Goal: Task Accomplishment & Management: Manage account settings

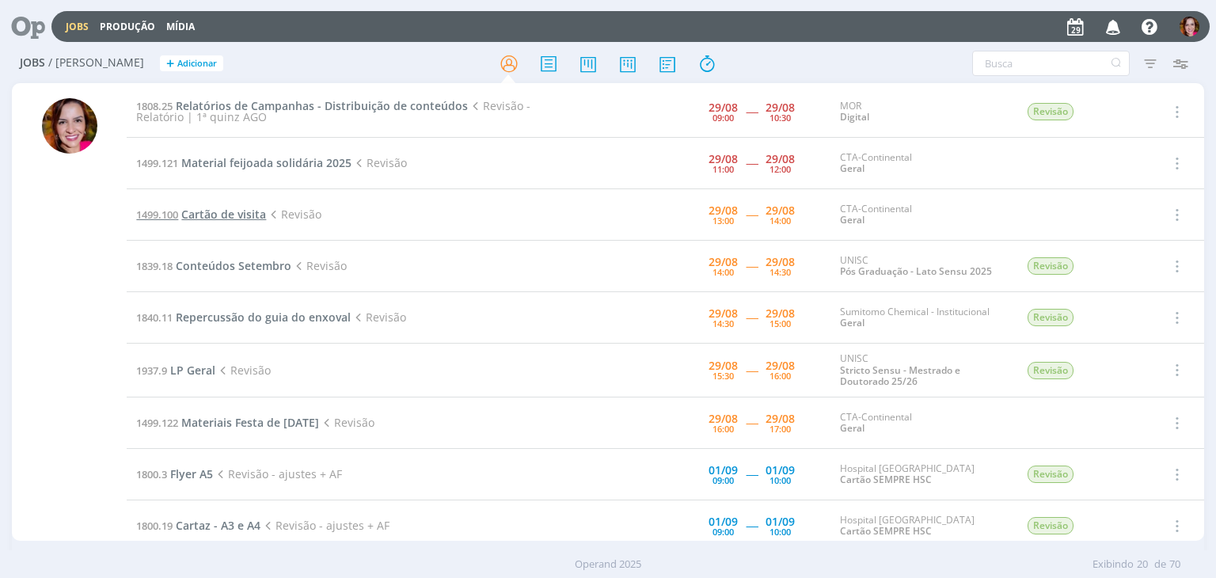
click at [253, 216] on span "Cartão de visita" at bounding box center [223, 214] width 85 height 15
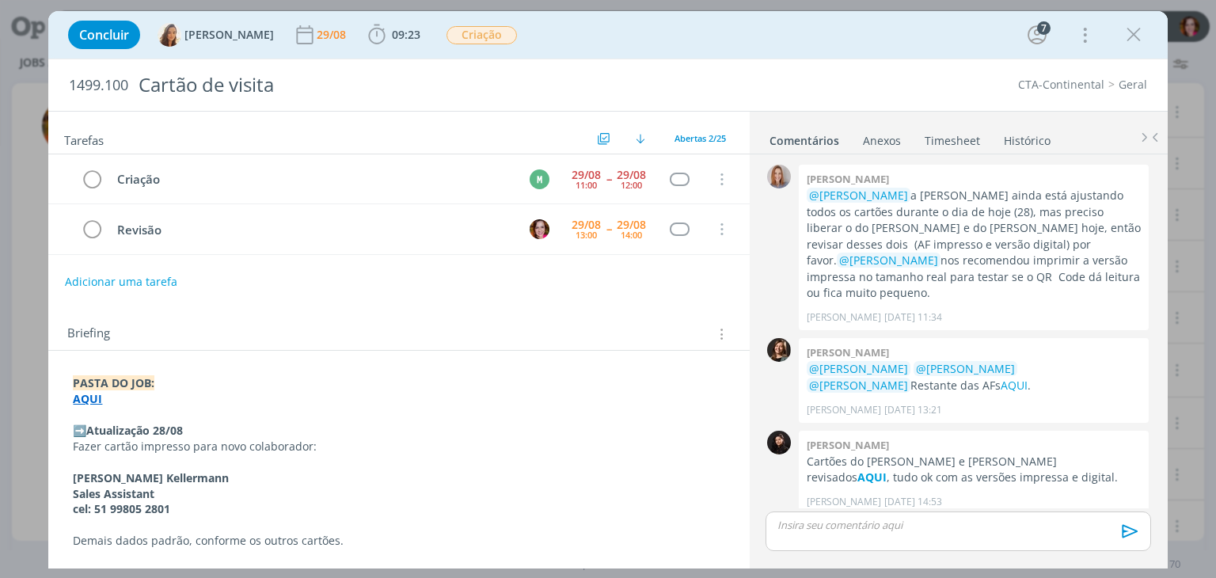
scroll to position [1399, 0]
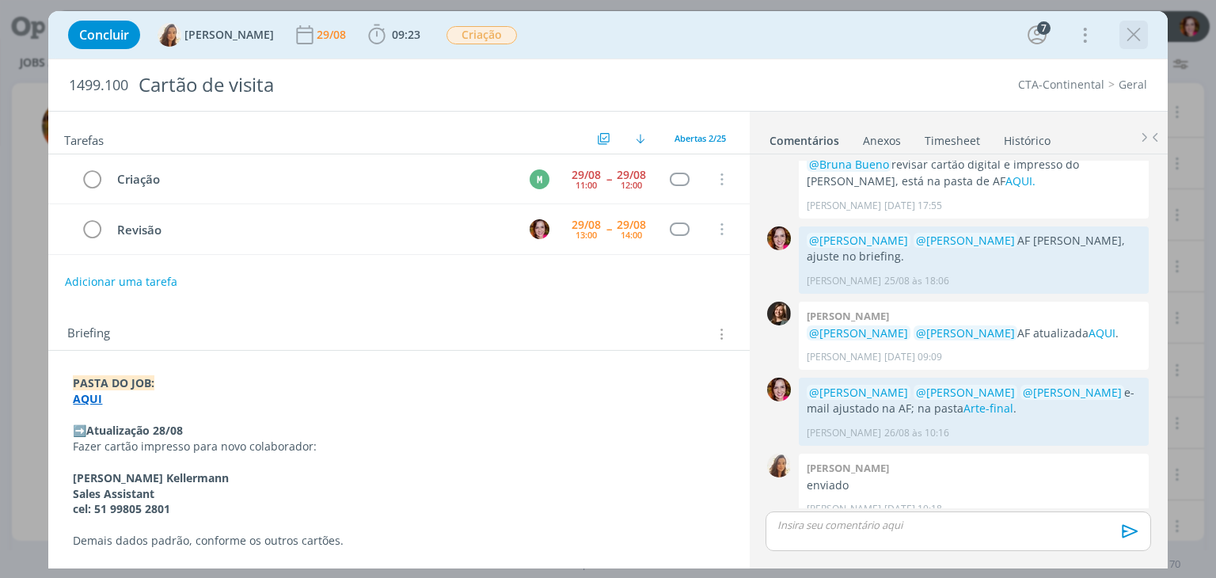
click at [1125, 41] on icon "dialog" at bounding box center [1134, 35] width 24 height 24
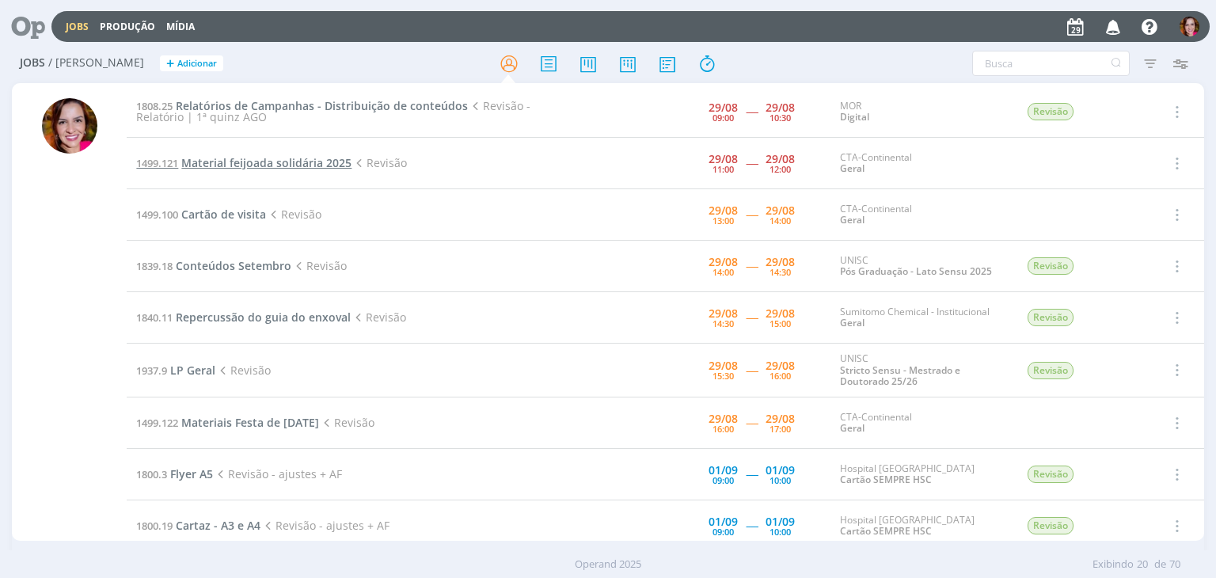
click at [286, 166] on span "Material feijoada solidária 2025" at bounding box center [266, 162] width 170 height 15
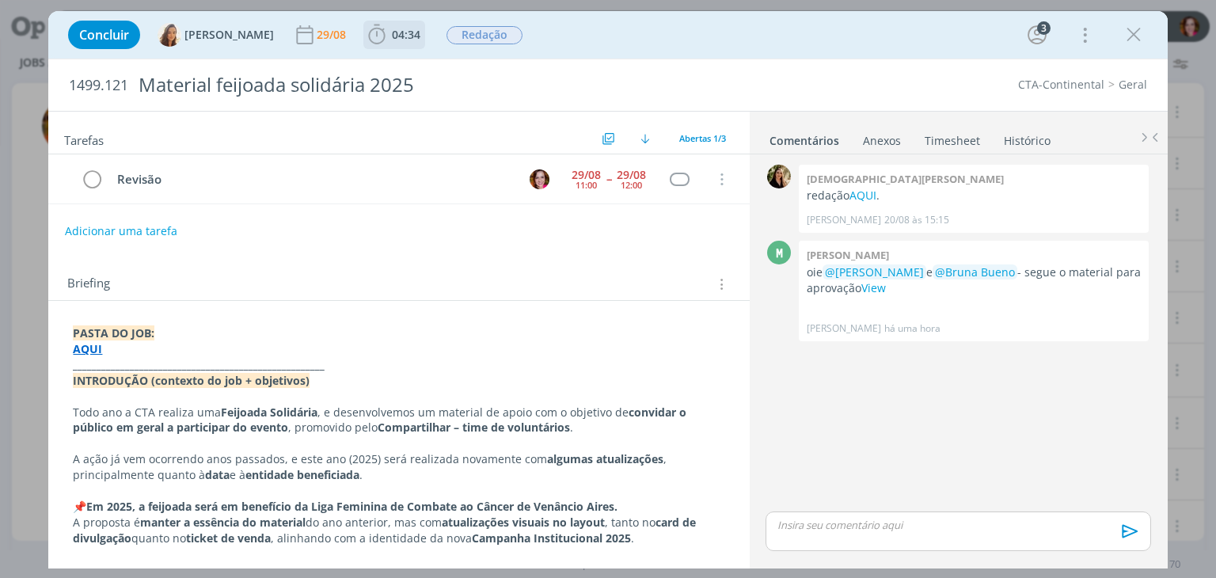
click at [392, 40] on span "04:34" at bounding box center [406, 34] width 28 height 15
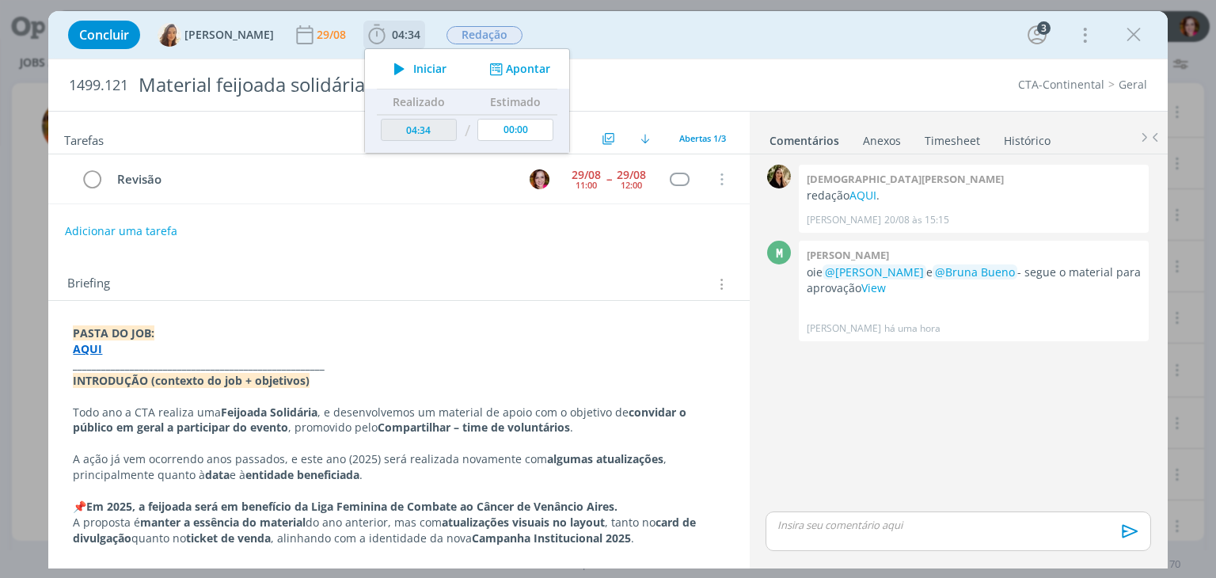
click at [399, 67] on icon "dialog" at bounding box center [399, 69] width 28 height 21
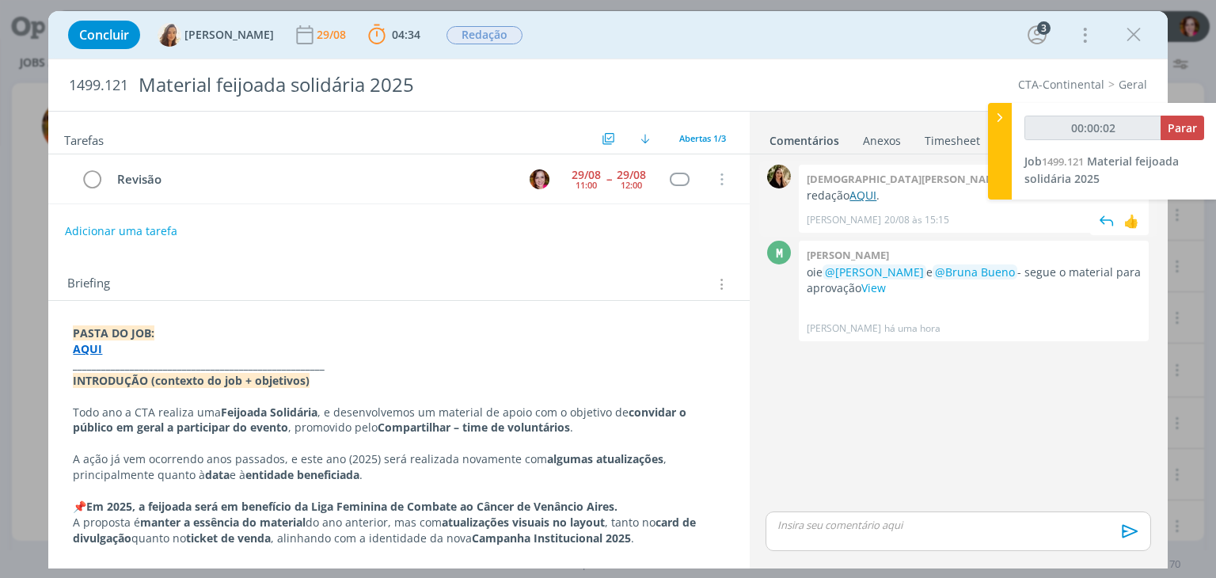
click at [862, 195] on link "AQUI" at bounding box center [862, 195] width 27 height 15
click at [875, 287] on link "View" at bounding box center [873, 287] width 25 height 15
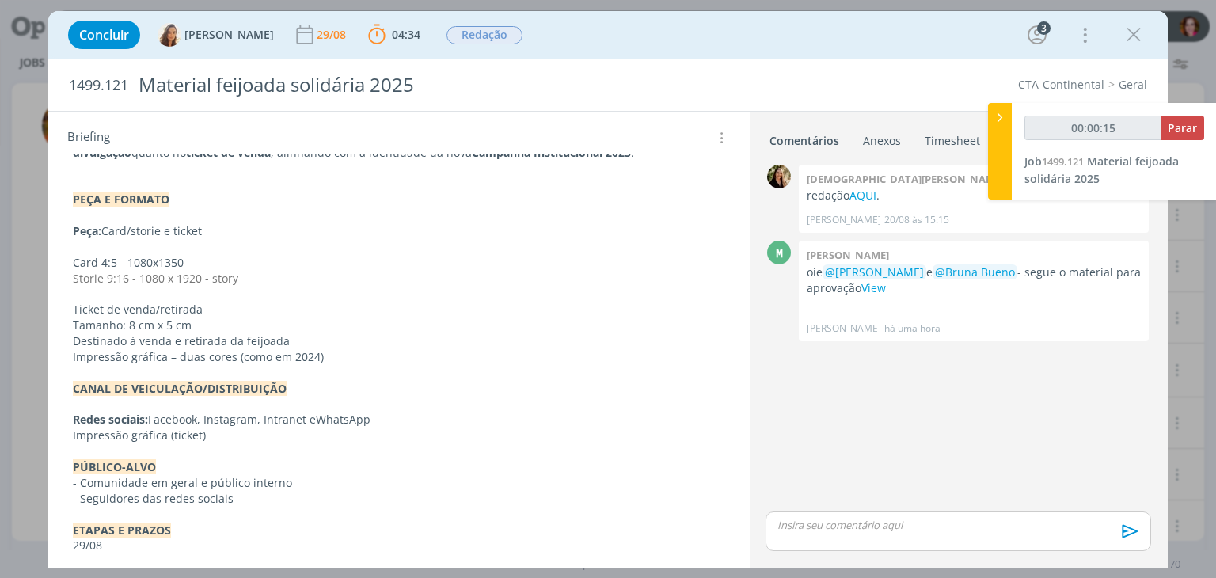
scroll to position [389, 0]
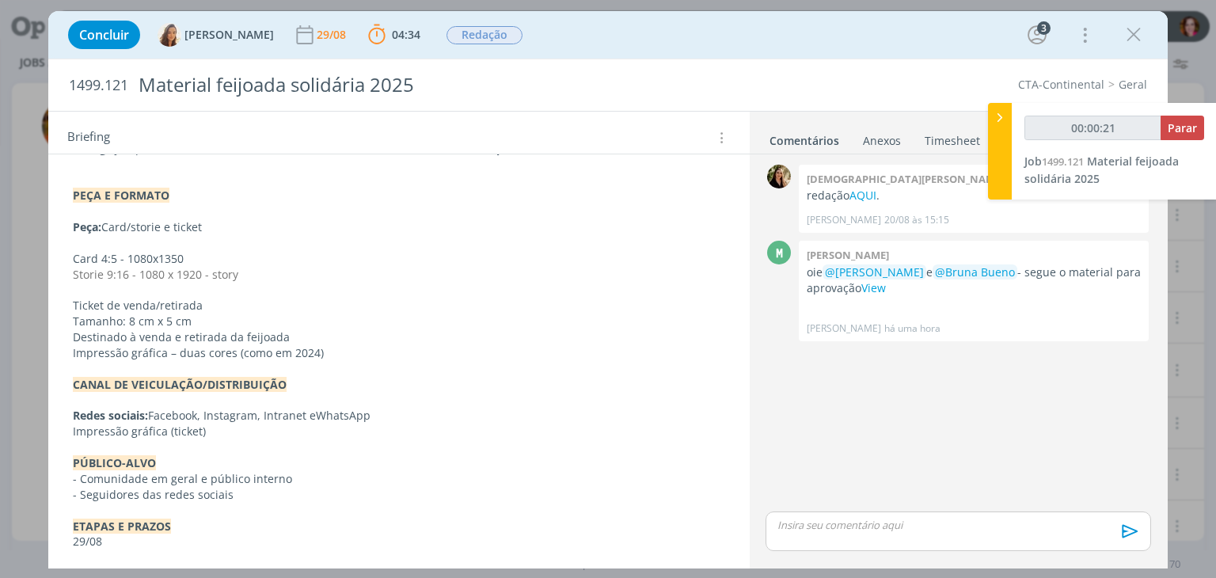
drag, startPoint x: 738, startPoint y: 393, endPoint x: 742, endPoint y: 413, distance: 20.4
click at [742, 413] on div "Tarefas Usar Job de template Ordenar por: Prazo crescente Prazo decrescente Ord…" at bounding box center [398, 336] width 701 height 448
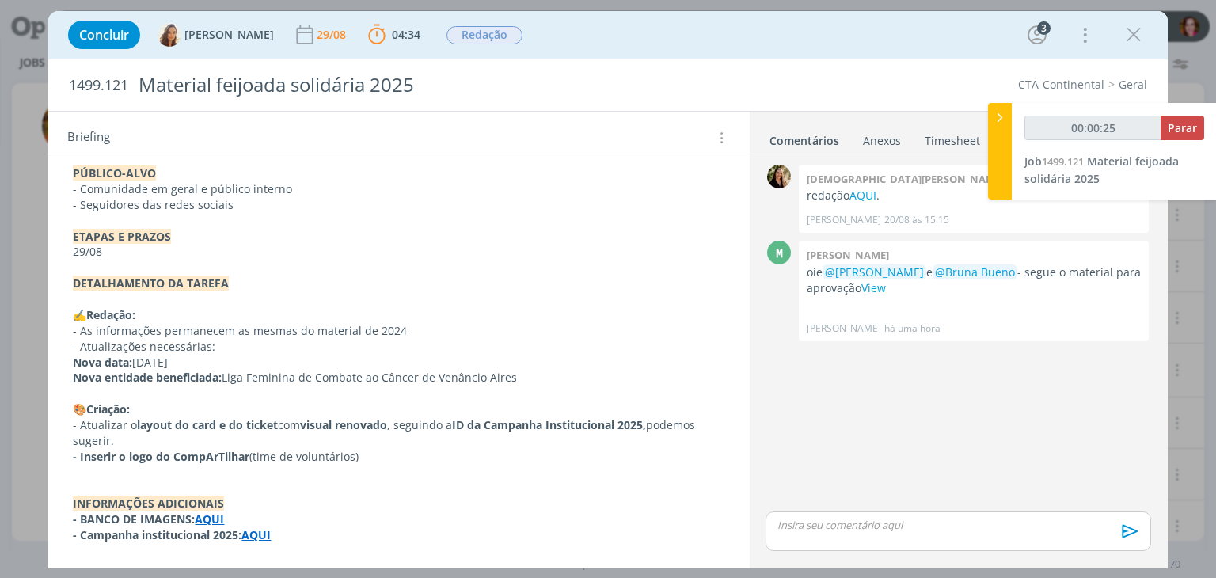
scroll to position [704, 0]
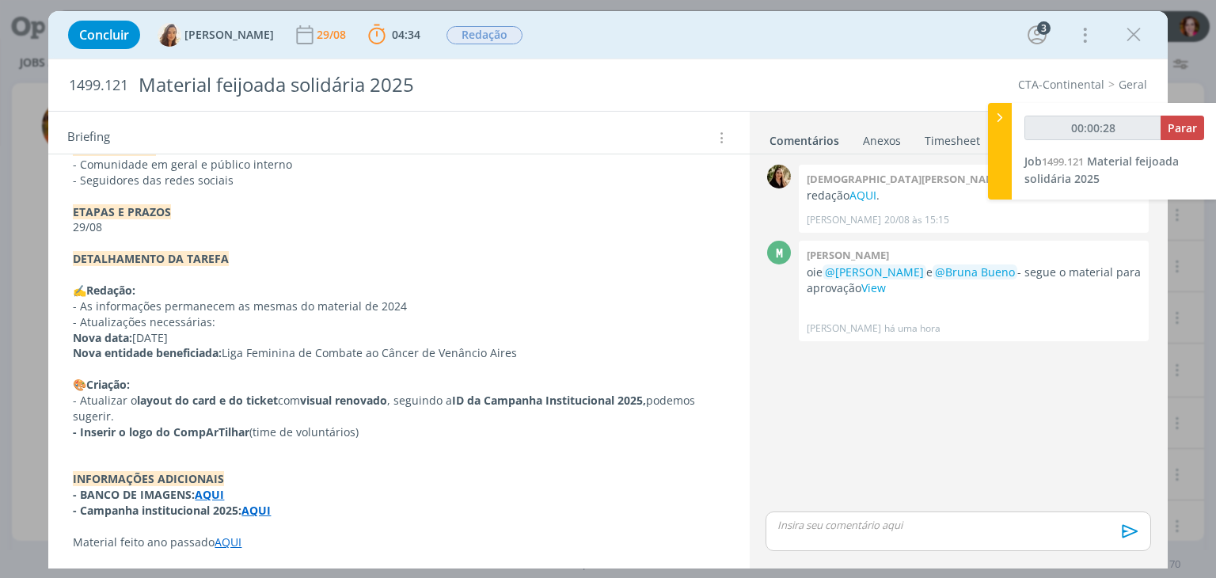
click at [225, 542] on link "AQUI" at bounding box center [228, 541] width 27 height 15
click at [231, 503] on link "https://sobeae.sharepoint.com/:f:/s/SOBEAE/EjEsLR56muRKue-o5eXmU6EBhTxibb3tvwGo…" at bounding box center [180, 511] width 120 height 21
type input "00:27:20"
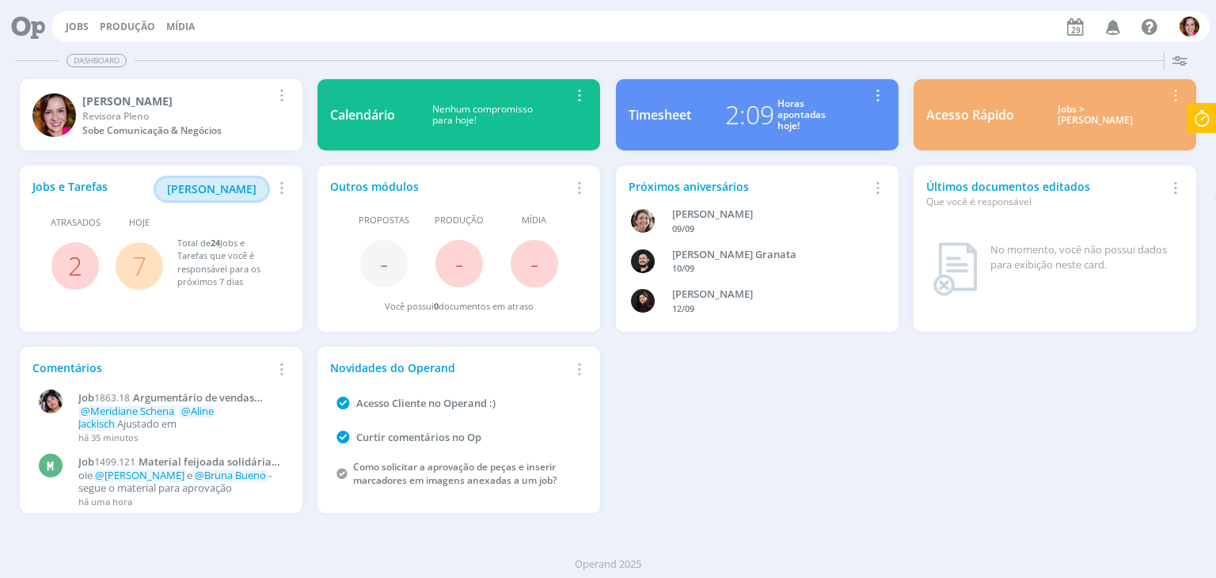
click at [244, 188] on span "[PERSON_NAME]" at bounding box center [211, 188] width 89 height 15
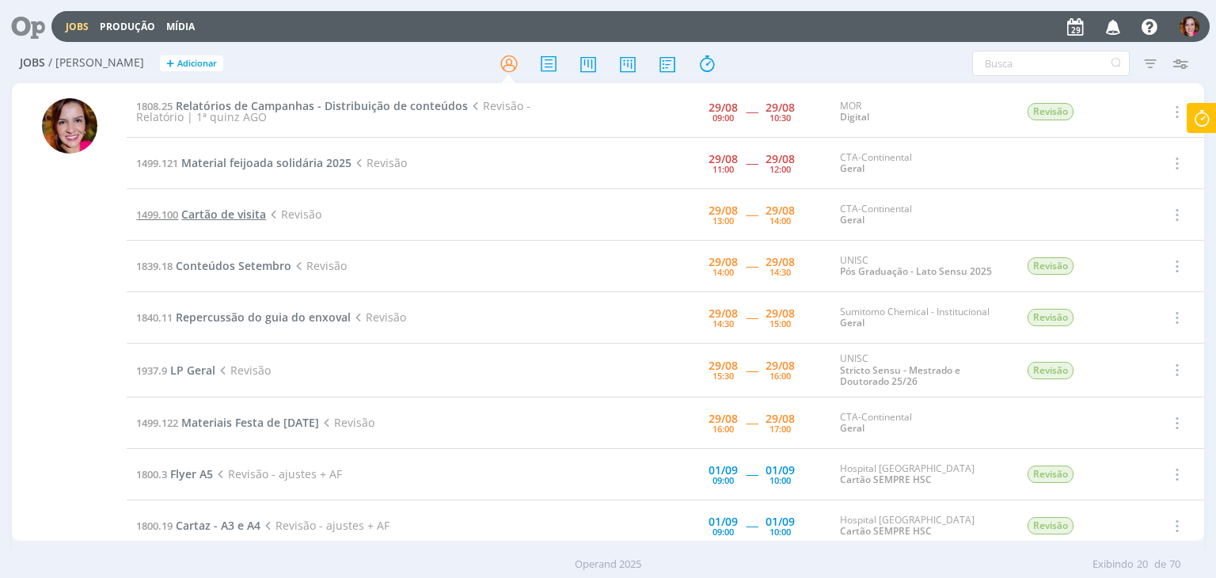
click at [200, 217] on span "Cartão de visita" at bounding box center [223, 214] width 85 height 15
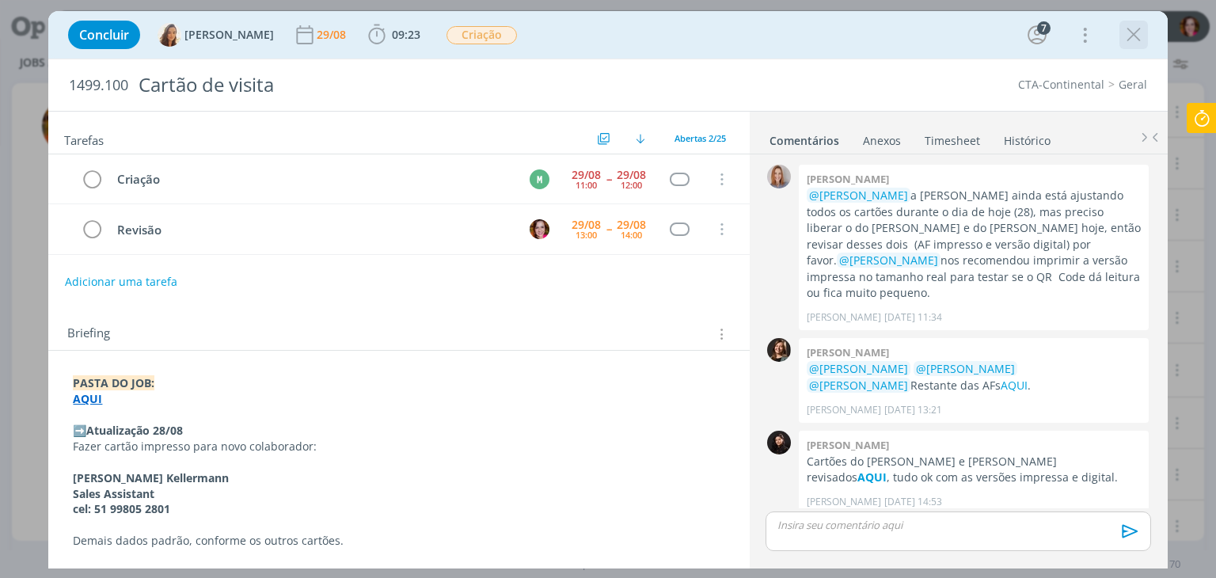
scroll to position [1399, 0]
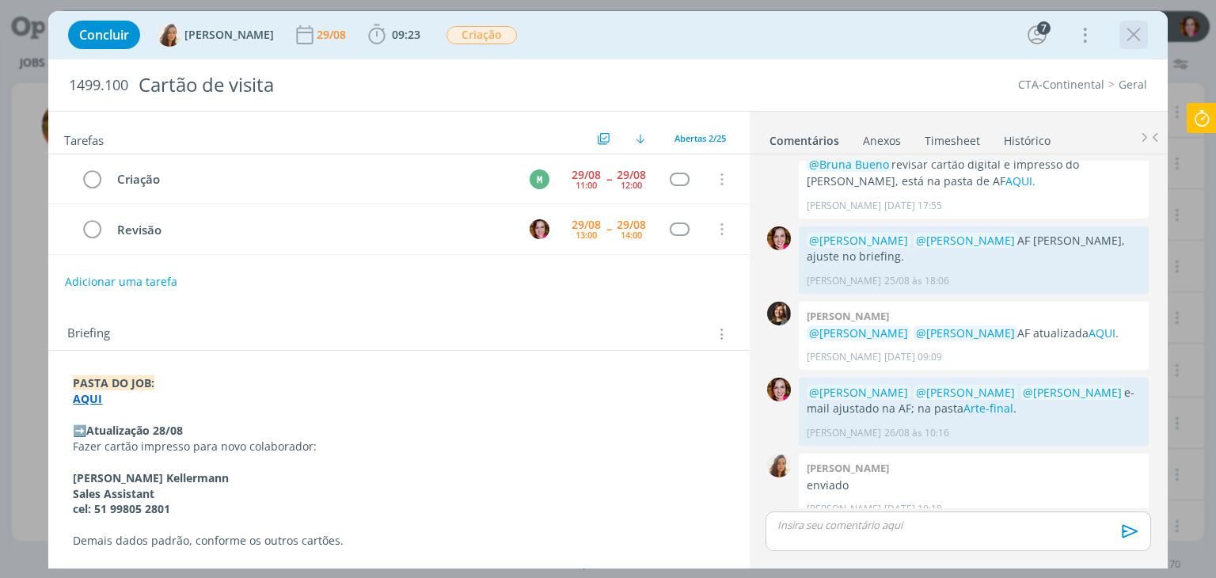
click at [1135, 37] on icon "dialog" at bounding box center [1134, 35] width 24 height 24
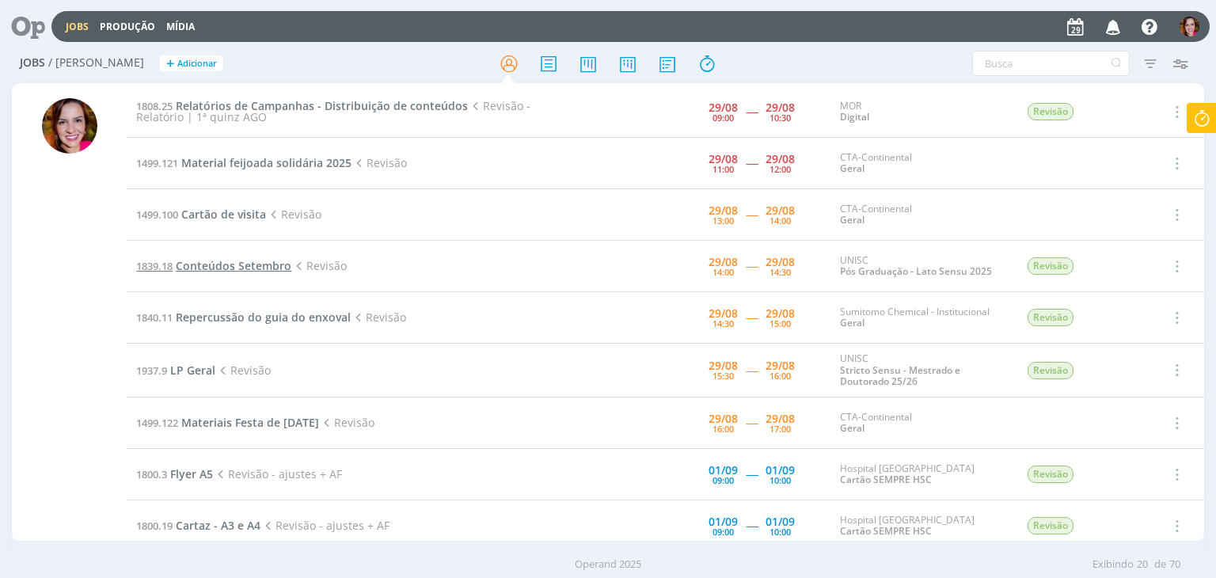
click at [219, 265] on span "Conteúdos Setembro" at bounding box center [234, 265] width 116 height 15
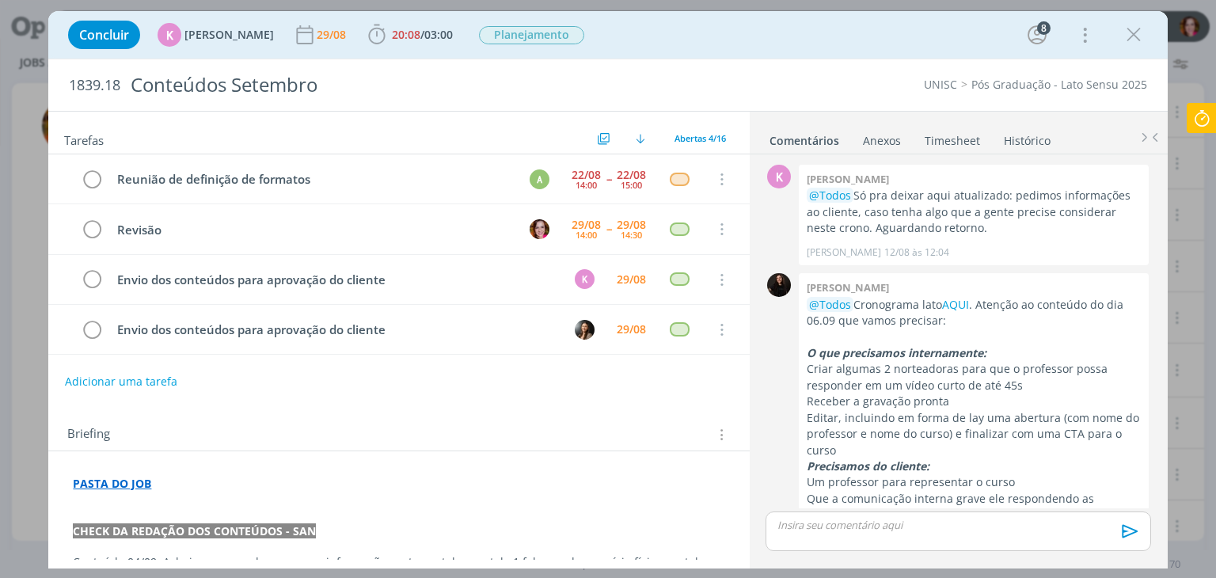
scroll to position [464, 0]
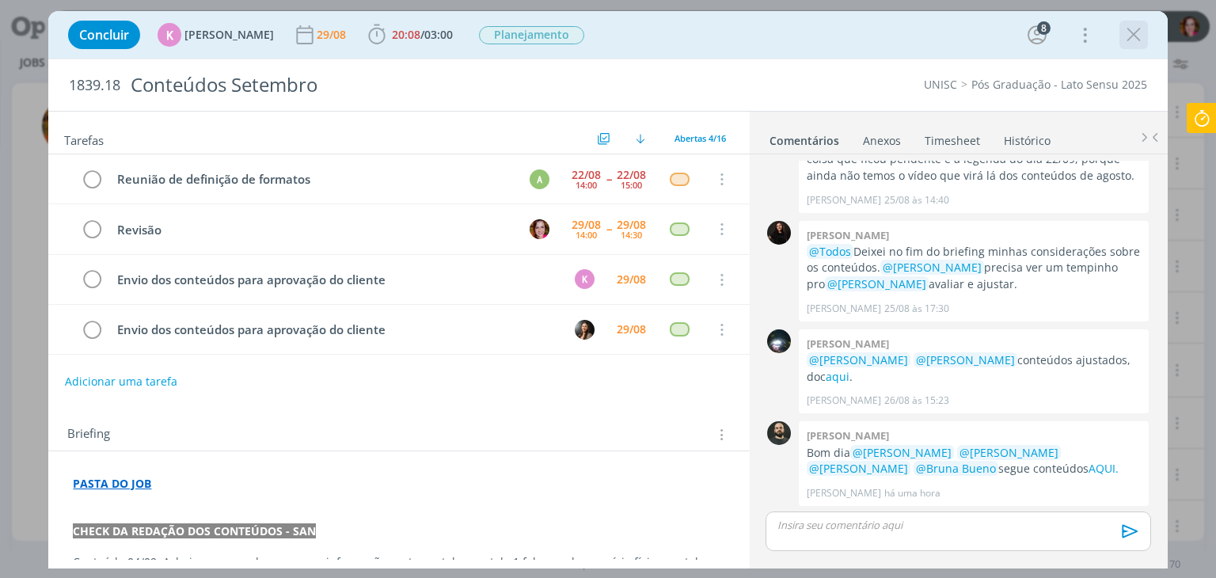
click at [1137, 32] on icon "dialog" at bounding box center [1134, 35] width 24 height 24
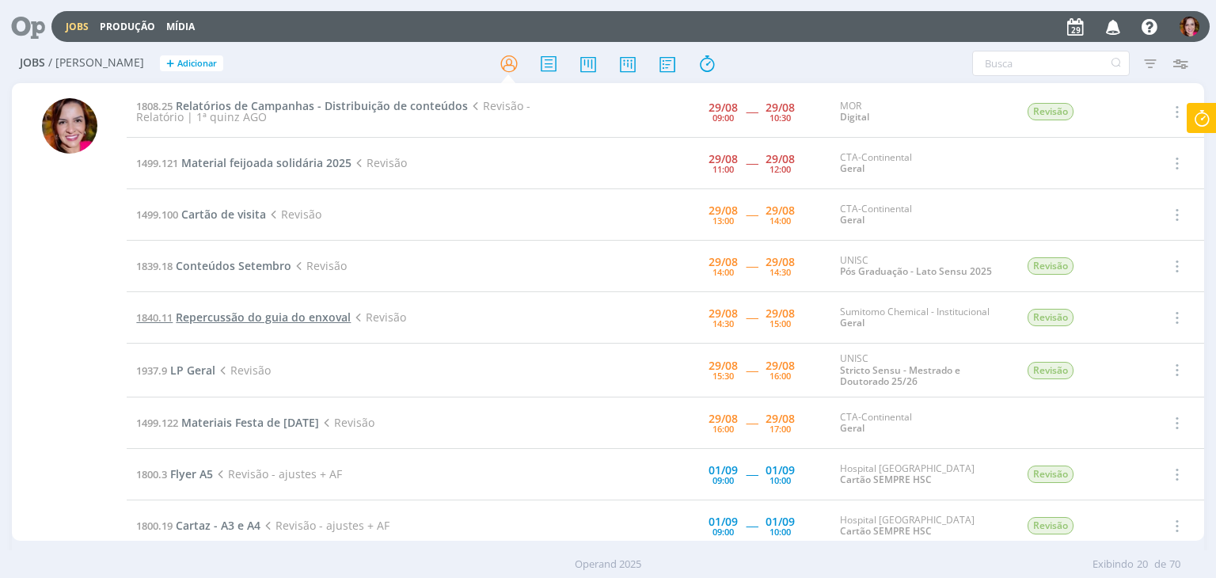
click at [272, 319] on span "Repercussão do guia do enxoval" at bounding box center [263, 316] width 175 height 15
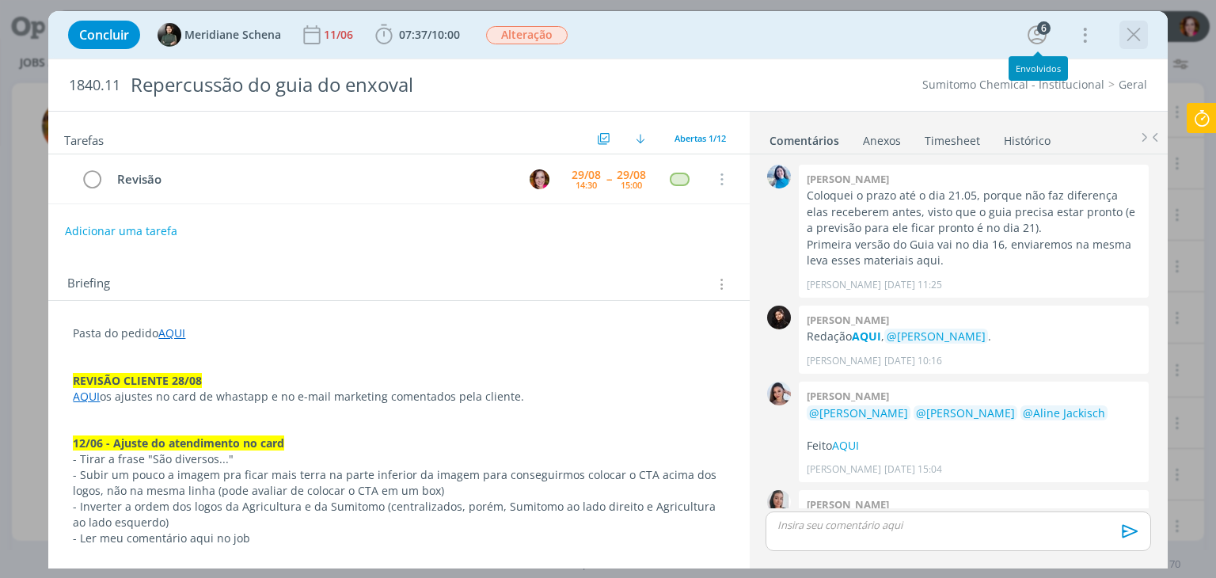
scroll to position [1266, 0]
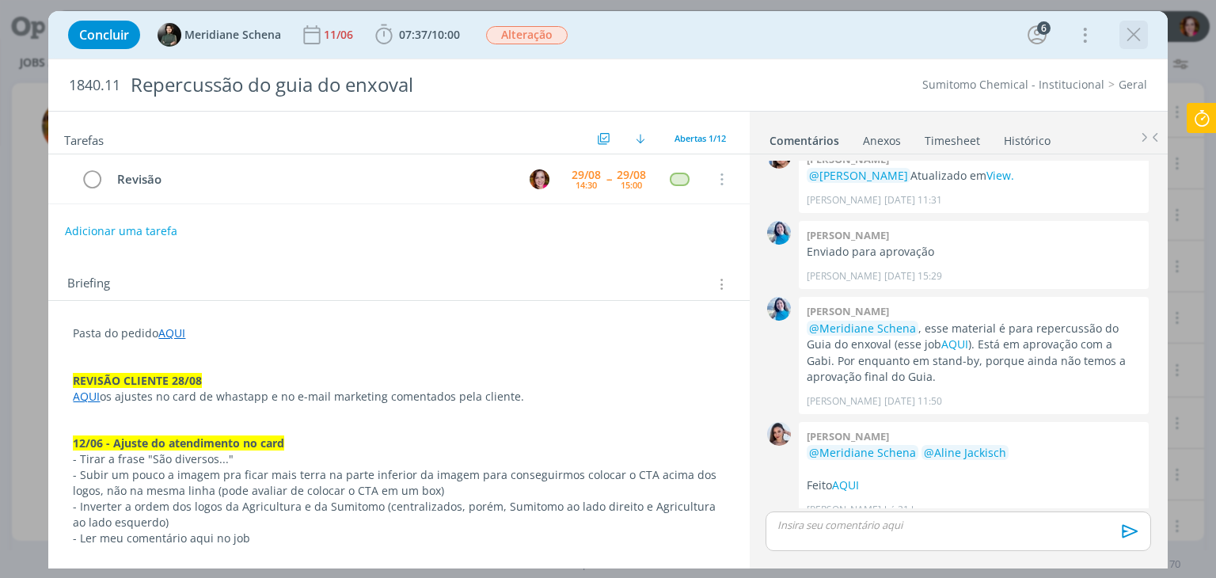
click at [1130, 36] on icon "dialog" at bounding box center [1134, 35] width 24 height 24
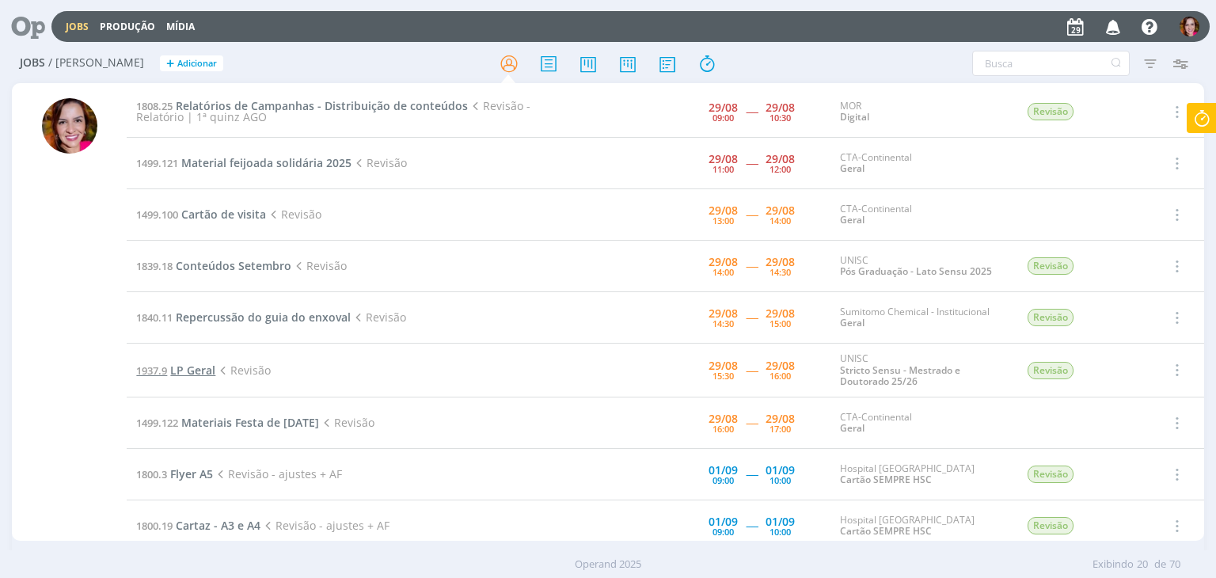
click at [193, 371] on span "LP Geral" at bounding box center [192, 370] width 45 height 15
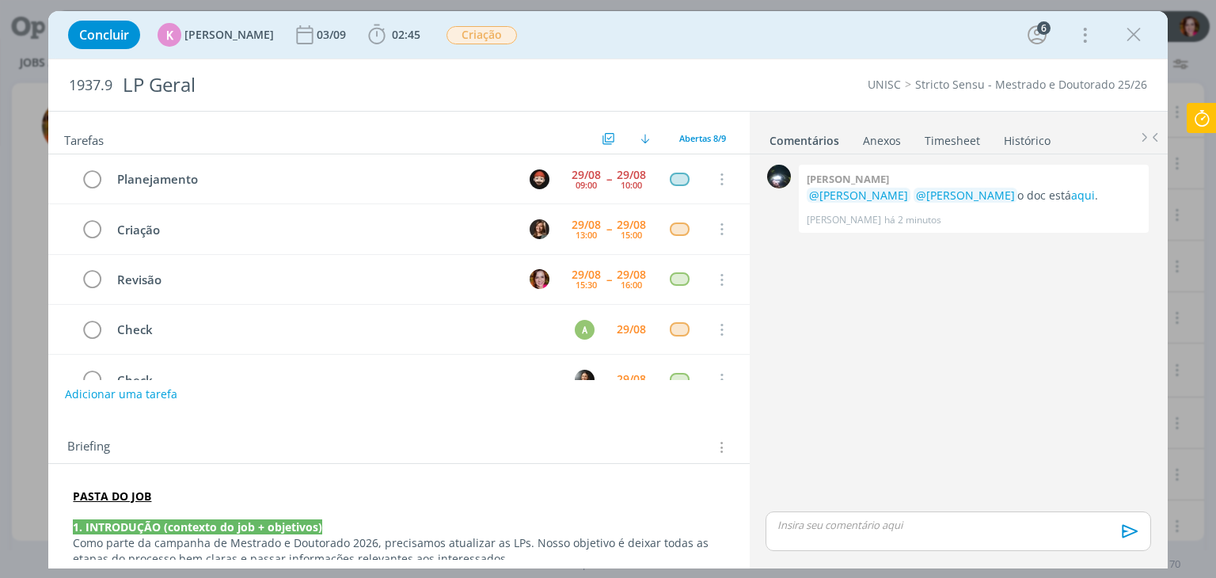
scroll to position [49, 0]
click at [1140, 44] on icon "dialog" at bounding box center [1134, 35] width 24 height 24
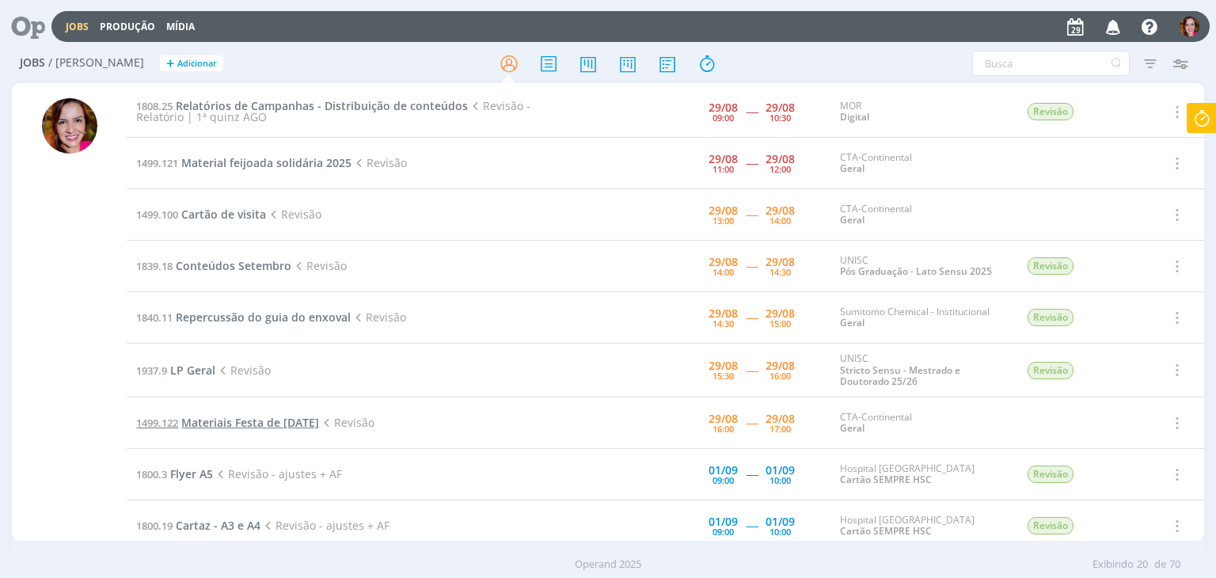
click at [196, 423] on span "Materiais Festa de Natal 2025" at bounding box center [250, 422] width 138 height 15
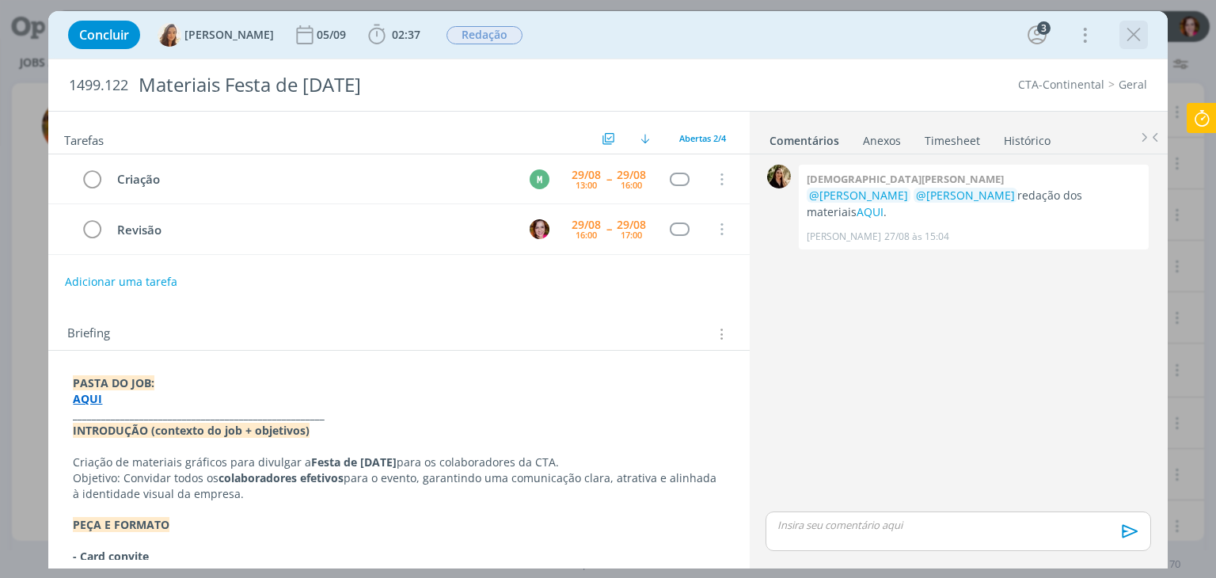
click at [1131, 32] on icon "dialog" at bounding box center [1134, 35] width 24 height 24
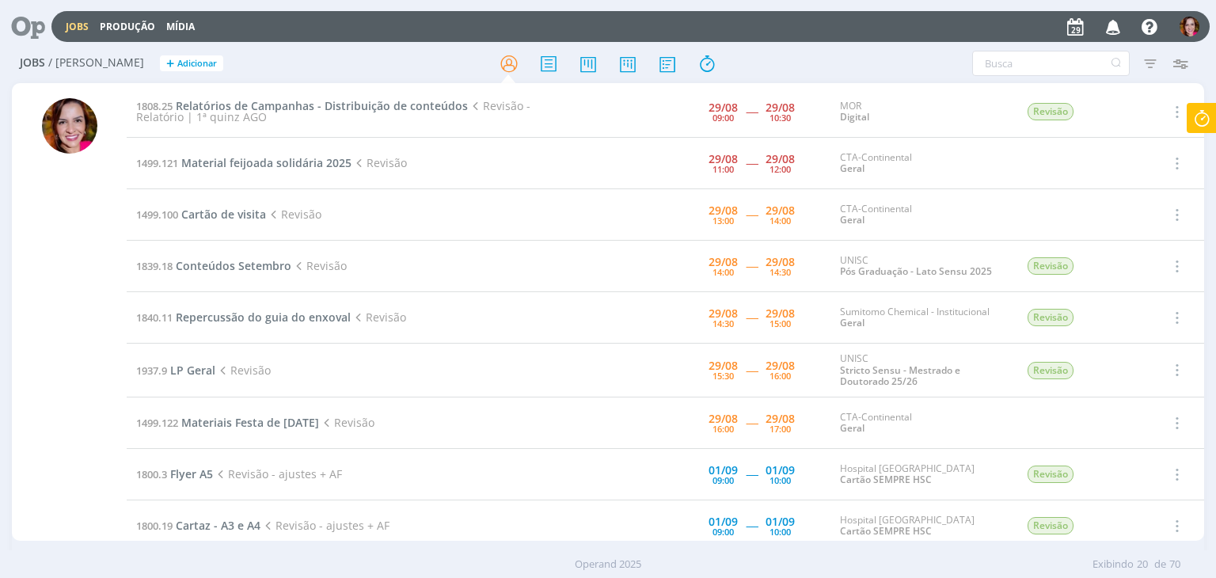
click at [1202, 127] on icon at bounding box center [1201, 118] width 28 height 31
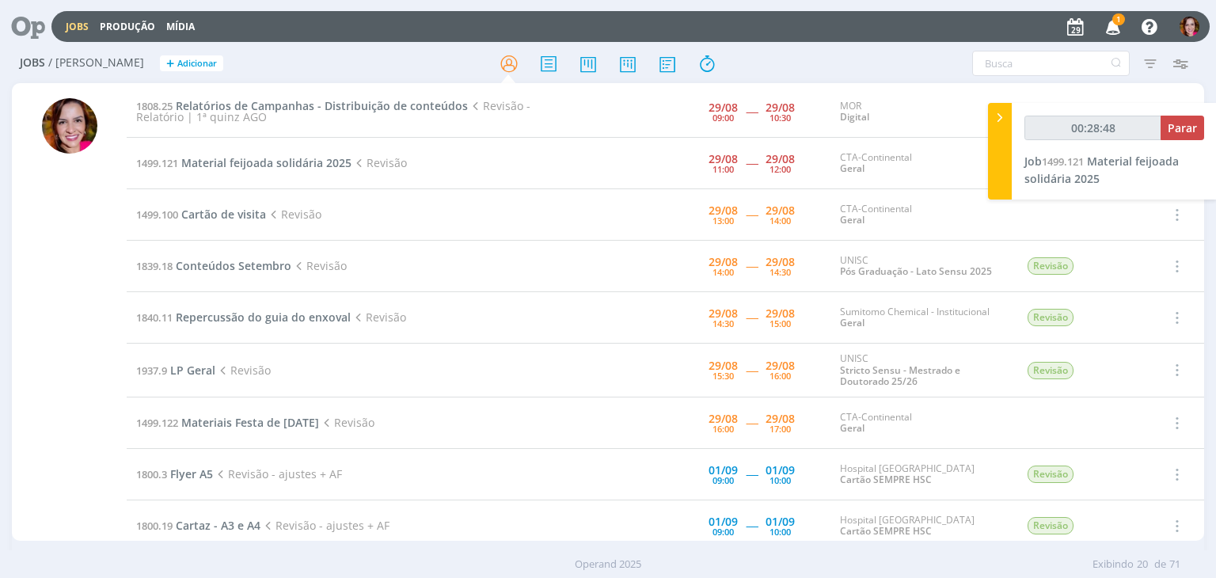
type input "00:28:49"
click at [1190, 133] on span "Parar" at bounding box center [1182, 127] width 29 height 15
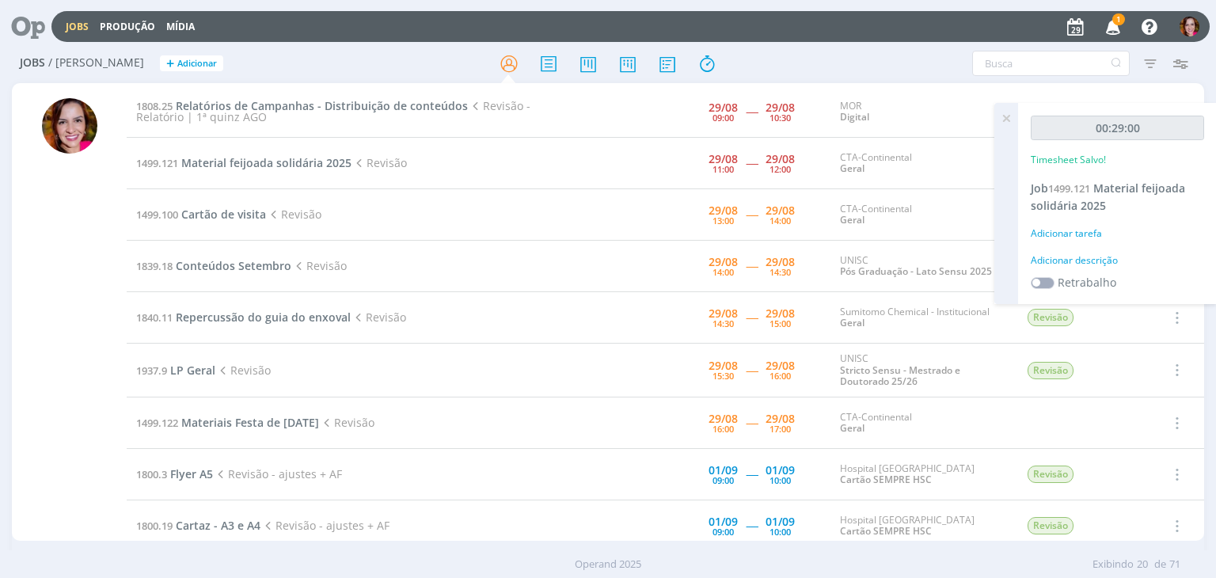
click at [1085, 260] on div "Adicionar descrição" at bounding box center [1117, 260] width 173 height 14
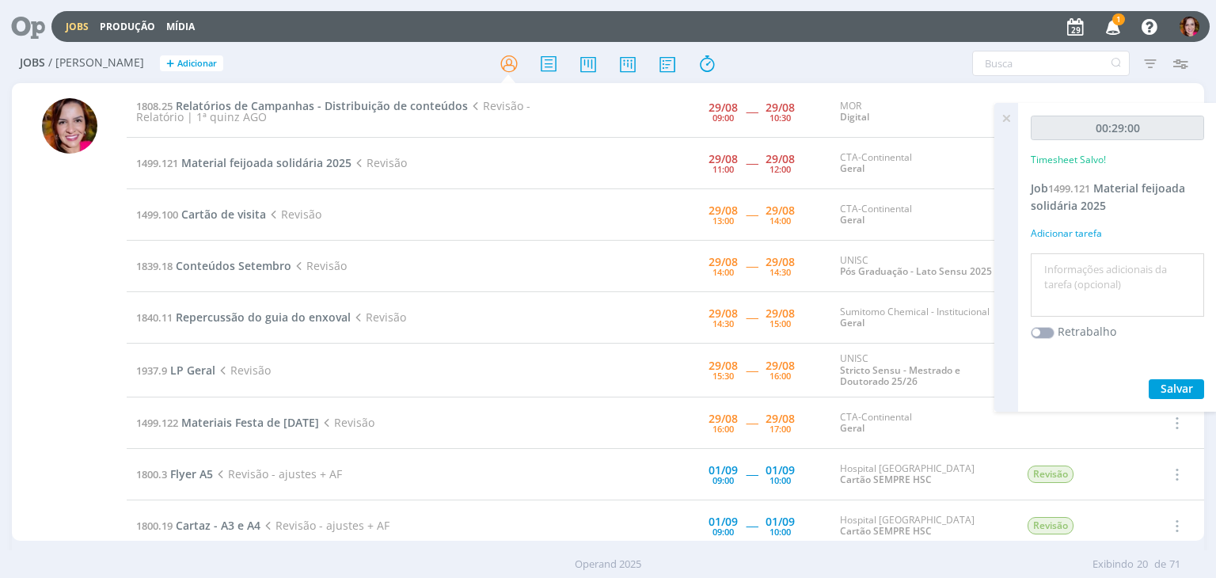
click at [1080, 272] on textarea at bounding box center [1117, 285] width 165 height 56
type textarea "Revisão materiais"
click at [1176, 389] on span "Salvar" at bounding box center [1176, 388] width 32 height 15
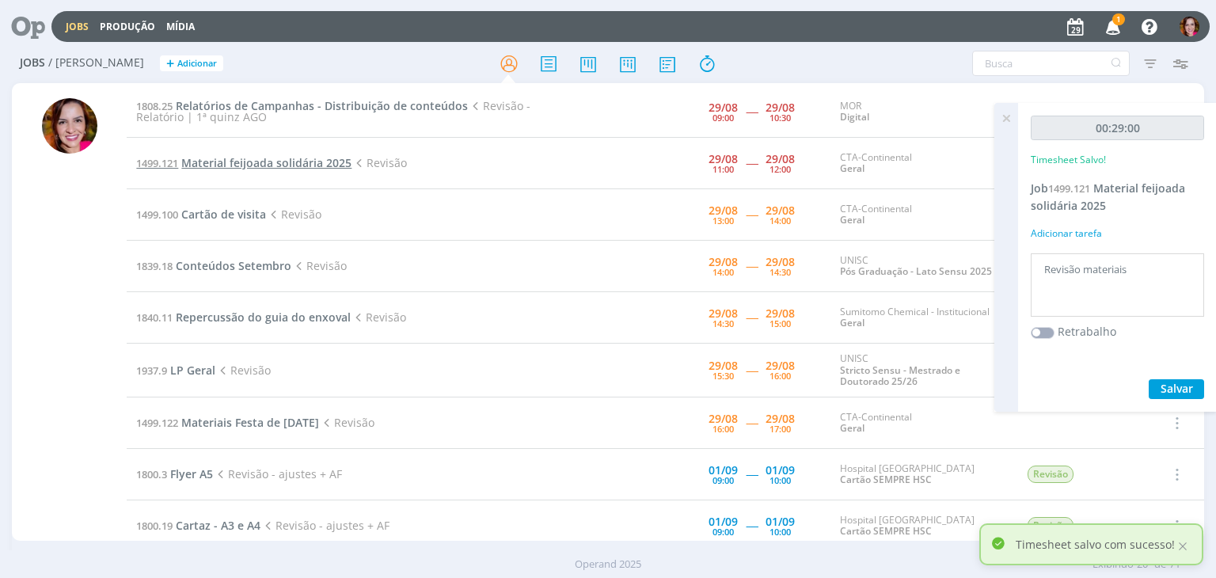
click at [244, 158] on span "Material feijoada solidária 2025" at bounding box center [266, 162] width 170 height 15
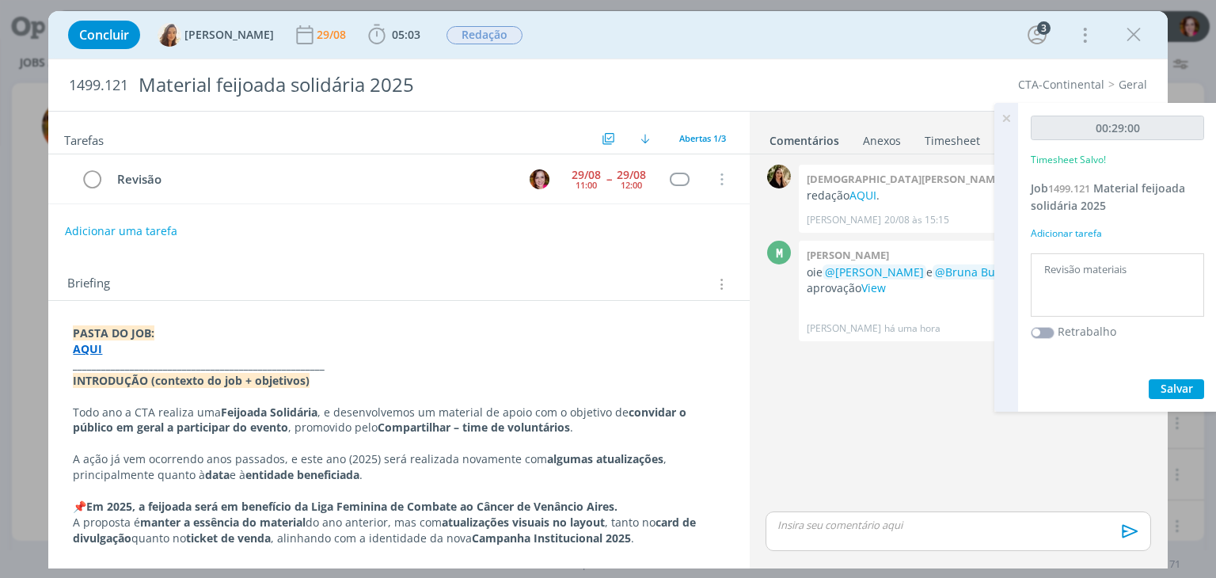
click at [169, 354] on p "AQUI" at bounding box center [398, 349] width 651 height 16
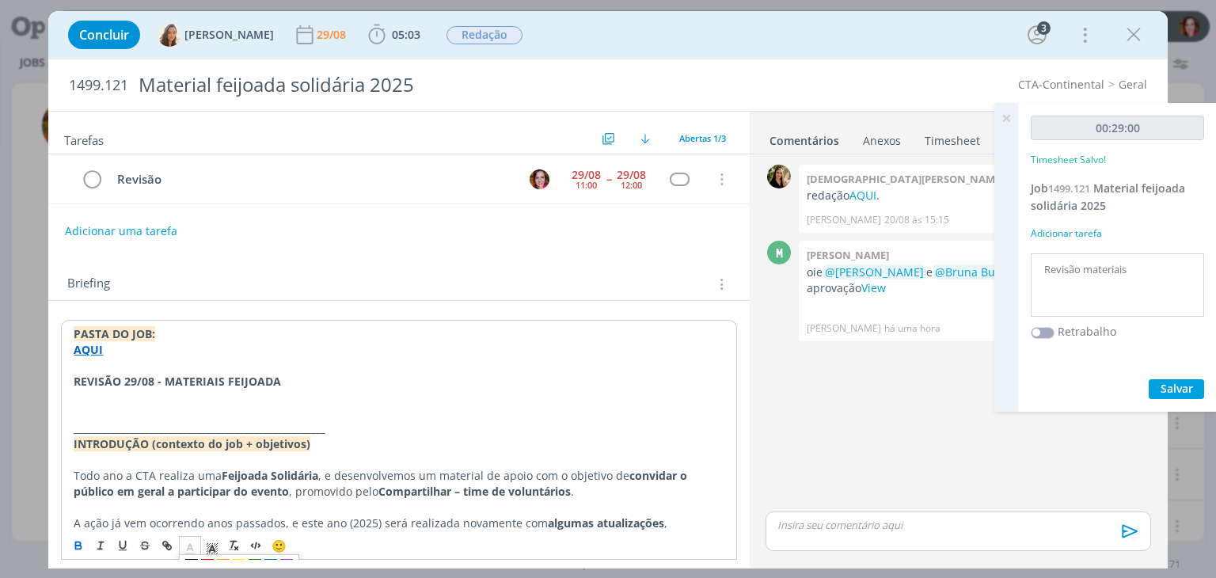
click at [191, 545] on polyline "dialog" at bounding box center [191, 546] width 6 height 6
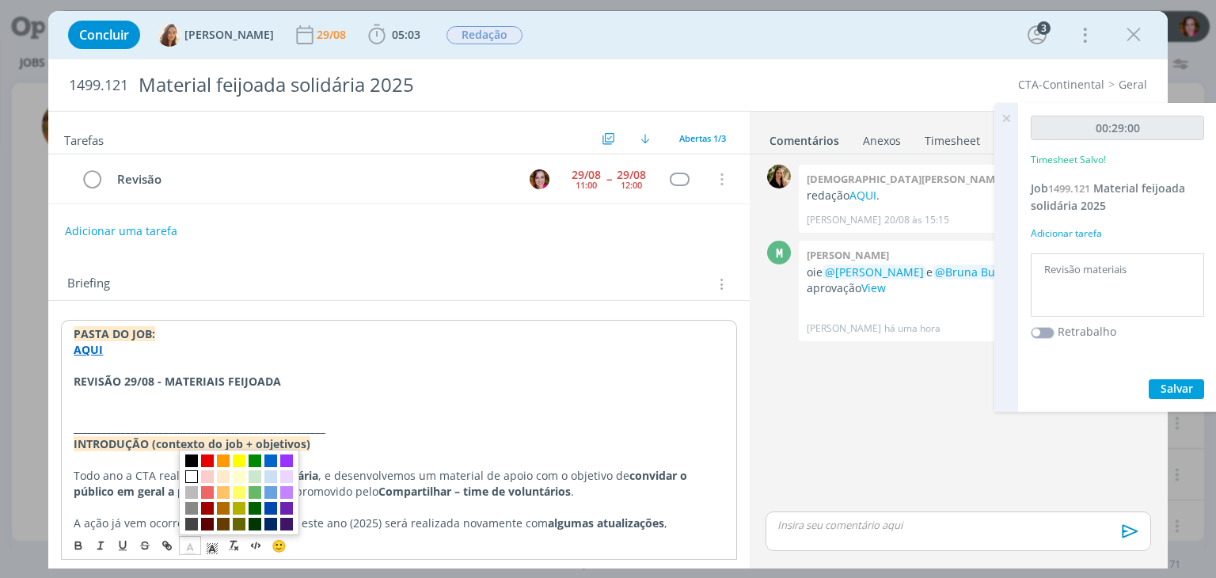
click at [189, 473] on span "dialog" at bounding box center [191, 476] width 13 height 13
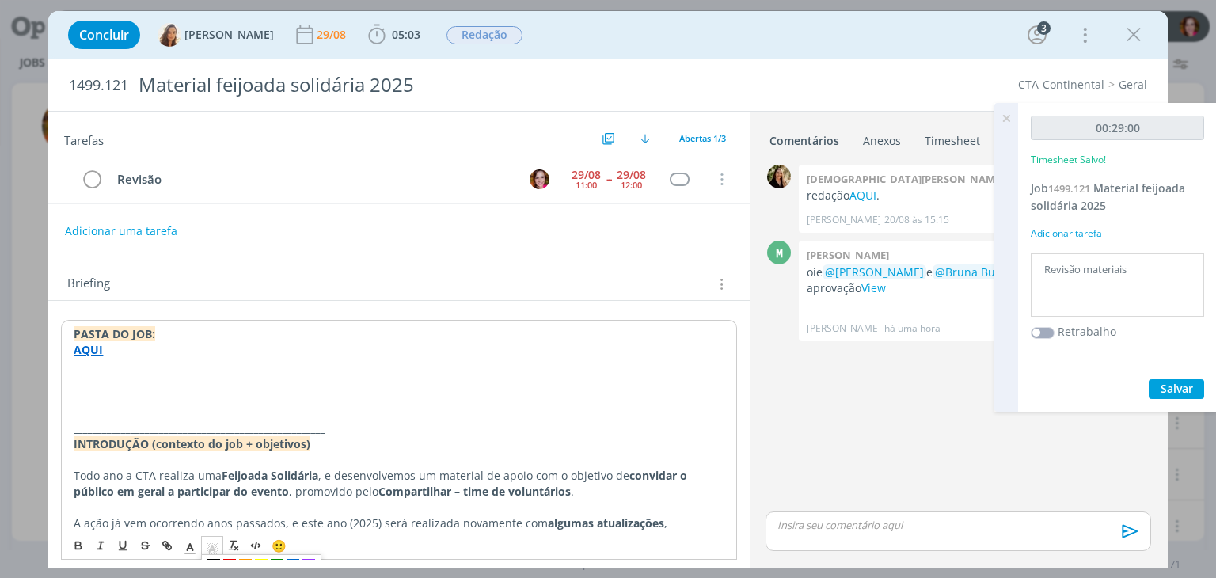
click at [207, 545] on rect "dialog" at bounding box center [207, 545] width 1 height 1
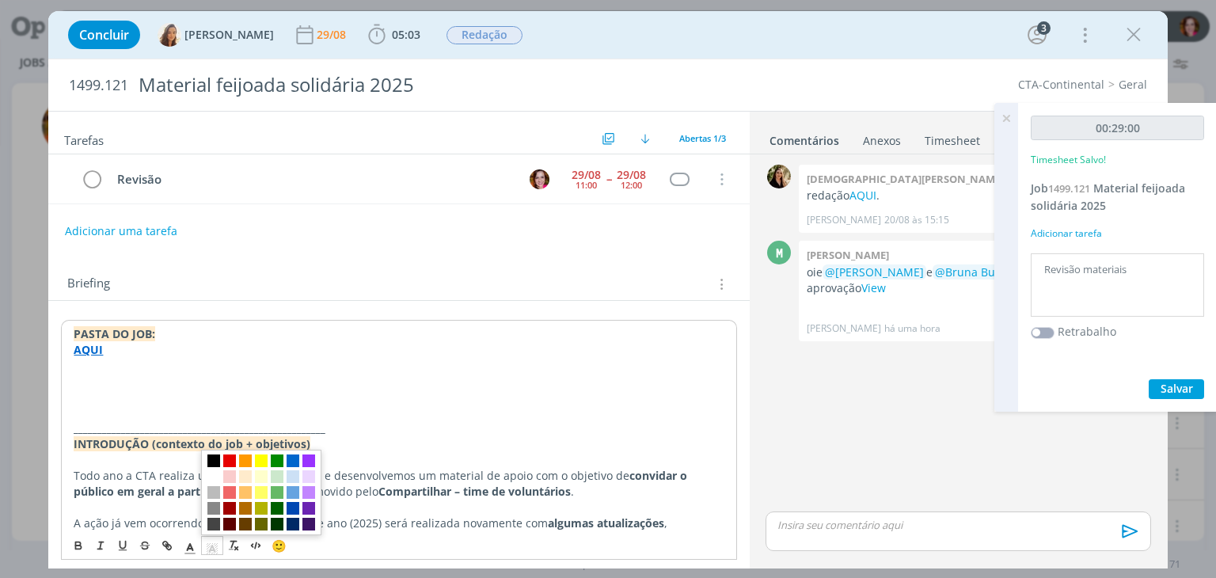
click at [216, 458] on span "dialog" at bounding box center [213, 460] width 13 height 13
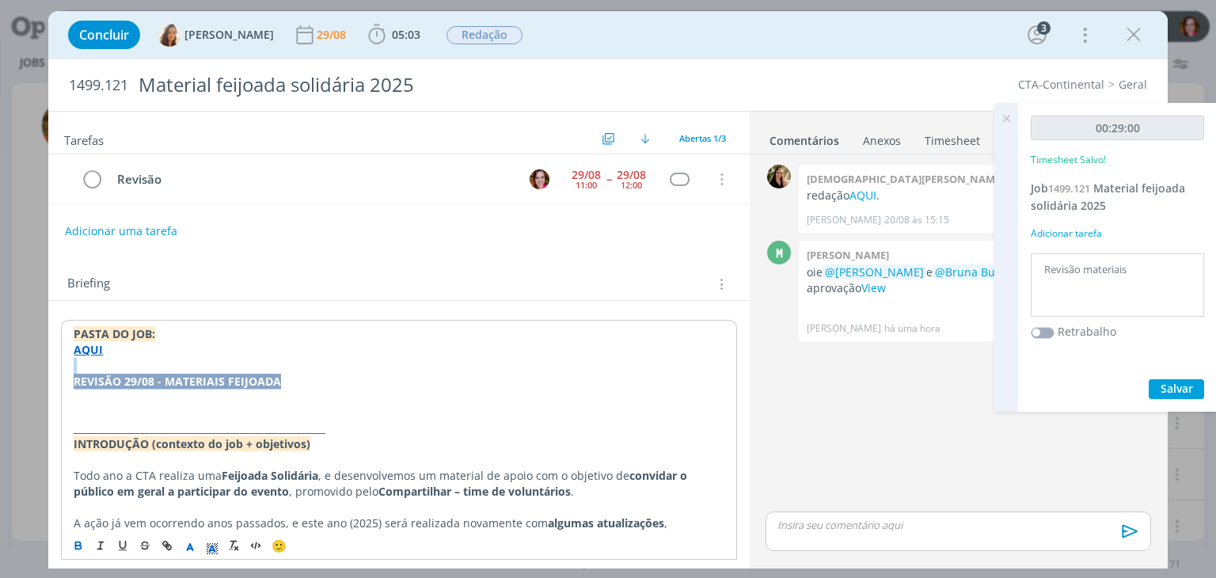
click at [317, 380] on p "REVISÃO 29/08 - MATERIAIS FEIJOADA" at bounding box center [399, 382] width 650 height 16
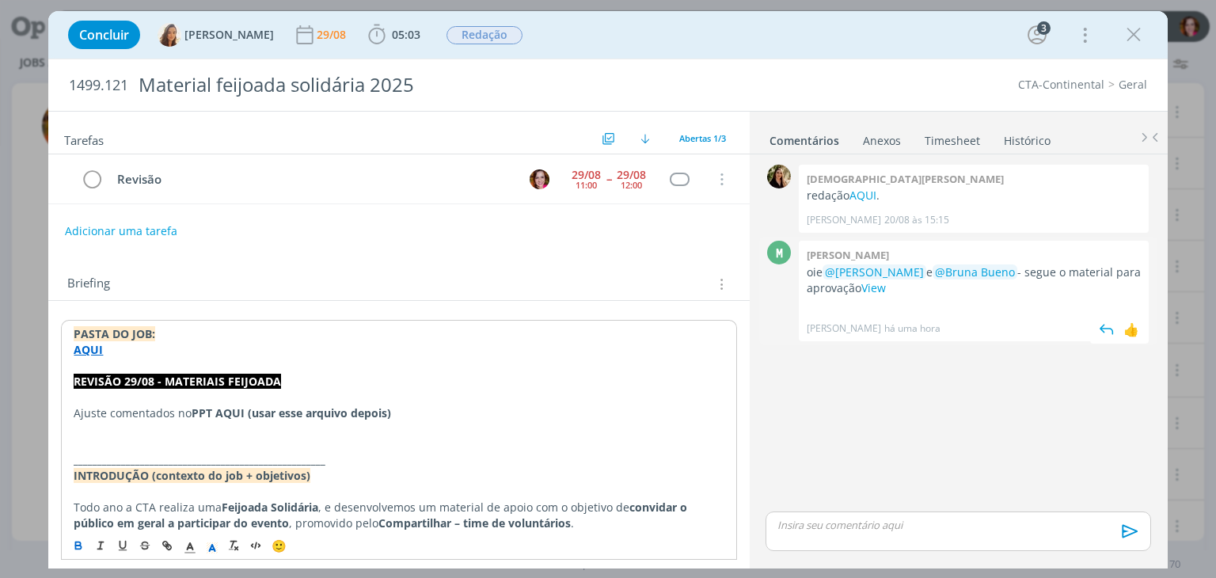
scroll to position [724, 0]
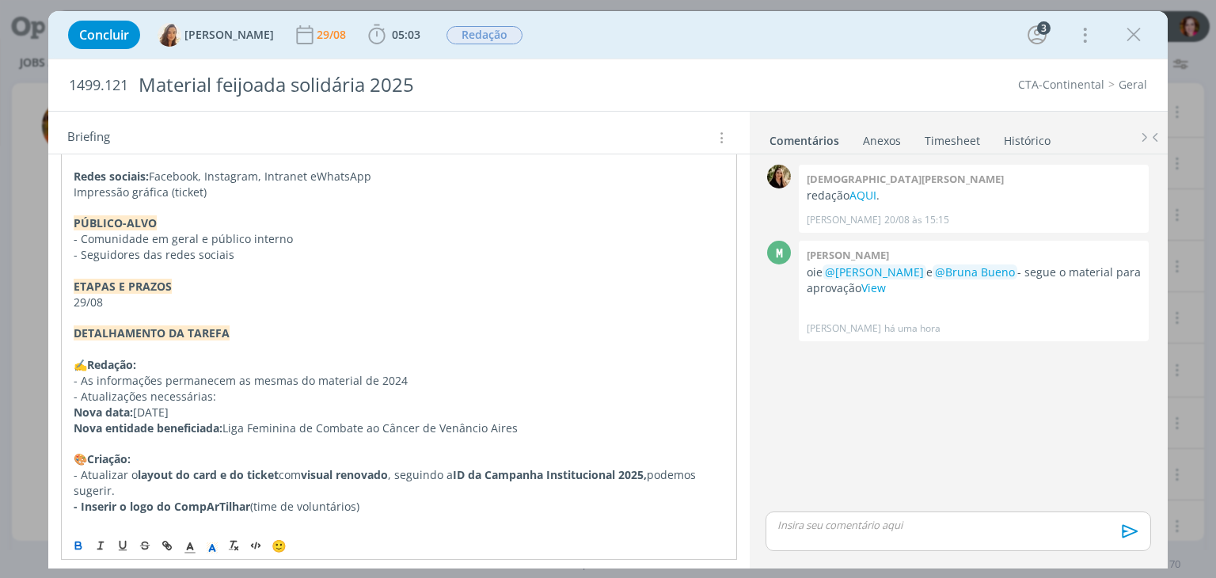
click at [238, 203] on p "dialog" at bounding box center [399, 207] width 650 height 16
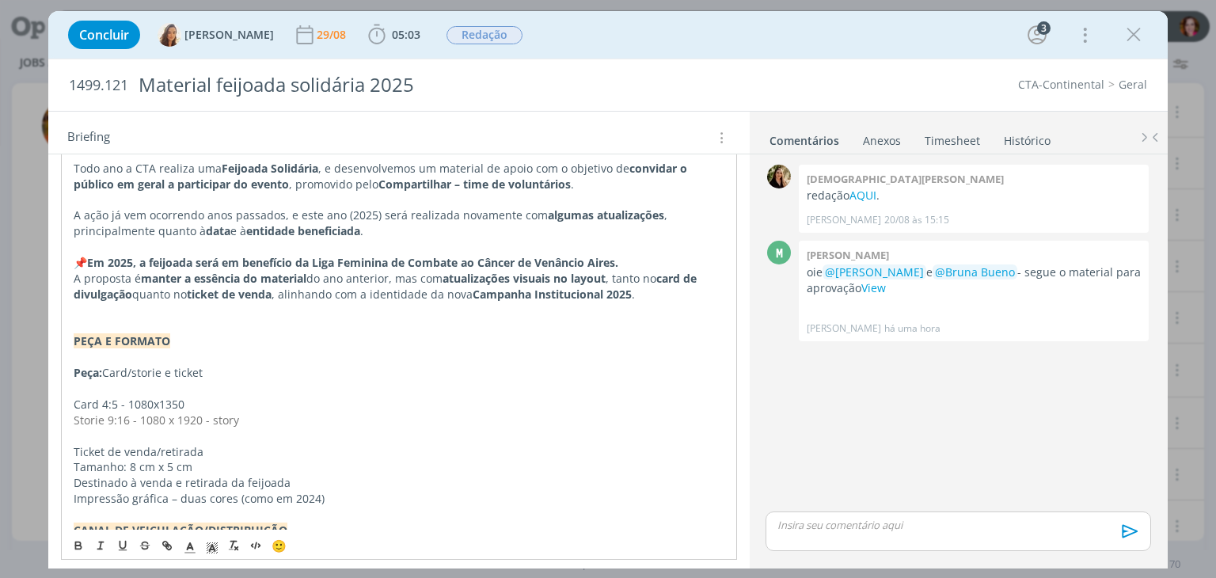
scroll to position [213, 0]
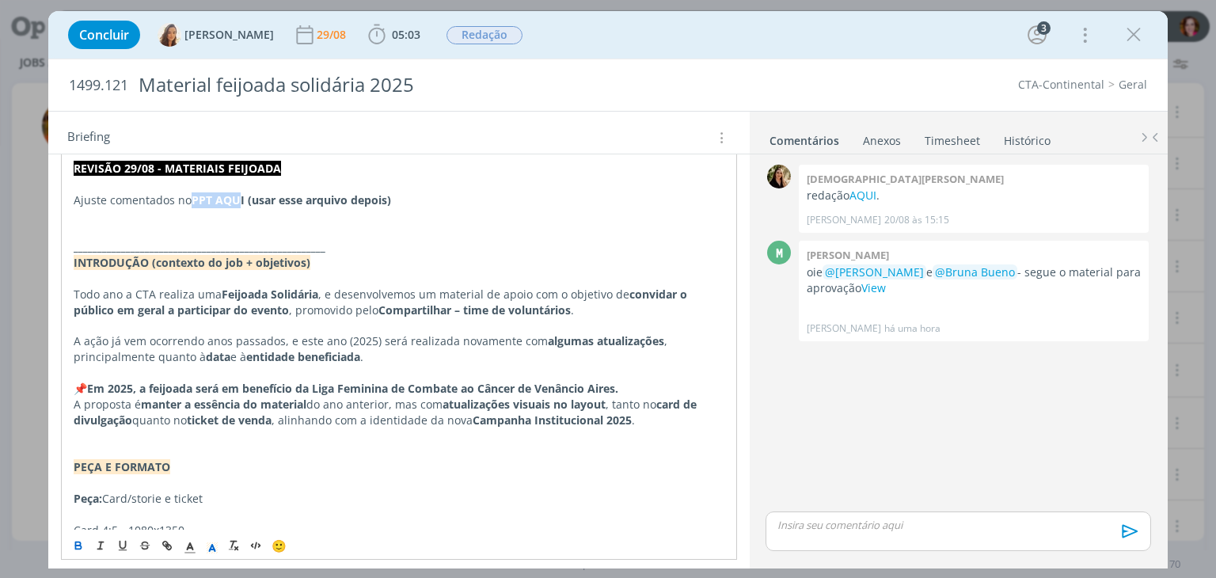
drag, startPoint x: 191, startPoint y: 197, endPoint x: 241, endPoint y: 196, distance: 49.9
click at [241, 196] on p "Ajuste comentados no PPT AQUI (usar esse arquivo depois)" at bounding box center [399, 200] width 650 height 16
paste input "https://sobeae.sharepoint.com/sites/SOBEAE/Documentos%20Compartilhados/Forms/Al…"
type input "https://sobeae.sharepoint.com/sites/SOBEAE/Documentos%20Compartilhados/Forms/Al…"
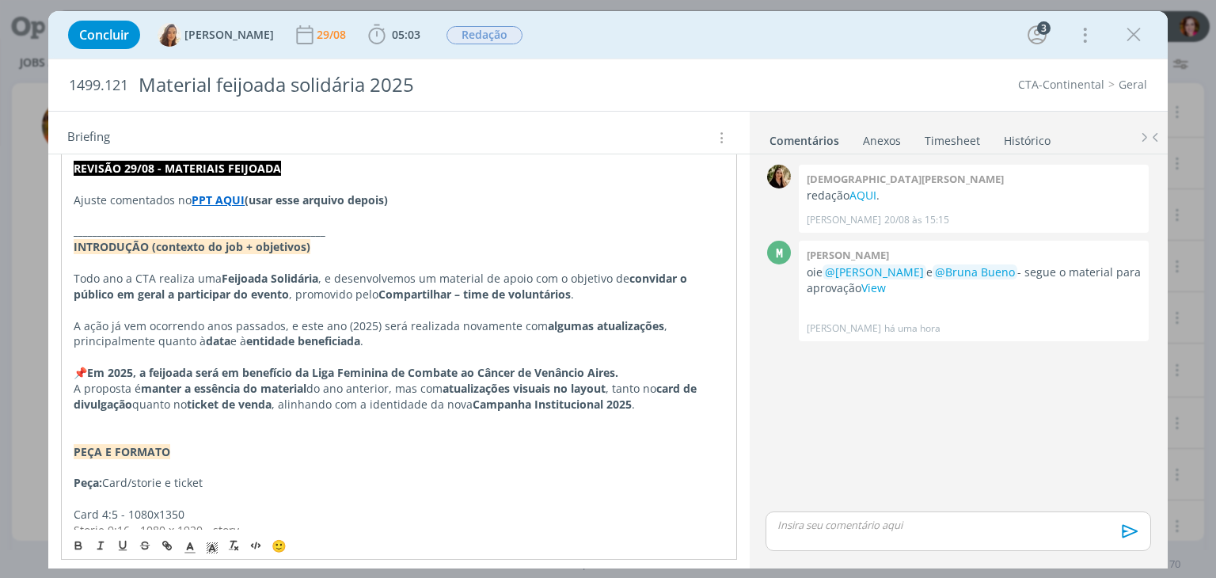
click at [774, 531] on div "dialog" at bounding box center [957, 531] width 385 height 40
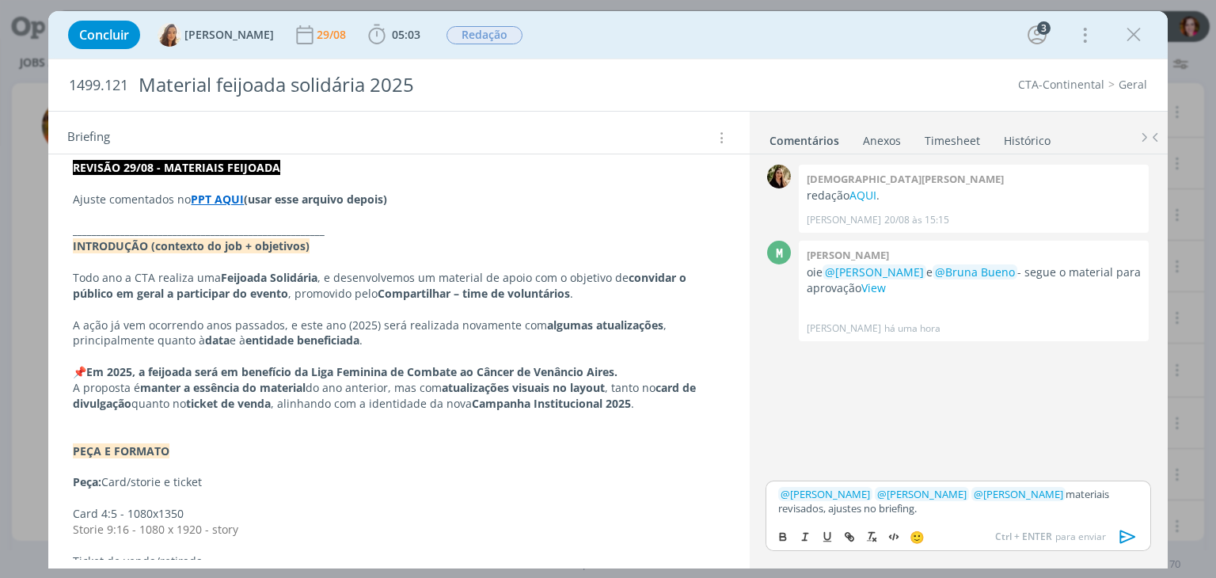
click at [1121, 531] on icon "dialog" at bounding box center [1127, 536] width 16 height 13
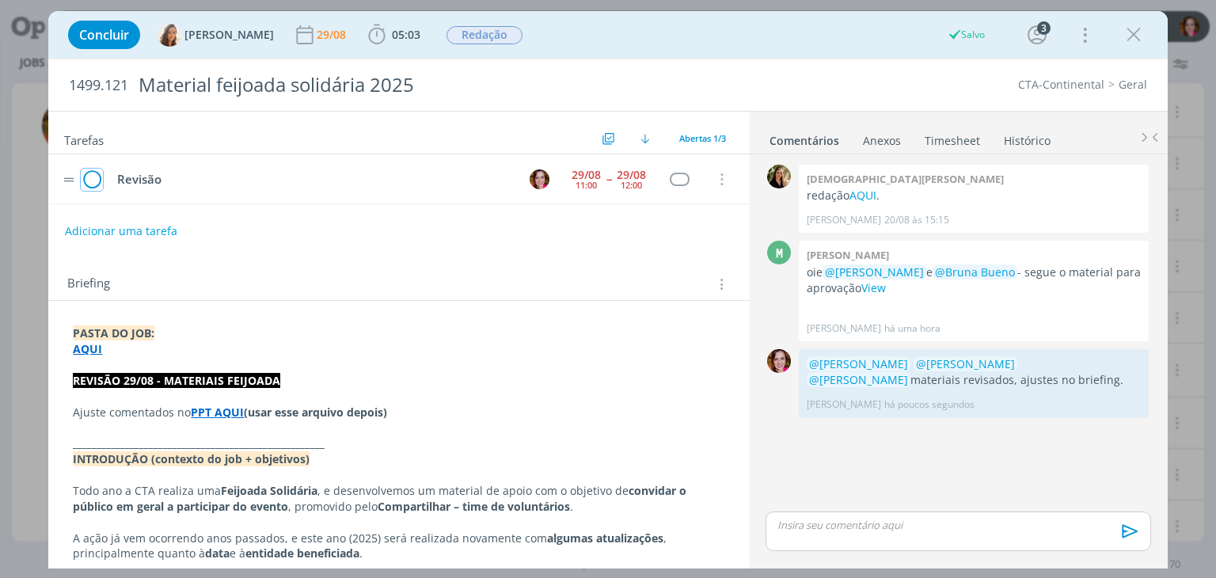
click at [86, 181] on icon "dialog" at bounding box center [92, 180] width 22 height 24
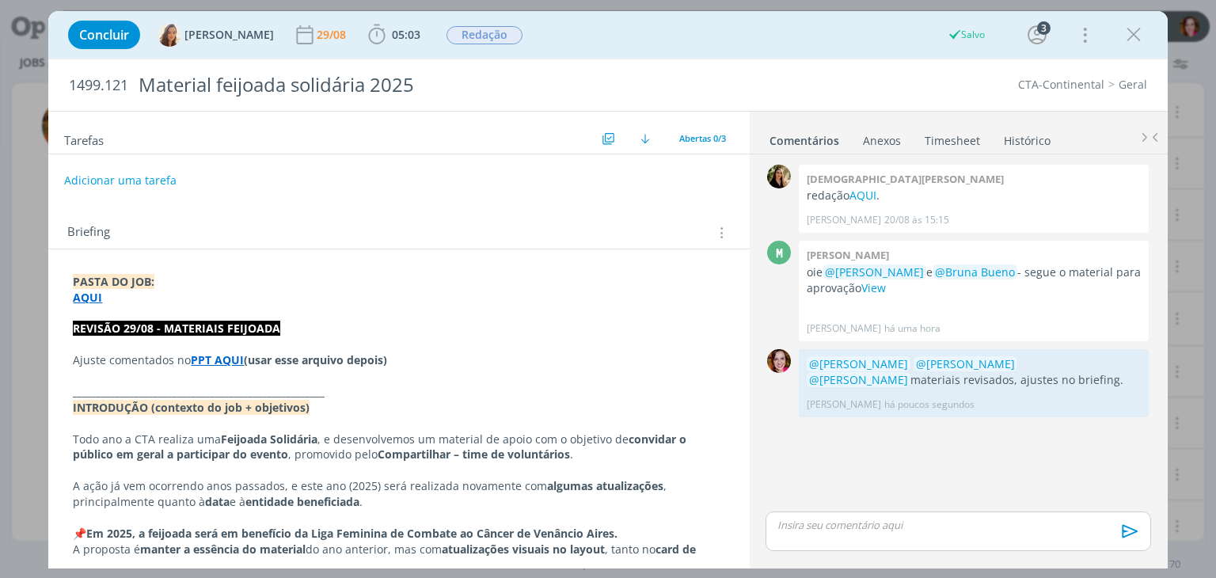
click at [142, 180] on button "Adicionar uma tarefa" at bounding box center [120, 180] width 112 height 27
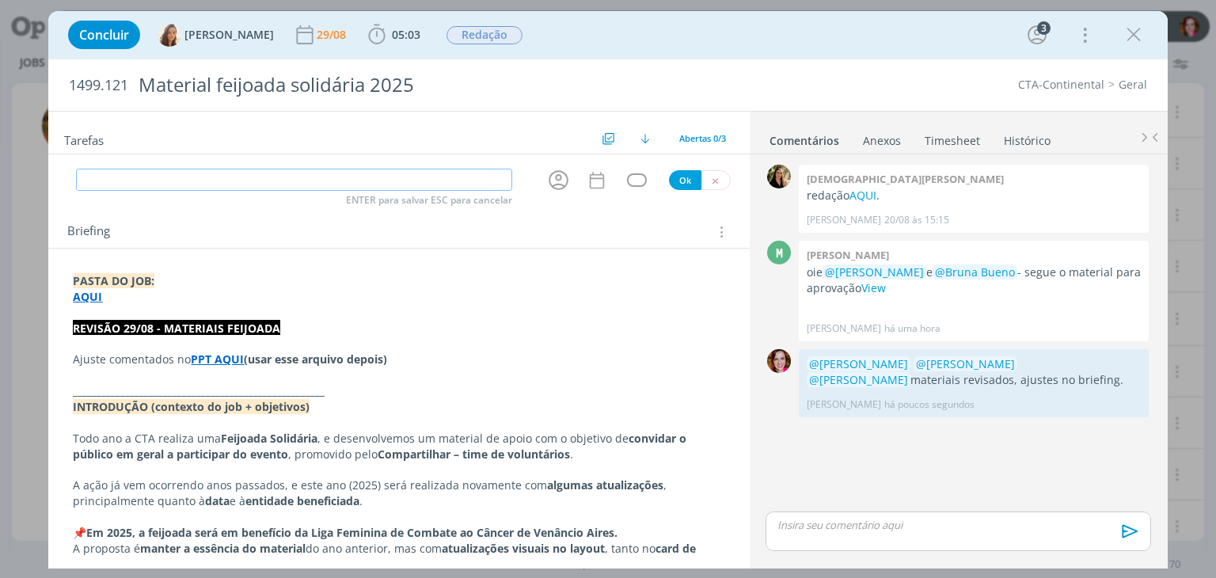
click at [142, 180] on input "dialog" at bounding box center [294, 180] width 436 height 22
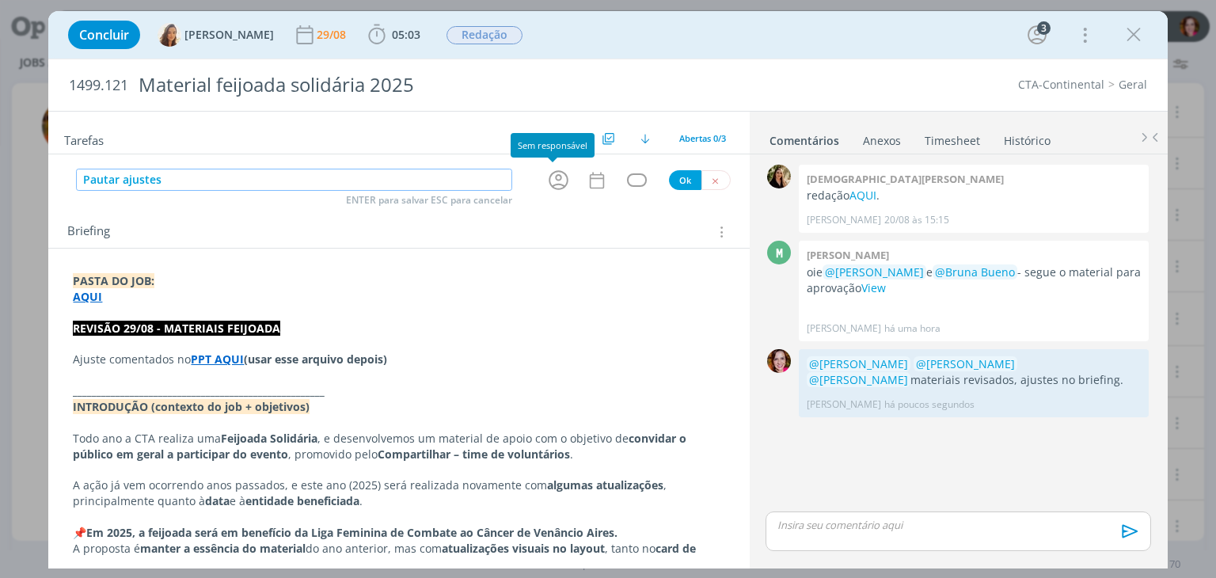
click at [551, 187] on icon "dialog" at bounding box center [558, 180] width 25 height 25
type input "Pautar ajustes"
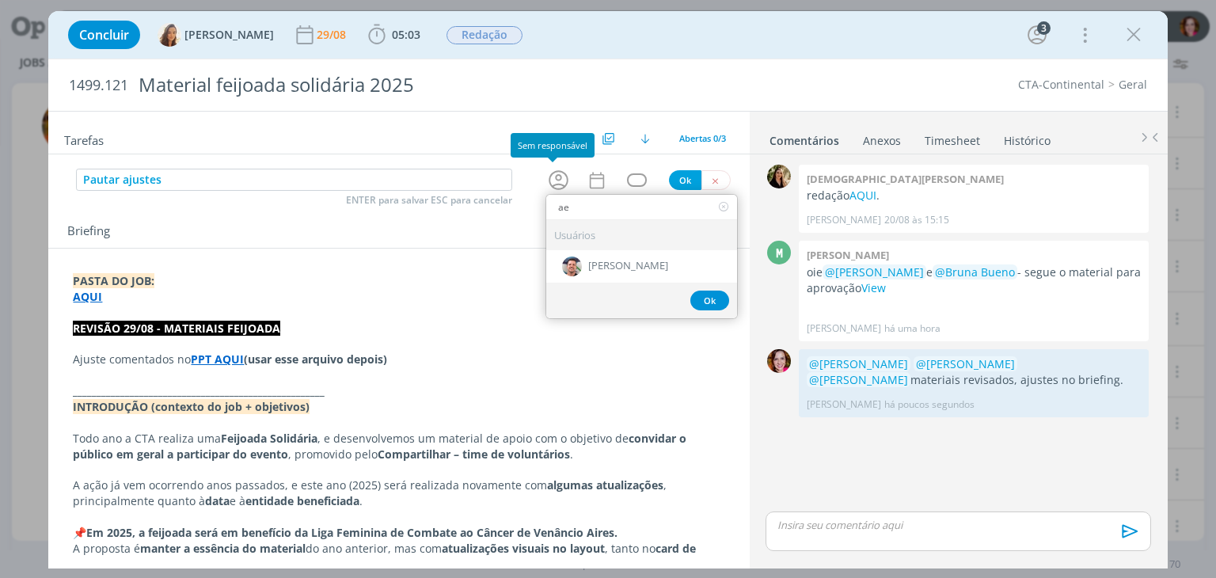
type input "a"
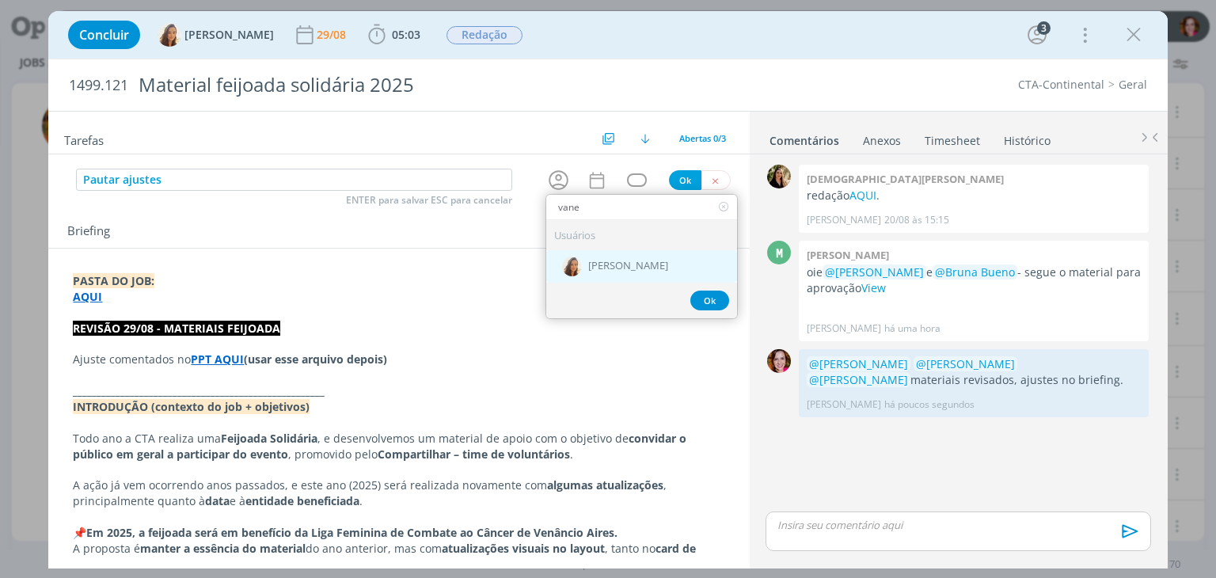
type input "vane"
click at [591, 260] on span "[PERSON_NAME]" at bounding box center [628, 266] width 80 height 13
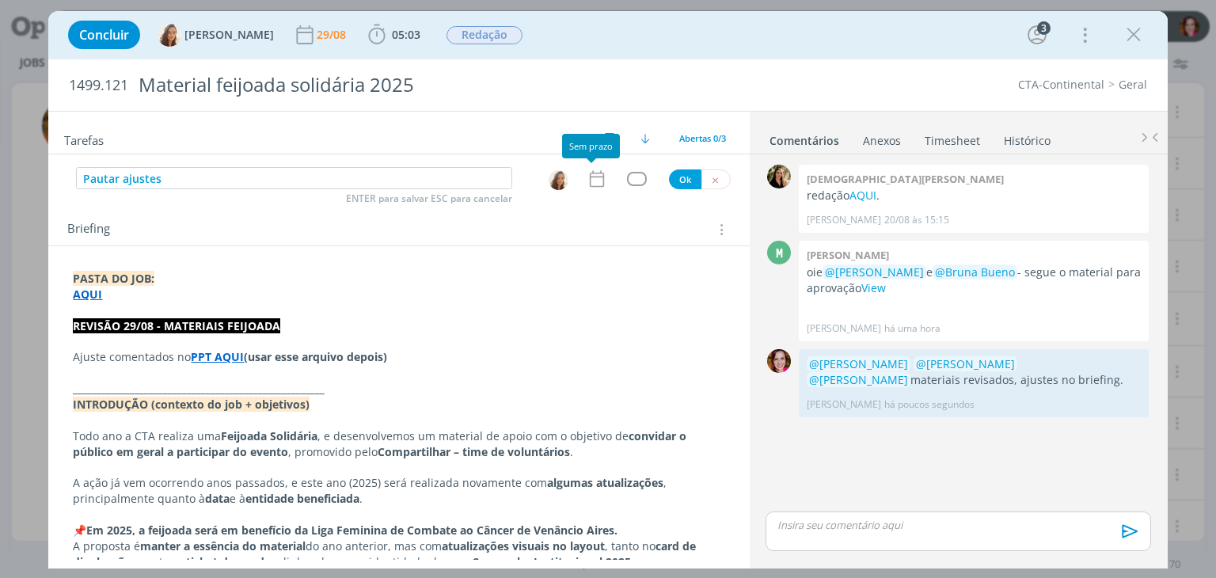
click at [589, 184] on icon "dialog" at bounding box center [597, 179] width 21 height 21
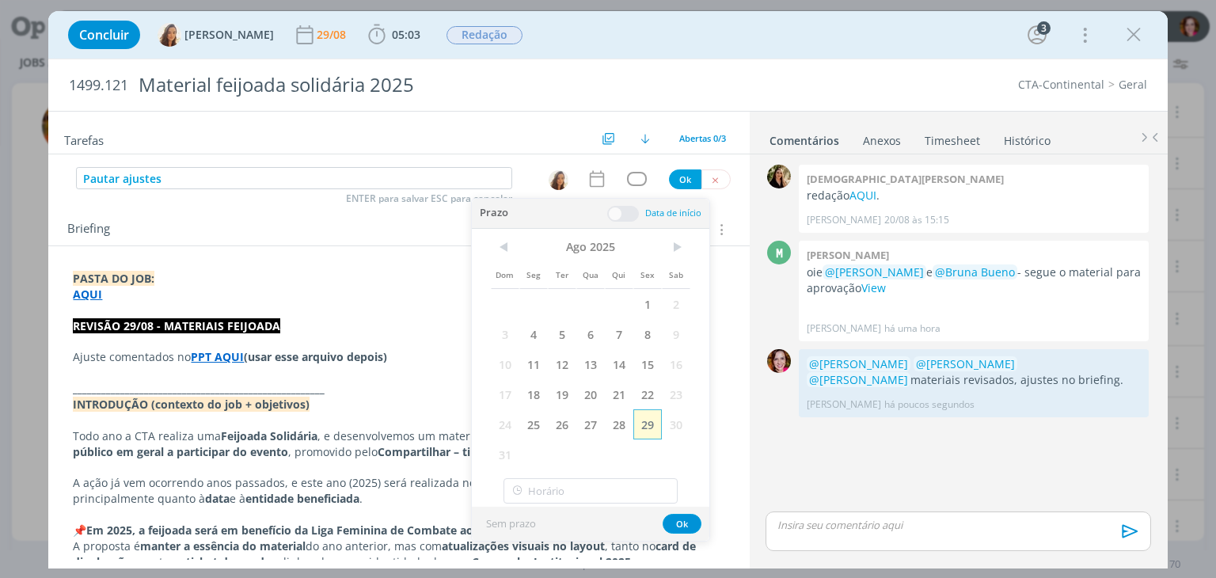
click at [655, 421] on span "29" at bounding box center [647, 424] width 28 height 30
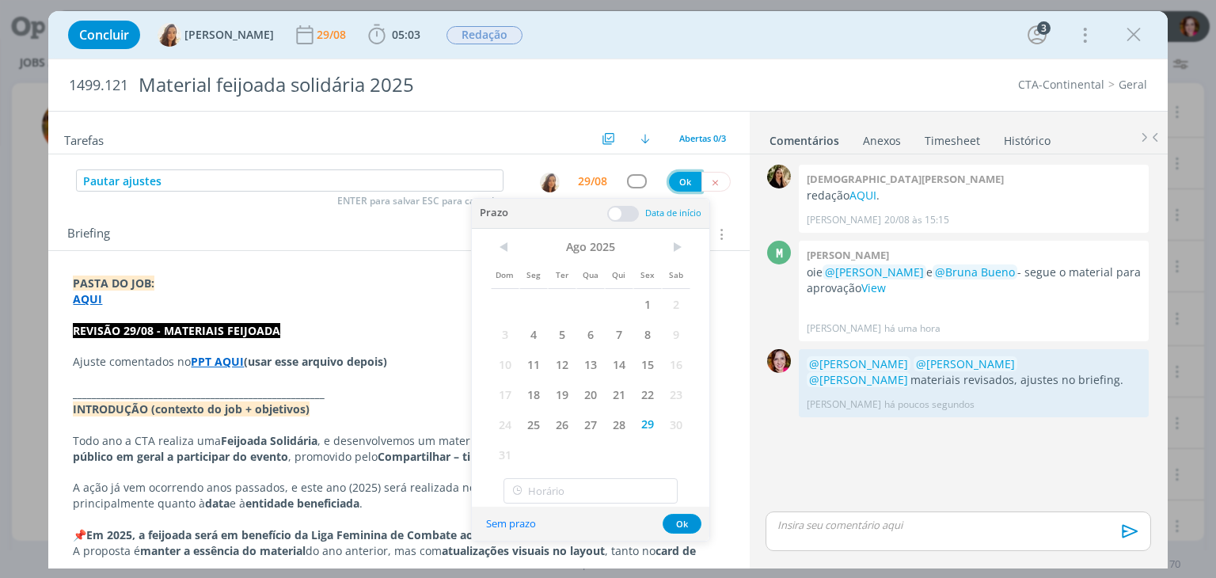
click at [685, 183] on button "Ok" at bounding box center [685, 182] width 32 height 20
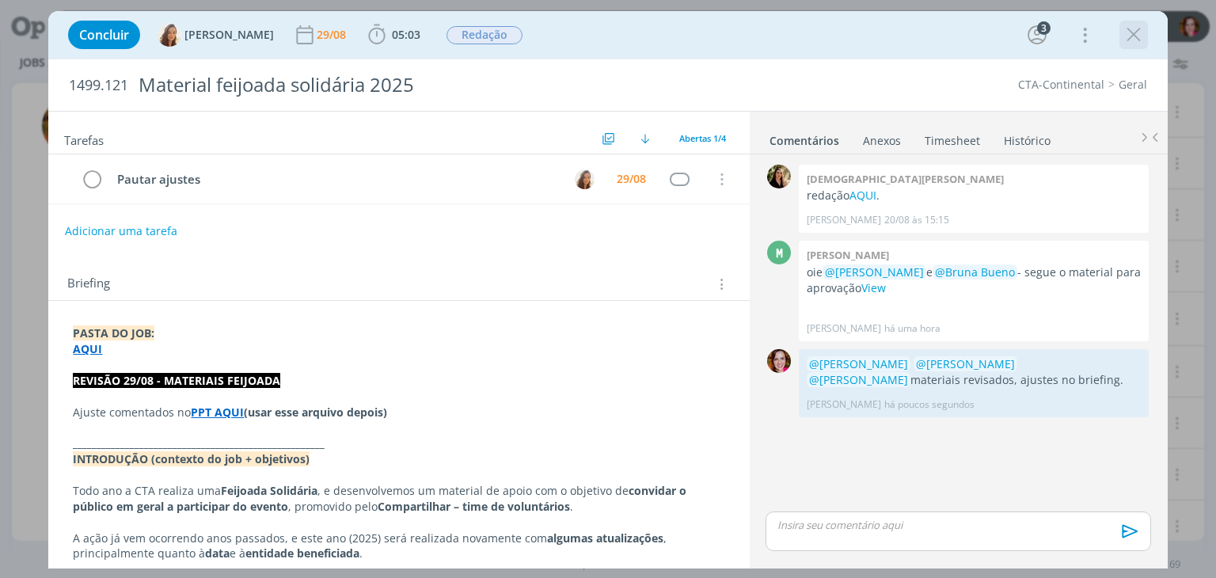
click at [1131, 29] on icon "dialog" at bounding box center [1134, 35] width 24 height 24
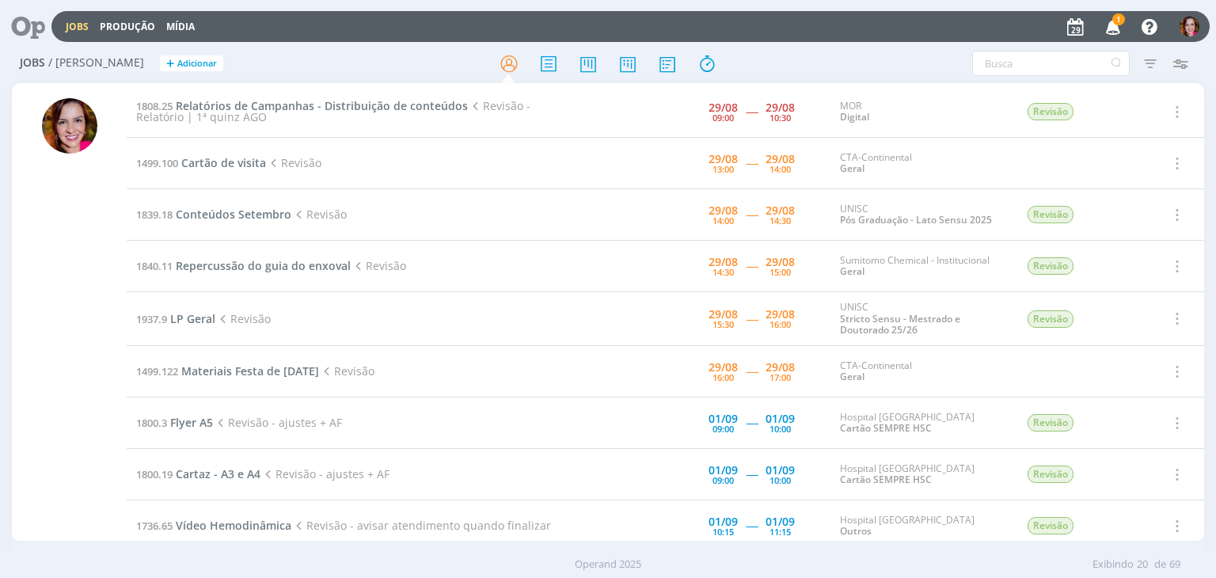
click at [1121, 26] on icon "button" at bounding box center [1113, 26] width 28 height 27
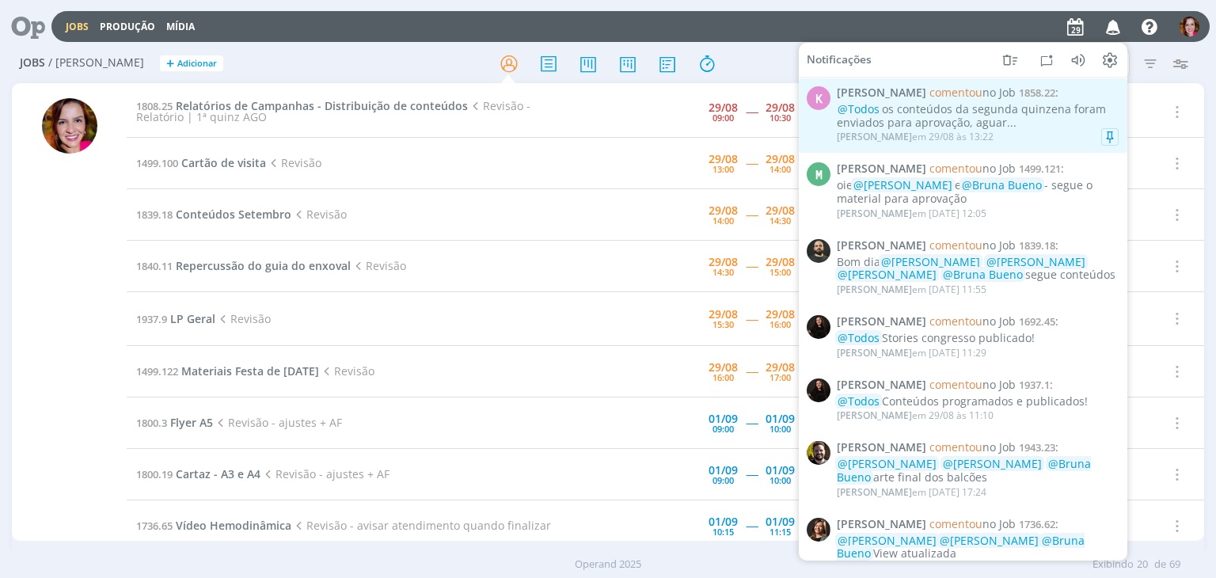
click at [948, 120] on div "@Todos os conteúdos da segunda quinzena foram enviados para aprovação, aguar..." at bounding box center [978, 116] width 282 height 27
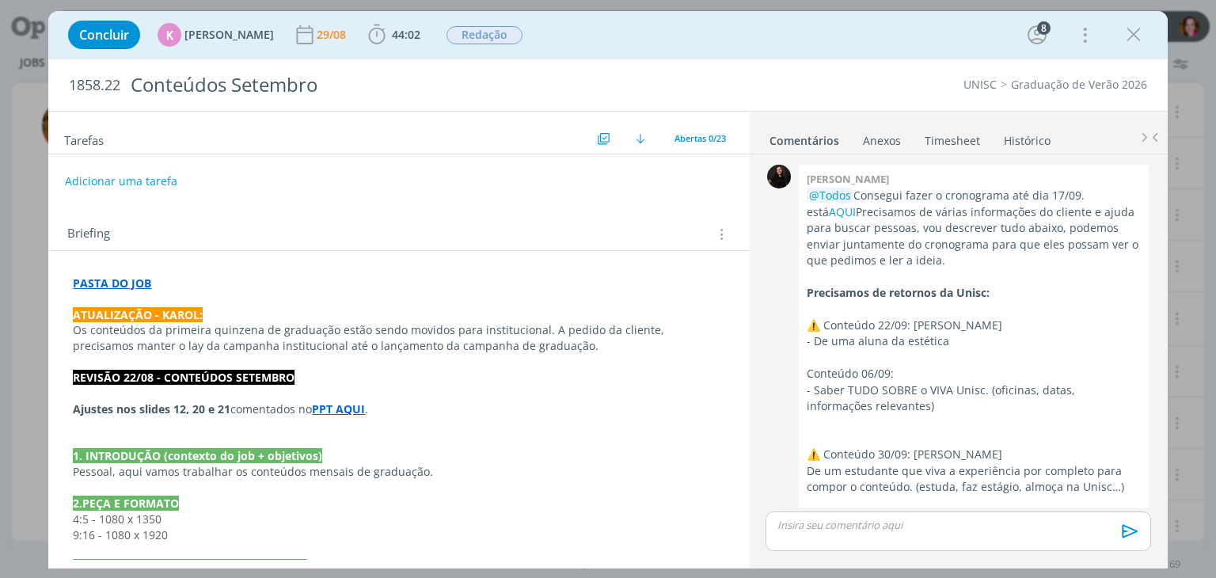
scroll to position [2549, 0]
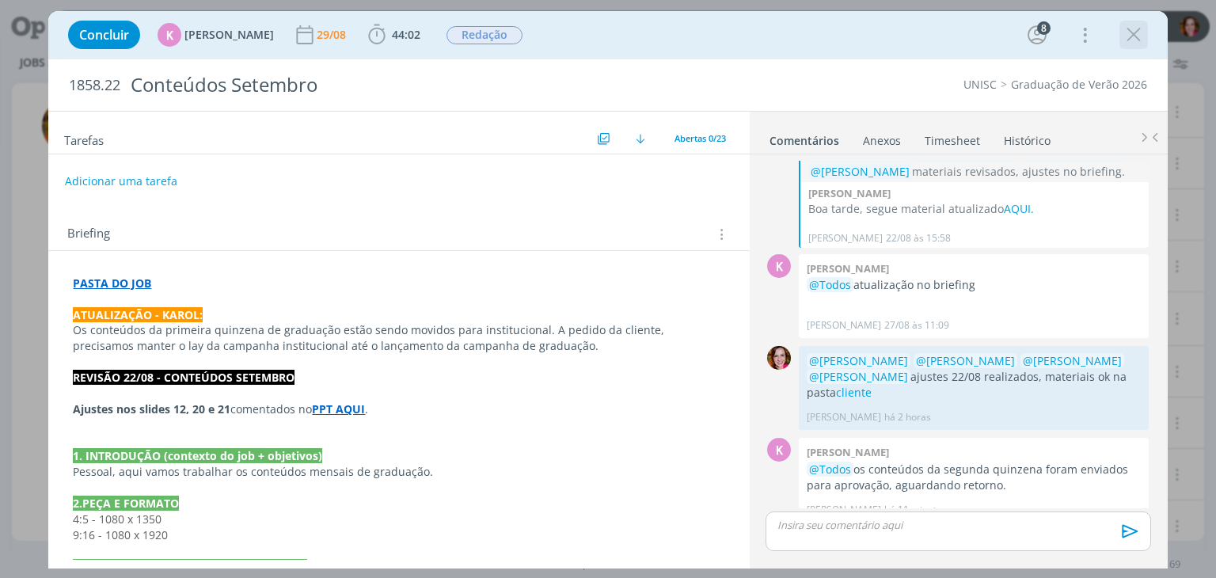
click at [1140, 34] on icon "dialog" at bounding box center [1134, 35] width 24 height 24
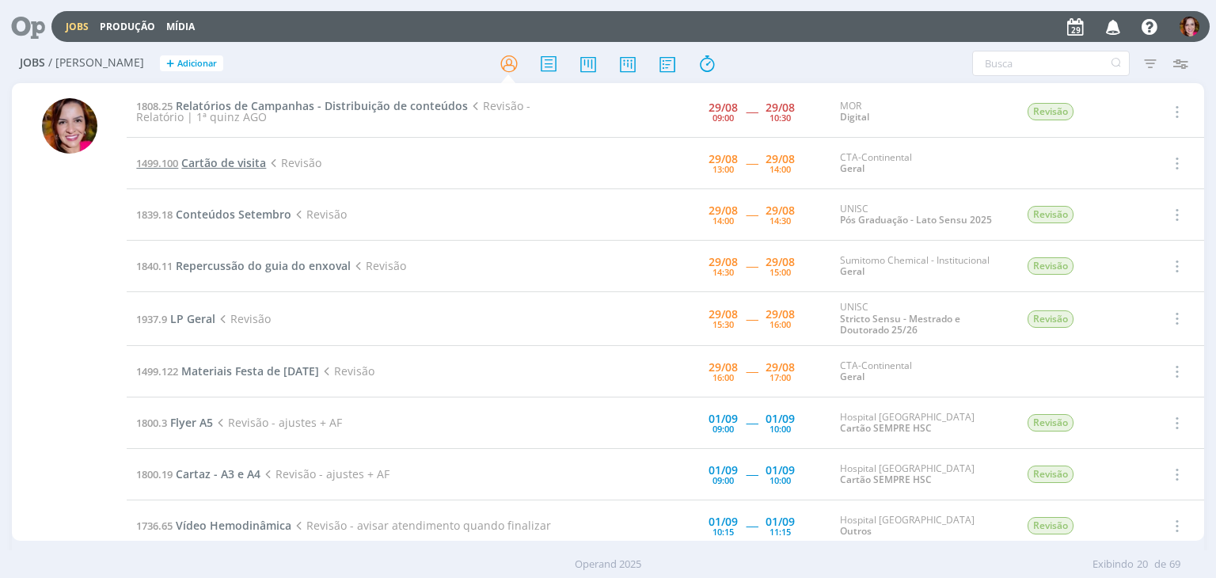
click at [222, 165] on span "Cartão de visita" at bounding box center [223, 162] width 85 height 15
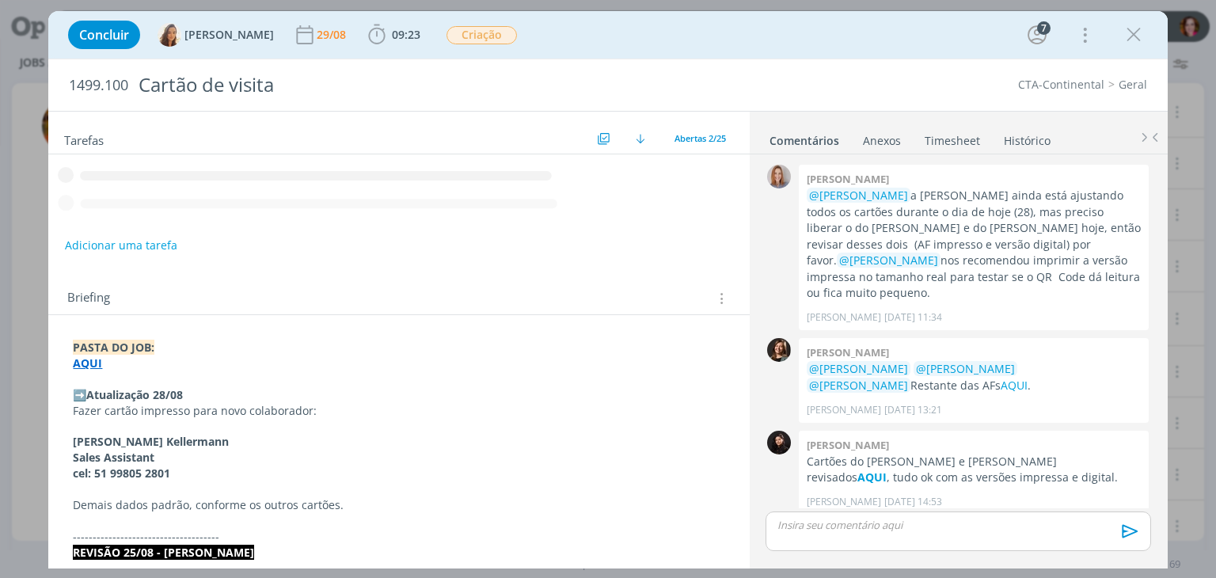
scroll to position [1399, 0]
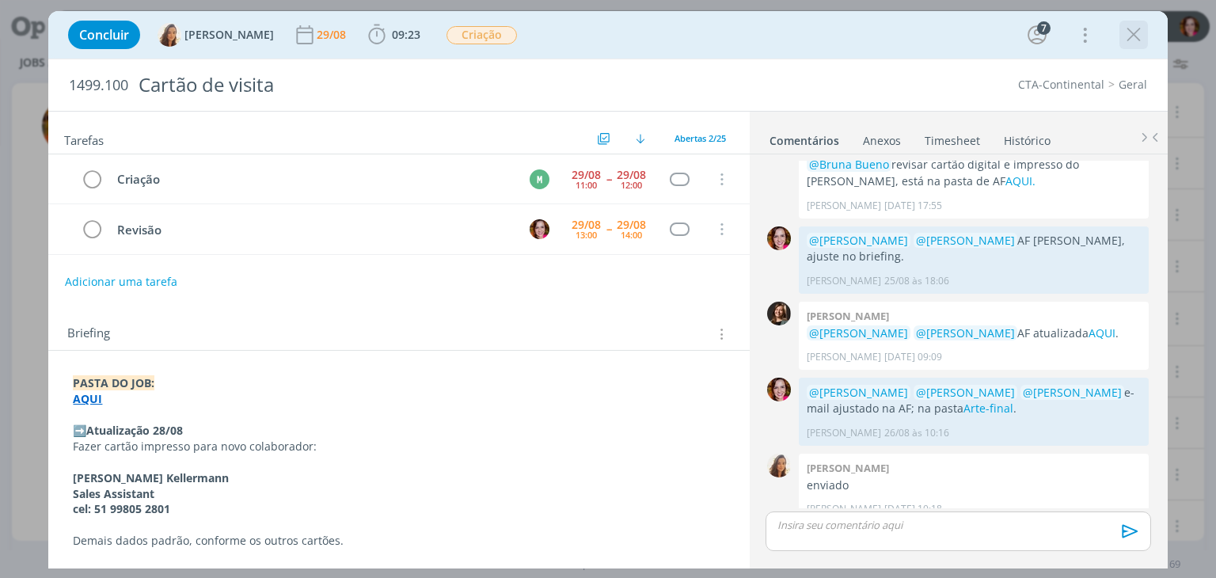
click at [1141, 38] on icon "dialog" at bounding box center [1134, 35] width 24 height 24
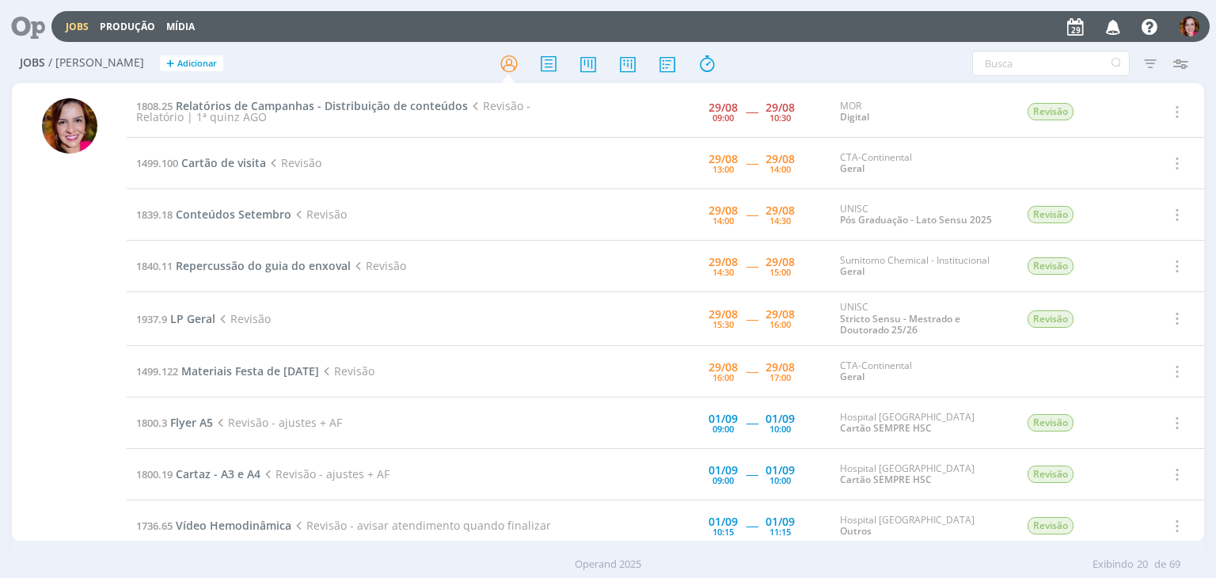
click at [22, 275] on div at bounding box center [69, 313] width 115 height 454
click at [221, 213] on span "Conteúdos Setembro" at bounding box center [234, 214] width 116 height 15
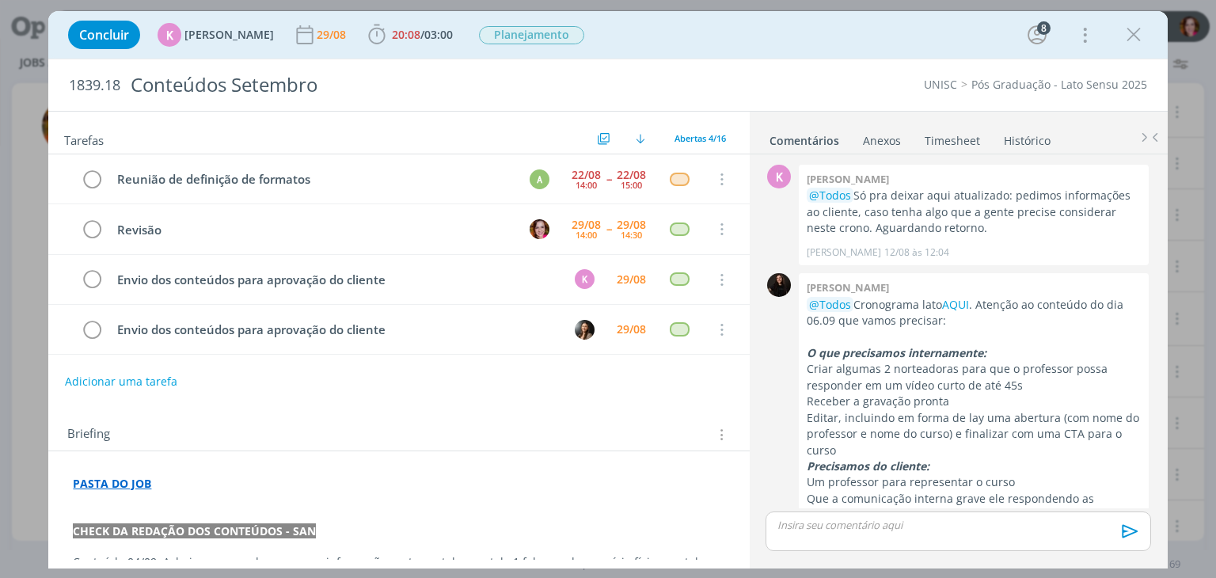
scroll to position [464, 0]
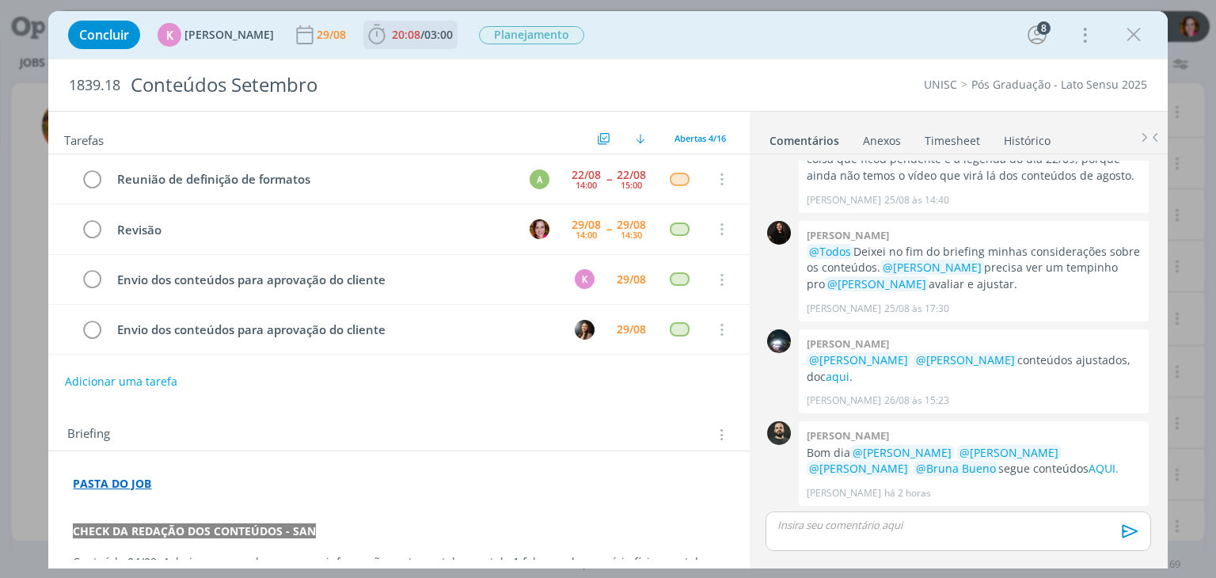
click at [386, 42] on span "20:08 / 03:00" at bounding box center [410, 35] width 91 height 24
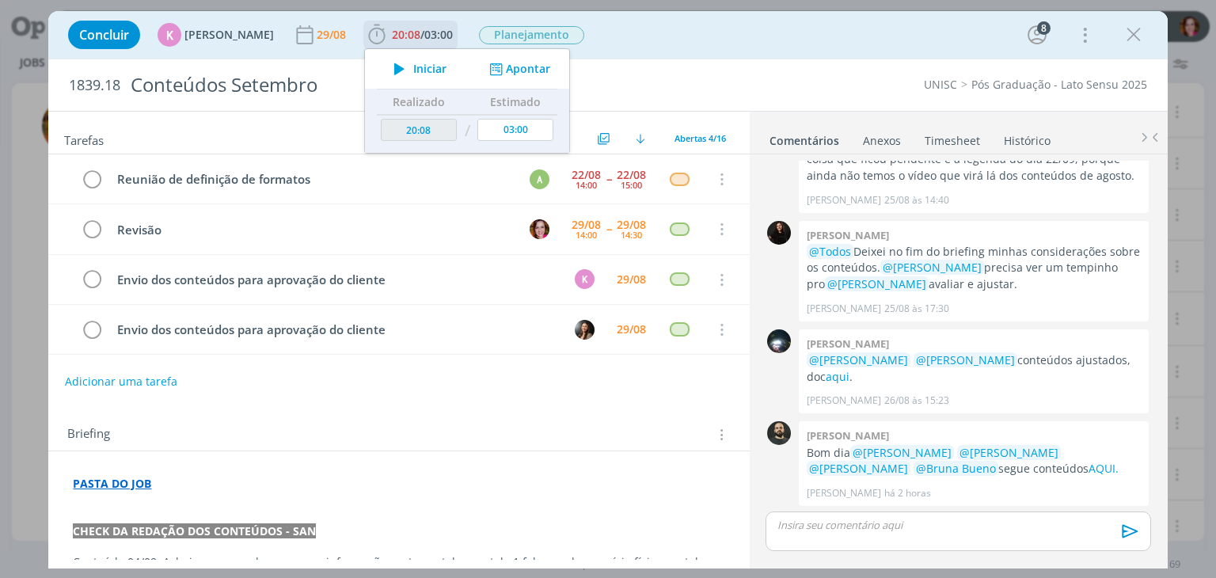
click at [386, 67] on icon "dialog" at bounding box center [399, 69] width 28 height 21
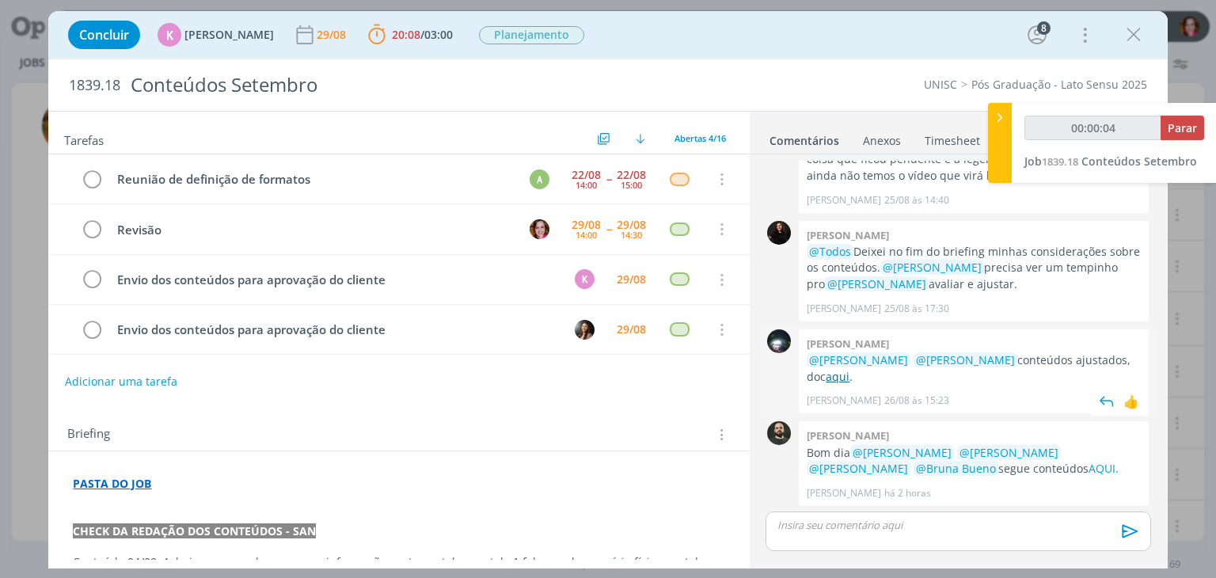
click at [826, 371] on link "aqui" at bounding box center [838, 376] width 24 height 15
click at [1088, 469] on link "AQUI." at bounding box center [1103, 468] width 30 height 15
click at [303, 492] on p "dialog" at bounding box center [398, 500] width 651 height 16
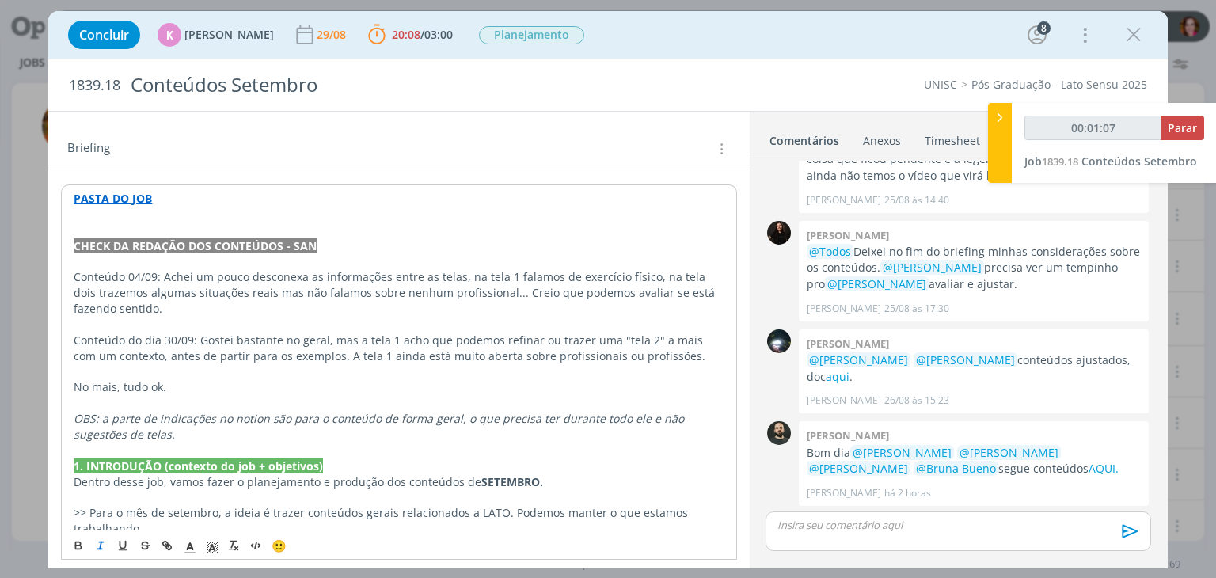
scroll to position [279, 0]
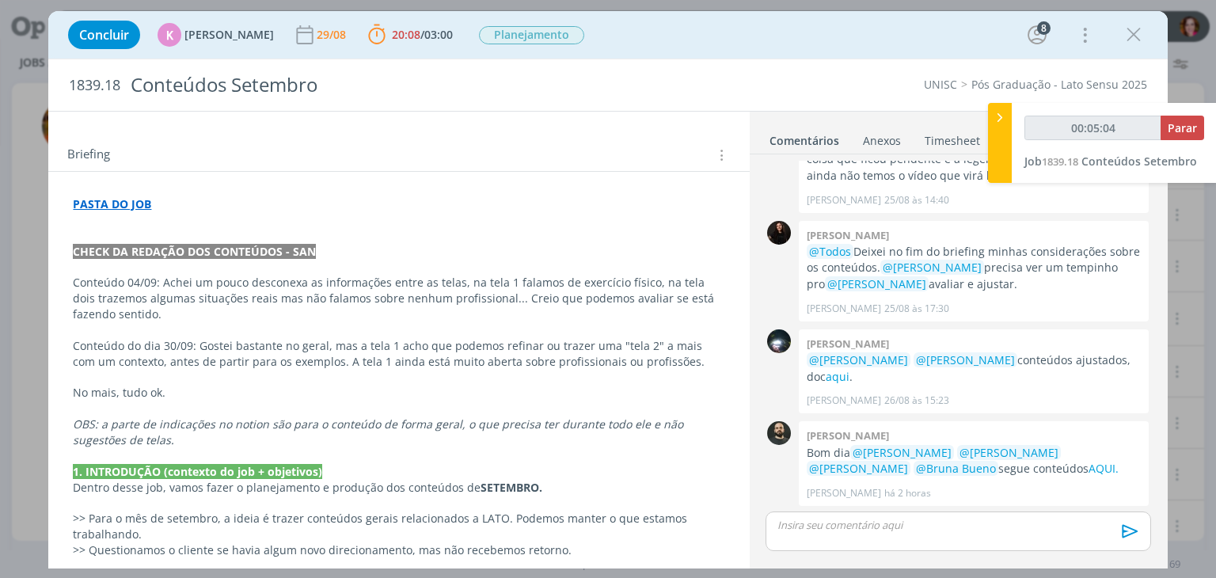
drag, startPoint x: 741, startPoint y: 268, endPoint x: 741, endPoint y: 225, distance: 43.5
click at [744, 223] on div "Tarefas Usar Job de template Ordenar por: Prazo crescente Prazo decrescente Ord…" at bounding box center [398, 336] width 701 height 448
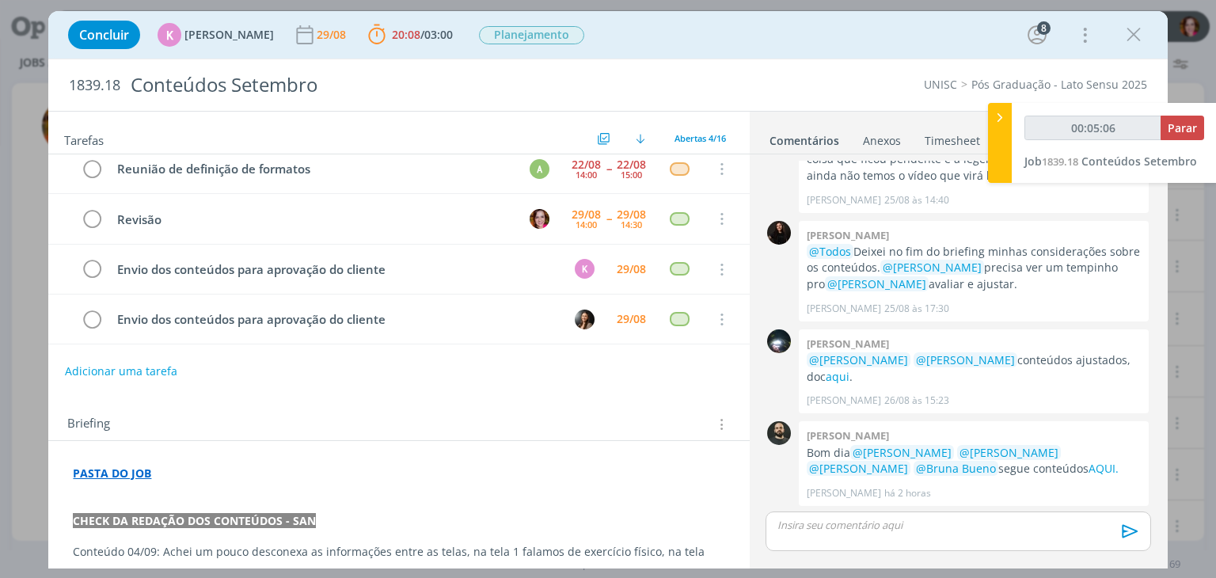
scroll to position [0, 0]
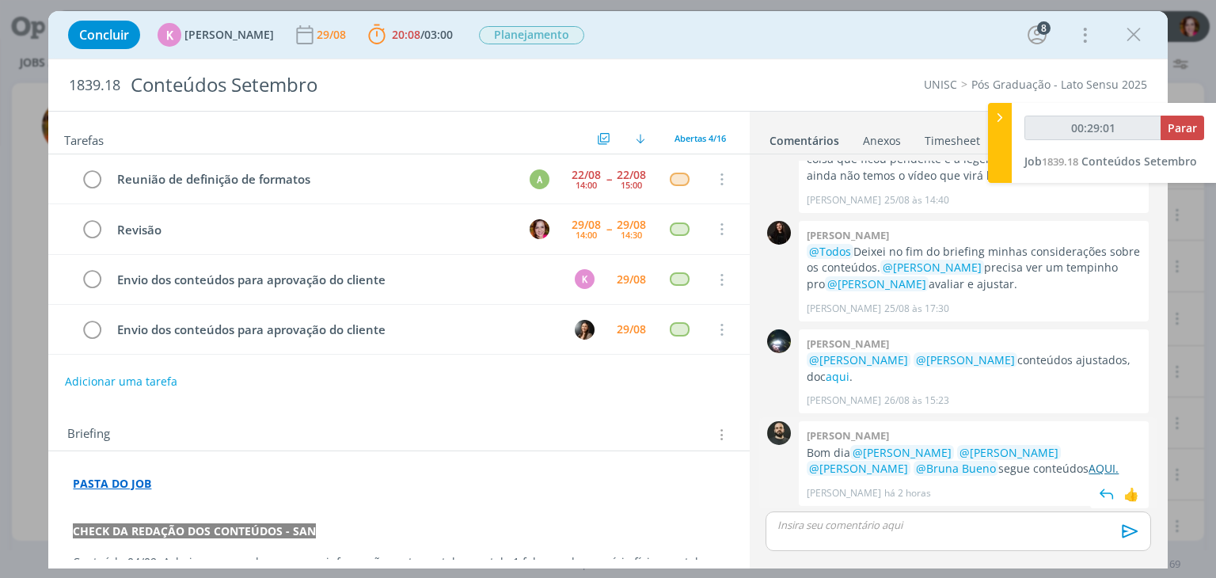
click at [1088, 469] on link "AQUI." at bounding box center [1103, 468] width 30 height 15
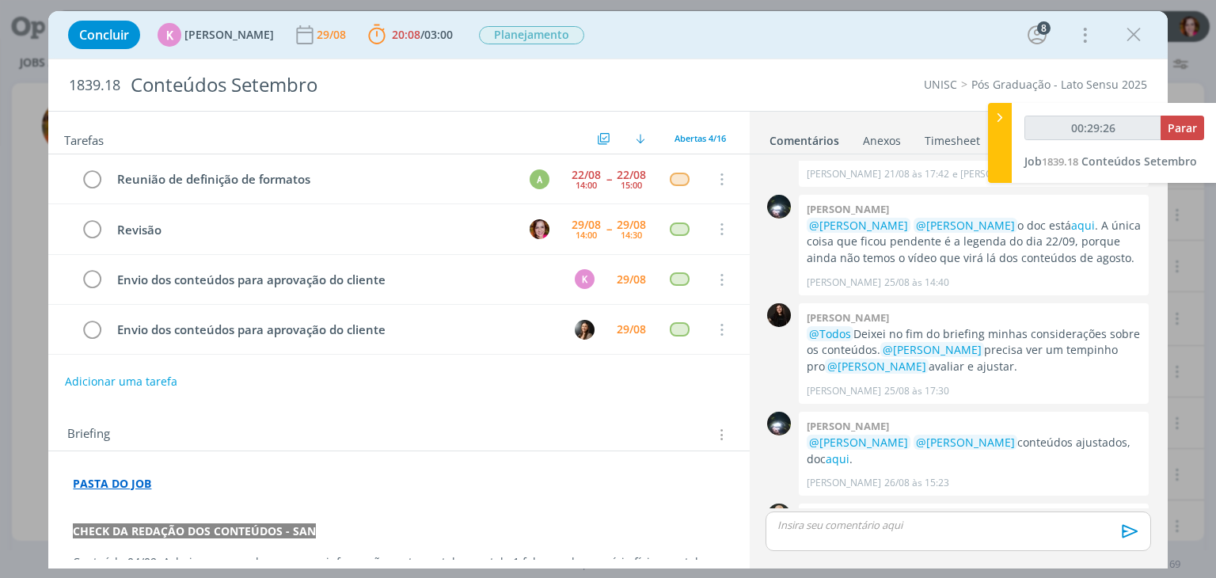
scroll to position [464, 0]
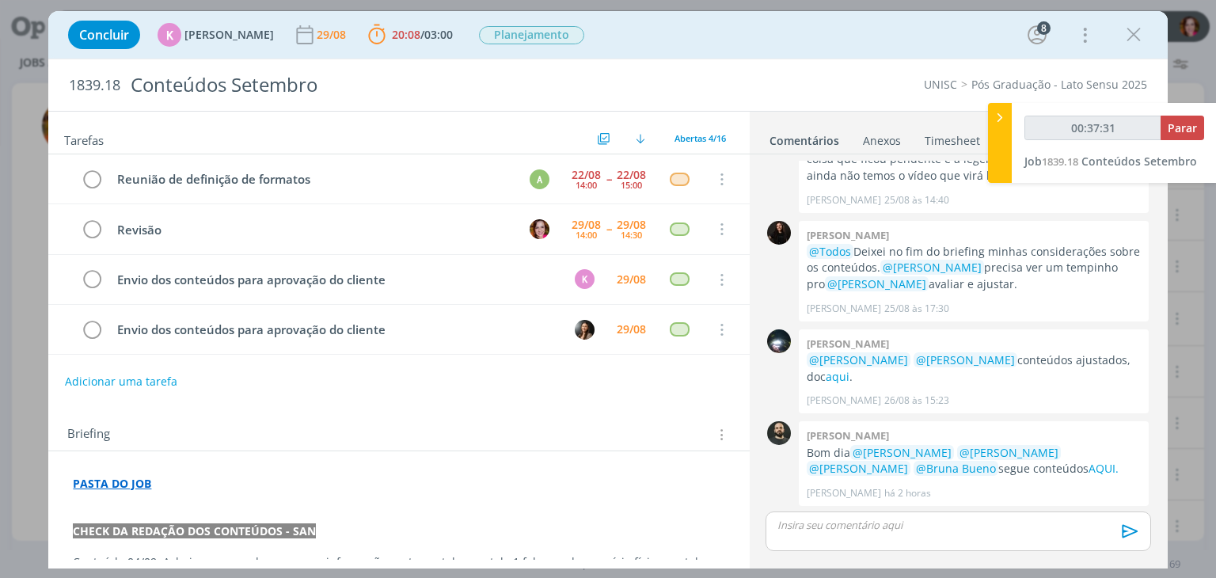
click at [304, 486] on p "PASTA DO JOB" at bounding box center [398, 484] width 651 height 16
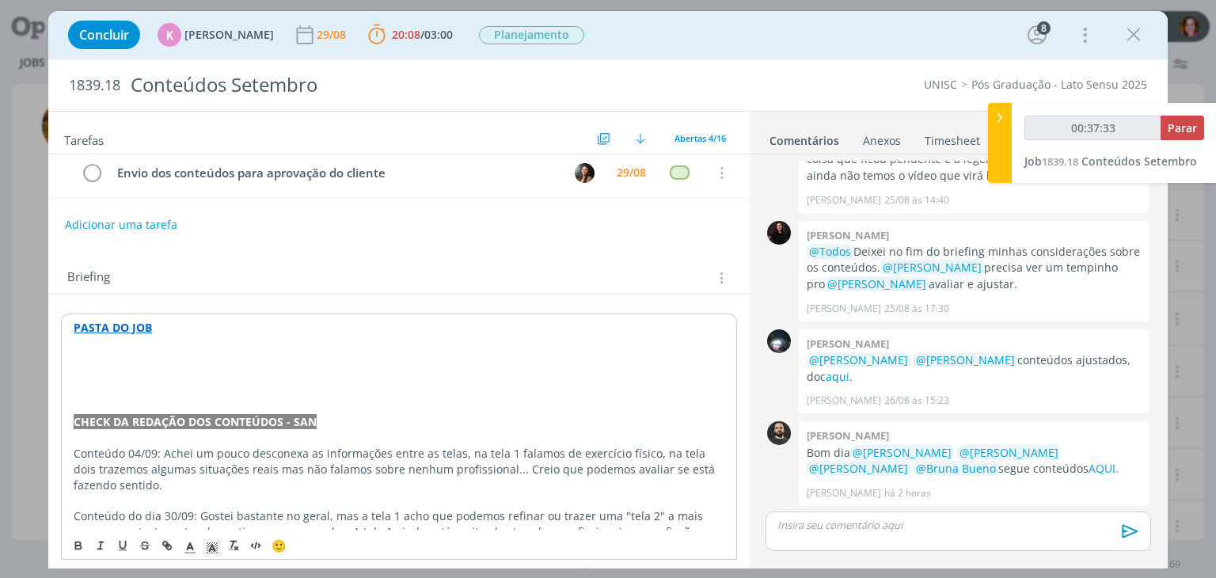
scroll to position [154, 0]
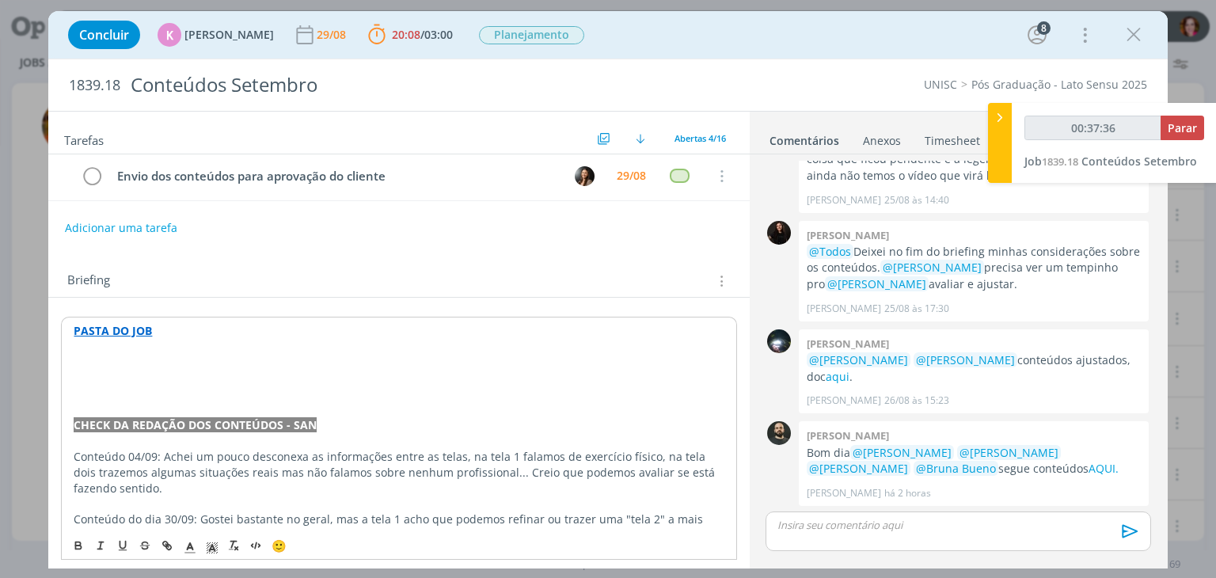
click at [82, 360] on p "dialog" at bounding box center [399, 363] width 650 height 16
type input "00:37:37"
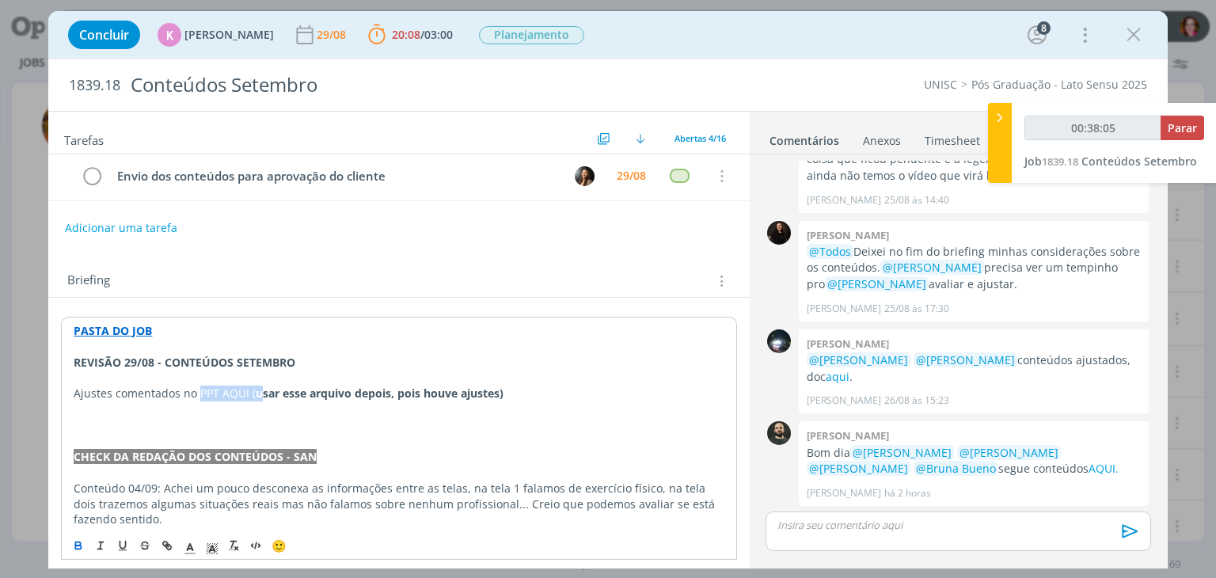
drag, startPoint x: 196, startPoint y: 387, endPoint x: 258, endPoint y: 392, distance: 61.9
click at [258, 392] on p "Ajustes comentados no PPT AQUI ( usar esse arquivo depois, pois houve ajustes)" at bounding box center [399, 393] width 650 height 16
click at [247, 393] on strong "PPT AQUI (usar esse arquivo depois, pois houve ajustes)" at bounding box center [351, 392] width 308 height 15
click at [248, 397] on p "Ajustes comentados no PPT AQUI (usar esse arquivo depois, pois houve ajustes)" at bounding box center [398, 393] width 651 height 16
click at [250, 389] on strong "PPT AQUI (usar esse arquivo depois, pois houve ajustes)" at bounding box center [350, 392] width 308 height 15
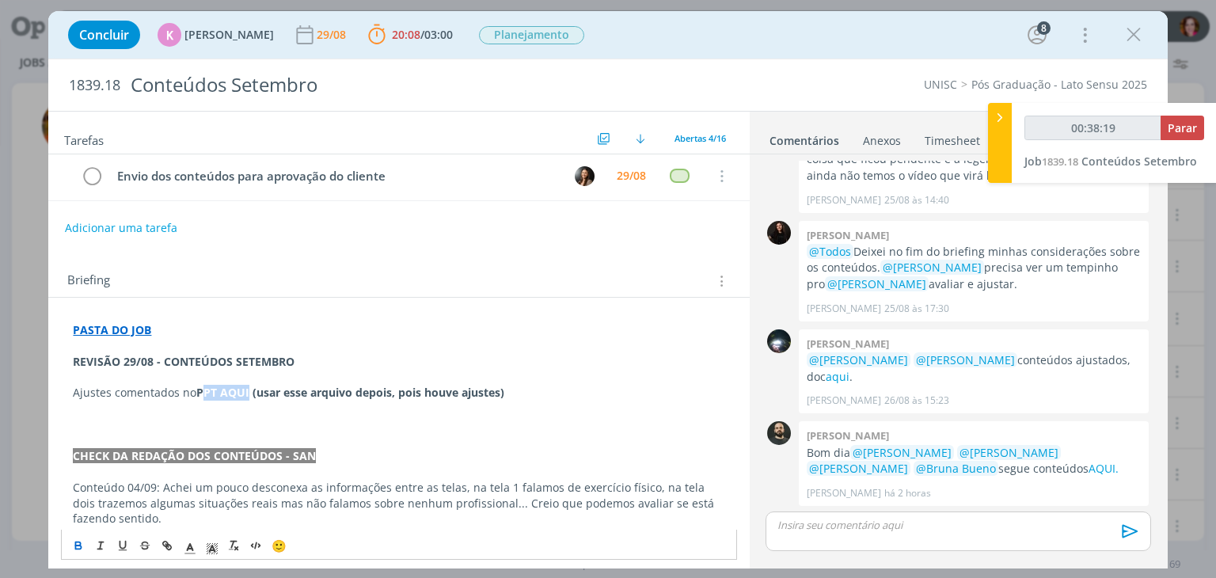
type input "00:38:20"
paste input "[URL][DOMAIN_NAME][DATE]"
type input "[URL][DOMAIN_NAME][DATE]"
click at [116, 416] on p "dialog" at bounding box center [398, 424] width 651 height 16
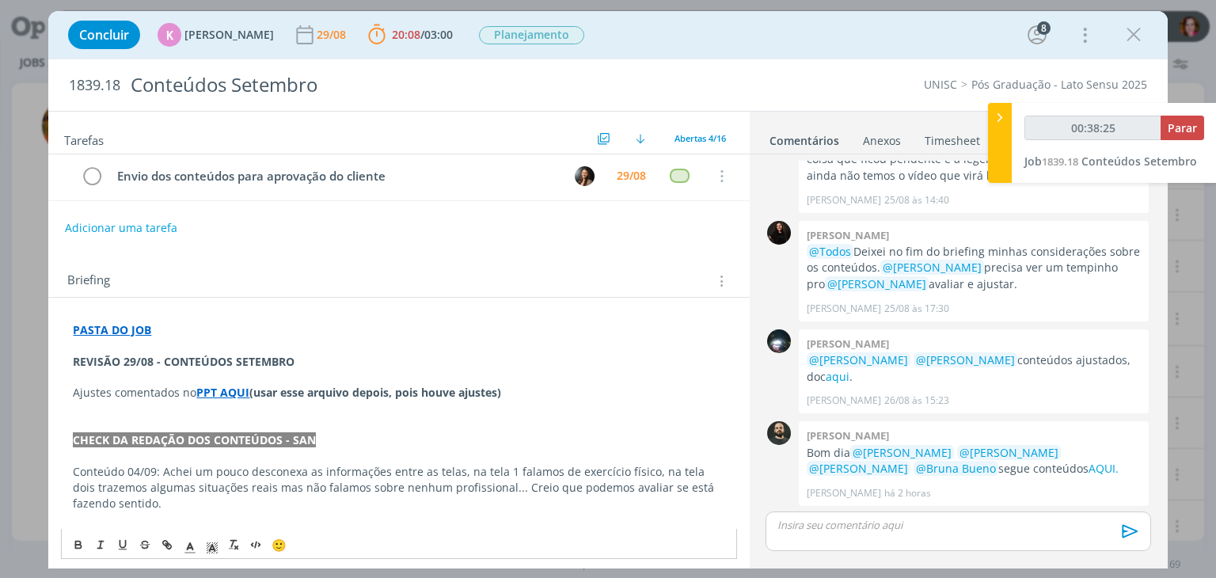
click at [98, 362] on strong "REVISÃO 29/08 - CONTEÚDOS SETEMBRO" at bounding box center [184, 361] width 222 height 15
click at [188, 550] on icon "dialog" at bounding box center [190, 548] width 14 height 14
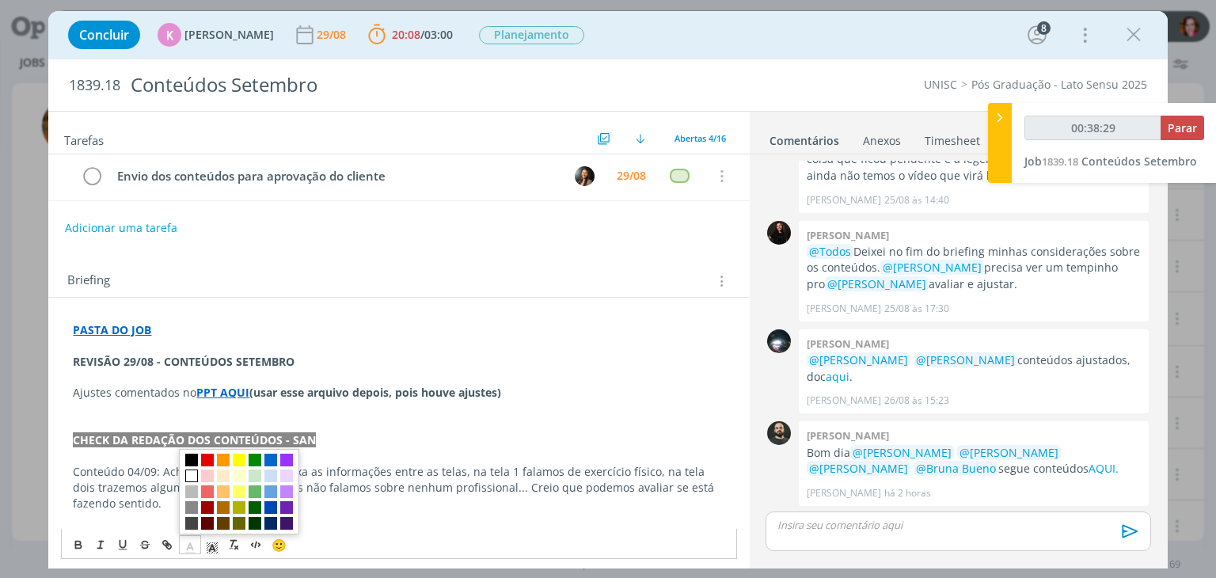
click at [192, 476] on span "dialog" at bounding box center [191, 476] width 13 height 13
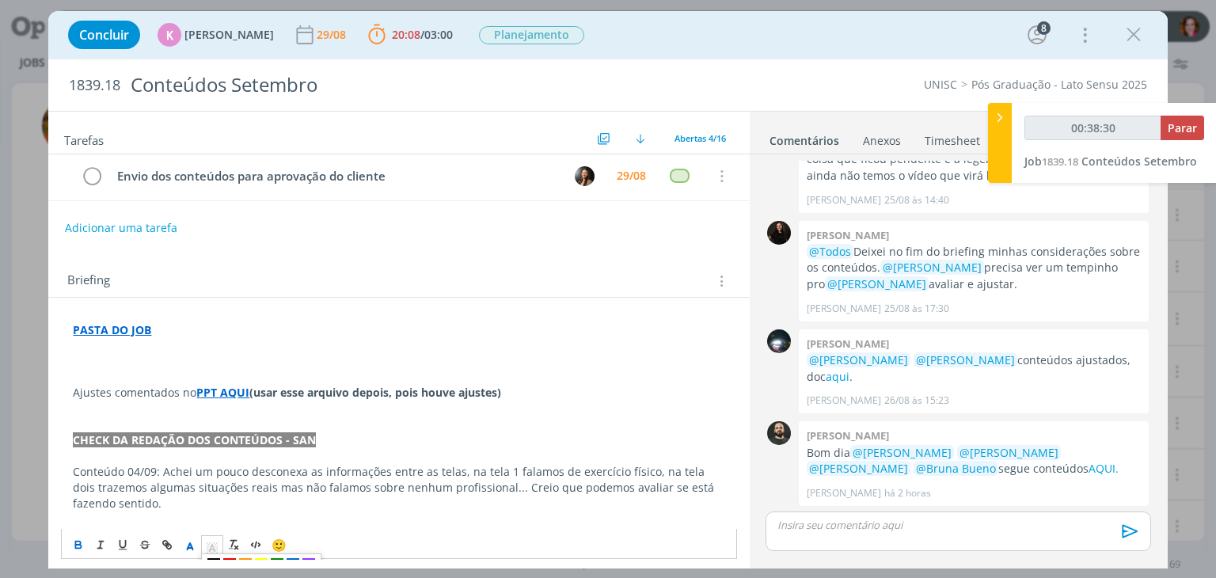
click at [210, 550] on polyline "dialog" at bounding box center [213, 548] width 6 height 6
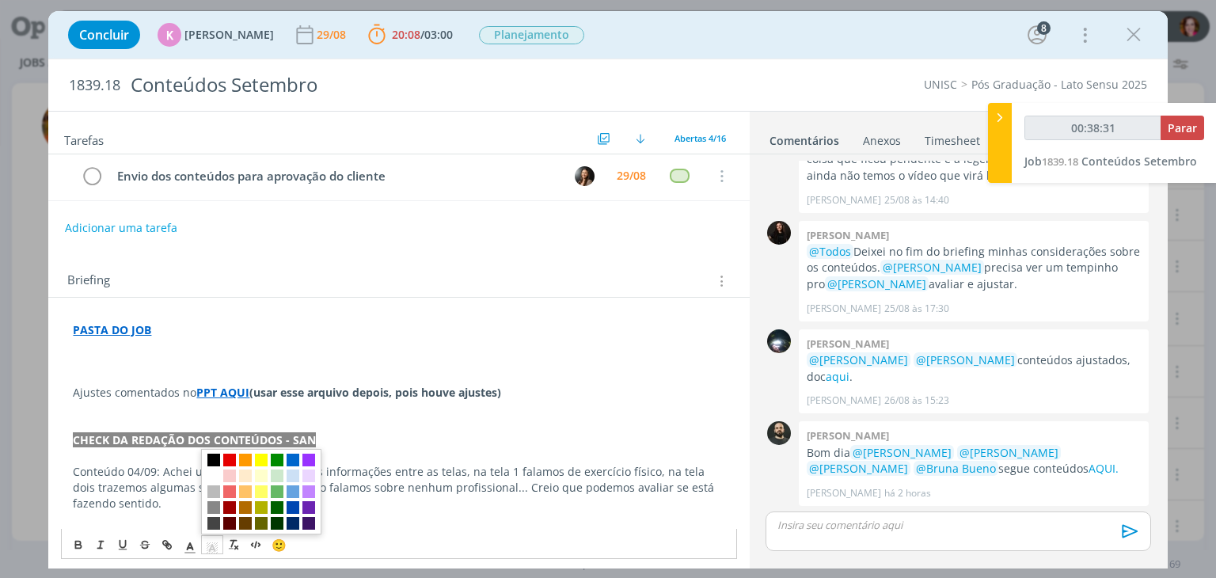
click at [212, 456] on span "dialog" at bounding box center [213, 460] width 13 height 13
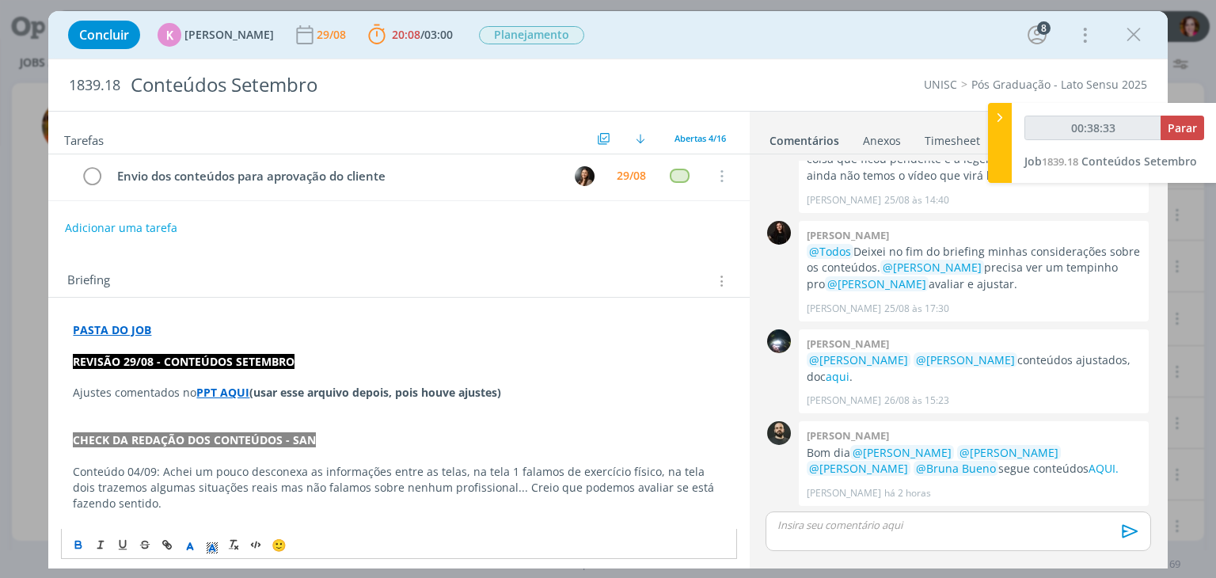
click at [260, 390] on strong "(usar esse arquivo depois, pois houve ajustes)" at bounding box center [375, 392] width 252 height 15
click at [233, 387] on strong "PPT AQUI" at bounding box center [222, 392] width 53 height 15
click at [245, 421] on link "[URL][DOMAIN_NAME][DATE]" at bounding box center [193, 423] width 155 height 21
click at [528, 391] on p "Ajustes comentados no PPT AQUI (usar esse arquivo depois, pois houve ajustes)" at bounding box center [398, 393] width 651 height 16
click at [870, 534] on div "dialog" at bounding box center [957, 531] width 385 height 40
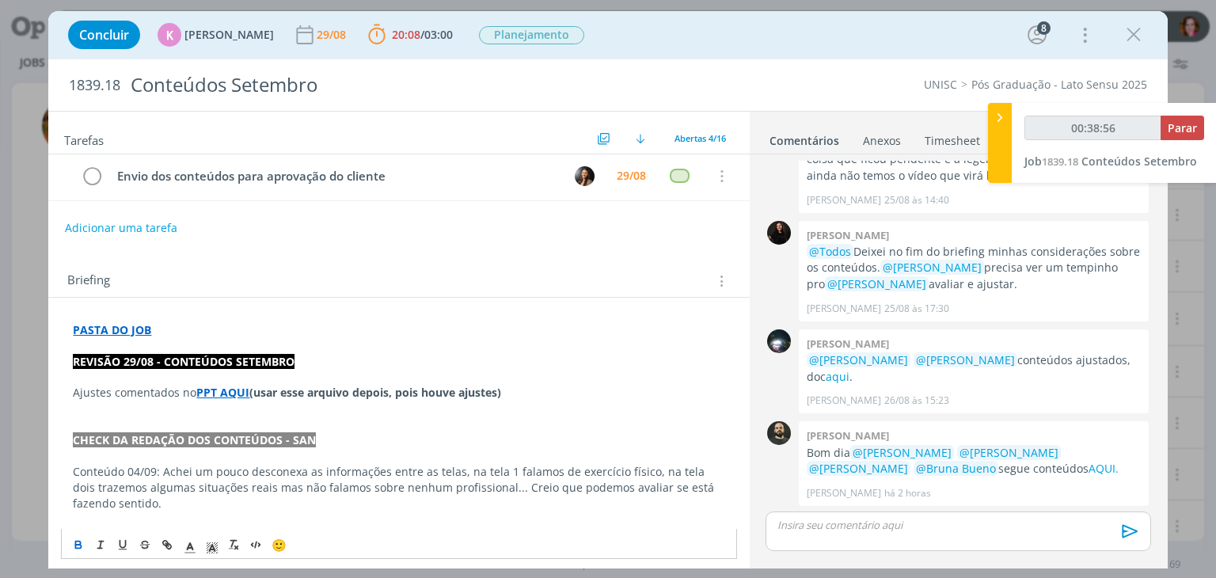
type input "00:38:57"
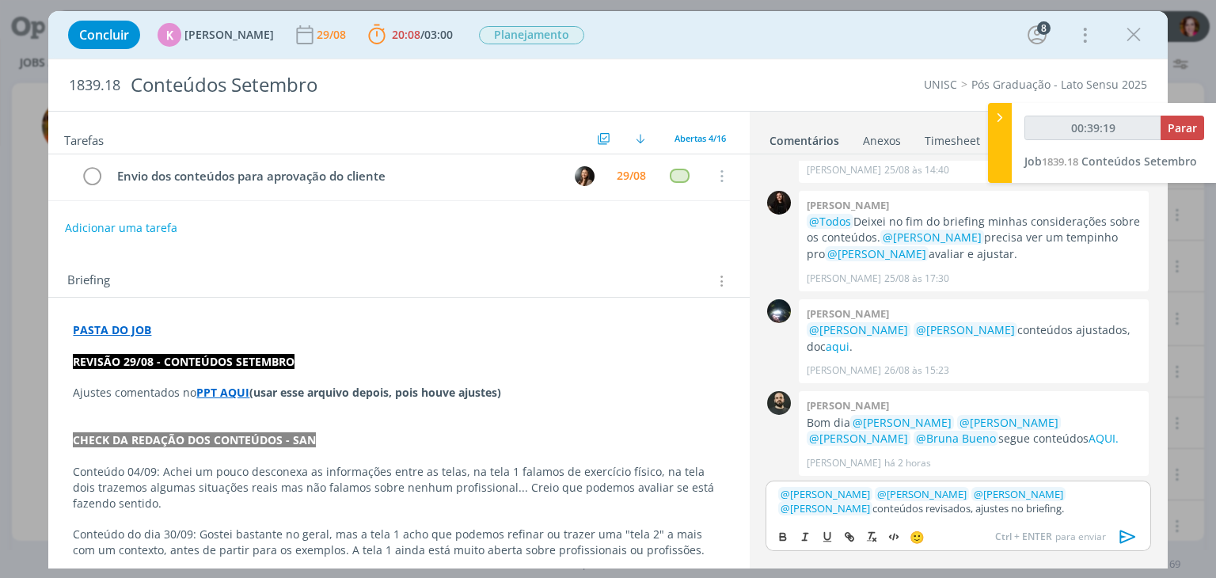
click at [1126, 532] on icon "dialog" at bounding box center [1128, 537] width 24 height 24
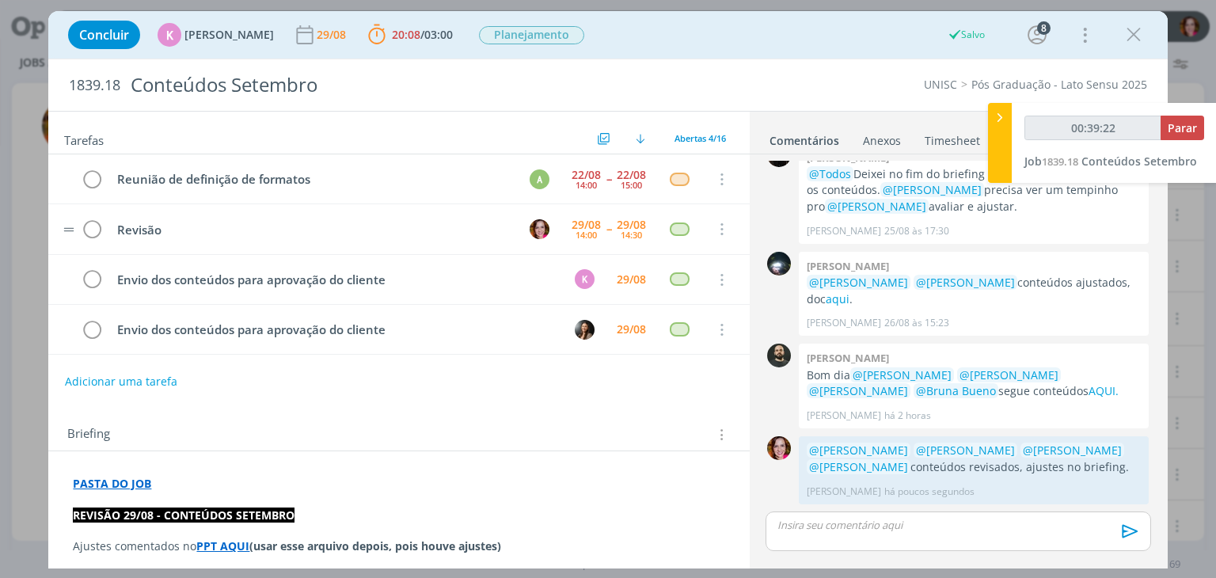
scroll to position [540, 0]
click at [98, 226] on icon "dialog" at bounding box center [92, 230] width 22 height 24
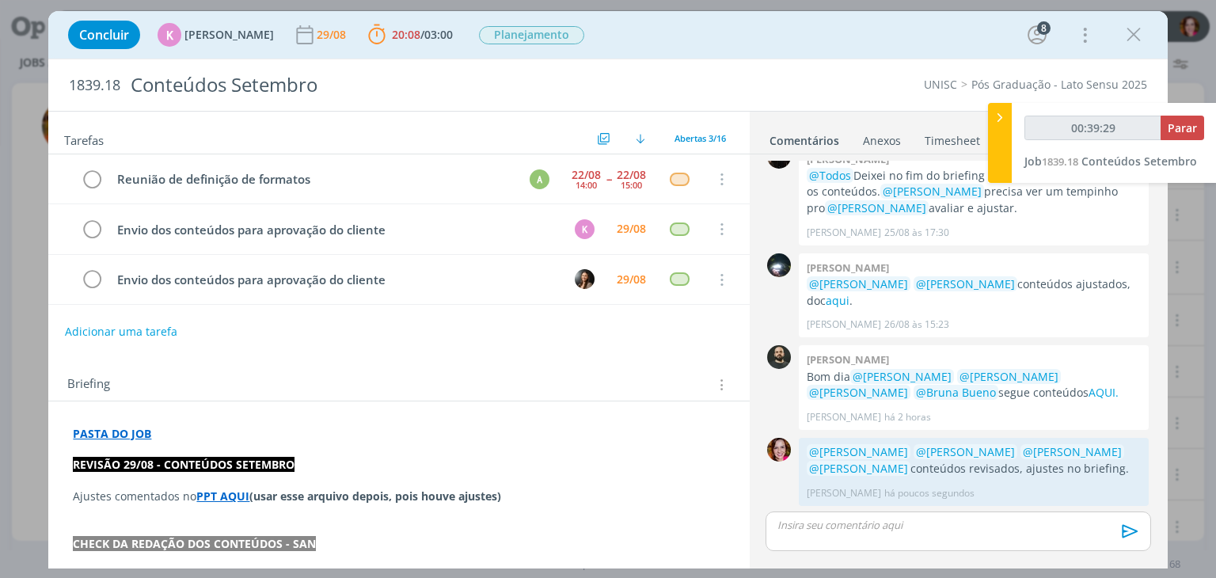
click at [214, 492] on strong "PPT AQUI" at bounding box center [222, 495] width 53 height 15
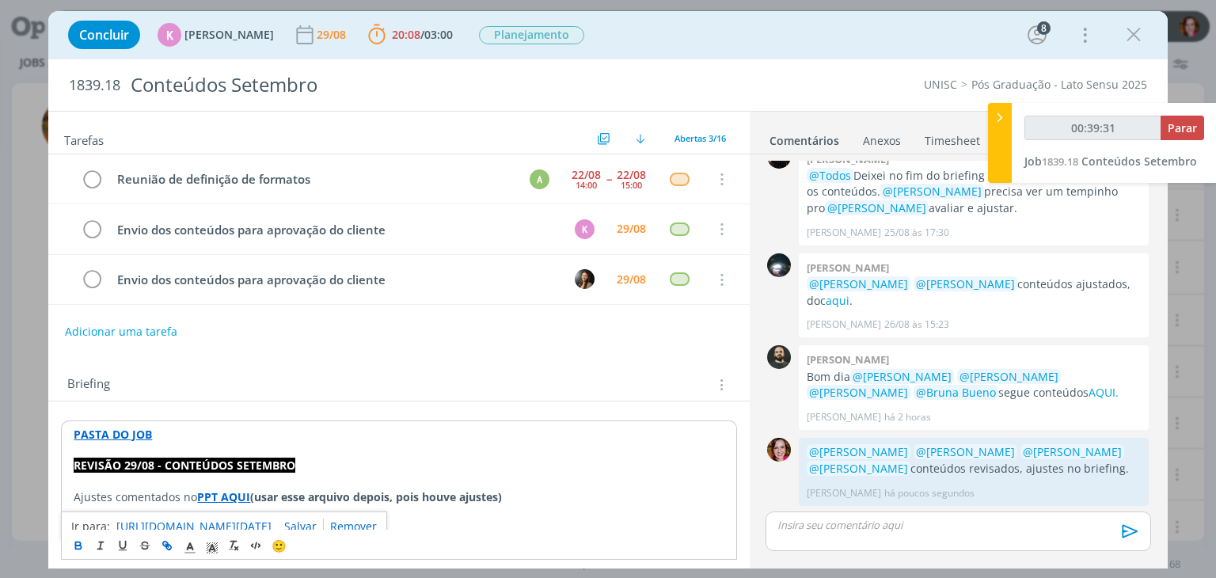
click at [247, 523] on link "[URL][DOMAIN_NAME][DATE]" at bounding box center [193, 526] width 155 height 21
type input "00:39:46"
click at [1175, 135] on span "Parar" at bounding box center [1182, 127] width 29 height 15
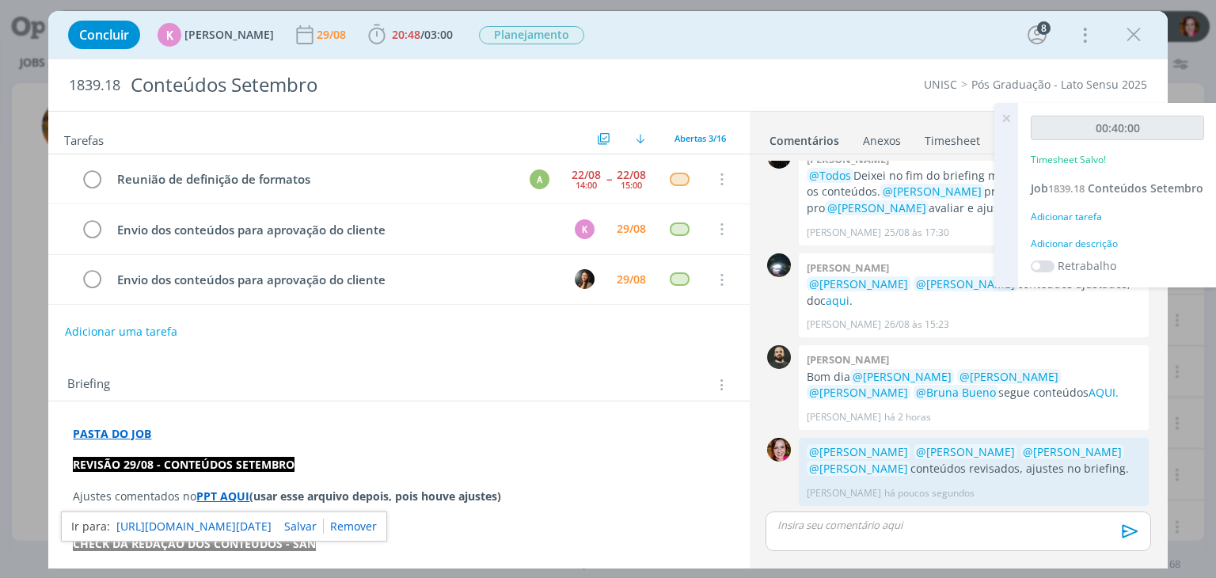
click at [1098, 251] on div "Adicionar descrição" at bounding box center [1117, 244] width 173 height 14
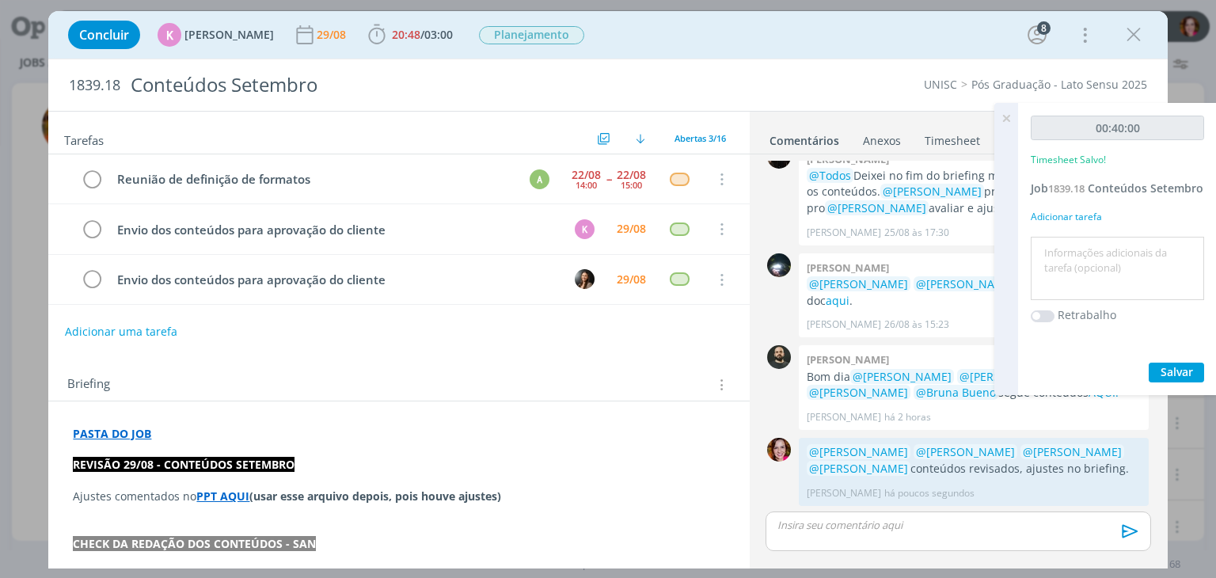
click at [1098, 260] on textarea at bounding box center [1117, 269] width 165 height 56
type textarea "Revisão conteúdos"
click at [1165, 379] on span "Salvar" at bounding box center [1176, 371] width 32 height 15
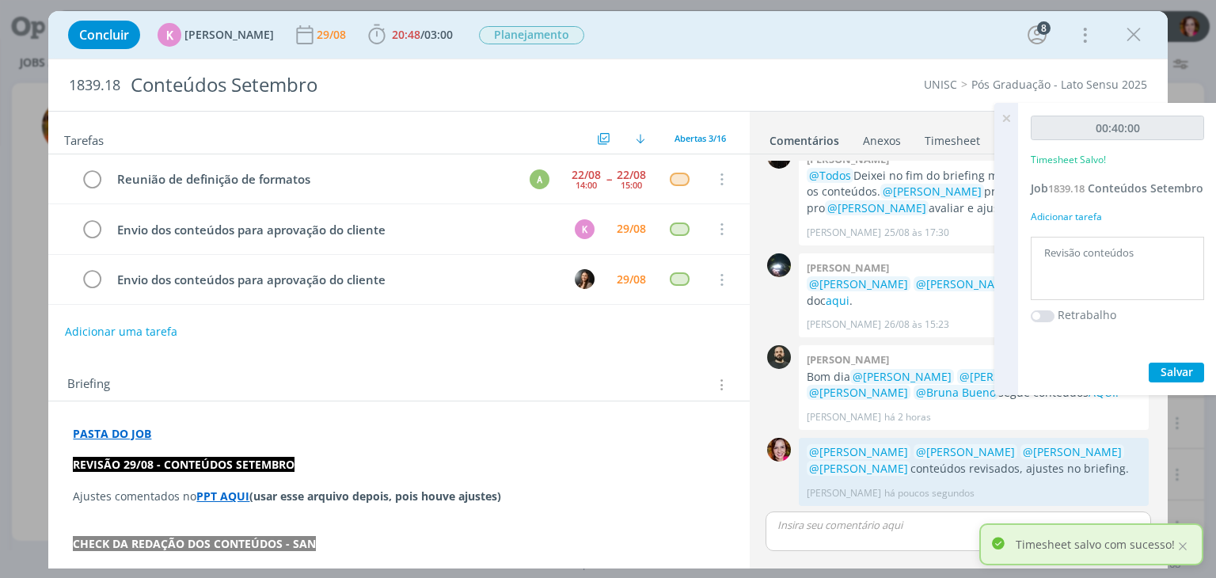
click at [1004, 120] on icon at bounding box center [1006, 118] width 28 height 31
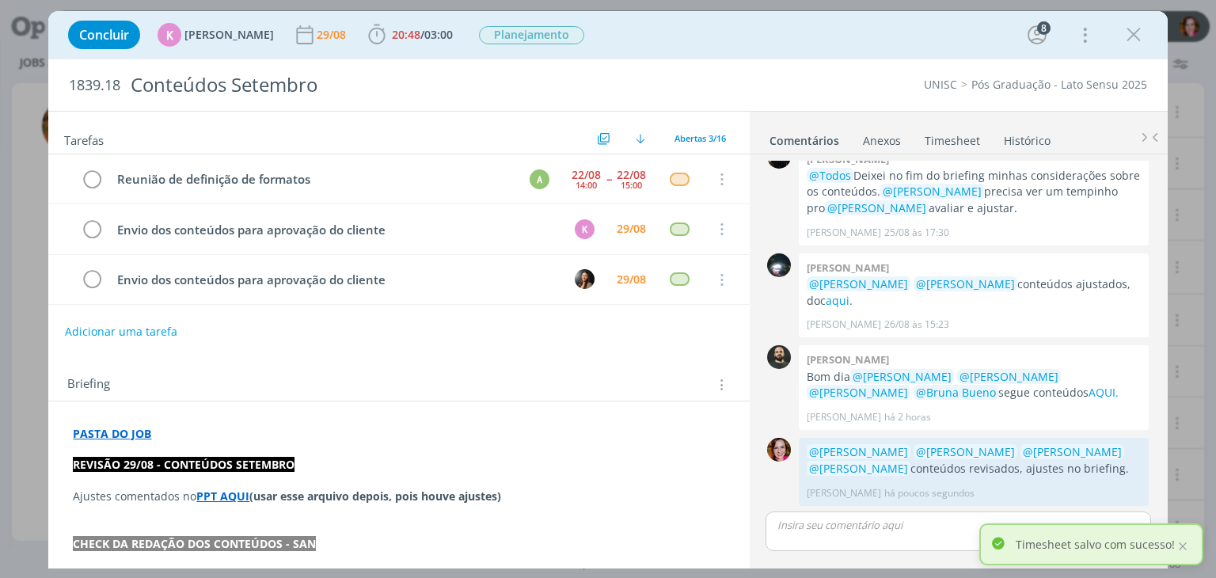
click at [233, 495] on strong "PPT AQUI" at bounding box center [222, 495] width 53 height 15
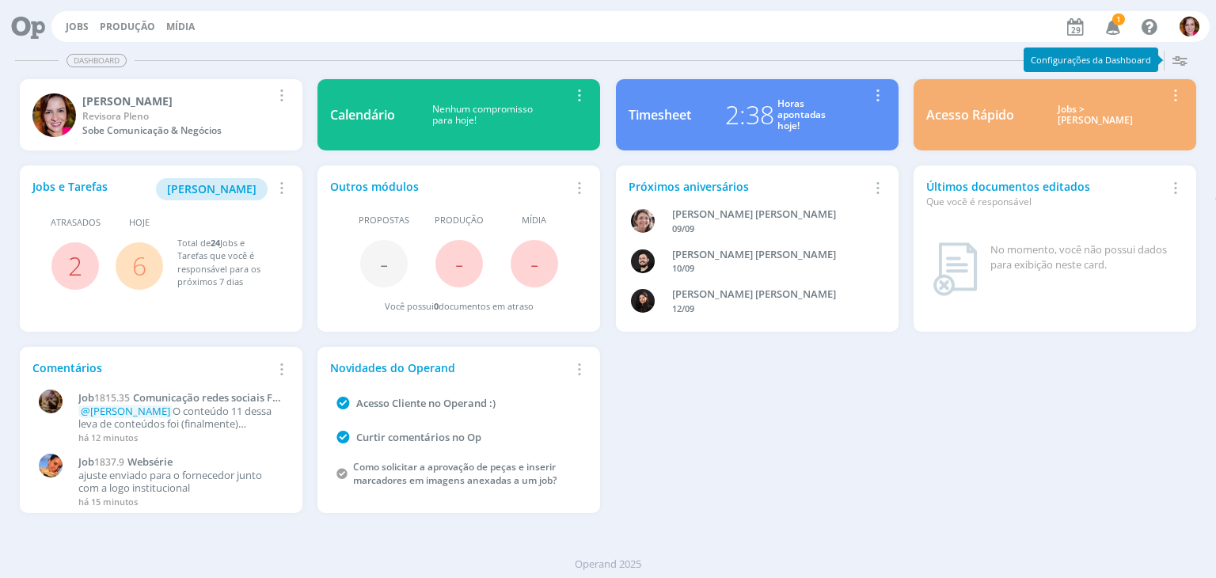
click at [1122, 21] on span "1" at bounding box center [1118, 19] width 13 height 12
click at [186, 188] on button "[PERSON_NAME]" at bounding box center [212, 189] width 112 height 22
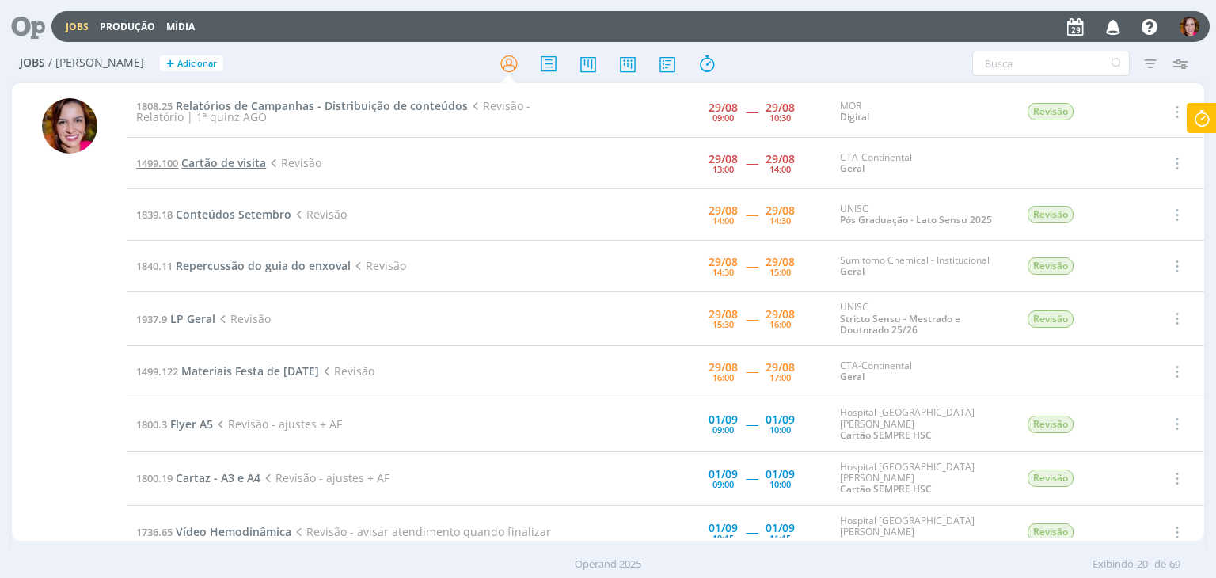
click at [215, 161] on span "Cartão de visita" at bounding box center [223, 162] width 85 height 15
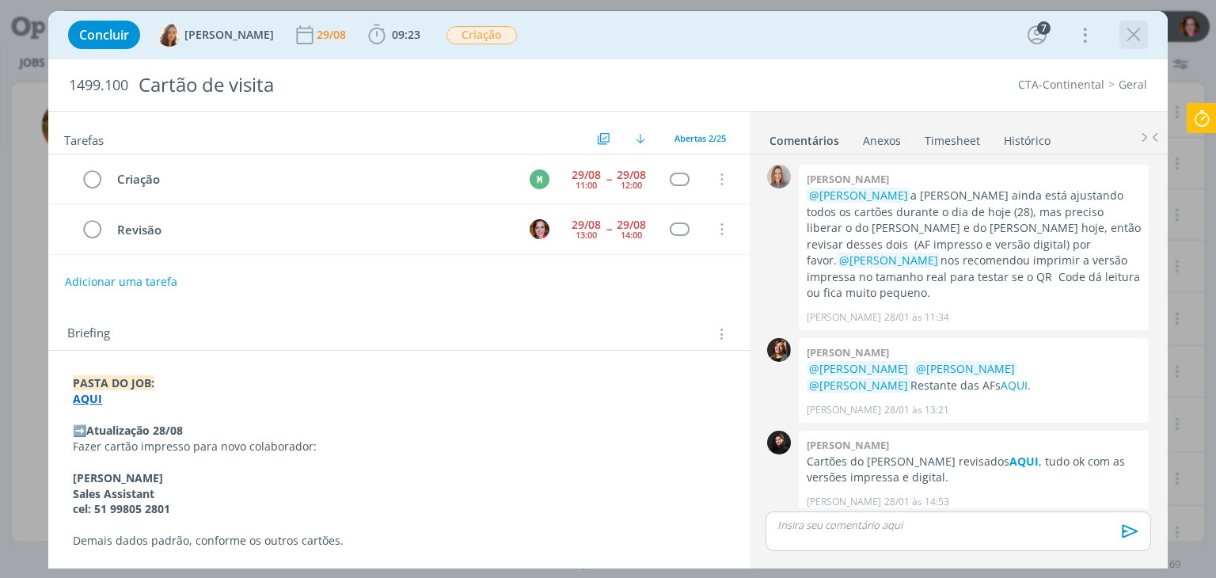
scroll to position [1399, 0]
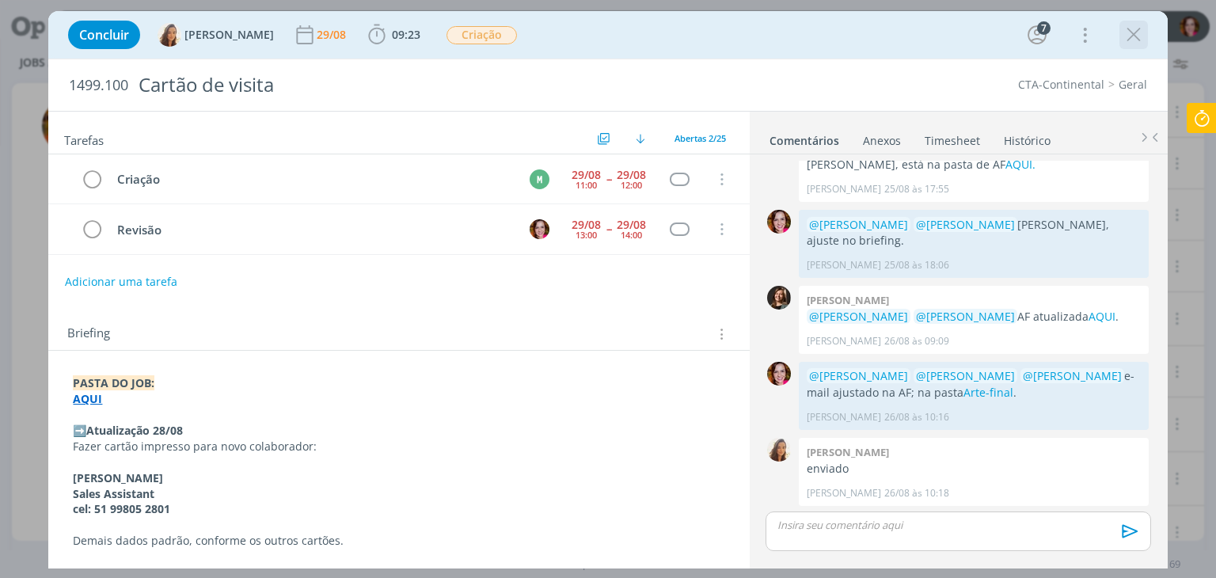
click at [1131, 44] on icon "dialog" at bounding box center [1134, 35] width 24 height 24
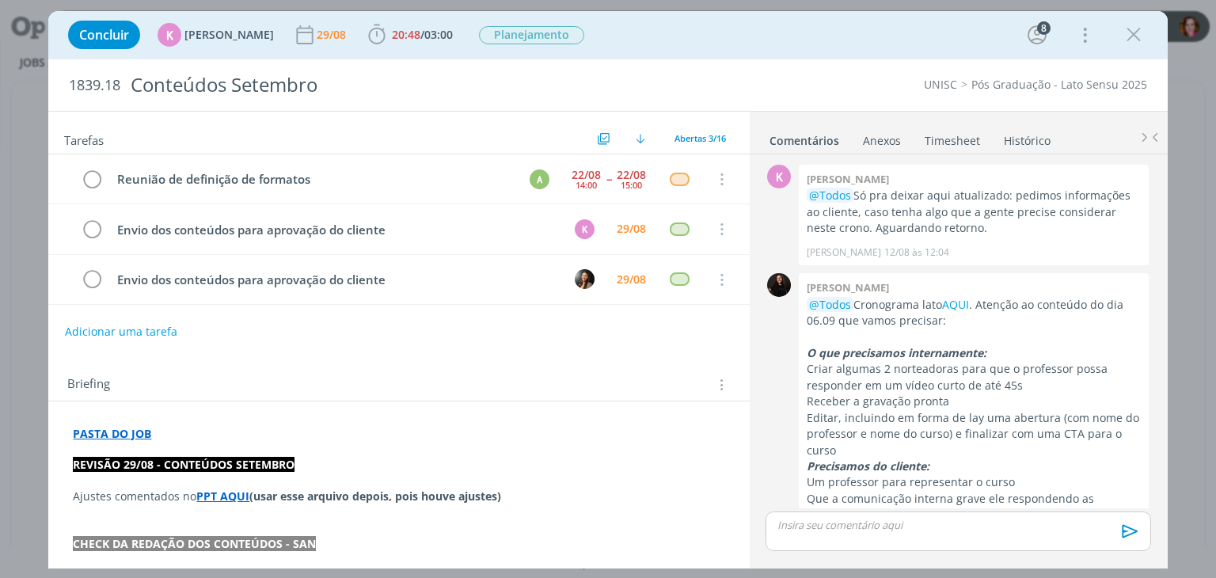
scroll to position [540, 0]
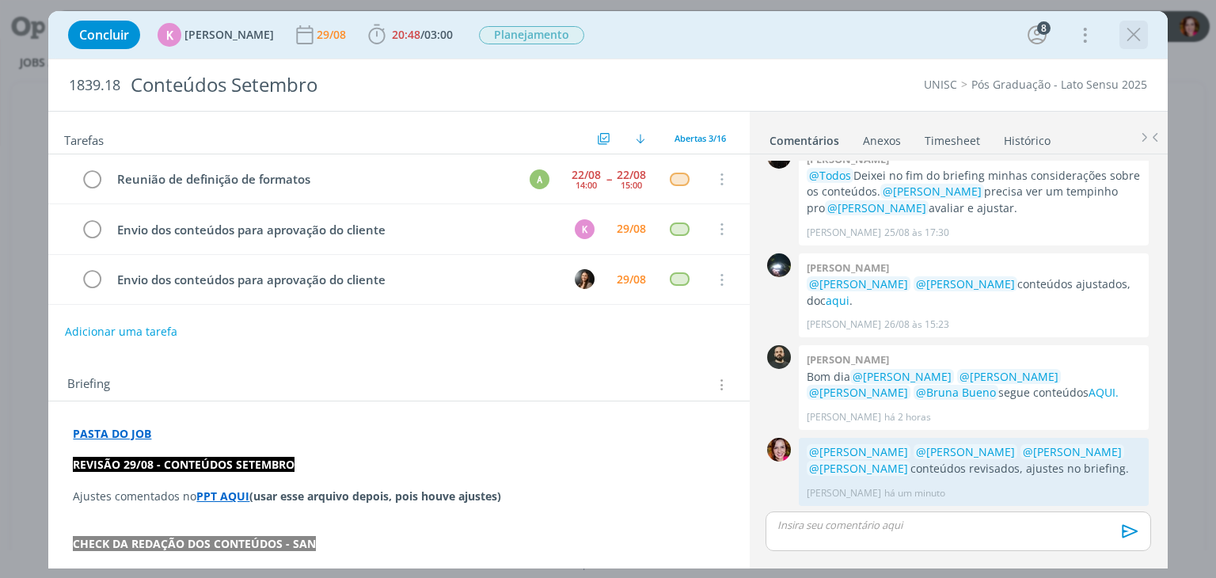
click at [1124, 32] on icon "dialog" at bounding box center [1134, 35] width 24 height 24
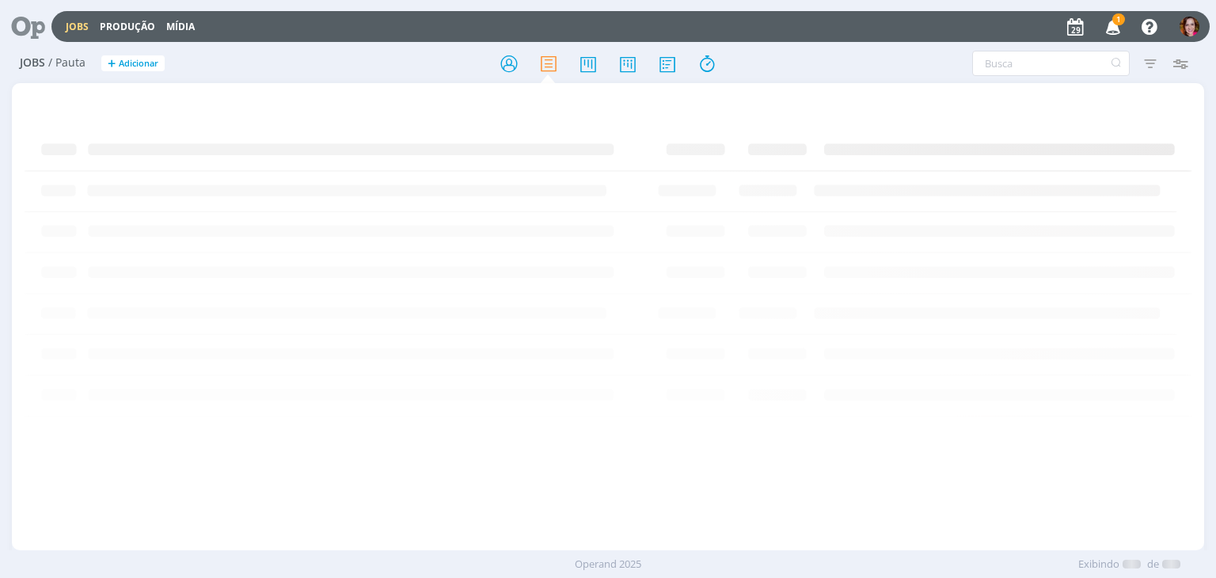
click at [1117, 28] on icon "button" at bounding box center [1113, 26] width 28 height 27
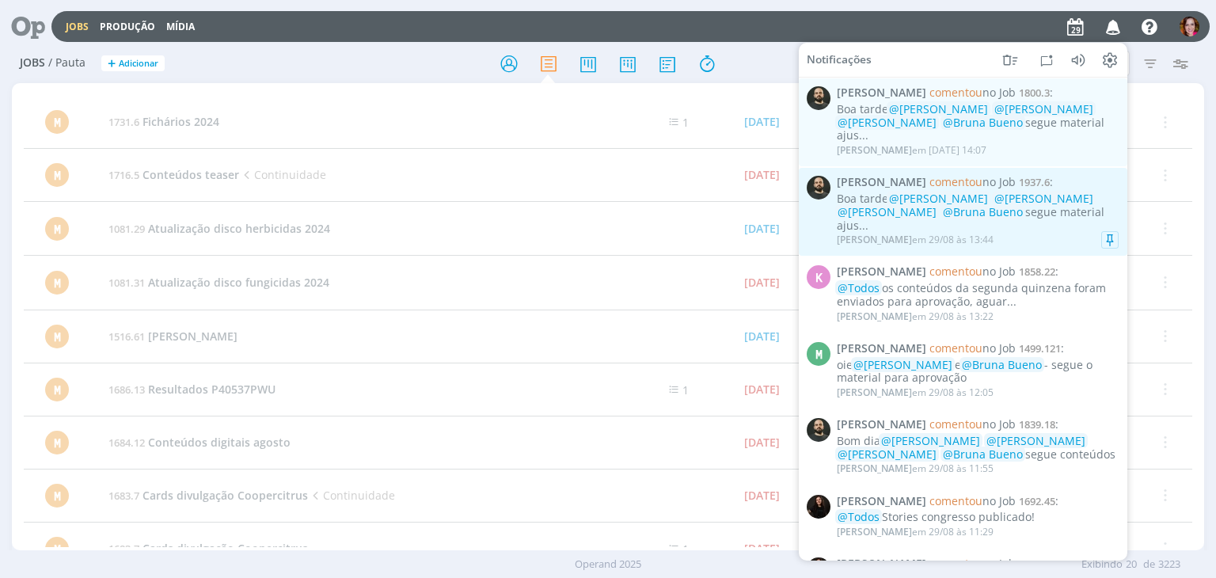
click at [925, 230] on div "Boa tarde @[PERSON_NAME] @[PERSON_NAME] @[PERSON_NAME] @[PERSON_NAME] segue mat…" at bounding box center [978, 212] width 282 height 40
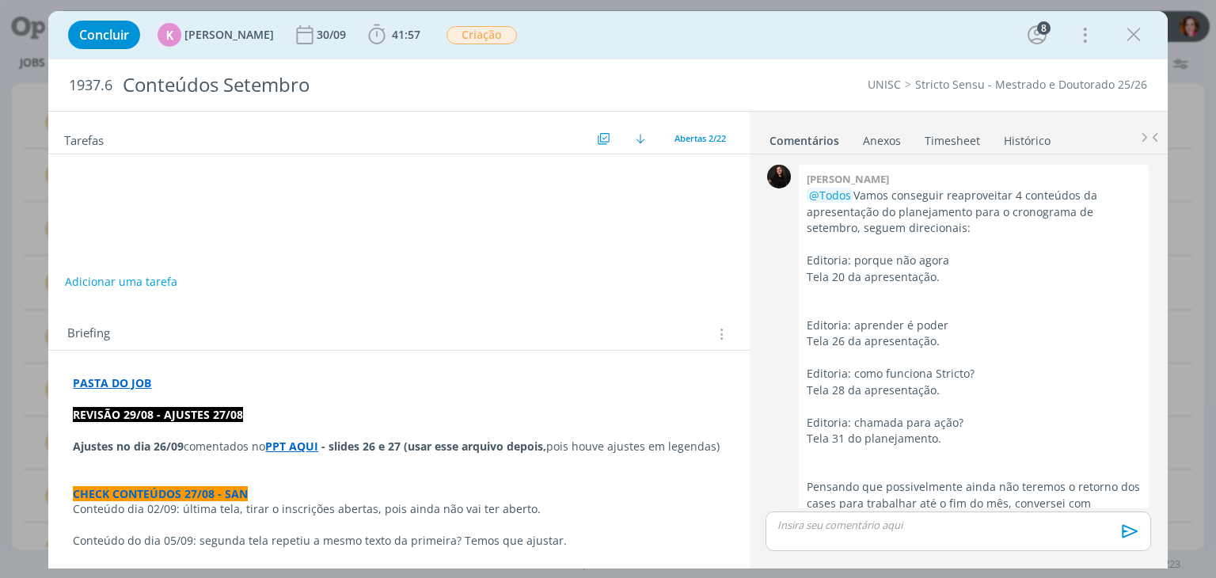
scroll to position [2336, 0]
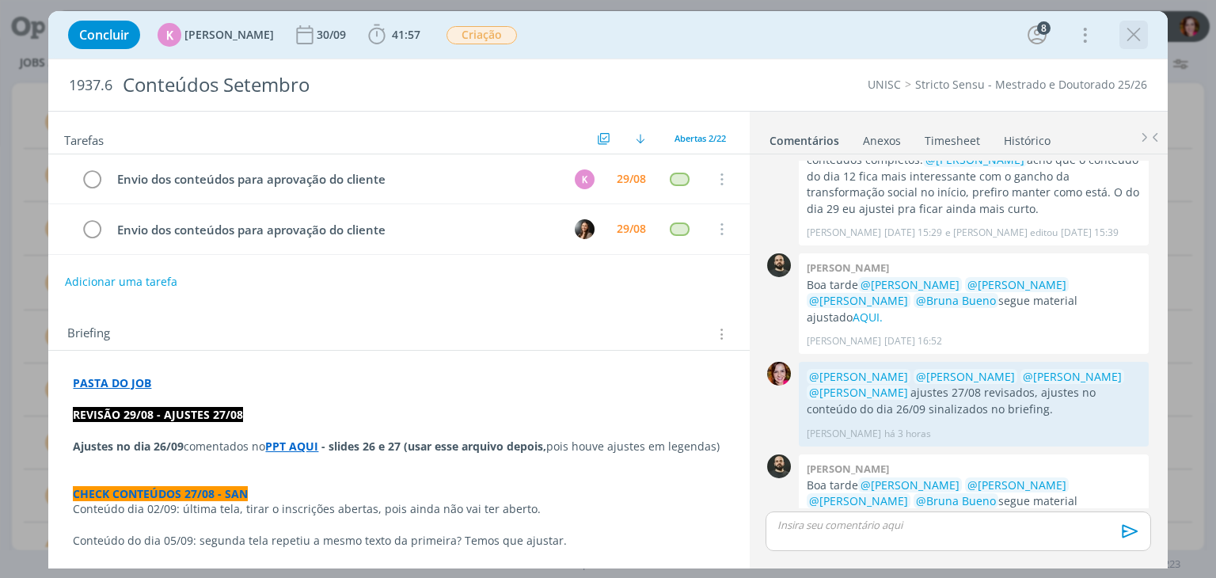
click at [1130, 36] on icon "dialog" at bounding box center [1134, 35] width 24 height 24
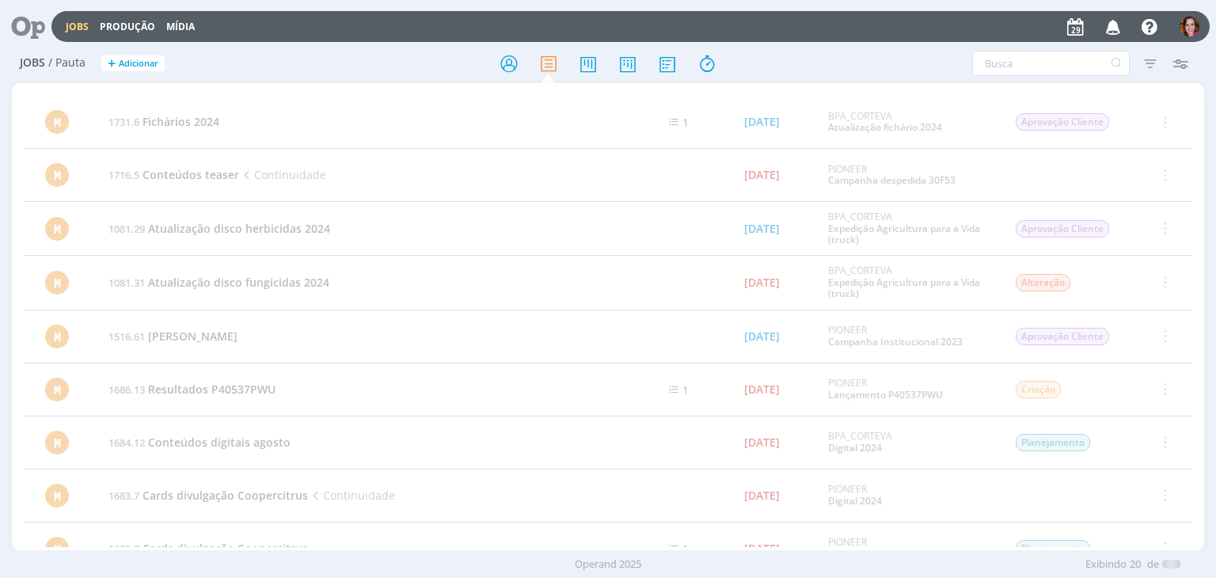
click at [25, 29] on icon at bounding box center [22, 26] width 32 height 31
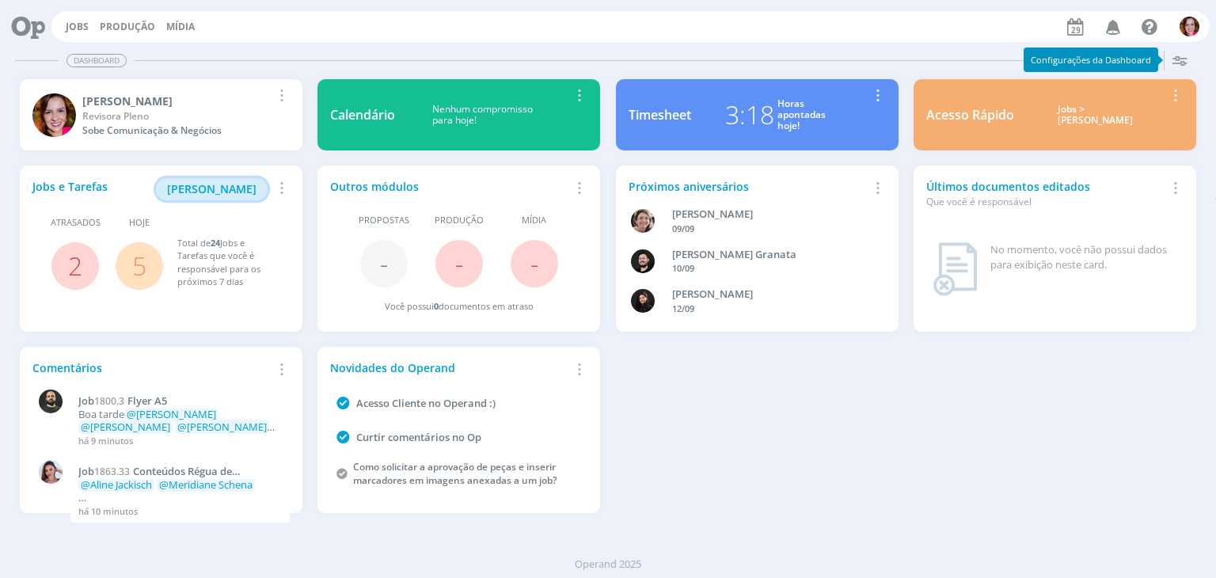
click at [247, 189] on span "[PERSON_NAME]" at bounding box center [211, 188] width 89 height 15
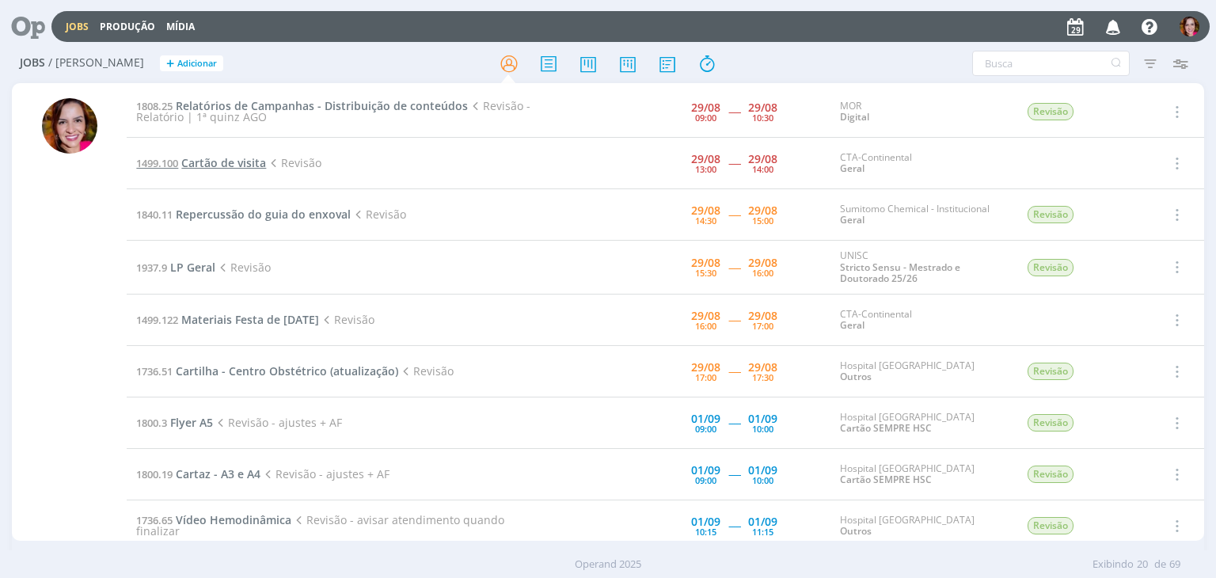
click at [227, 165] on span "Cartão de visita" at bounding box center [223, 162] width 85 height 15
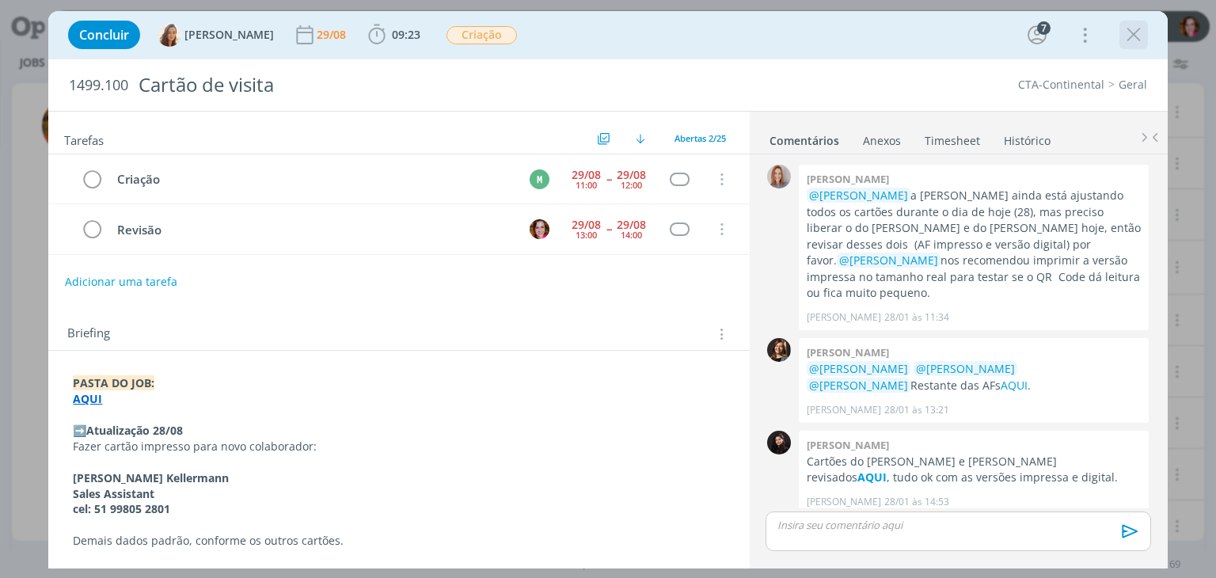
scroll to position [1399, 0]
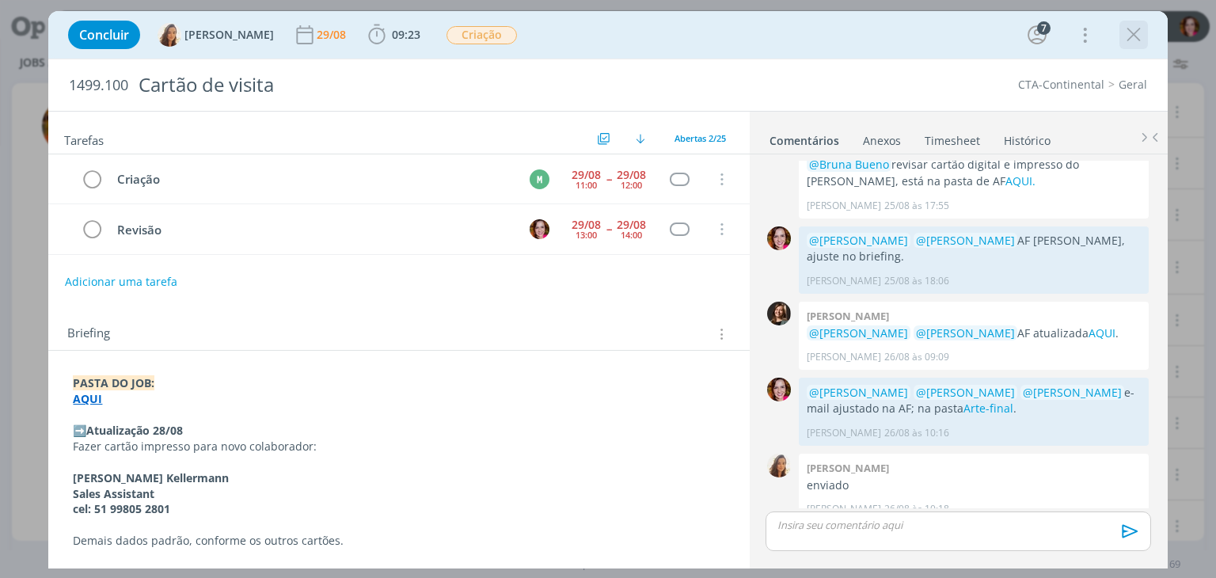
click at [1136, 39] on icon "dialog" at bounding box center [1134, 35] width 24 height 24
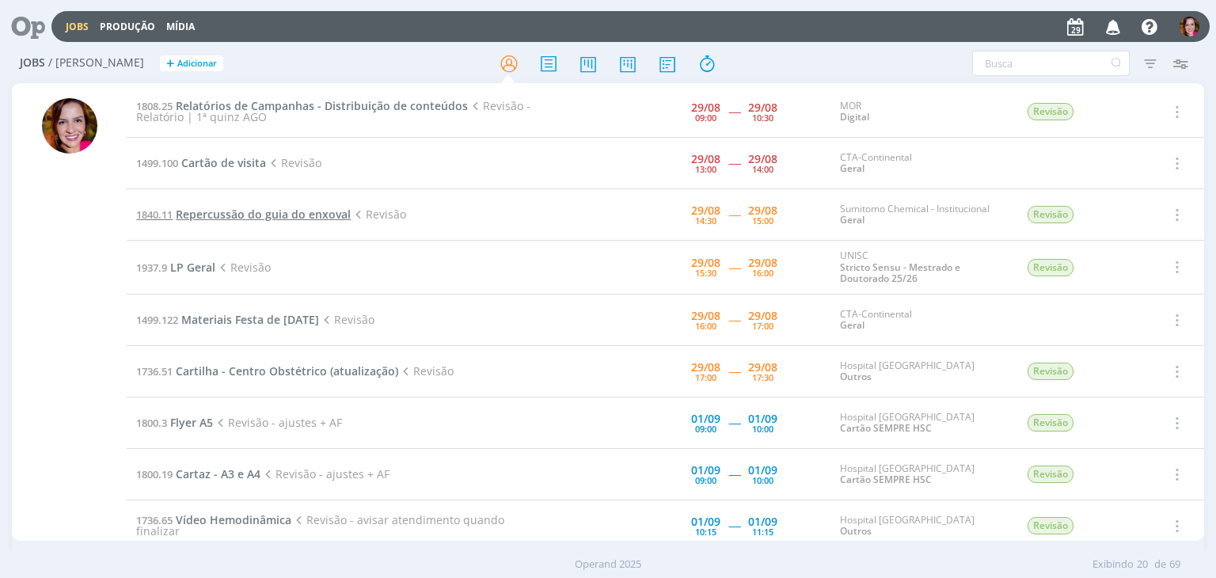
click at [214, 218] on span "Repercussão do guia do enxoval" at bounding box center [263, 214] width 175 height 15
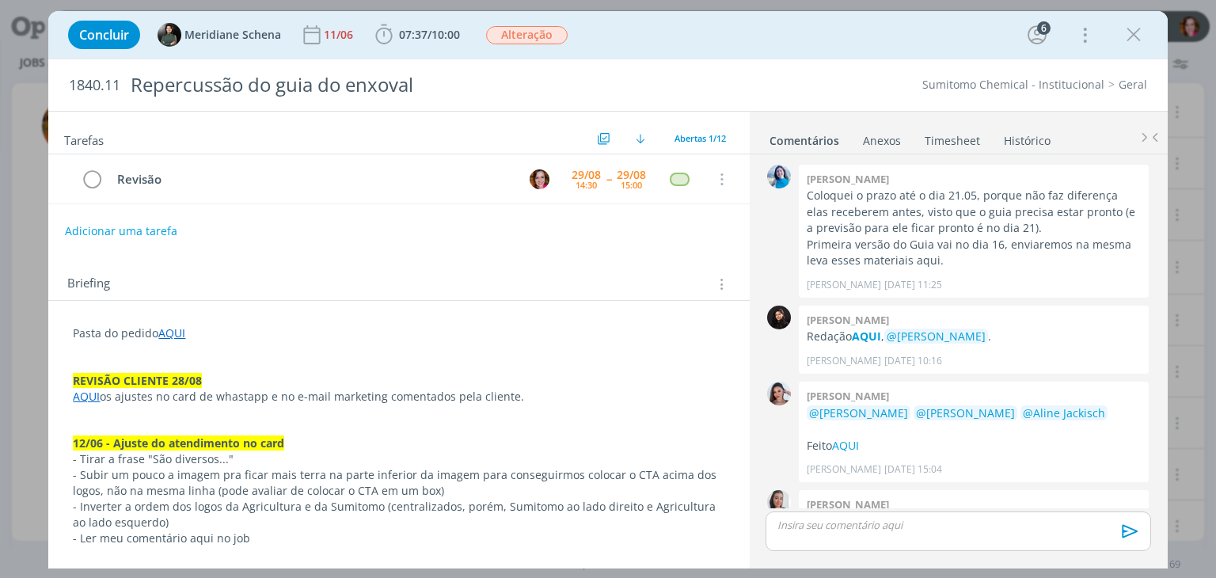
scroll to position [1266, 0]
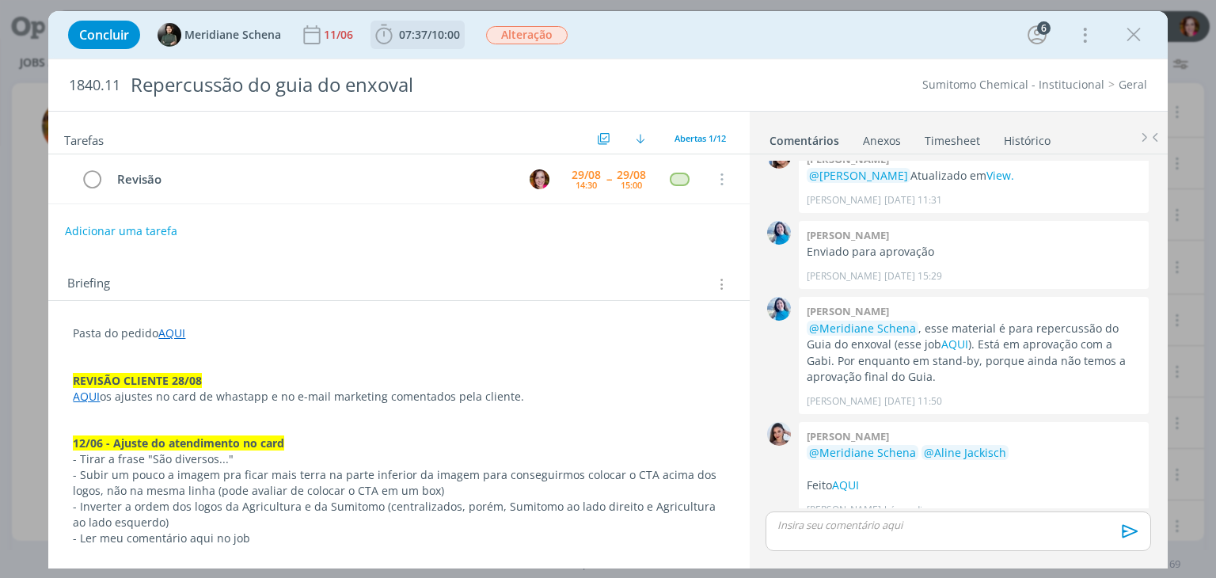
click at [431, 36] on span "/" at bounding box center [429, 34] width 4 height 15
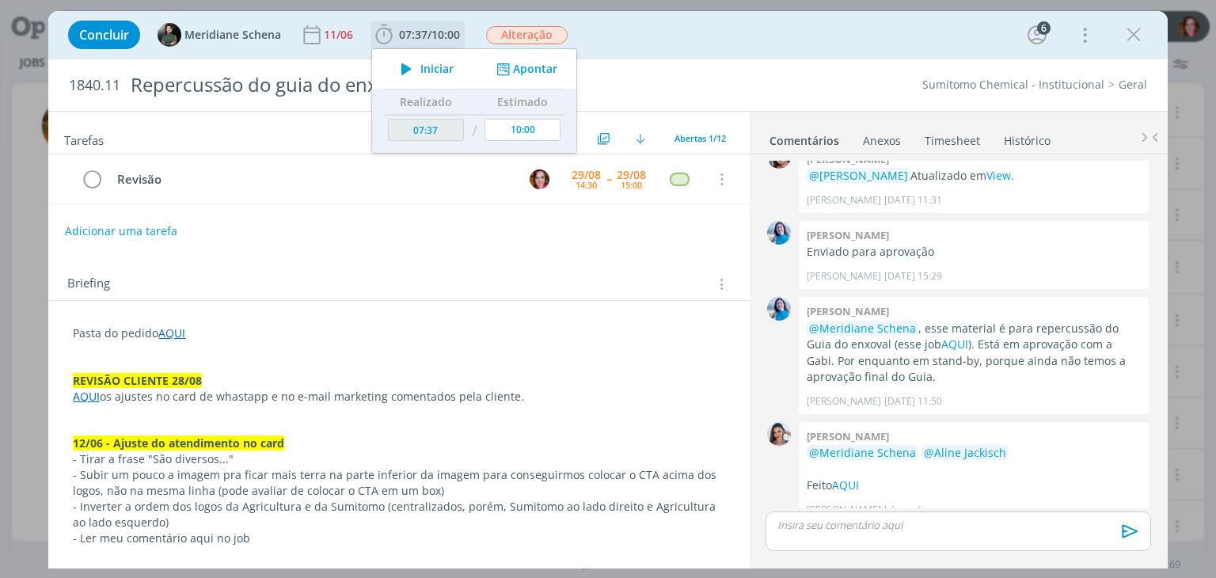
click at [431, 70] on span "Iniciar" at bounding box center [436, 68] width 33 height 11
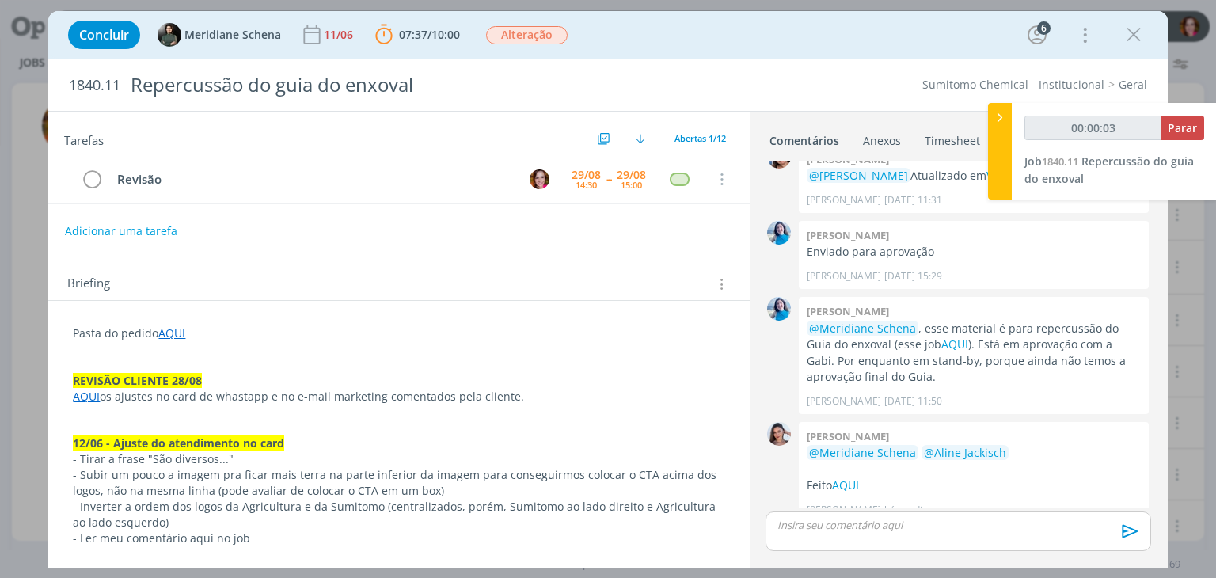
click at [82, 394] on link "AQUI" at bounding box center [86, 396] width 27 height 15
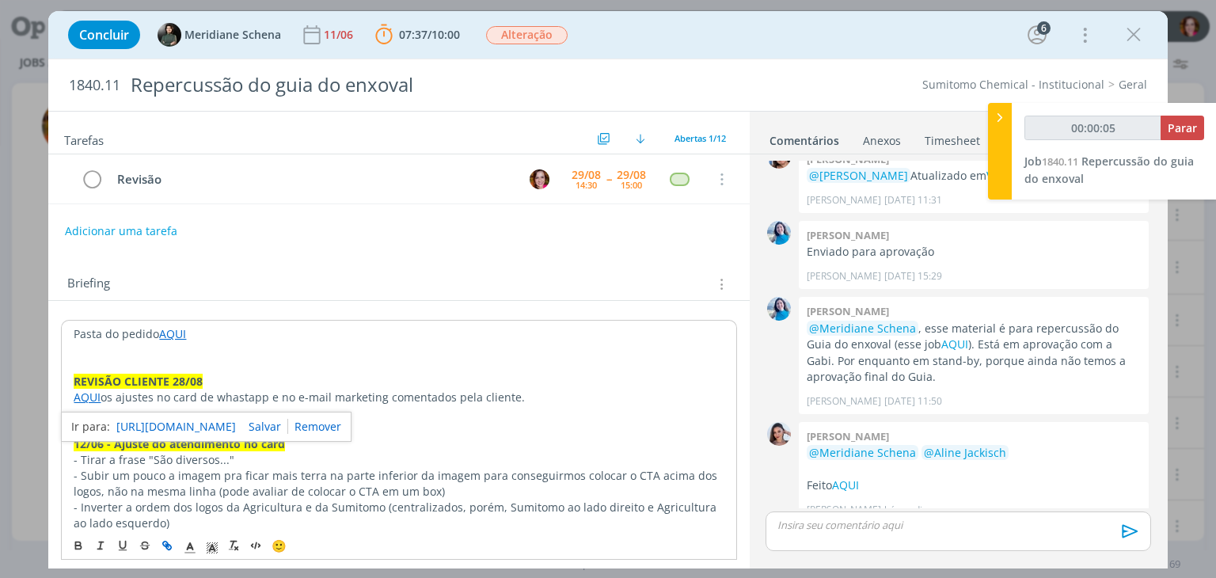
click at [139, 425] on link "https://sobeae.sharepoint.com/:w:/s/SOBEAE/EcWlzqCEaupGnt4NYAdzZocB01xYSgm5Le1s…" at bounding box center [176, 426] width 120 height 21
click at [852, 477] on link "AQUI" at bounding box center [845, 484] width 27 height 15
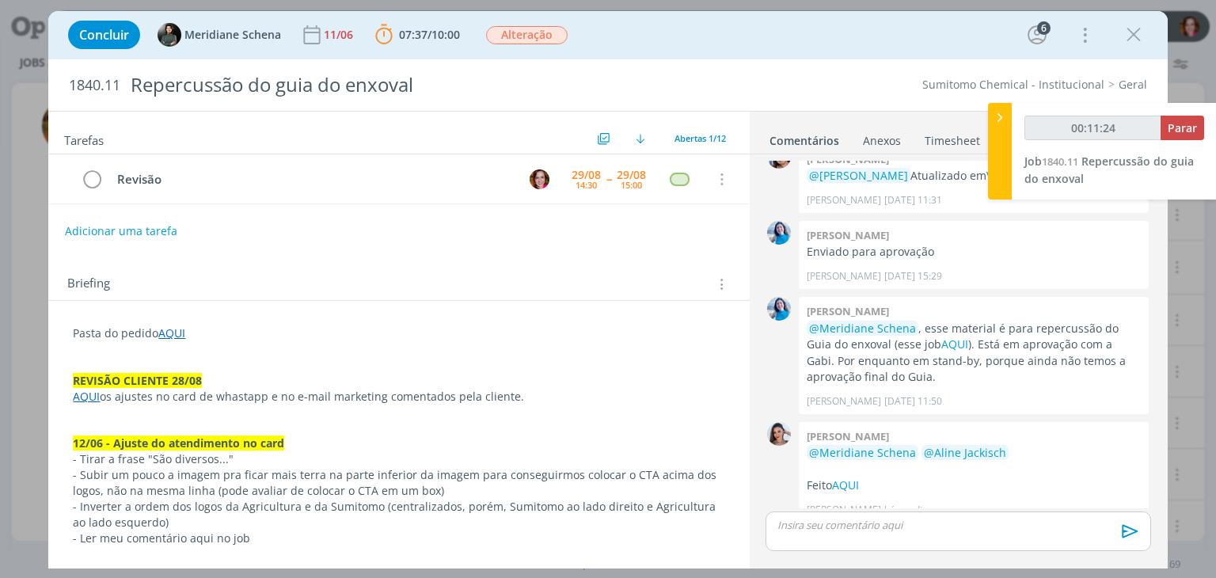
click at [79, 394] on link "AQUI" at bounding box center [86, 396] width 27 height 15
click at [92, 397] on link "AQUI" at bounding box center [87, 396] width 27 height 15
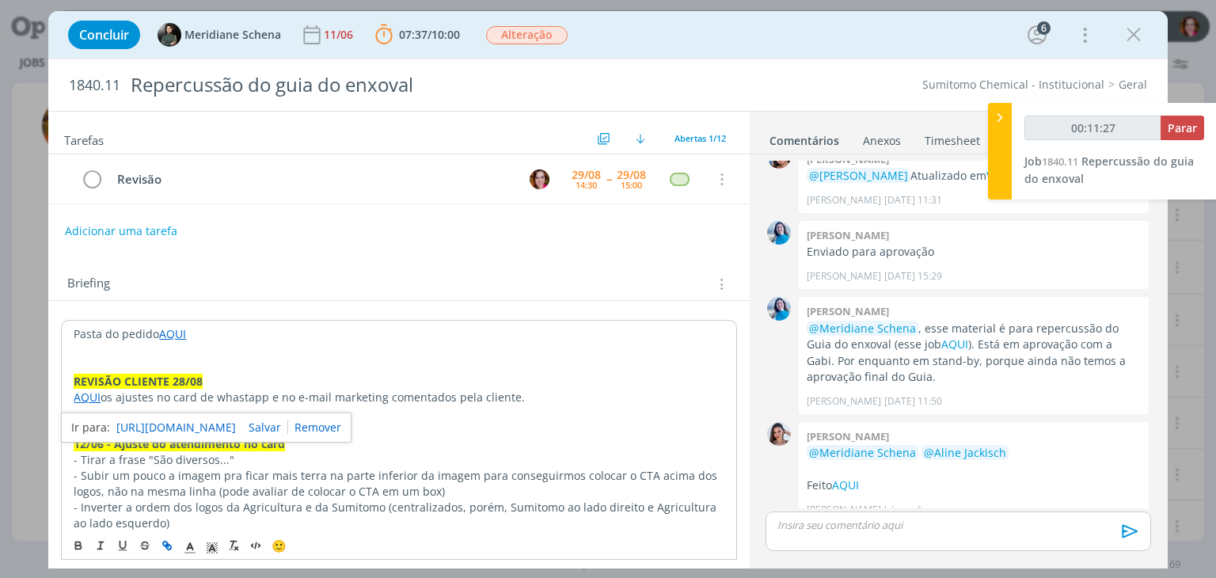
click at [123, 427] on link "https://sobeae.sharepoint.com/:w:/s/SOBEAE/EcWlzqCEaupGnt4NYAdzZocB01xYSgm5Le1s…" at bounding box center [176, 427] width 120 height 21
click at [230, 334] on p "Pasta do pedido AQUI" at bounding box center [398, 333] width 651 height 16
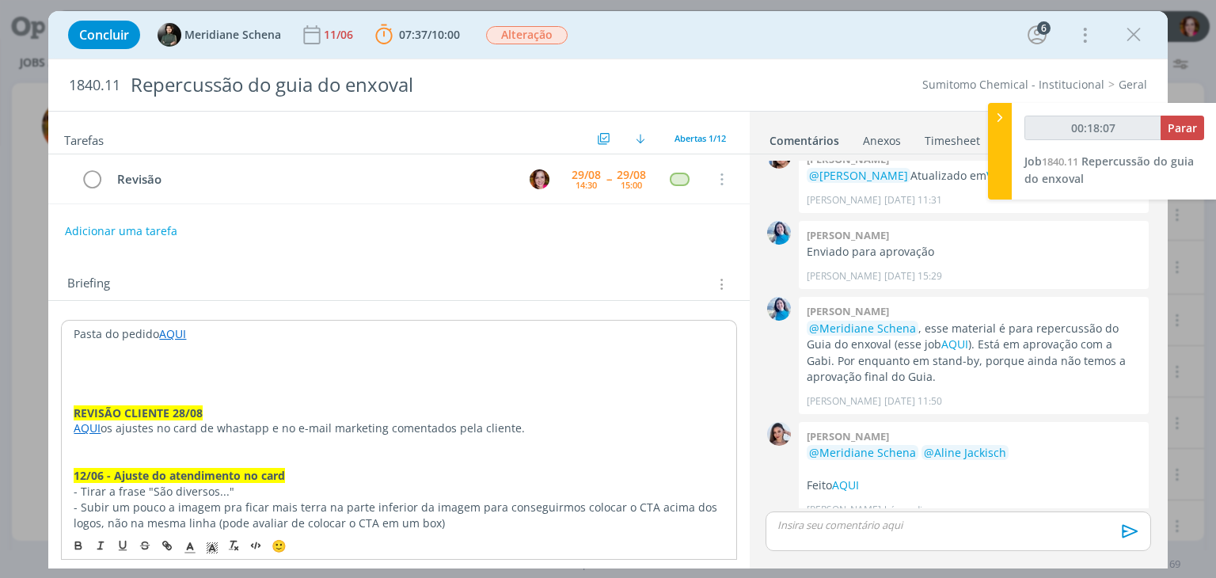
type input "00:18:08"
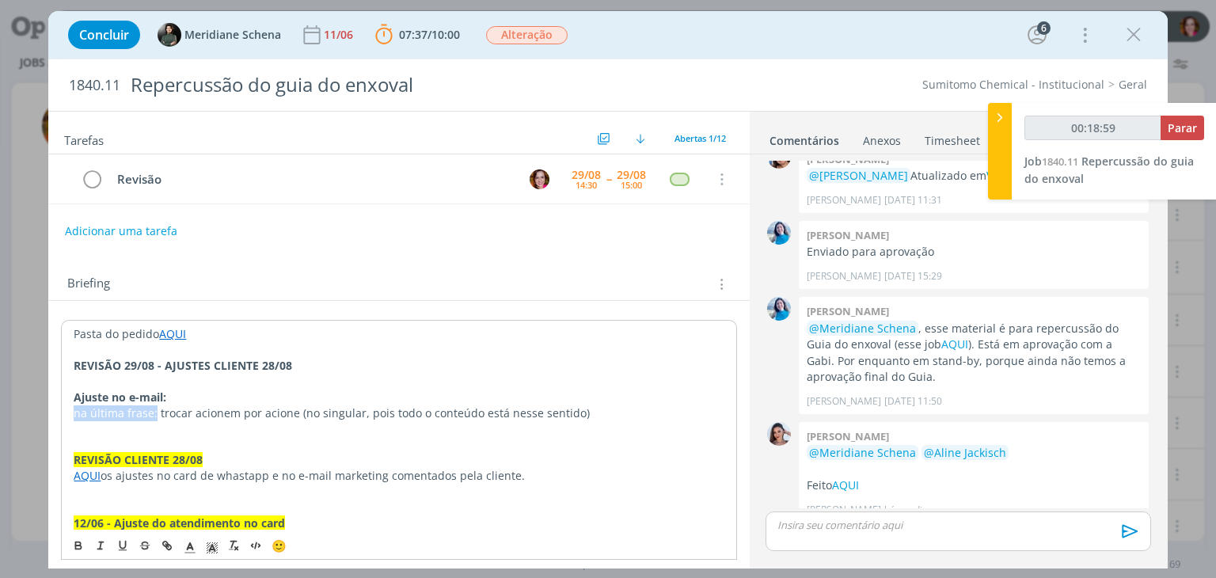
drag, startPoint x: 70, startPoint y: 409, endPoint x: 155, endPoint y: 411, distance: 85.5
click at [250, 436] on p "dialog" at bounding box center [399, 444] width 650 height 16
click at [174, 366] on strong "REVISÃO 29/08 - AJUSTES CLIENTE 28/08" at bounding box center [183, 365] width 218 height 15
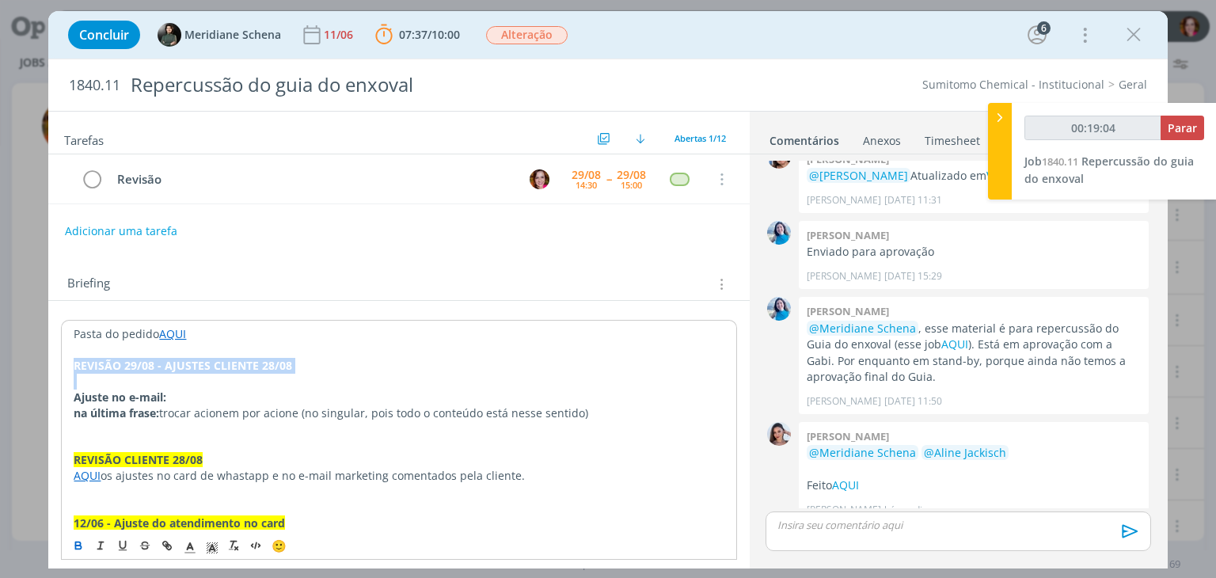
click at [174, 366] on strong "REVISÃO 29/08 - AJUSTES CLIENTE 28/08" at bounding box center [183, 365] width 218 height 15
click at [190, 548] on line "dialog" at bounding box center [190, 548] width 4 height 0
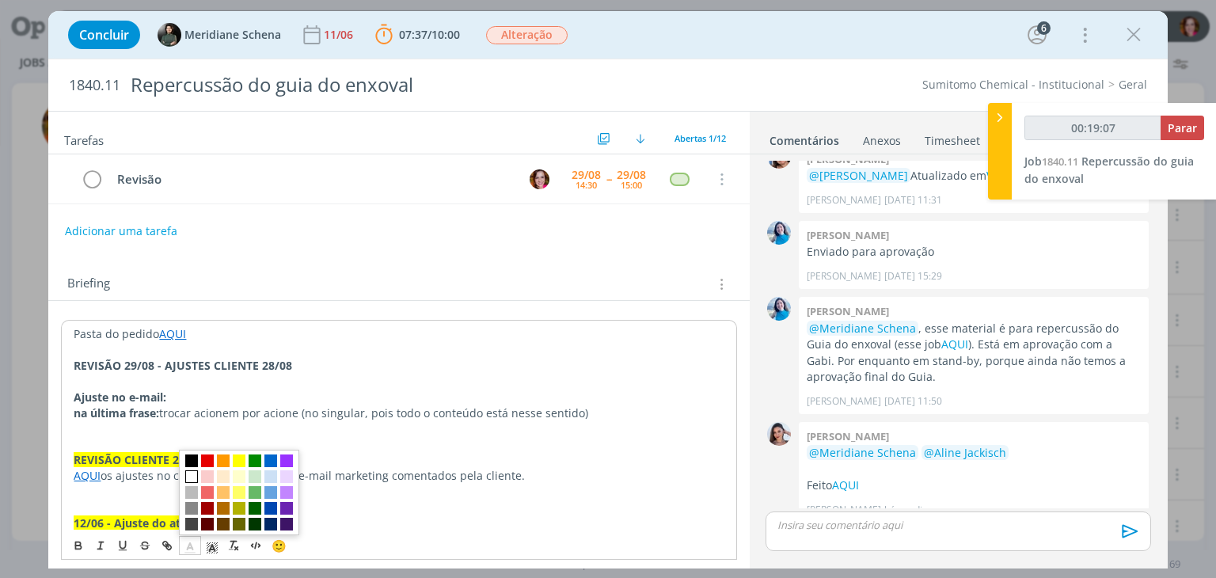
click at [190, 475] on span "dialog" at bounding box center [191, 476] width 13 height 13
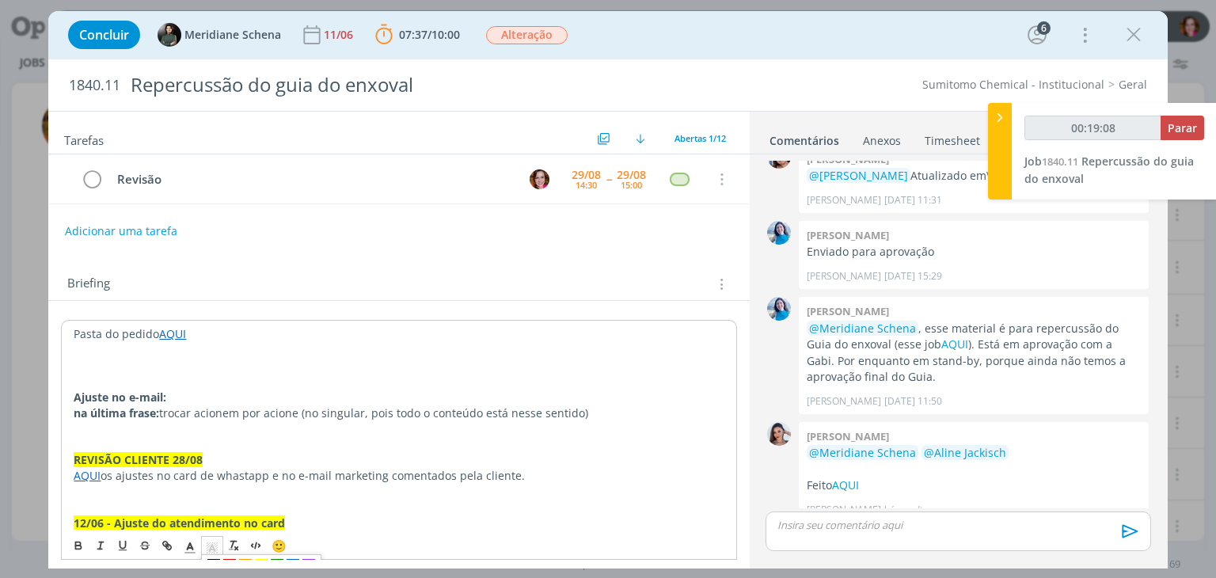
click at [210, 547] on polyline "dialog" at bounding box center [213, 548] width 6 height 6
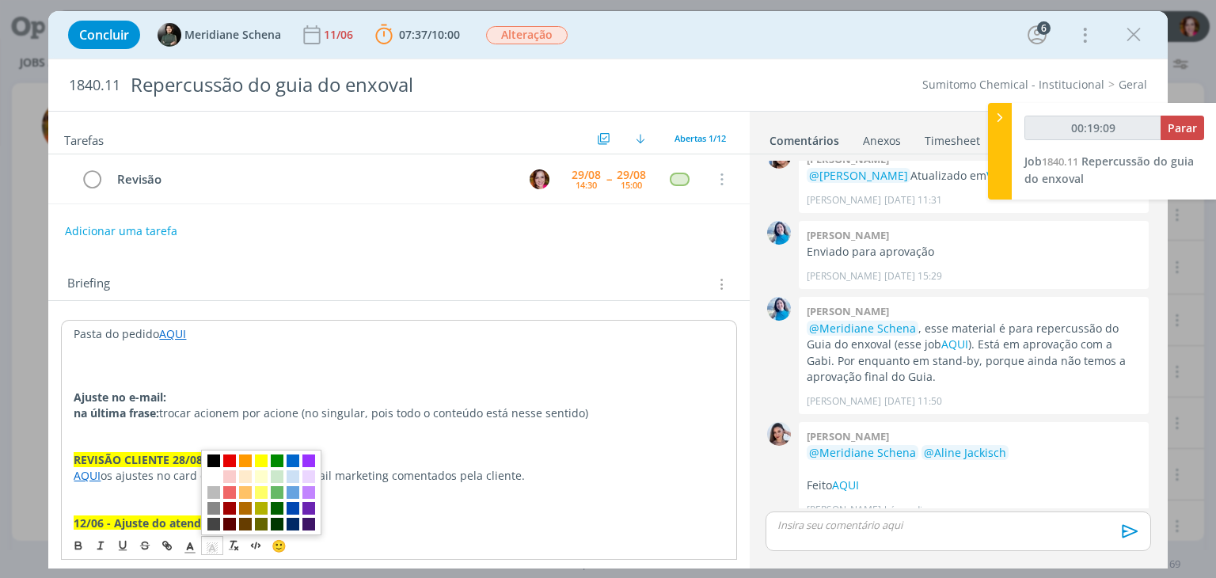
click at [210, 463] on span "dialog" at bounding box center [213, 460] width 13 height 13
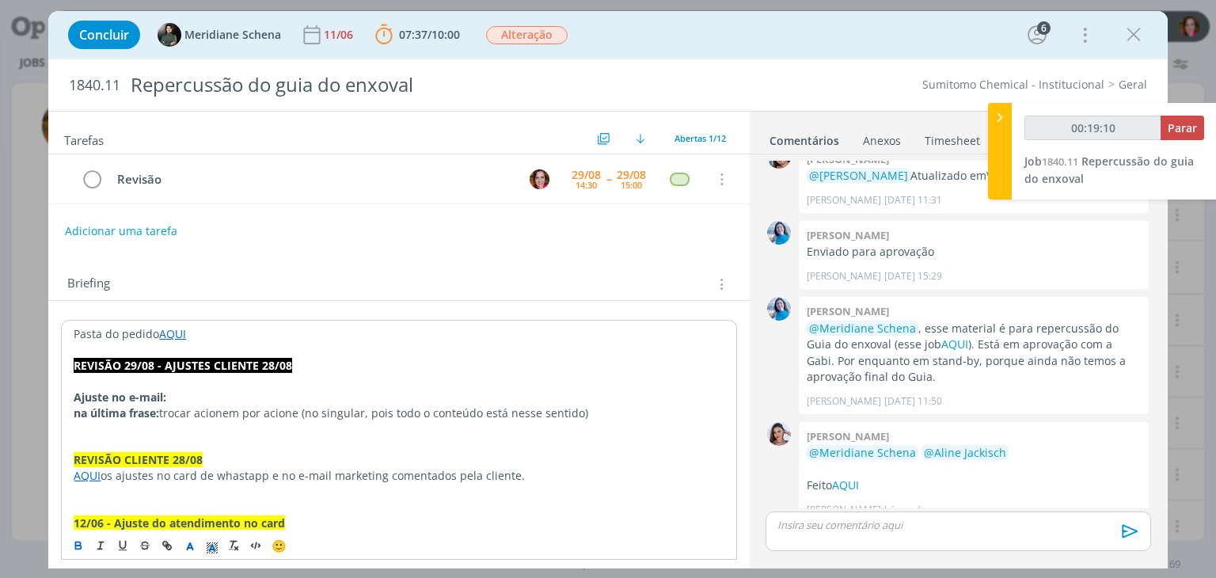
click at [120, 428] on p "dialog" at bounding box center [399, 428] width 650 height 16
click at [450, 471] on p "AQUI os ajustes no card de whastapp e no e-mail marketing comentados pela clien…" at bounding box center [399, 475] width 650 height 16
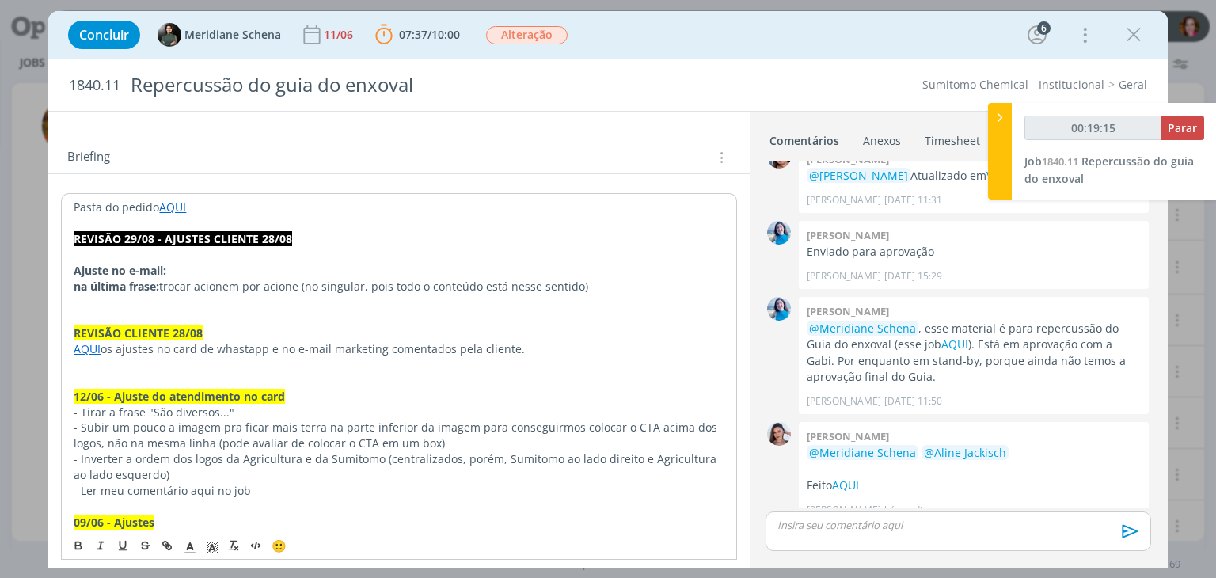
scroll to position [142, 0]
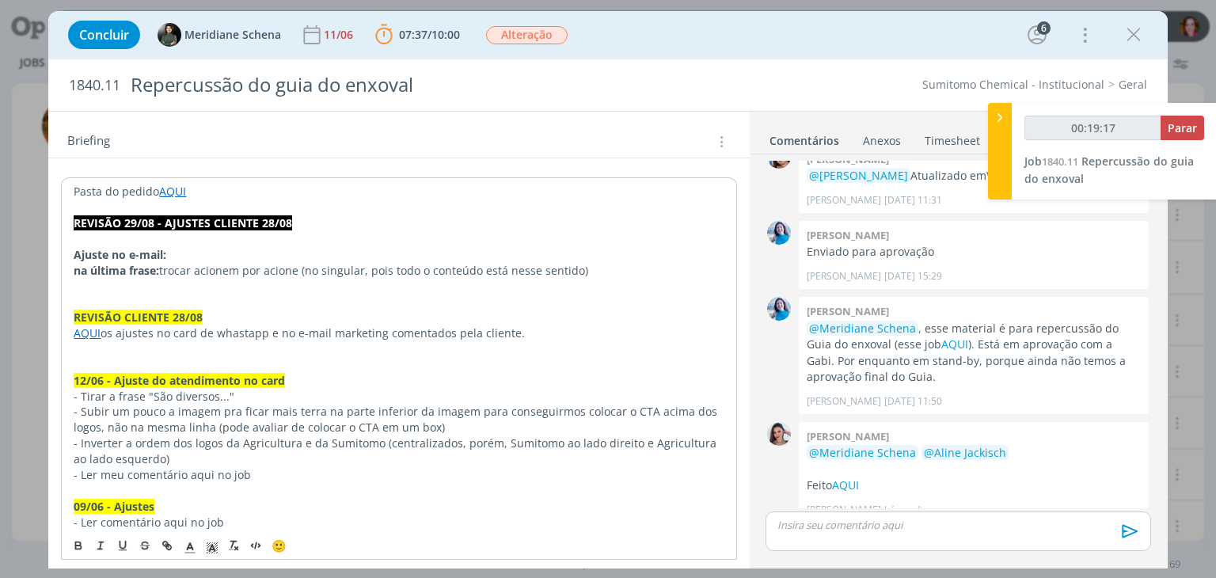
click at [93, 240] on p "dialog" at bounding box center [399, 239] width 650 height 16
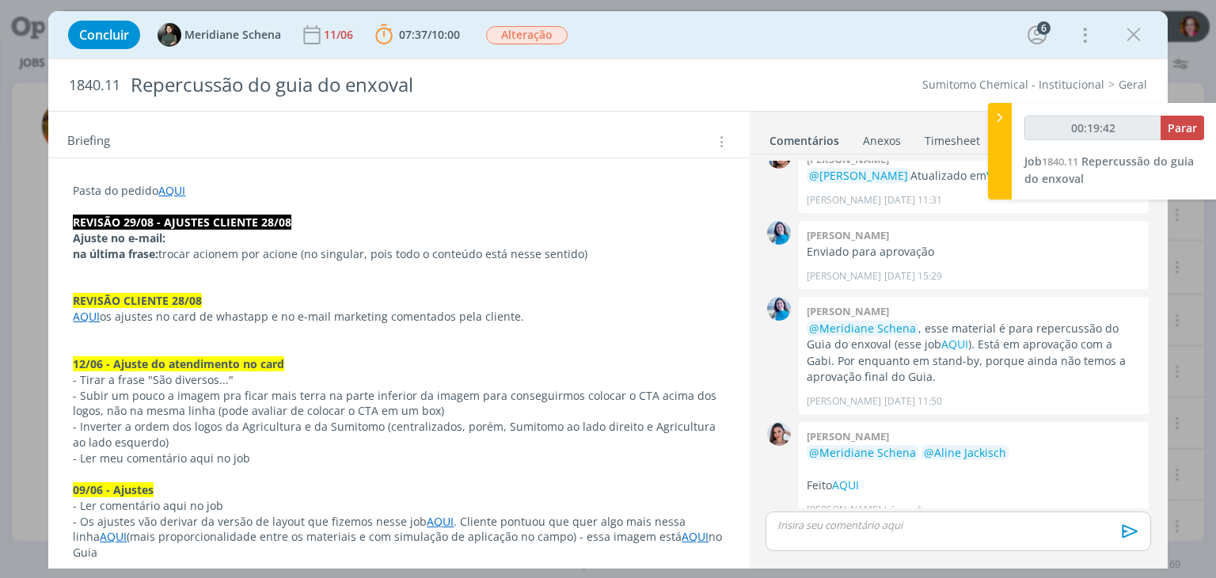
type input "00:19:43"
click at [865, 529] on p "dialog" at bounding box center [957, 525] width 359 height 14
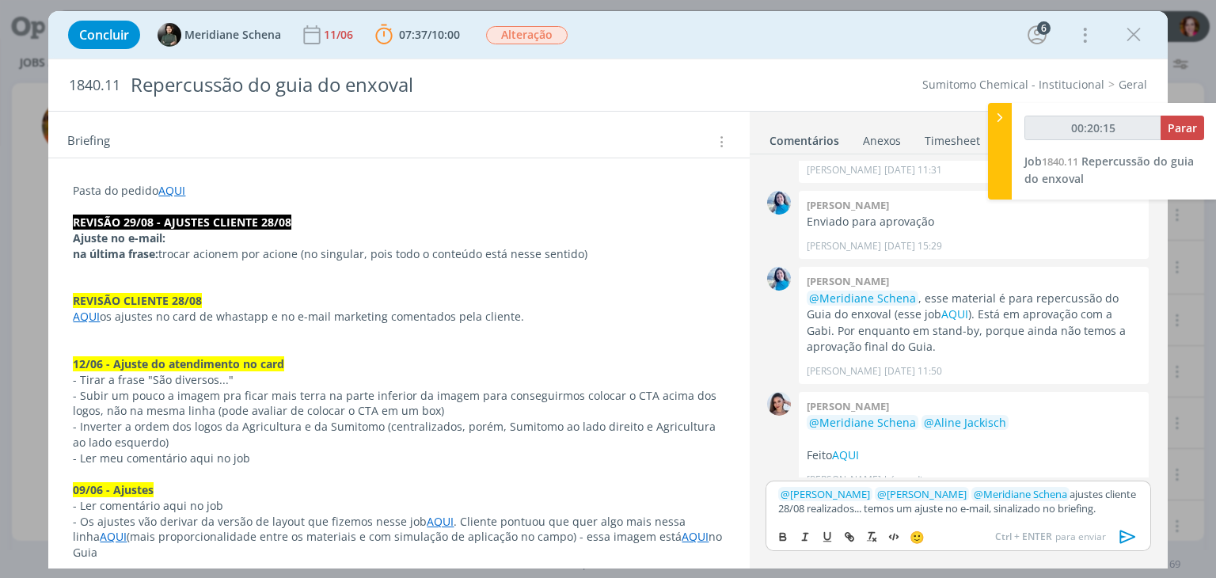
click at [1125, 536] on icon "dialog" at bounding box center [1128, 537] width 24 height 24
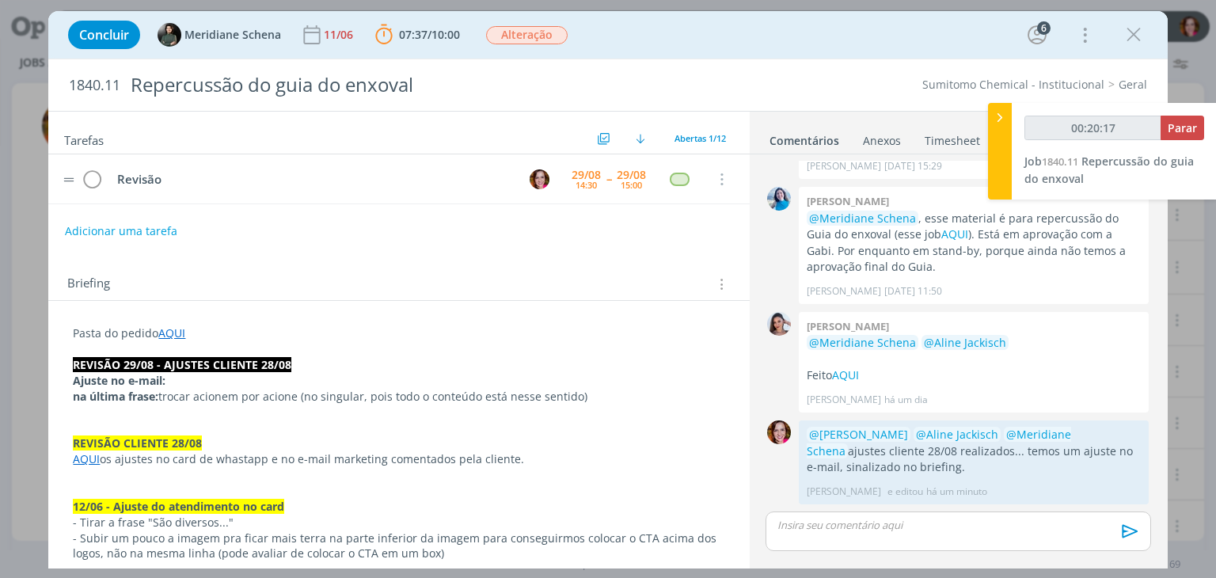
scroll to position [1358, 0]
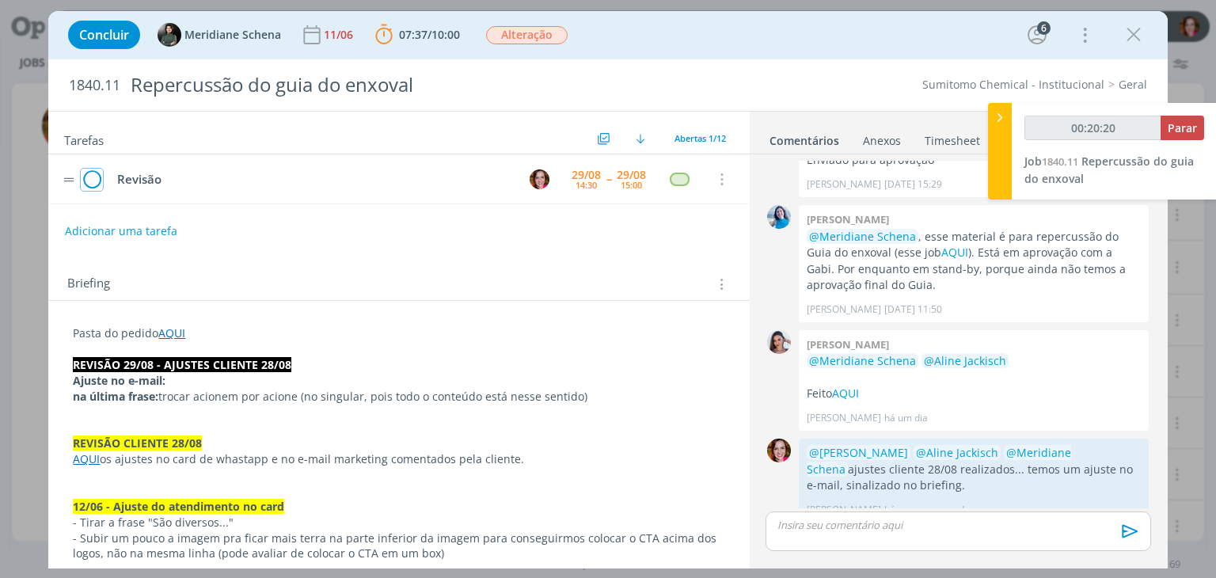
click at [89, 177] on icon "dialog" at bounding box center [92, 180] width 22 height 24
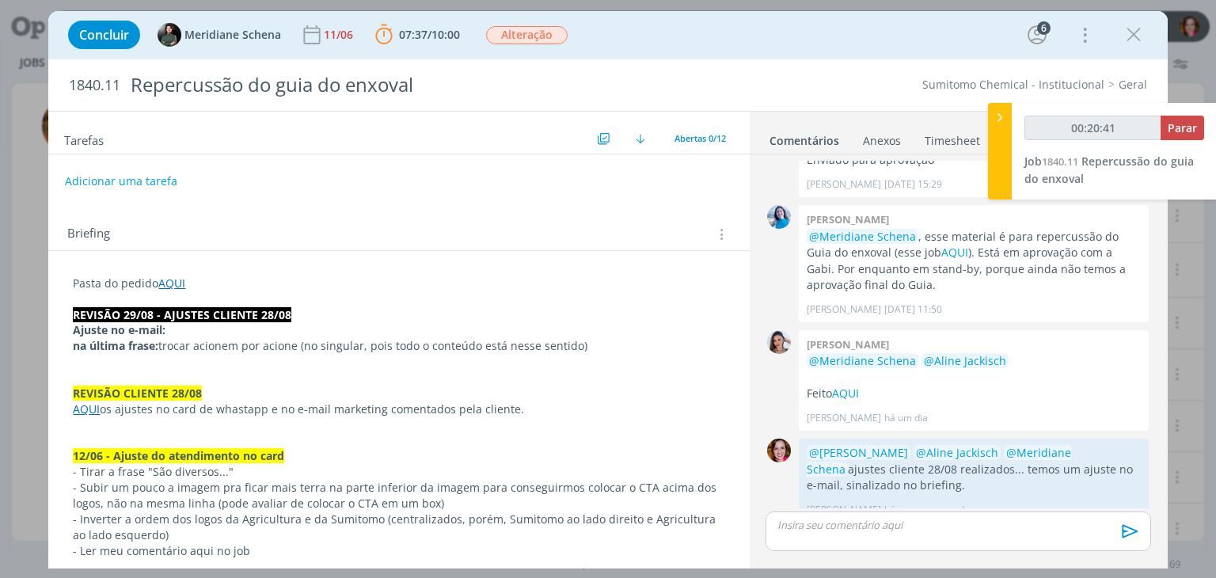
click at [612, 349] on p "na última frase: trocar acionem por acione (no singular, pois todo o conteúdo e…" at bounding box center [398, 346] width 651 height 16
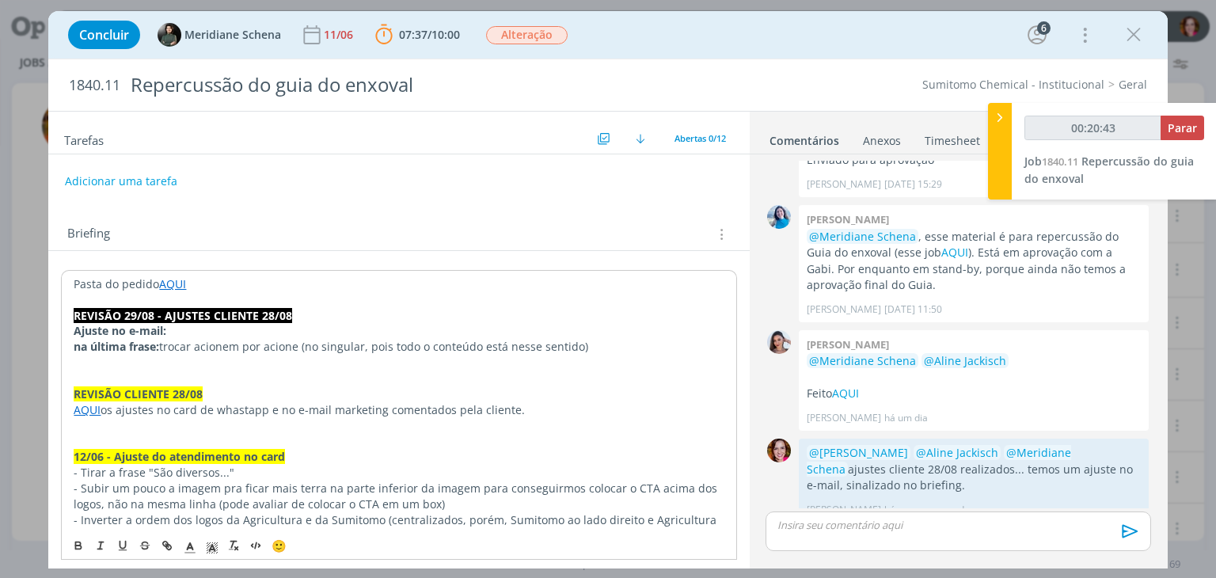
type input "00:20:44"
click at [1180, 124] on span "Parar" at bounding box center [1182, 127] width 29 height 15
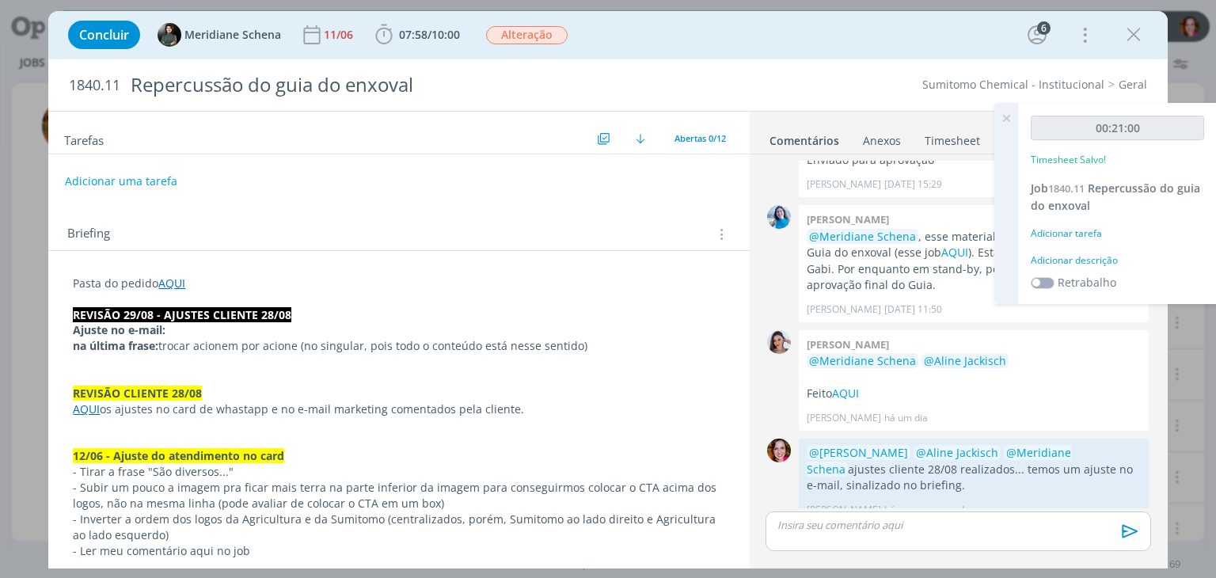
click at [1077, 257] on div "Adicionar descrição" at bounding box center [1117, 260] width 173 height 14
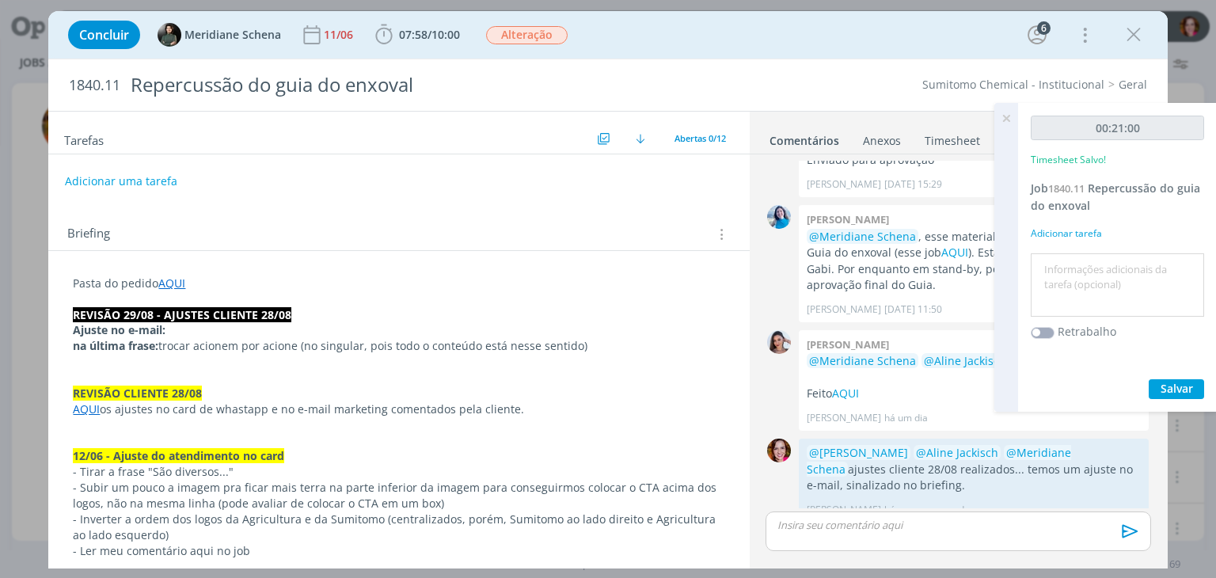
click at [1077, 257] on textarea at bounding box center [1117, 285] width 165 height 56
type textarea "Revisão ajustes cliente 28/08"
click at [1157, 385] on button "Salvar" at bounding box center [1176, 389] width 55 height 20
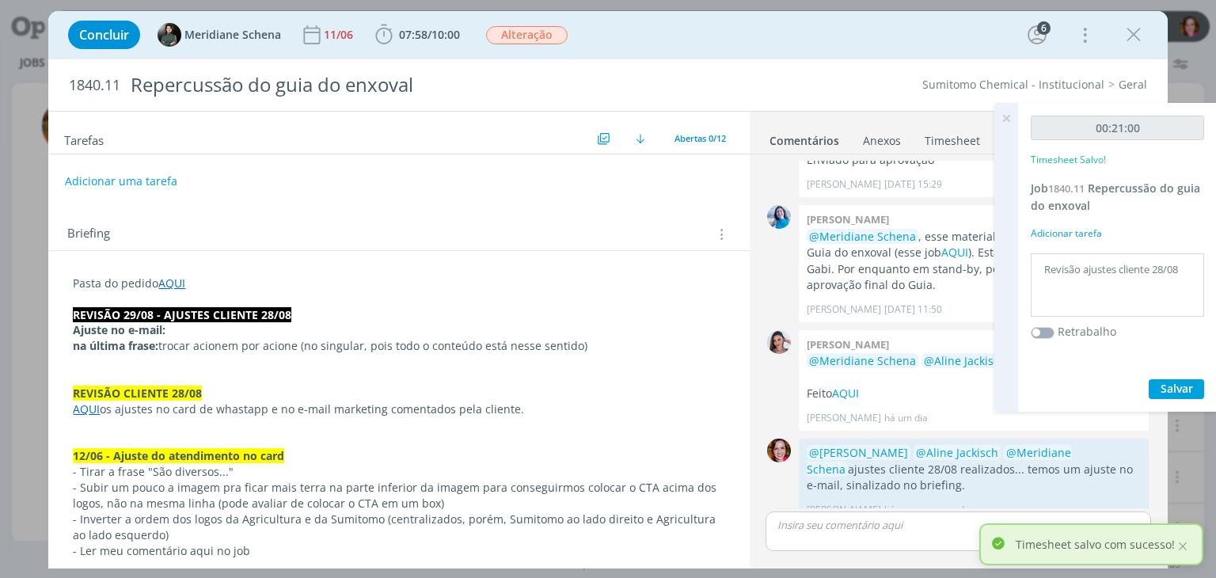
click at [1007, 121] on icon at bounding box center [1006, 118] width 28 height 31
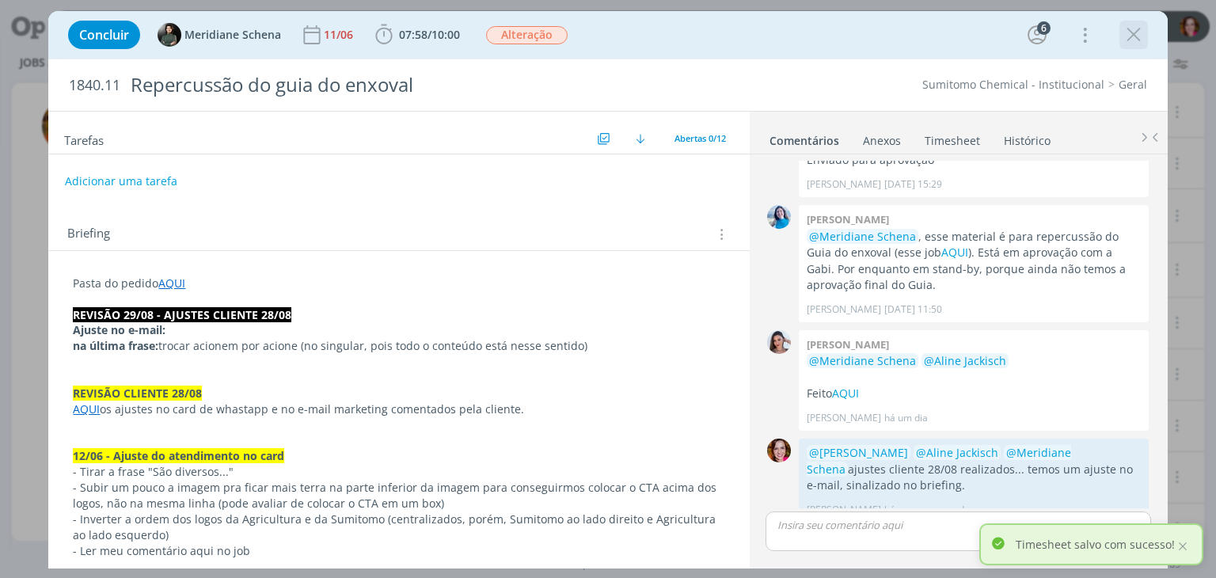
click at [1137, 37] on icon "dialog" at bounding box center [1134, 35] width 24 height 24
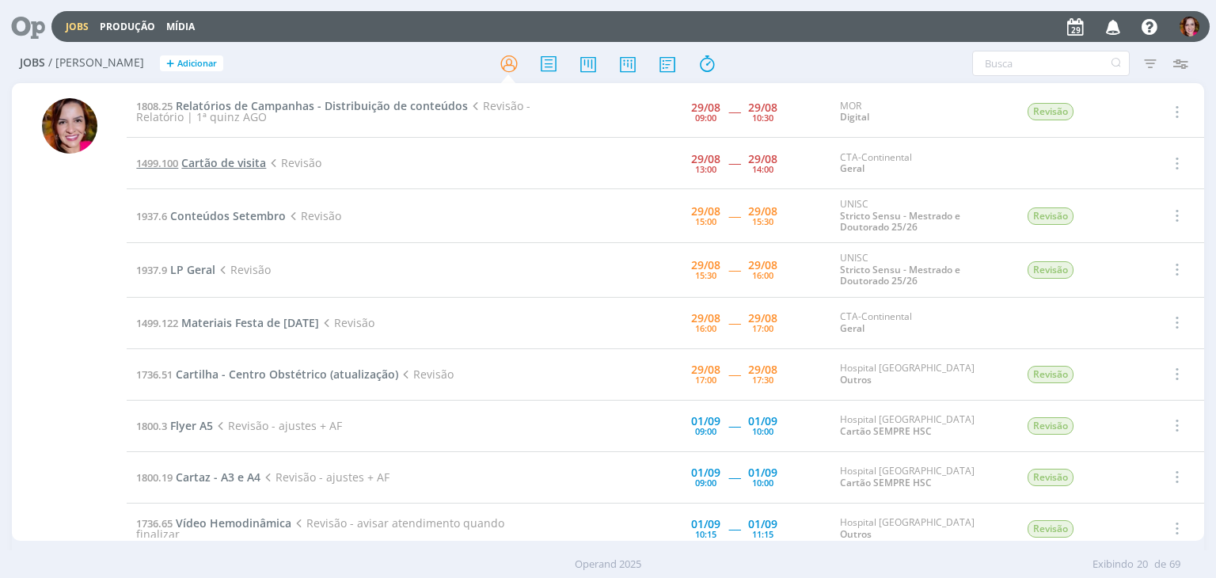
click at [198, 164] on span "Cartão de visita" at bounding box center [223, 162] width 85 height 15
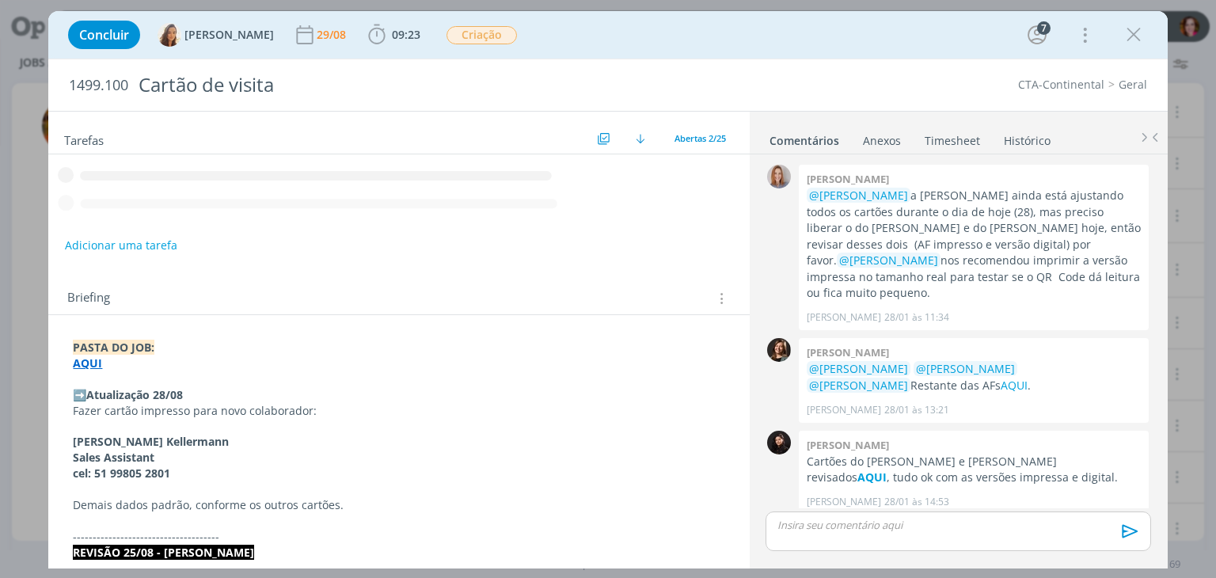
scroll to position [1399, 0]
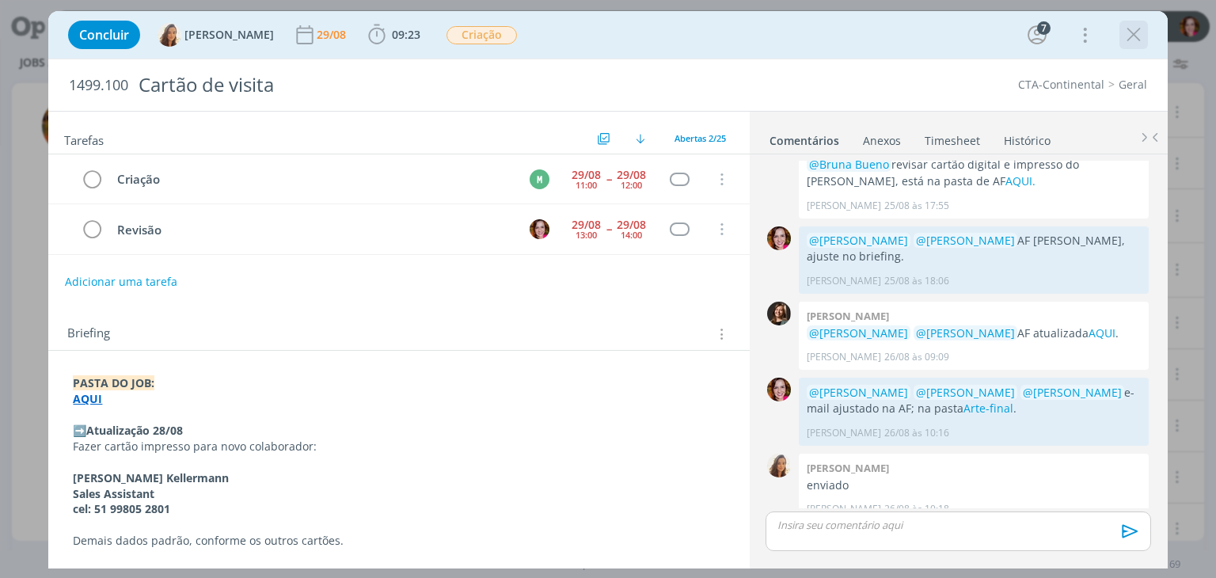
click at [1140, 36] on icon "dialog" at bounding box center [1134, 35] width 24 height 24
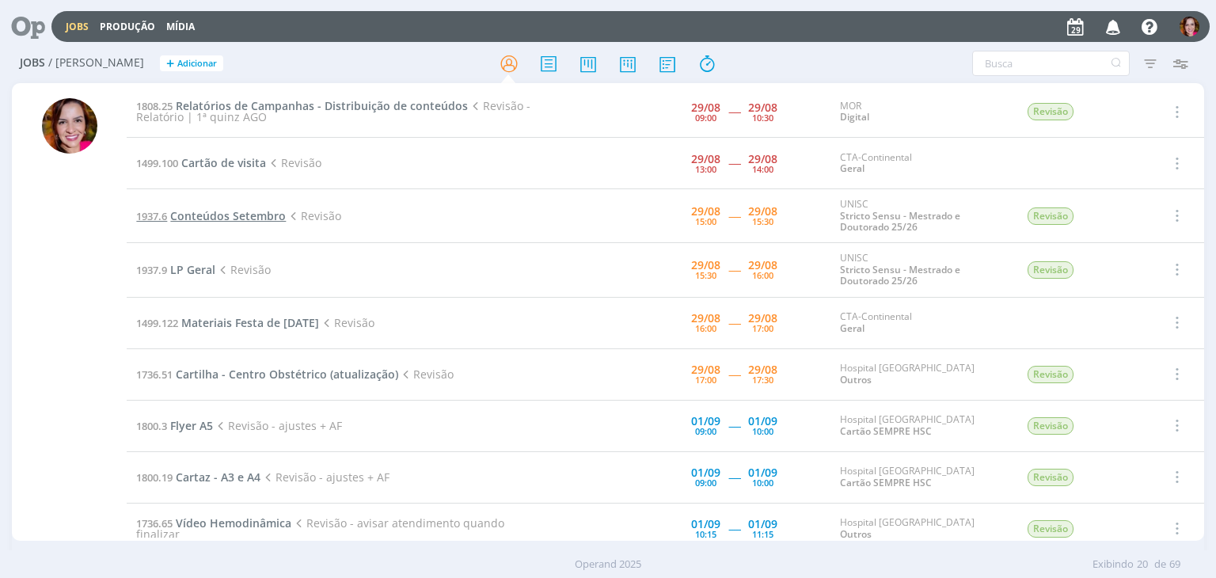
click at [244, 216] on span "Conteúdos Setembro" at bounding box center [228, 215] width 116 height 15
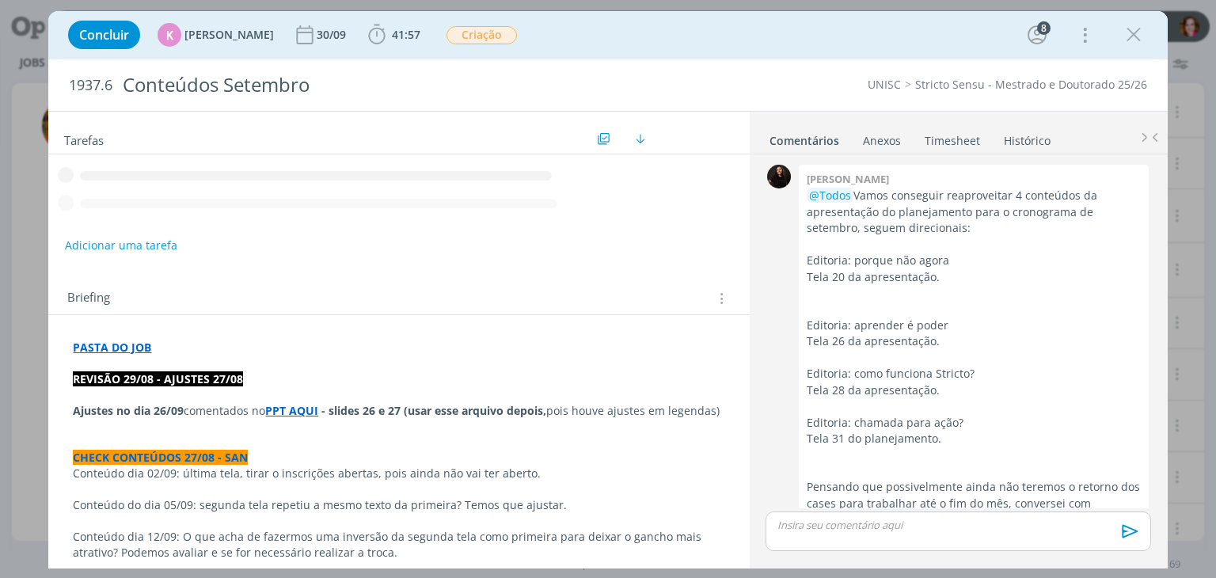
scroll to position [2336, 0]
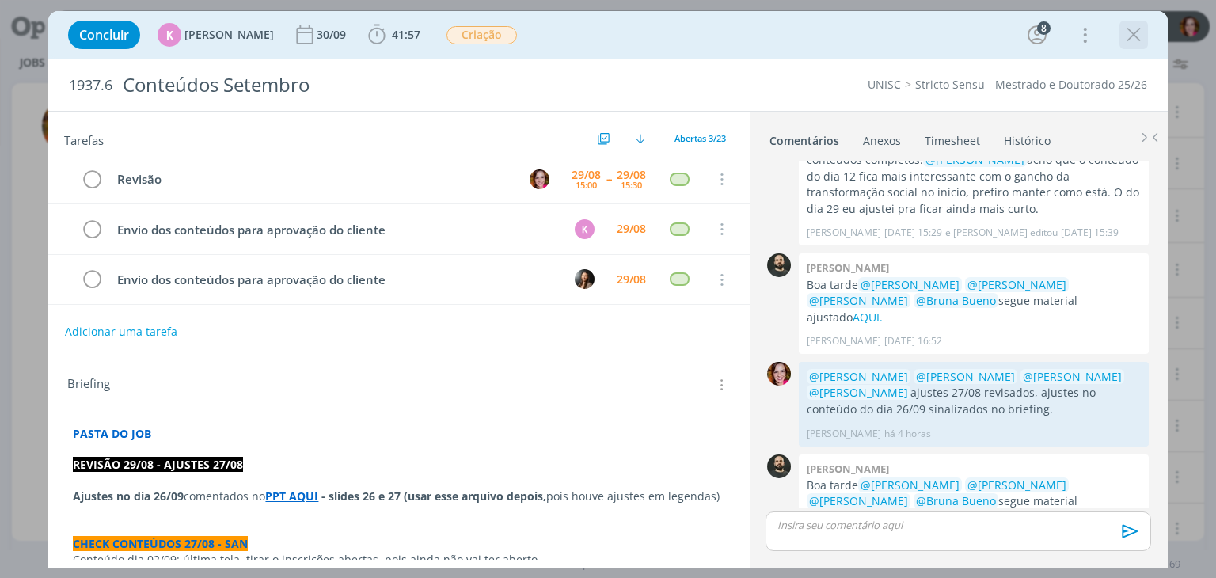
click at [1133, 39] on icon "dialog" at bounding box center [1134, 35] width 24 height 24
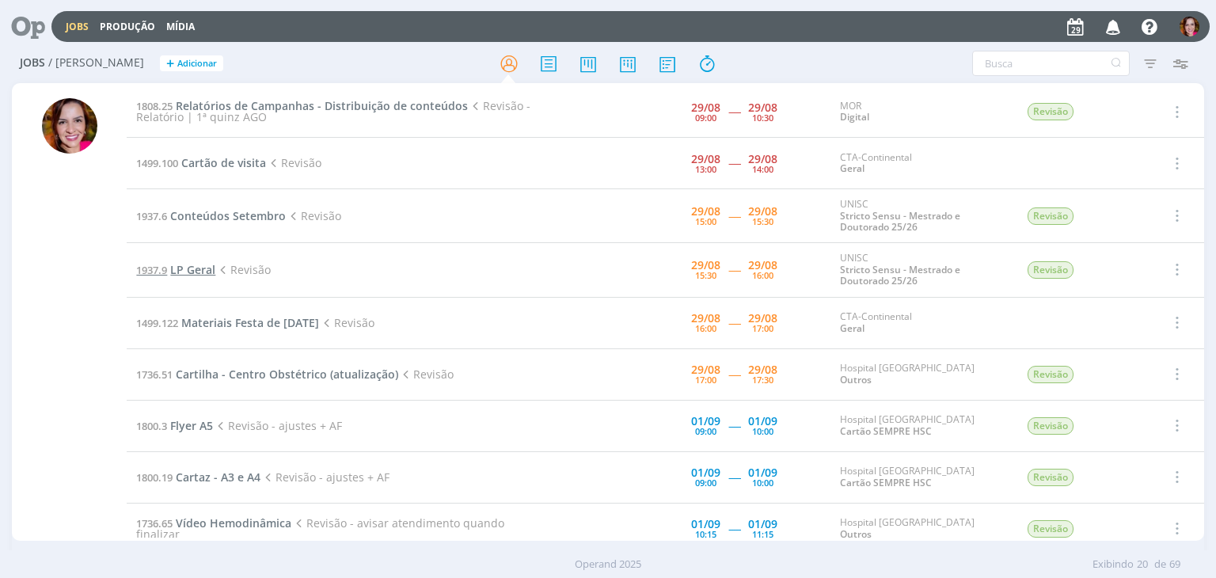
click at [200, 268] on span "LP Geral" at bounding box center [192, 269] width 45 height 15
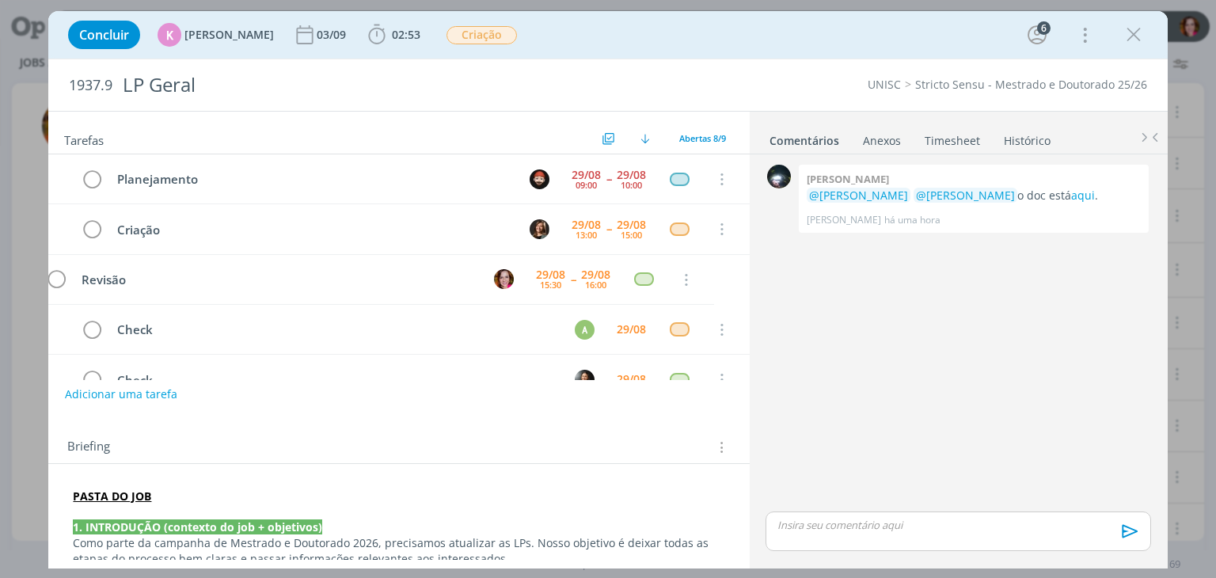
scroll to position [49, 0]
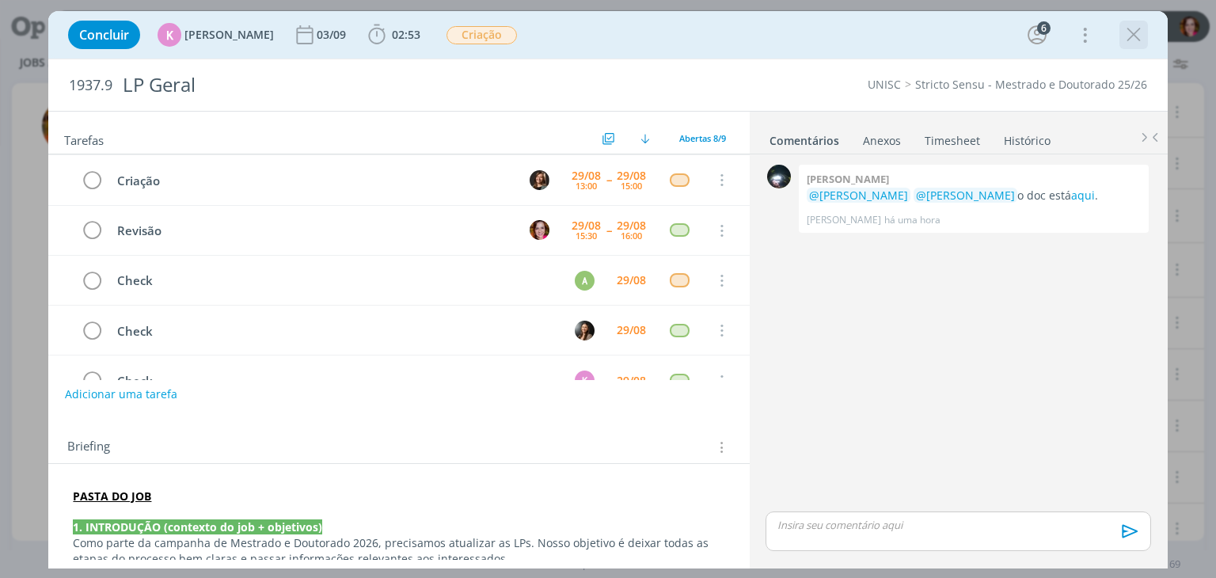
click at [1133, 36] on icon "dialog" at bounding box center [1134, 35] width 24 height 24
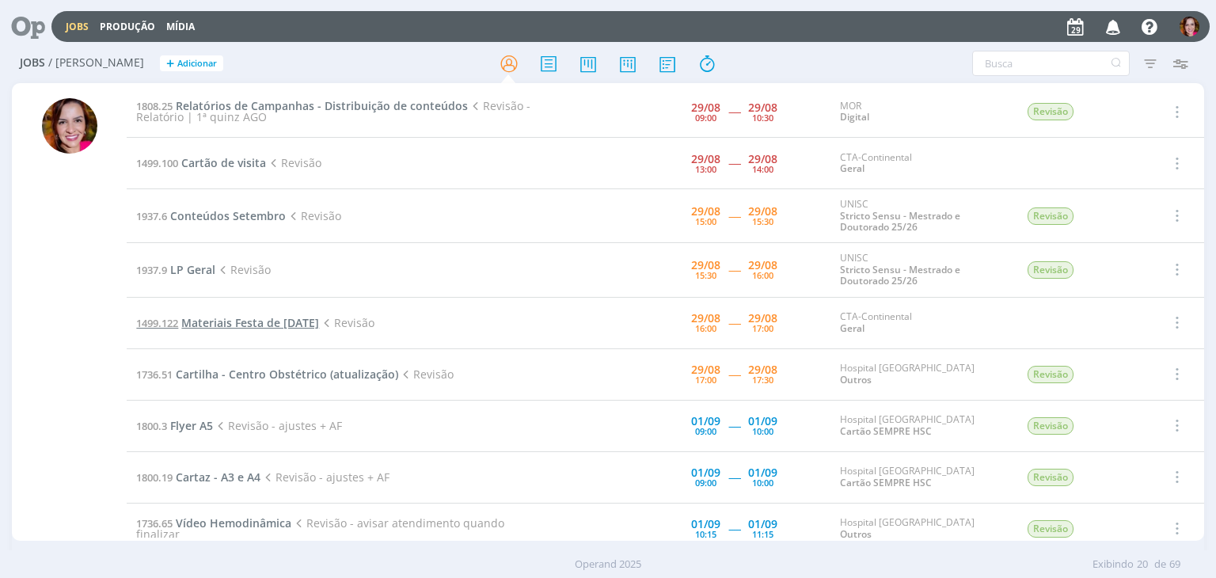
click at [275, 322] on span "Materiais Festa de [DATE]" at bounding box center [250, 322] width 138 height 15
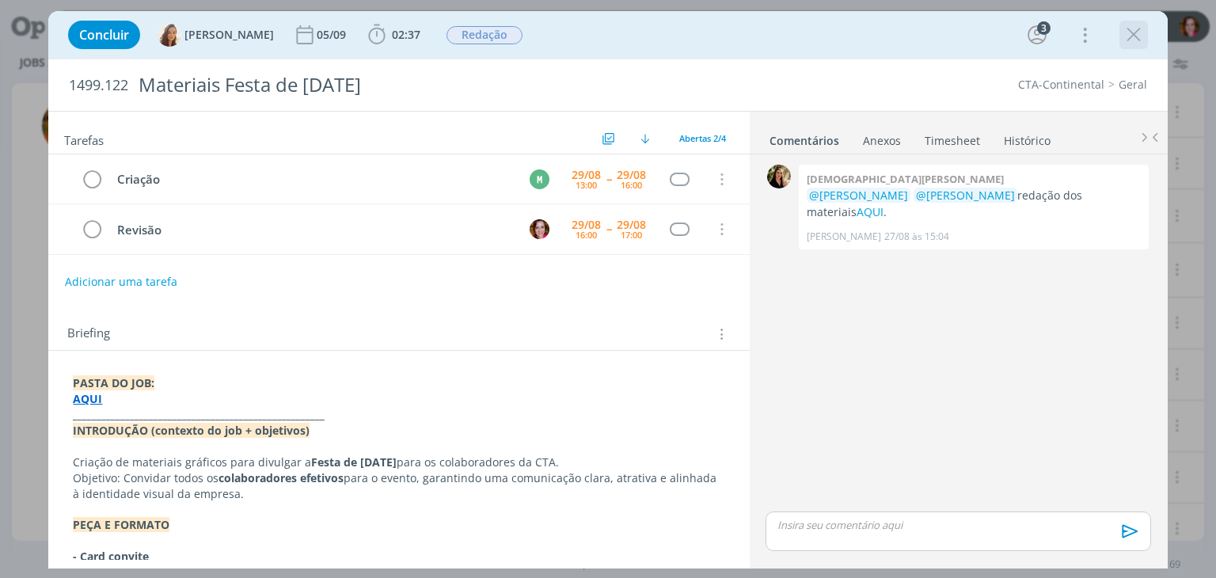
click at [1130, 35] on icon "dialog" at bounding box center [1134, 35] width 24 height 24
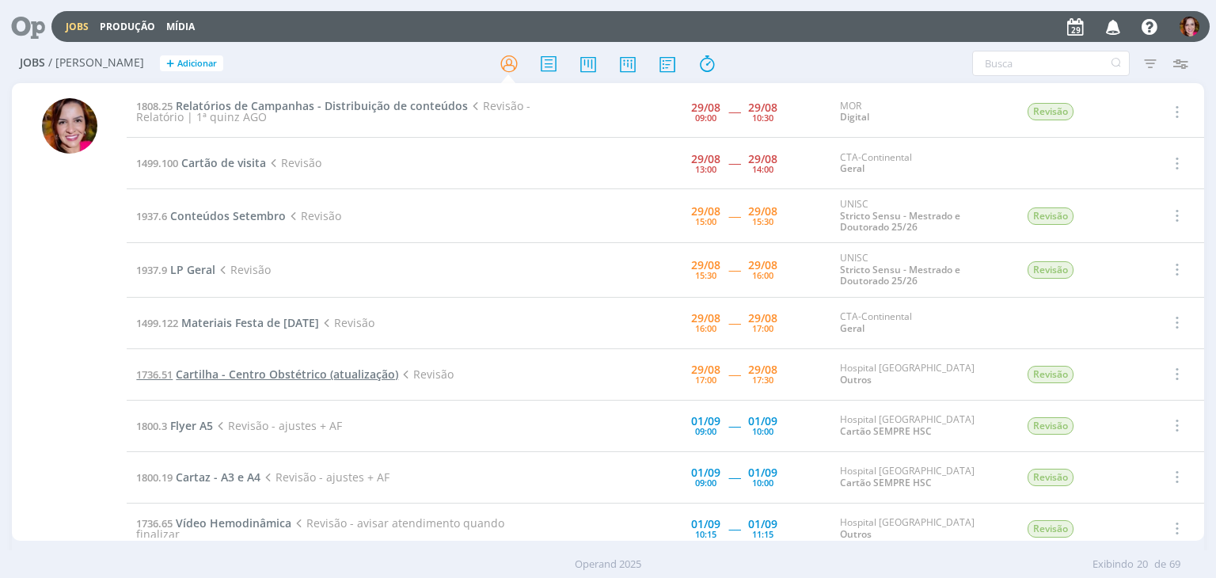
click at [243, 372] on span "Cartilha - Centro Obstétrico (atualização)" at bounding box center [287, 373] width 222 height 15
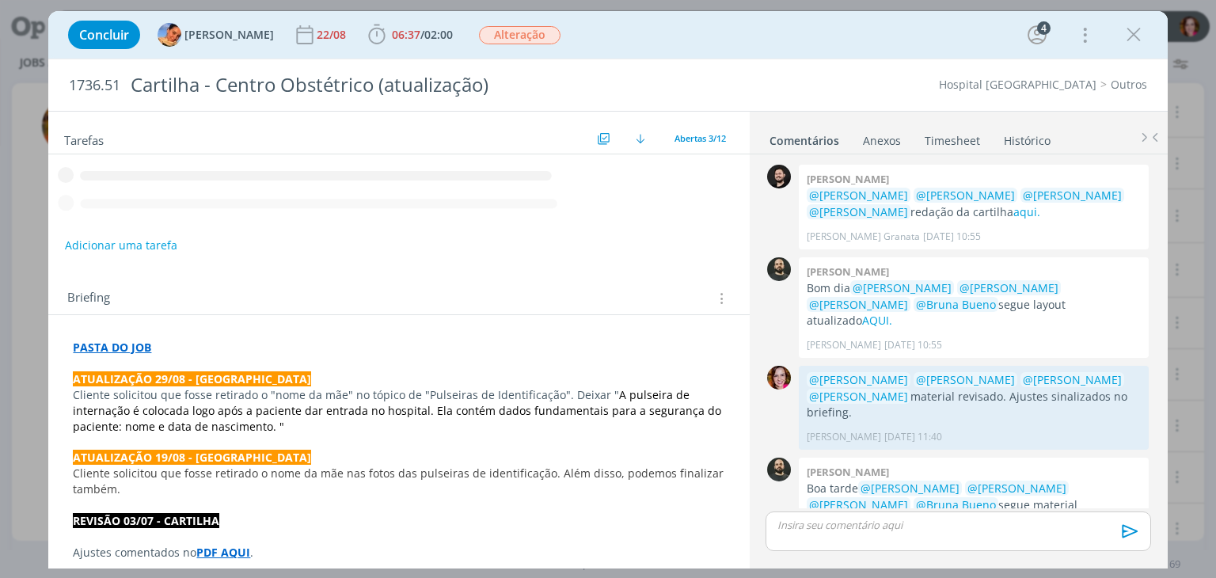
scroll to position [481, 0]
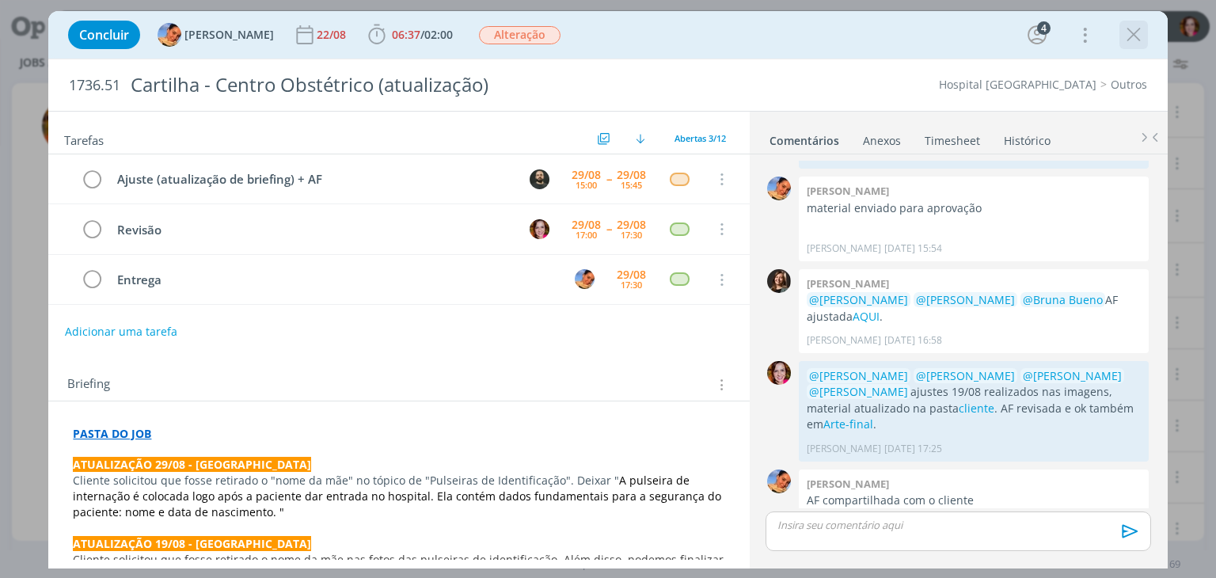
click at [1133, 33] on icon "dialog" at bounding box center [1134, 35] width 24 height 24
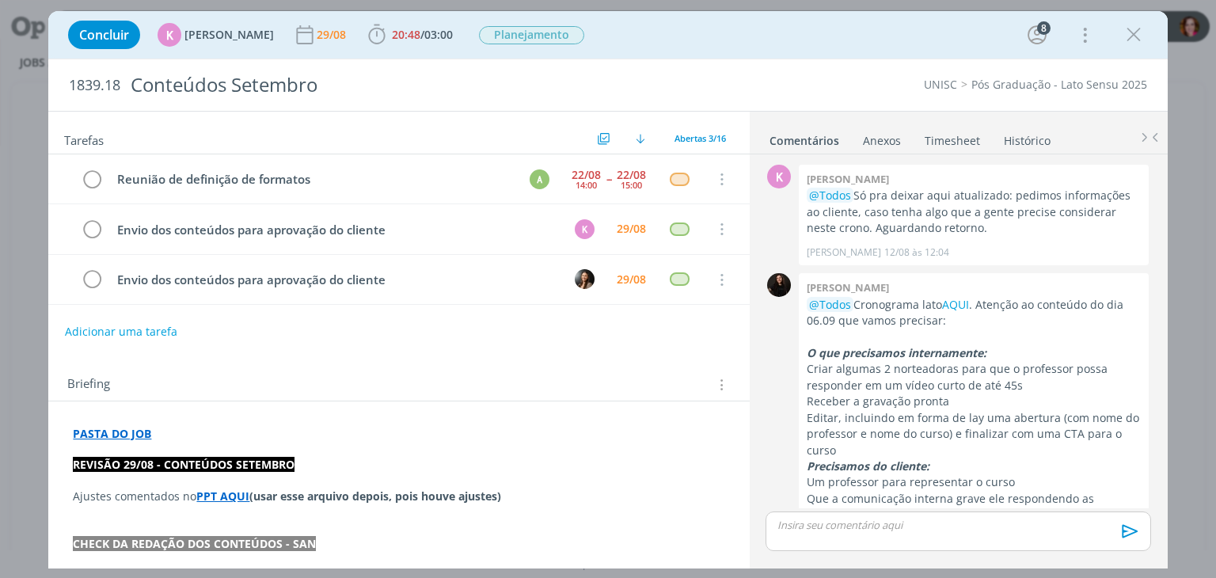
scroll to position [540, 0]
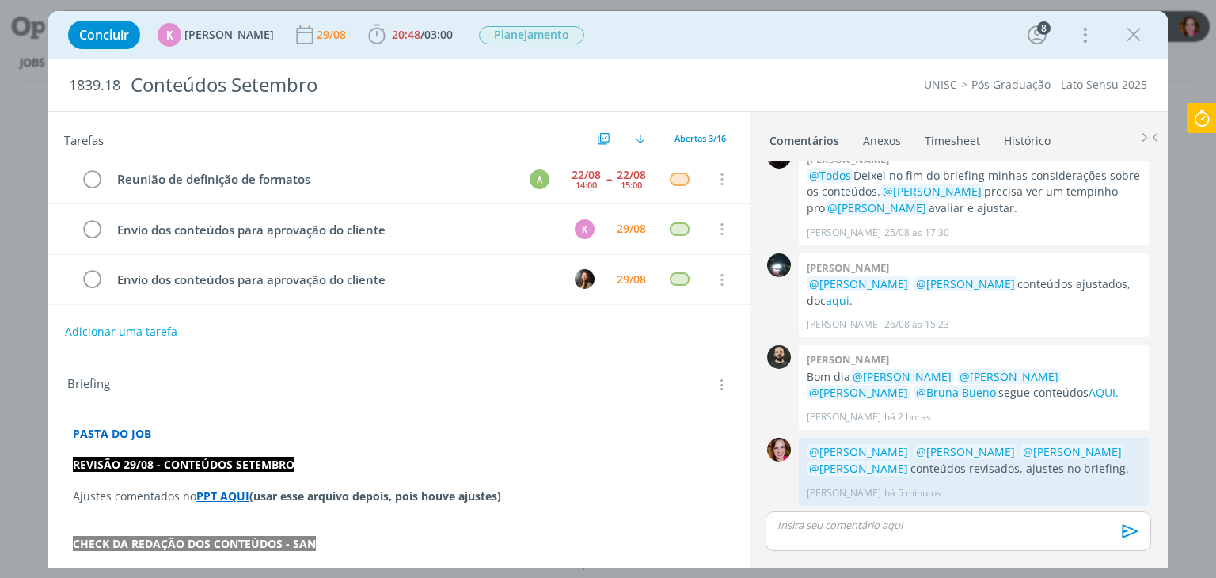
click at [207, 492] on strong "PPT AQUI" at bounding box center [222, 495] width 53 height 15
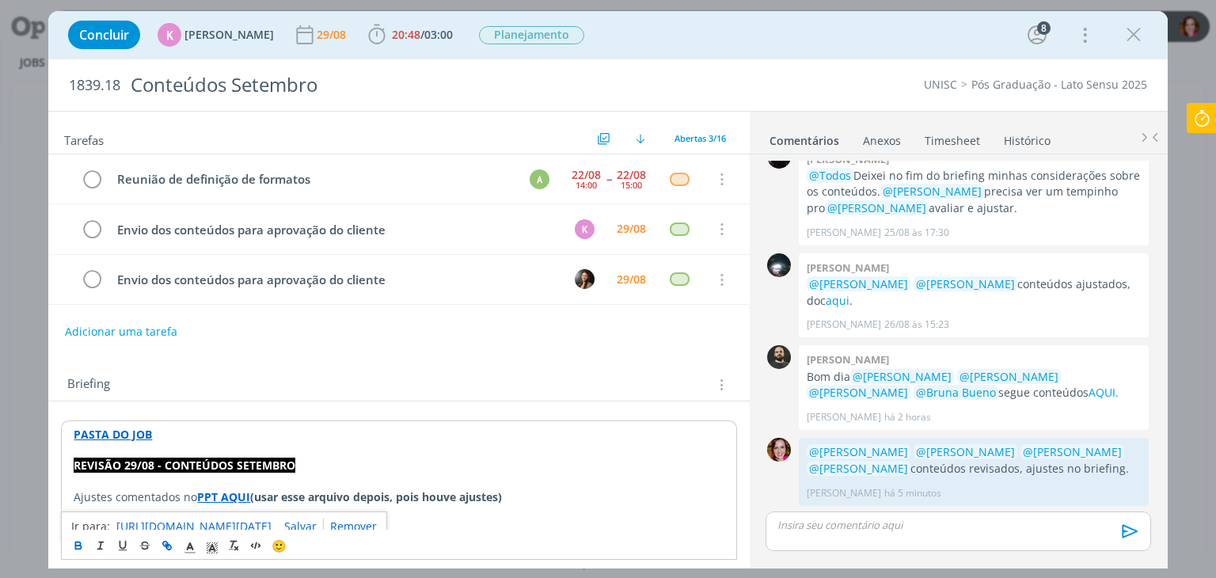
click at [222, 520] on link "[URL][DOMAIN_NAME][DATE]" at bounding box center [193, 526] width 155 height 21
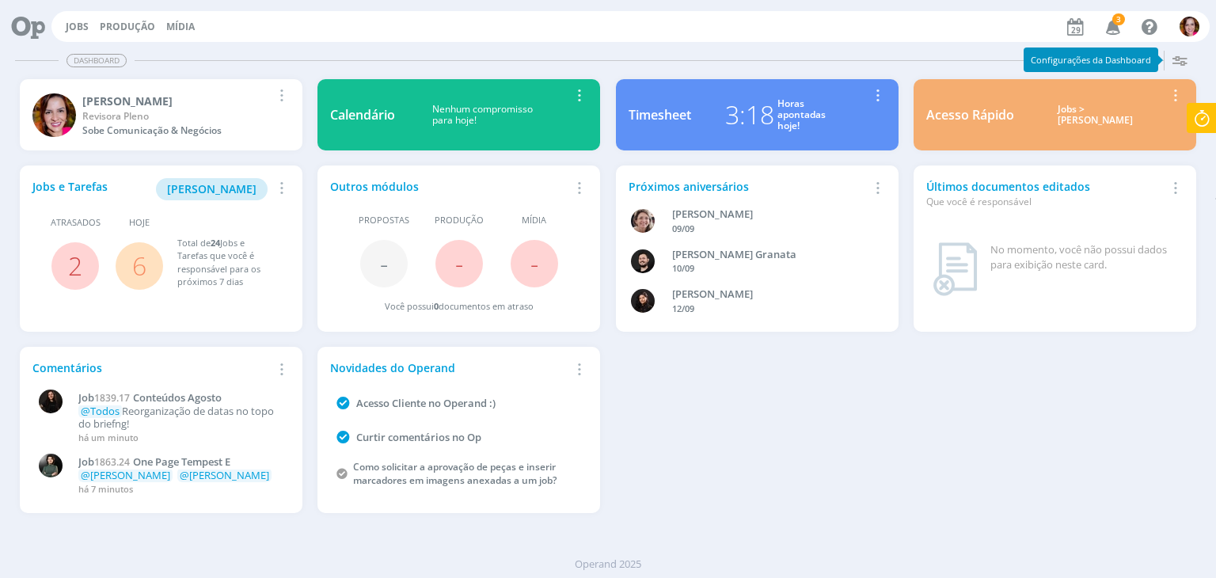
click at [1118, 24] on span "3" at bounding box center [1118, 19] width 13 height 12
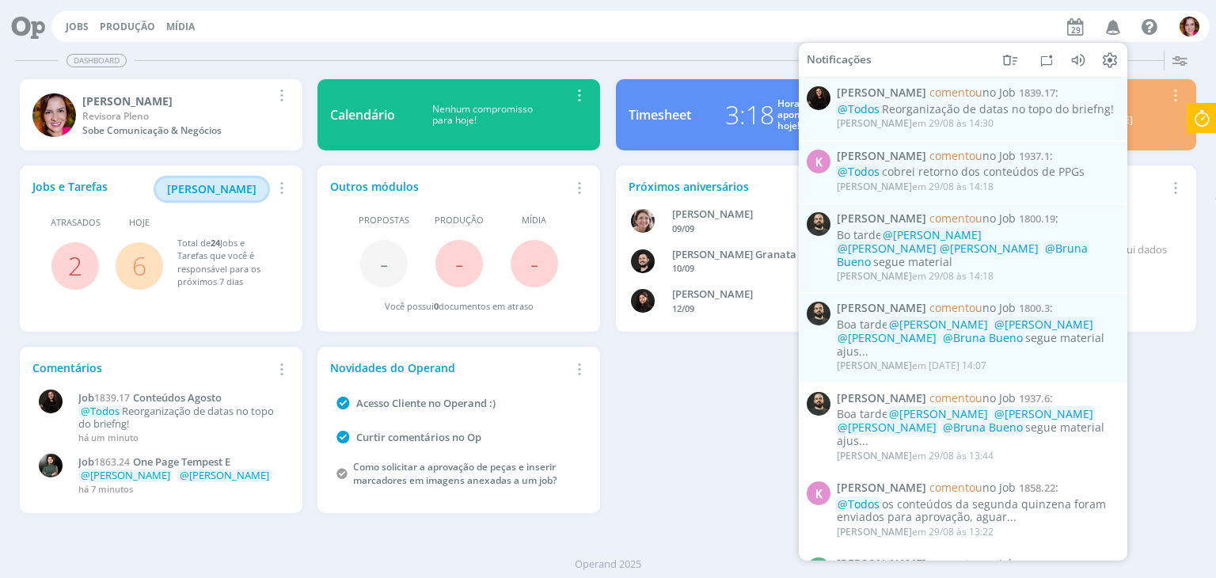
click at [259, 180] on button "[PERSON_NAME]" at bounding box center [212, 189] width 112 height 22
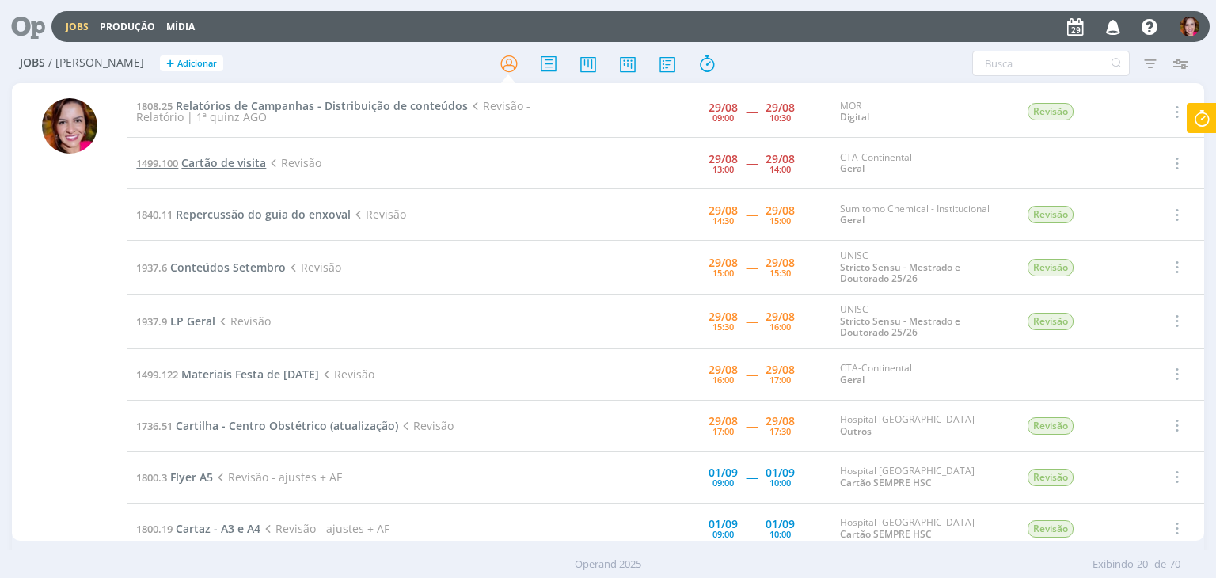
click at [241, 162] on span "Cartão de visita" at bounding box center [223, 162] width 85 height 15
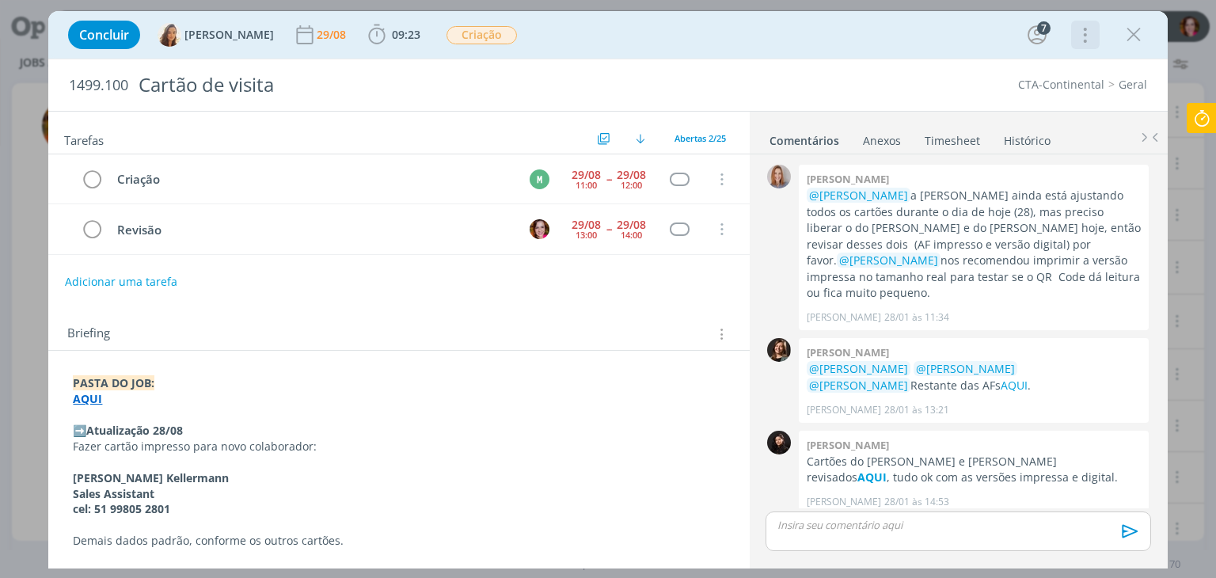
scroll to position [1399, 0]
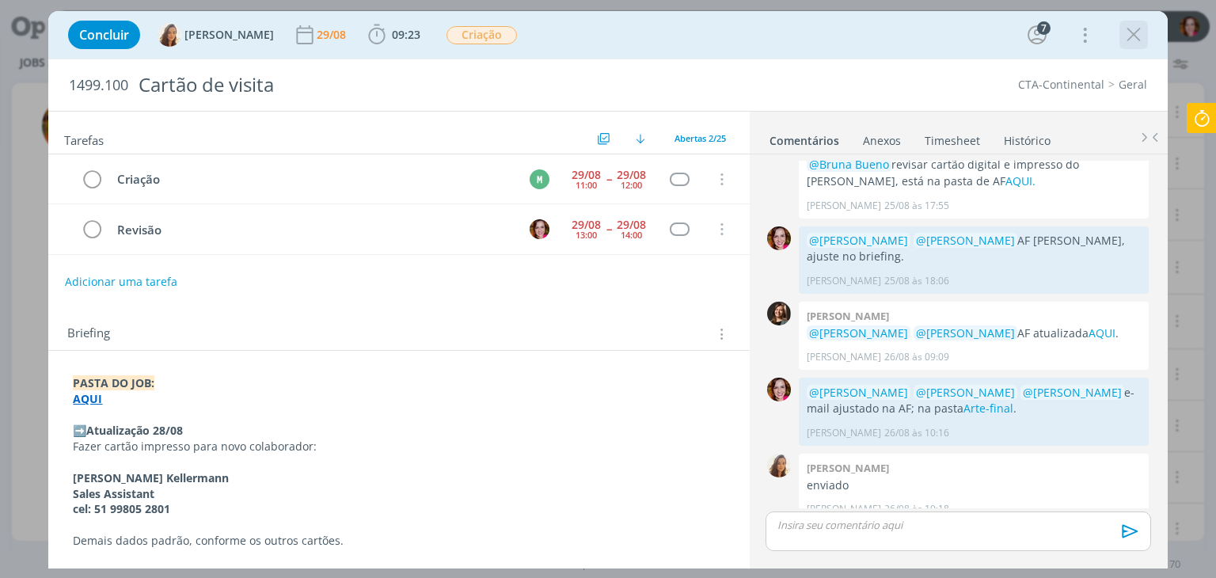
click at [1127, 39] on icon "dialog" at bounding box center [1134, 35] width 24 height 24
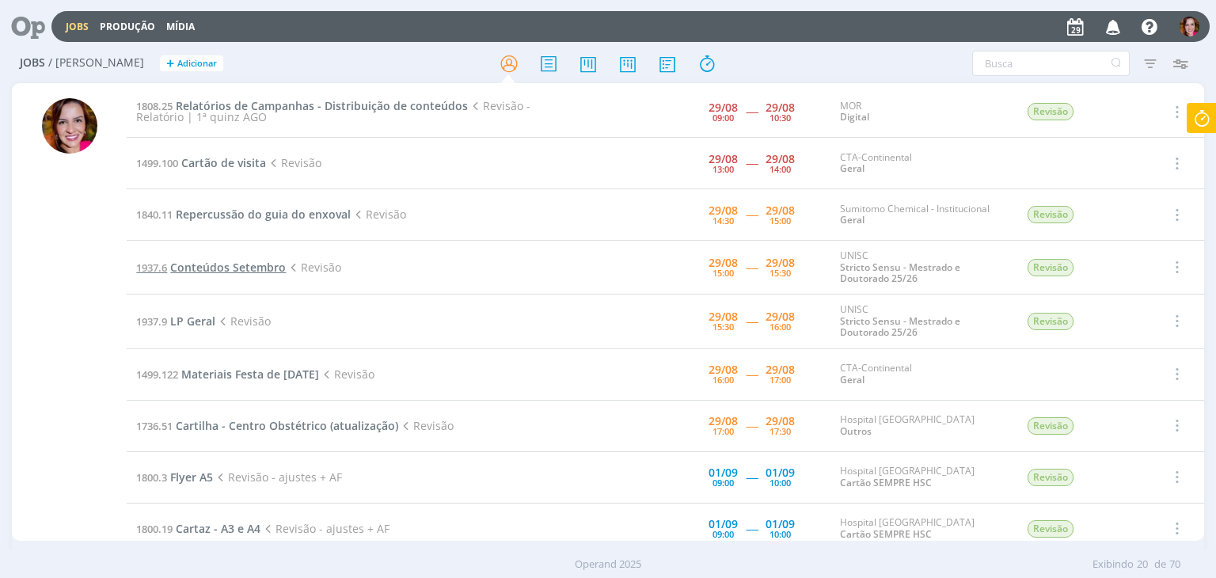
click at [215, 264] on span "Conteúdos Setembro" at bounding box center [228, 267] width 116 height 15
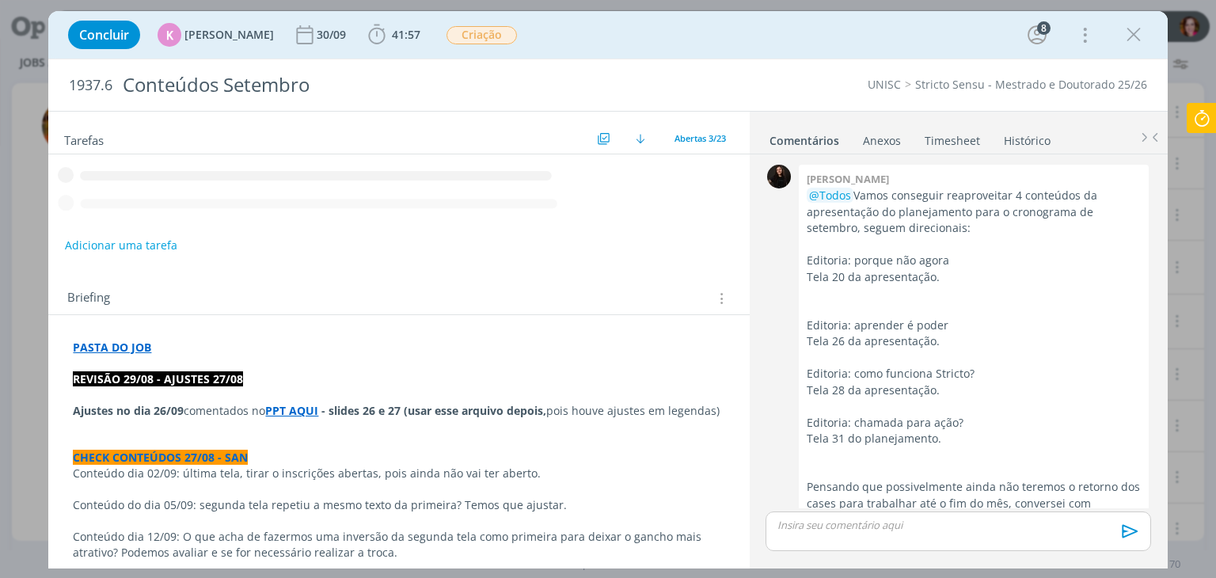
scroll to position [2336, 0]
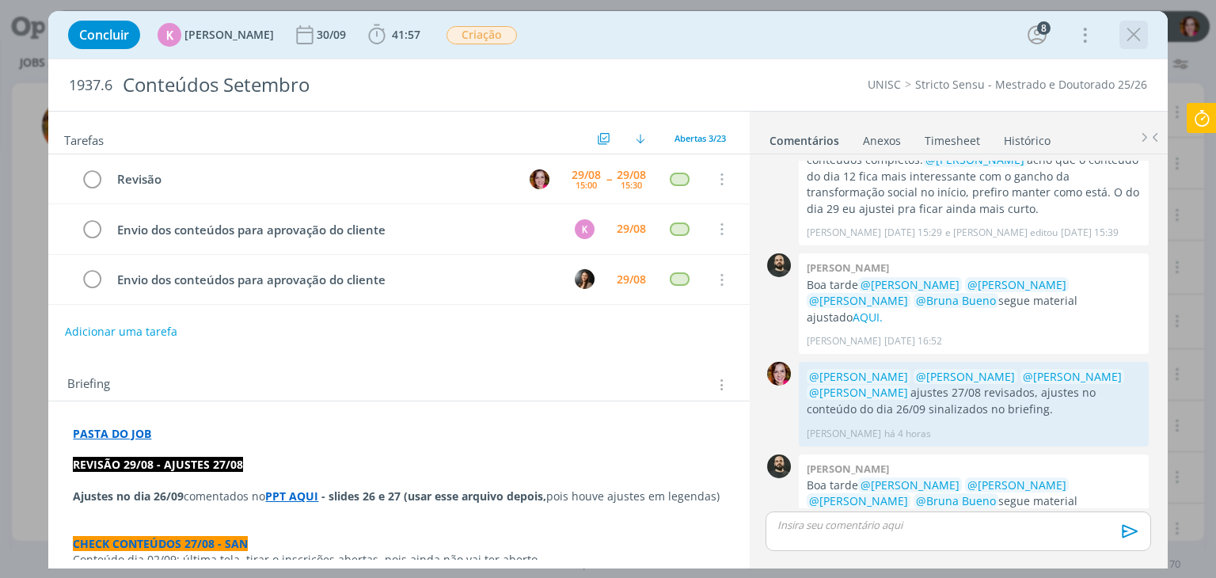
click at [1137, 37] on icon "dialog" at bounding box center [1134, 35] width 24 height 24
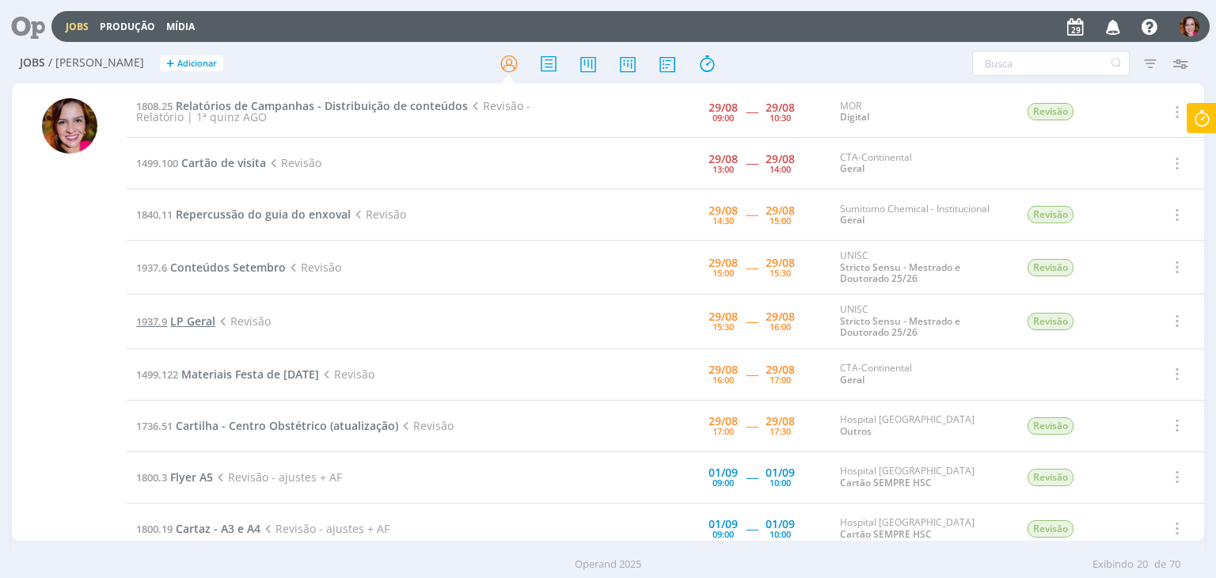
click at [189, 324] on span "LP Geral" at bounding box center [192, 320] width 45 height 15
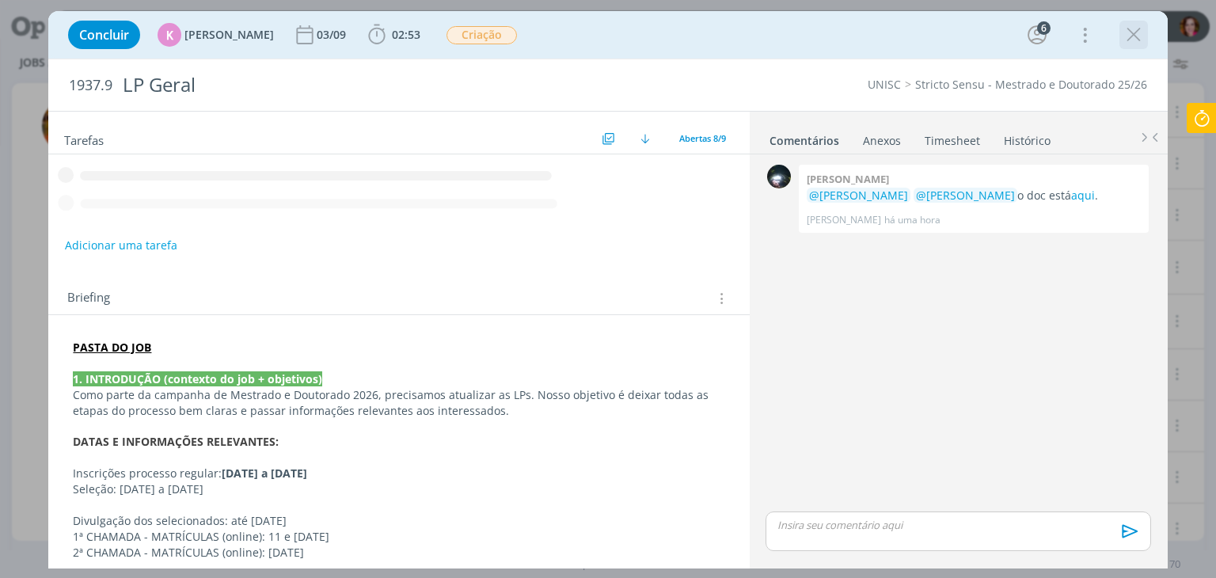
click at [1125, 33] on icon "dialog" at bounding box center [1134, 35] width 24 height 24
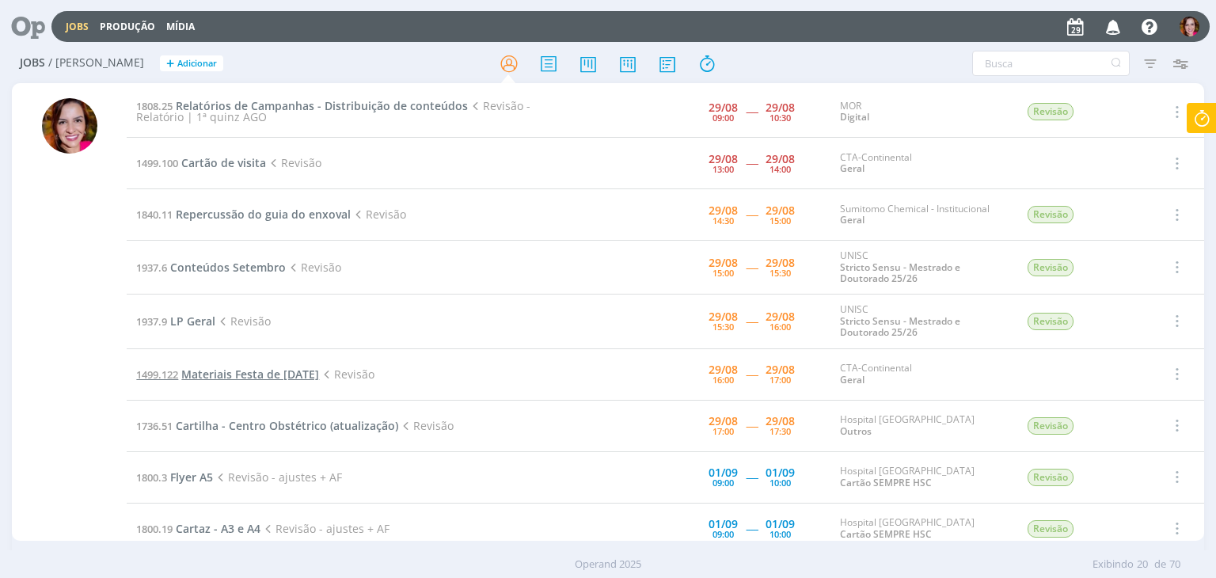
click at [238, 372] on span "Materiais Festa de [DATE]" at bounding box center [250, 373] width 138 height 15
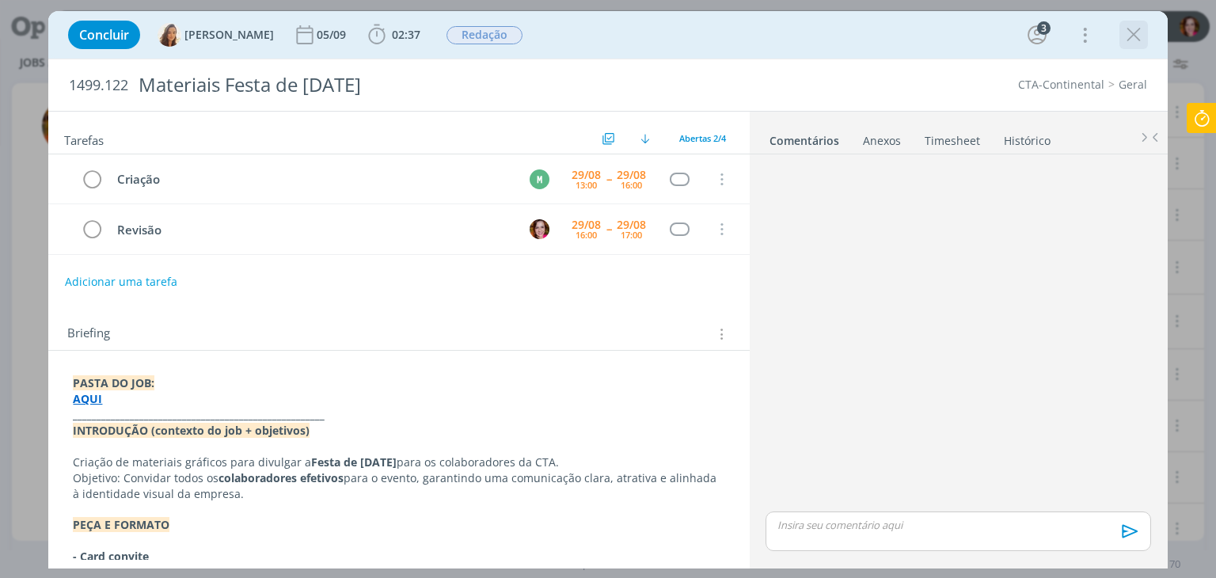
click at [1133, 36] on icon "dialog" at bounding box center [1134, 35] width 24 height 24
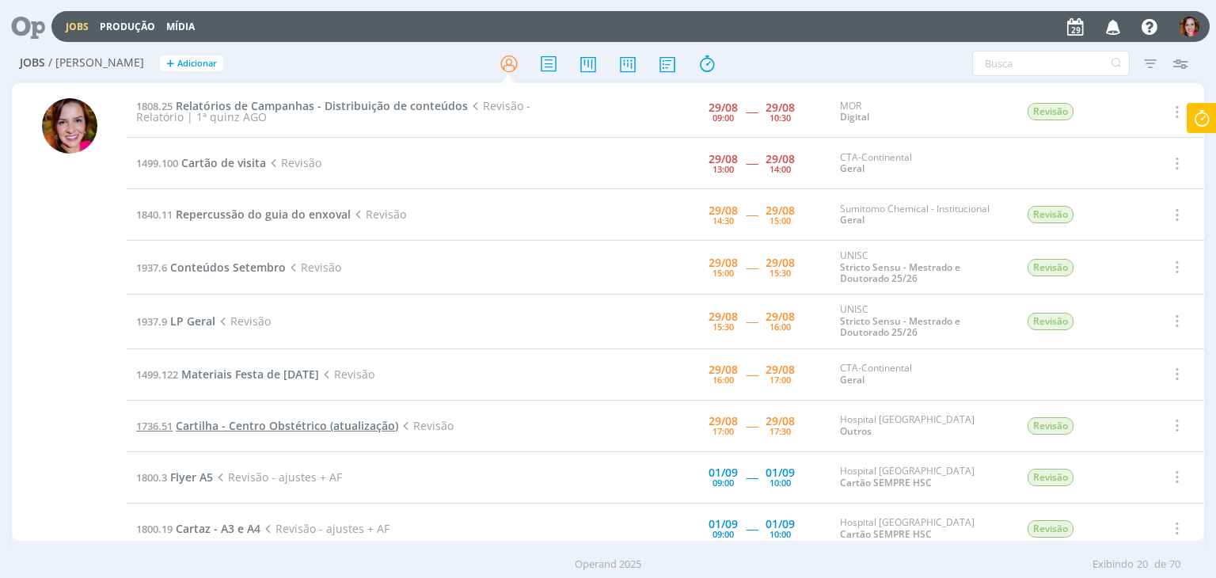
click at [263, 427] on span "Cartilha - Centro Obstétrico (atualização)" at bounding box center [287, 425] width 222 height 15
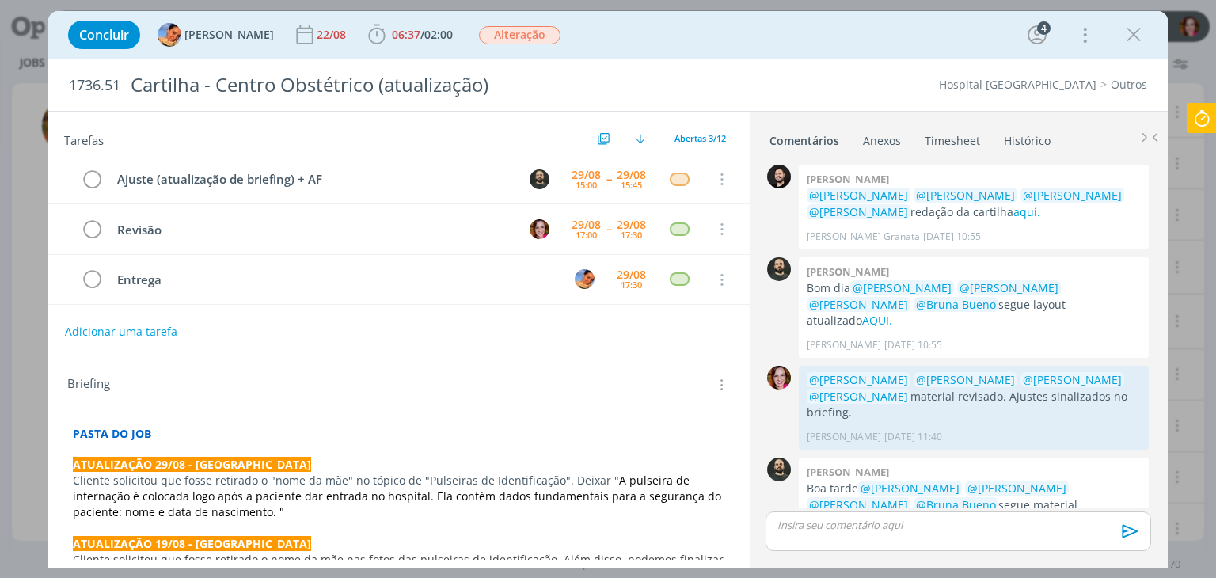
scroll to position [481, 0]
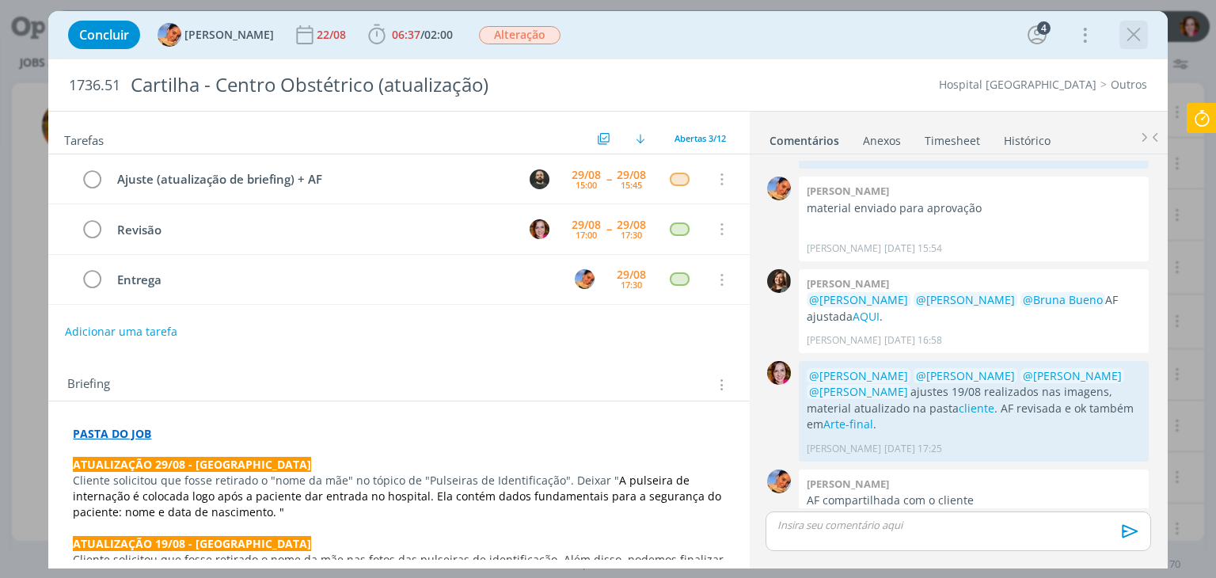
click at [1137, 33] on icon "dialog" at bounding box center [1134, 35] width 24 height 24
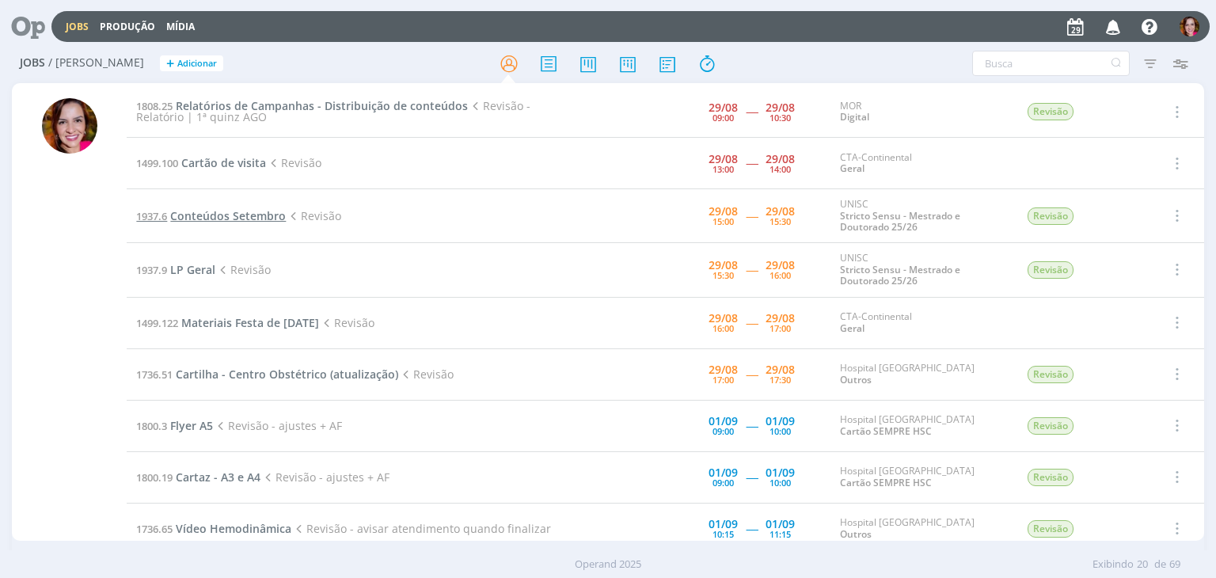
click at [242, 215] on span "Conteúdos Setembro" at bounding box center [228, 215] width 116 height 15
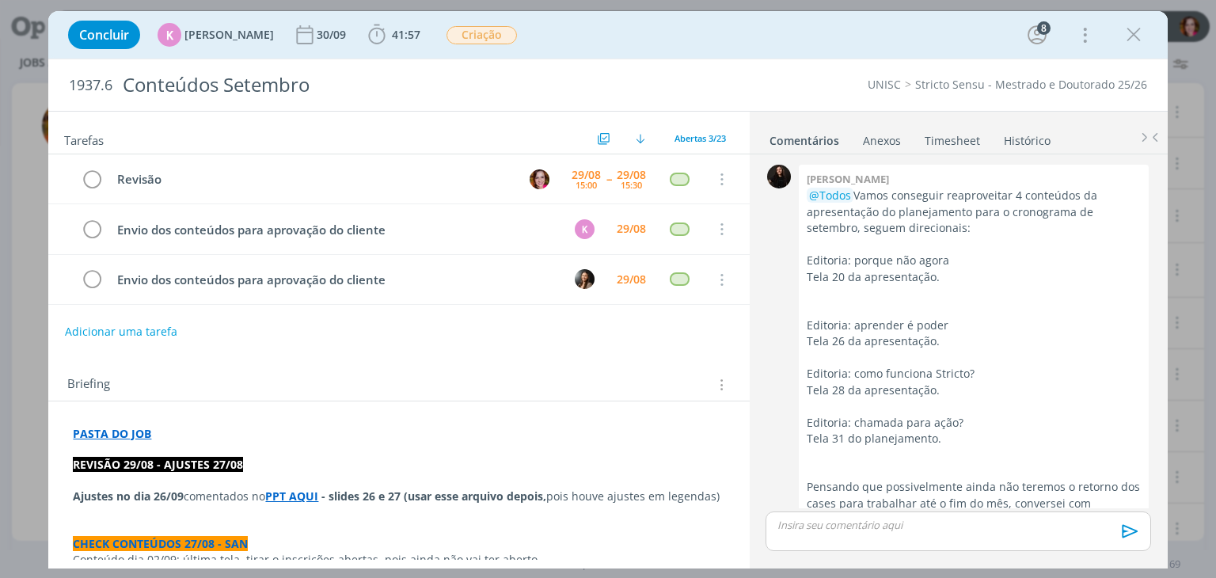
scroll to position [2336, 0]
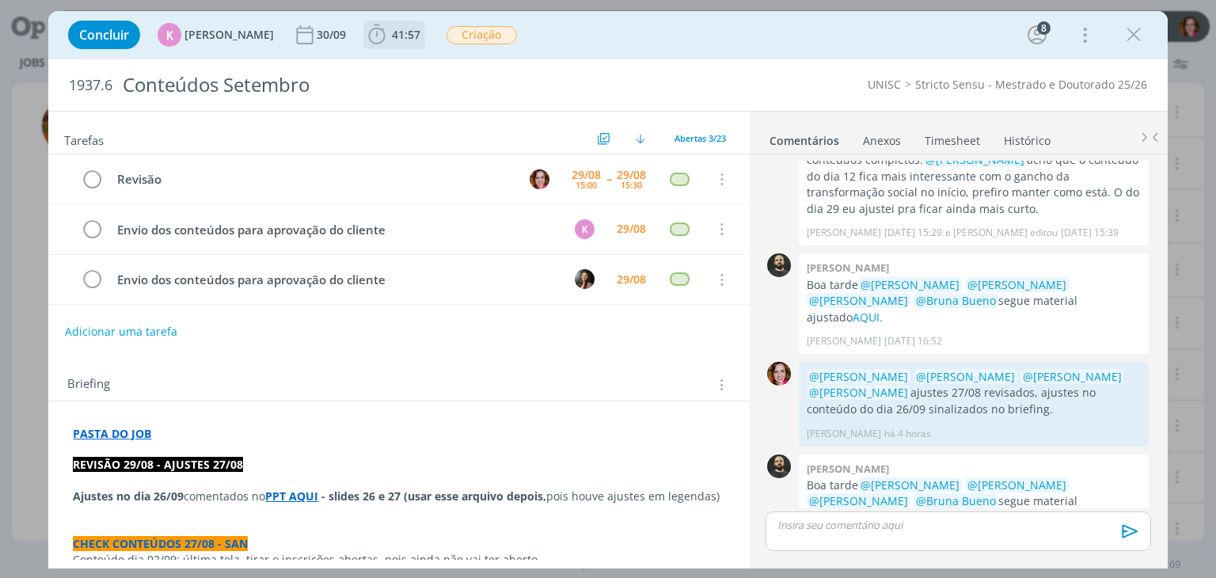
click at [378, 35] on icon "dialog" at bounding box center [377, 35] width 24 height 24
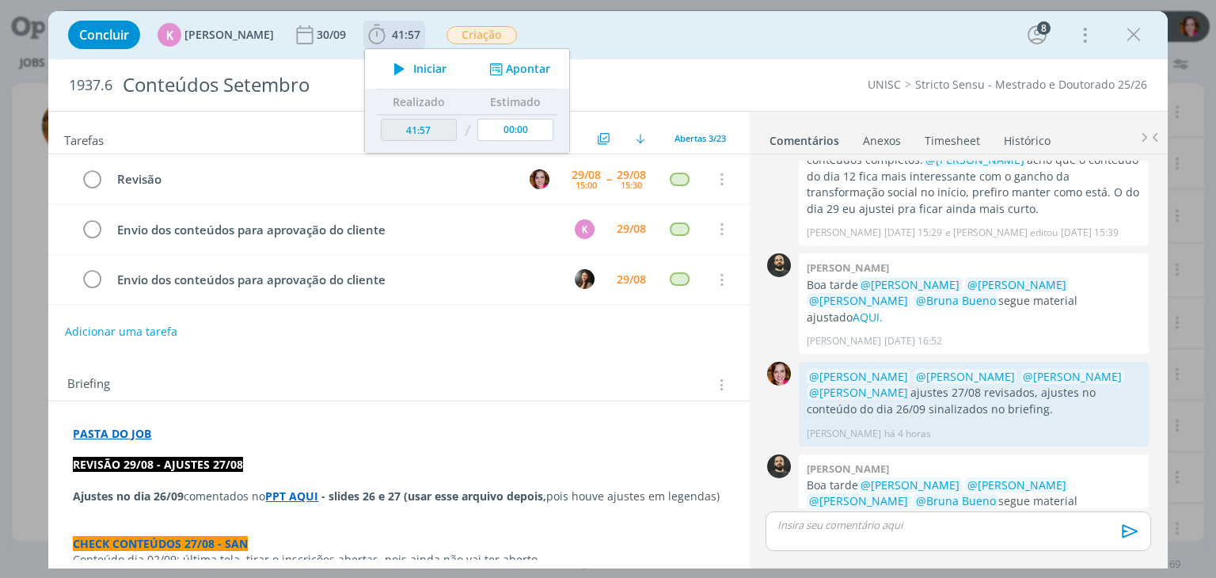
click at [398, 74] on icon "dialog" at bounding box center [399, 69] width 28 height 21
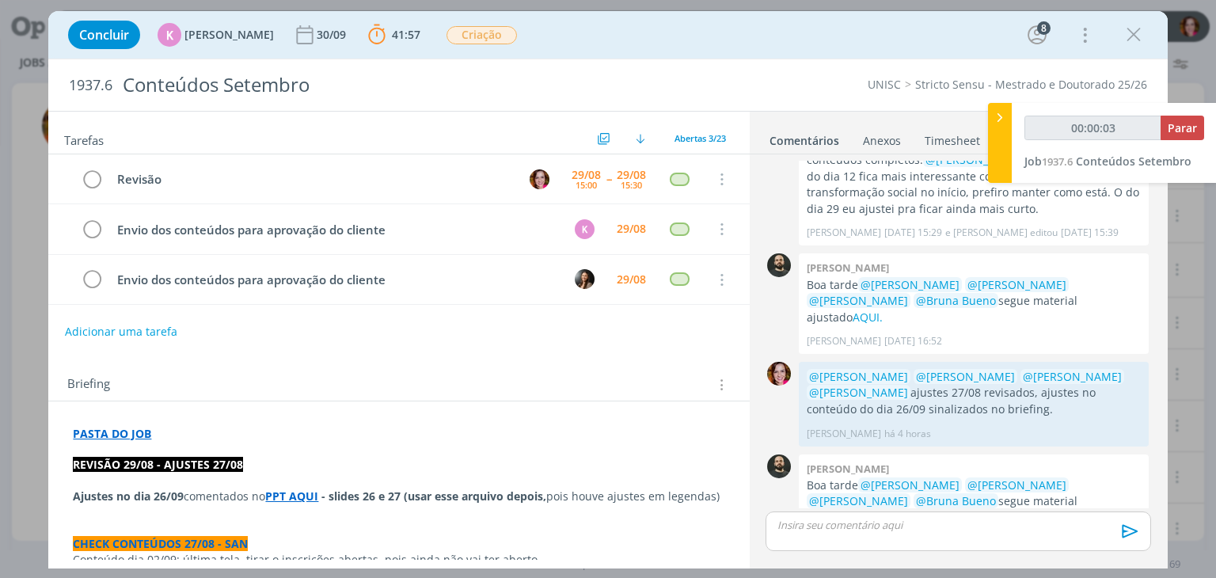
click at [294, 494] on strong "PPT AQUI" at bounding box center [291, 495] width 53 height 15
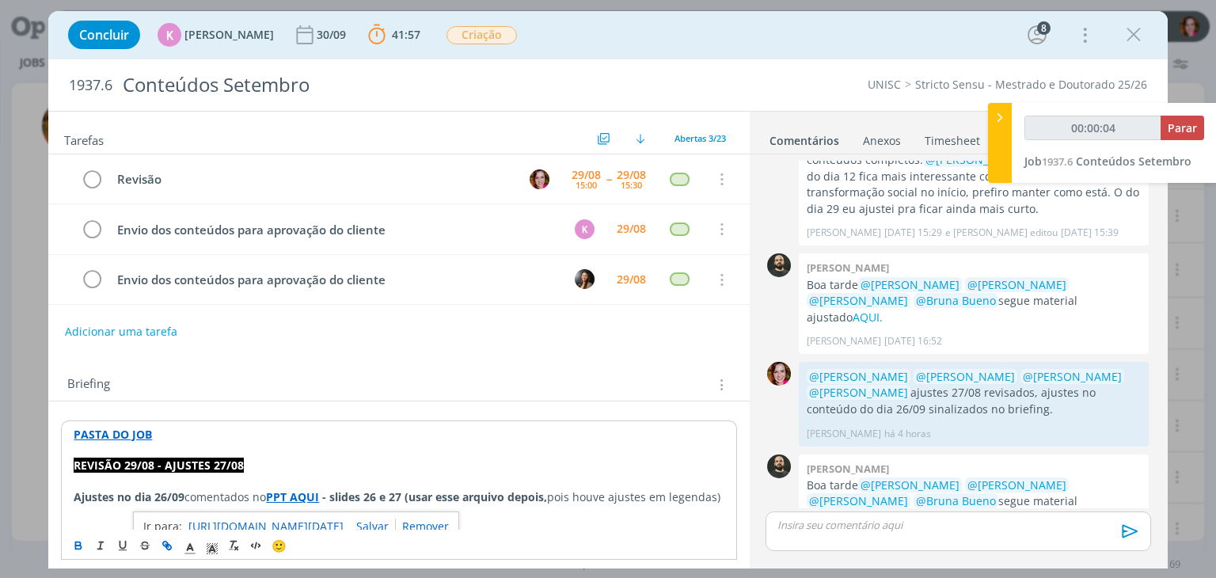
click at [299, 523] on link "https://sobeae.sharepoint.com/sites/SOBEAE/Documentos%20Compartilhados/Forms/Al…" at bounding box center [265, 526] width 155 height 21
click at [883, 510] on link "AQUI." at bounding box center [867, 517] width 30 height 15
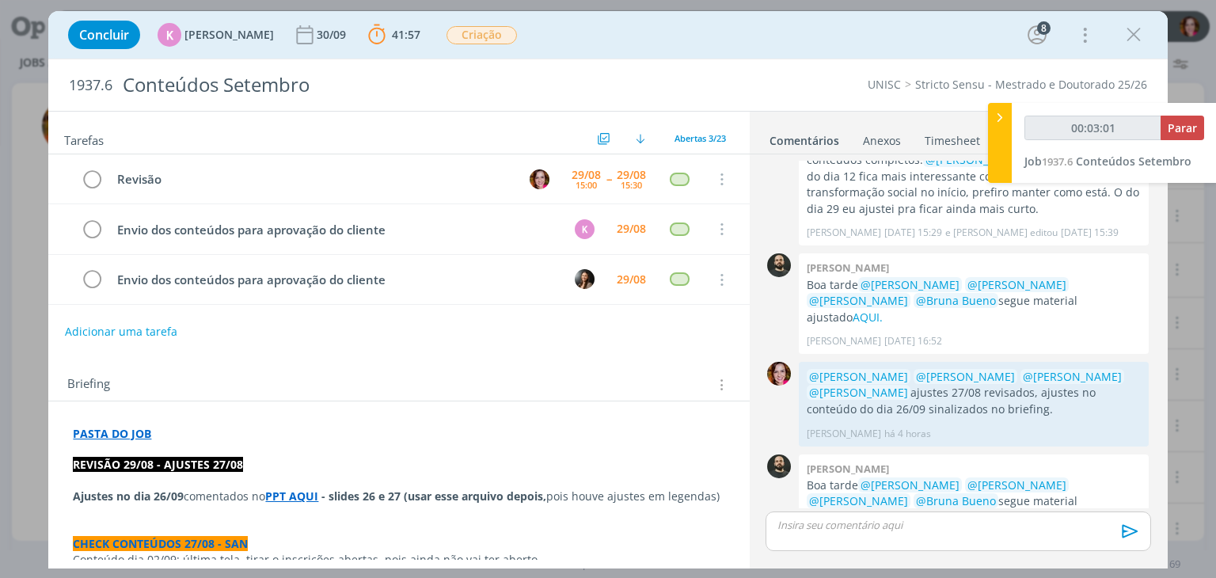
click at [854, 527] on p "dialog" at bounding box center [957, 525] width 359 height 14
type input "00:03:02"
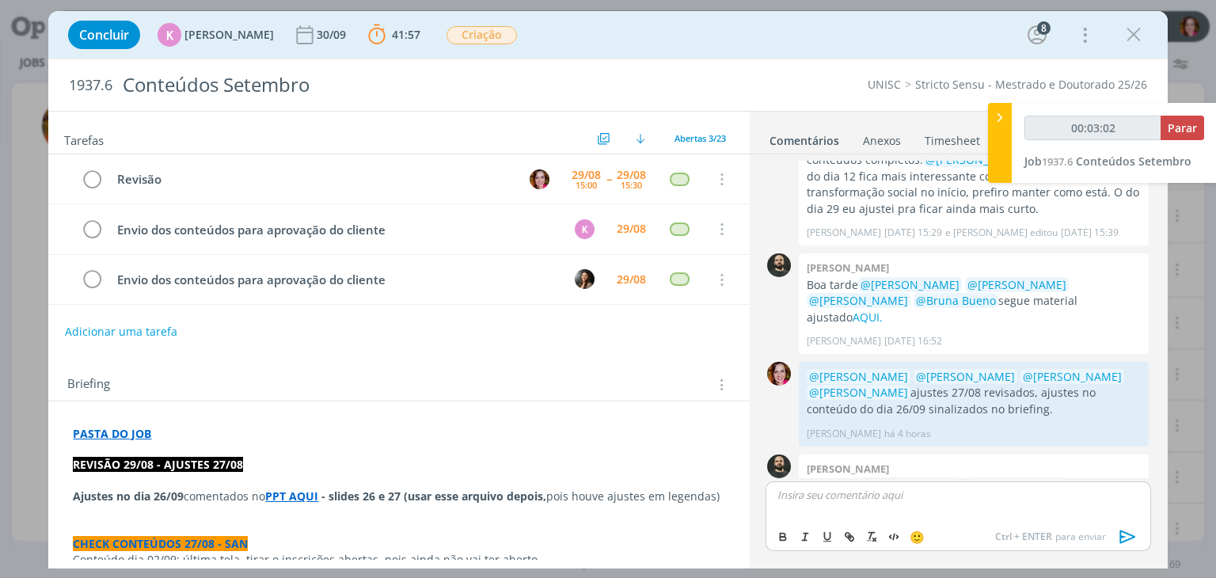
scroll to position [2365, 0]
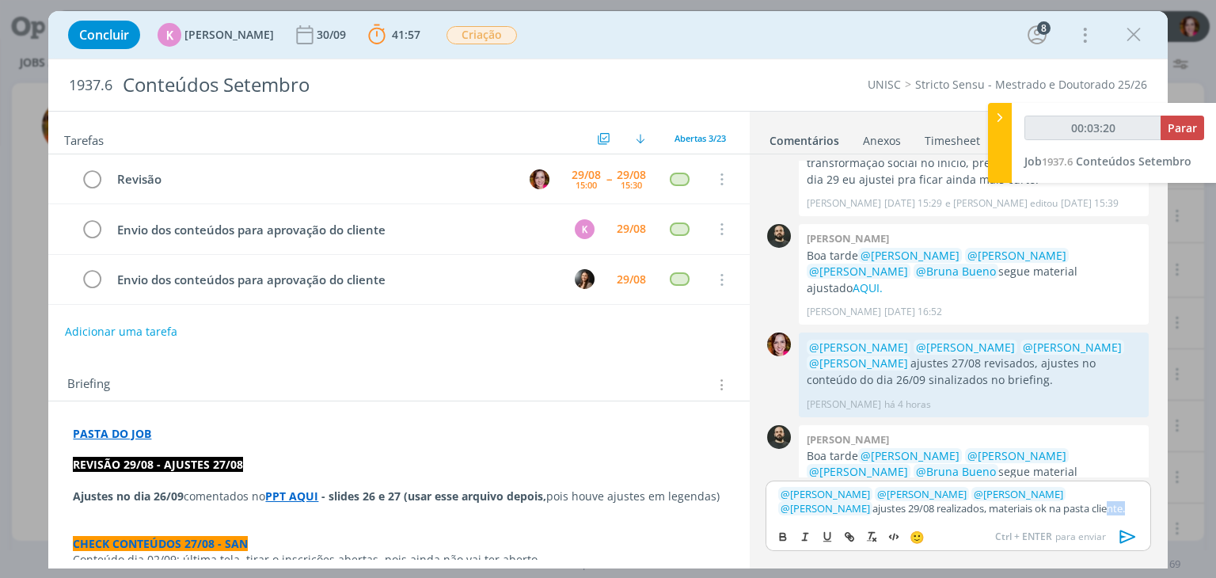
type input "00:03:21"
type input "cliente"
type input "00:03:22"
paste input "https://sobeae.sharepoint.com/sites/SOBEAE/Documentos%20Compartilhados/Forms/Al…"
type input "https://sobeae.sharepoint.com/sites/SOBEAE/Documentos%20Compartilhados/Forms/Al…"
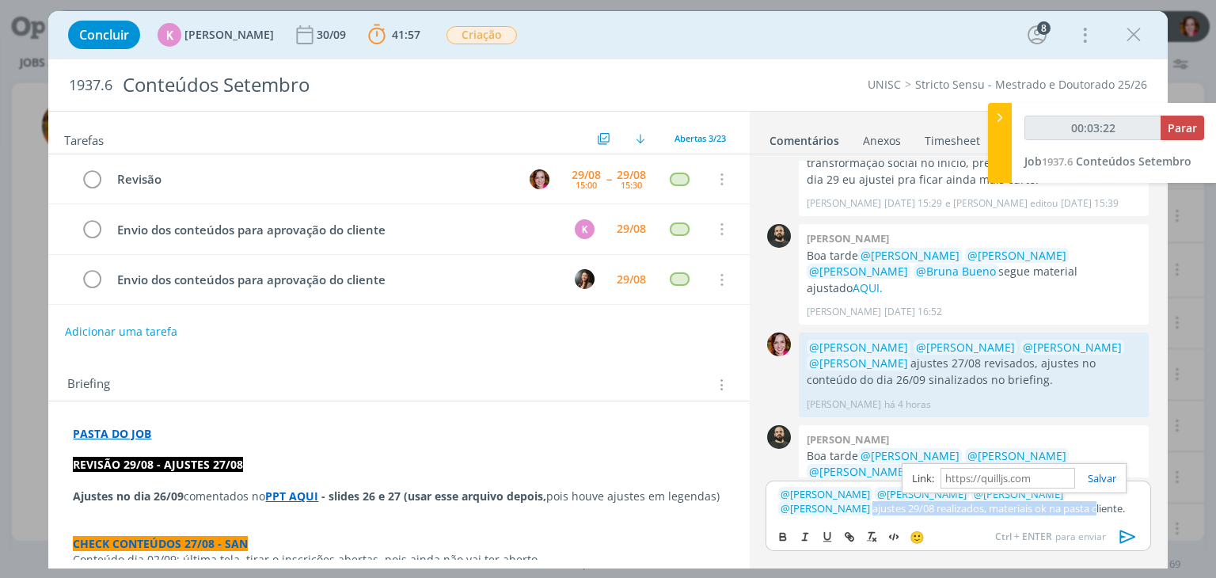
scroll to position [0, 0]
click at [1089, 511] on link "cliente" at bounding box center [1104, 508] width 31 height 14
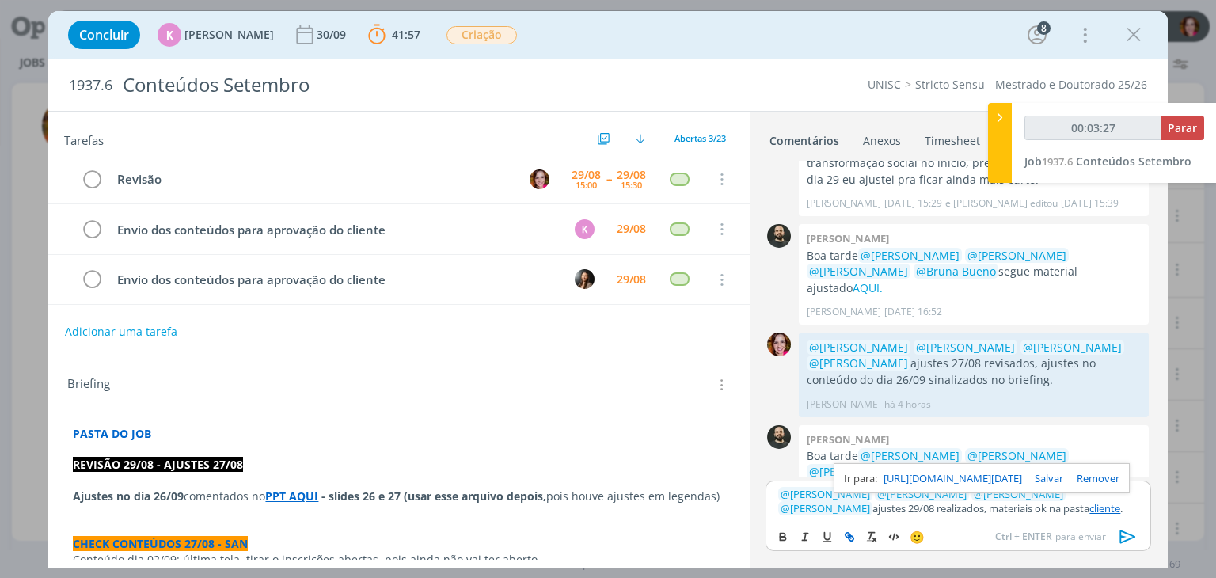
click at [979, 478] on link "https://sobeae.sharepoint.com/sites/SOBEAE/Documentos%20Compartilhados/Forms/Al…" at bounding box center [952, 478] width 139 height 21
type input "00:20:57"
click at [1174, 135] on span "Parar" at bounding box center [1182, 127] width 29 height 15
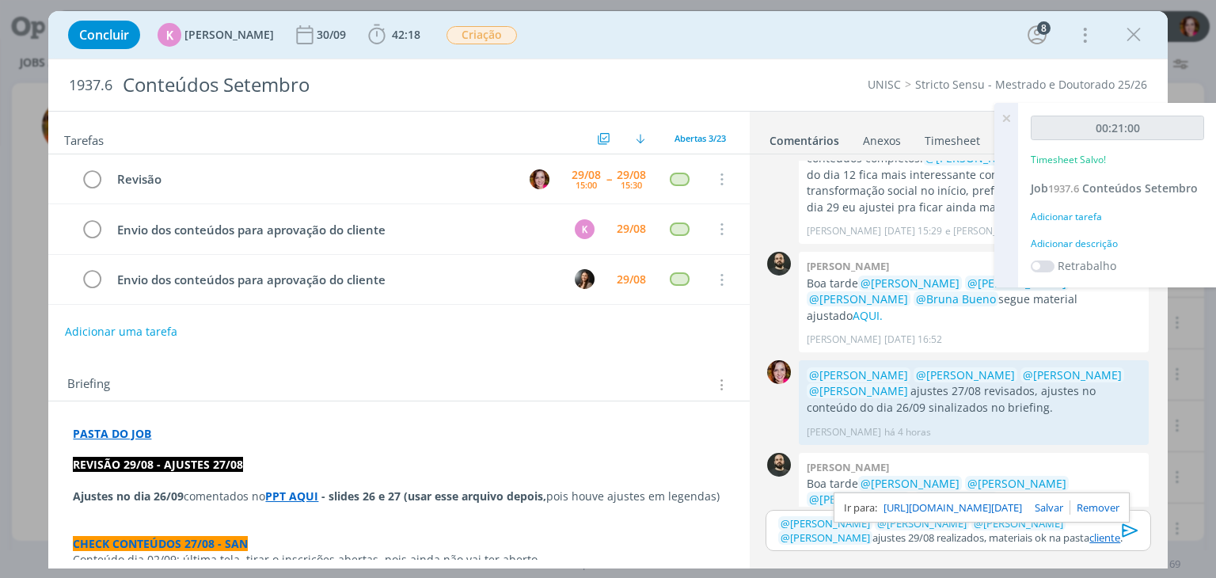
click at [1048, 241] on div "Adicionar descrição" at bounding box center [1117, 244] width 173 height 14
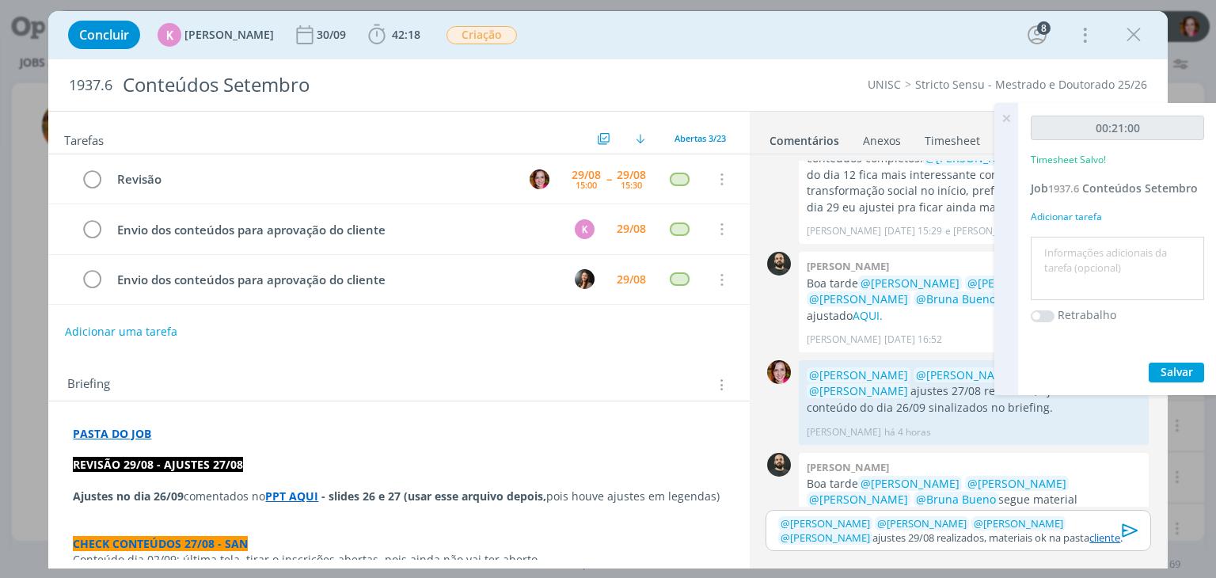
click at [1048, 241] on textarea at bounding box center [1117, 269] width 165 height 56
type textarea "Revisão ajustes 29/08"
click at [1188, 368] on span "Salvar" at bounding box center [1176, 371] width 32 height 15
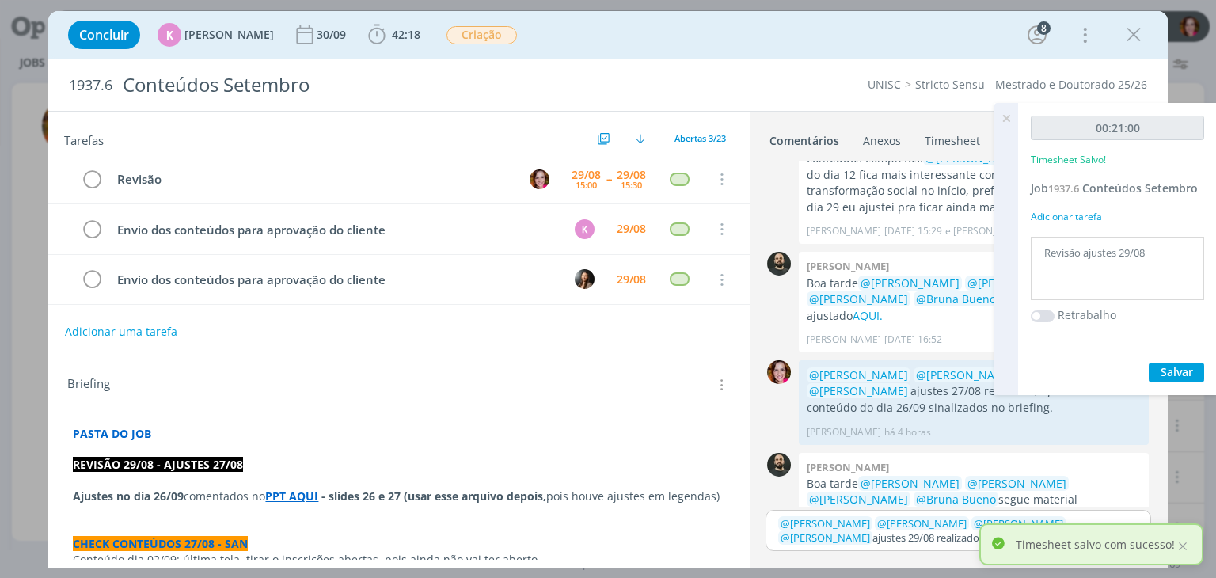
click at [971, 530] on p "﻿ @ Patrick Freitas ﻿ ﻿ @ Luíza Santana ﻿ ﻿ @ Beatriz Luchese ﻿ ﻿ @ Karoline Ar…" at bounding box center [957, 530] width 359 height 29
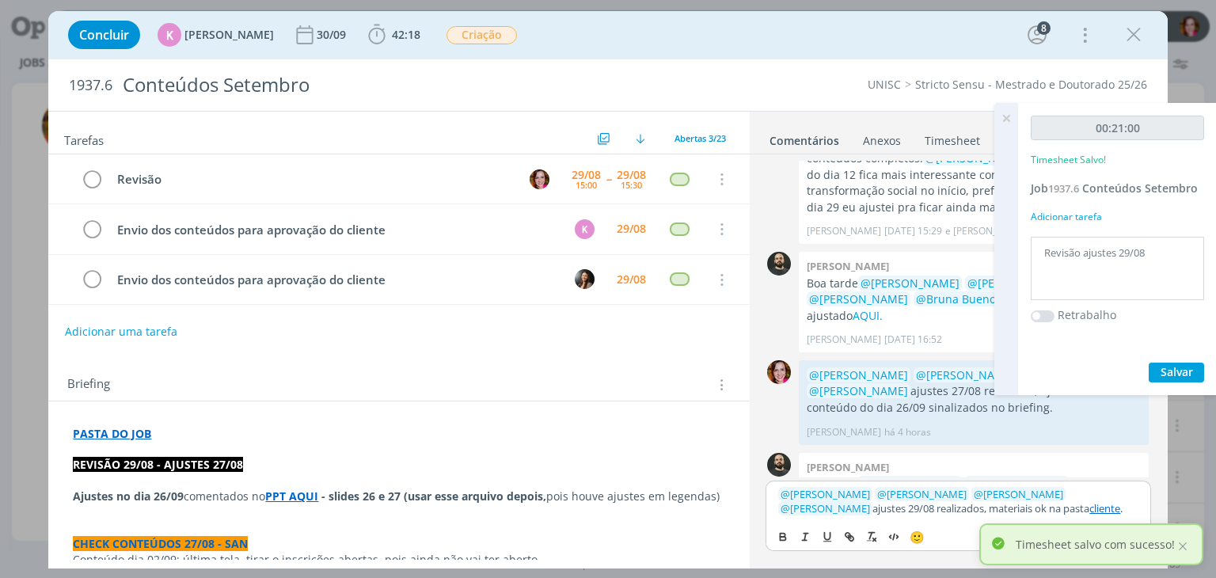
scroll to position [2367, 0]
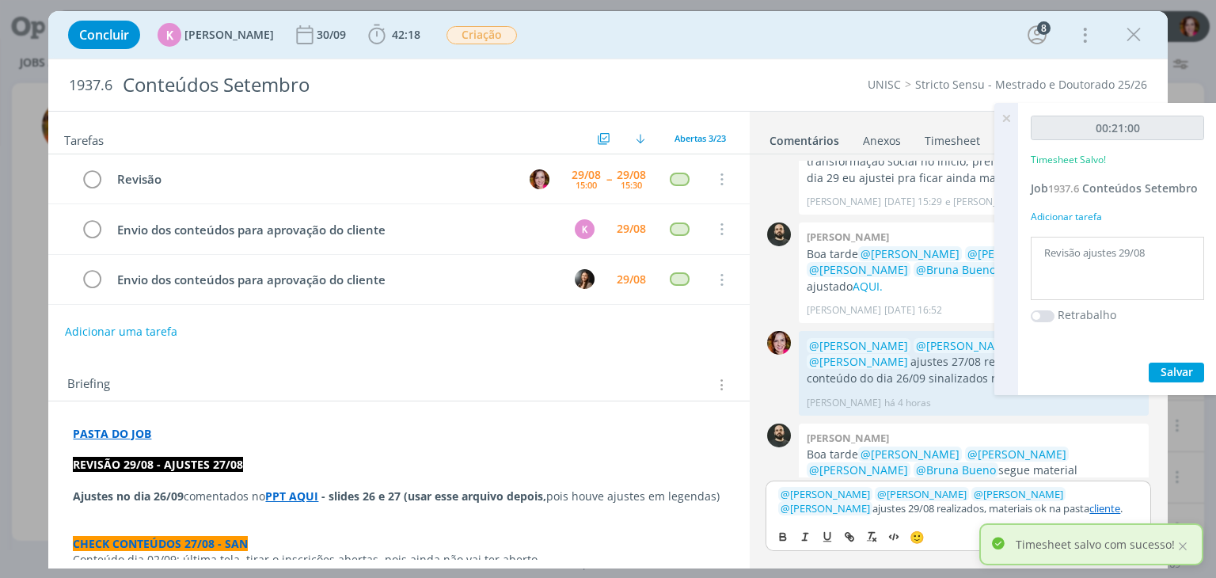
click at [1006, 118] on icon at bounding box center [1006, 118] width 28 height 31
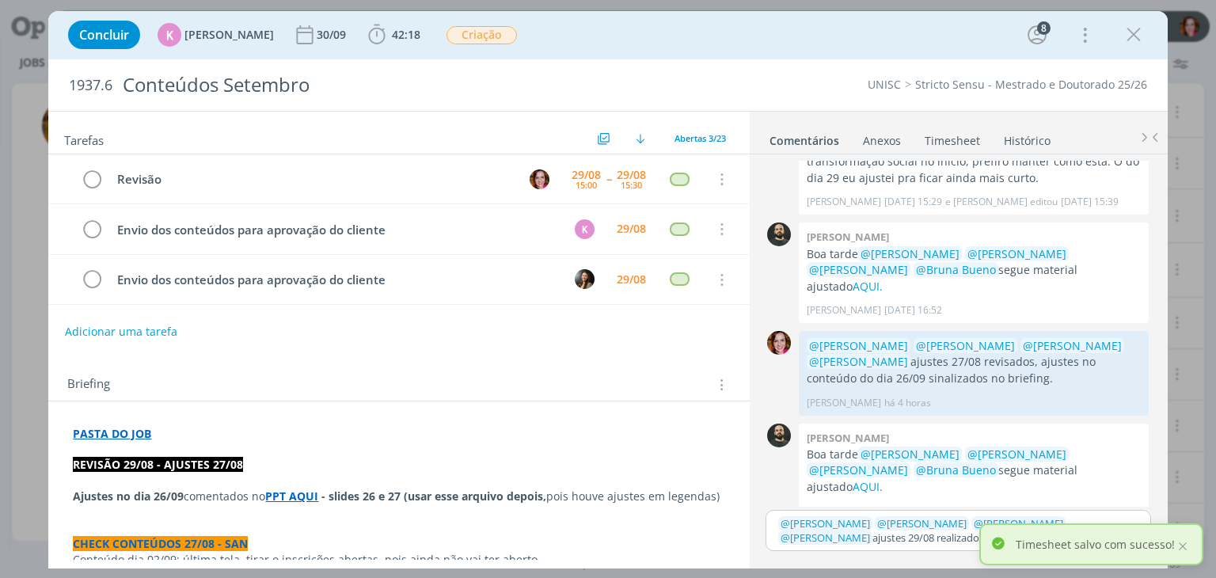
scroll to position [2337, 0]
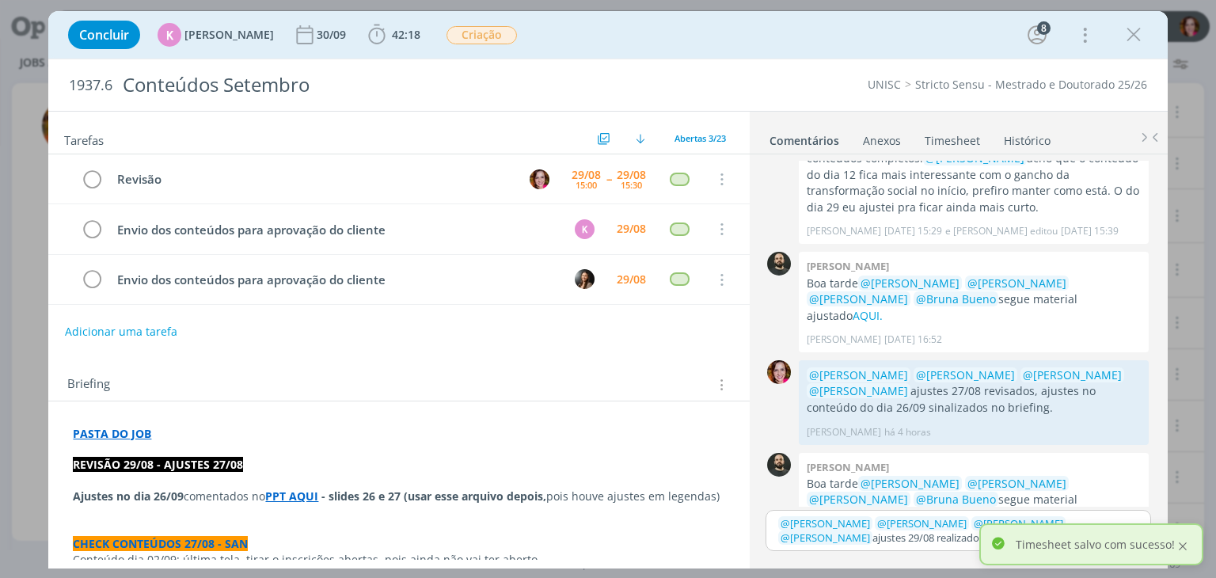
click at [1184, 545] on div at bounding box center [1182, 546] width 14 height 14
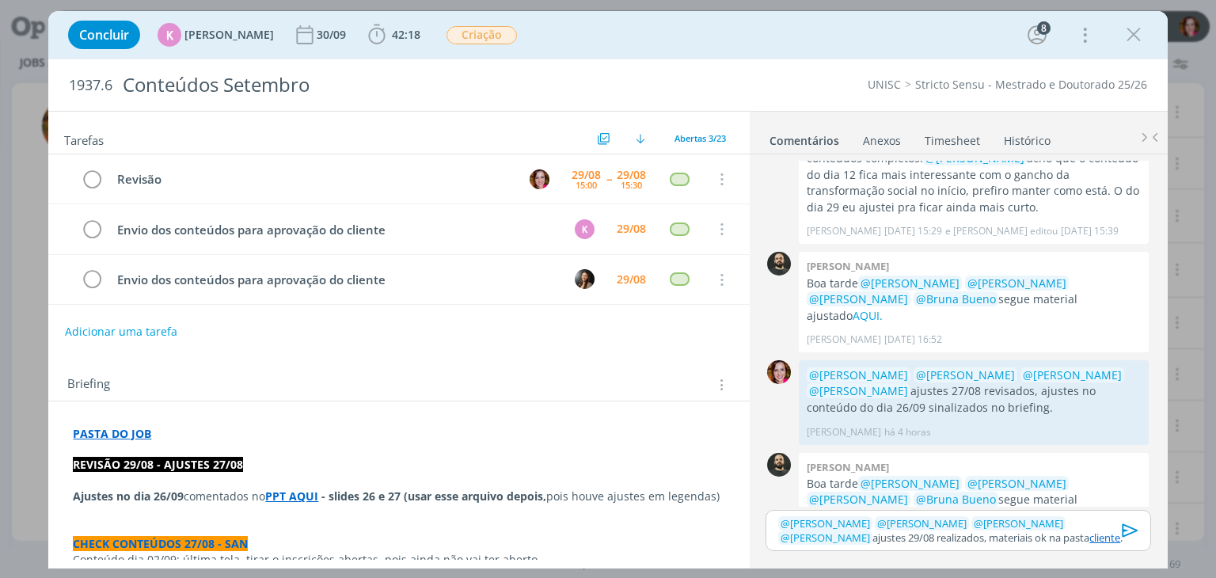
click at [1122, 530] on icon "dialog" at bounding box center [1130, 529] width 16 height 13
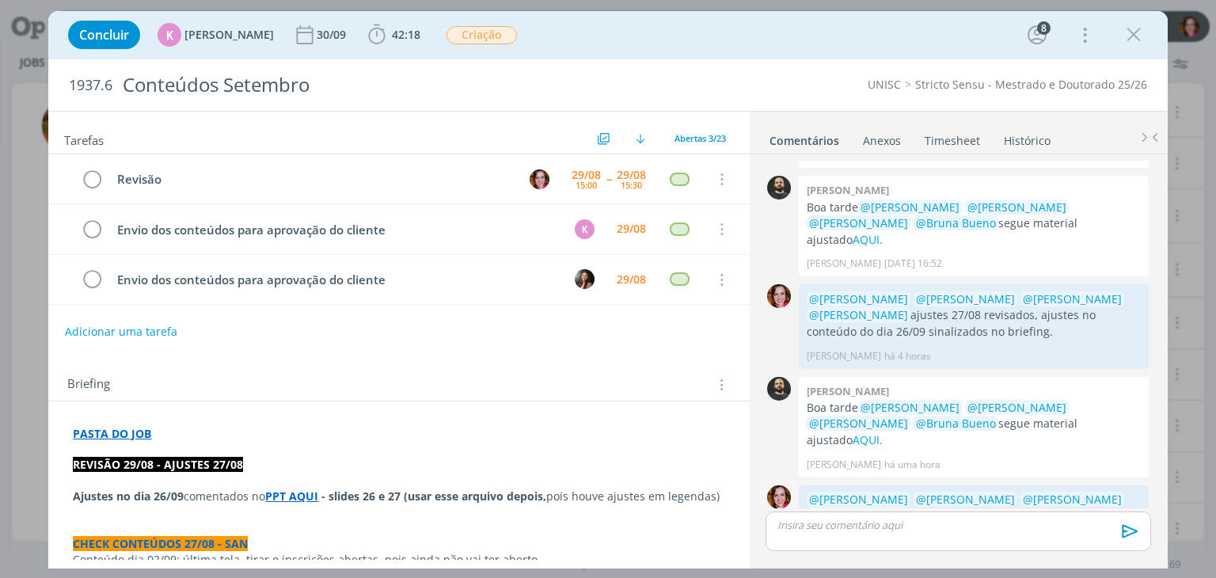
scroll to position [2428, 0]
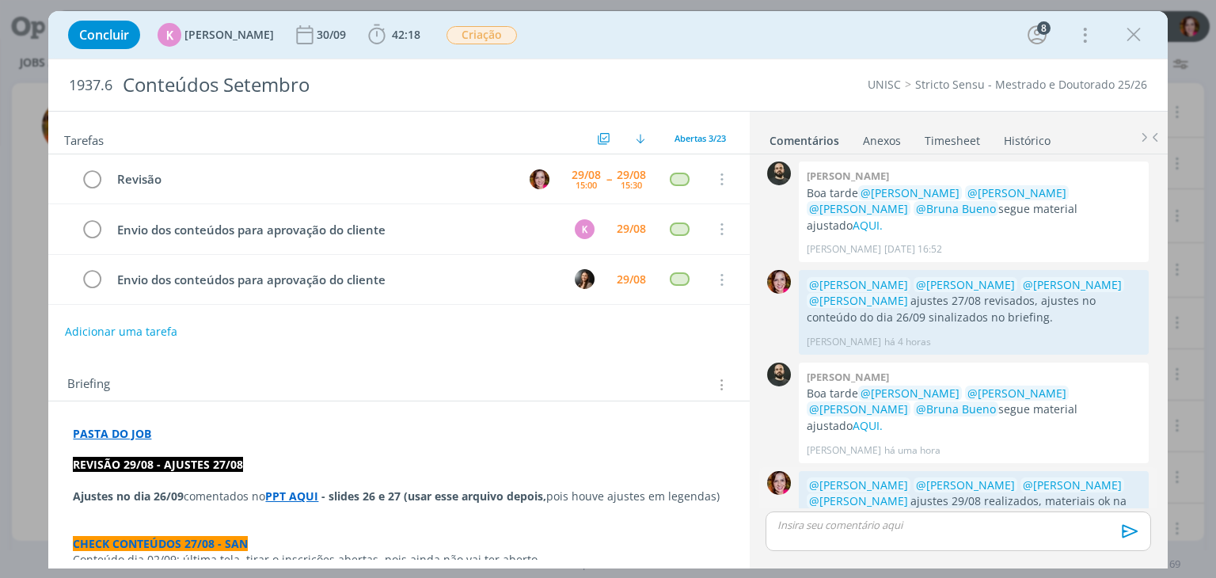
click at [849, 510] on link "cliente" at bounding box center [854, 517] width 36 height 15
click at [96, 177] on icon "dialog" at bounding box center [92, 180] width 22 height 24
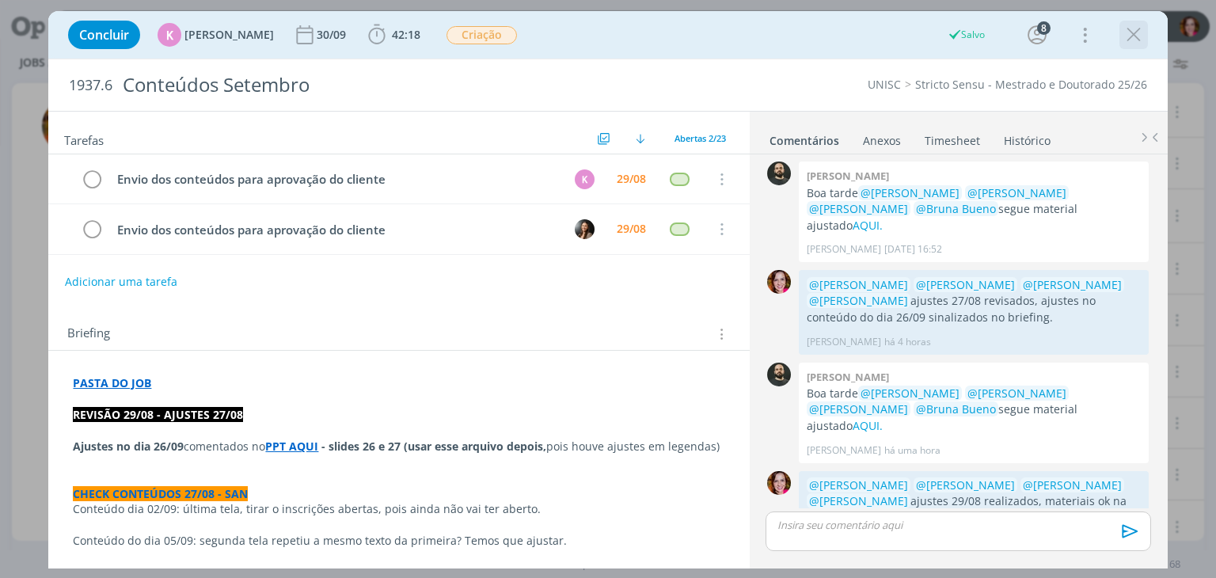
click at [1136, 36] on icon "dialog" at bounding box center [1134, 35] width 24 height 24
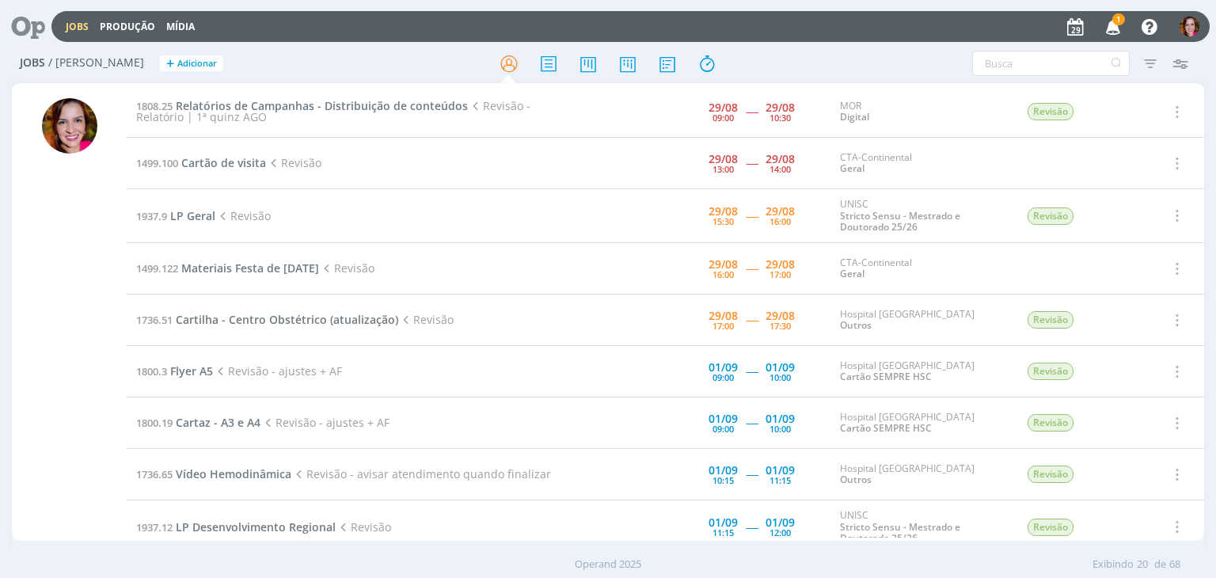
click at [1115, 29] on icon "button" at bounding box center [1113, 26] width 28 height 27
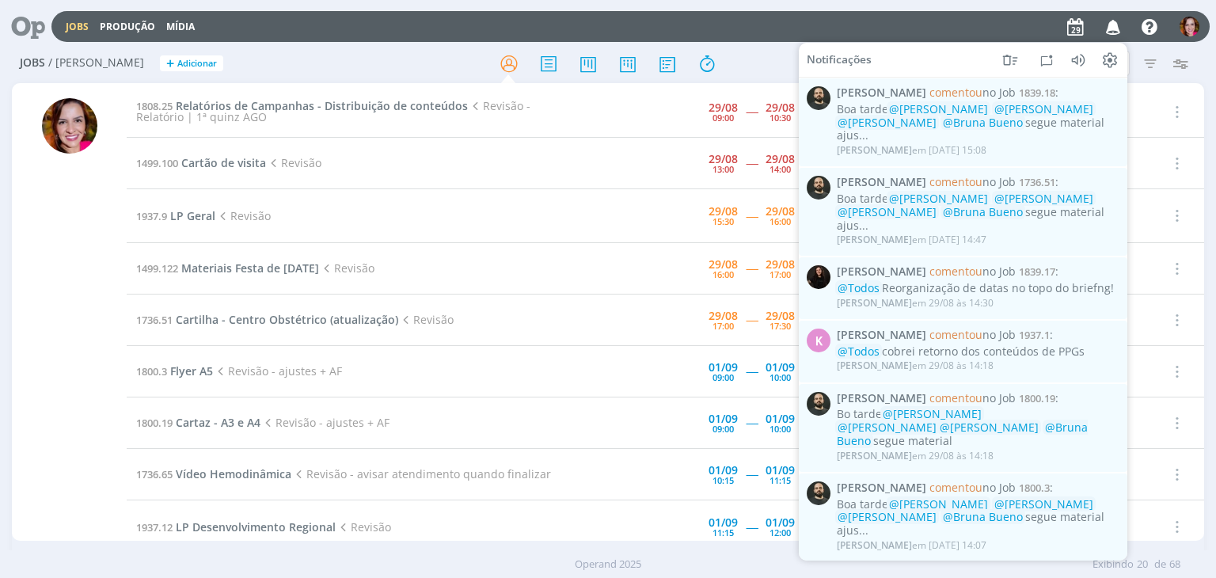
click at [702, 38] on div "Jobs Produção Mídia Notificações Patrick Freitas comentou no Job 1839.18 : Boa …" at bounding box center [630, 26] width 1158 height 31
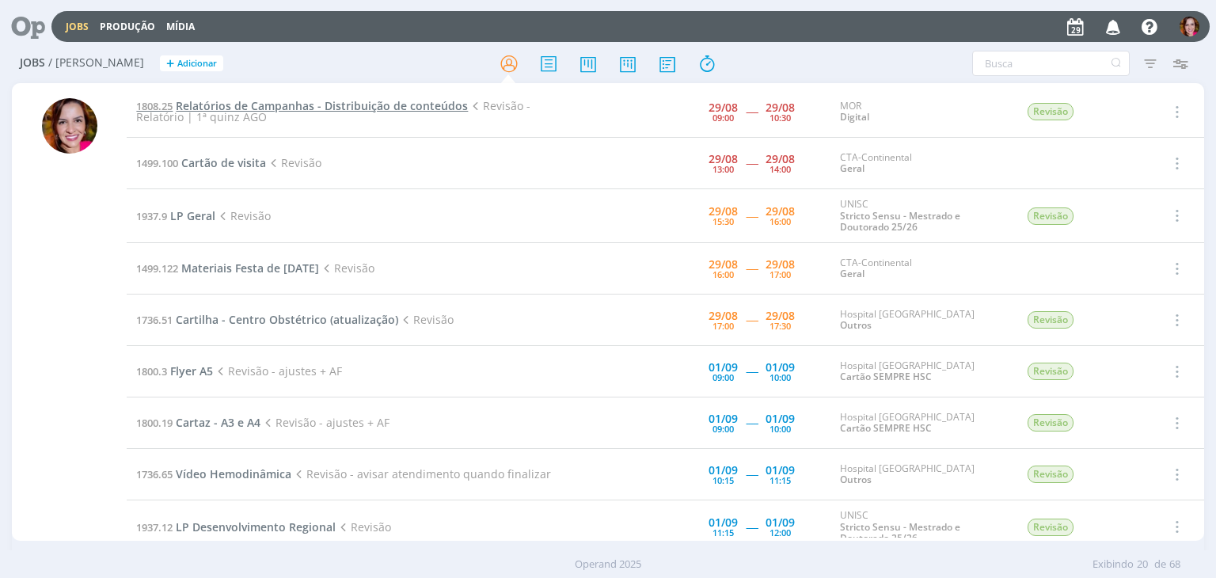
click at [258, 102] on span "Relatórios de Campanhas - Distribuição de conteúdos" at bounding box center [322, 105] width 292 height 15
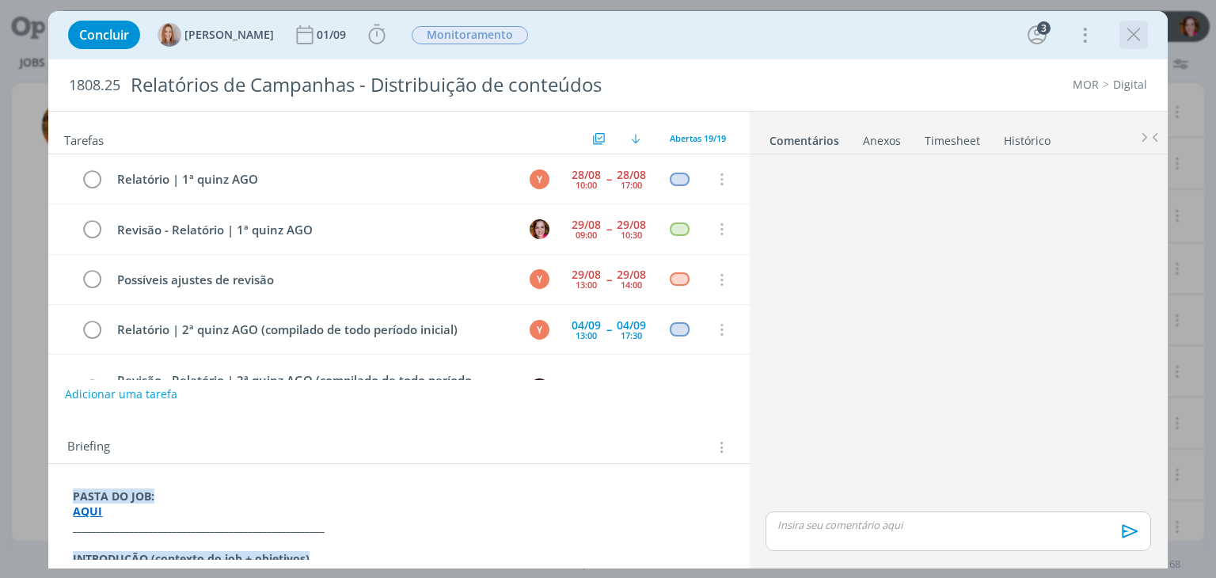
click at [1133, 32] on icon "dialog" at bounding box center [1134, 35] width 24 height 24
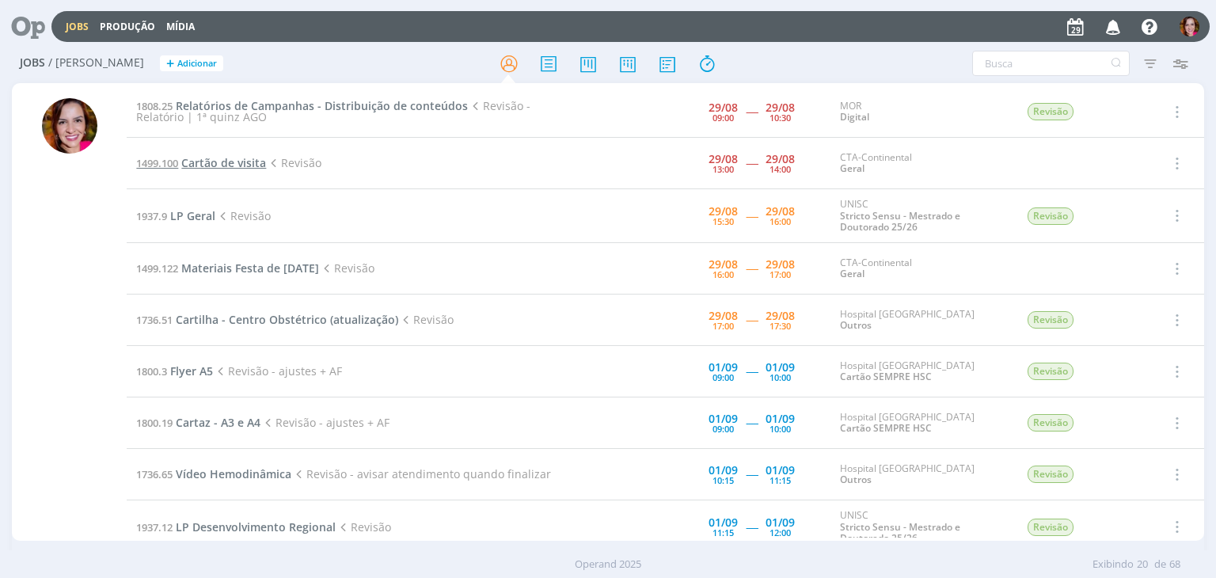
click at [225, 161] on span "Cartão de visita" at bounding box center [223, 162] width 85 height 15
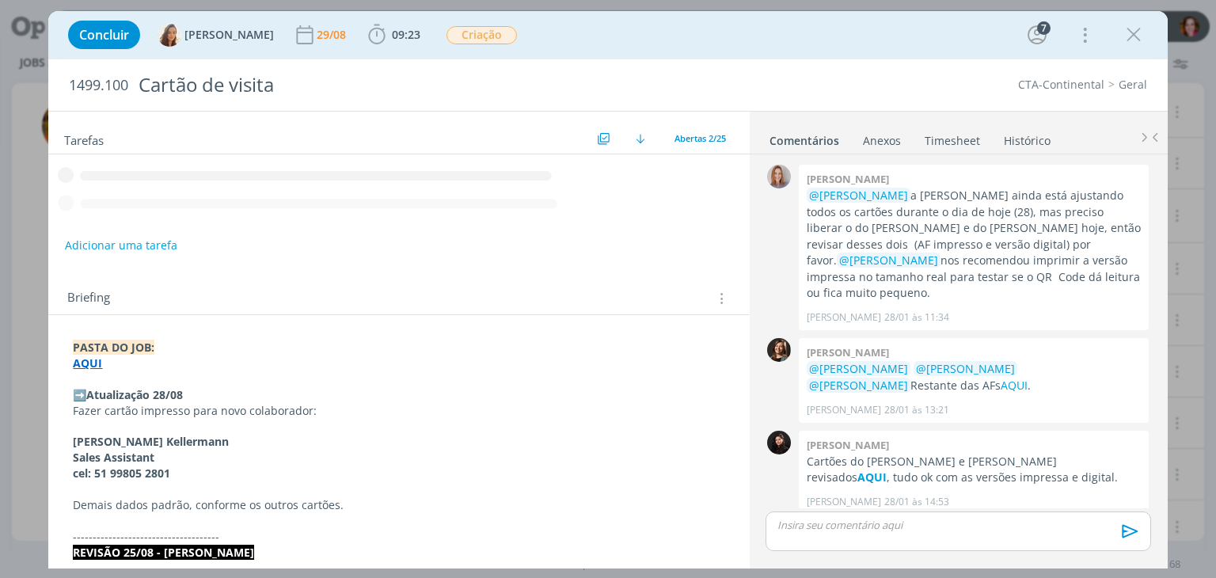
scroll to position [1399, 0]
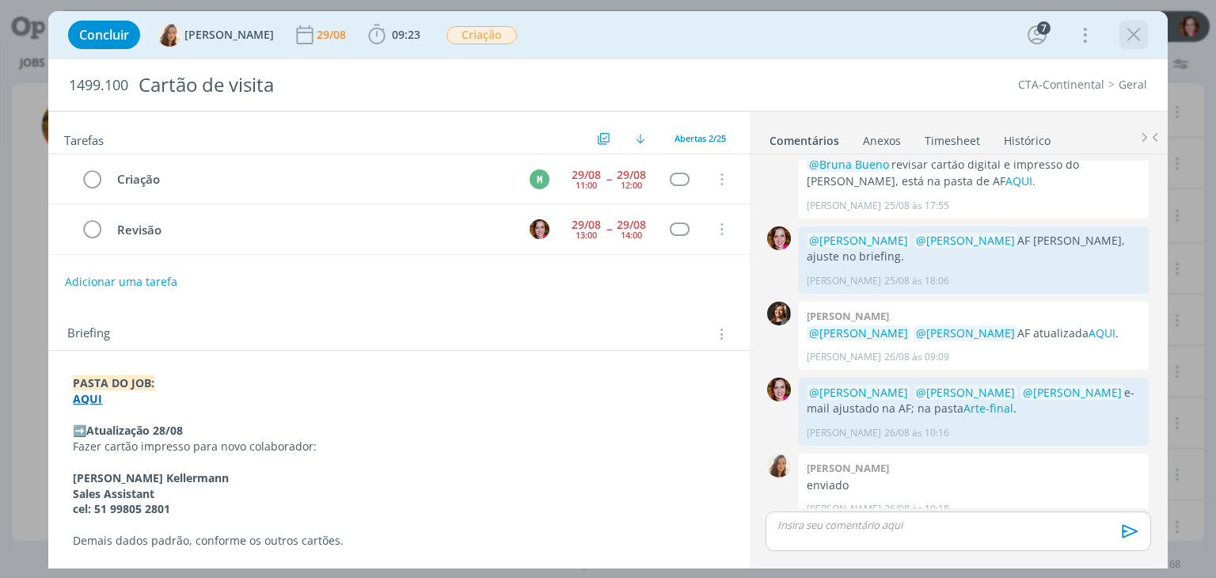
click at [1133, 43] on icon "dialog" at bounding box center [1134, 35] width 24 height 24
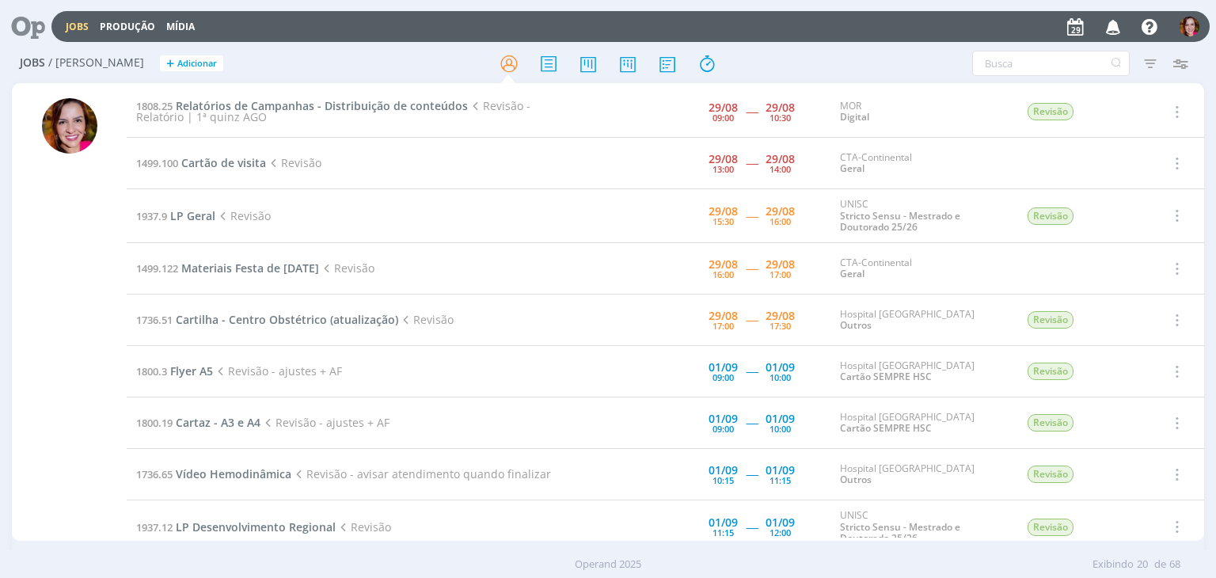
click at [191, 222] on td "1937.9 LP Geral Revisão" at bounding box center [352, 216] width 450 height 54
click at [186, 213] on span "LP Geral" at bounding box center [192, 215] width 45 height 15
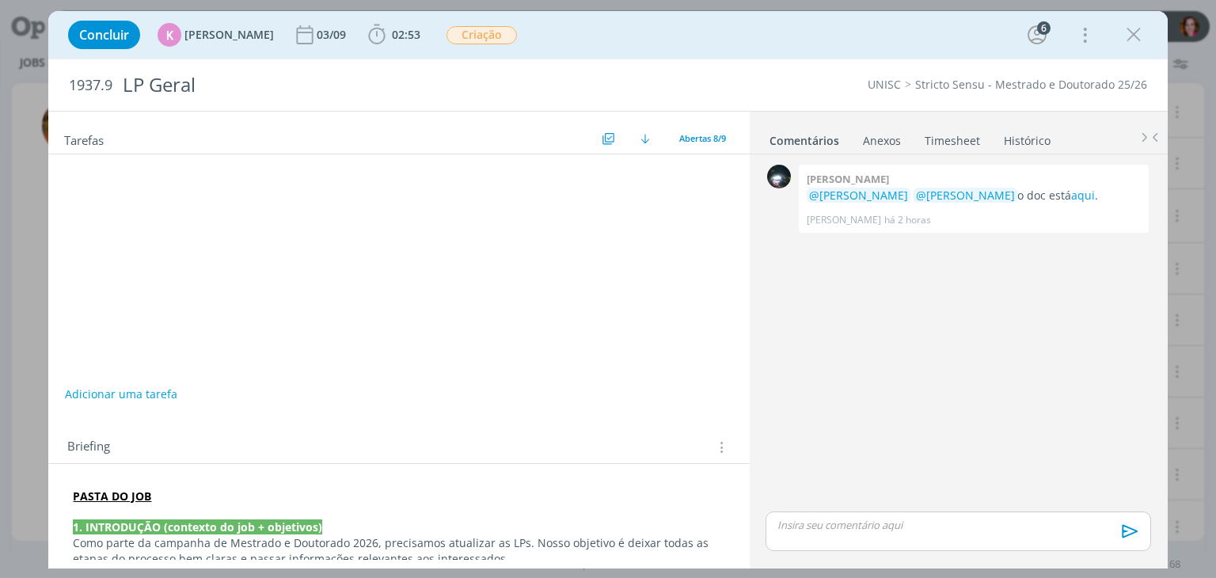
scroll to position [49, 0]
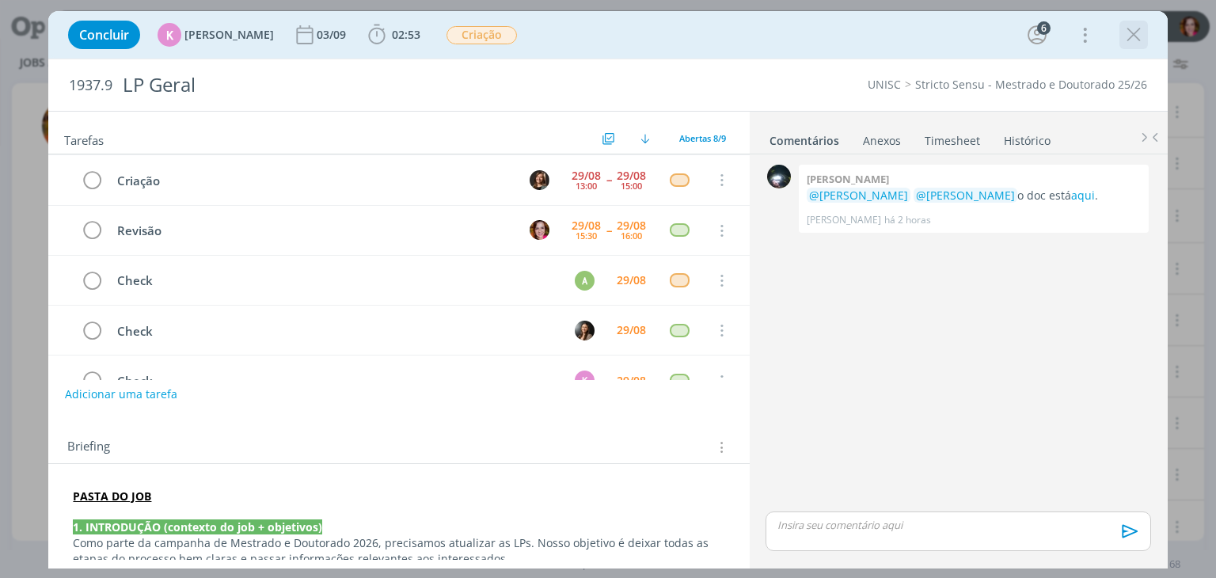
click at [1130, 40] on icon "dialog" at bounding box center [1134, 35] width 24 height 24
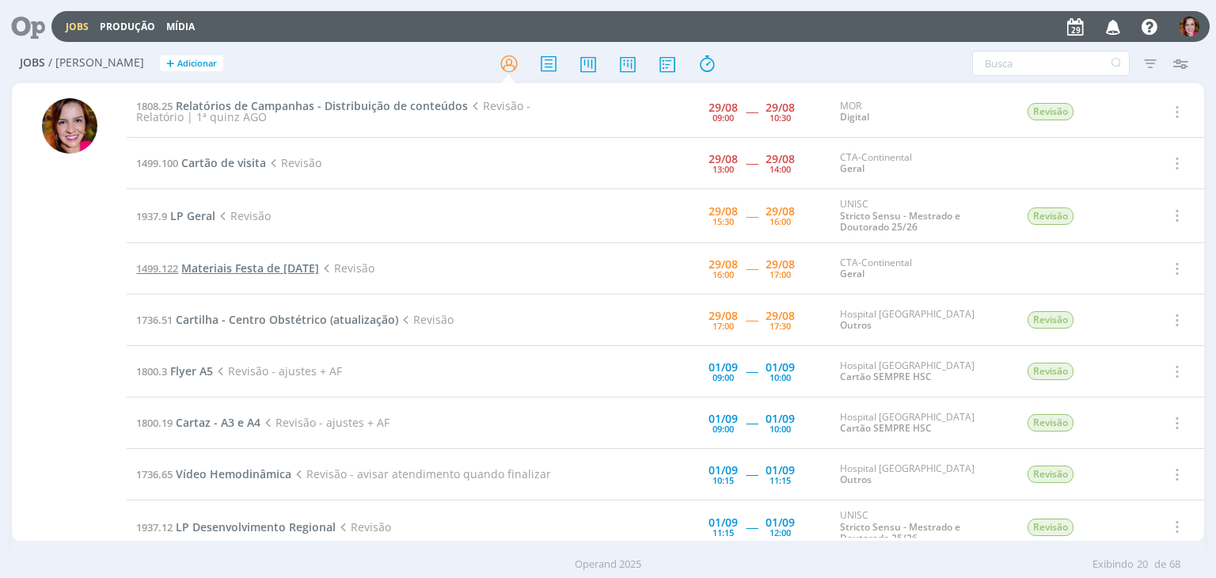
click at [260, 268] on span "Materiais Festa de [DATE]" at bounding box center [250, 267] width 138 height 15
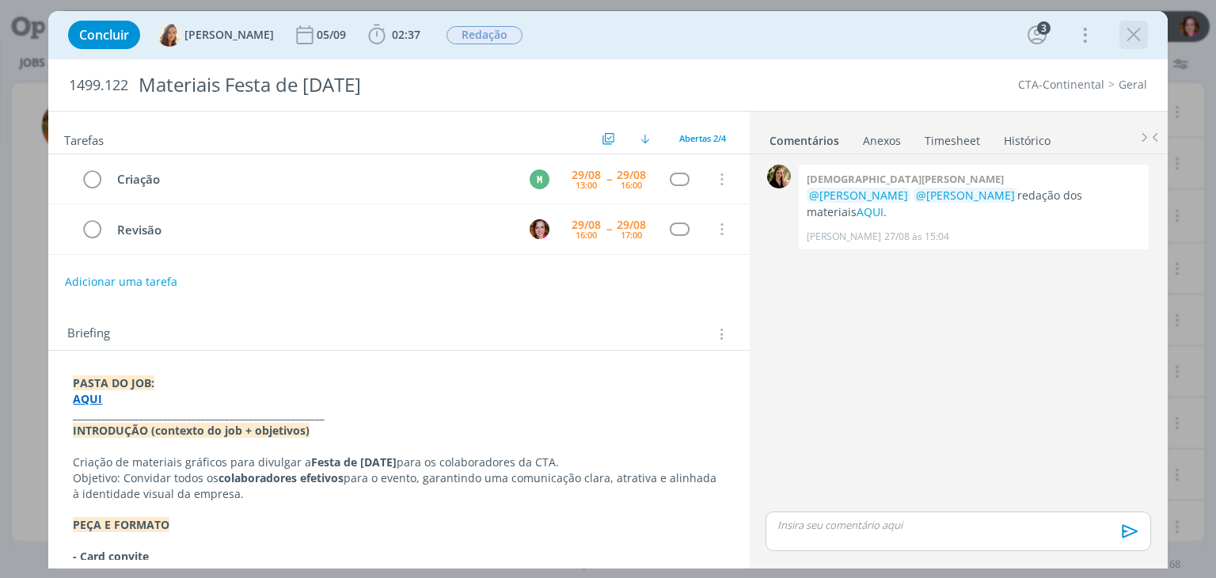
click at [1129, 39] on icon "dialog" at bounding box center [1134, 35] width 24 height 24
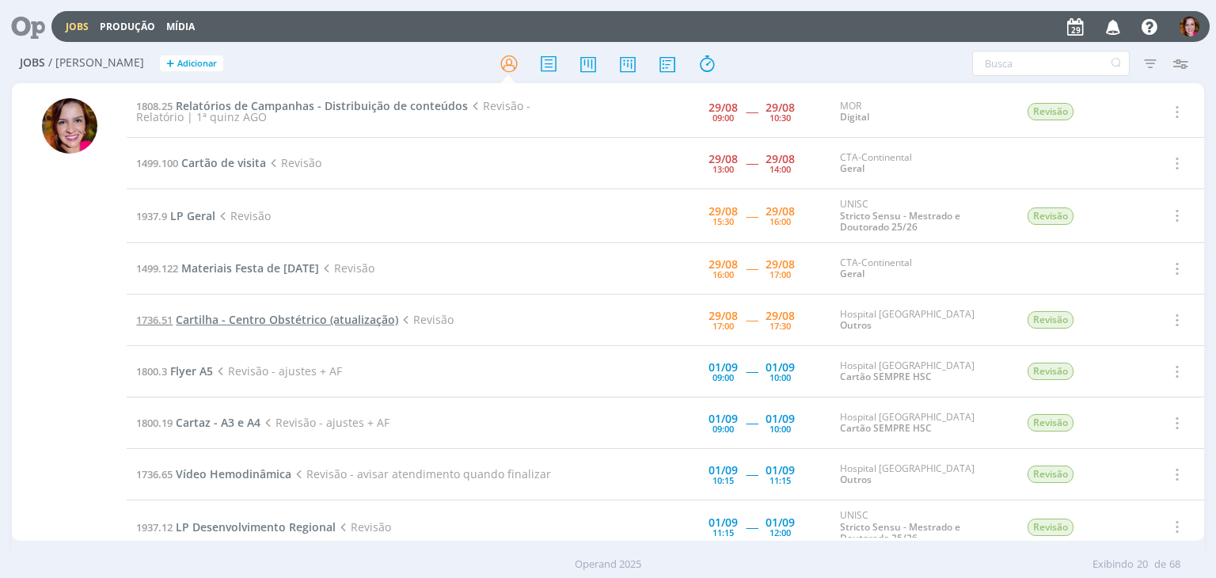
click at [225, 321] on span "Cartilha - Centro Obstétrico (atualização)" at bounding box center [287, 319] width 222 height 15
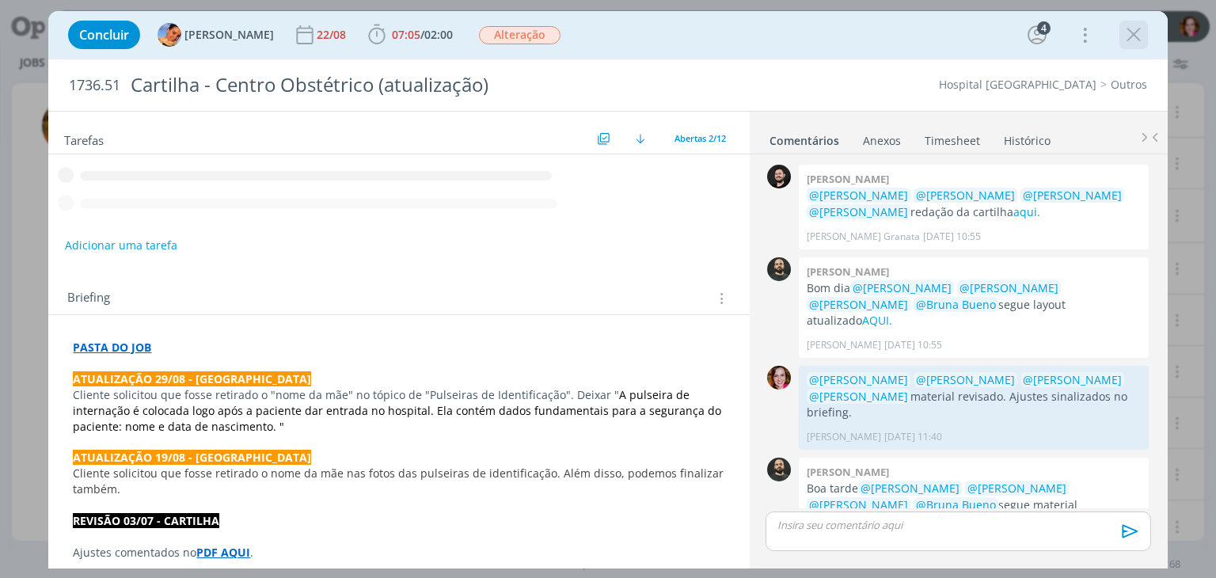
scroll to position [573, 0]
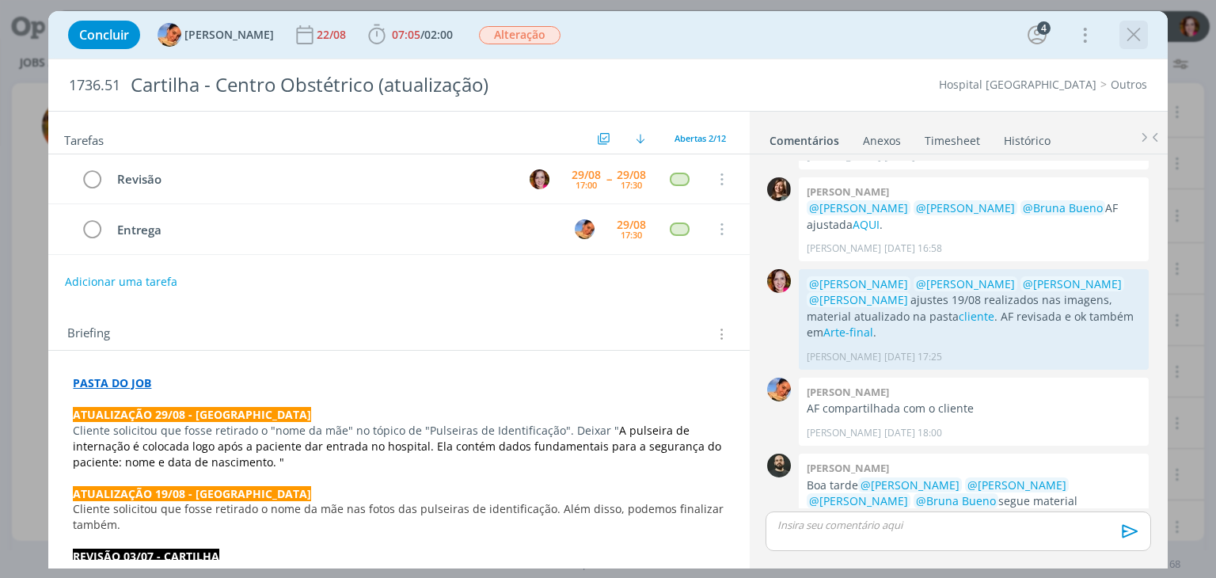
click at [1132, 34] on icon "dialog" at bounding box center [1134, 35] width 24 height 24
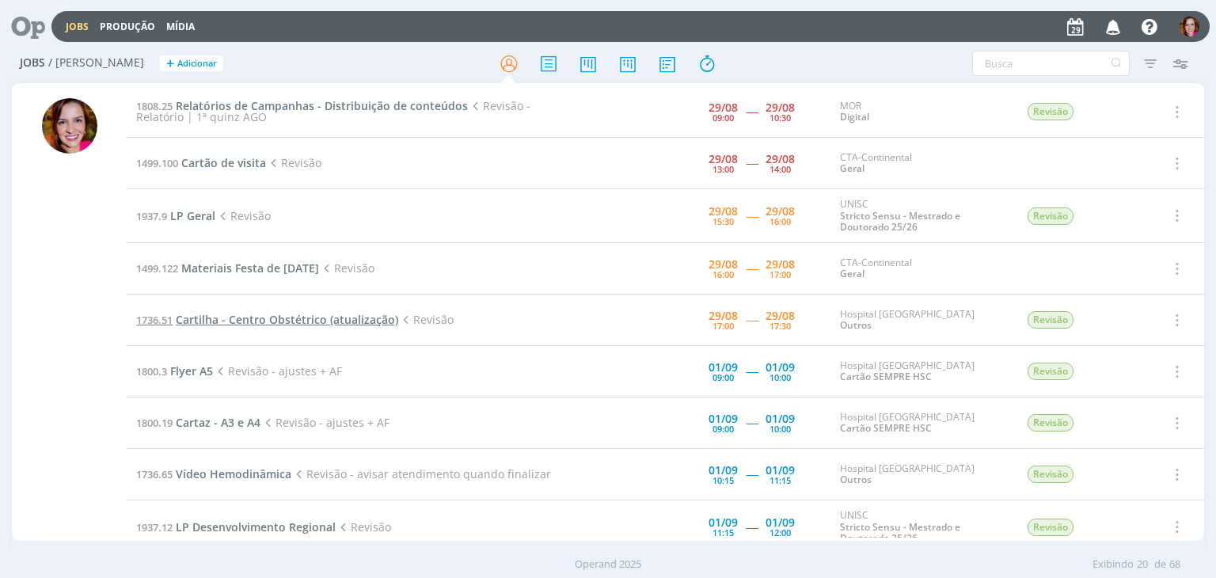
click at [223, 321] on span "Cartilha - Centro Obstétrico (atualização)" at bounding box center [287, 319] width 222 height 15
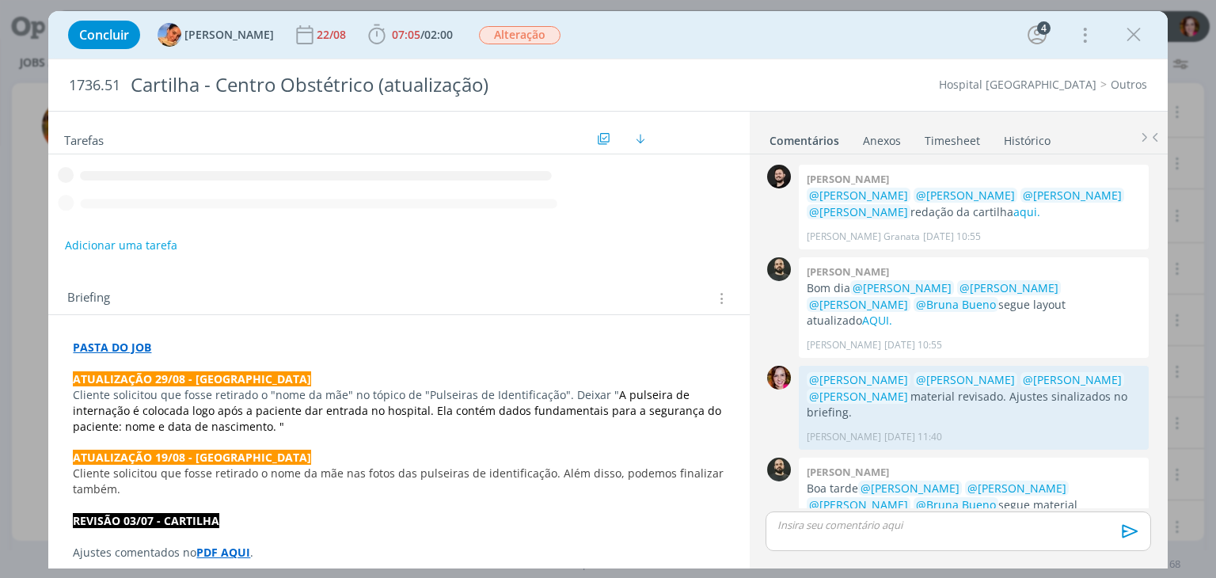
scroll to position [573, 0]
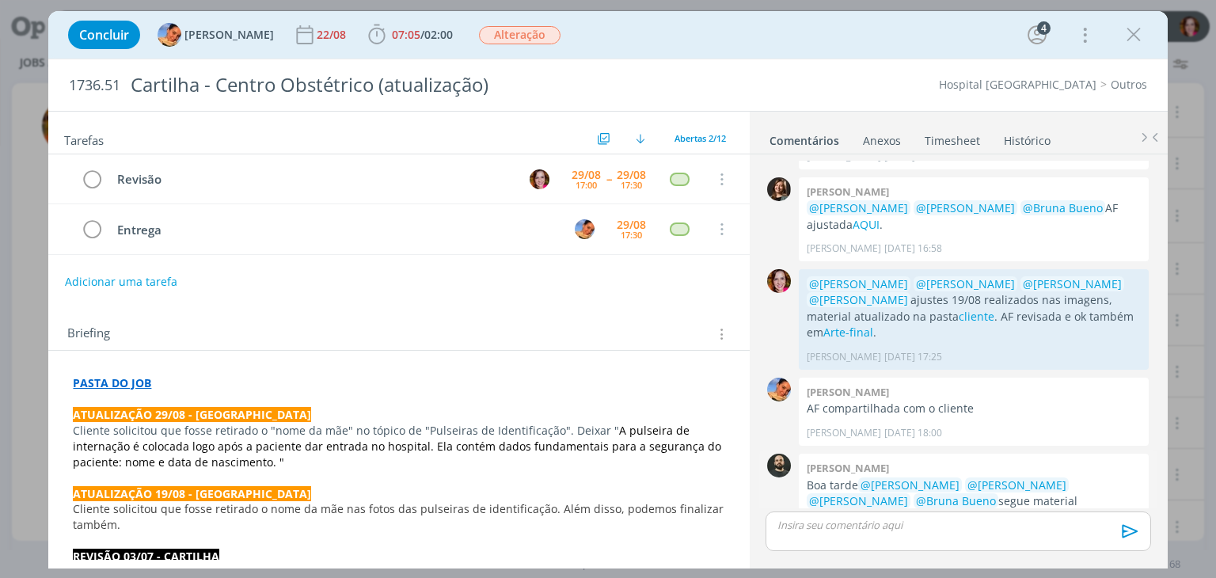
click at [883, 509] on link "AQUI." at bounding box center [867, 516] width 30 height 15
click at [1129, 39] on icon "dialog" at bounding box center [1134, 35] width 24 height 24
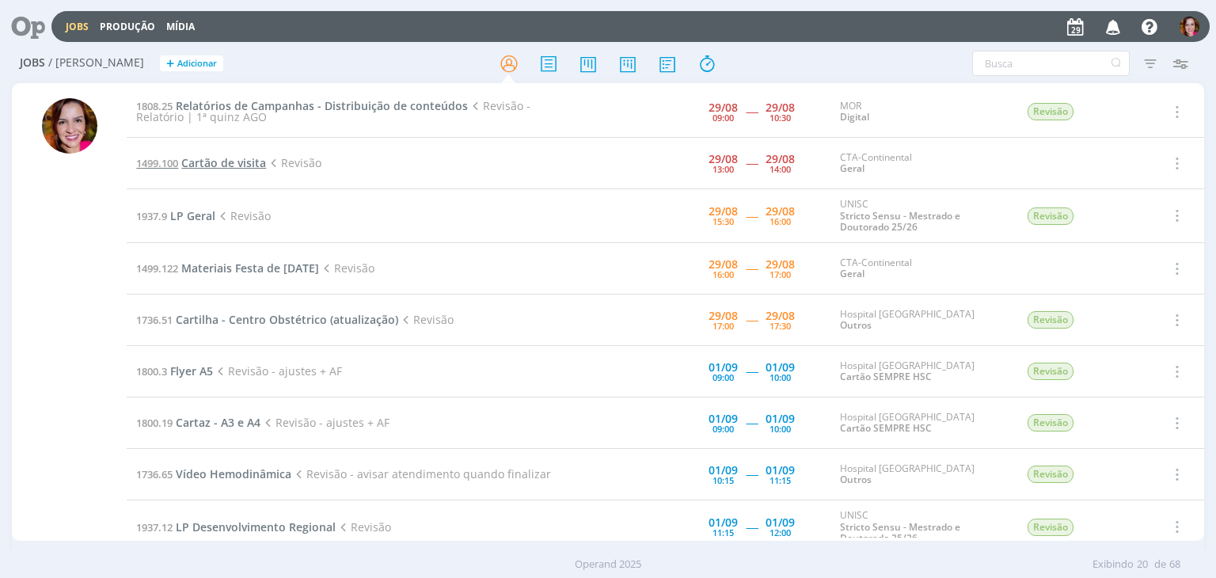
click at [208, 161] on span "Cartão de visita" at bounding box center [223, 162] width 85 height 15
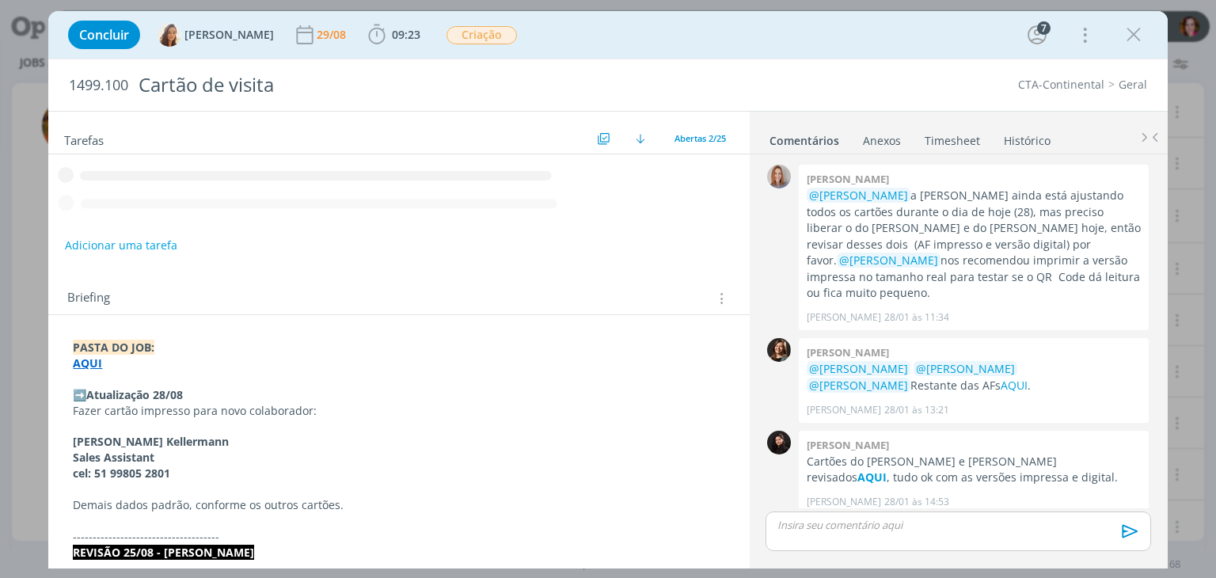
scroll to position [1399, 0]
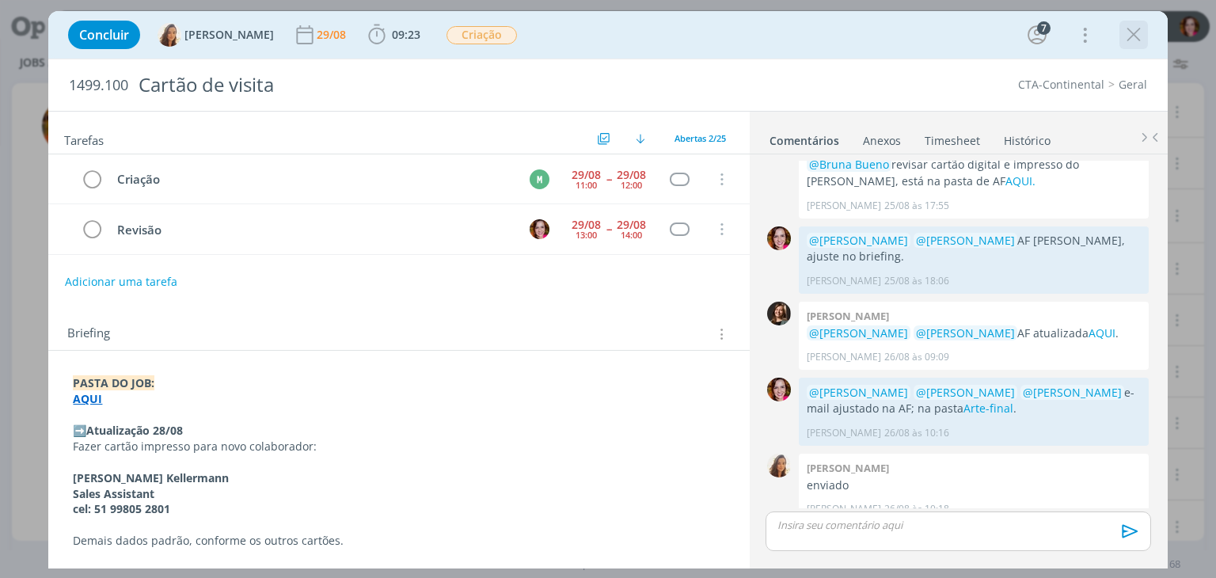
click at [1130, 33] on icon "dialog" at bounding box center [1134, 35] width 24 height 24
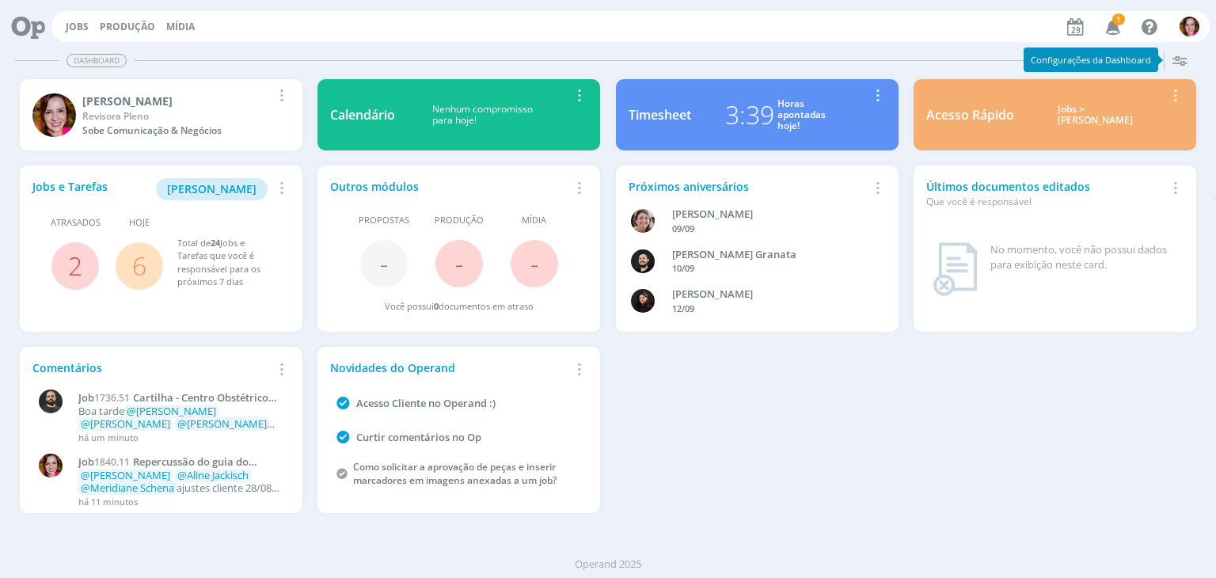
click at [1108, 26] on icon "button" at bounding box center [1113, 26] width 28 height 27
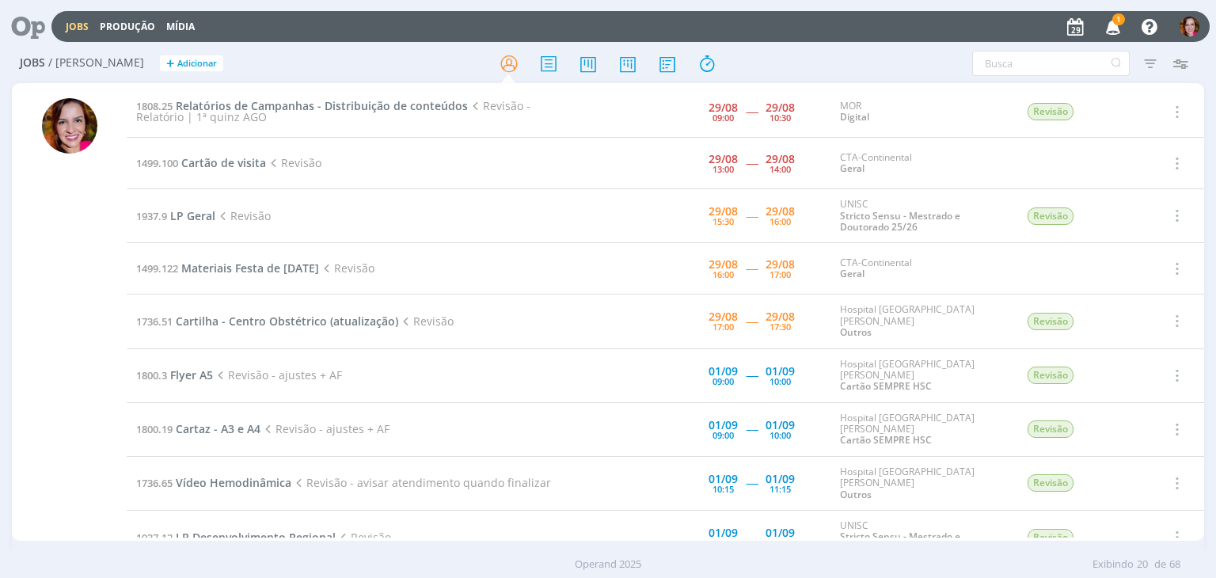
click at [1111, 20] on icon "button" at bounding box center [1113, 26] width 28 height 27
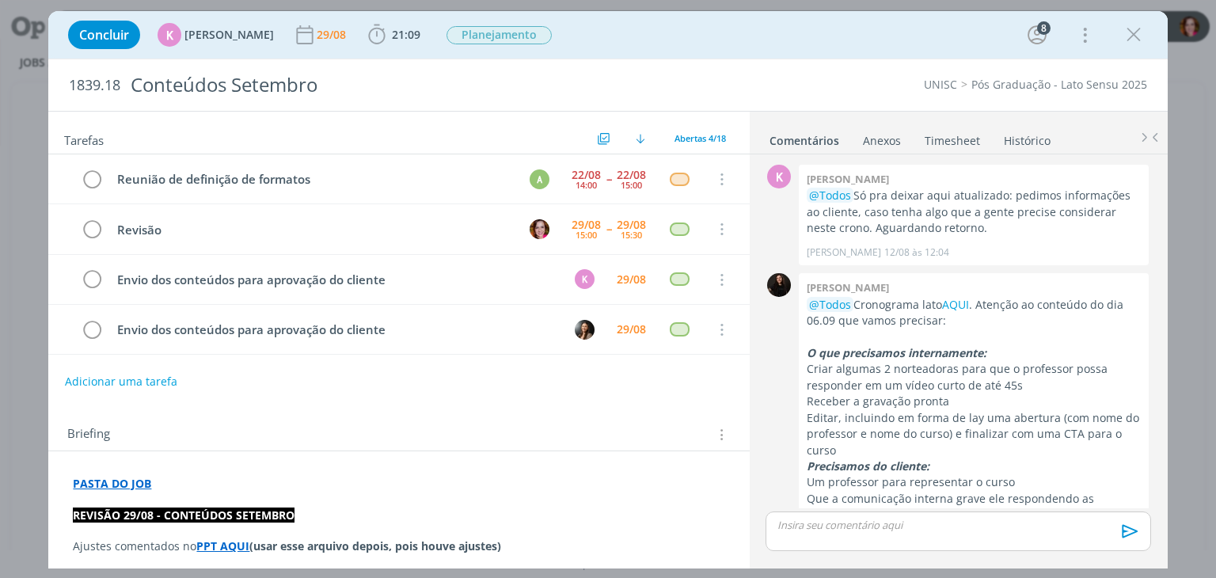
scroll to position [632, 0]
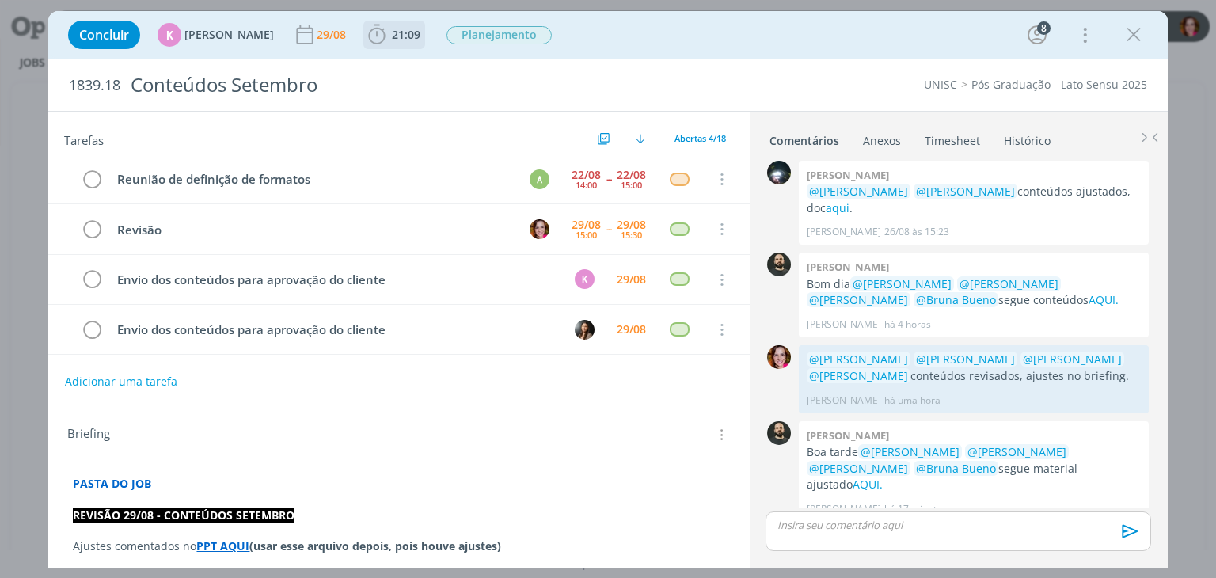
click at [383, 44] on span "21:09" at bounding box center [394, 35] width 59 height 24
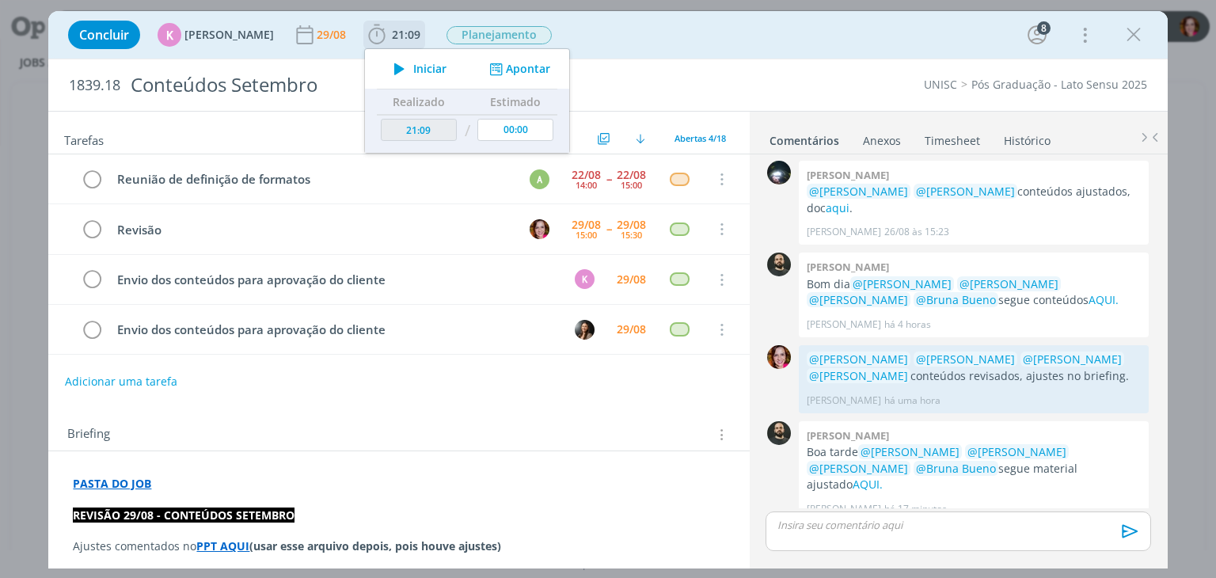
click at [413, 64] on span "Iniciar" at bounding box center [429, 68] width 33 height 11
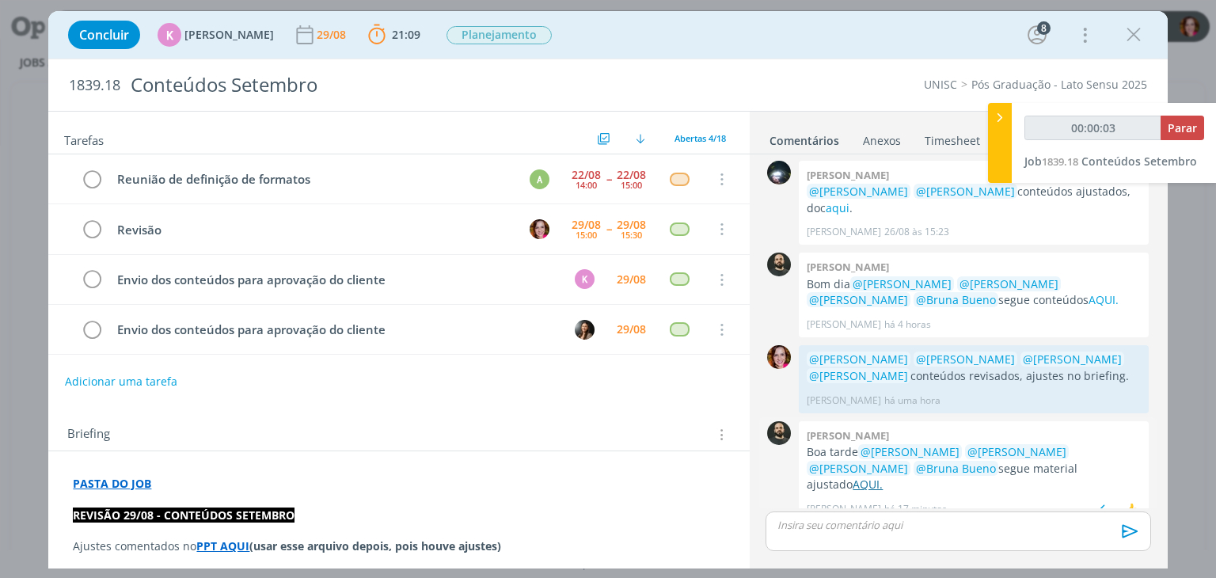
click at [883, 477] on link "AQUI." at bounding box center [867, 484] width 30 height 15
click at [218, 542] on strong "PPT AQUI" at bounding box center [222, 545] width 53 height 15
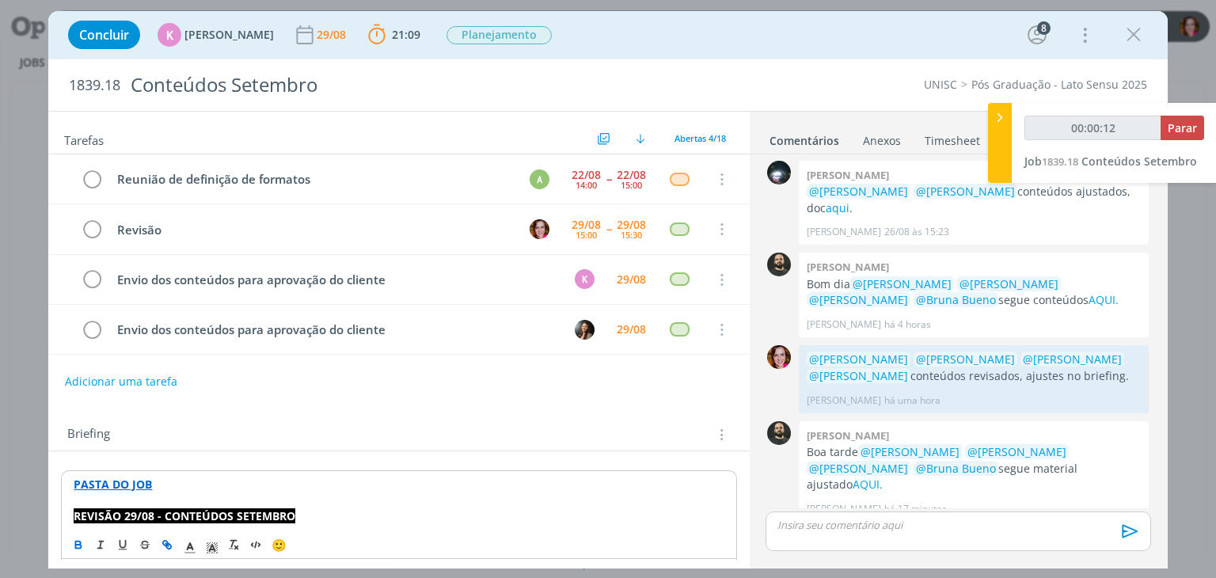
click at [260, 518] on strong "REVISÃO 29/08 - CONTEÚDOS SETEMBRO" at bounding box center [185, 515] width 222 height 15
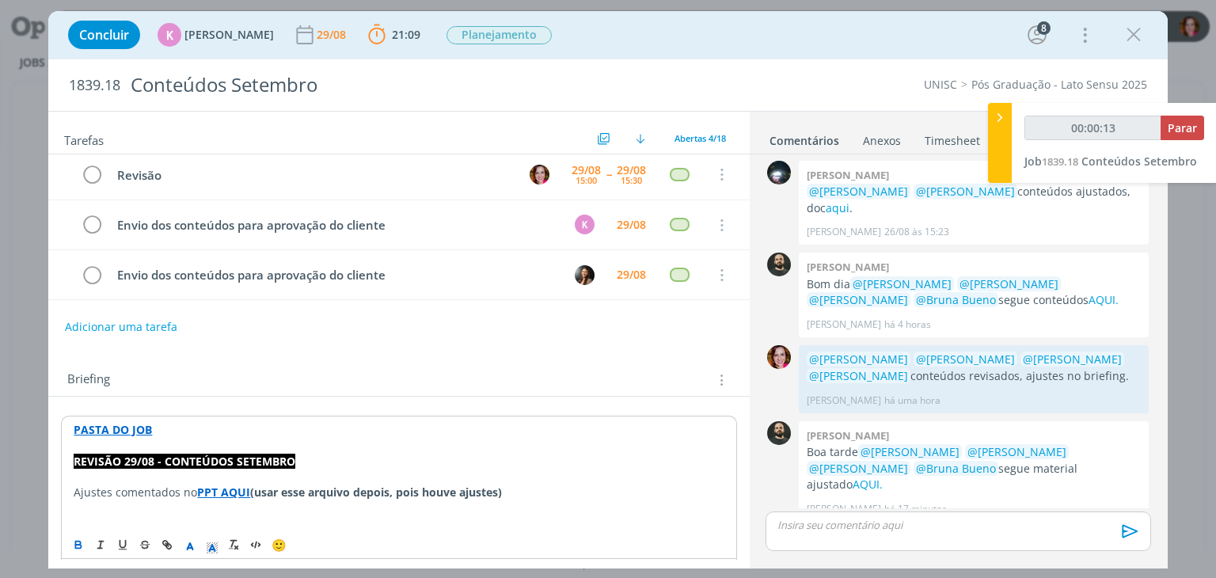
scroll to position [70, 0]
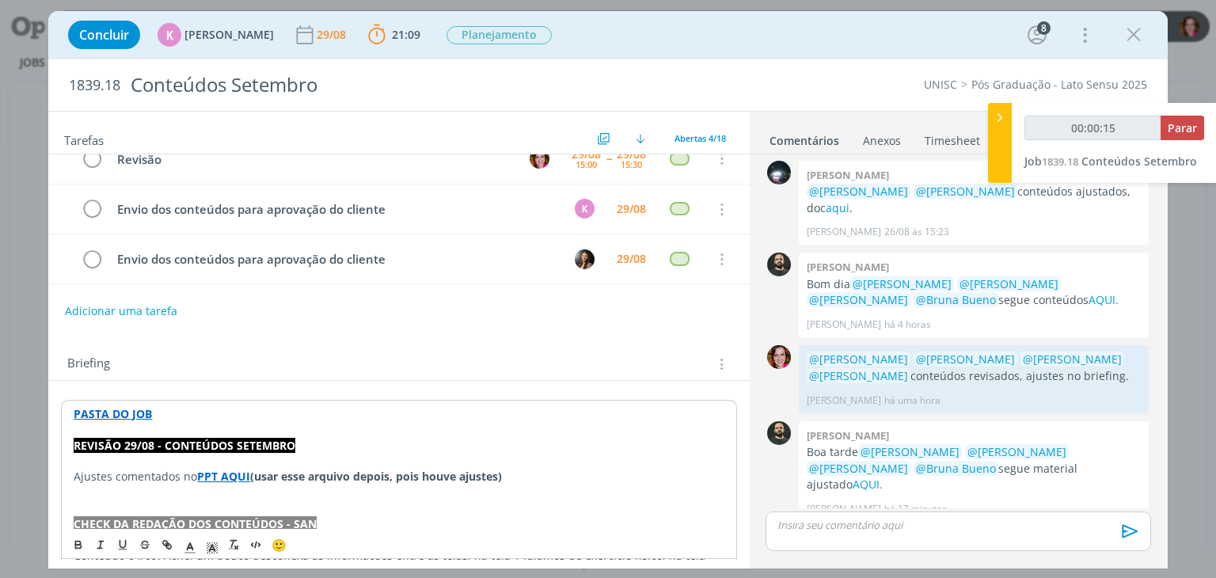
click at [223, 469] on strong "PPT AQUI" at bounding box center [223, 476] width 53 height 15
click at [229, 498] on link "[URL][DOMAIN_NAME][DATE]" at bounding box center [193, 506] width 155 height 21
click at [875, 528] on p "dialog" at bounding box center [957, 525] width 359 height 14
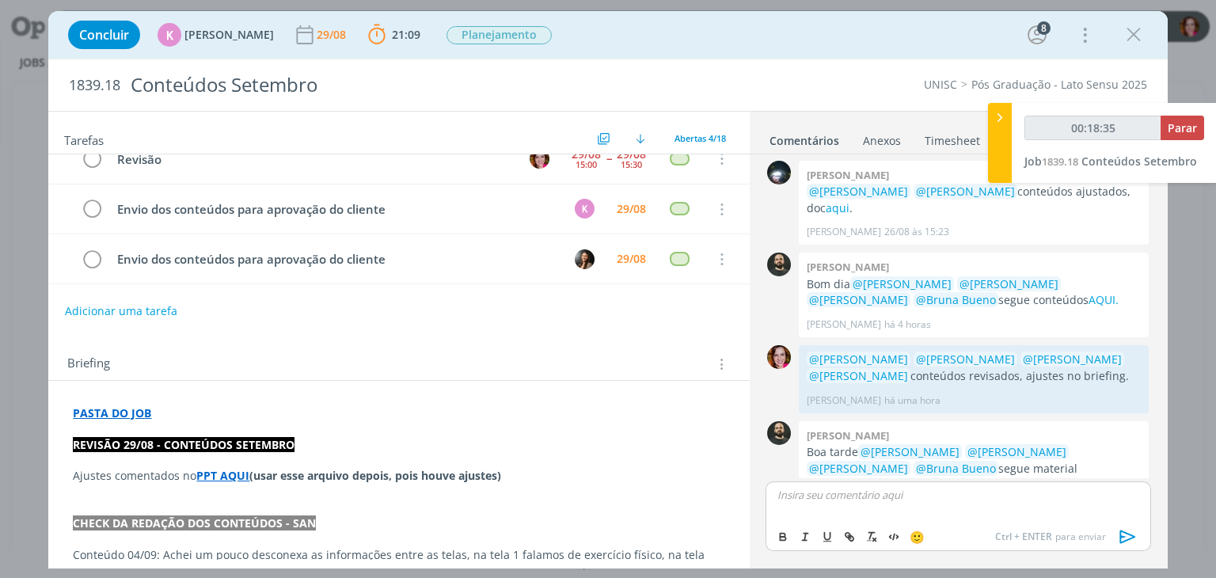
scroll to position [662, 0]
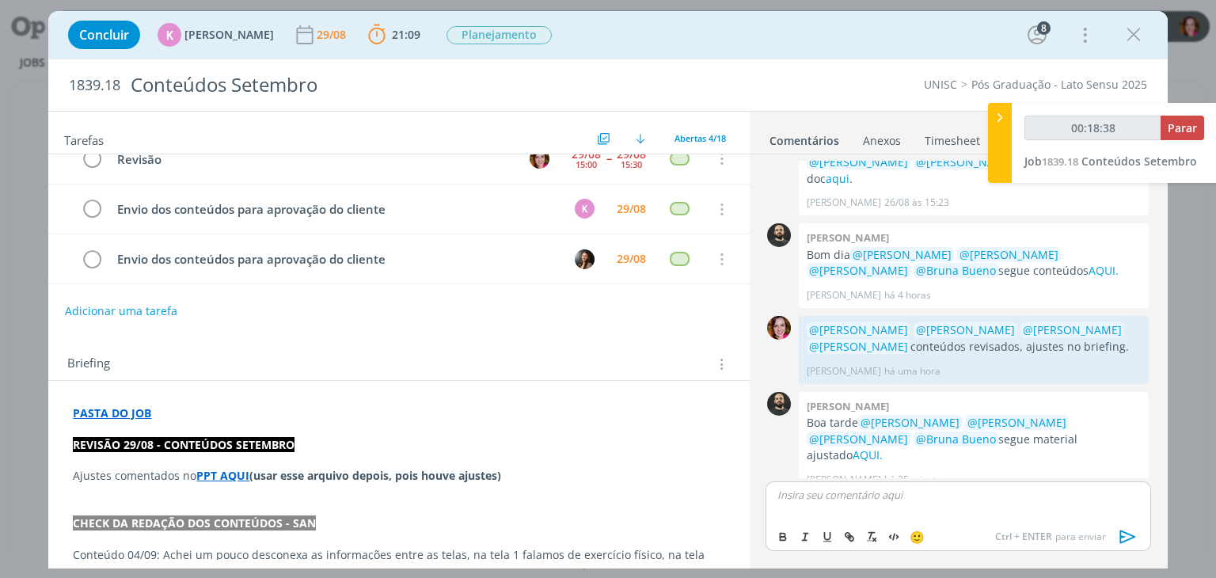
click at [849, 501] on p "dialog" at bounding box center [957, 495] width 359 height 14
type input "00:18:40"
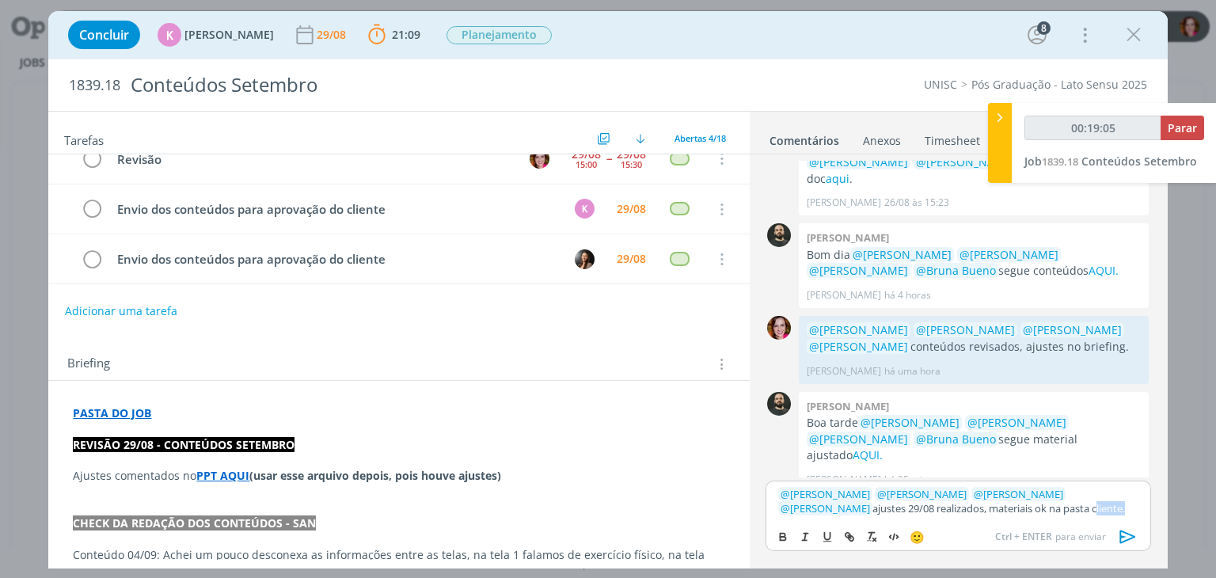
type input "00:19:06"
paste input "[URL][DOMAIN_NAME][DATE]"
type input "[URL][DOMAIN_NAME][DATE]"
click at [1121, 539] on icon "dialog" at bounding box center [1128, 537] width 24 height 24
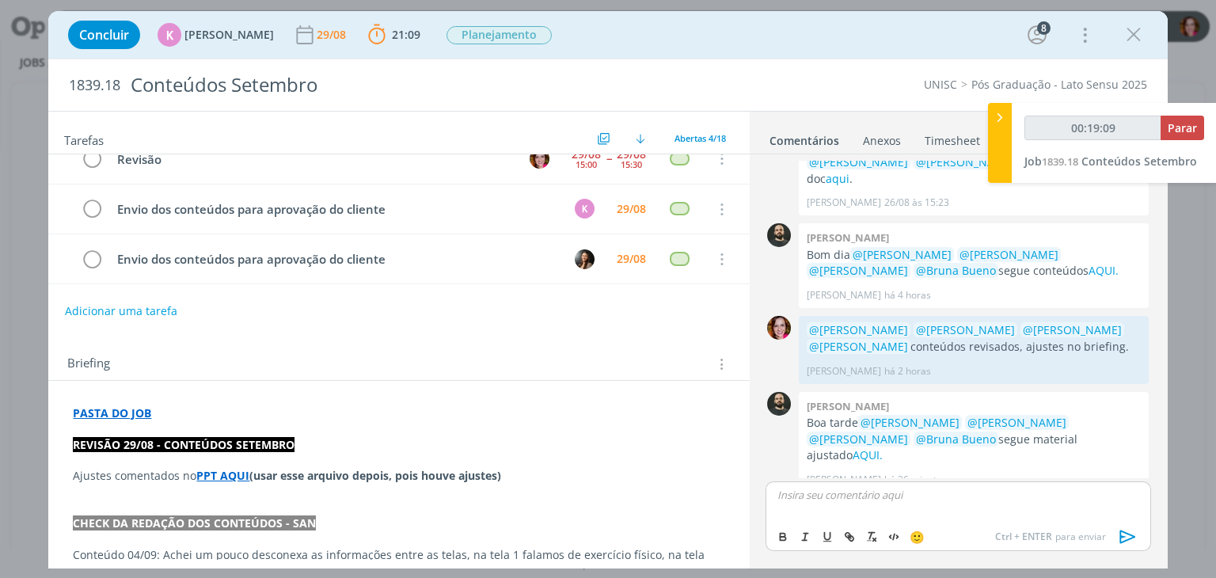
scroll to position [754, 0]
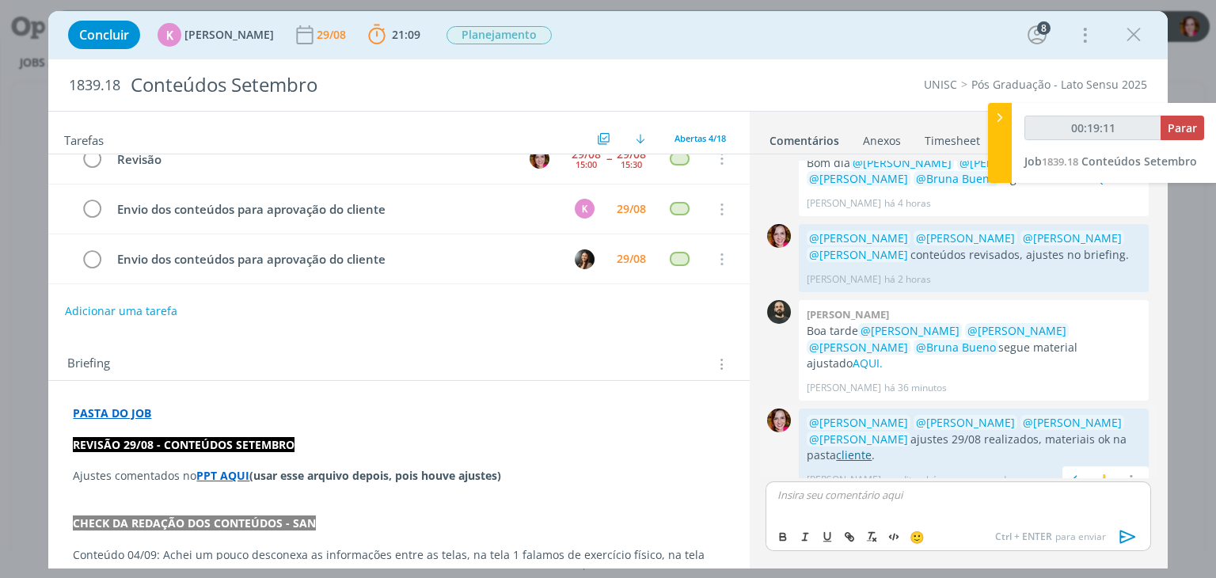
click at [850, 447] on link "cliente" at bounding box center [854, 454] width 36 height 15
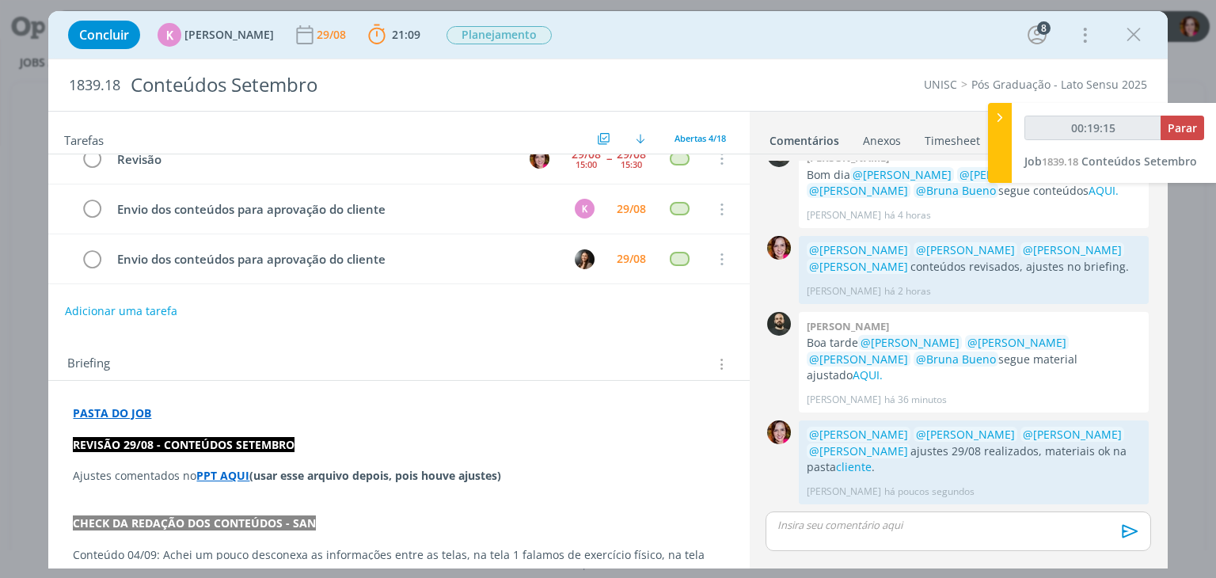
scroll to position [724, 0]
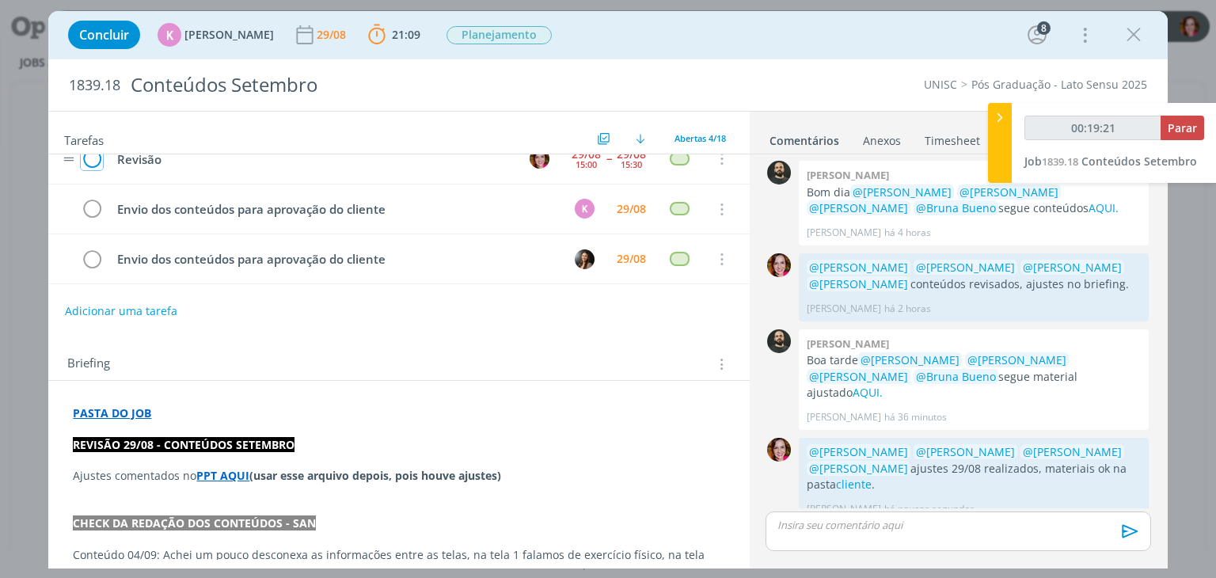
click at [96, 158] on icon "dialog" at bounding box center [92, 159] width 22 height 24
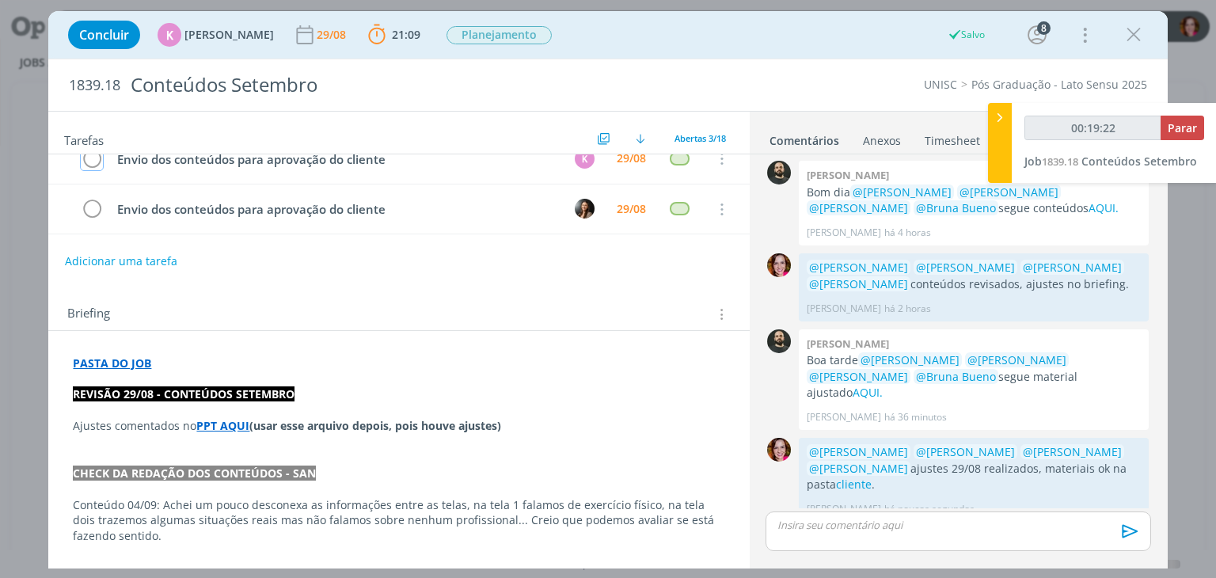
type input "00:19:23"
click at [1194, 134] on span "Parar" at bounding box center [1182, 127] width 29 height 15
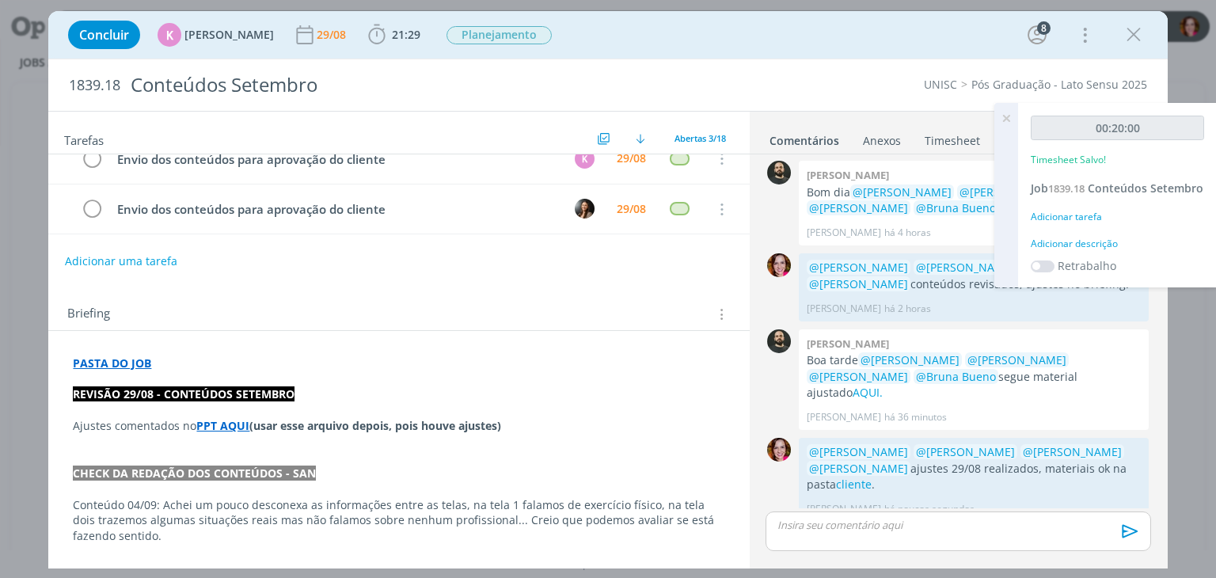
click at [1069, 251] on div "Adicionar descrição" at bounding box center [1117, 244] width 173 height 14
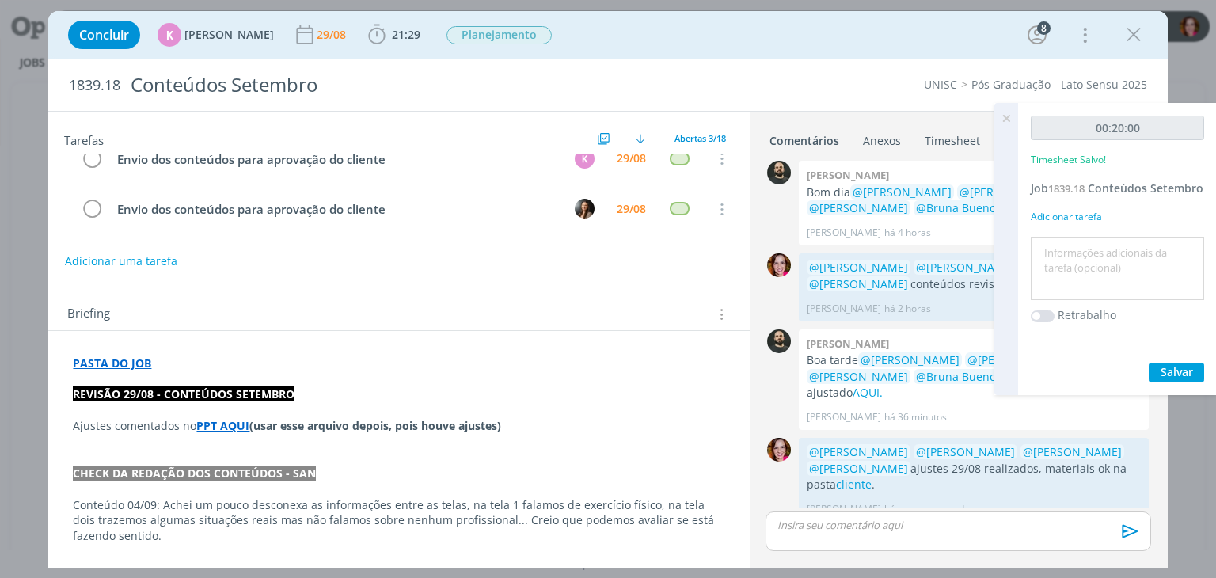
click at [1054, 270] on textarea at bounding box center [1117, 269] width 165 height 56
type textarea "Revisão ajustes 29/08"
click at [1197, 382] on button "Salvar" at bounding box center [1176, 373] width 55 height 20
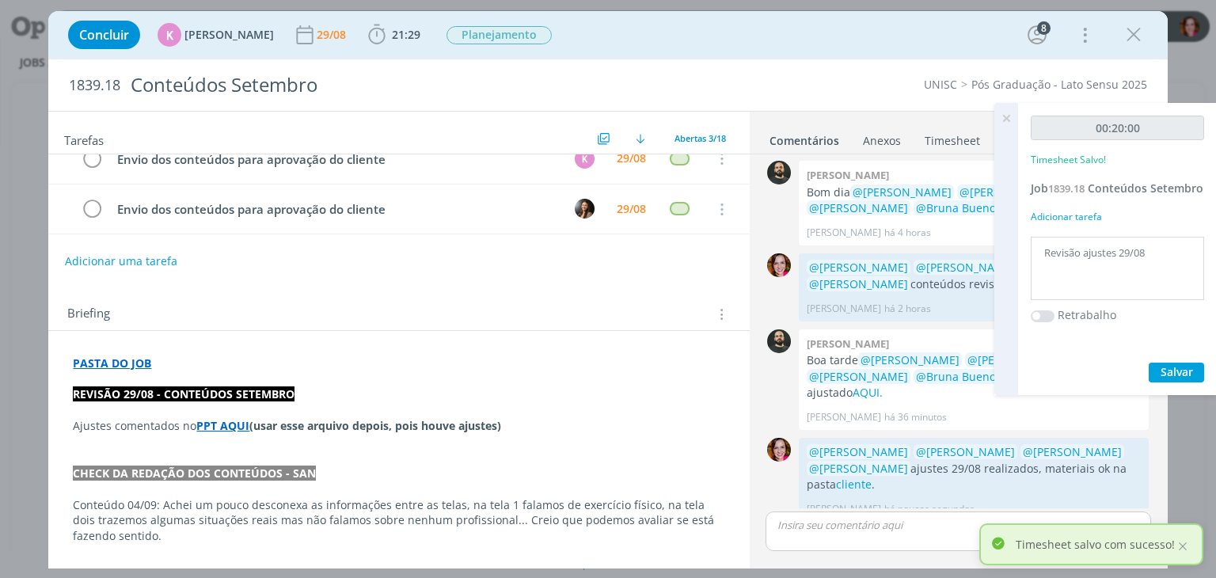
click at [1010, 121] on icon at bounding box center [1006, 118] width 28 height 31
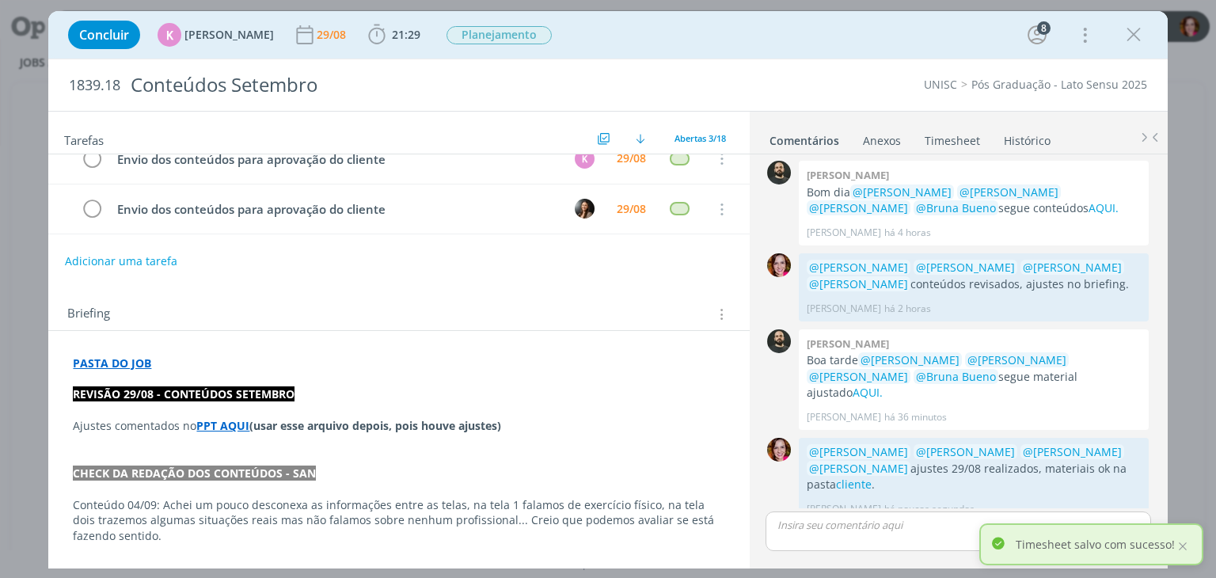
scroll to position [0, 0]
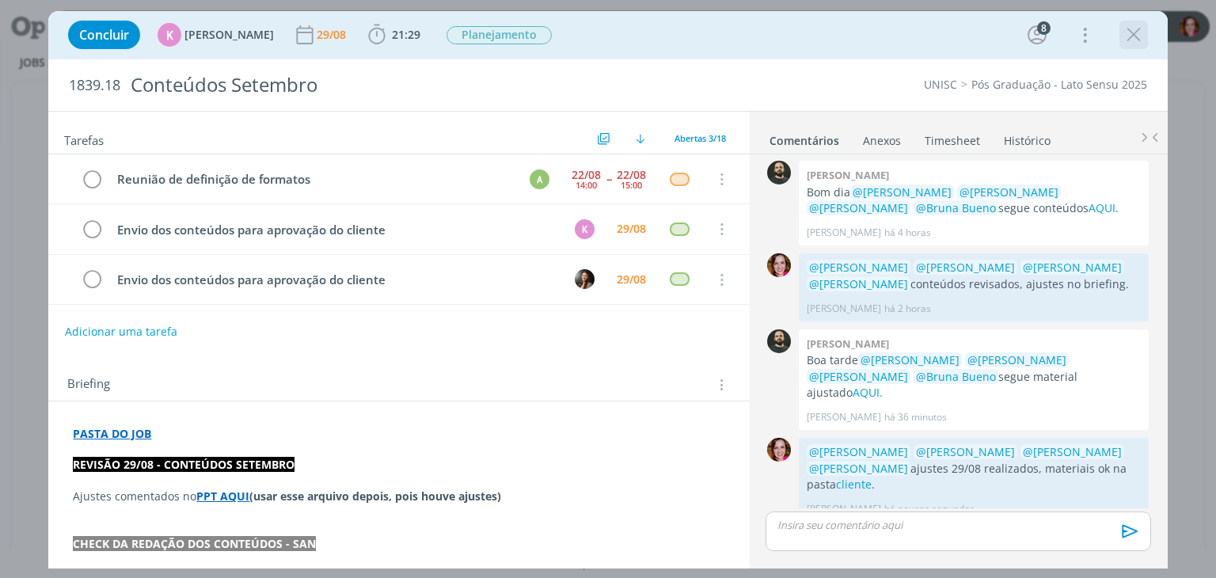
click at [1136, 36] on icon "dialog" at bounding box center [1134, 35] width 24 height 24
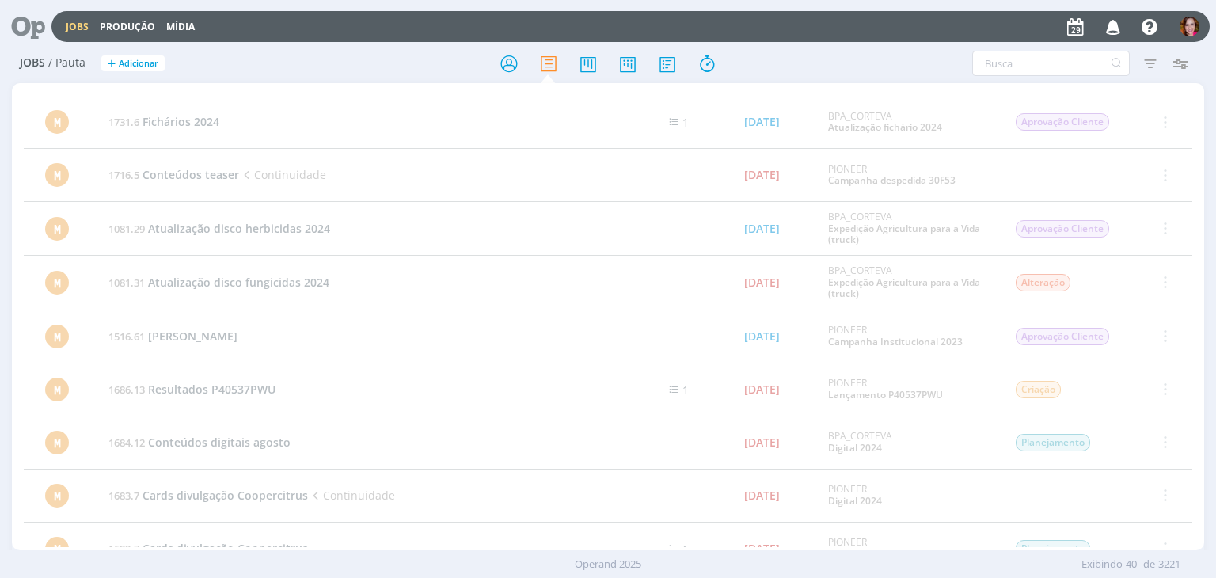
click at [35, 17] on icon at bounding box center [22, 26] width 32 height 31
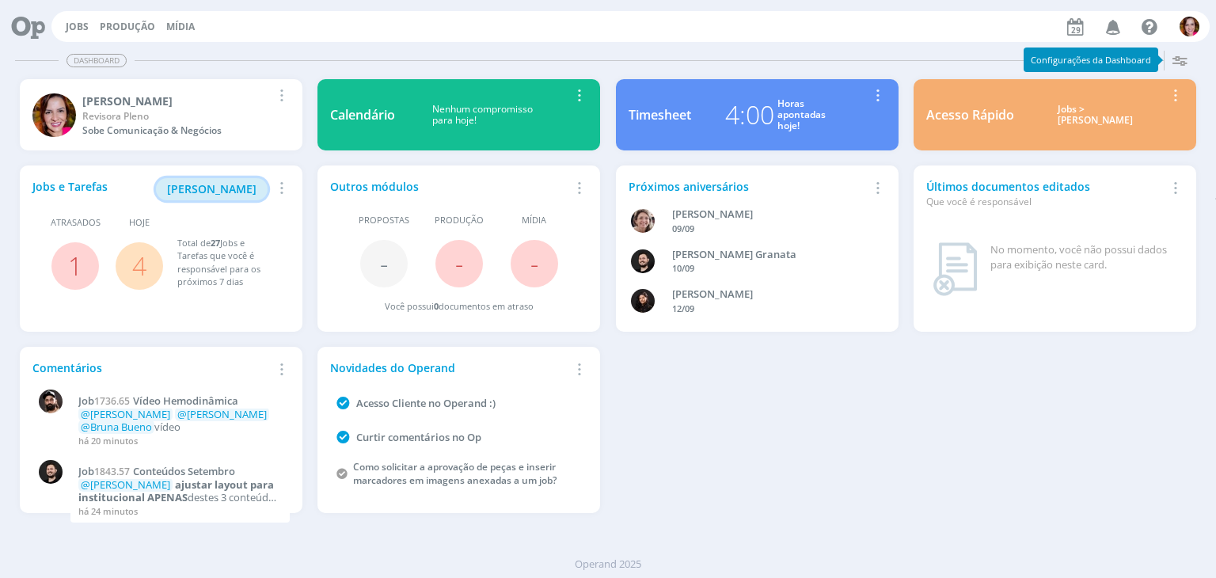
click at [221, 185] on span "[PERSON_NAME]" at bounding box center [211, 188] width 89 height 15
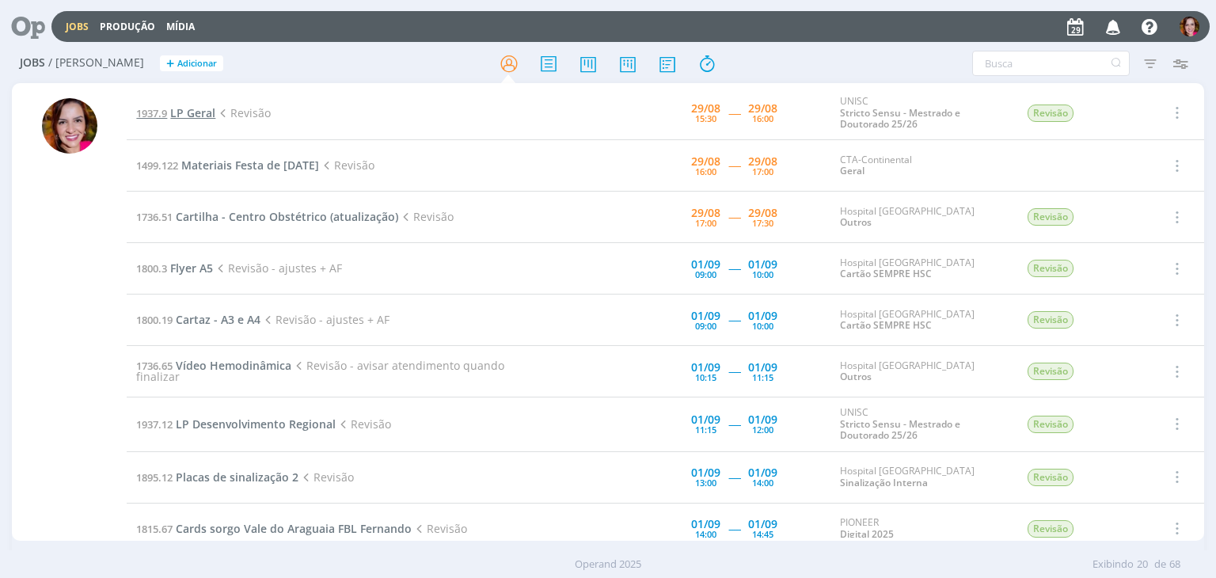
click at [192, 116] on span "LP Geral" at bounding box center [192, 112] width 45 height 15
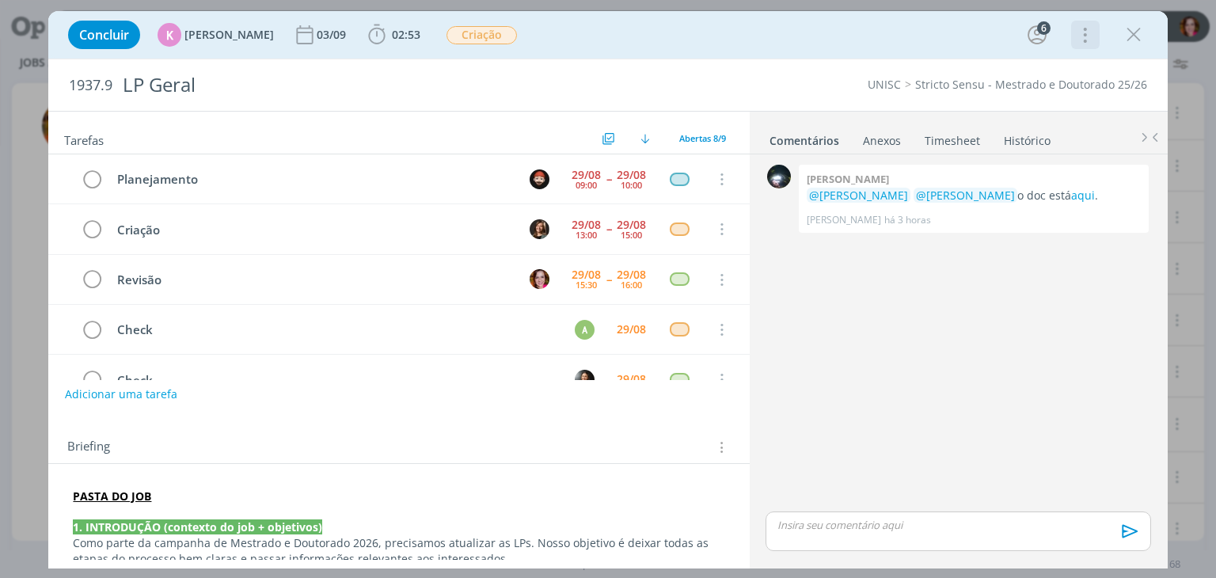
scroll to position [49, 0]
click at [1131, 34] on icon "dialog" at bounding box center [1134, 35] width 24 height 24
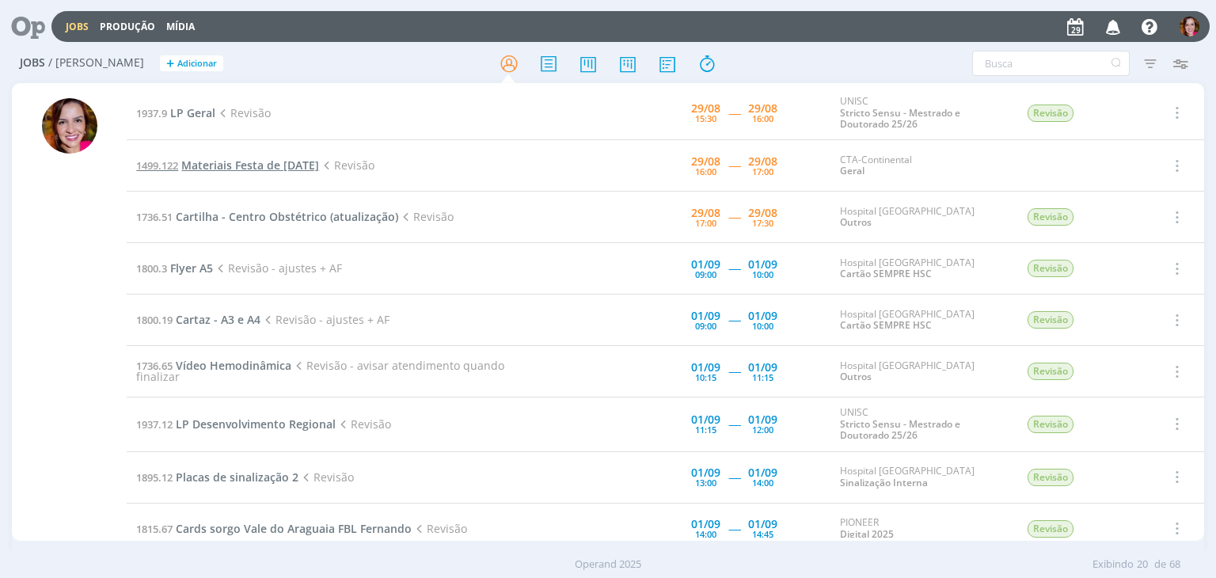
click at [268, 167] on span "Materiais Festa de [DATE]" at bounding box center [250, 165] width 138 height 15
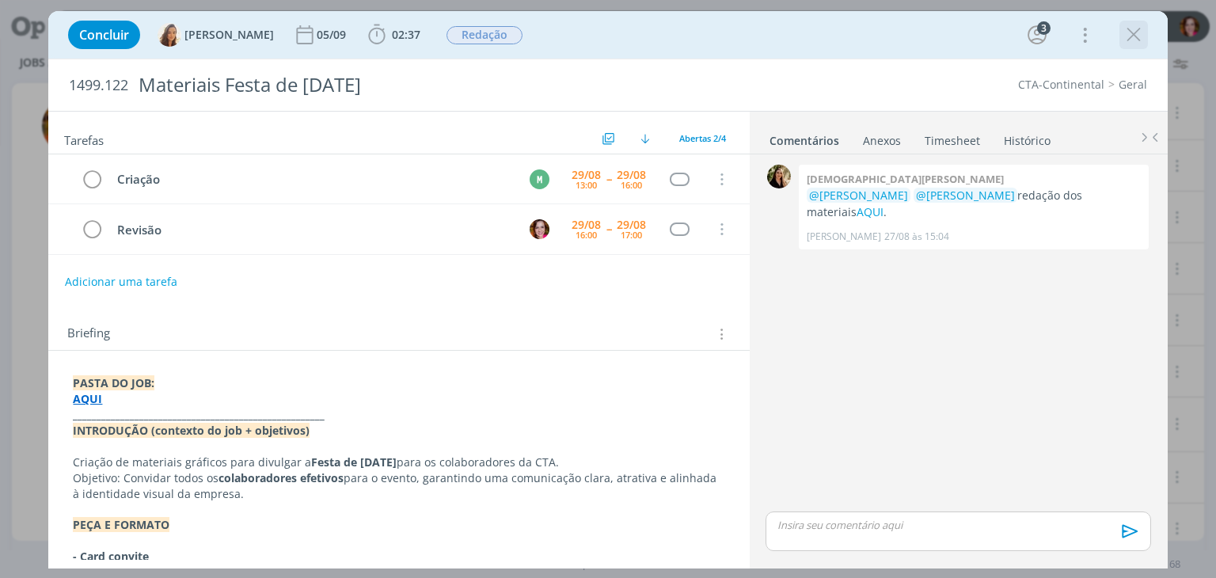
click at [1132, 35] on icon "dialog" at bounding box center [1134, 35] width 24 height 24
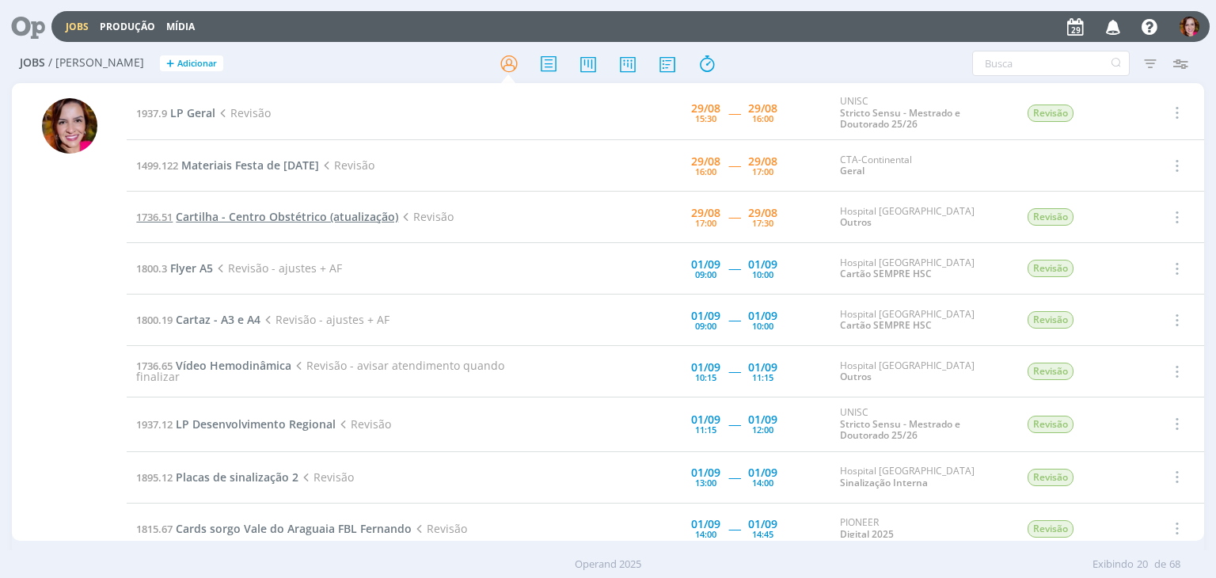
click at [294, 215] on span "Cartilha - Centro Obstétrico (atualização)" at bounding box center [287, 216] width 222 height 15
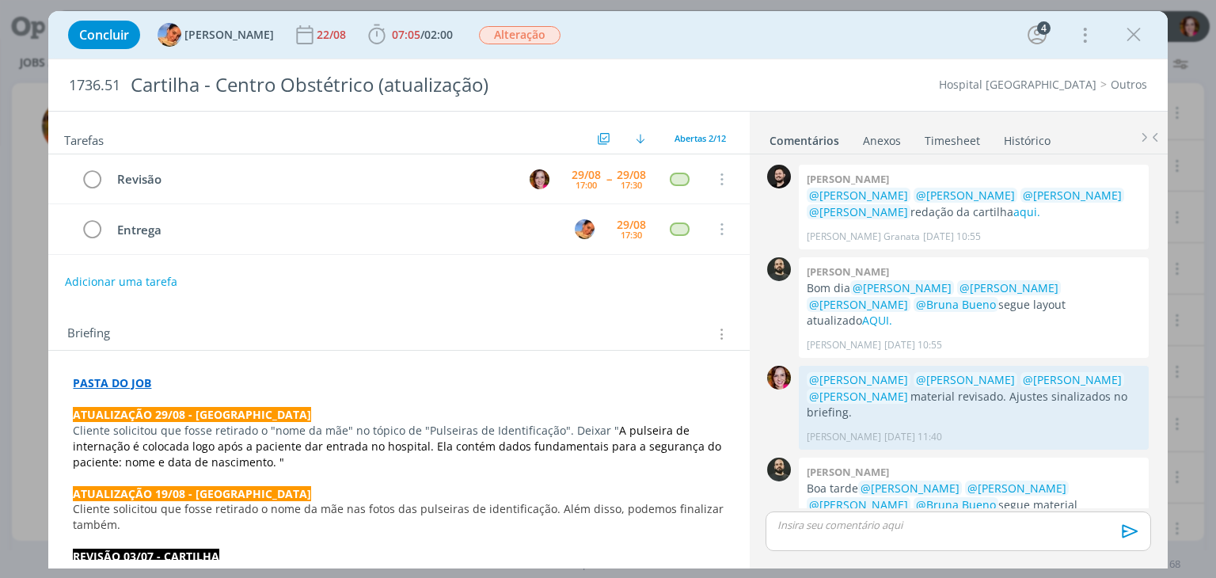
scroll to position [573, 0]
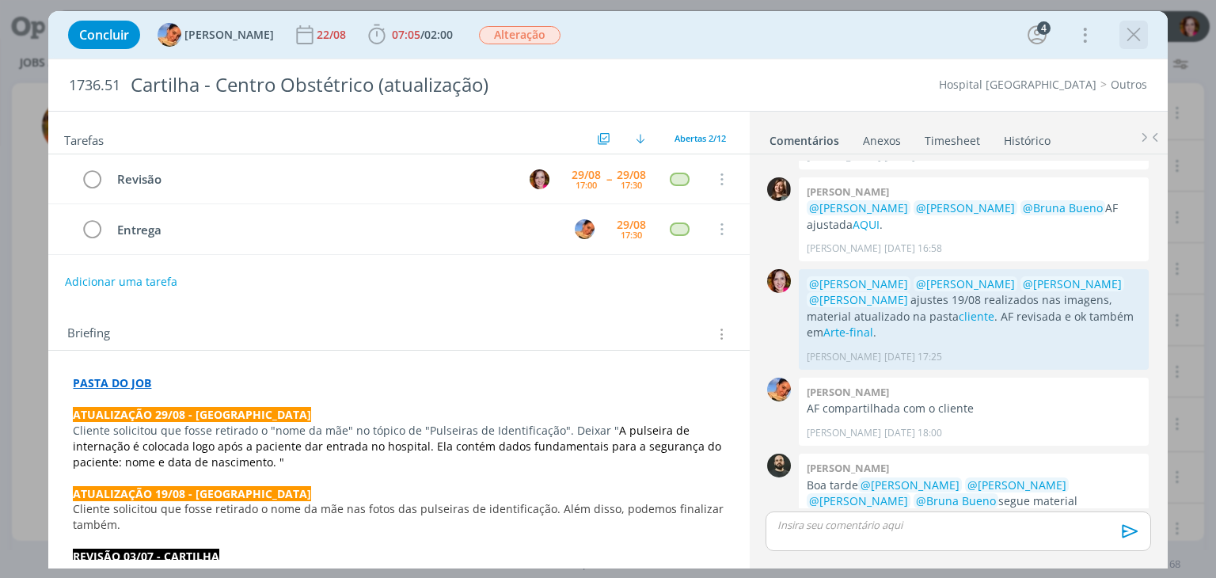
click at [1140, 38] on icon "dialog" at bounding box center [1134, 35] width 24 height 24
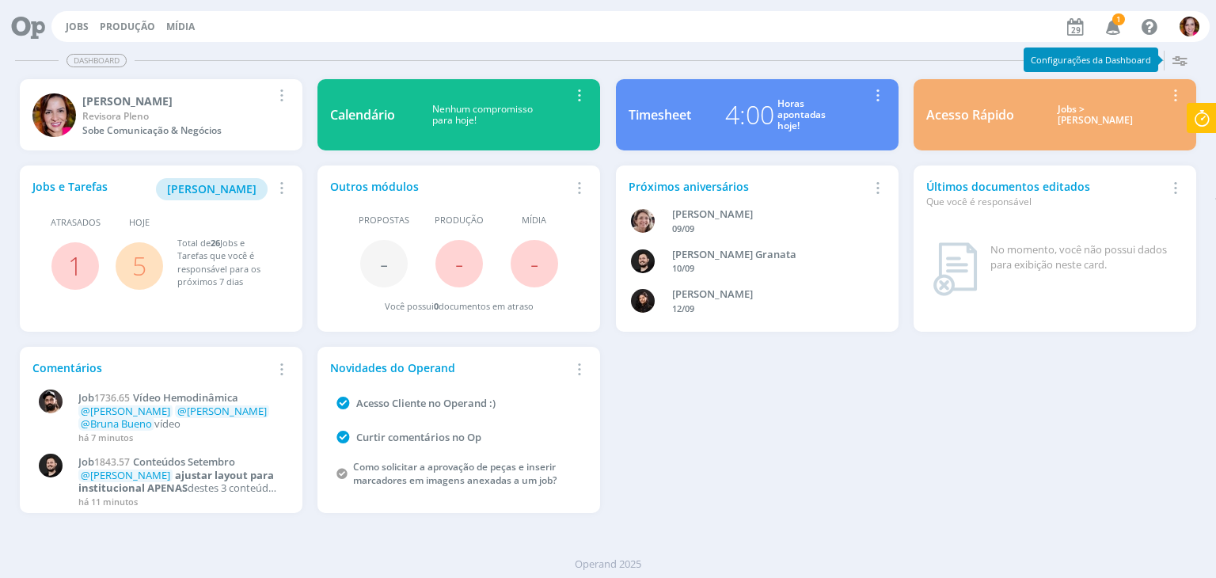
click at [1114, 21] on span "1" at bounding box center [1118, 19] width 13 height 12
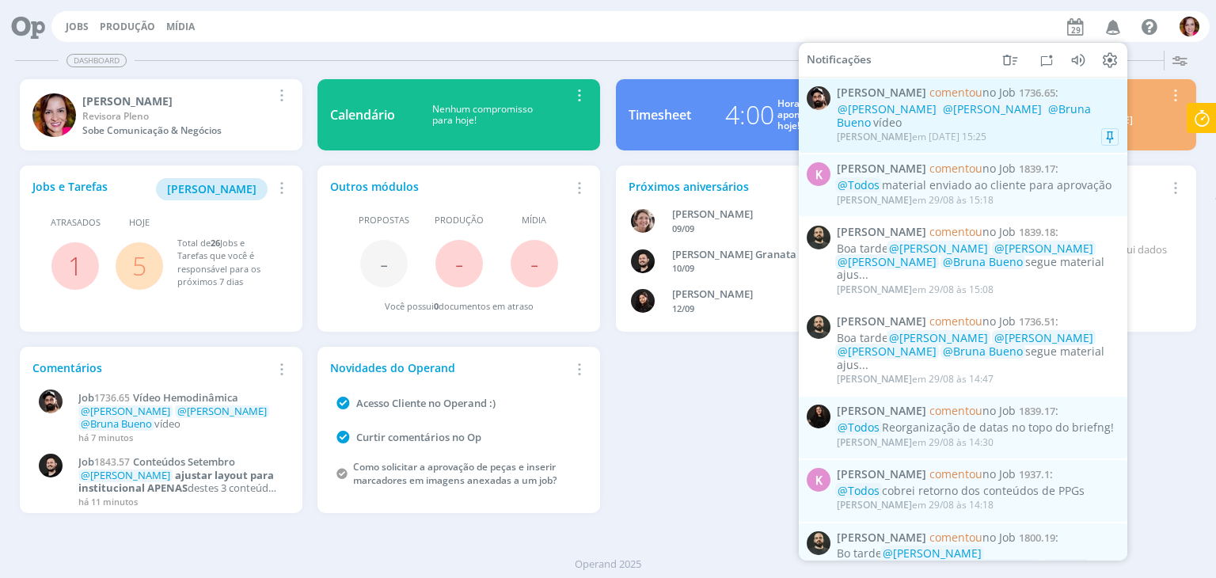
click at [922, 128] on div "@Luíza Santana @Beatriz Hoesker @Bruna Bueno vídeo" at bounding box center [978, 116] width 282 height 27
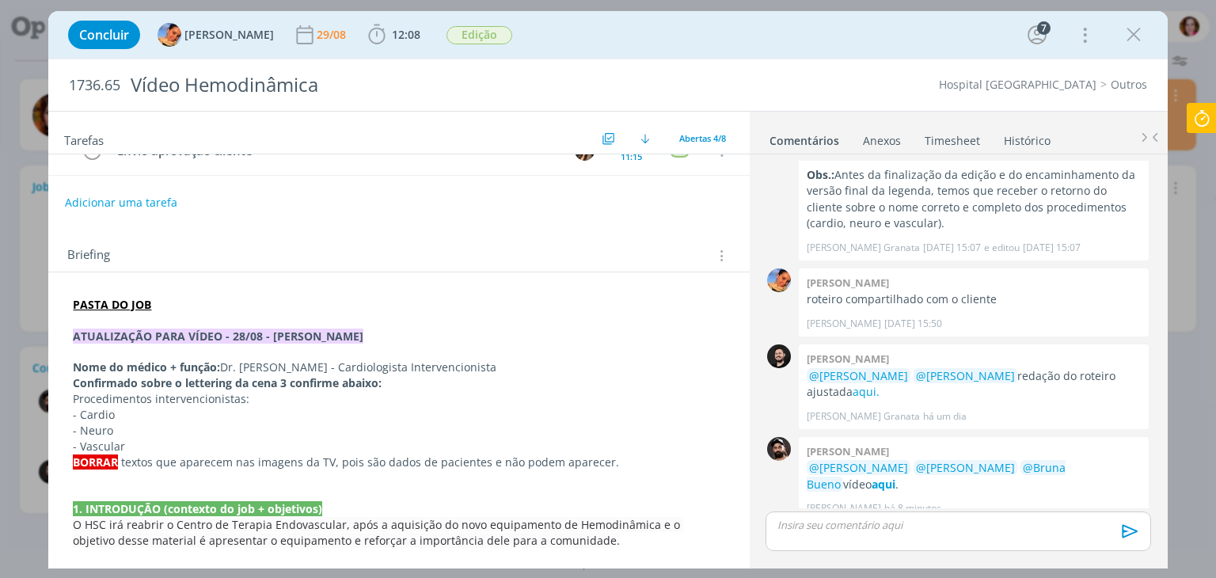
scroll to position [180, 0]
click at [1132, 39] on icon "dialog" at bounding box center [1134, 35] width 24 height 24
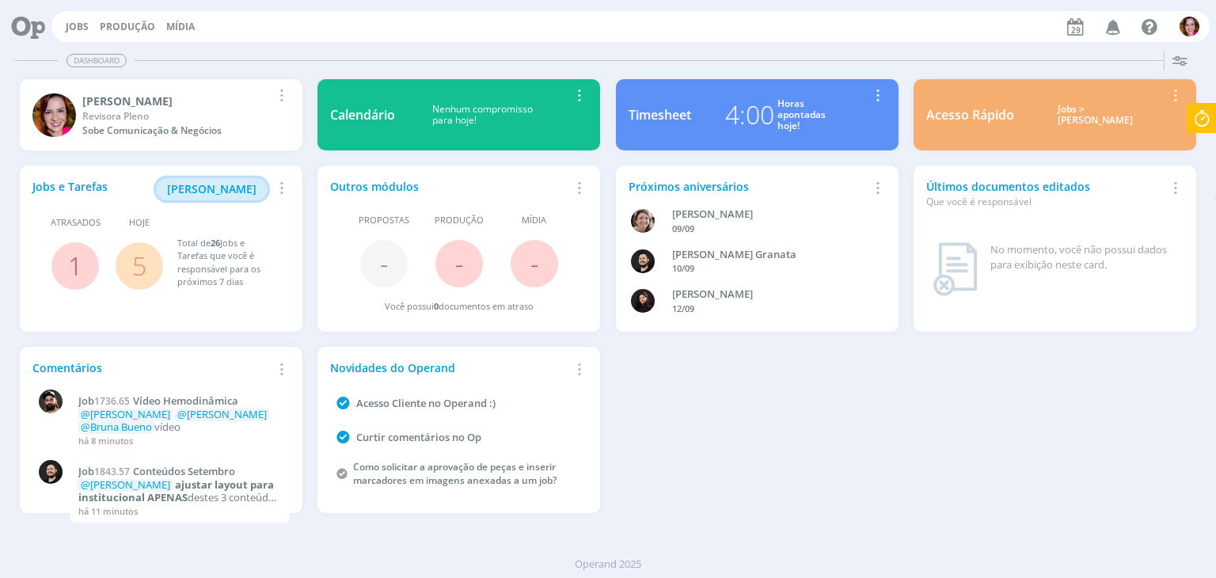
click at [235, 188] on span "Minha Pauta" at bounding box center [211, 188] width 89 height 15
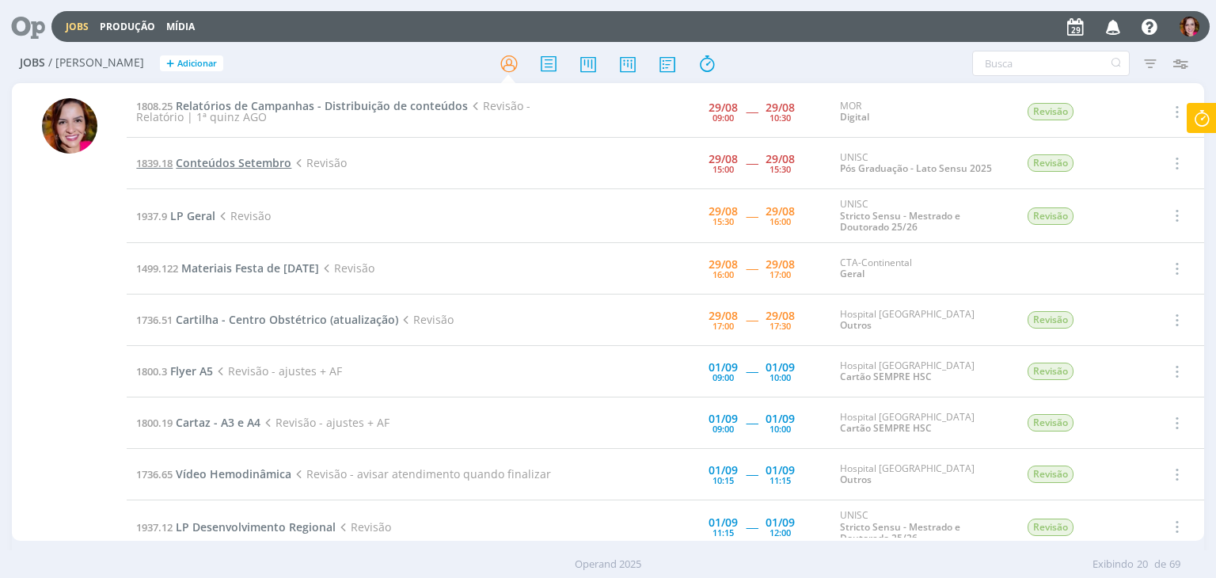
click at [242, 168] on span "Conteúdos Setembro" at bounding box center [234, 162] width 116 height 15
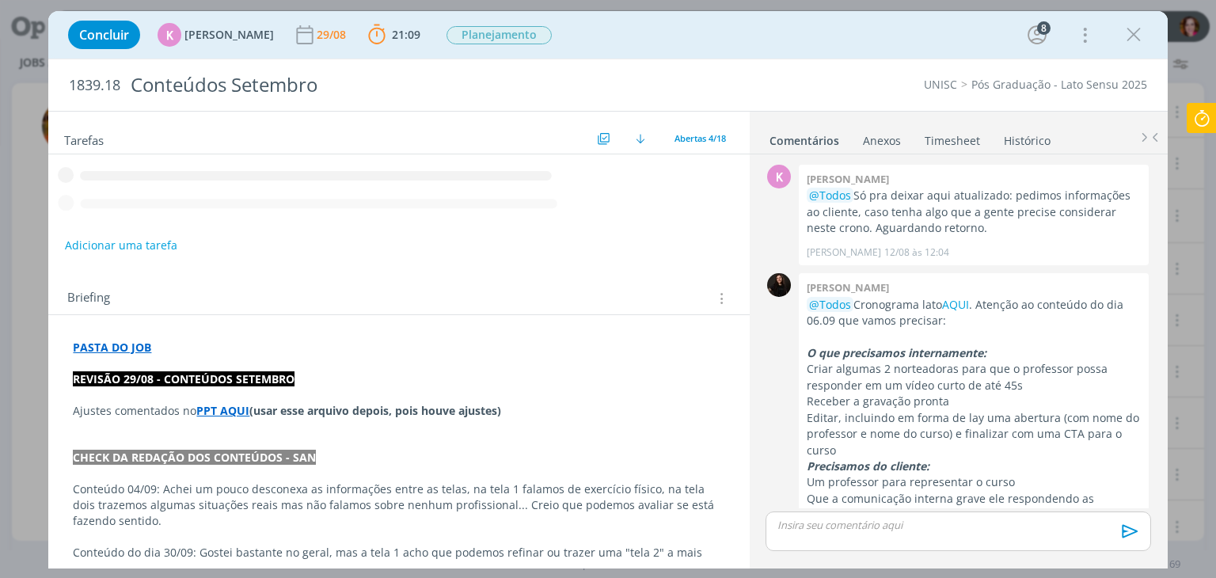
scroll to position [632, 0]
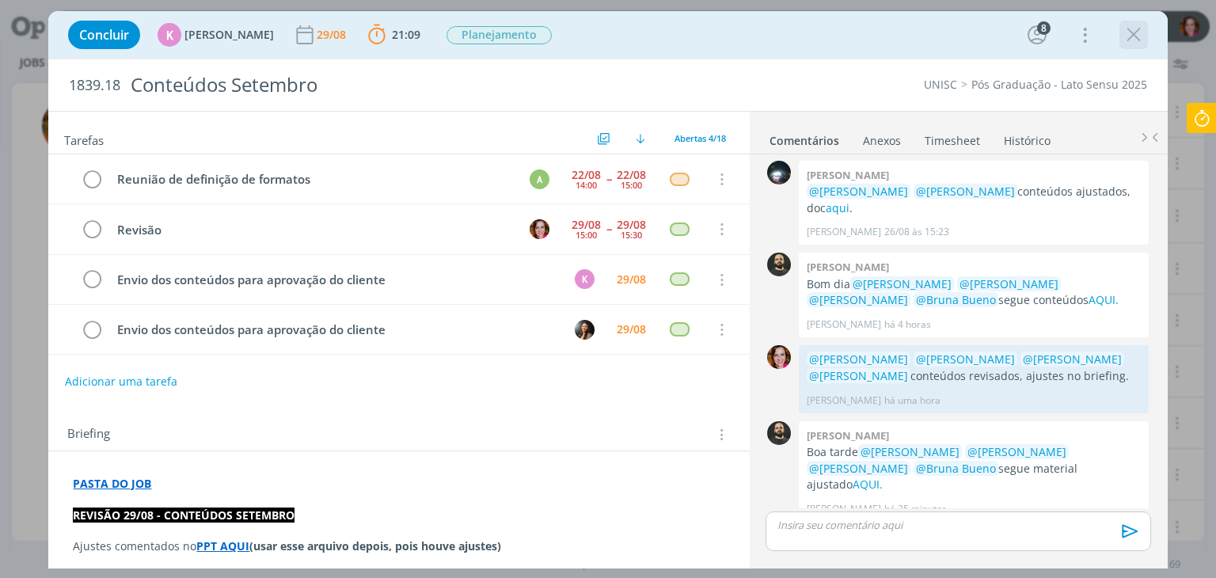
click at [1144, 36] on icon "dialog" at bounding box center [1134, 35] width 24 height 24
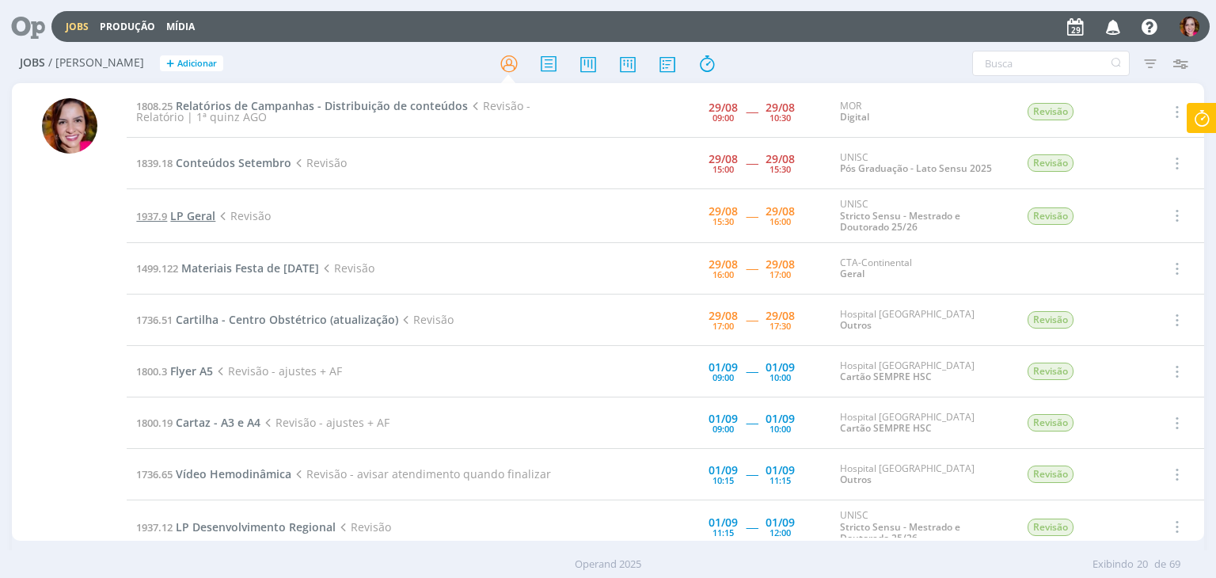
click at [190, 213] on span "LP Geral" at bounding box center [192, 215] width 45 height 15
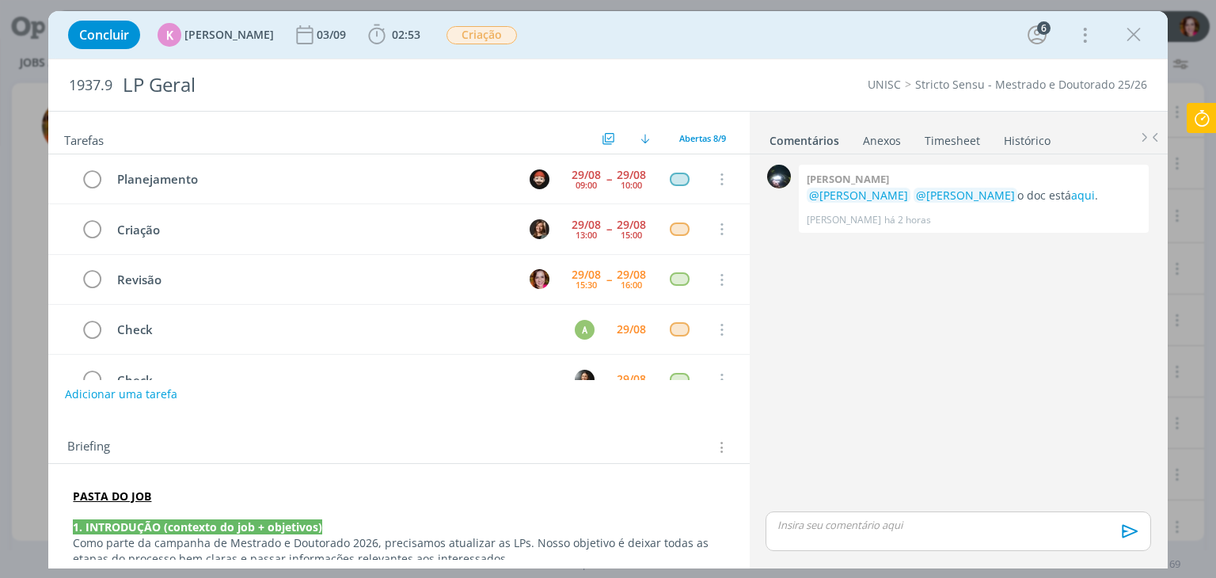
scroll to position [49, 0]
click at [1130, 40] on icon "dialog" at bounding box center [1134, 35] width 24 height 24
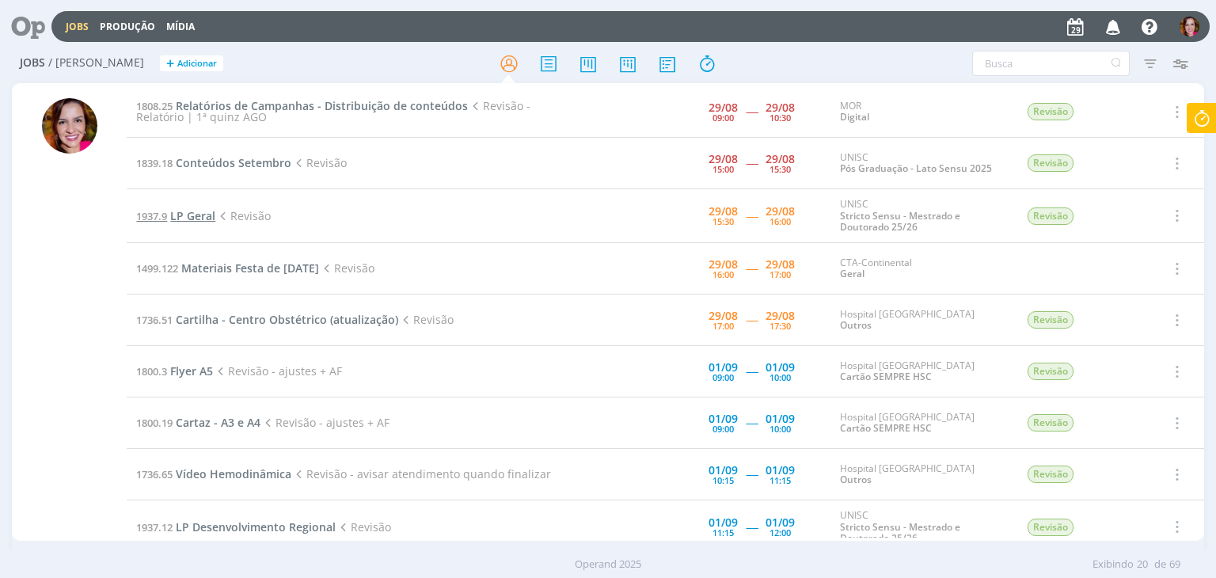
click at [192, 219] on span "LP Geral" at bounding box center [192, 215] width 45 height 15
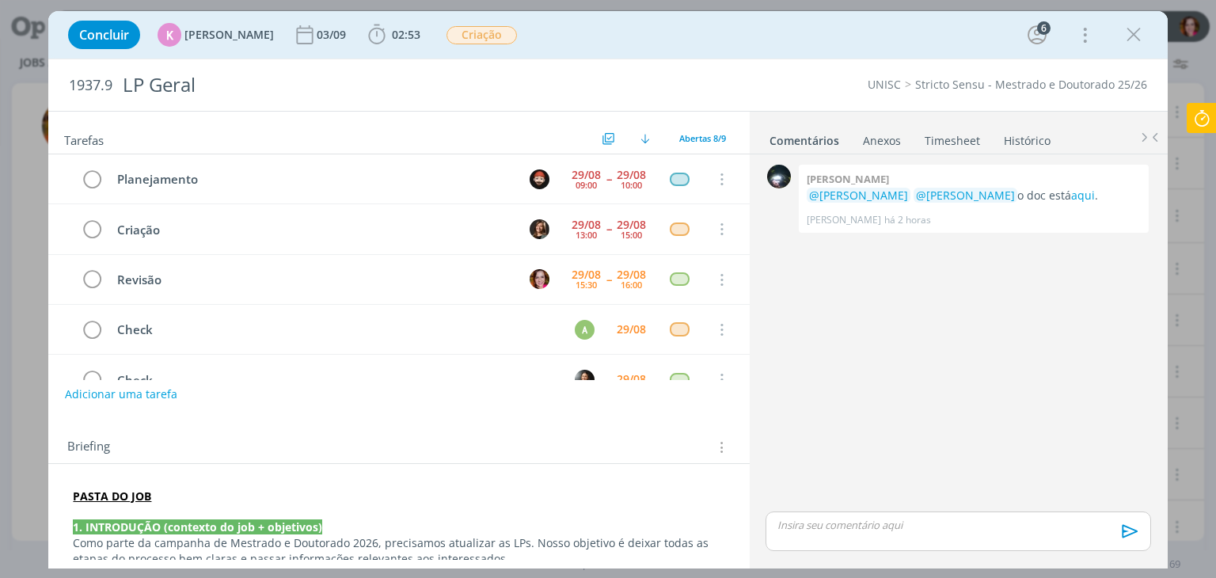
scroll to position [49, 0]
click at [1147, 32] on div "Concluir K Karoline Arend 03/09 02:53 Iniciar Apontar Data * 29/08/2025 Horas *…" at bounding box center [607, 35] width 1095 height 38
click at [1137, 34] on icon "dialog" at bounding box center [1134, 35] width 24 height 24
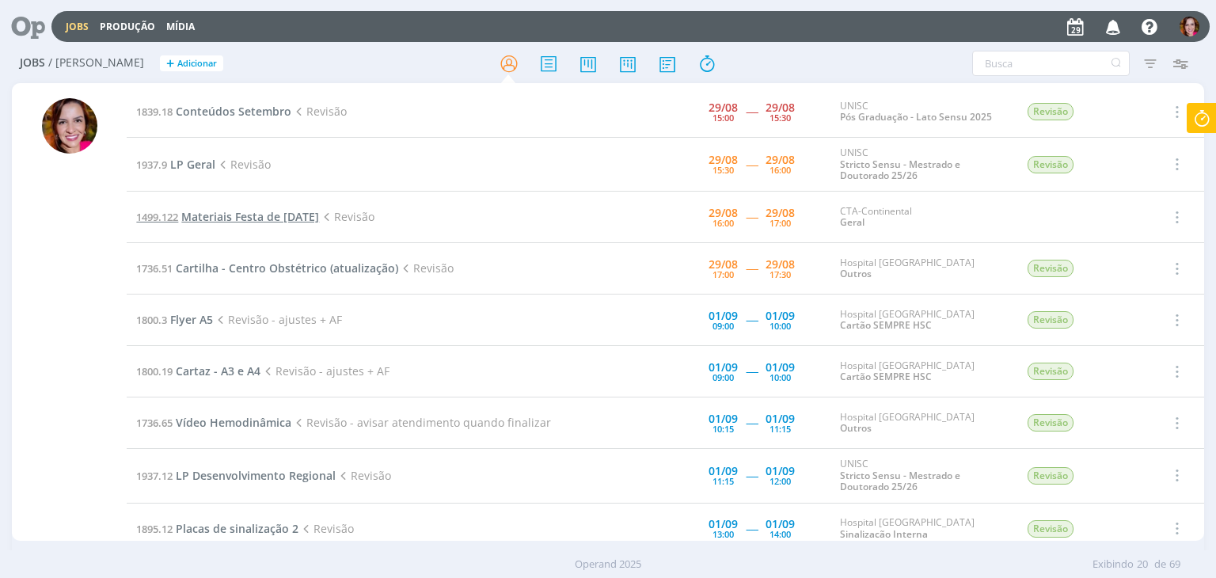
click at [207, 216] on span "Materiais Festa de [DATE]" at bounding box center [250, 216] width 138 height 15
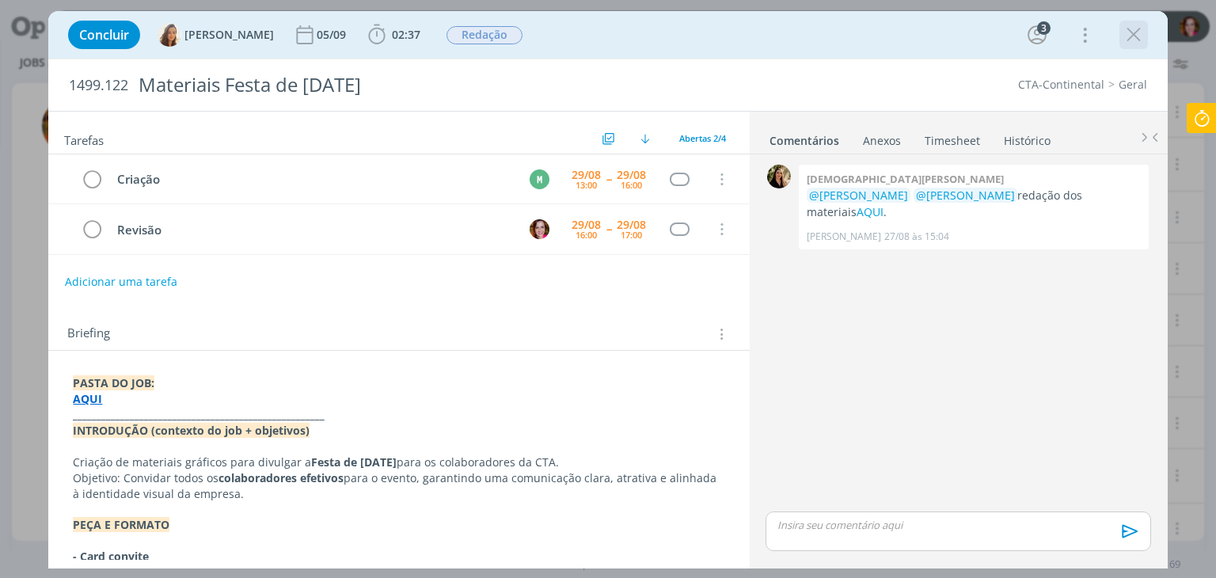
click at [1135, 36] on icon "dialog" at bounding box center [1134, 35] width 24 height 24
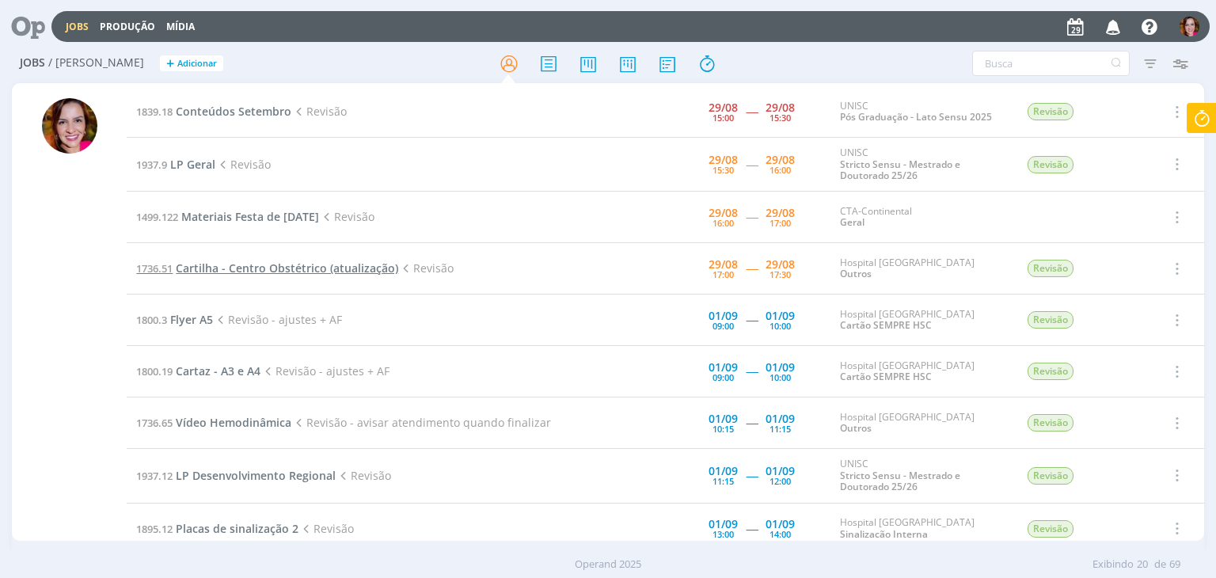
click at [235, 270] on span "Cartilha - Centro Obstétrico (atualização)" at bounding box center [287, 267] width 222 height 15
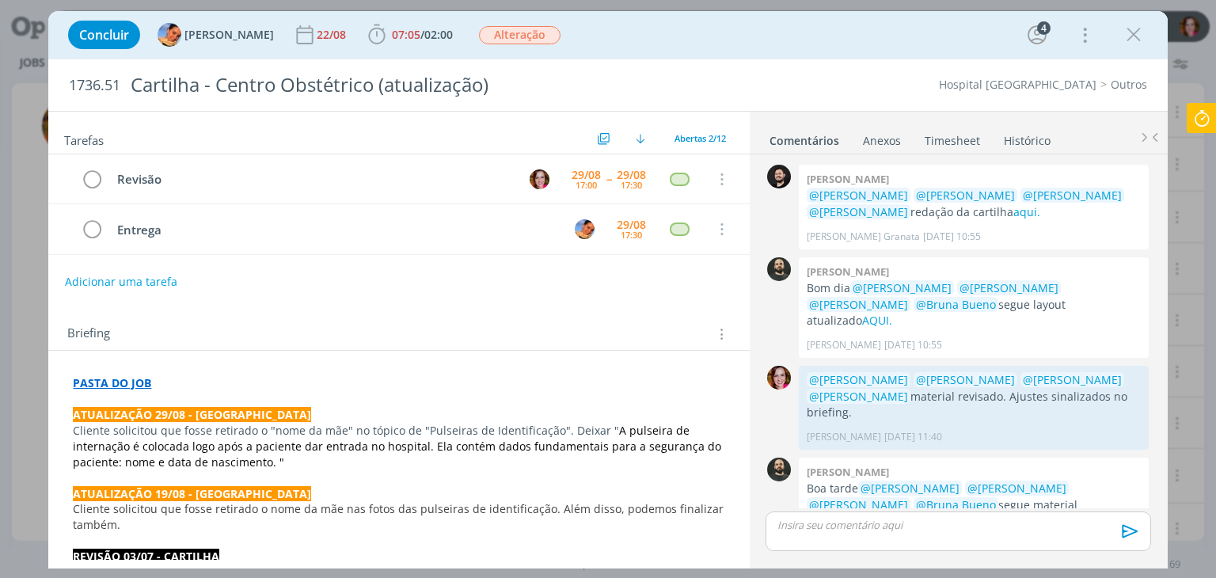
scroll to position [573, 0]
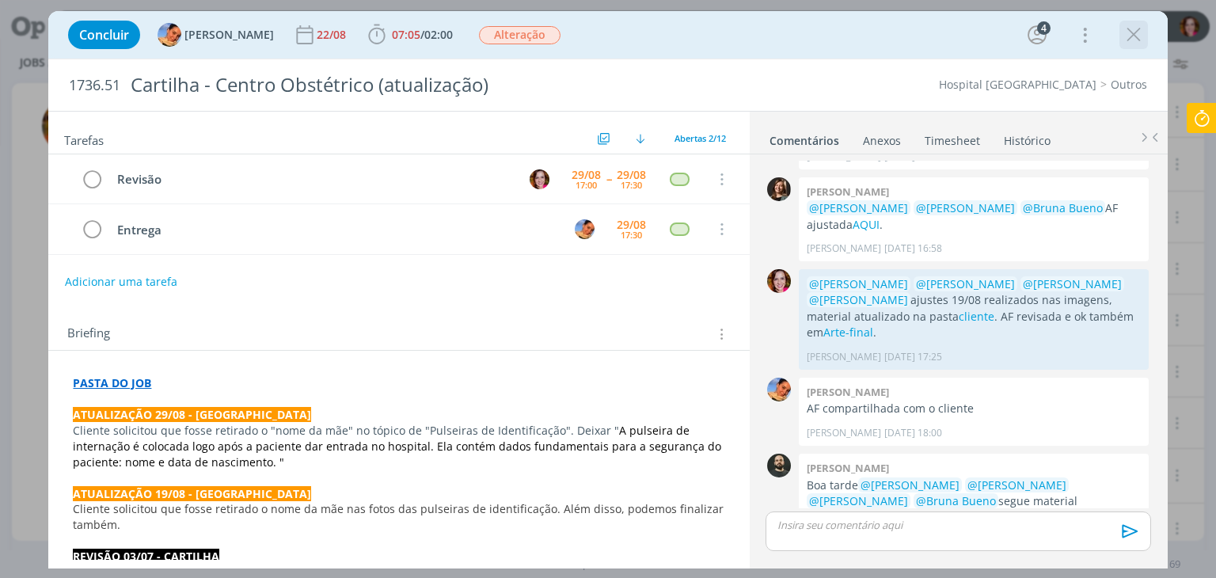
click at [1137, 39] on icon "dialog" at bounding box center [1134, 35] width 24 height 24
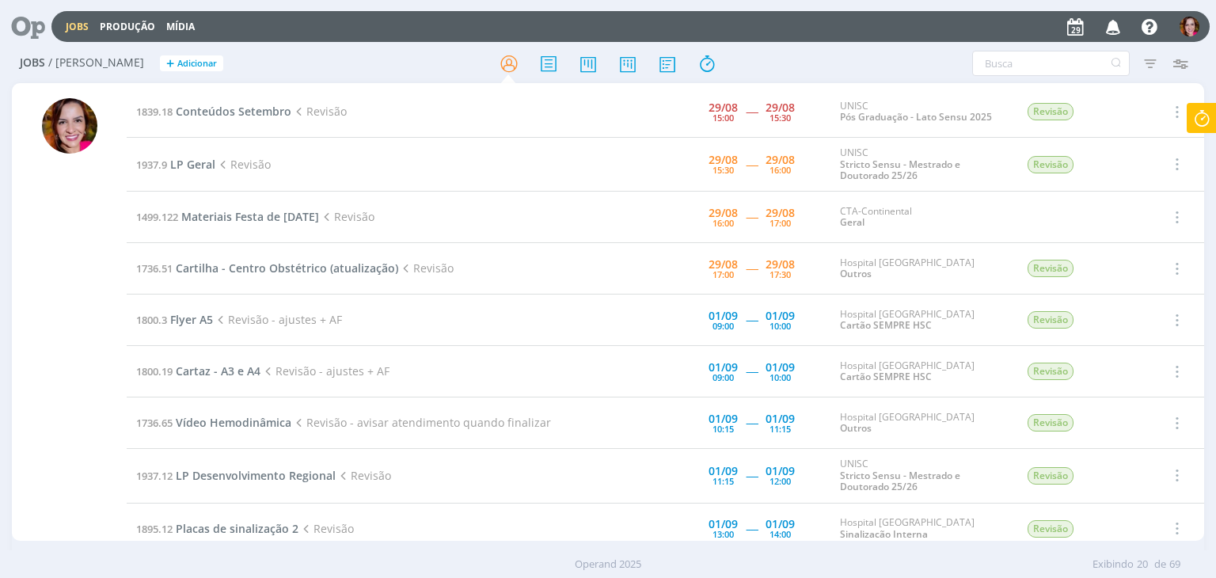
click at [1198, 119] on icon at bounding box center [1201, 118] width 28 height 31
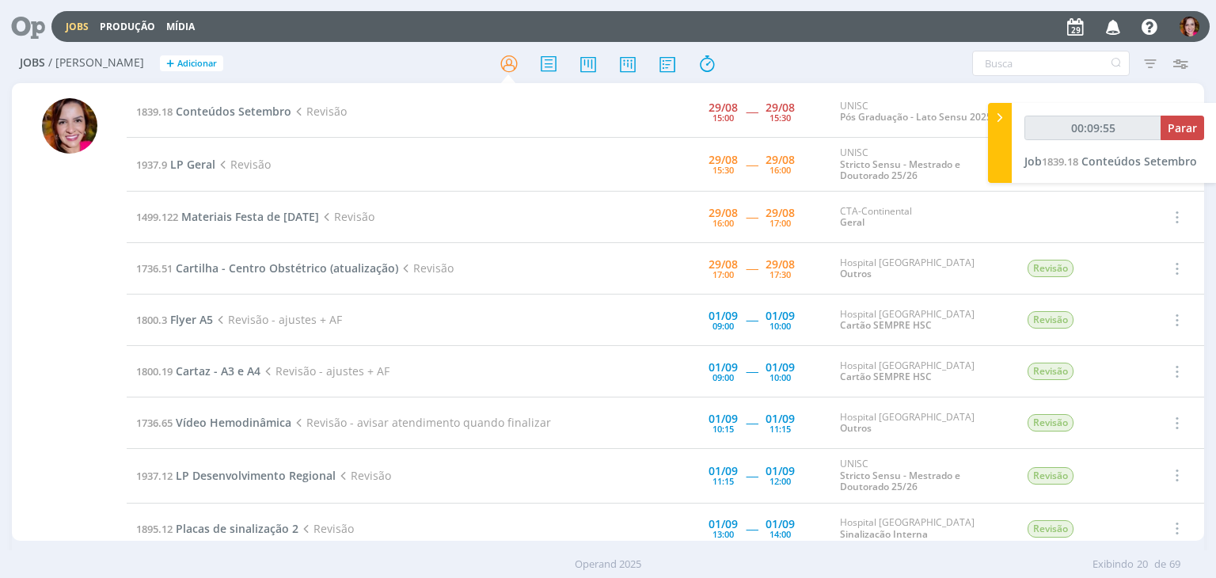
type input "00:09:56"
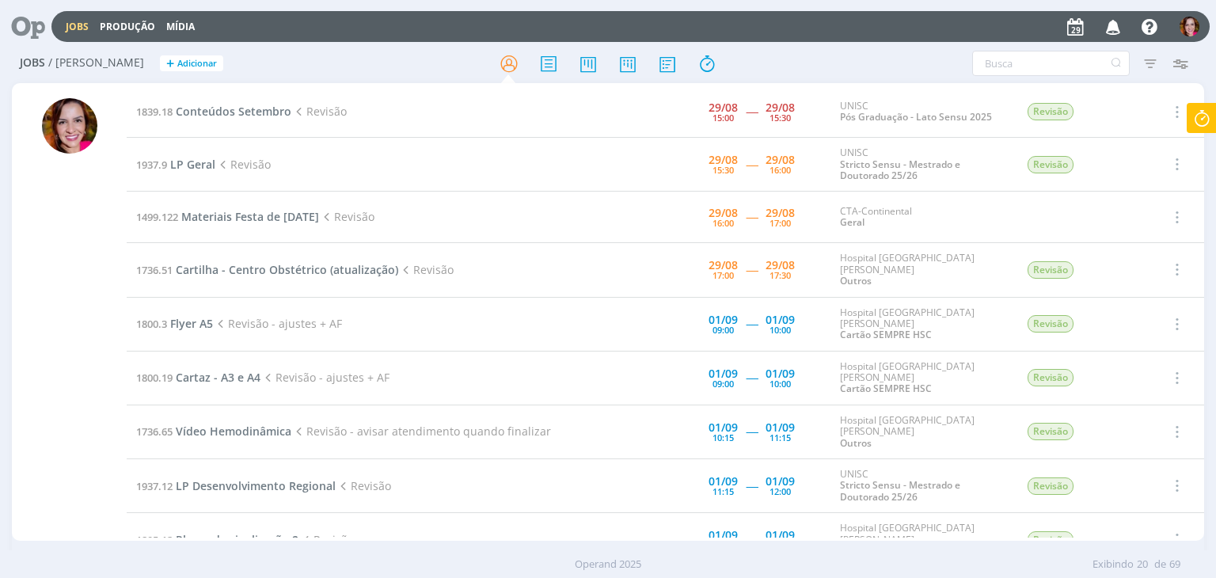
click at [1205, 123] on icon at bounding box center [1201, 118] width 28 height 31
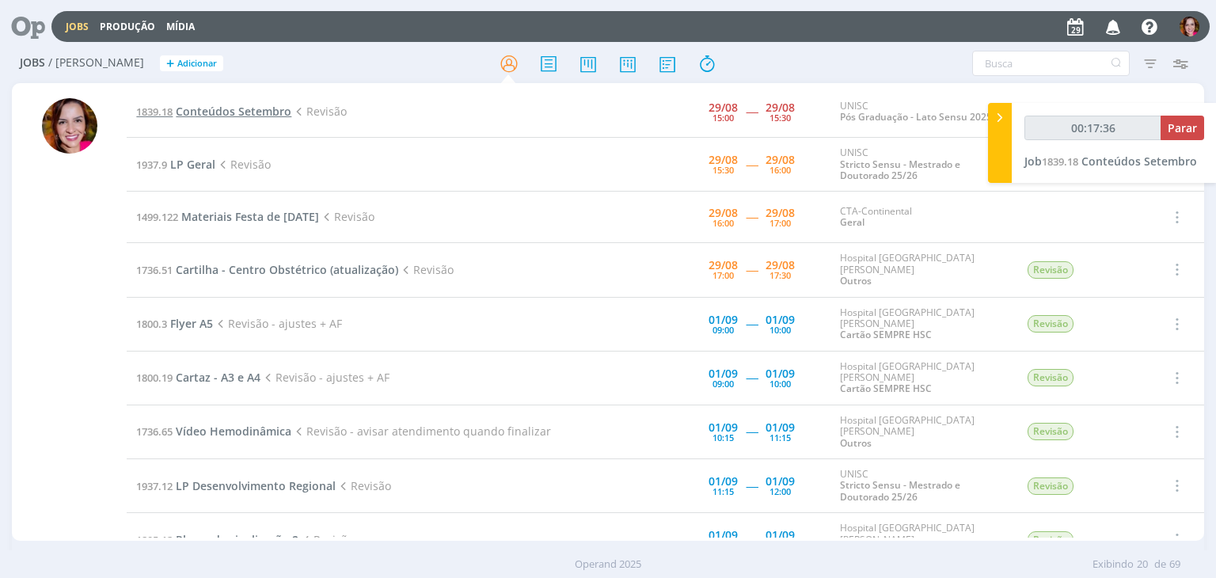
click at [232, 112] on span "Conteúdos Setembro" at bounding box center [234, 111] width 116 height 15
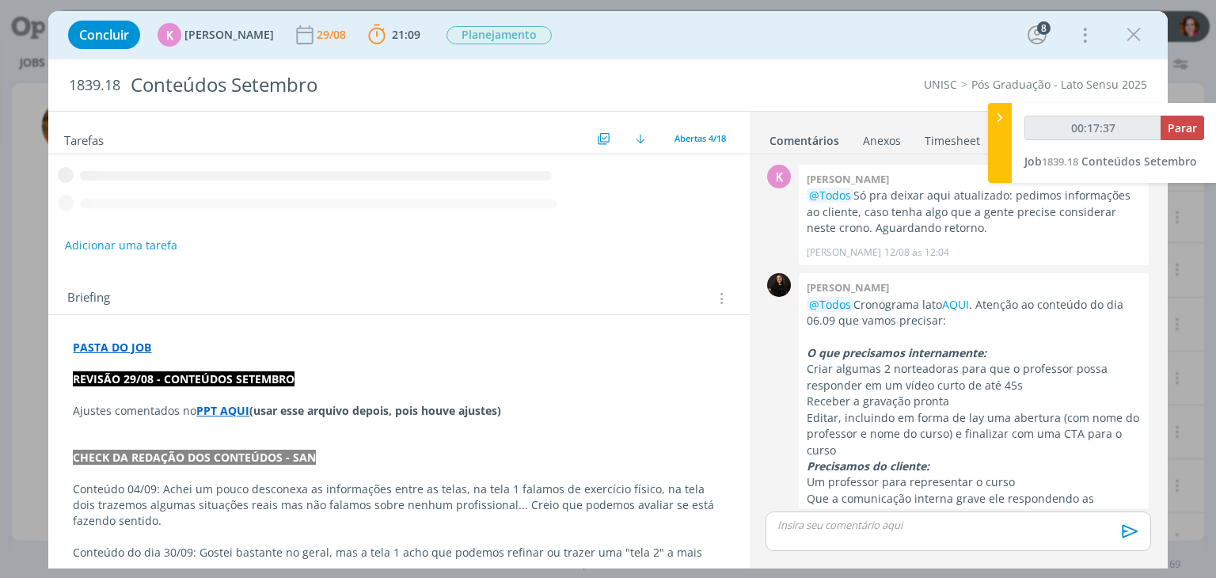
scroll to position [632, 0]
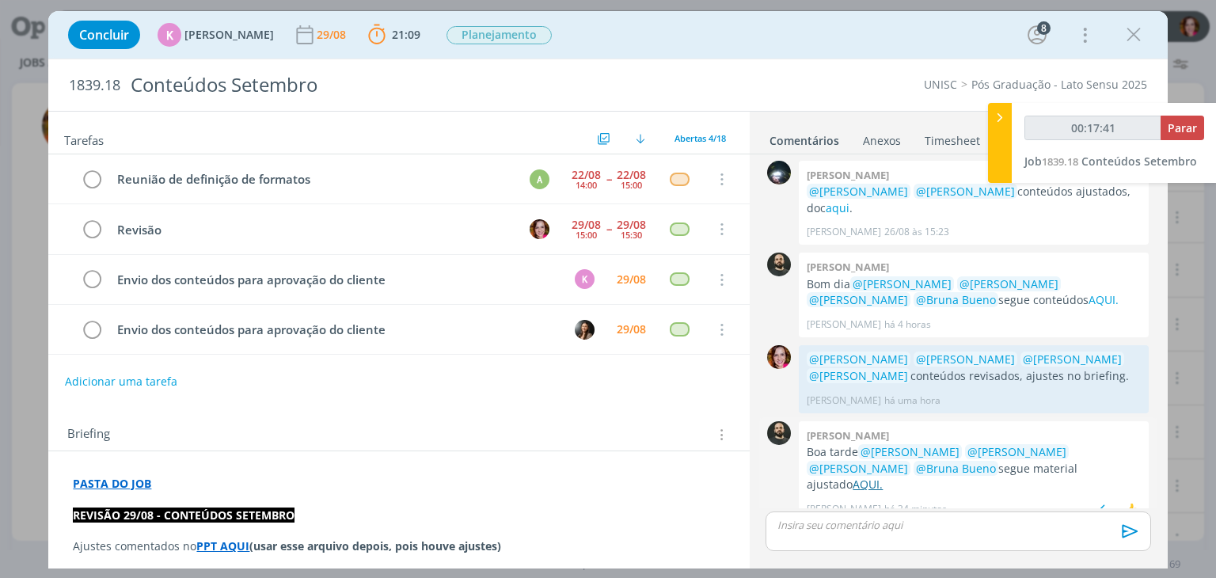
click at [883, 477] on link "AQUI." at bounding box center [867, 484] width 30 height 15
type input "00:19:12"
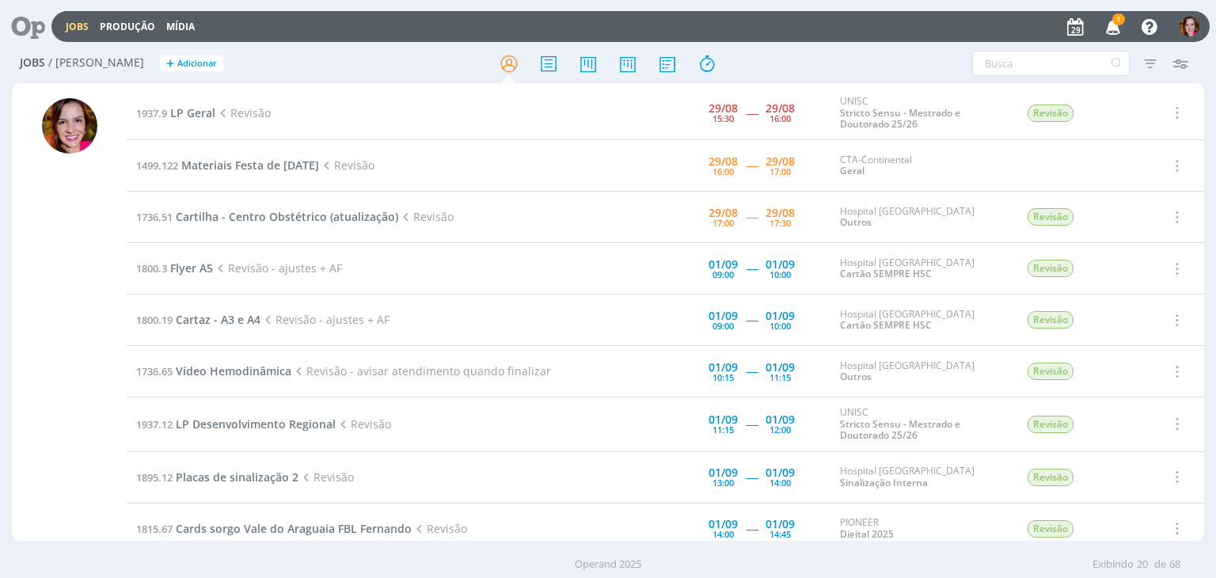
click at [1118, 25] on span "1" at bounding box center [1118, 19] width 13 height 12
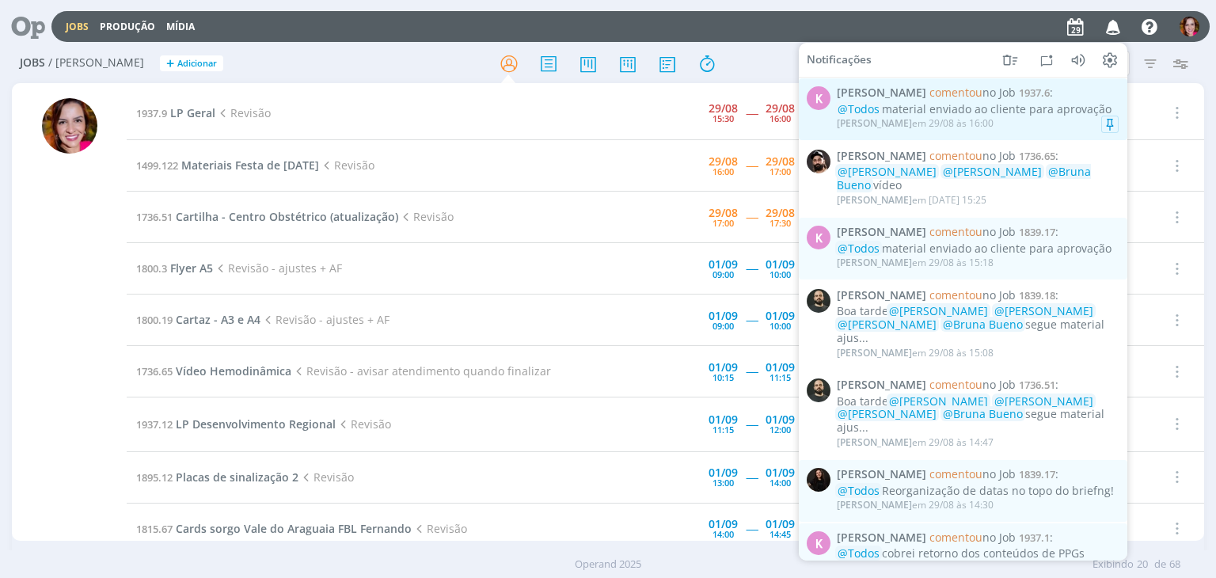
click at [957, 113] on div "@Todos material enviado ao cliente para aprovação" at bounding box center [978, 109] width 282 height 13
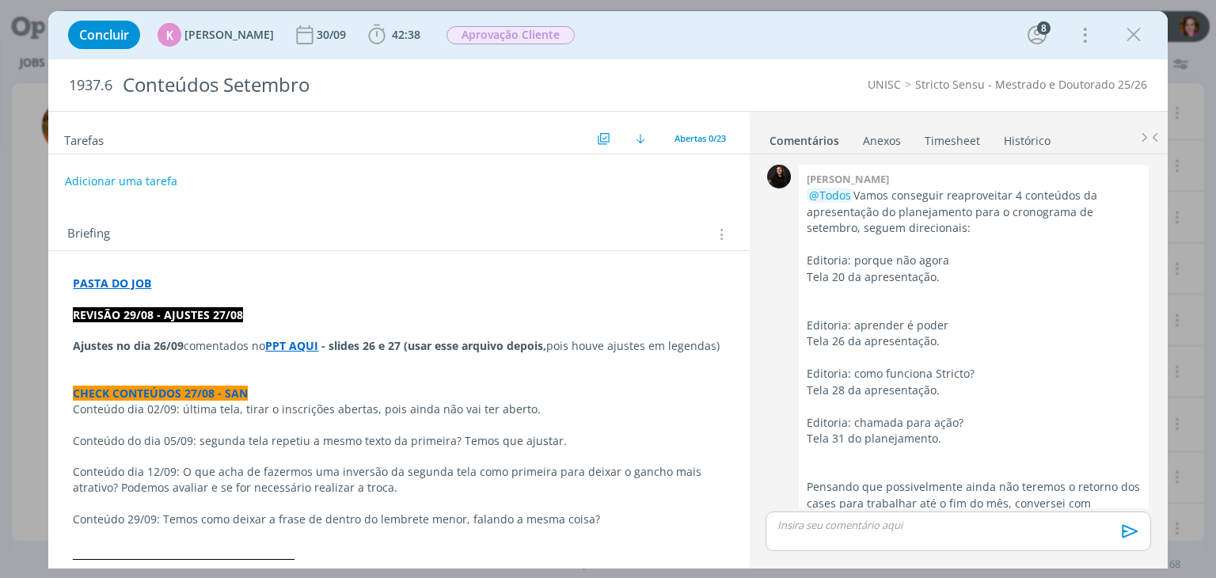
scroll to position [2504, 0]
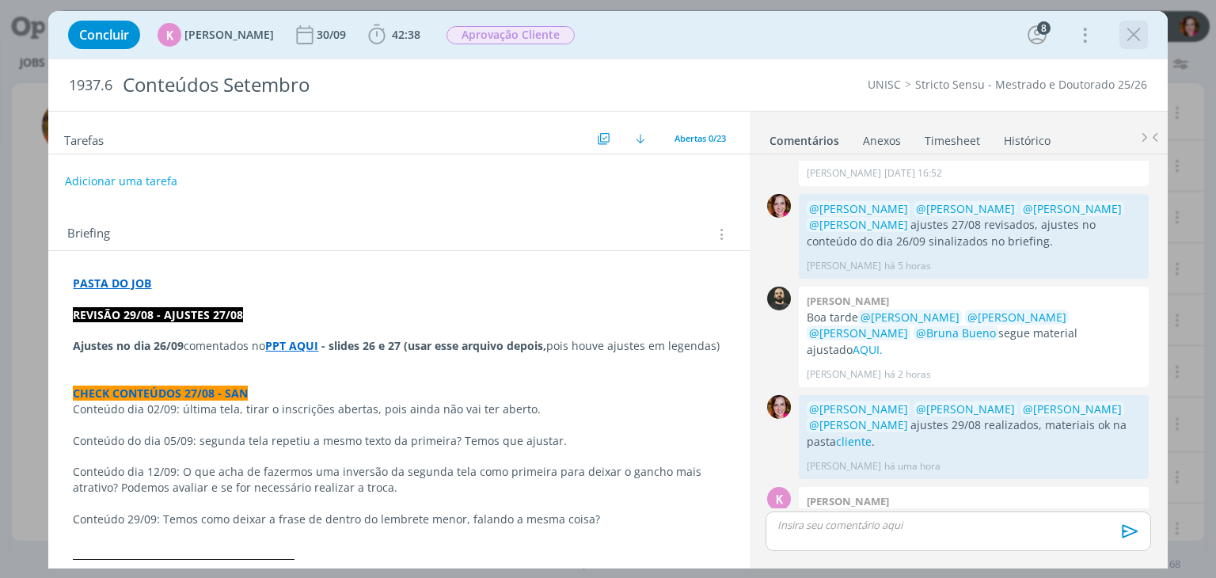
click at [1133, 33] on icon "dialog" at bounding box center [1134, 35] width 24 height 24
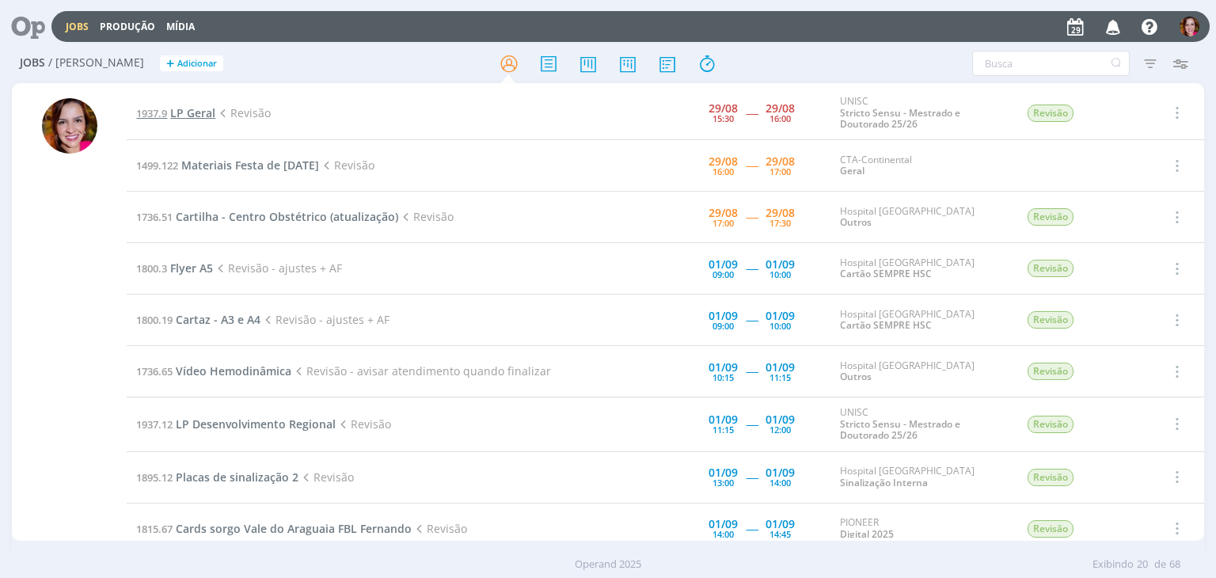
click at [193, 115] on span "LP Geral" at bounding box center [192, 112] width 45 height 15
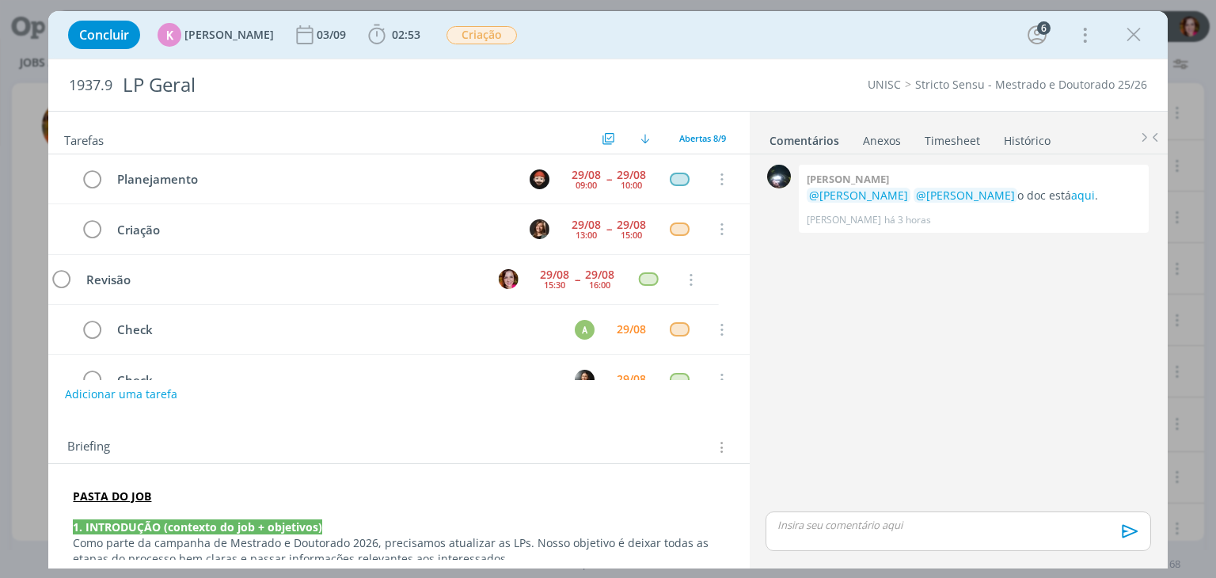
scroll to position [49, 0]
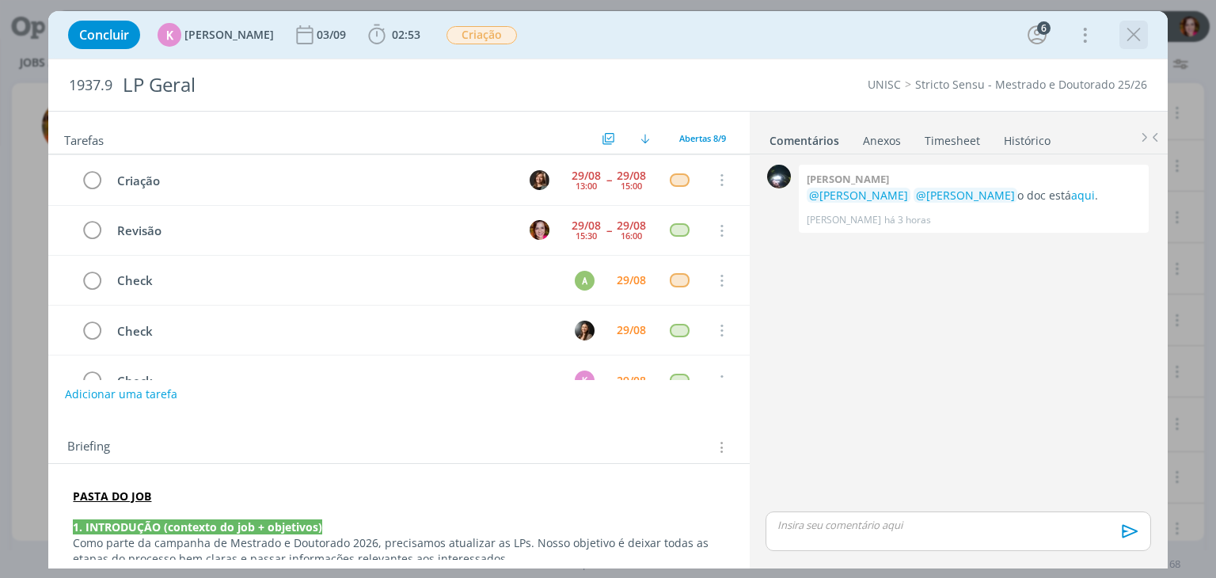
click at [1128, 41] on icon "dialog" at bounding box center [1134, 35] width 24 height 24
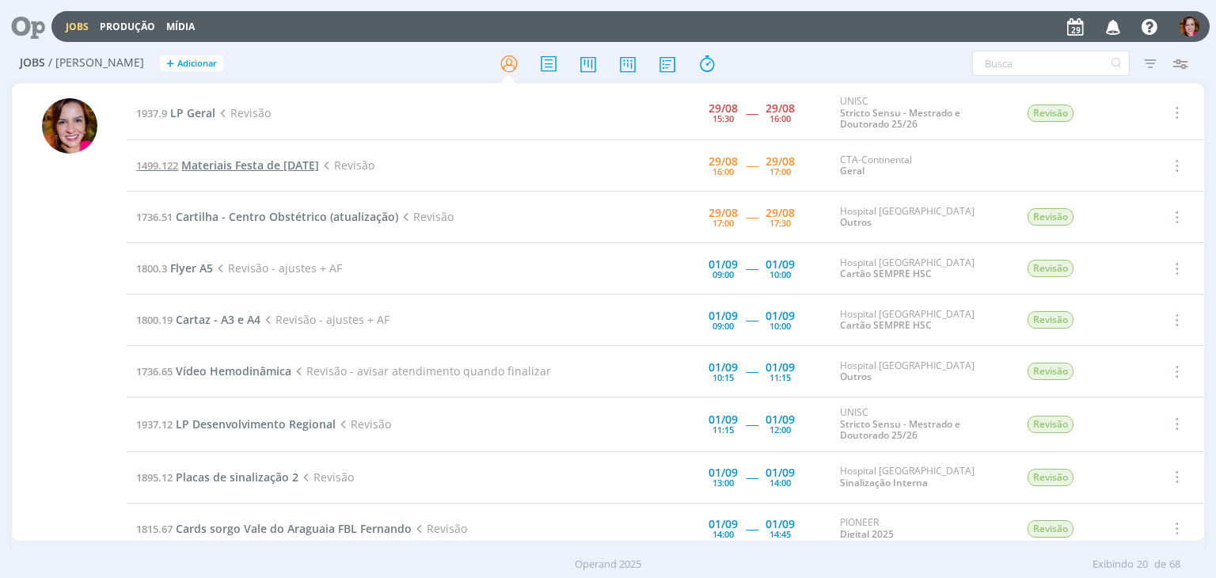
click at [274, 169] on span "Materiais Festa de [DATE]" at bounding box center [250, 165] width 138 height 15
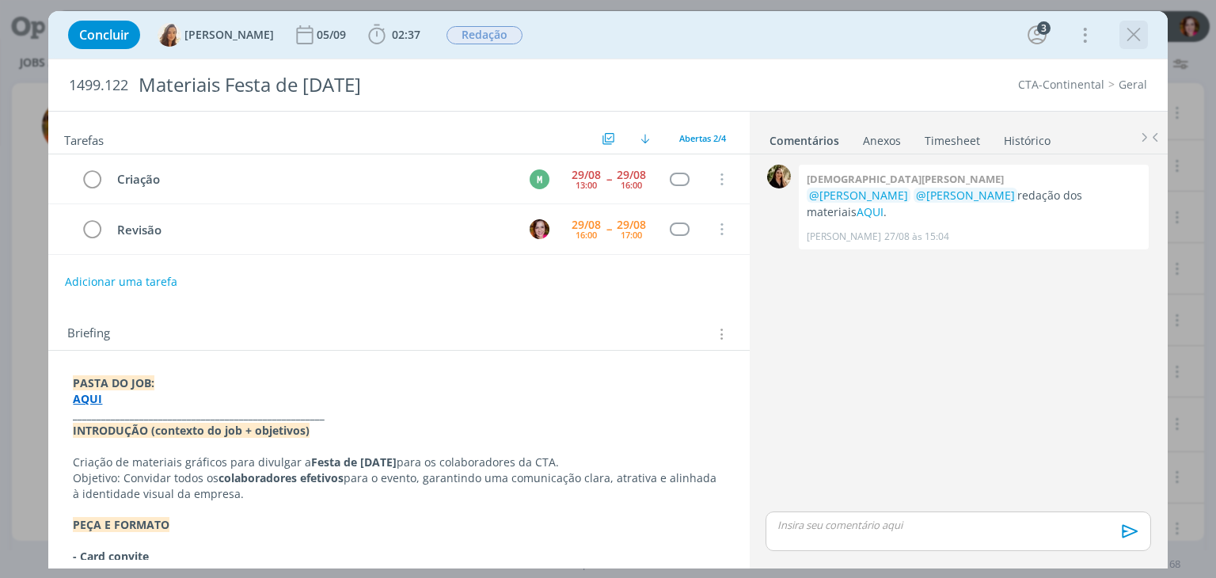
click at [1126, 37] on icon "dialog" at bounding box center [1134, 35] width 24 height 24
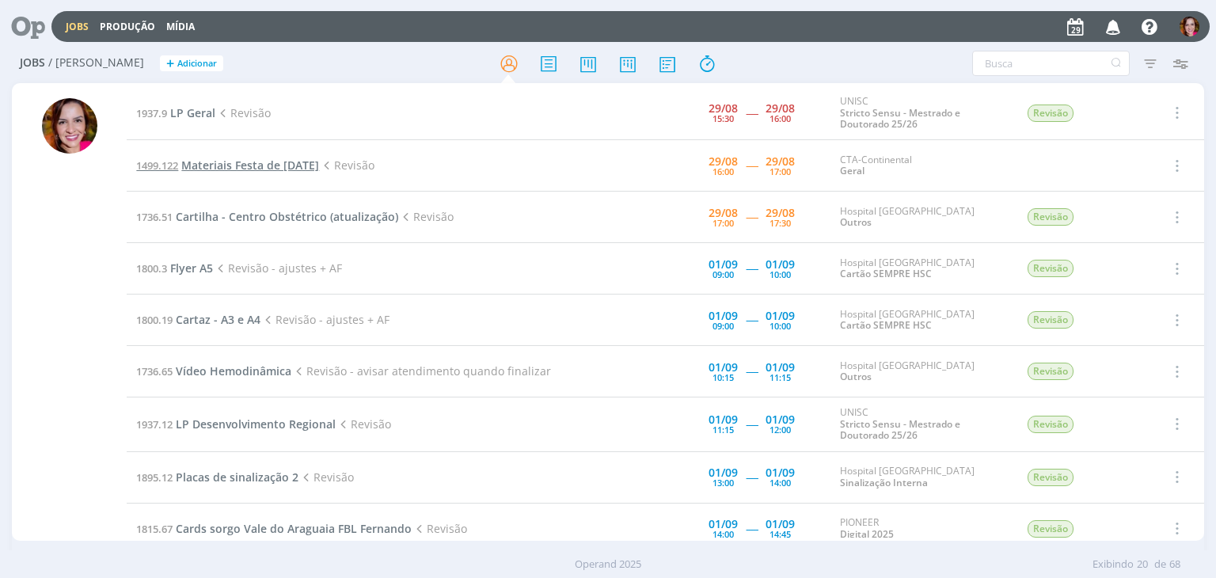
click at [206, 165] on span "Materiais Festa de [DATE]" at bounding box center [250, 165] width 138 height 15
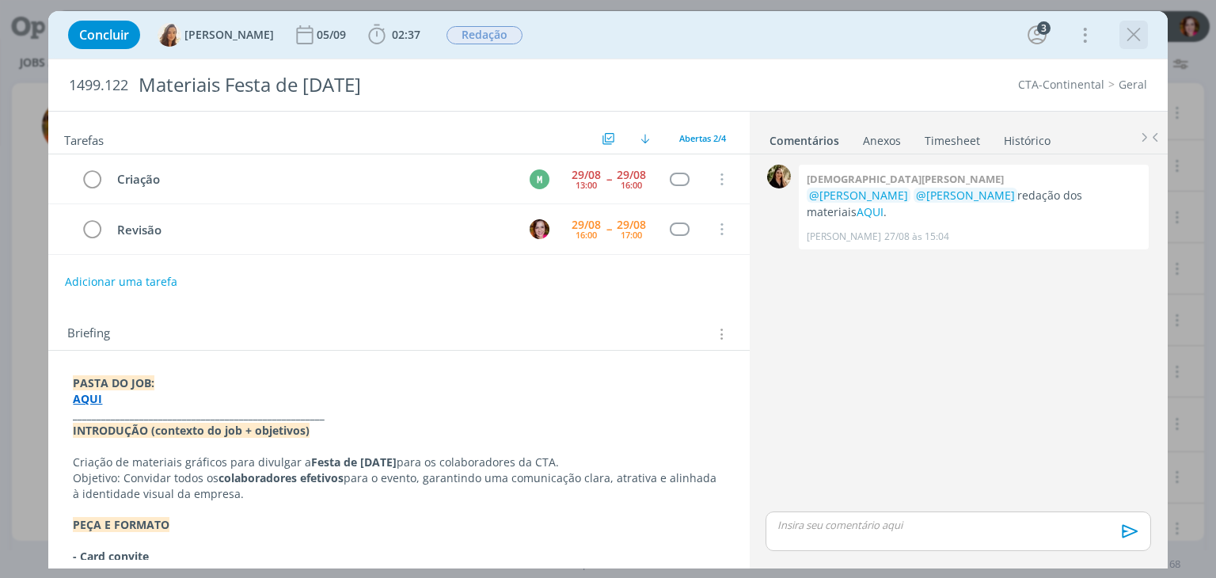
click at [1135, 42] on icon "dialog" at bounding box center [1134, 35] width 24 height 24
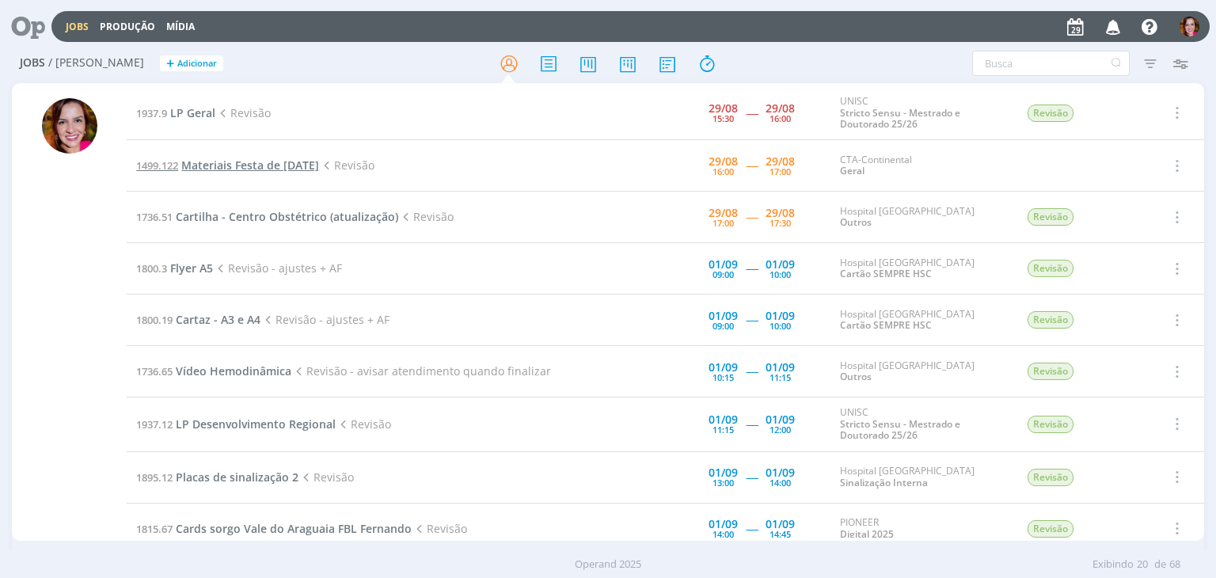
click at [239, 161] on span "Materiais Festa de Natal 2025" at bounding box center [250, 165] width 138 height 15
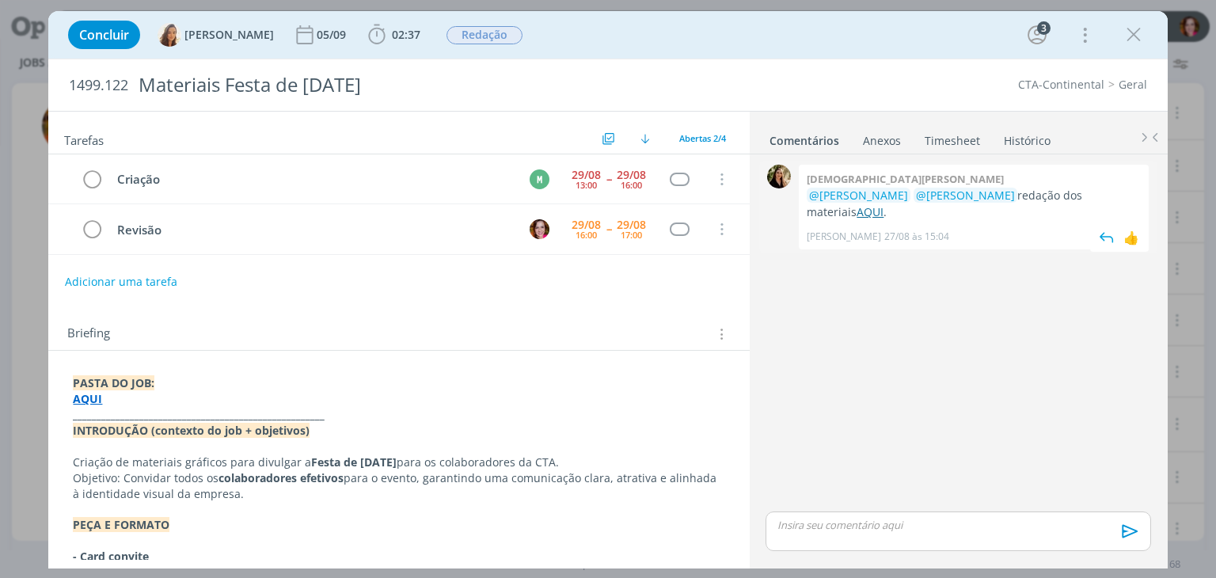
click at [883, 204] on link "AQUI" at bounding box center [869, 211] width 27 height 15
click at [1137, 37] on icon "dialog" at bounding box center [1134, 35] width 24 height 24
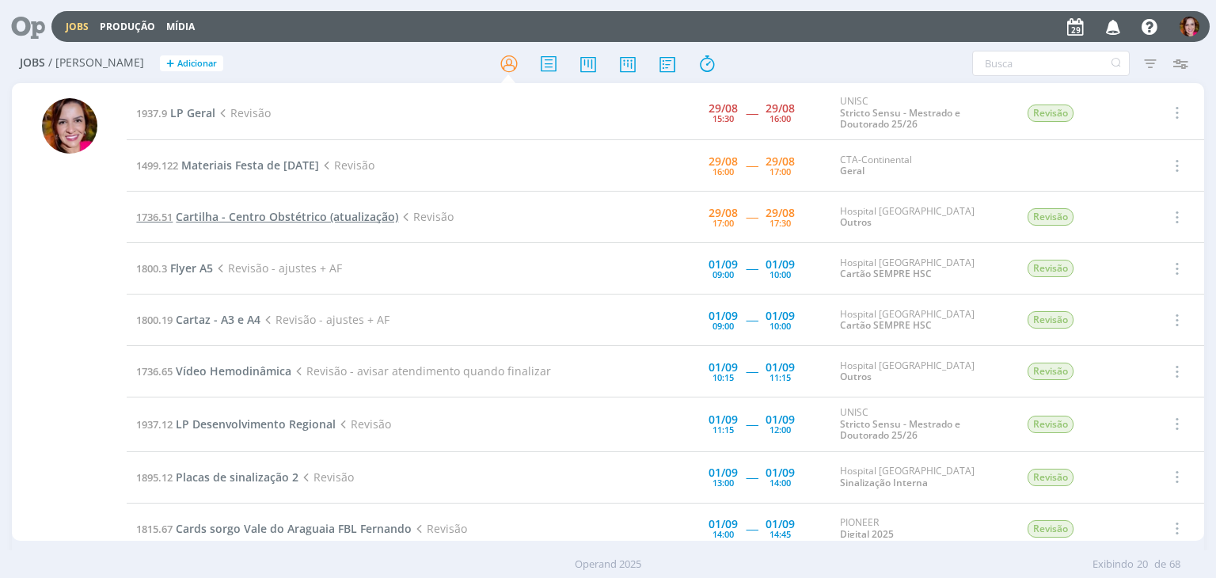
click at [226, 212] on span "Cartilha - Centro Obstétrico (atualização)" at bounding box center [287, 216] width 222 height 15
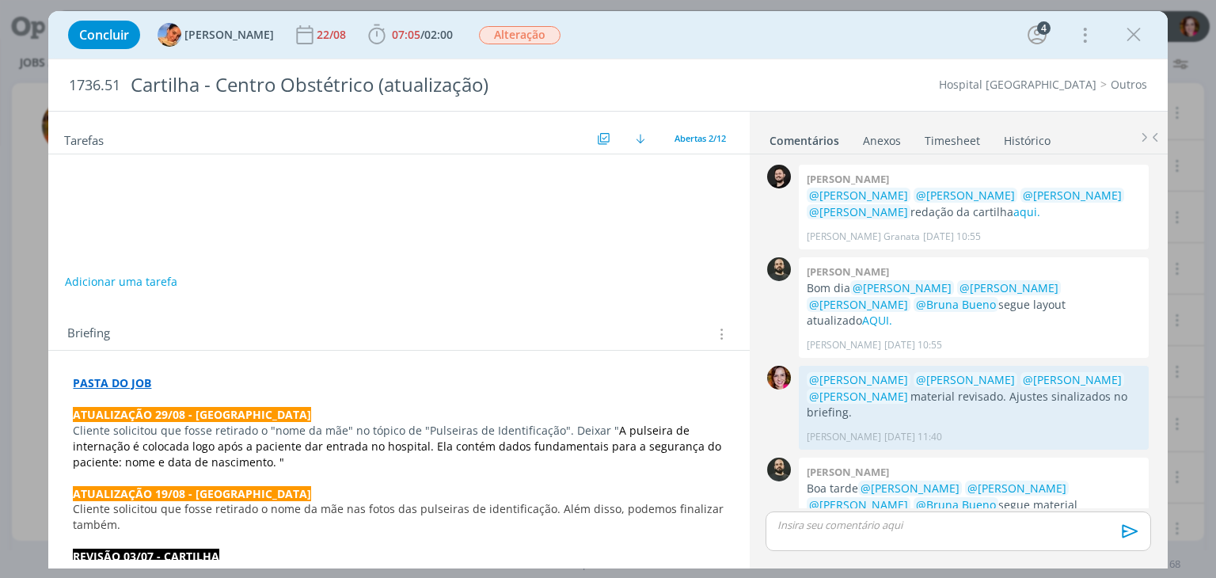
scroll to position [573, 0]
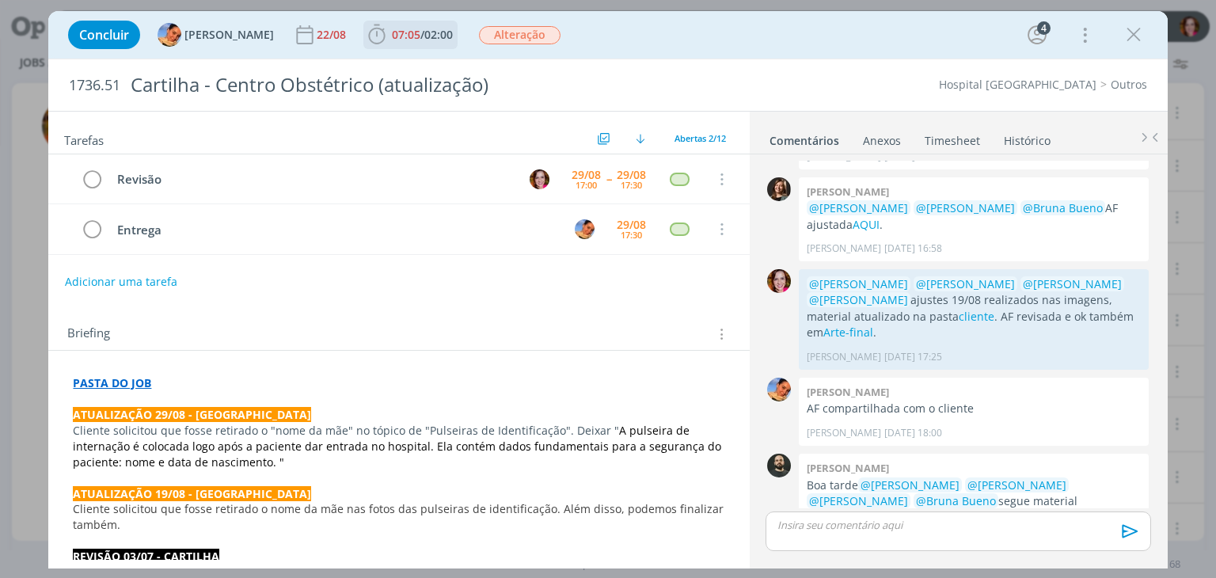
click at [423, 42] on span "07:05 / 02:00" at bounding box center [410, 35] width 91 height 24
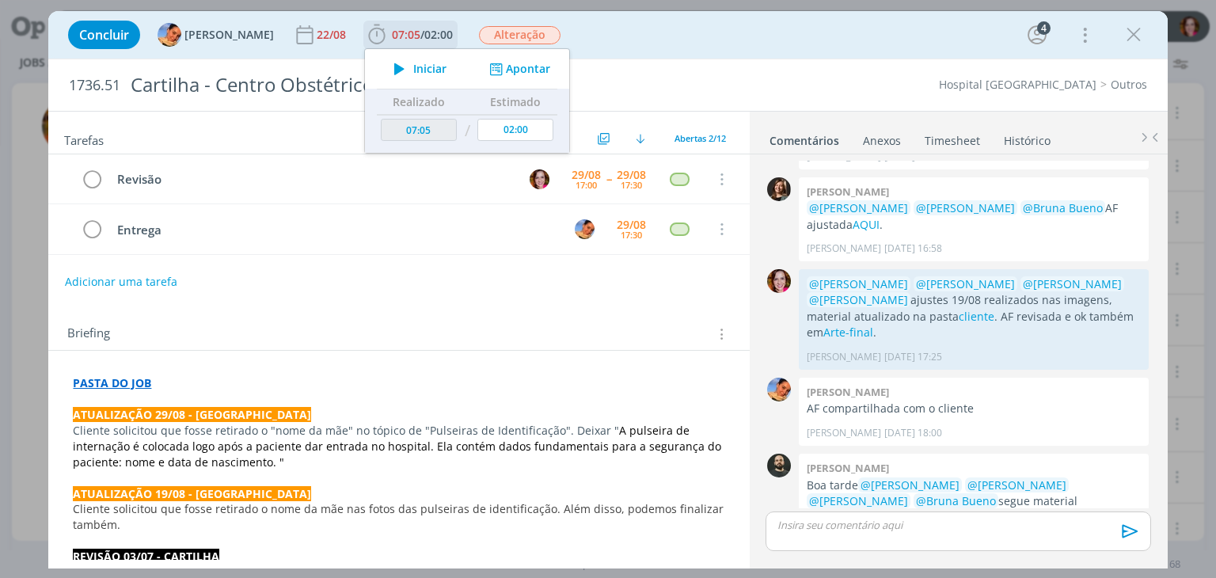
click at [413, 70] on span "Iniciar" at bounding box center [429, 68] width 33 height 11
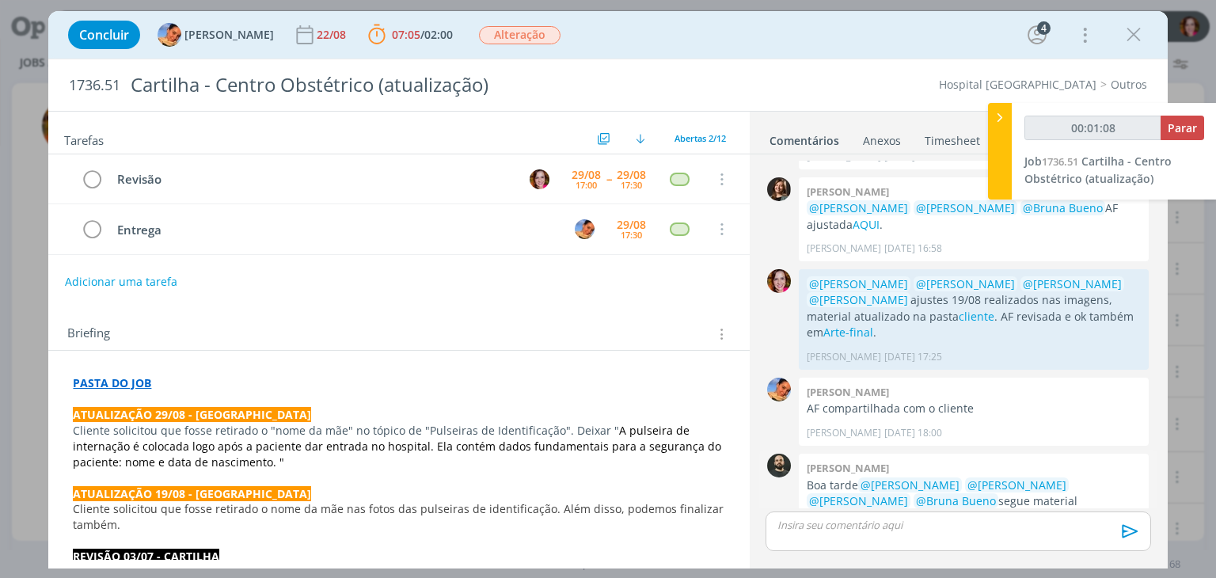
click at [883, 509] on link "AQUI." at bounding box center [867, 516] width 30 height 15
click at [959, 309] on link "cliente" at bounding box center [977, 316] width 36 height 15
type input "00:06:43"
click at [854, 537] on div "dialog" at bounding box center [957, 531] width 385 height 40
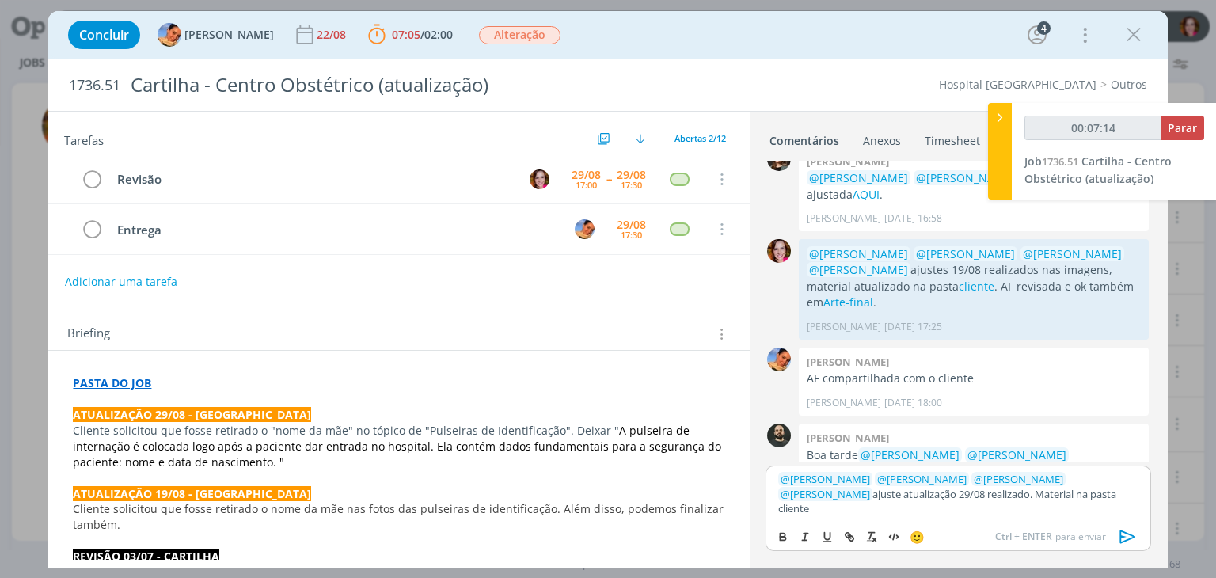
type input "00:07:15"
paste input "https://sobeae.sharepoint.com/sites/SOBEAE/Documentos%20Compartilhados/Forms/Al…"
type input "https://sobeae.sharepoint.com/sites/SOBEAE/Documentos%20Compartilhados/Forms/Al…"
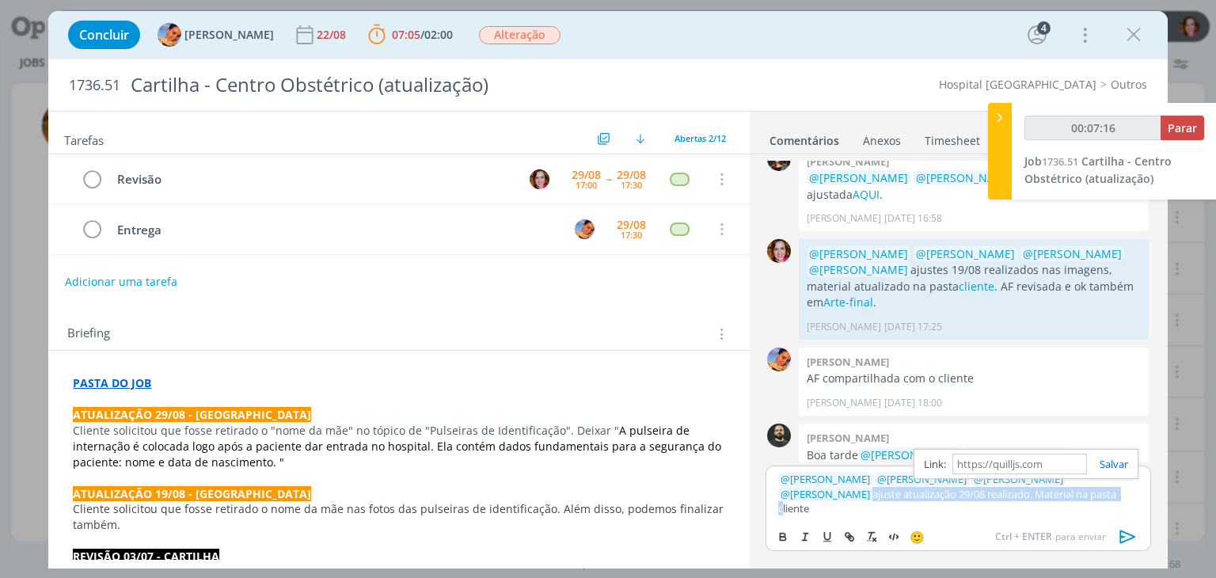
scroll to position [0, 0]
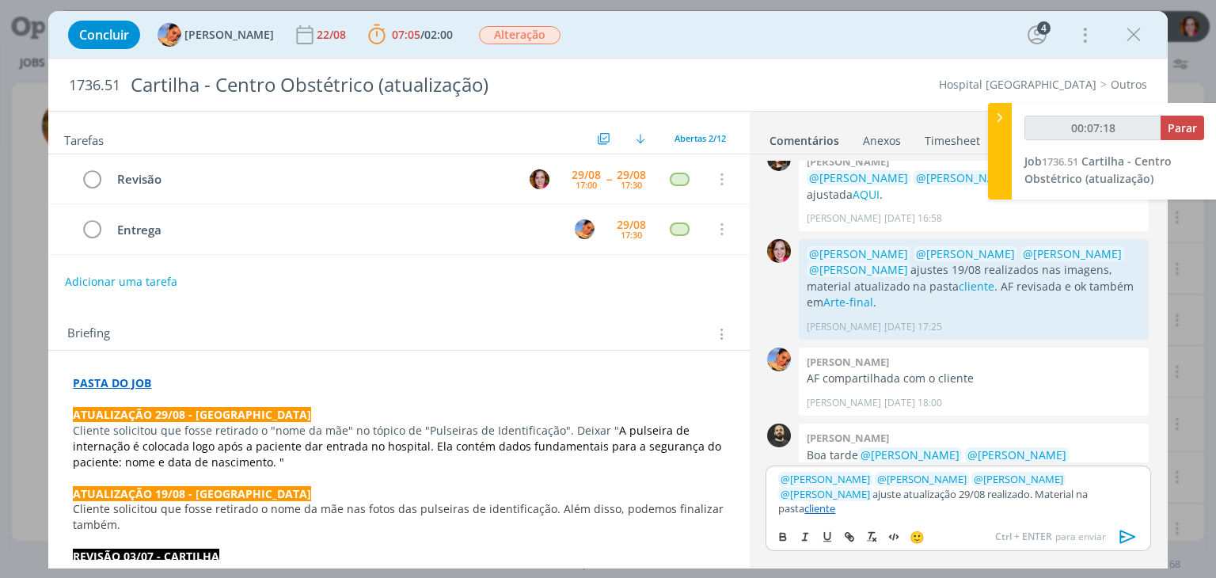
click at [990, 504] on p "﻿ @ Patrick Freitas ﻿ ﻿ @ Luíza Santana ﻿ ﻿ @ Beatriz Luchese ﻿ ﻿ @ Karoline Ar…" at bounding box center [957, 494] width 359 height 44
type input "00:09:32"
type input "v"
type input "00:09:35"
type input "Arte-final"
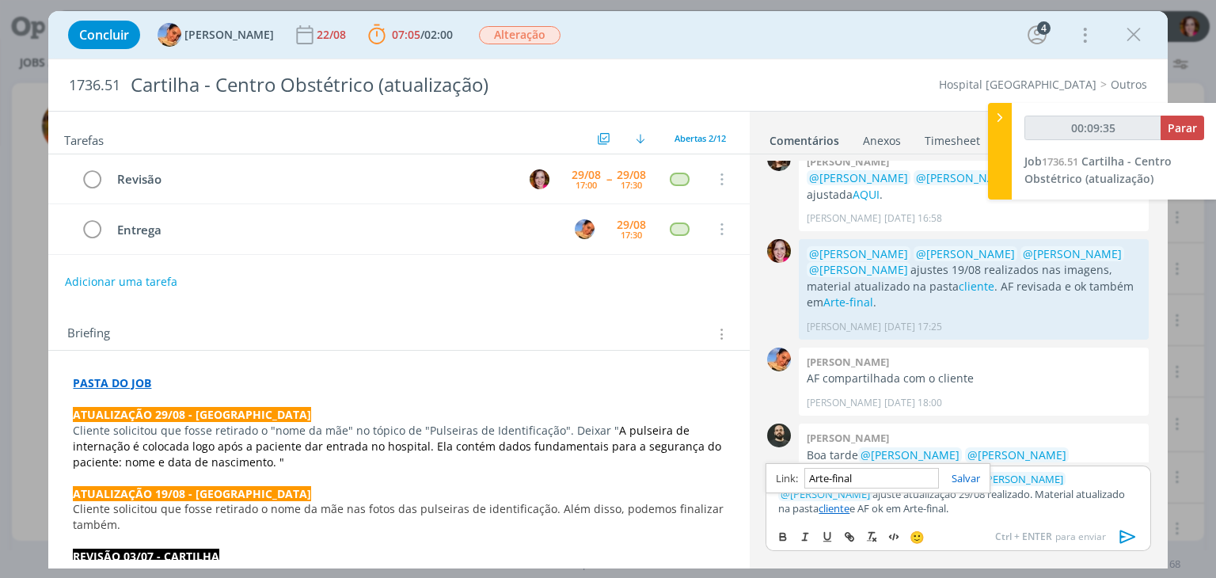
type input "00:09:36"
paste input "https://sobeae.sharepoint.com/sites/SOBEAE/Documentos%20Compartilhados/Forms/Al…"
type input "https://sobeae.sharepoint.com/sites/SOBEAE/Documentos%20Compartilhados/Forms/Al…"
click at [849, 501] on link "cliente" at bounding box center [833, 508] width 31 height 14
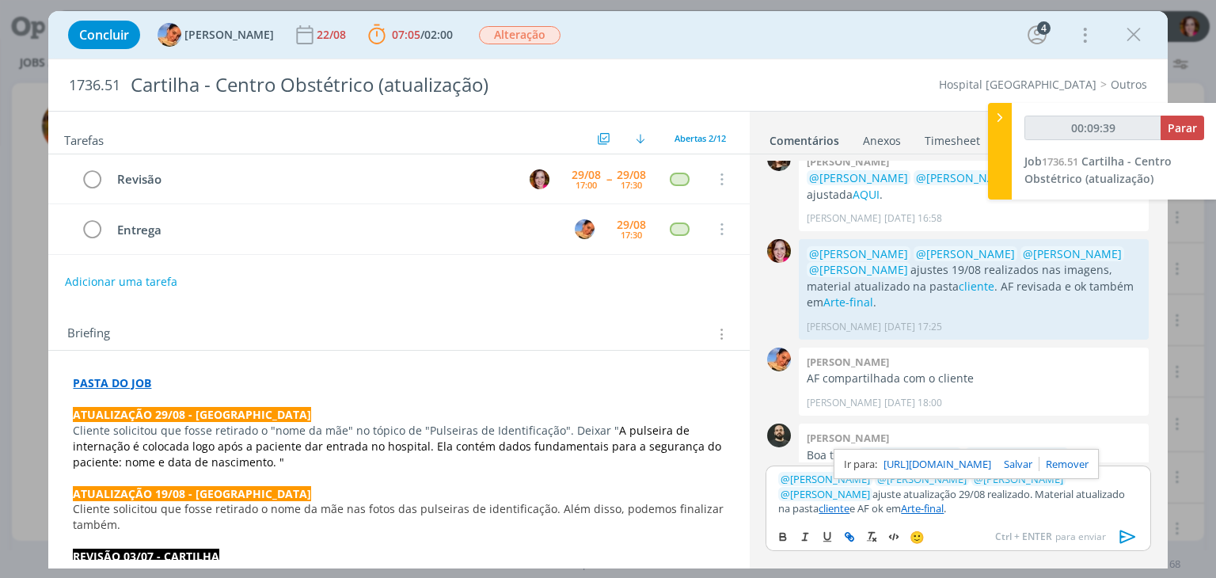
click at [989, 458] on link "https://sobeae.sharepoint.com/sites/SOBEAE/Documentos%20Compartilhados/Forms/Al…" at bounding box center [937, 464] width 108 height 21
click at [901, 504] on link "Arte-final" at bounding box center [922, 508] width 43 height 14
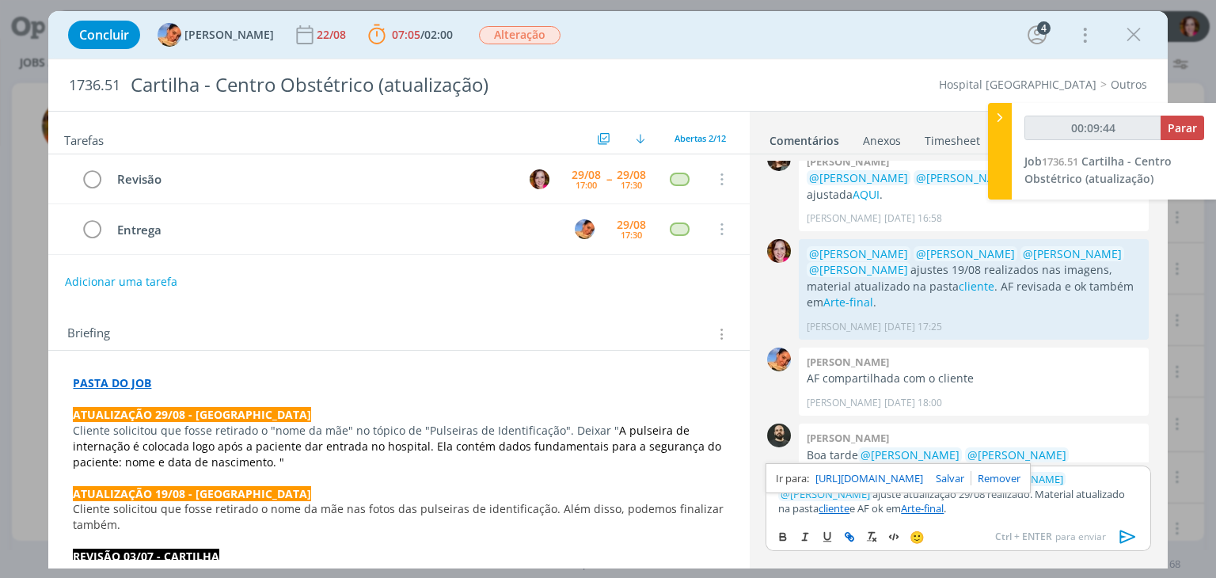
click at [840, 479] on link "https://sobeae.sharepoint.com/sites/SOBEAE/Documentos%20Compartilhados/Forms/Al…" at bounding box center [869, 478] width 108 height 21
click at [915, 514] on p "﻿ @ Patrick Freitas ﻿ ﻿ @ Luíza Santana ﻿ ﻿ @ Beatriz Luchese ﻿ ﻿ @ Karoline Ar…" at bounding box center [957, 494] width 359 height 44
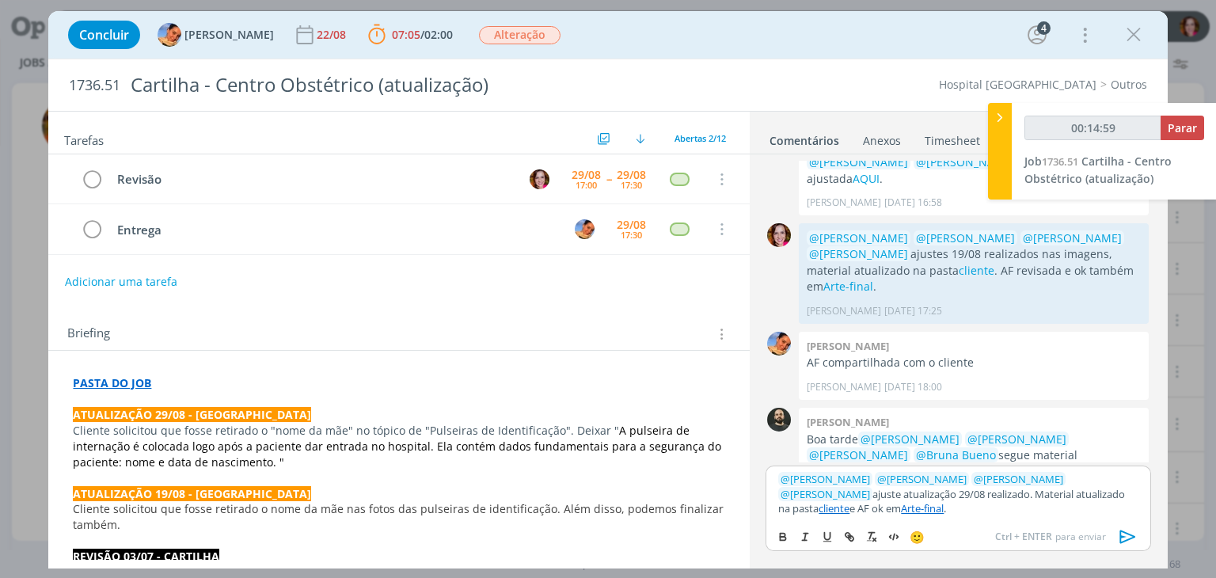
click at [849, 501] on link "cliente" at bounding box center [833, 508] width 31 height 14
click at [991, 463] on link "https://sobeae.sharepoint.com/sites/SOBEAE/Documentos%20Compartilhados/Forms/Al…" at bounding box center [937, 464] width 108 height 21
click at [901, 514] on link "Arte-final" at bounding box center [922, 508] width 43 height 14
click at [873, 479] on link "https://sobeae.sharepoint.com/sites/SOBEAE/Documentos%20Compartilhados/Forms/Al…" at bounding box center [869, 478] width 108 height 21
click at [91, 183] on icon "dialog" at bounding box center [92, 180] width 22 height 24
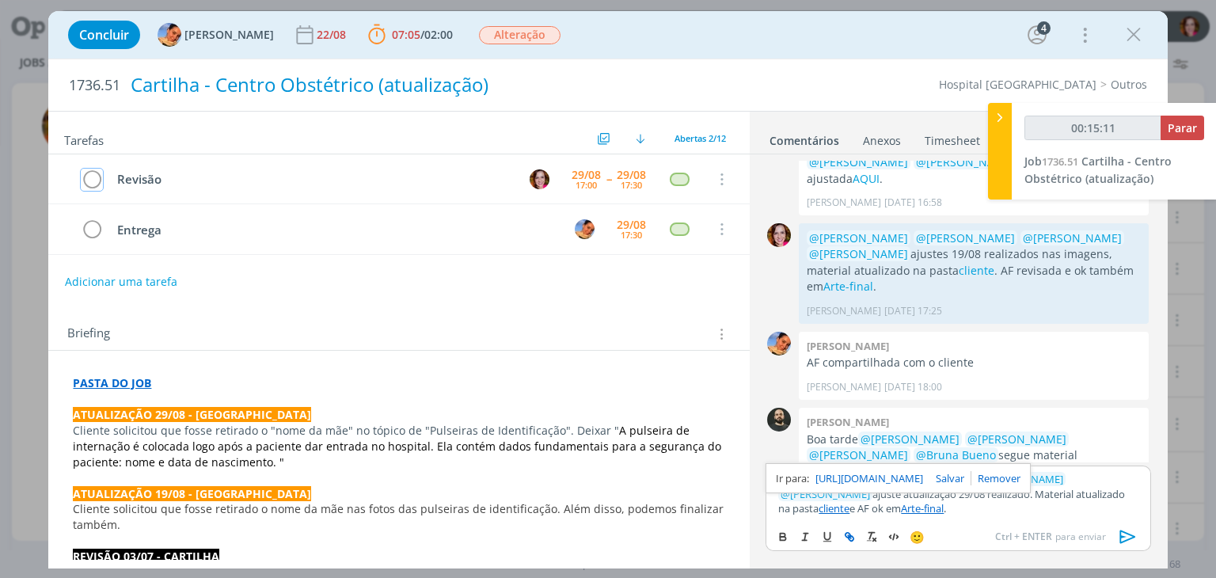
scroll to position [590, 0]
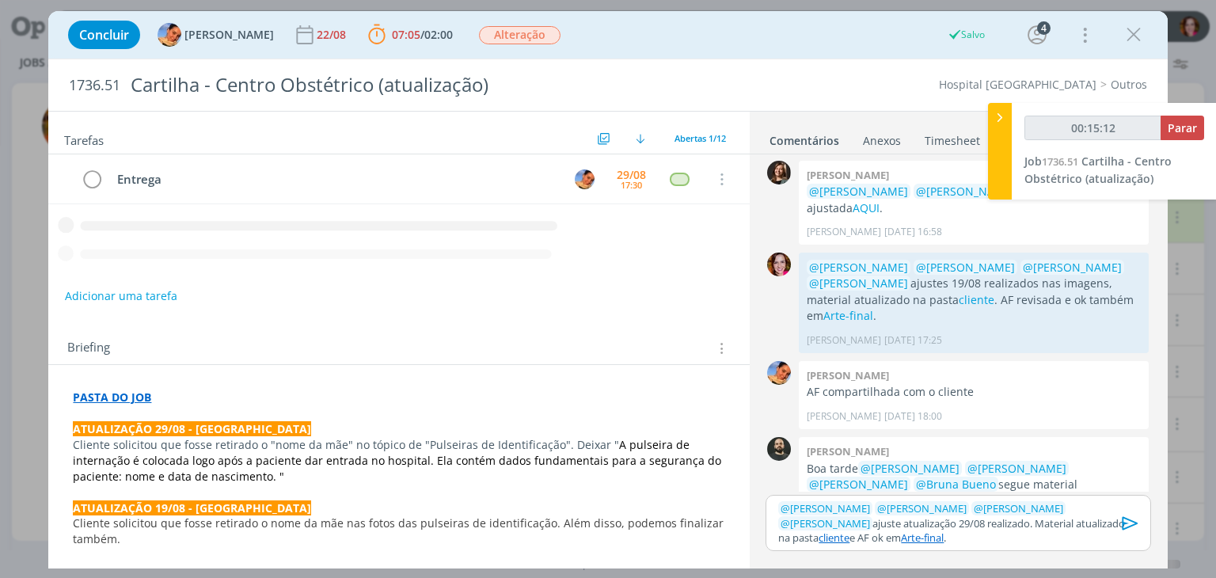
type input "00:15:13"
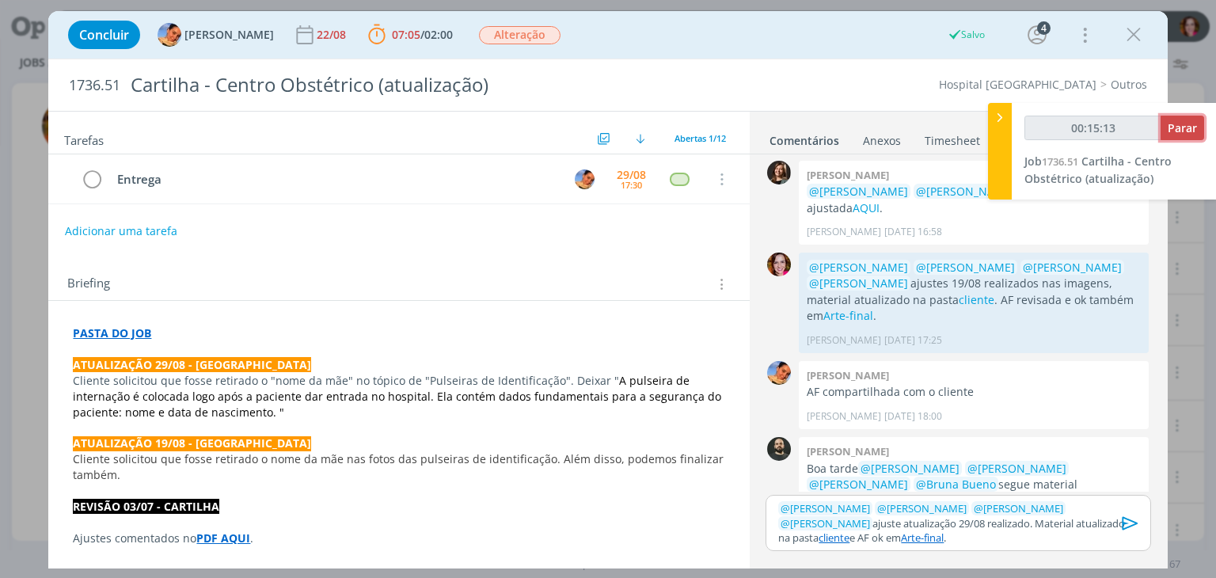
click at [1184, 135] on span "Parar" at bounding box center [1182, 127] width 29 height 15
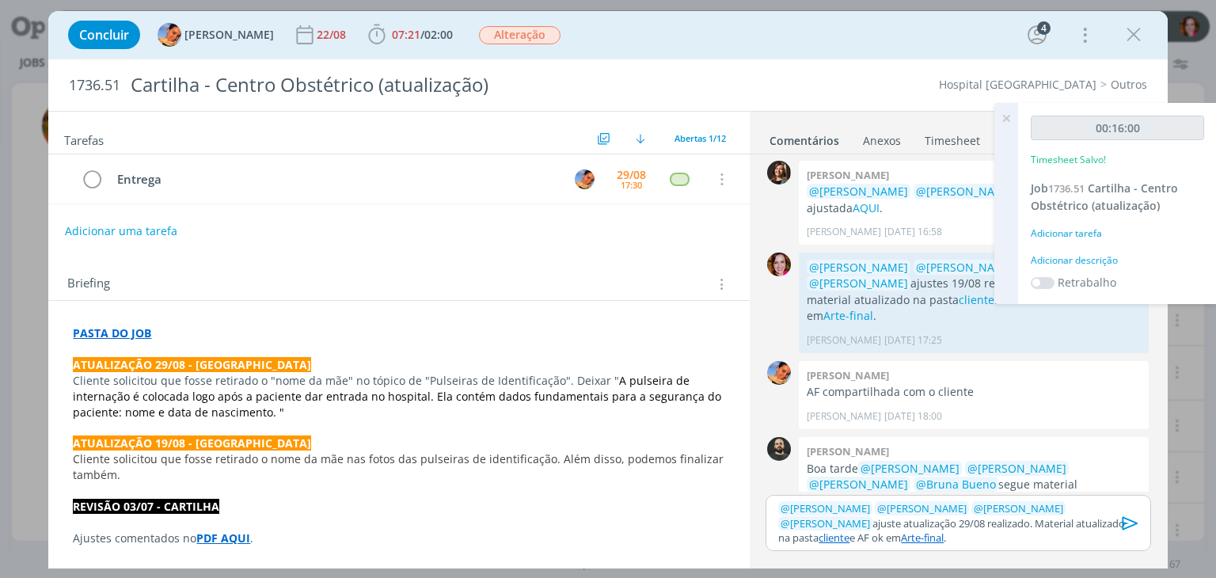
click at [1127, 521] on icon "dialog" at bounding box center [1130, 523] width 24 height 24
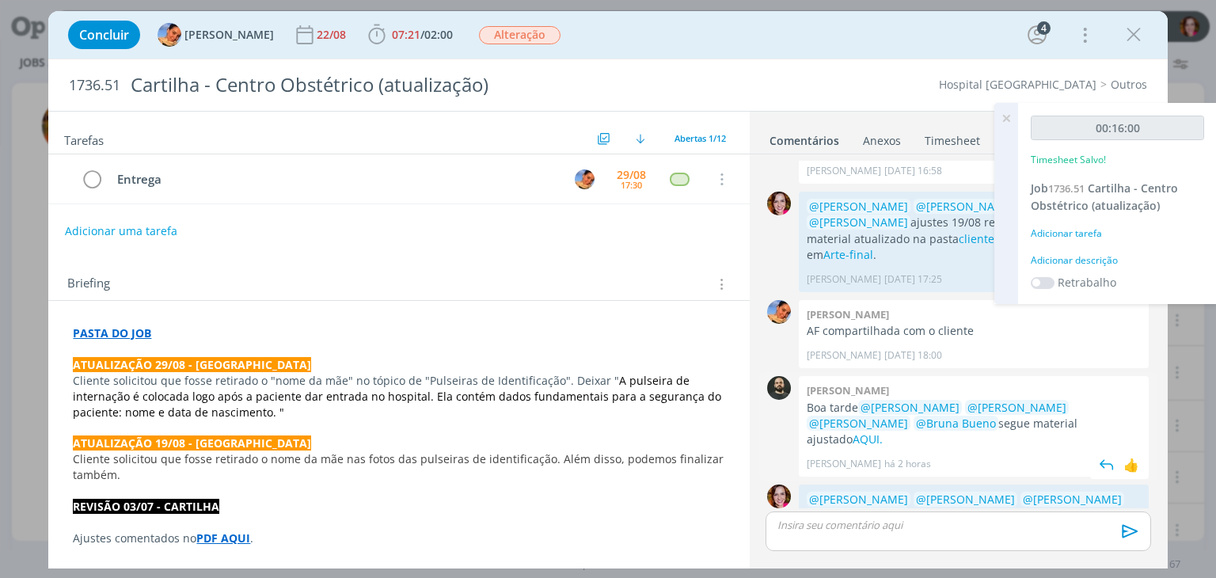
scroll to position [665, 0]
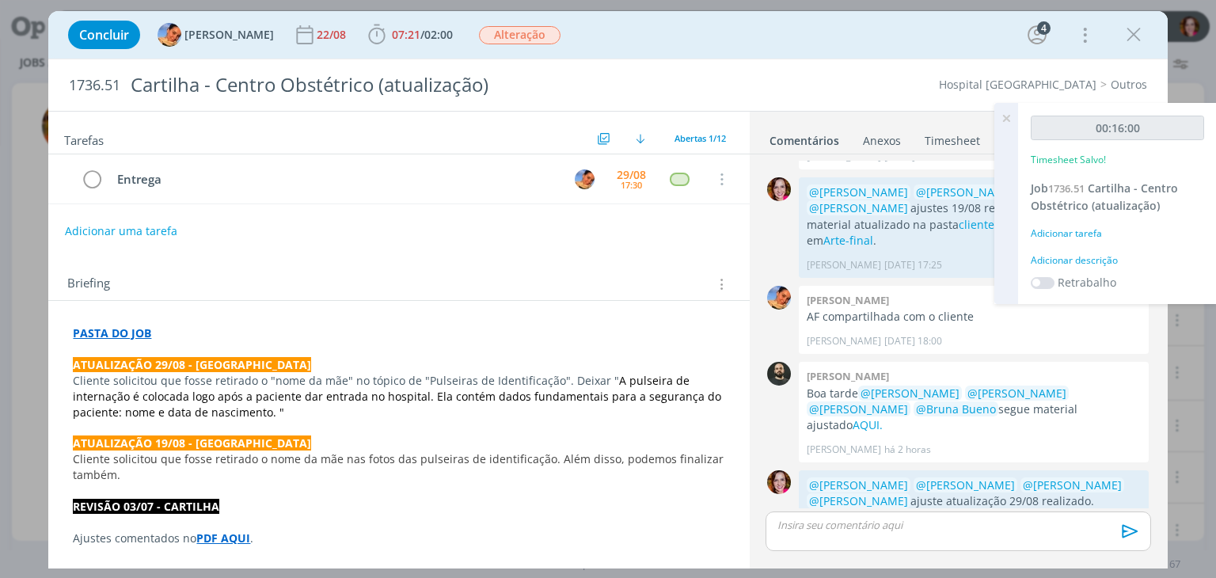
click at [1079, 255] on div "Adicionar descrição" at bounding box center [1117, 260] width 173 height 14
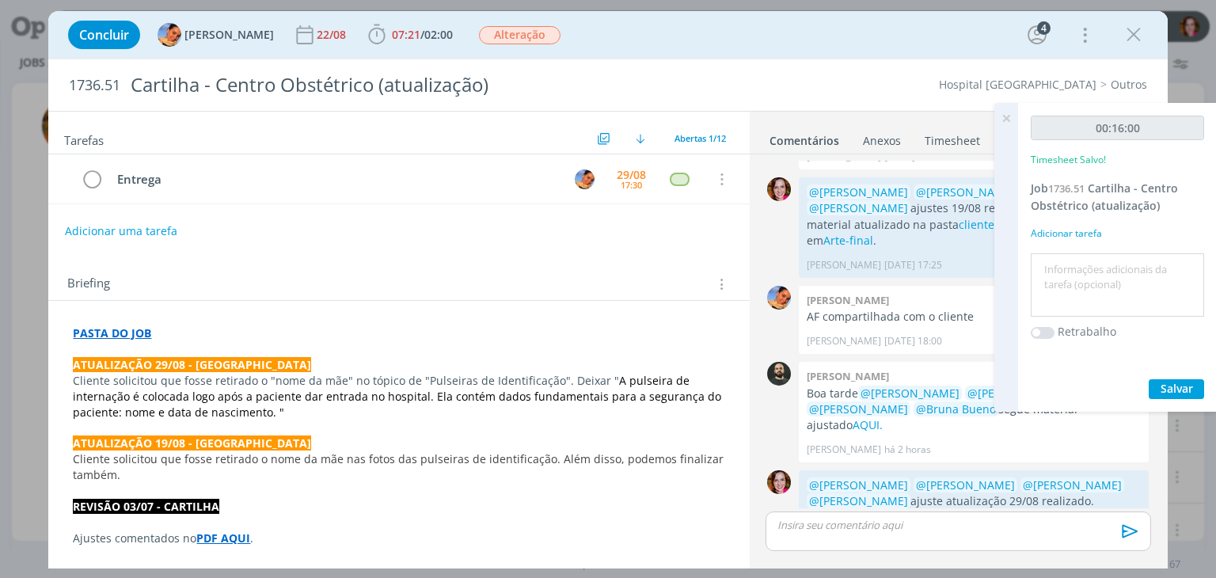
click at [1079, 255] on div at bounding box center [1117, 285] width 173 height 64
click at [1077, 264] on textarea at bounding box center [1117, 285] width 165 height 56
type textarea "Revisão atualização 29/08 e AF"
click at [1189, 379] on button "Salvar" at bounding box center [1176, 389] width 55 height 20
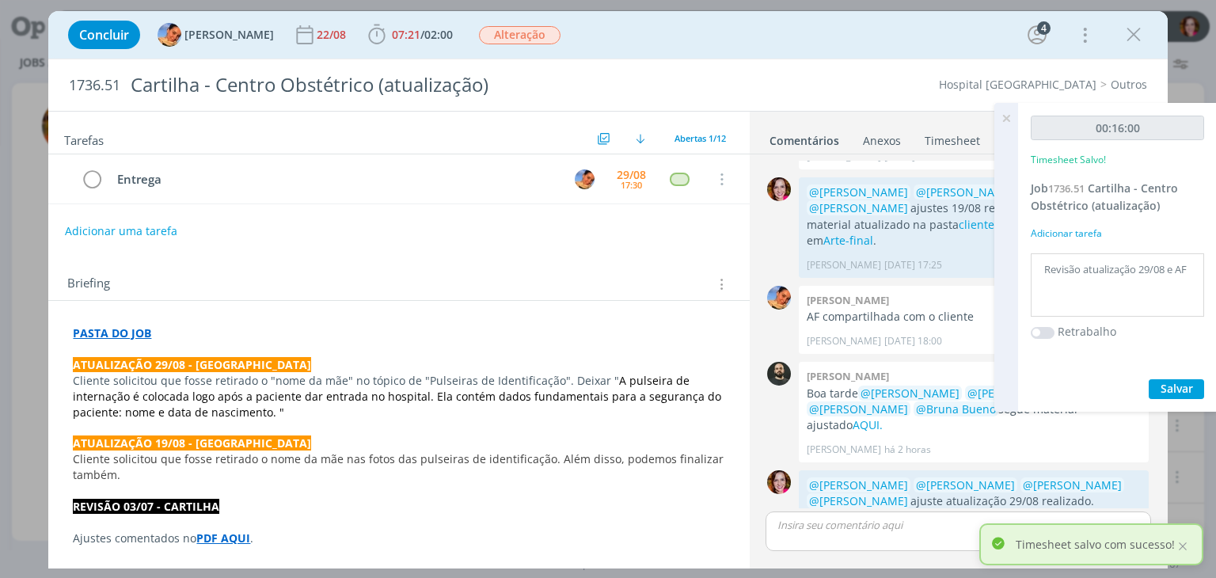
click at [1012, 121] on icon at bounding box center [1006, 118] width 28 height 31
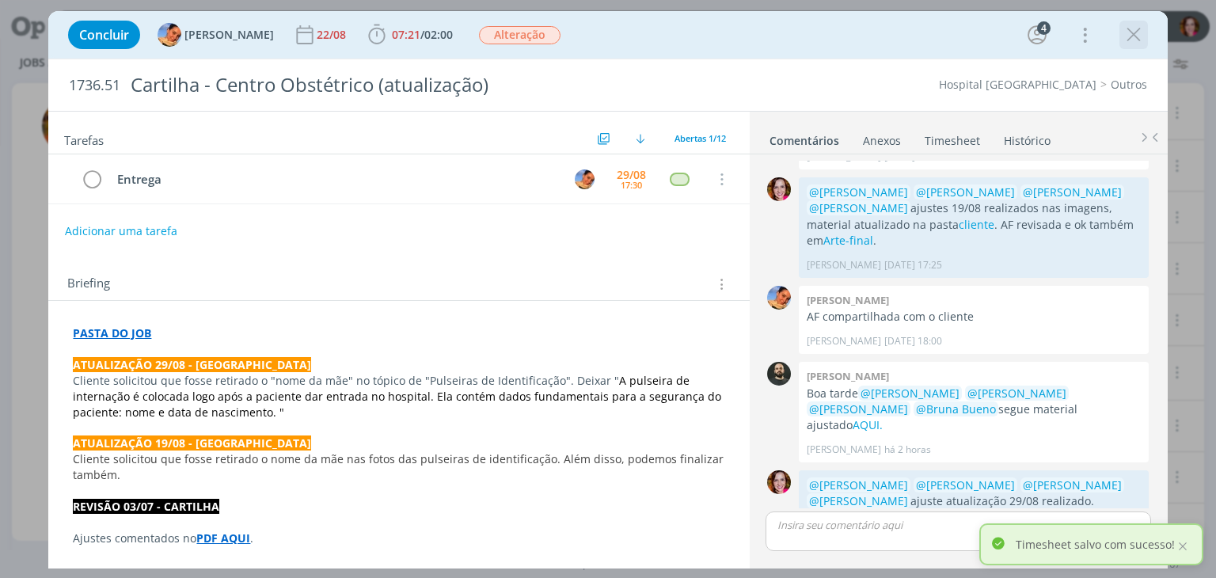
click at [1130, 31] on icon "dialog" at bounding box center [1134, 35] width 24 height 24
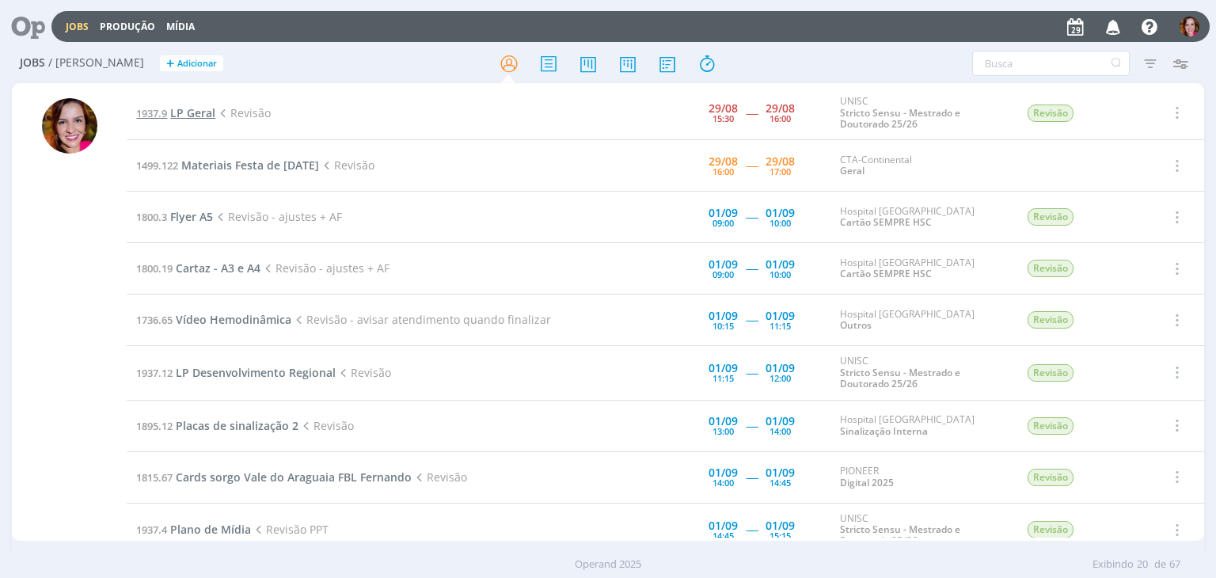
click at [202, 112] on span "LP Geral" at bounding box center [192, 112] width 45 height 15
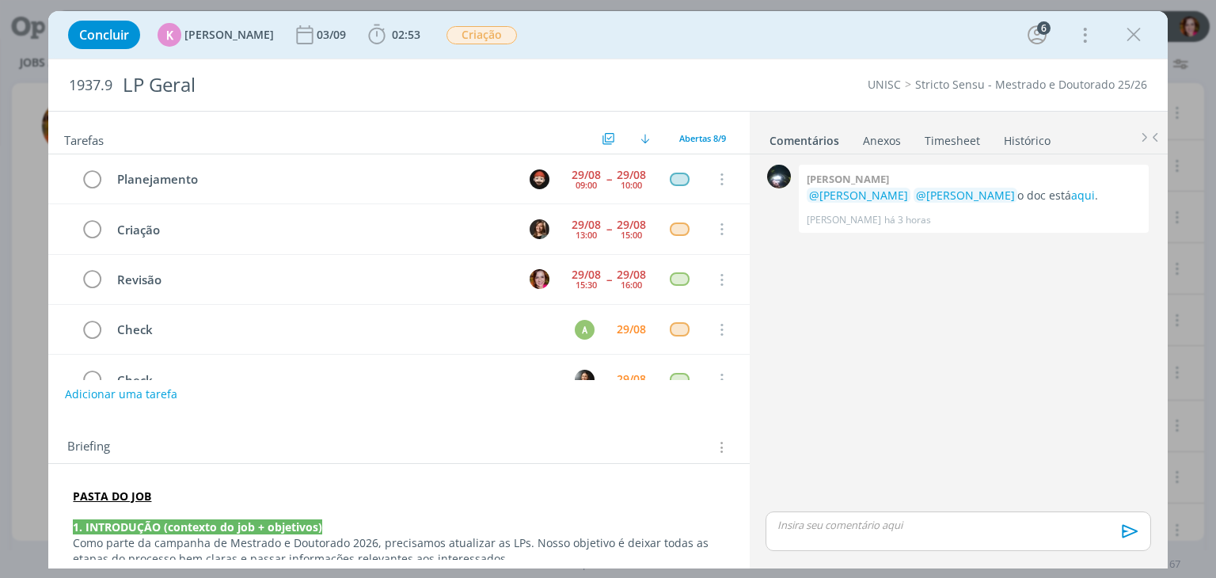
scroll to position [49, 0]
click at [1137, 37] on icon "dialog" at bounding box center [1134, 35] width 24 height 24
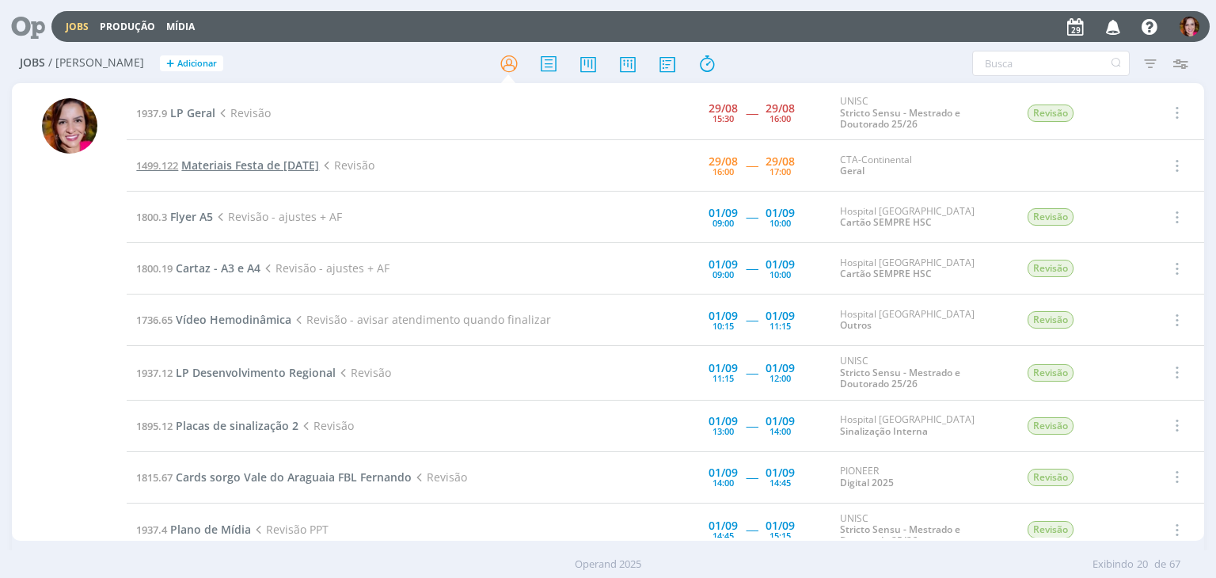
click at [250, 162] on span "Materiais Festa de Natal 2025" at bounding box center [250, 165] width 138 height 15
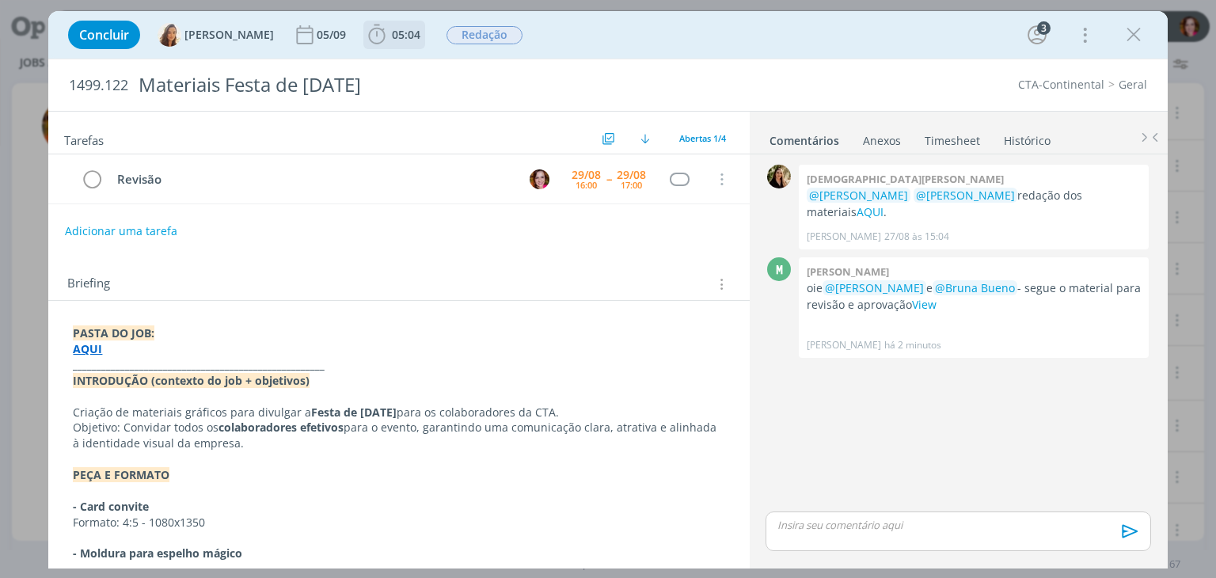
click at [397, 29] on span "05:04" at bounding box center [406, 34] width 28 height 15
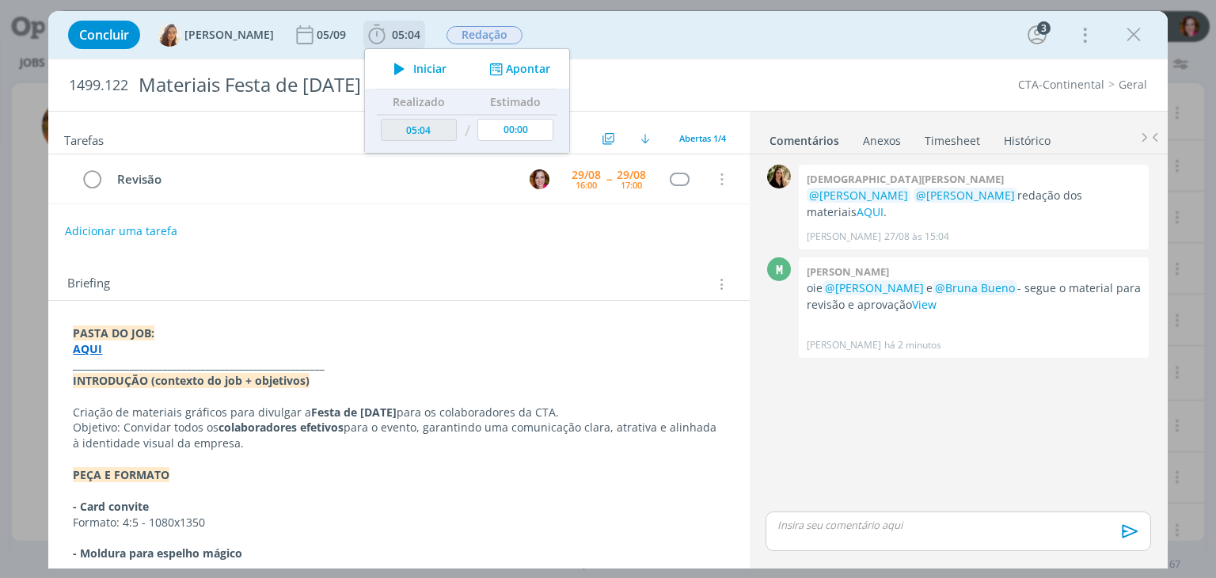
click at [413, 68] on span "Iniciar" at bounding box center [429, 68] width 33 height 11
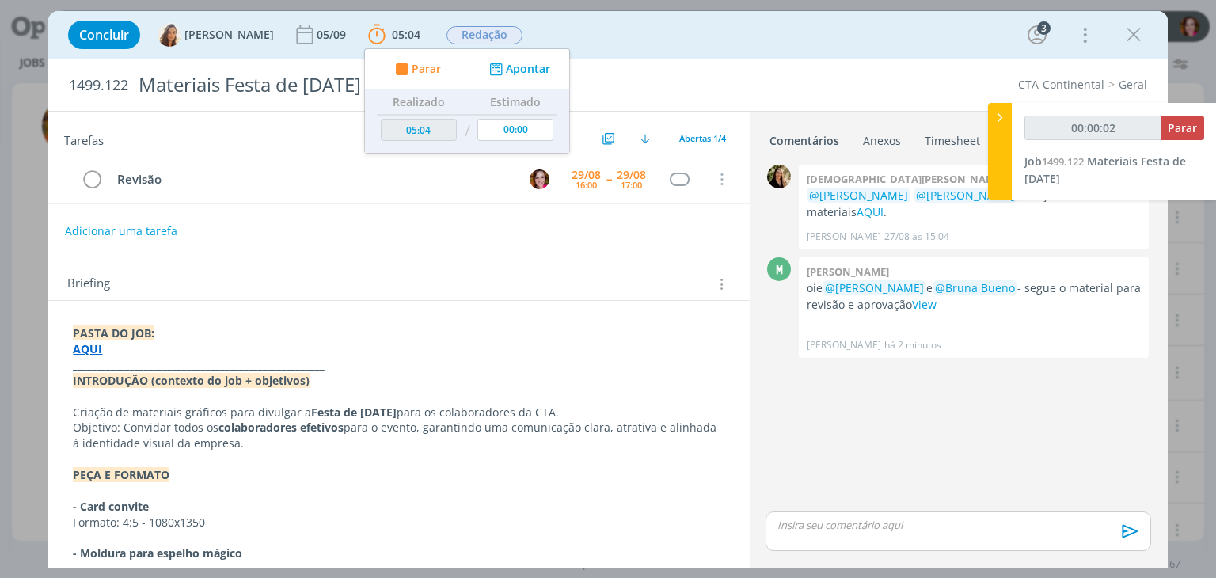
type input "00:00:03"
click at [1000, 117] on icon at bounding box center [1000, 117] width 16 height 17
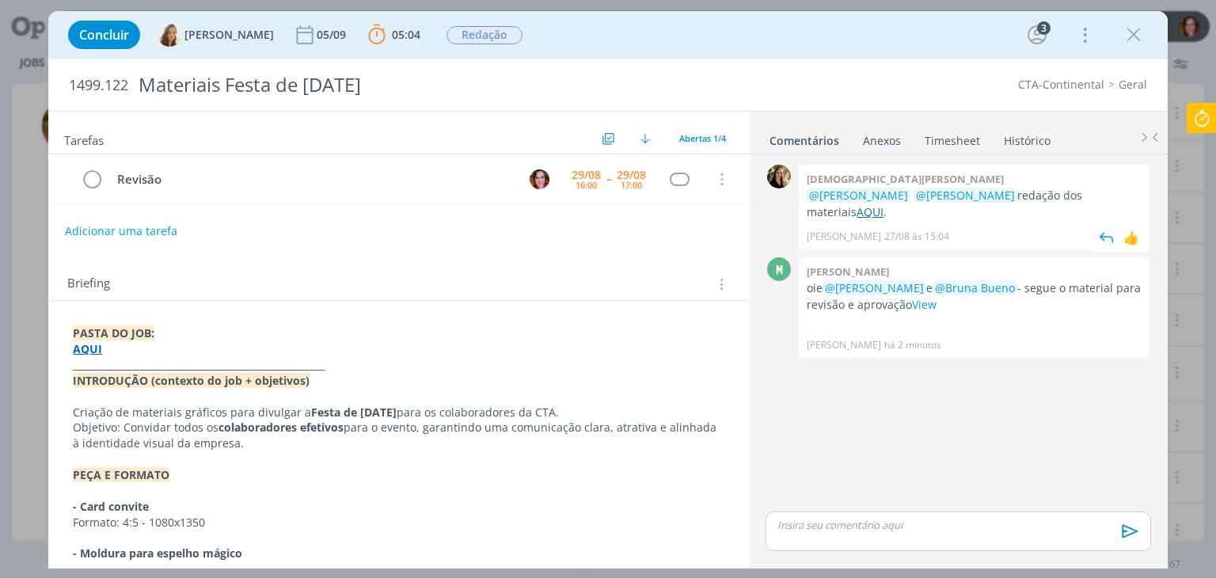
click at [883, 204] on link "AQUI" at bounding box center [869, 211] width 27 height 15
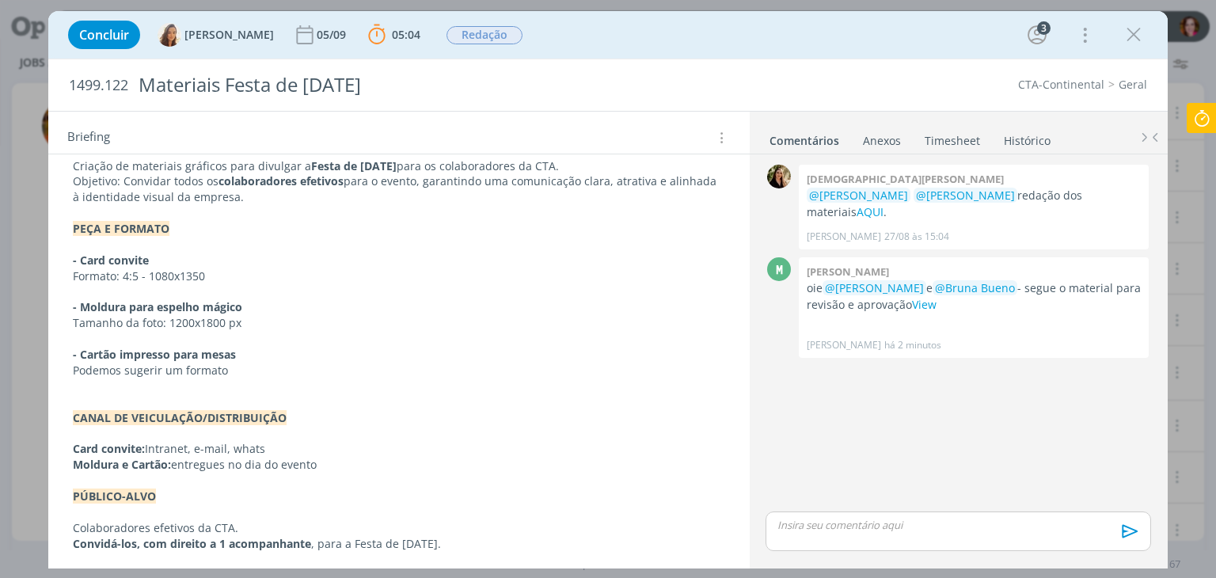
scroll to position [255, 0]
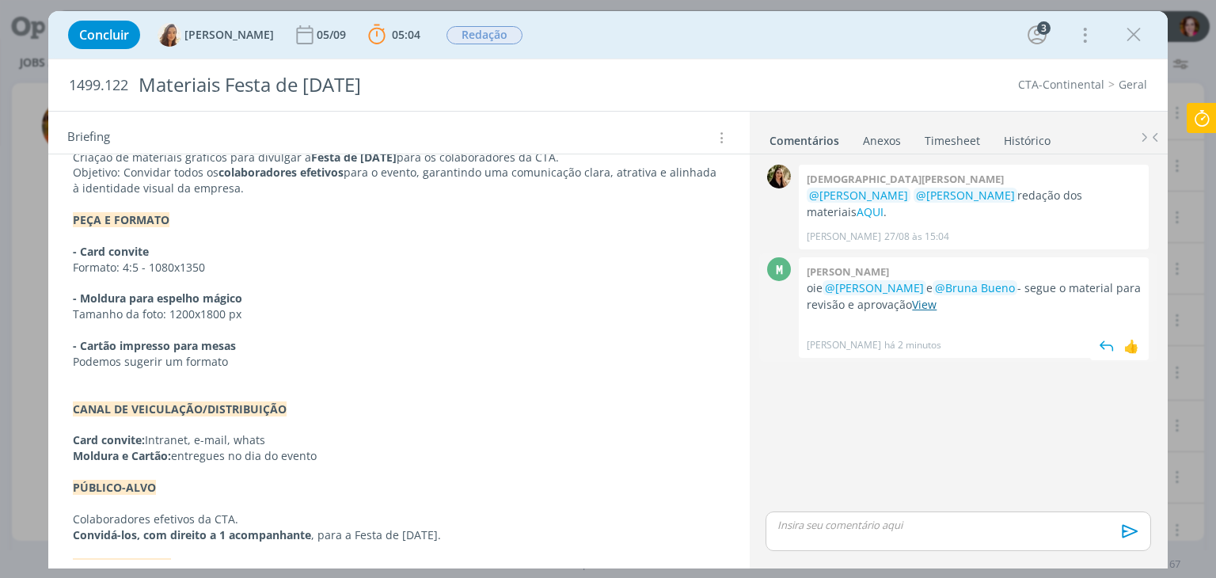
click at [923, 297] on link "View" at bounding box center [924, 304] width 25 height 15
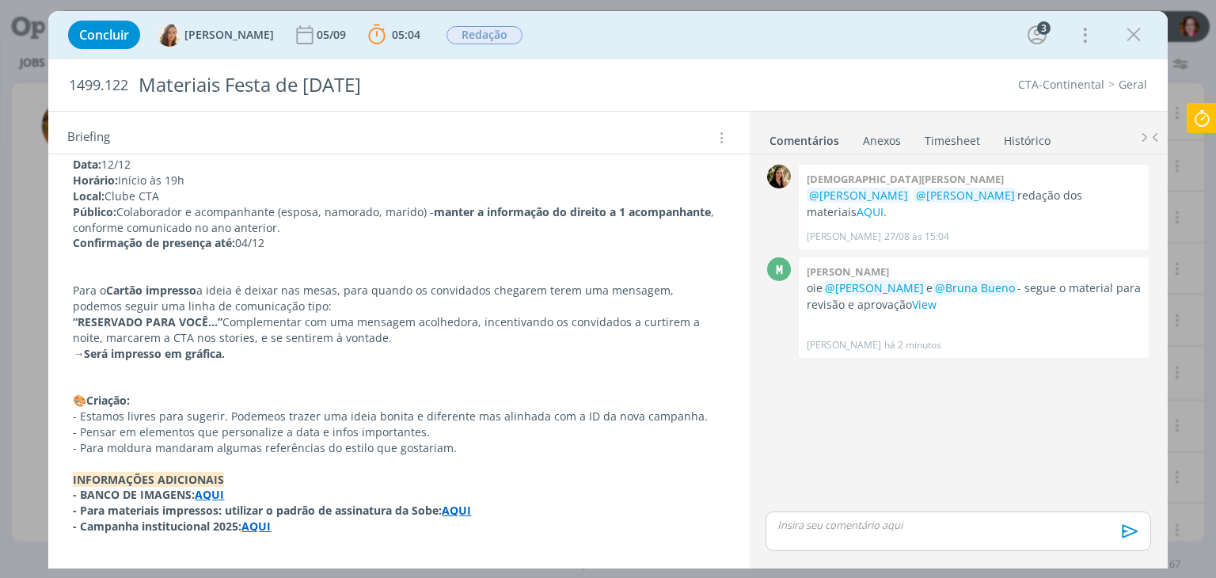
scroll to position [819, 0]
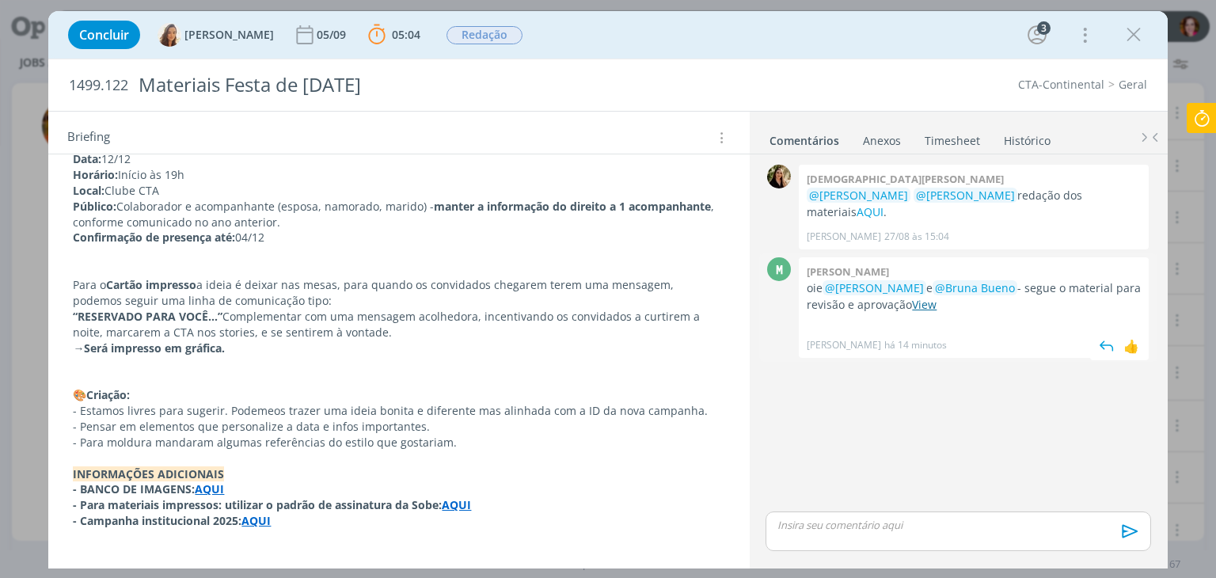
click at [921, 297] on link "View" at bounding box center [924, 304] width 25 height 15
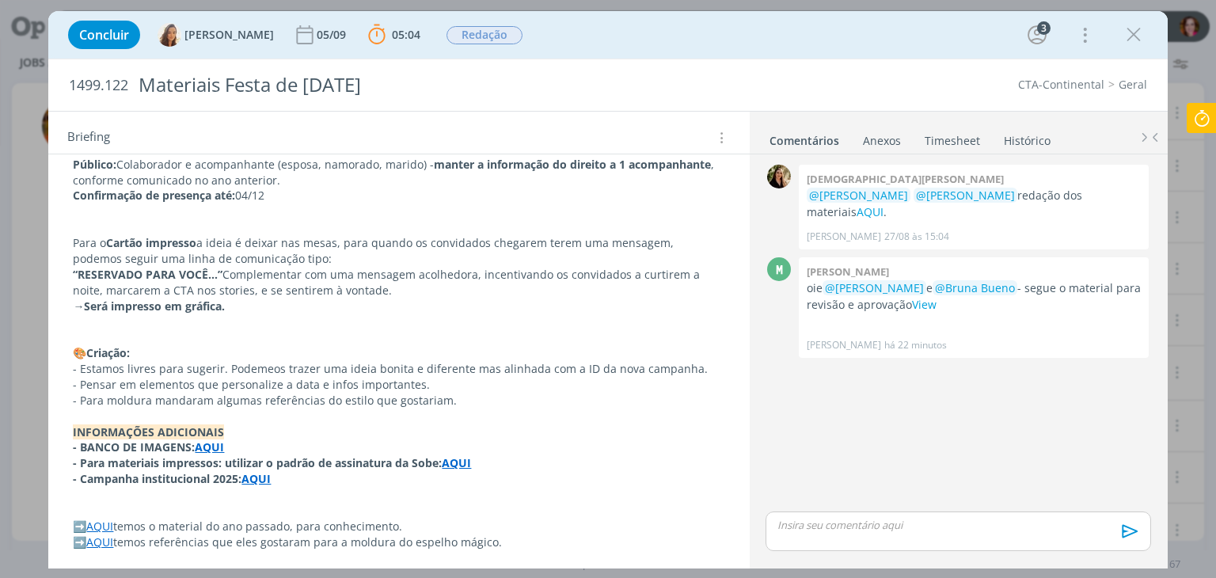
click at [103, 526] on link "AQUI" at bounding box center [99, 525] width 27 height 15
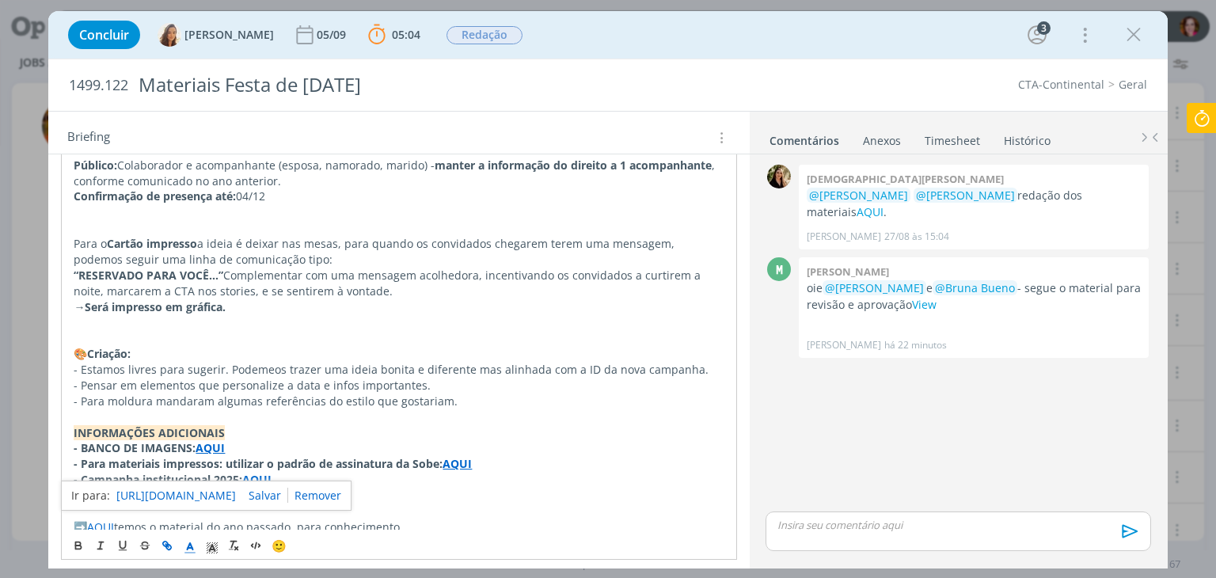
click at [168, 502] on link "https://sobeae.sharepoint.com/:f:/s/SOBEAE/EtVcPe9KjeRHnQqnTbV5nYcBqhMLtc8kaMen…" at bounding box center [176, 495] width 120 height 21
click at [1201, 113] on icon at bounding box center [1201, 118] width 28 height 31
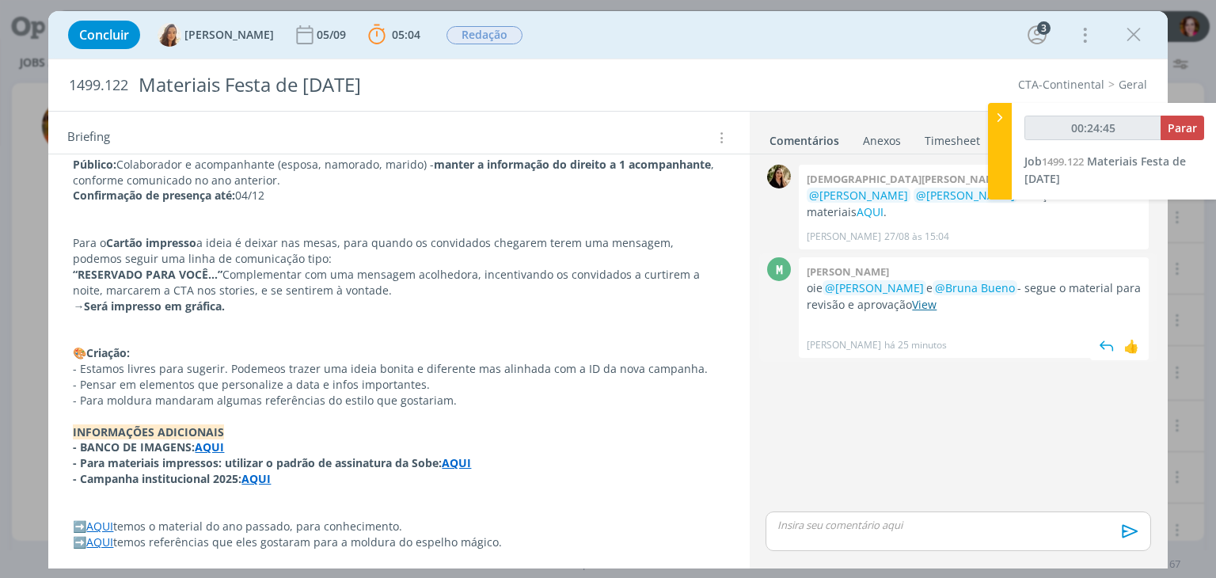
click at [925, 297] on link "View" at bounding box center [924, 304] width 25 height 15
type input "00:24:54"
click at [864, 533] on div "dialog" at bounding box center [957, 531] width 385 height 40
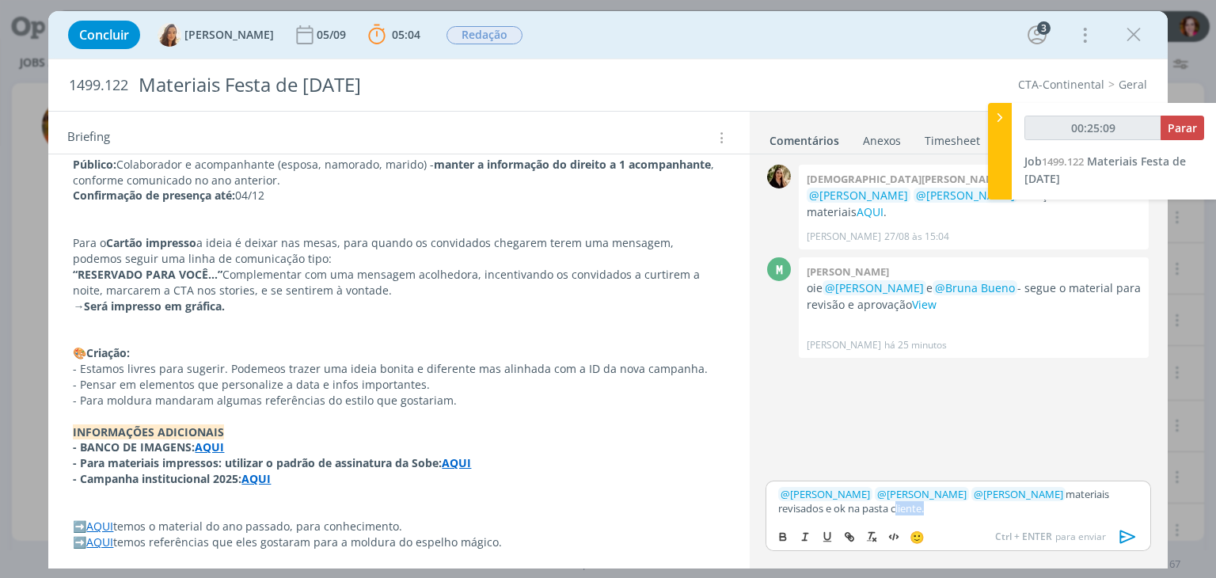
type input "00:25:10"
type input "cliente"
type input "00:25:11"
paste input "https://sobeae.sharepoint.com/sites/SOBEAE/Documentos%20Compartilhados/Forms/Al…"
type input "https://sobeae.sharepoint.com/sites/SOBEAE/Documentos%20Compartilhados/Forms/Al…"
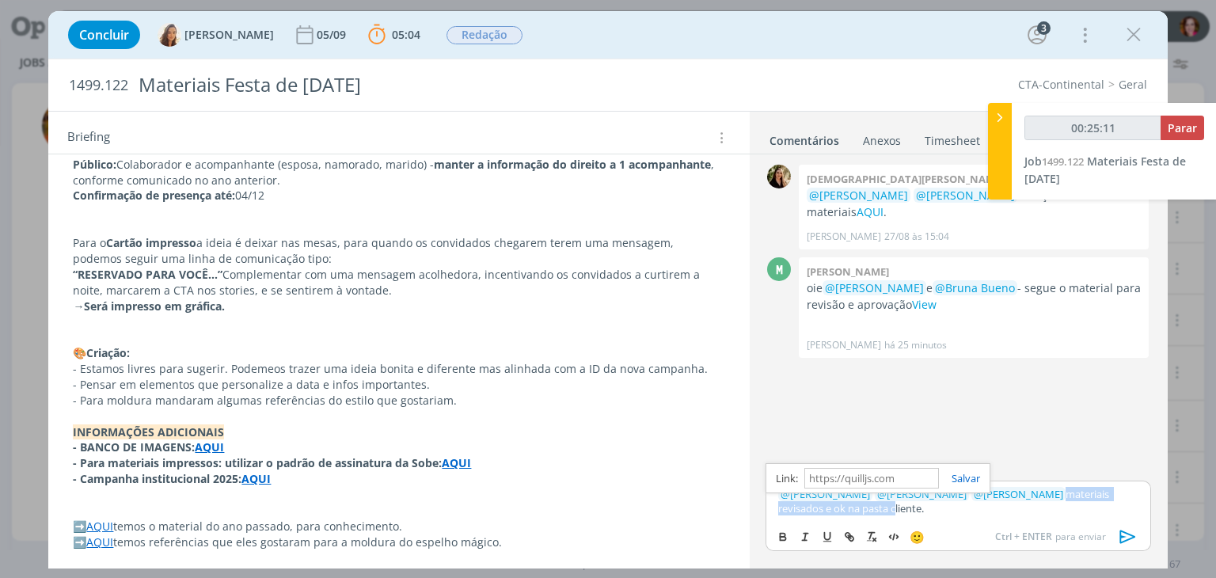
scroll to position [0, 0]
click at [888, 511] on link "cliente" at bounding box center [903, 508] width 31 height 14
click at [864, 471] on link "https://sobeae.sharepoint.com/sites/SOBEAE/Documentos%20Compartilhados/Forms/Al…" at bounding box center [869, 478] width 108 height 21
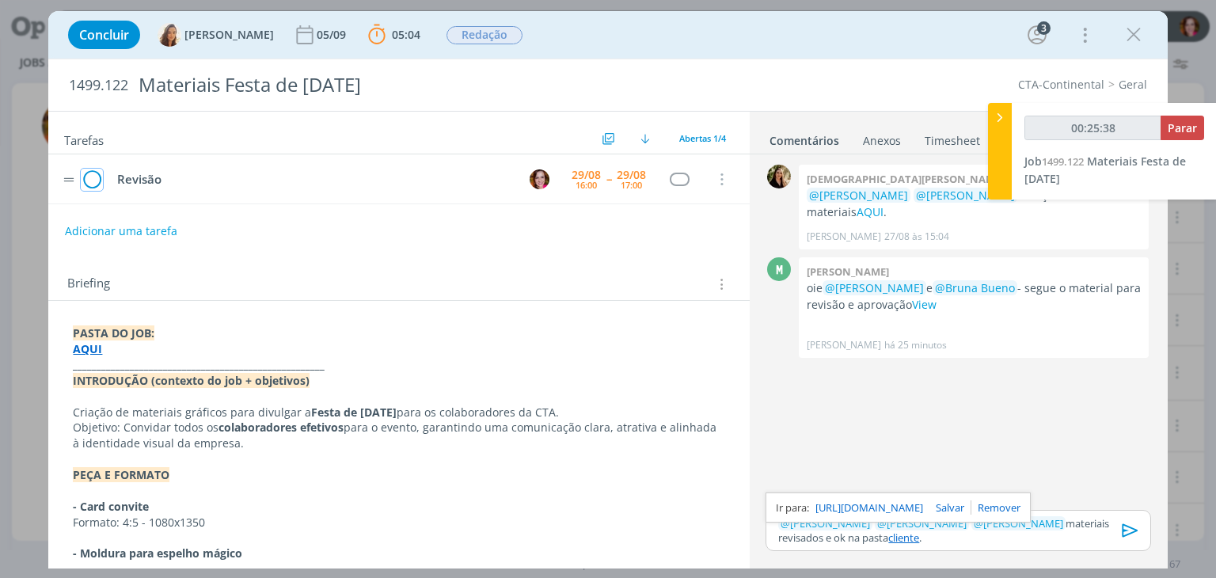
click at [90, 181] on icon "dialog" at bounding box center [92, 180] width 22 height 24
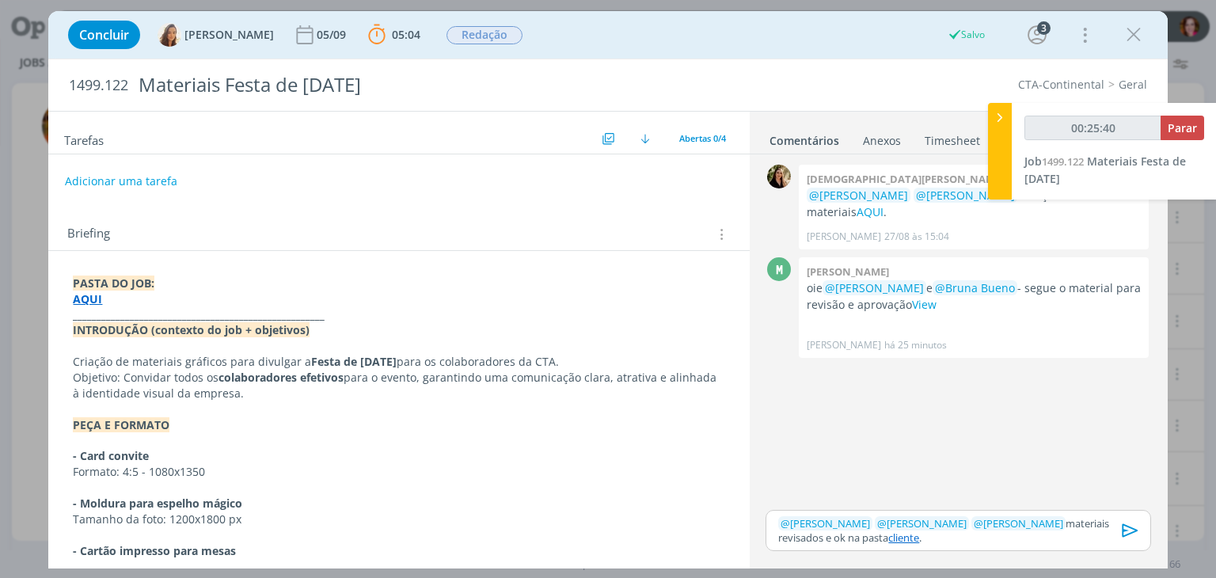
click at [1127, 534] on icon "dialog" at bounding box center [1130, 529] width 16 height 13
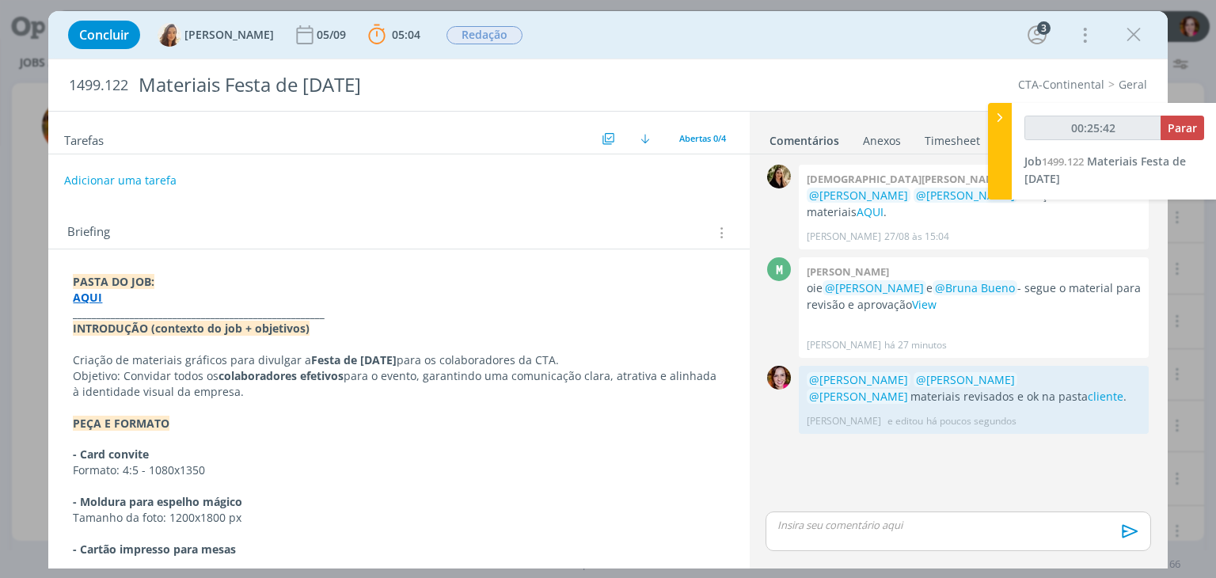
click at [127, 177] on button "Adicionar uma tarefa" at bounding box center [120, 180] width 112 height 27
type input "00:25:43"
click at [127, 177] on input "dialog" at bounding box center [294, 180] width 436 height 22
type input "E"
type input "00:25:44"
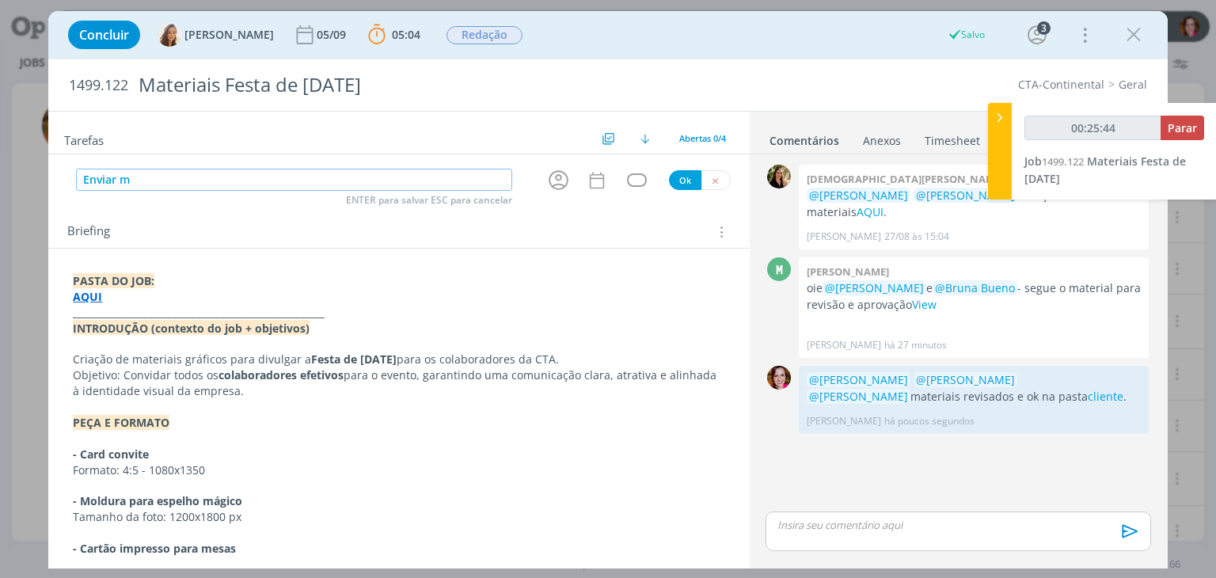
type input "Enviar ma"
type input "00:25:45"
type input "Enviar materiais"
type input "00:25:47"
click at [547, 182] on icon "dialog" at bounding box center [558, 180] width 25 height 25
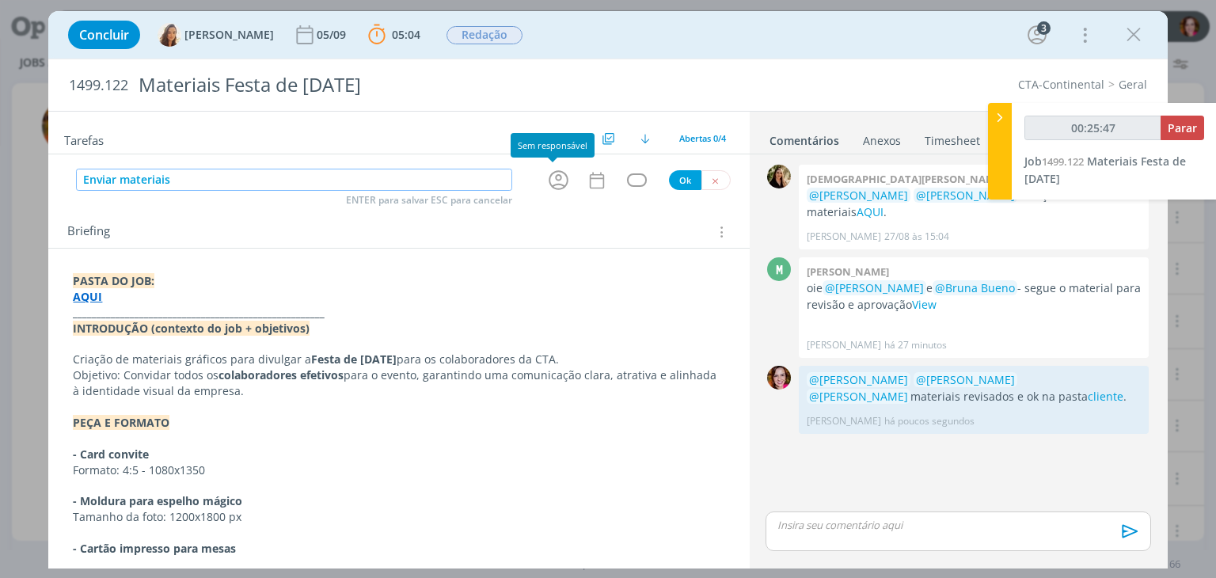
type input "Enviar materiais"
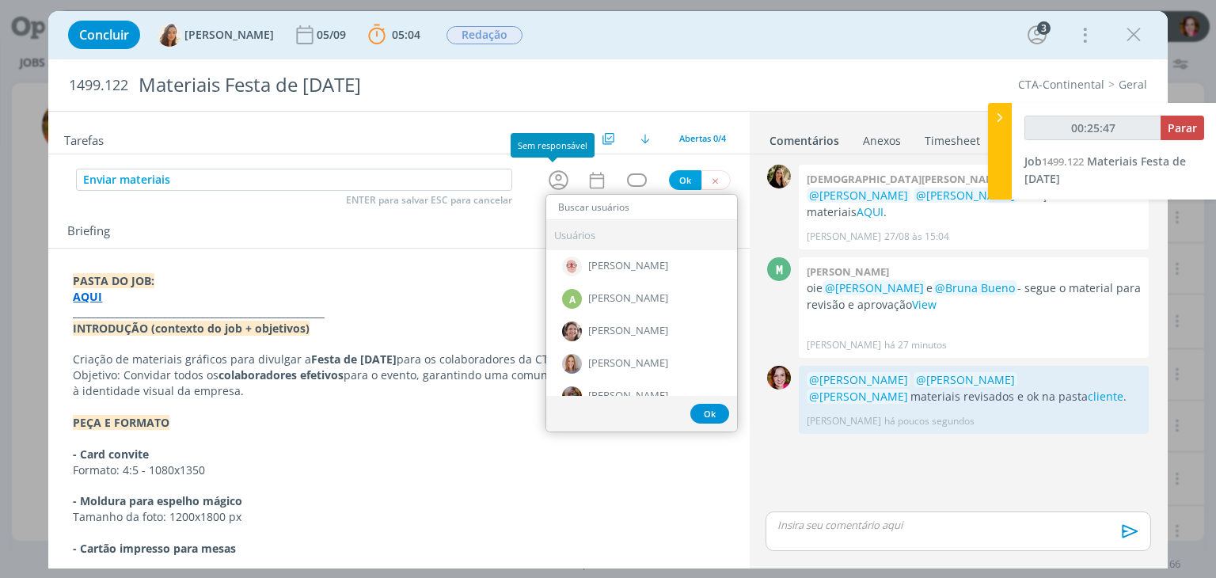
type input "00:25:48"
click at [547, 182] on icon "dialog" at bounding box center [558, 180] width 25 height 25
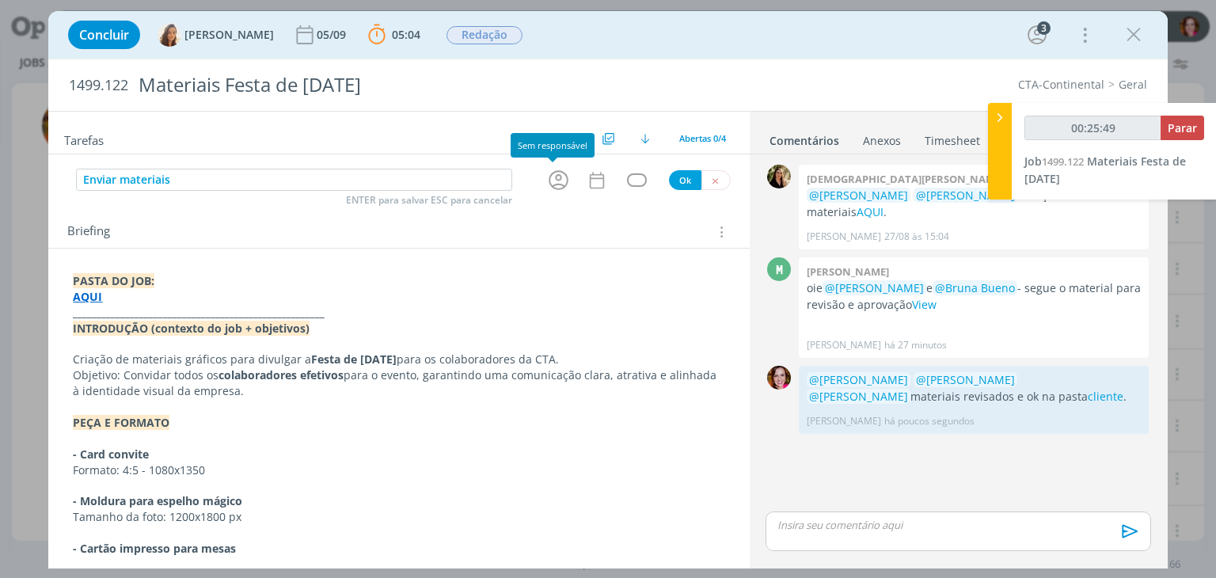
click at [547, 182] on icon "dialog" at bounding box center [558, 180] width 25 height 25
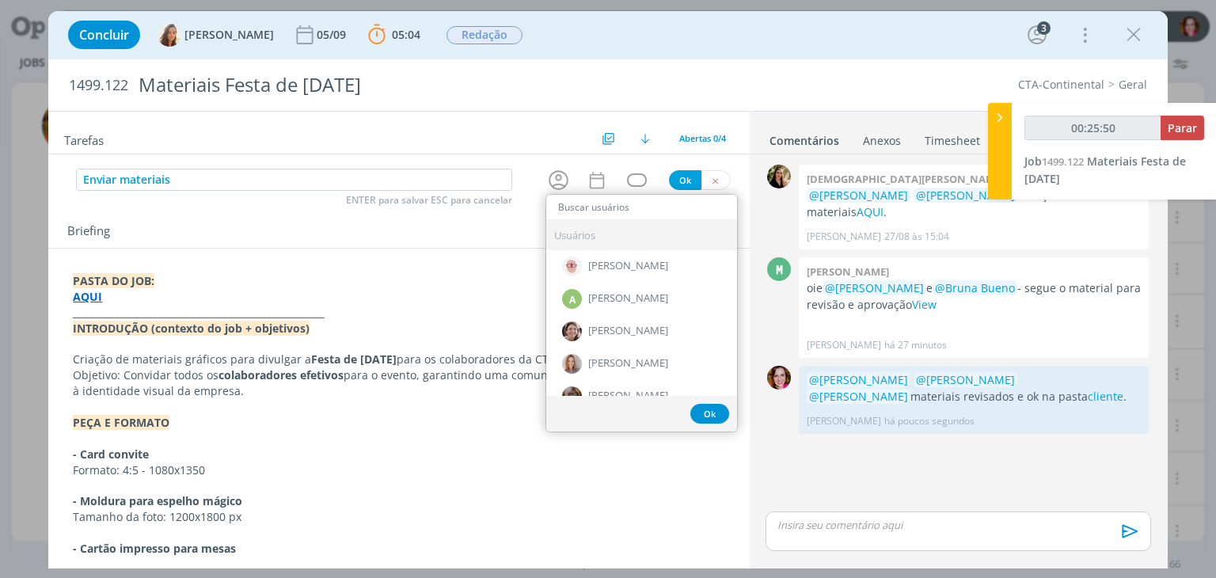
type input "00:25:51"
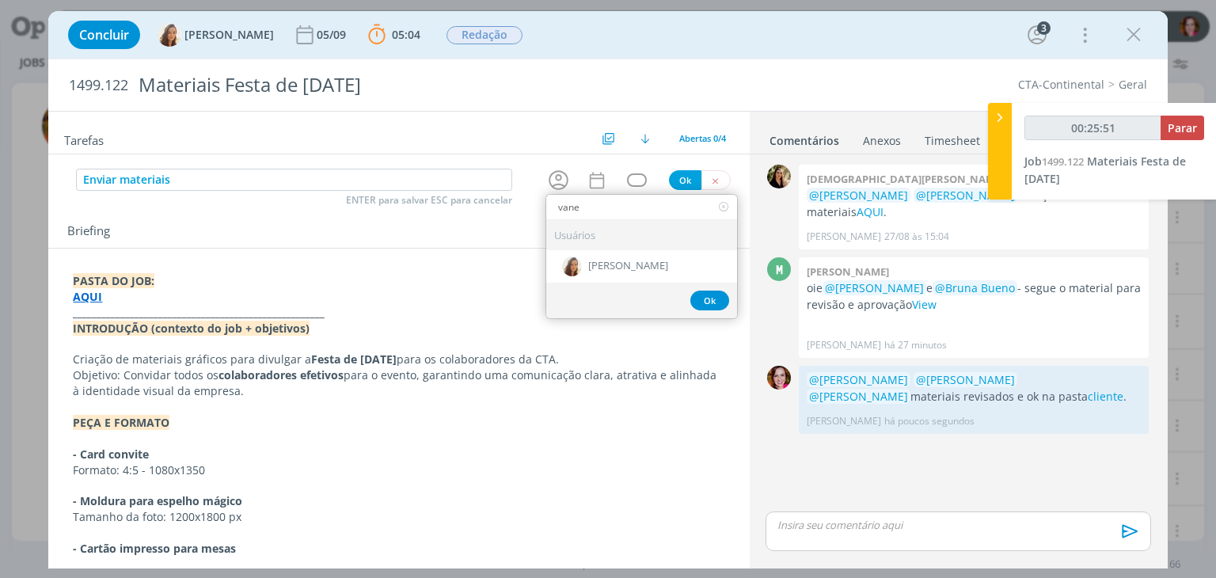
type input "vane"
drag, startPoint x: 583, startPoint y: 271, endPoint x: 601, endPoint y: 263, distance: 19.9
click at [601, 263] on div "[PERSON_NAME]" at bounding box center [641, 266] width 191 height 32
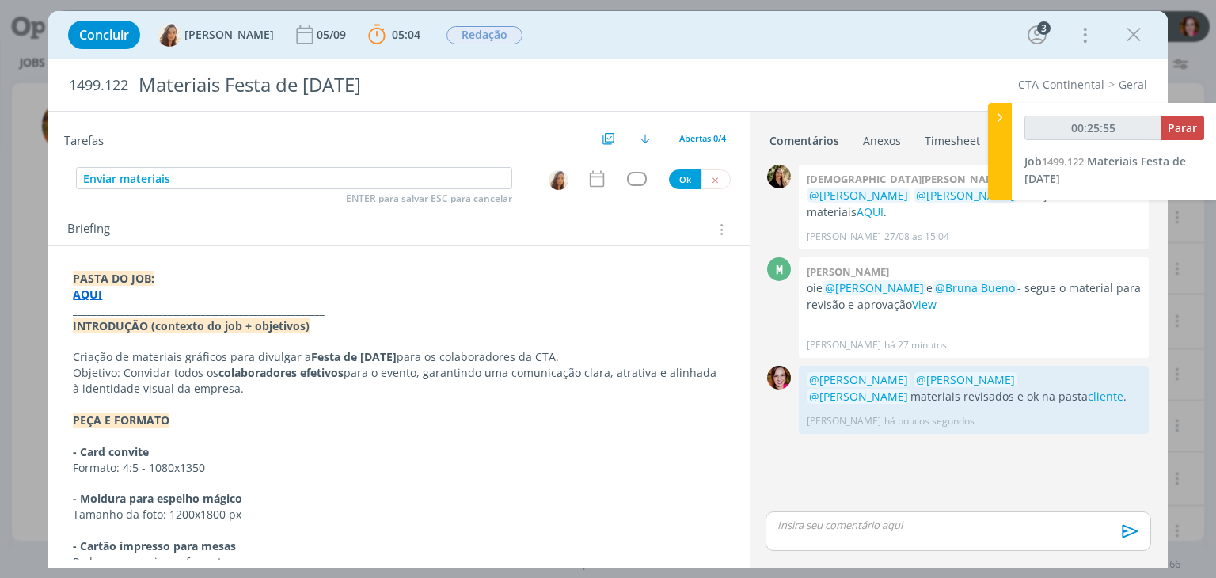
click at [587, 184] on icon "dialog" at bounding box center [597, 179] width 21 height 21
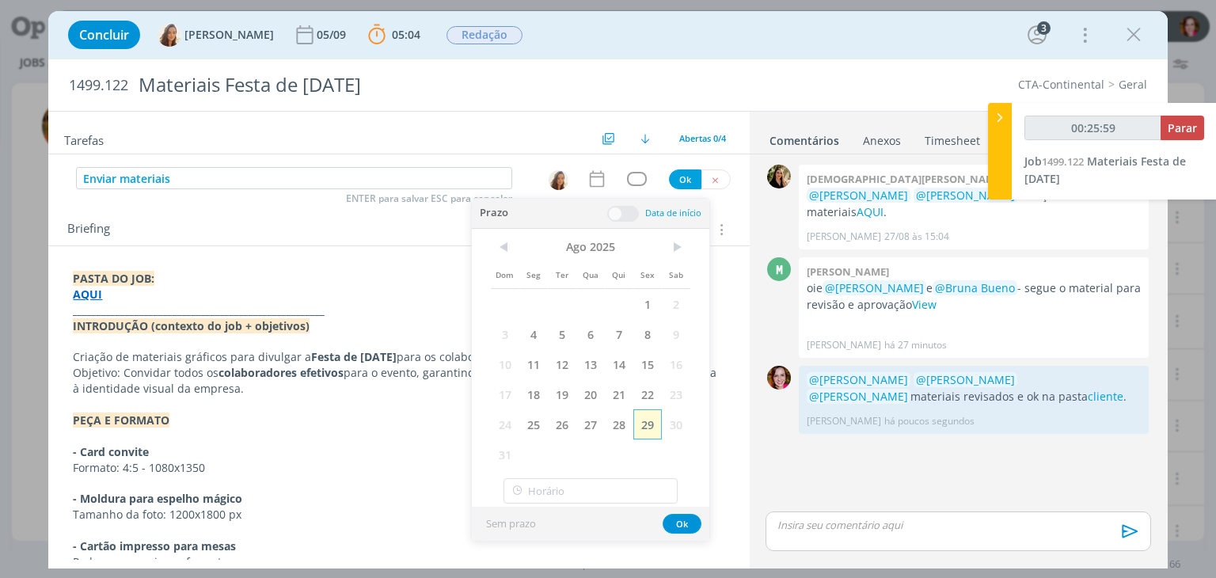
click at [643, 417] on span "29" at bounding box center [647, 424] width 28 height 30
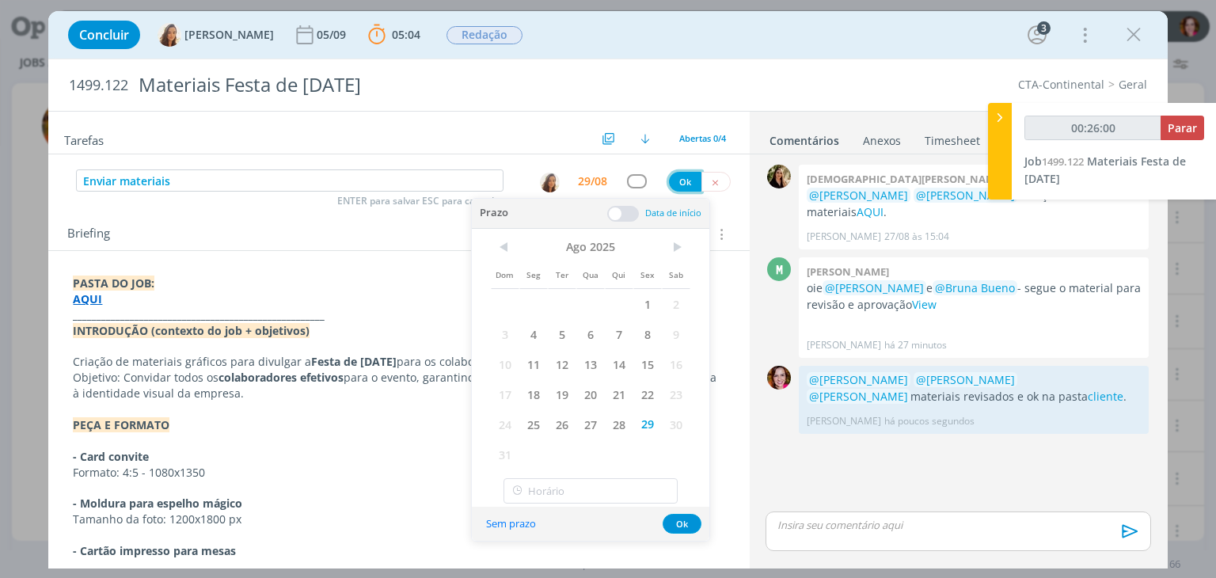
type input "00:26:01"
click at [674, 177] on button "Ok" at bounding box center [685, 182] width 32 height 20
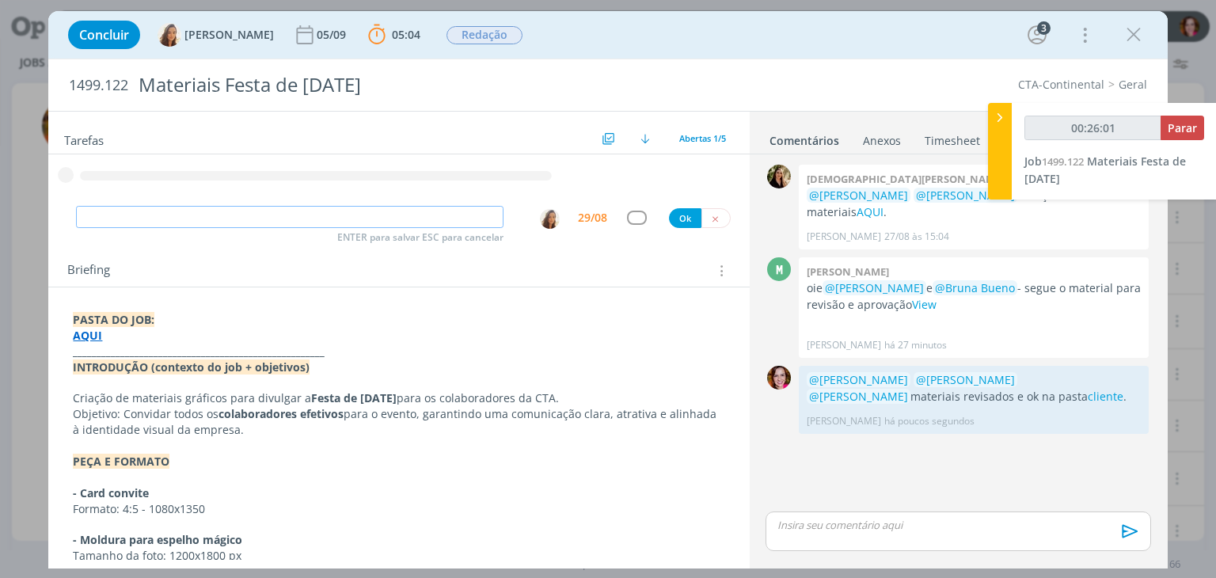
type input "00:26:02"
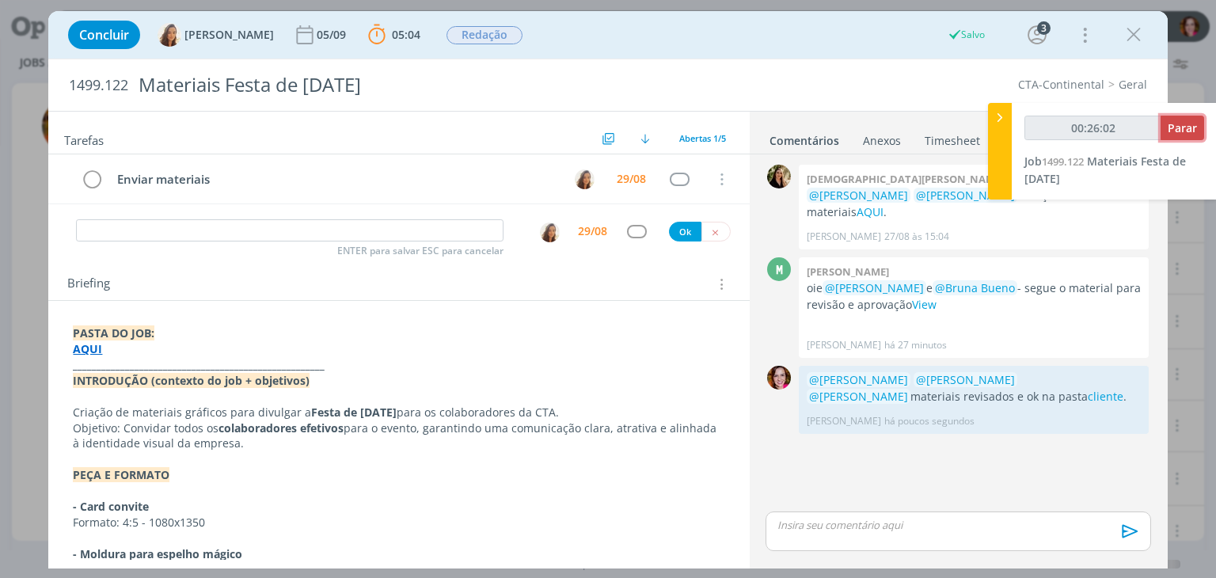
click at [1175, 127] on span "Parar" at bounding box center [1182, 127] width 29 height 15
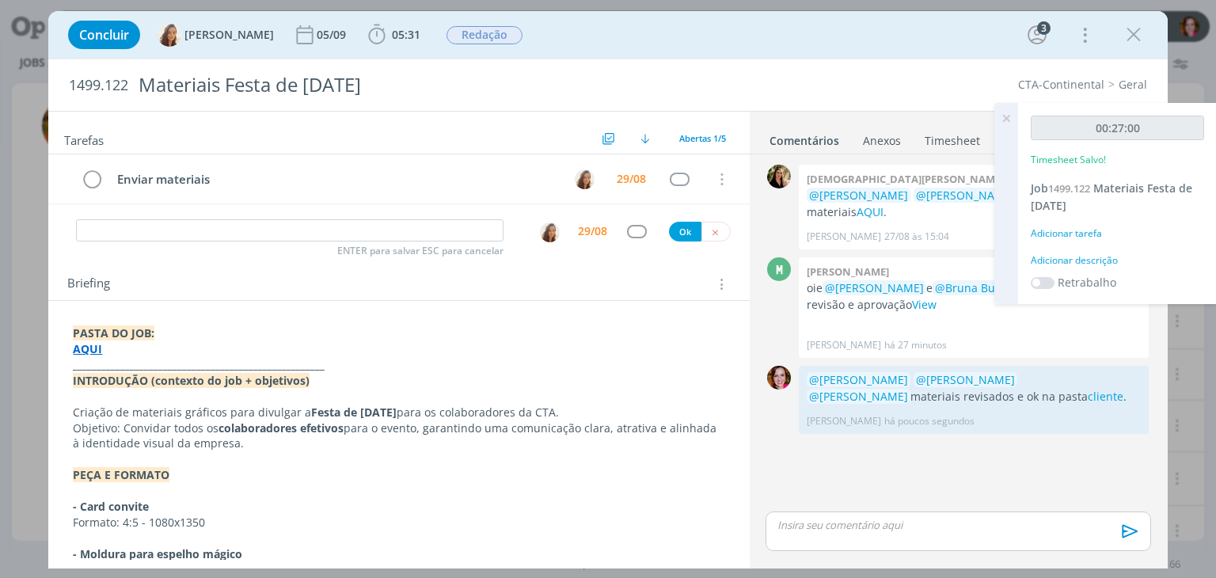
click at [1083, 260] on div "Adicionar descrição" at bounding box center [1117, 260] width 173 height 14
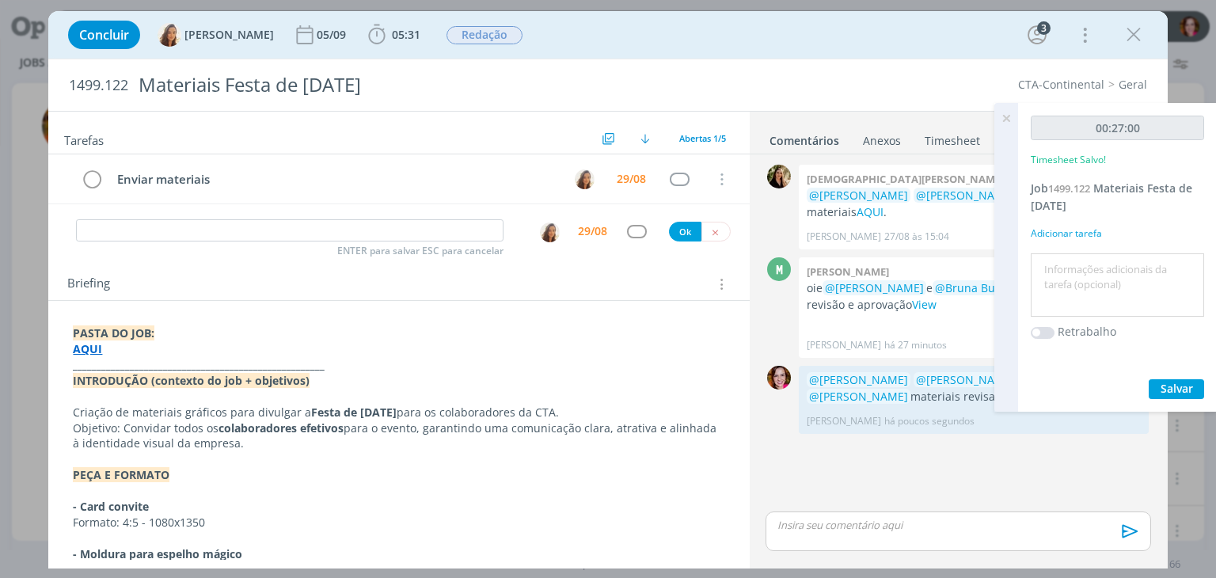
click at [1073, 272] on textarea at bounding box center [1117, 285] width 165 height 56
type textarea "Revisão materiais"
click at [1184, 384] on span "Salvar" at bounding box center [1176, 388] width 32 height 15
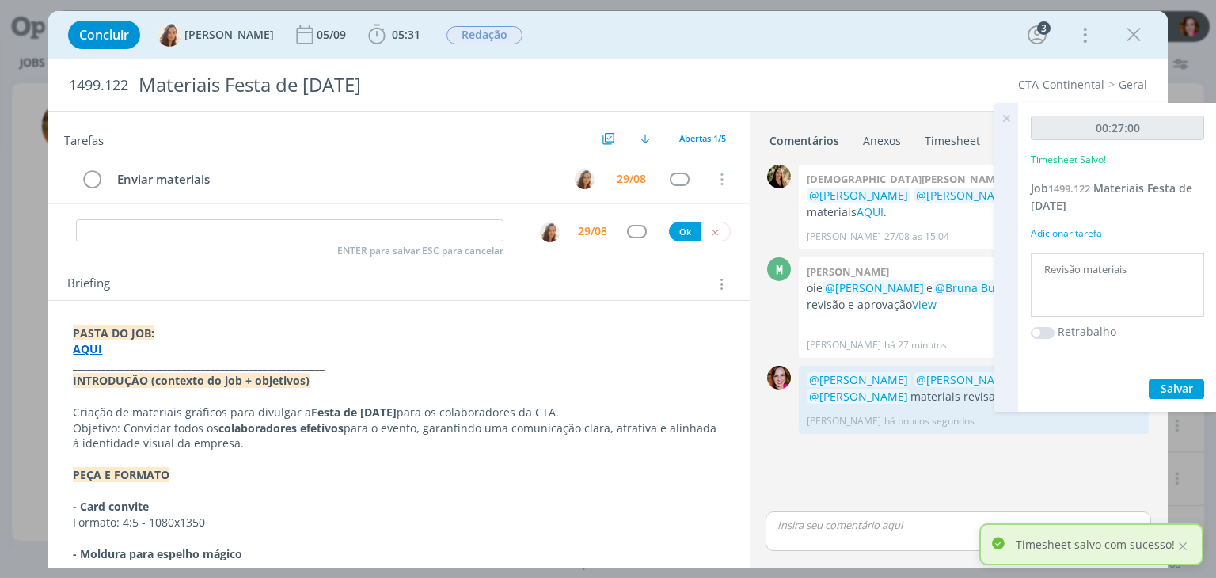
click at [1008, 120] on icon at bounding box center [1006, 118] width 28 height 31
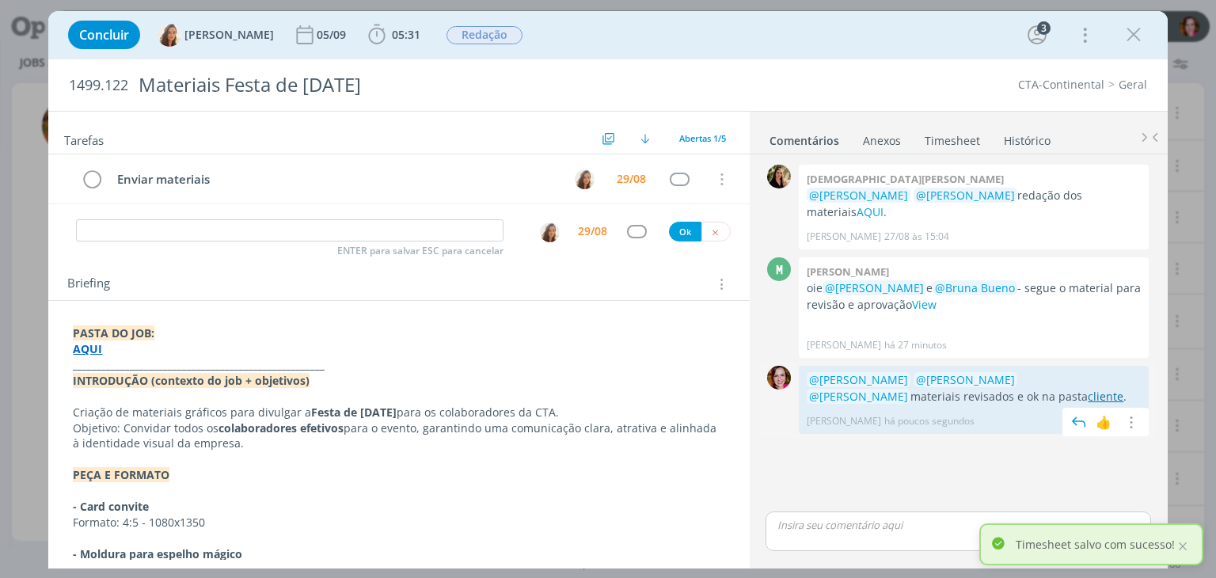
click at [1088, 389] on link "cliente" at bounding box center [1106, 396] width 36 height 15
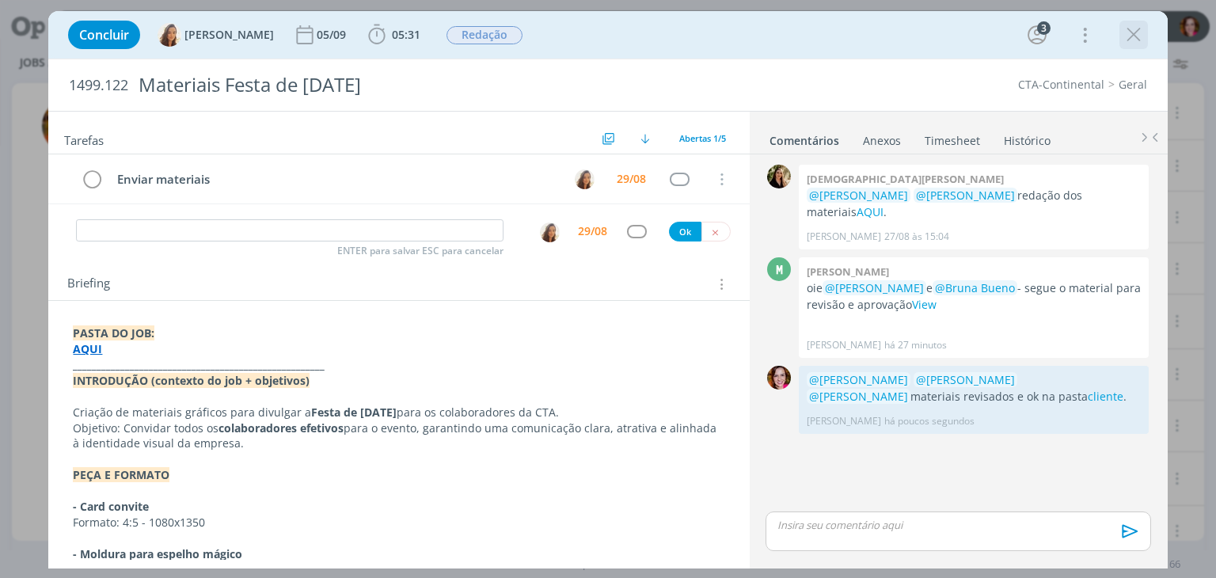
click at [1130, 36] on icon "dialog" at bounding box center [1134, 35] width 24 height 24
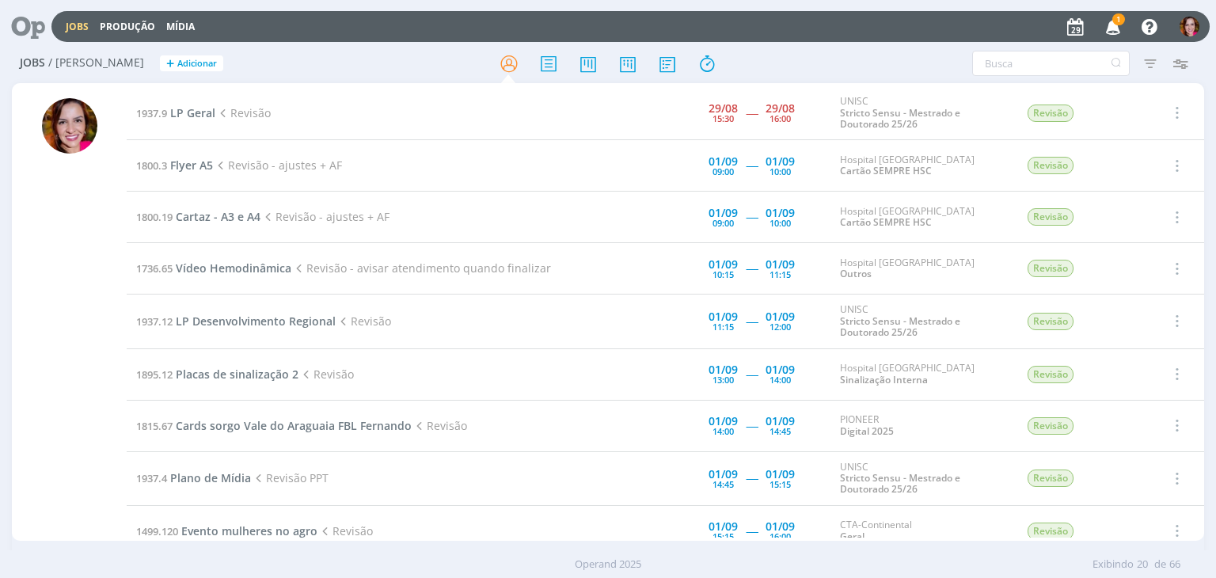
click at [1121, 32] on icon "button" at bounding box center [1113, 26] width 28 height 27
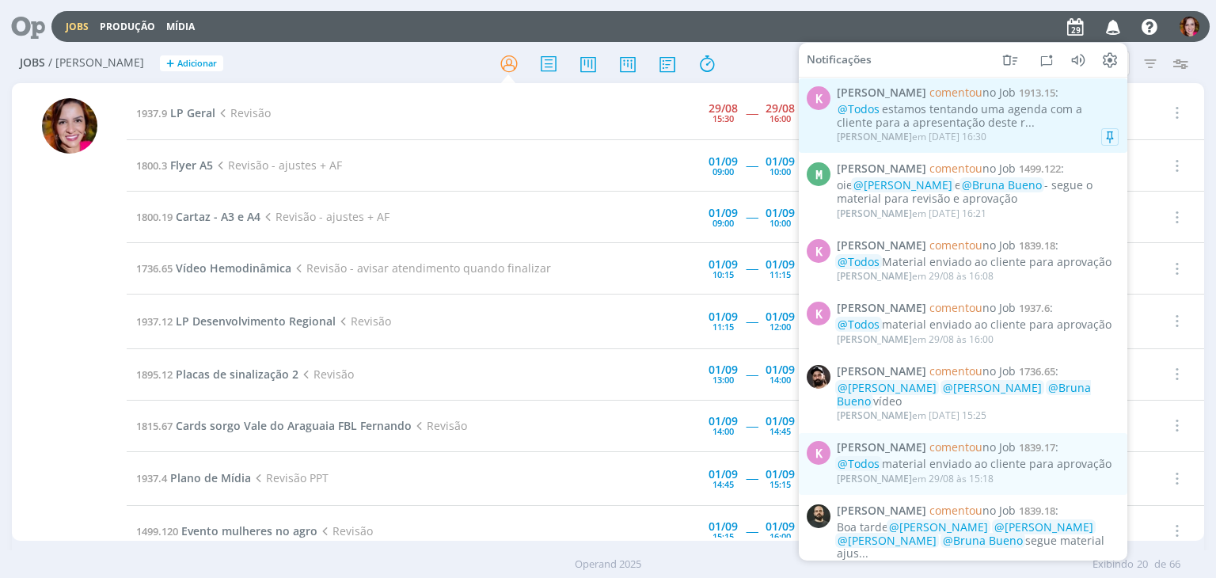
click at [996, 115] on div "@Todos estamos tentando uma agenda com a cliente para a apresentação deste r..." at bounding box center [978, 116] width 282 height 27
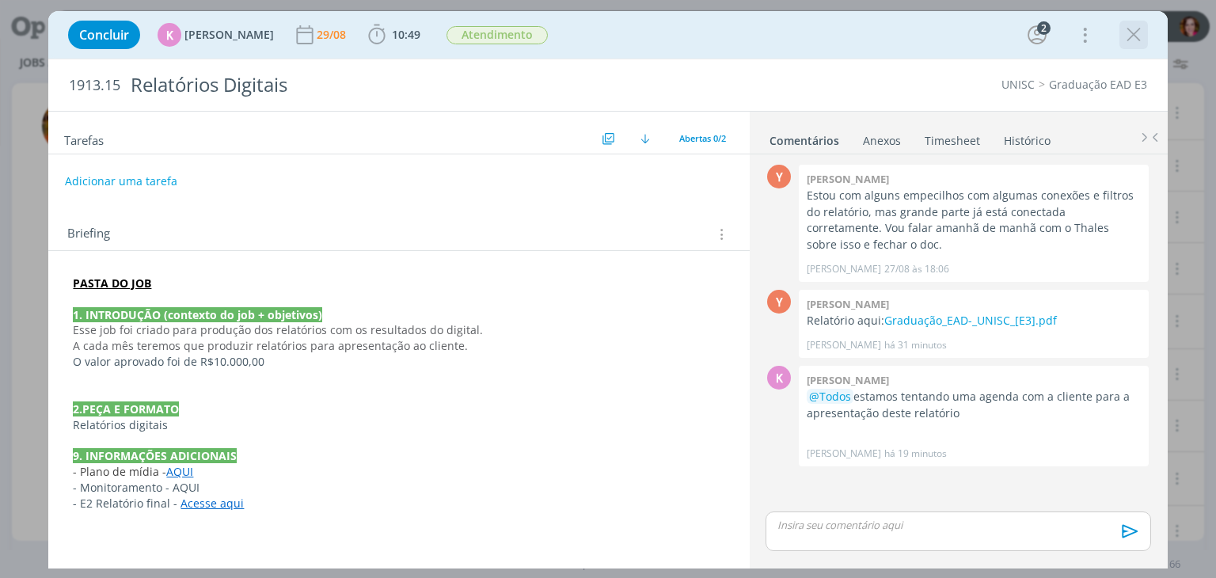
click at [1130, 35] on icon "dialog" at bounding box center [1134, 35] width 24 height 24
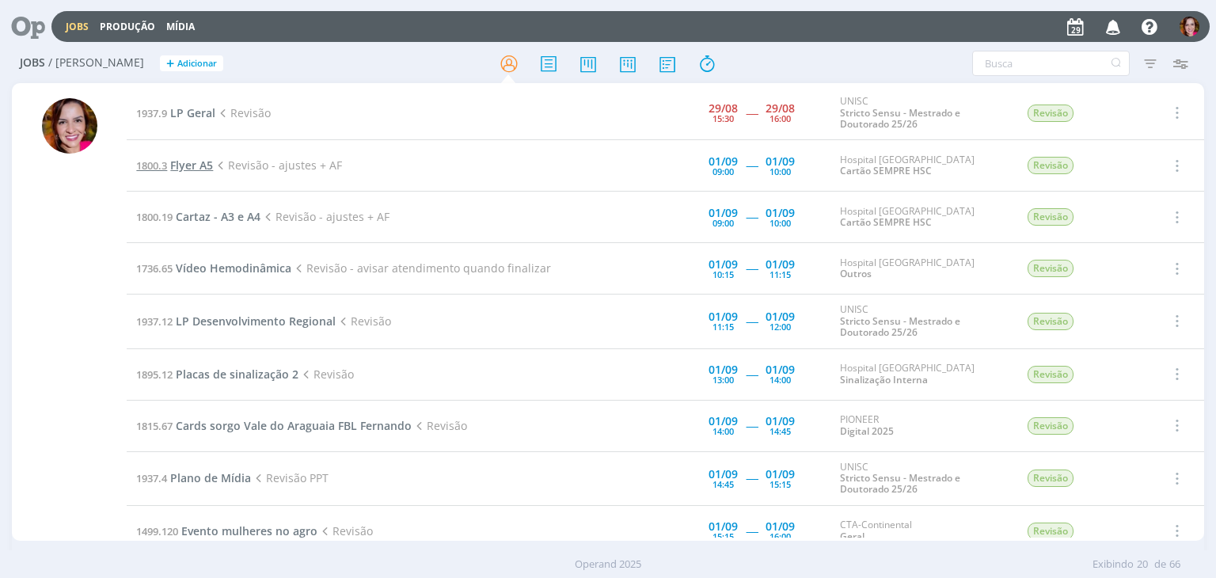
click at [194, 167] on span "Flyer A5" at bounding box center [191, 165] width 43 height 15
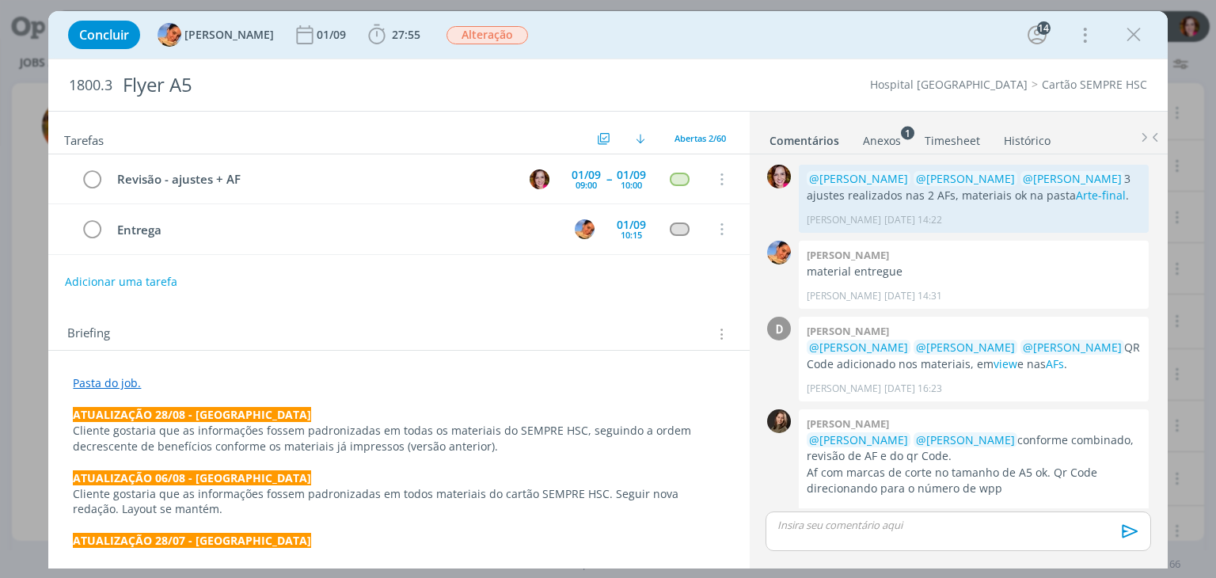
scroll to position [1479, 0]
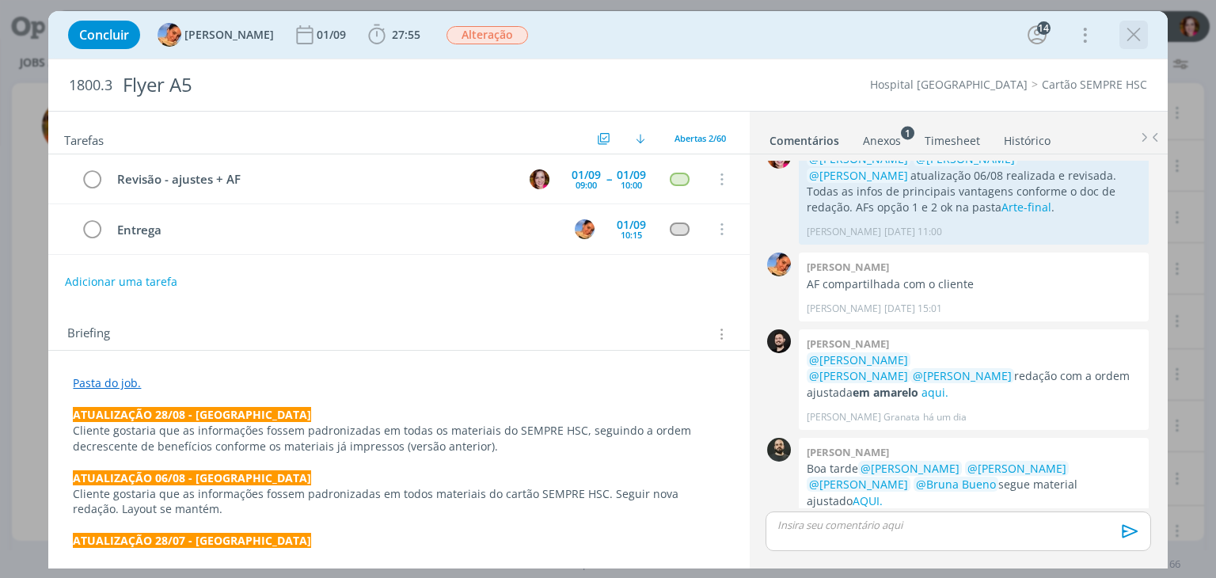
click at [1133, 35] on icon "dialog" at bounding box center [1134, 35] width 24 height 24
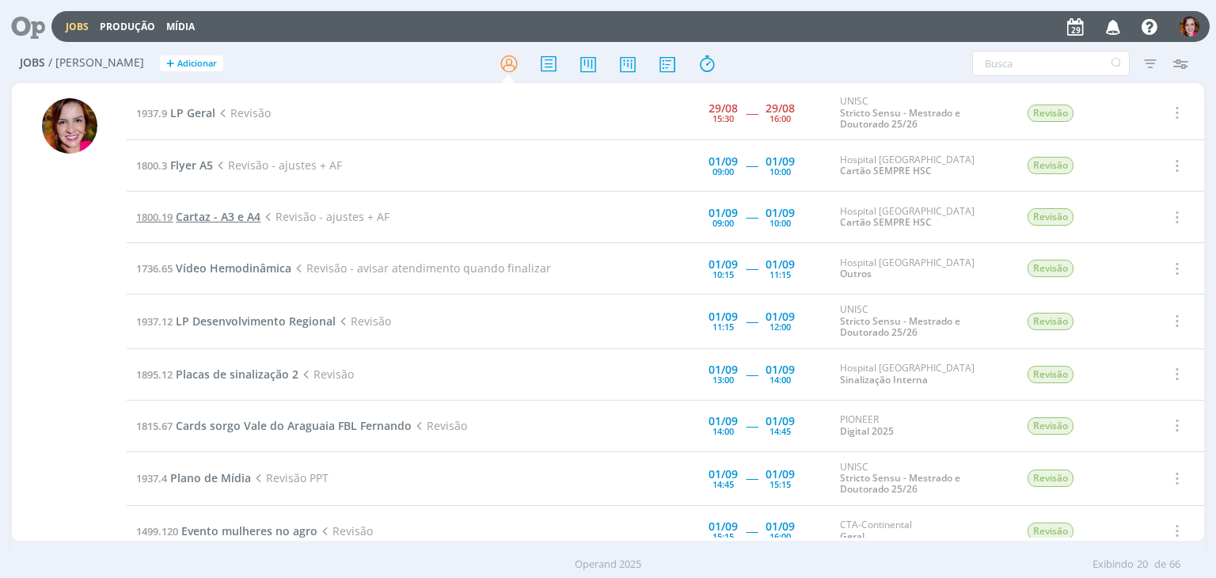
click at [202, 218] on span "Cartaz - A3 e A4" at bounding box center [218, 216] width 85 height 15
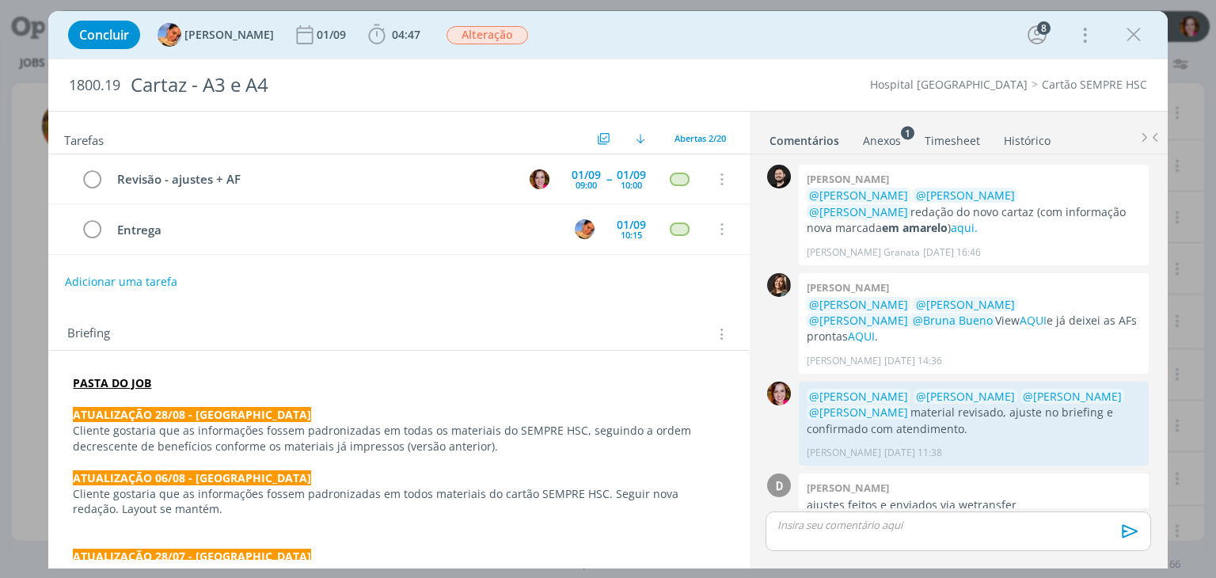
scroll to position [1153, 0]
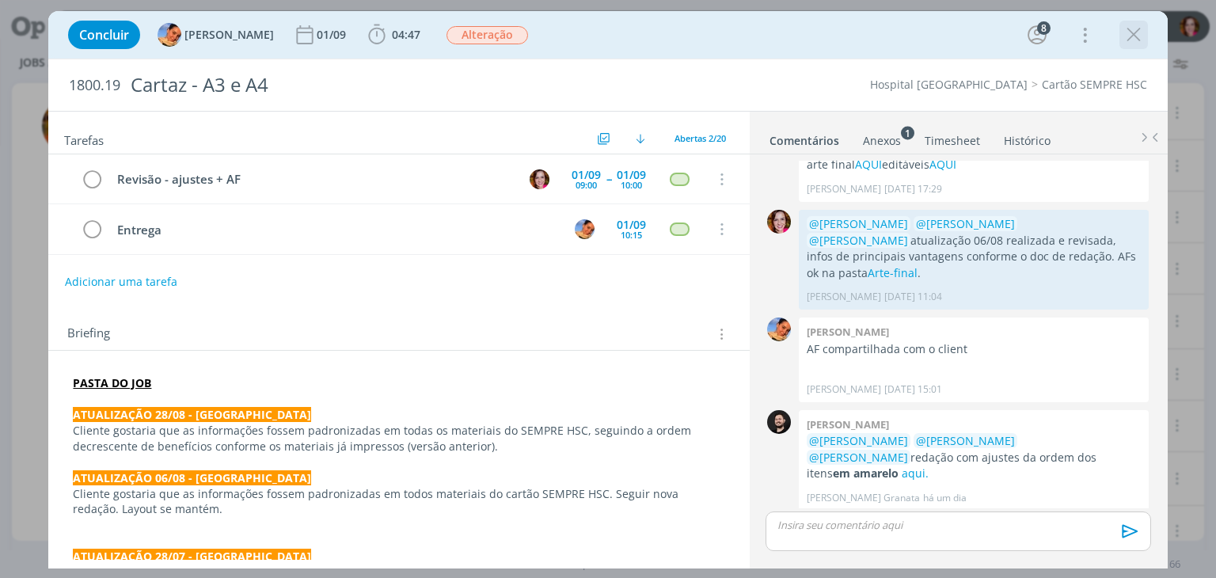
click at [1134, 39] on icon "dialog" at bounding box center [1134, 35] width 24 height 24
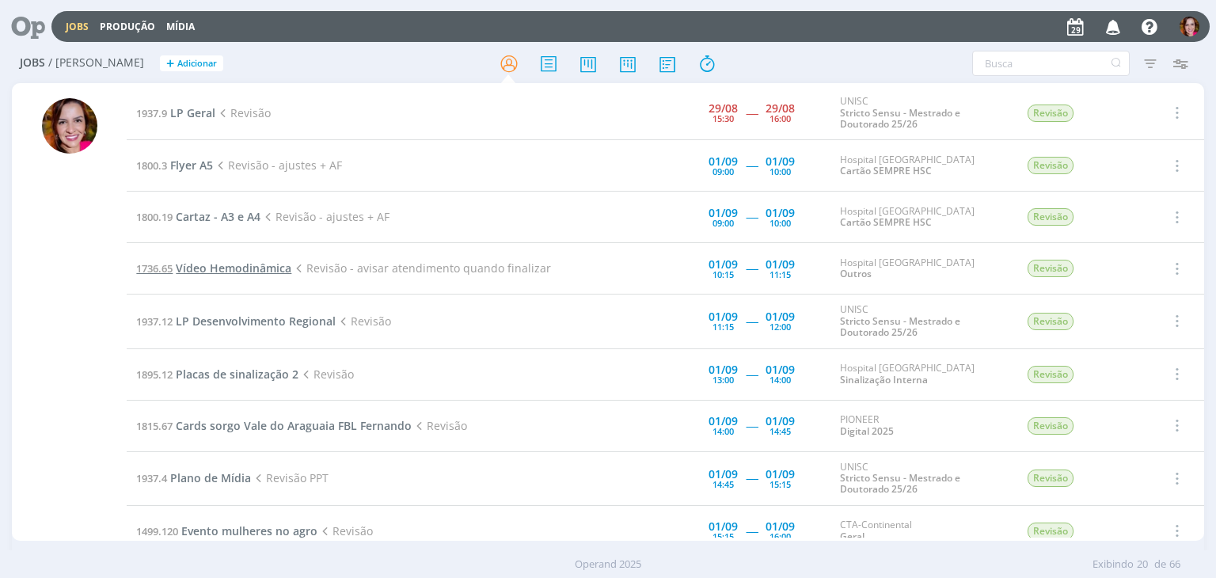
click at [232, 271] on span "Vídeo Hemodinâmica" at bounding box center [234, 267] width 116 height 15
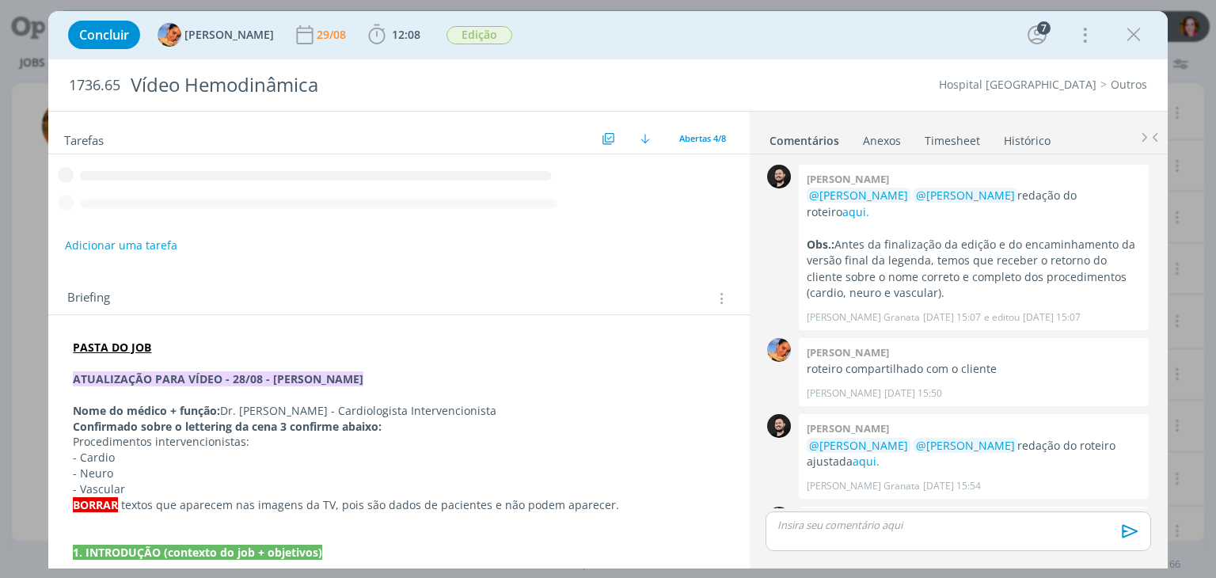
scroll to position [70, 0]
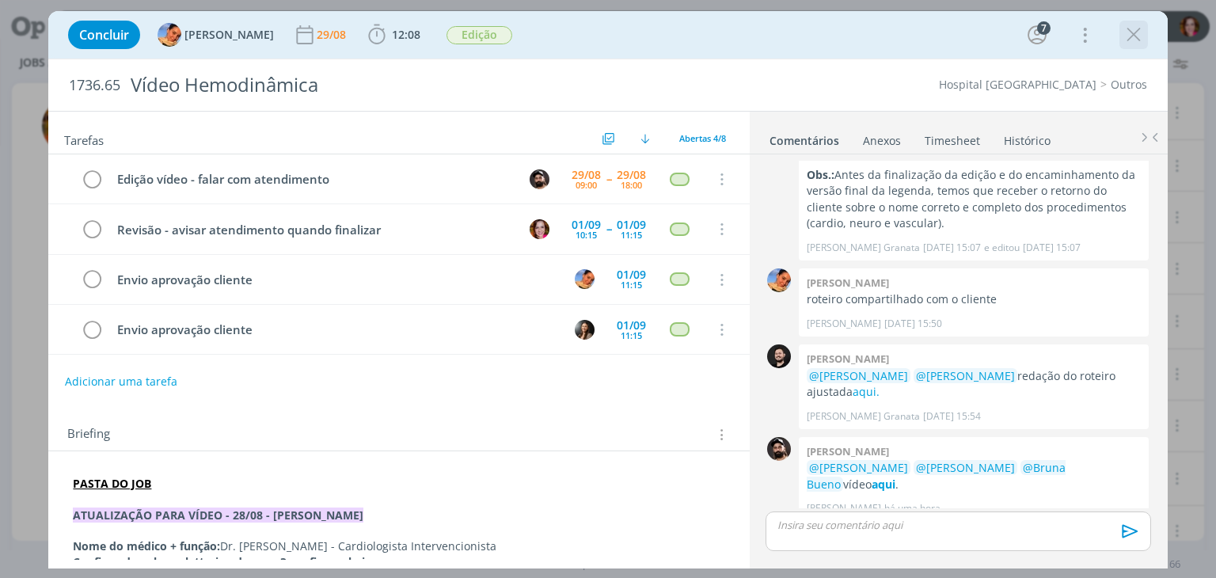
click at [1145, 32] on button "dialog" at bounding box center [1134, 35] width 24 height 24
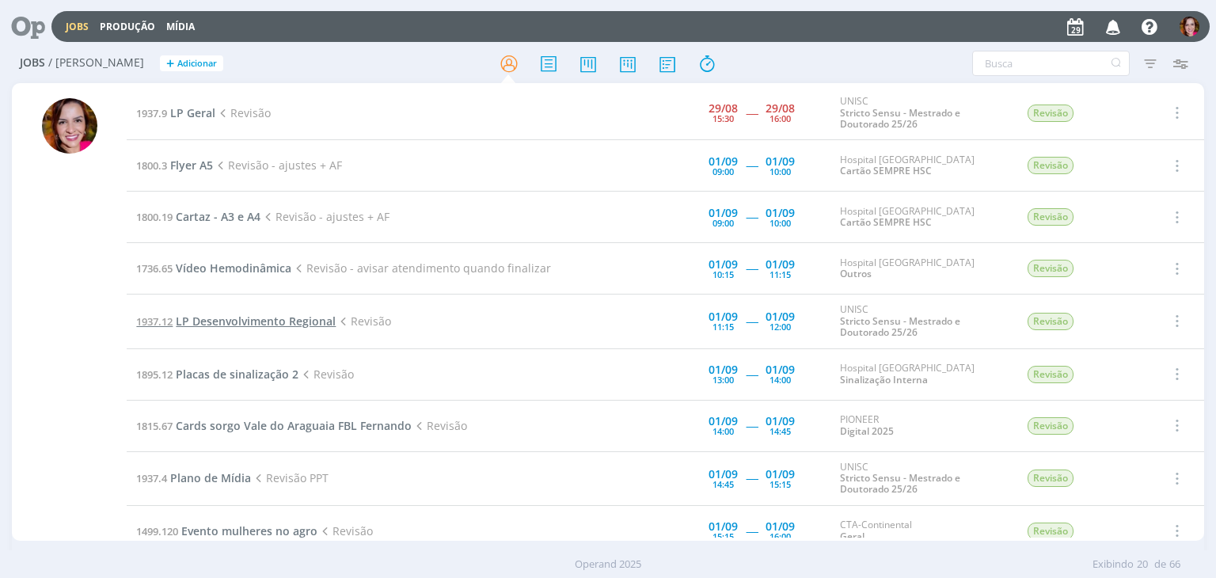
click at [249, 320] on span "LP Desenvolvimento Regional" at bounding box center [256, 320] width 160 height 15
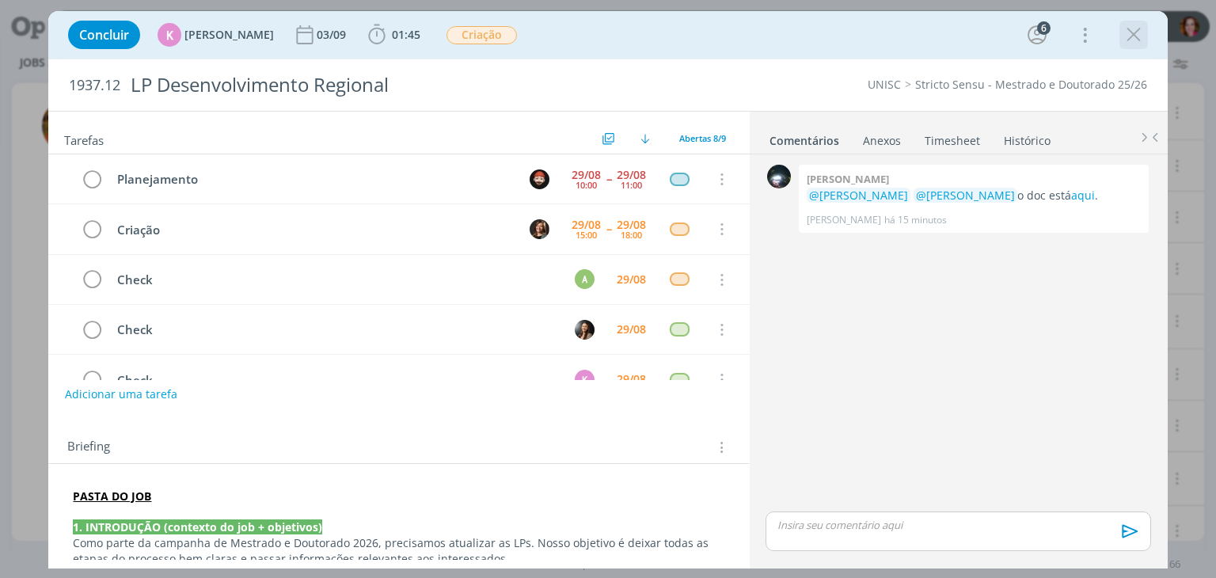
scroll to position [183, 0]
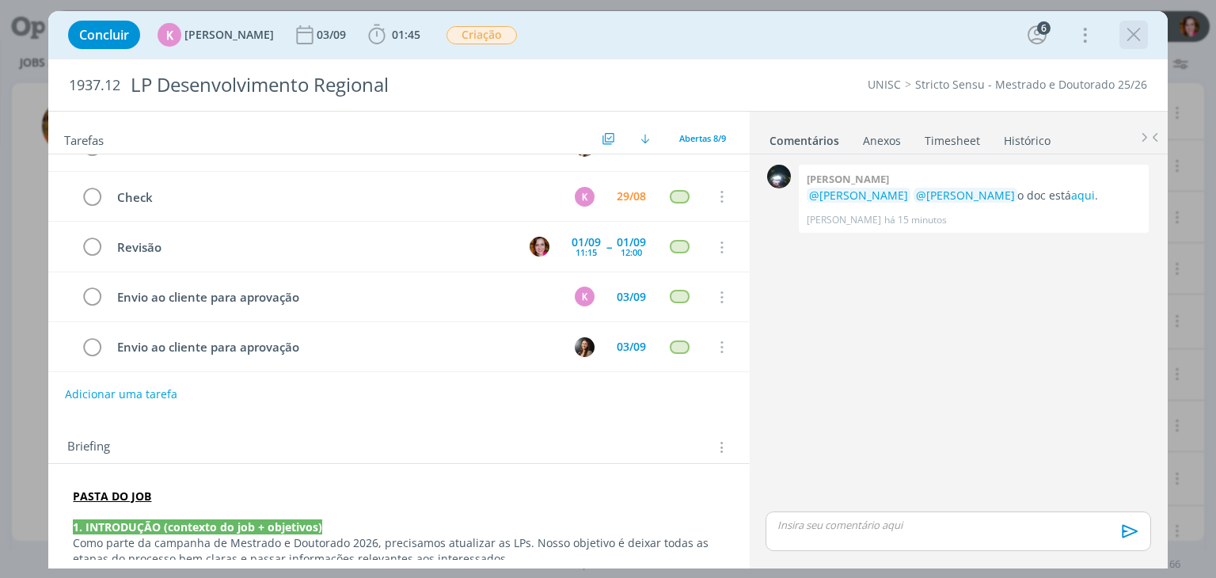
click at [1136, 40] on icon "dialog" at bounding box center [1134, 35] width 24 height 24
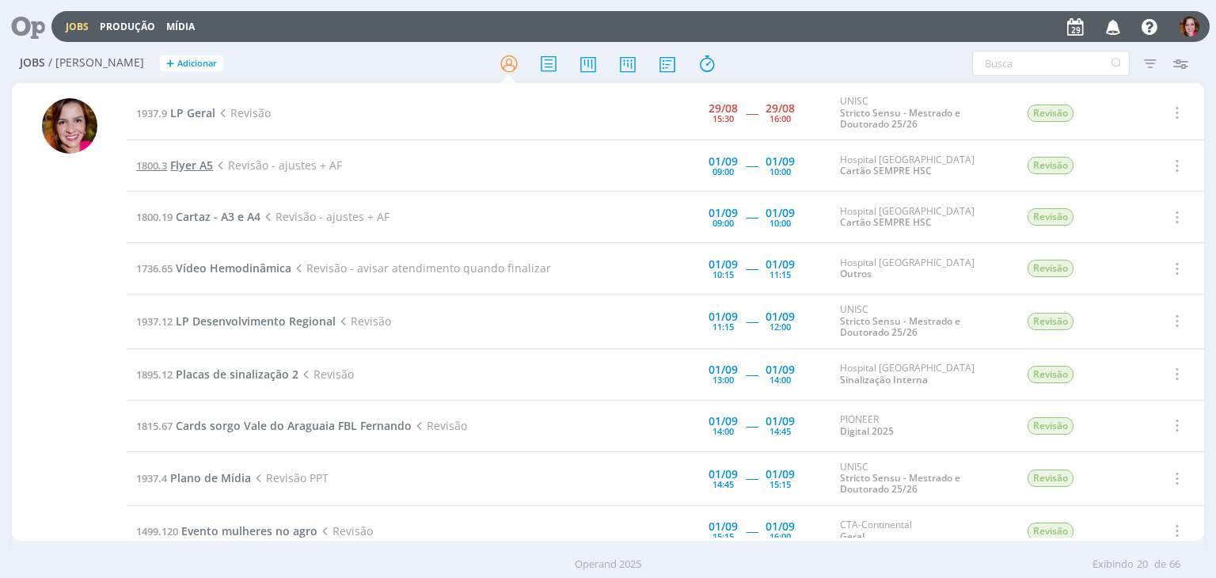
click at [199, 166] on span "Flyer A5" at bounding box center [191, 165] width 43 height 15
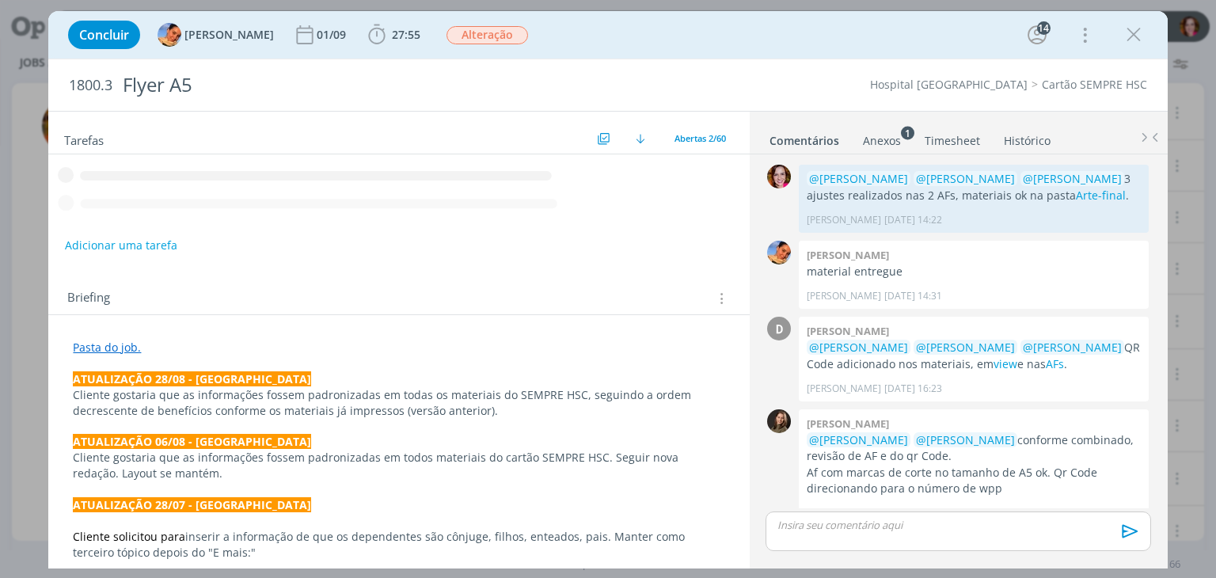
scroll to position [1479, 0]
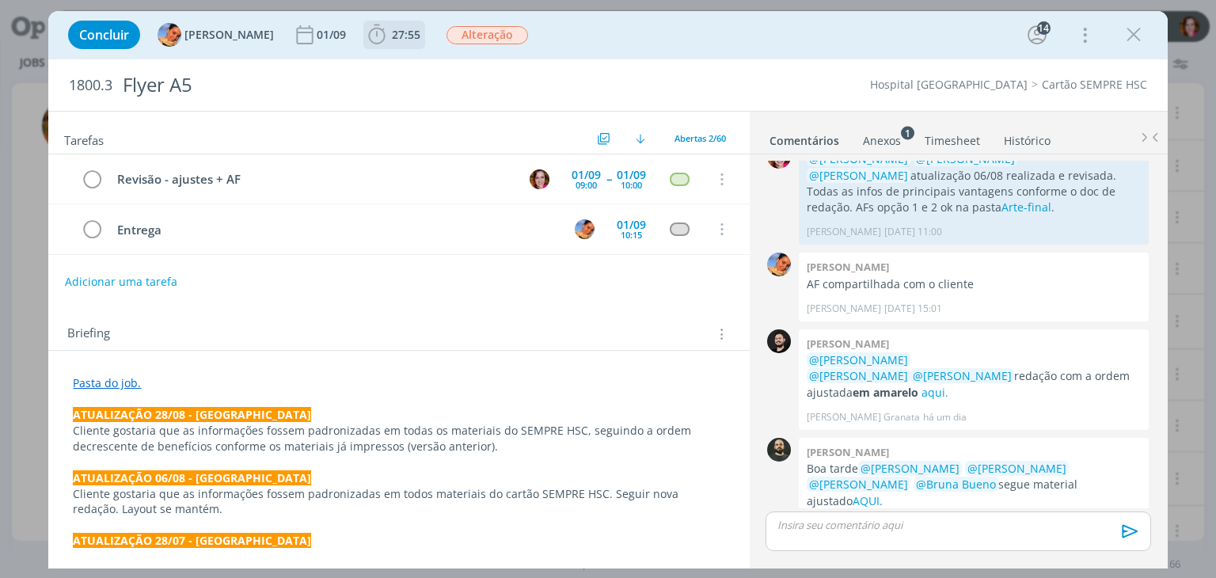
click at [392, 38] on span "27:55" at bounding box center [406, 34] width 28 height 15
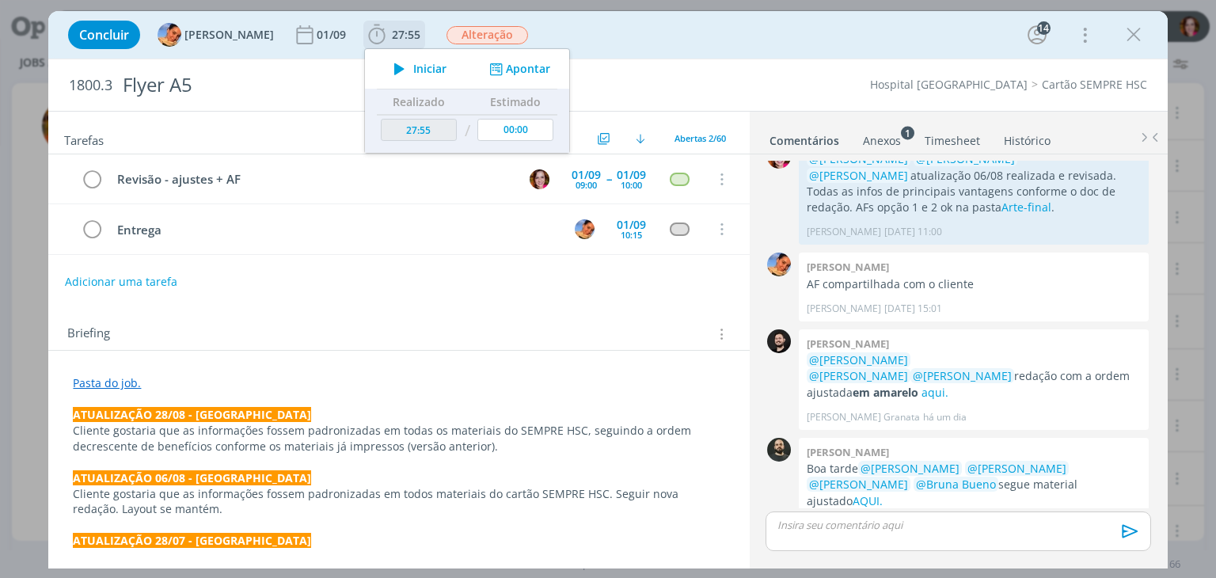
click at [385, 65] on icon "dialog" at bounding box center [399, 69] width 28 height 21
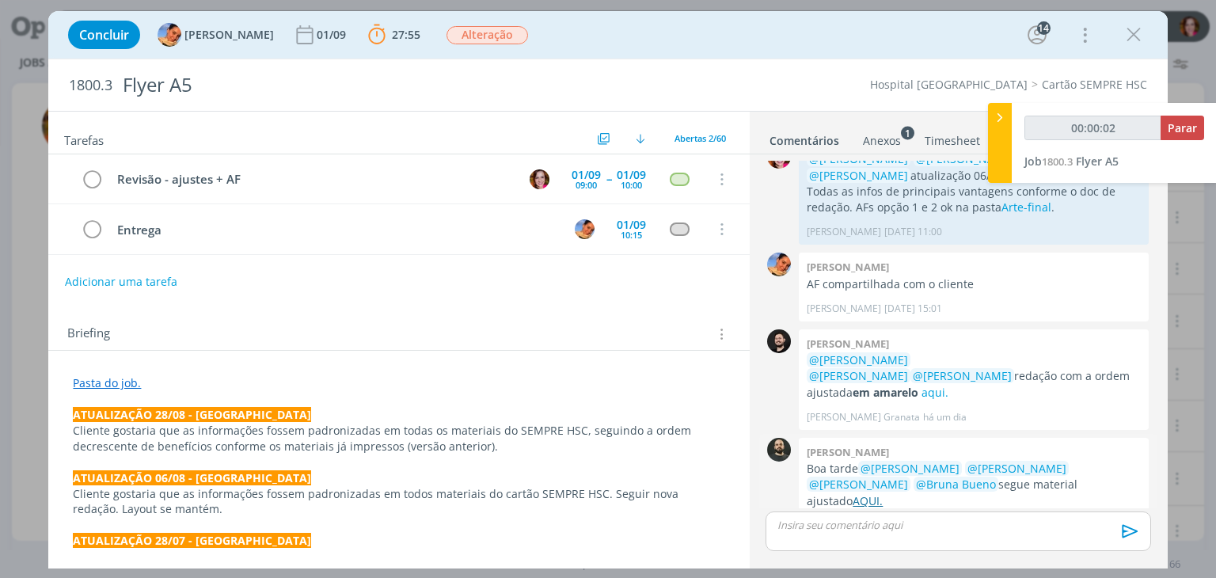
click at [883, 493] on link "AQUI." at bounding box center [867, 500] width 30 height 15
click at [948, 385] on link "aqui." at bounding box center [934, 392] width 27 height 15
type input "00:04:21"
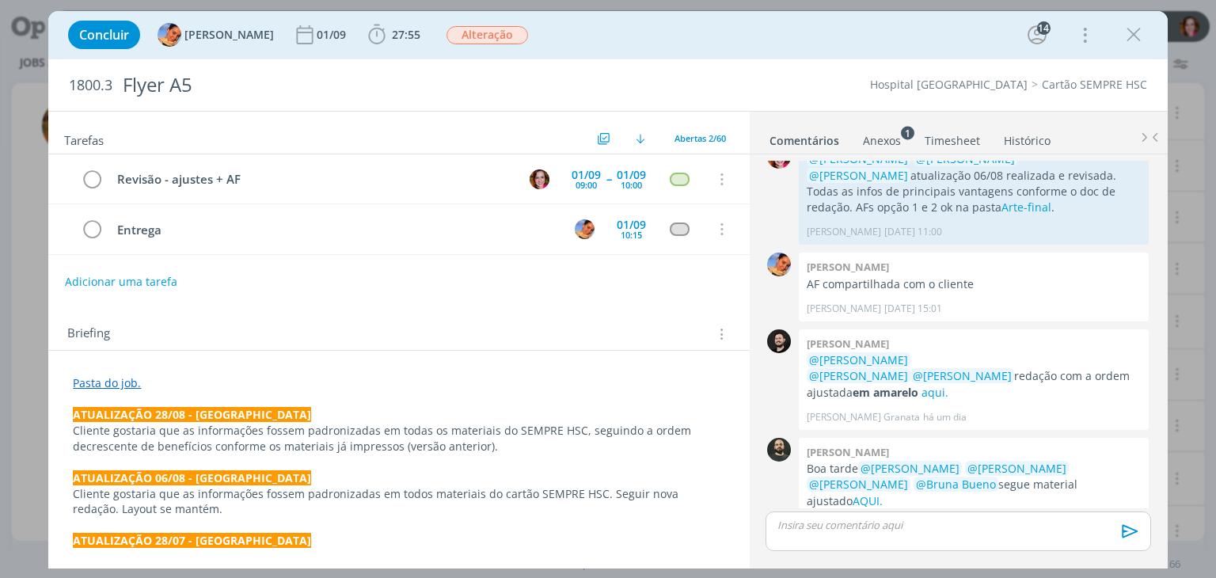
click at [956, 139] on link "Timesheet" at bounding box center [952, 137] width 57 height 23
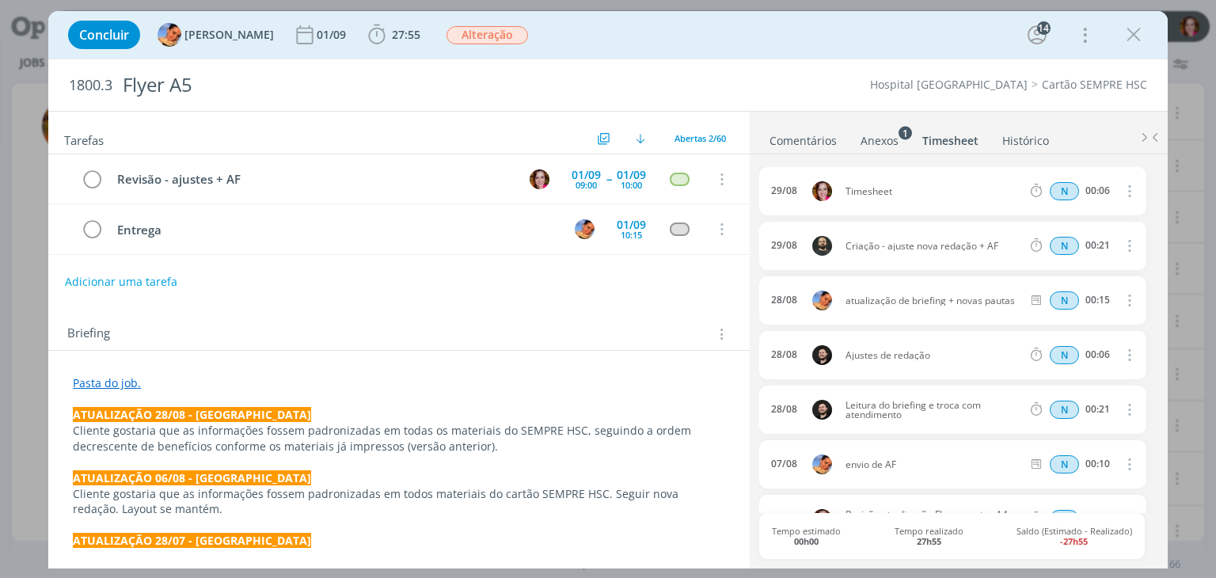
click at [1122, 189] on icon "dialog" at bounding box center [1127, 190] width 17 height 19
click at [1069, 217] on link "Excluir" at bounding box center [1083, 217] width 125 height 25
click at [1114, 192] on button "Sim" at bounding box center [1114, 191] width 31 height 17
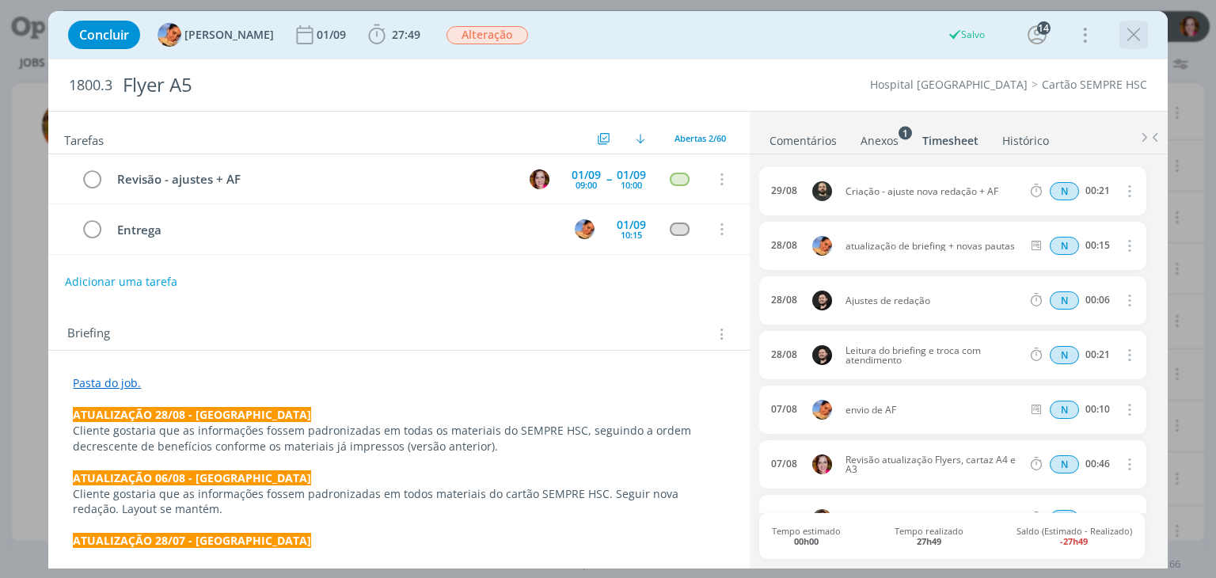
click at [1136, 37] on icon "dialog" at bounding box center [1134, 35] width 24 height 24
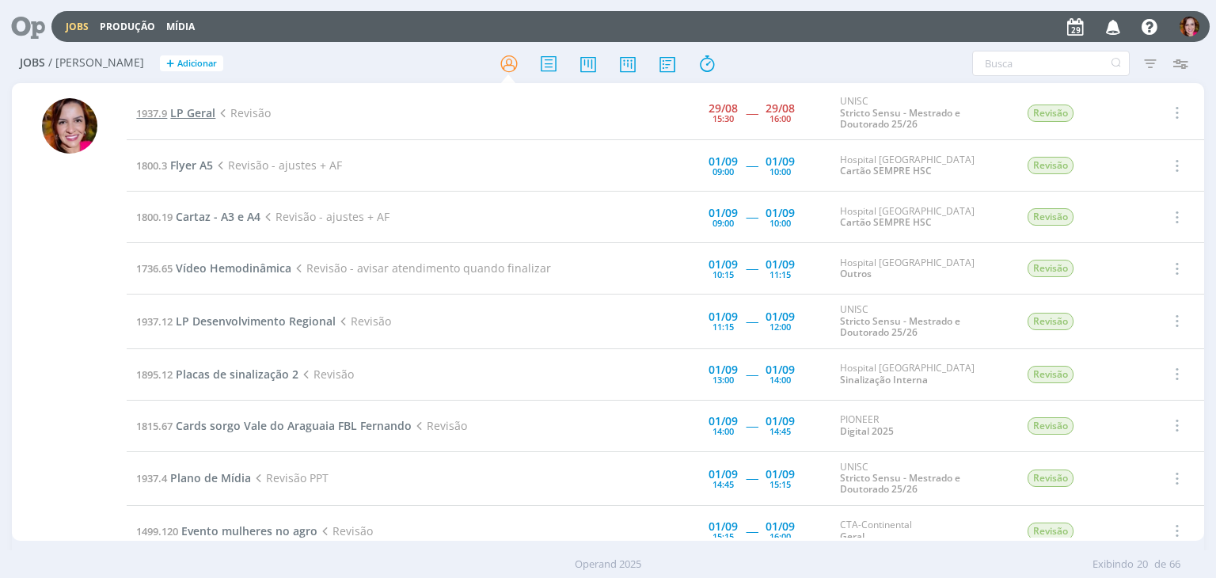
click at [190, 112] on span "LP Geral" at bounding box center [192, 112] width 45 height 15
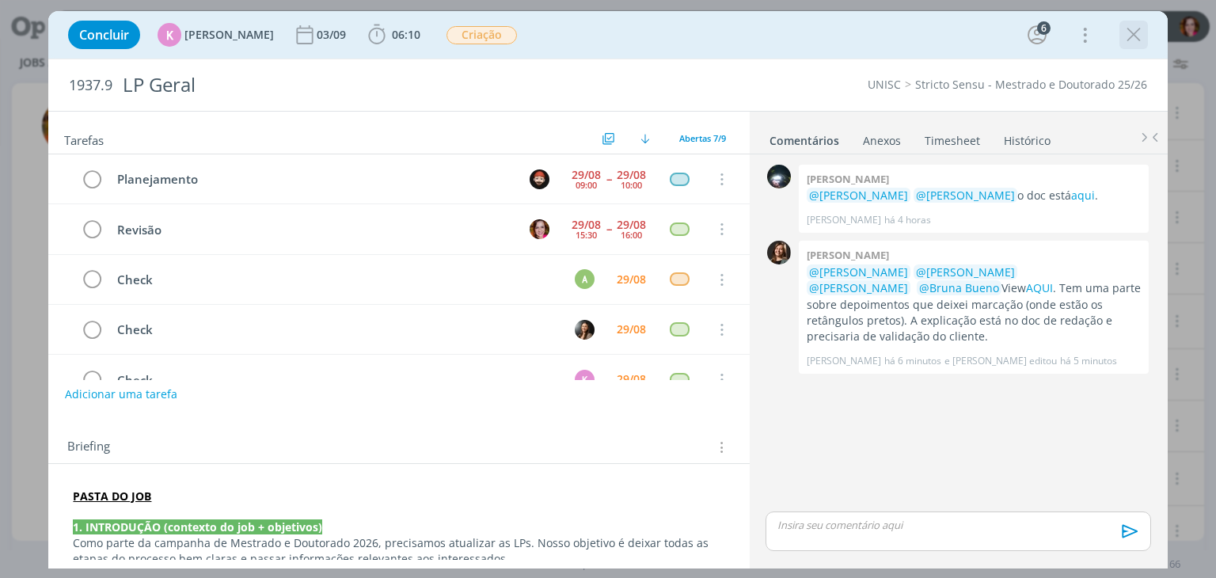
click at [1137, 36] on icon "dialog" at bounding box center [1134, 35] width 24 height 24
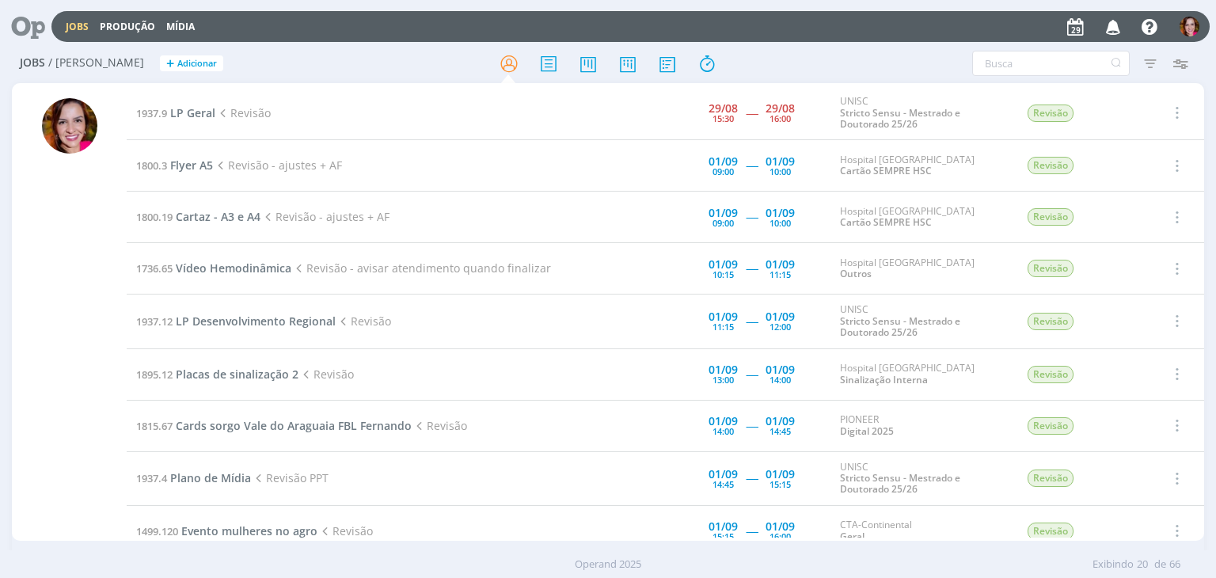
click at [1118, 32] on icon "button" at bounding box center [1113, 26] width 28 height 27
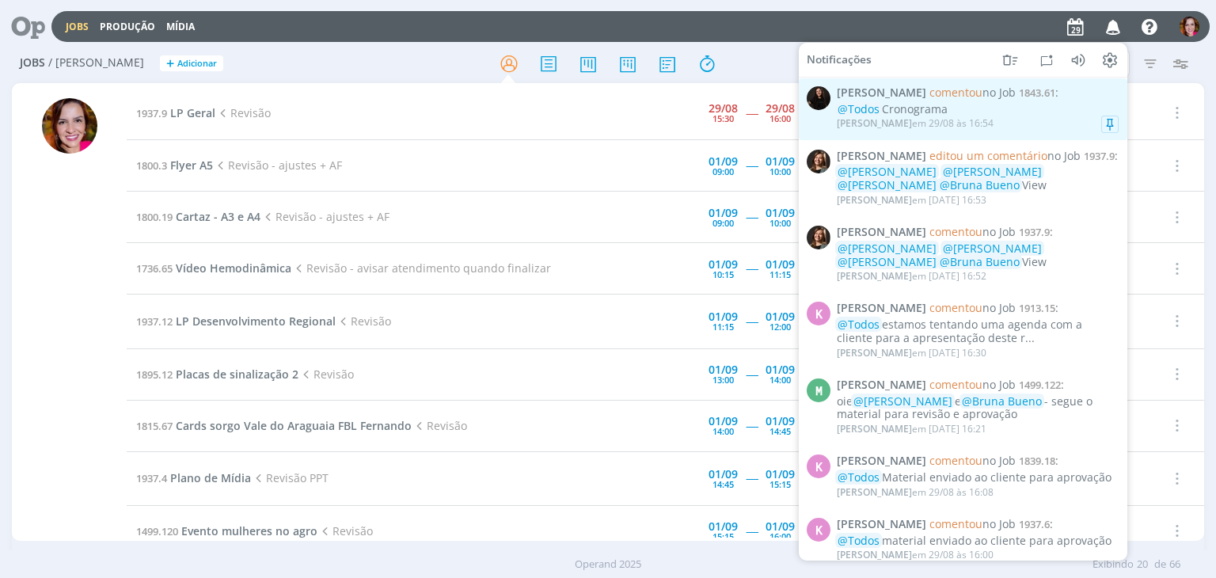
click at [1042, 112] on div "@Todos Cronograma" at bounding box center [978, 109] width 282 height 13
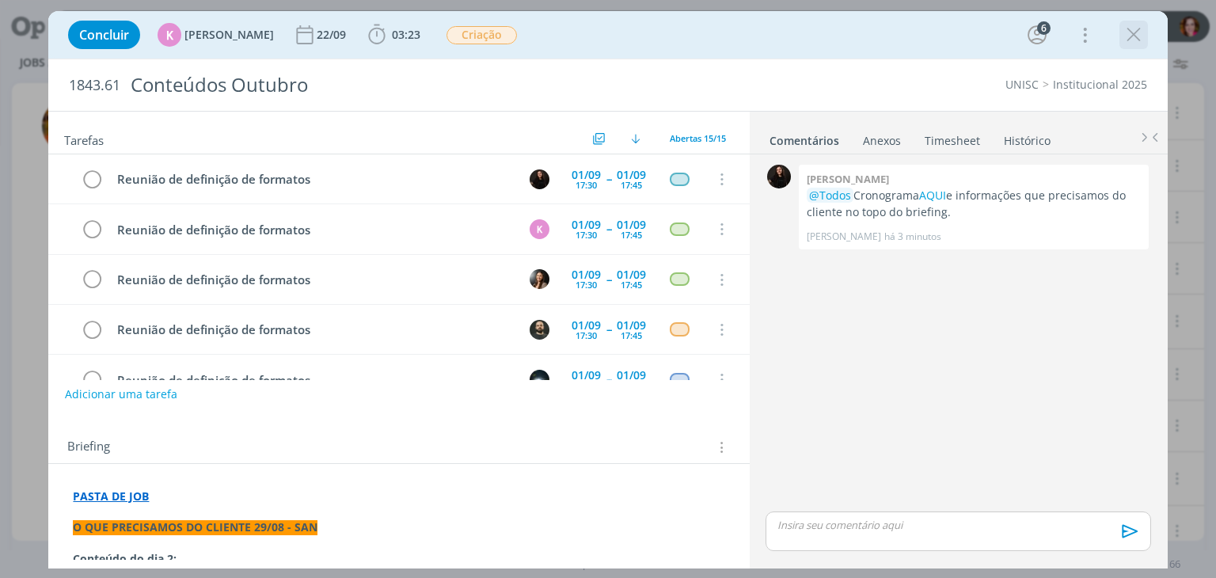
click at [1137, 35] on icon "dialog" at bounding box center [1134, 35] width 24 height 24
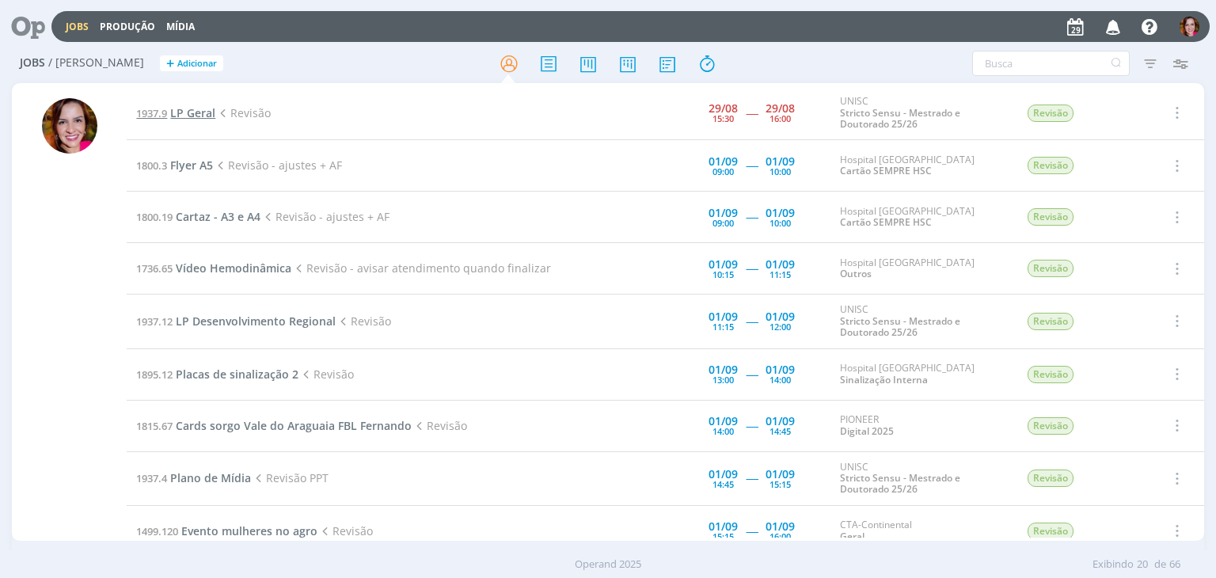
click at [198, 112] on span "LP Geral" at bounding box center [192, 112] width 45 height 15
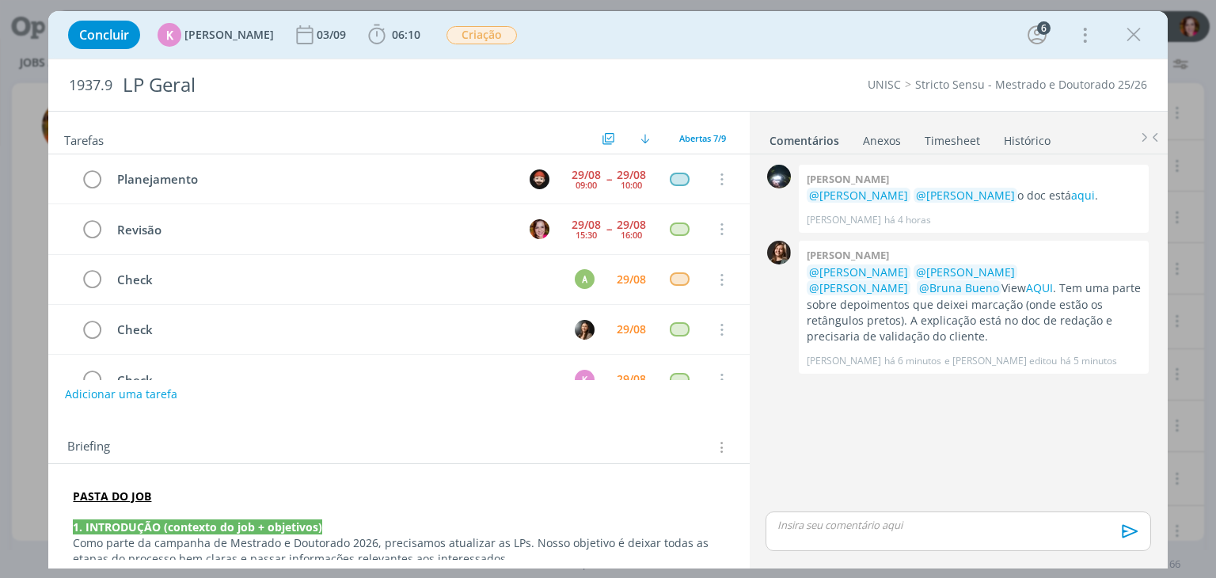
click at [392, 55] on div "Concluir K Karoline Arend 03/09 06:10 Iniciar Apontar Data * 29/08/2025 Horas *…" at bounding box center [607, 34] width 1118 height 47
click at [401, 29] on span "06:10" at bounding box center [406, 34] width 28 height 15
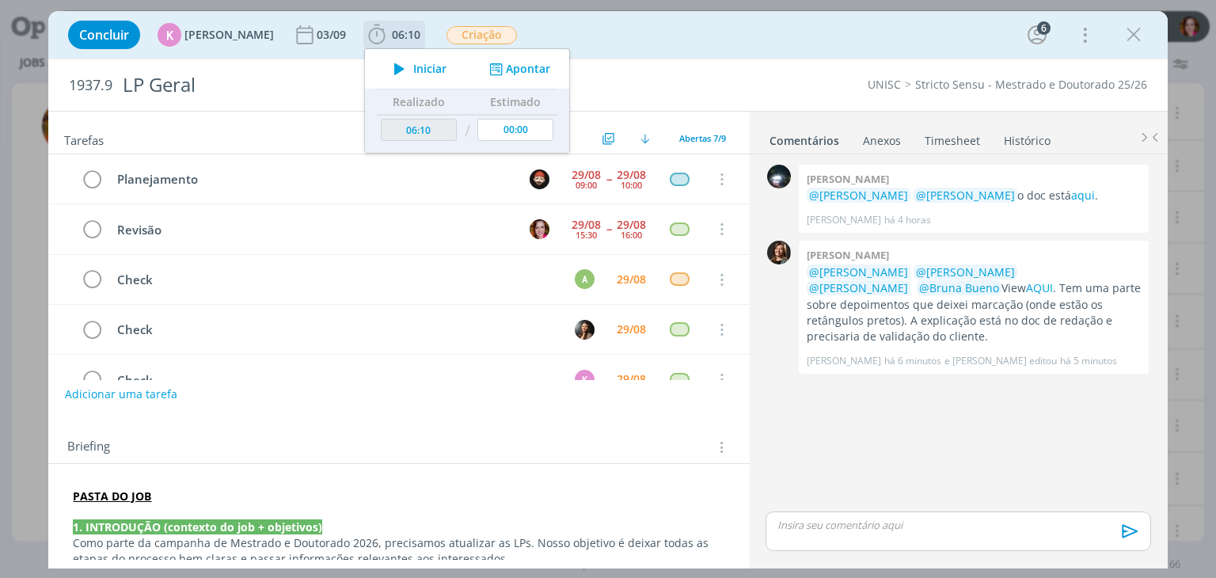
click at [413, 74] on span "Iniciar" at bounding box center [429, 68] width 33 height 11
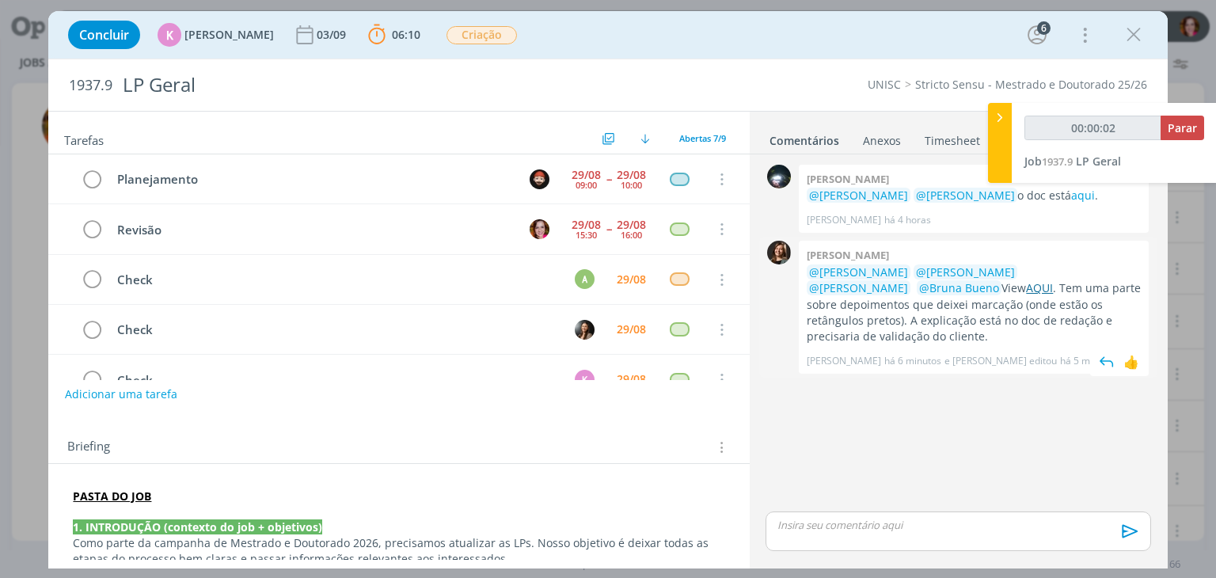
click at [1026, 287] on link "AQUI" at bounding box center [1039, 287] width 27 height 15
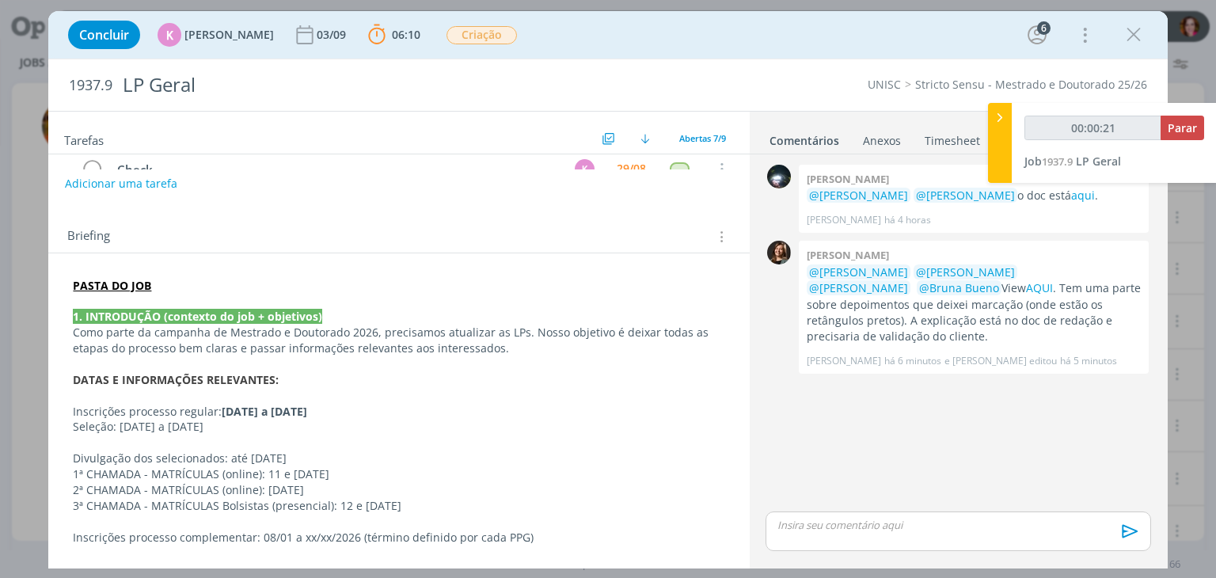
scroll to position [196, 0]
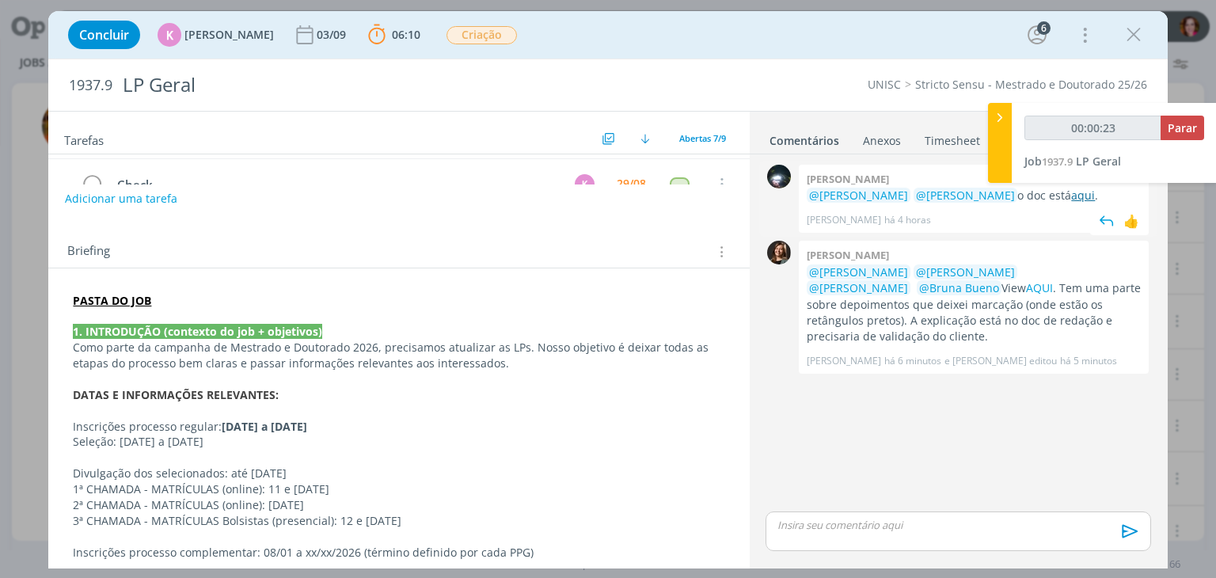
click at [1071, 195] on link "aqui" at bounding box center [1083, 195] width 24 height 15
click at [1071, 192] on link "aqui" at bounding box center [1083, 195] width 24 height 15
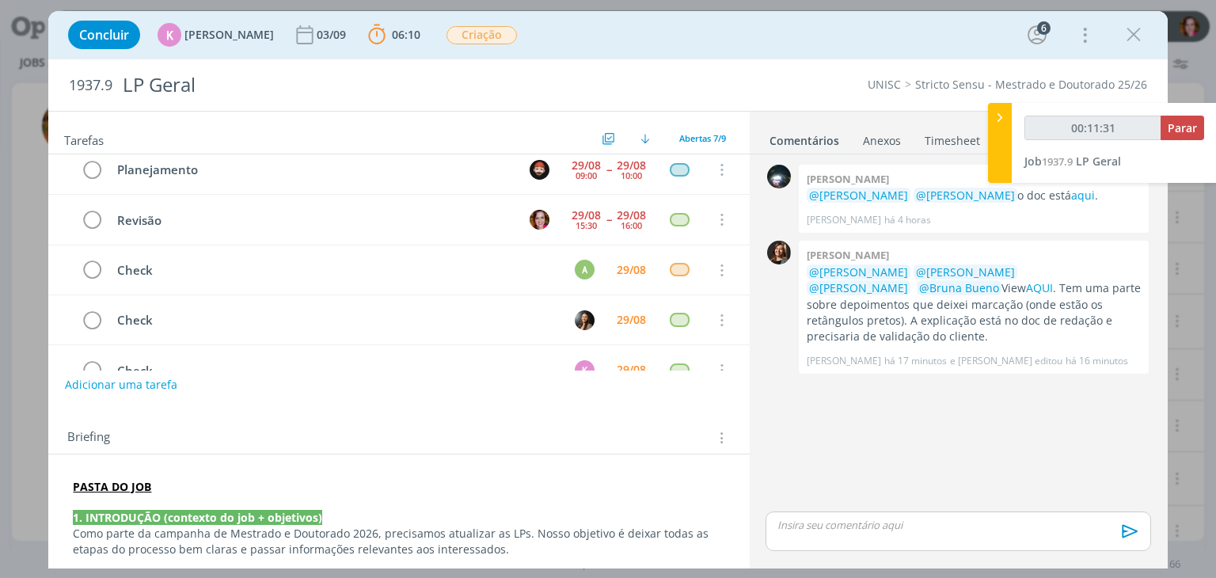
scroll to position [0, 0]
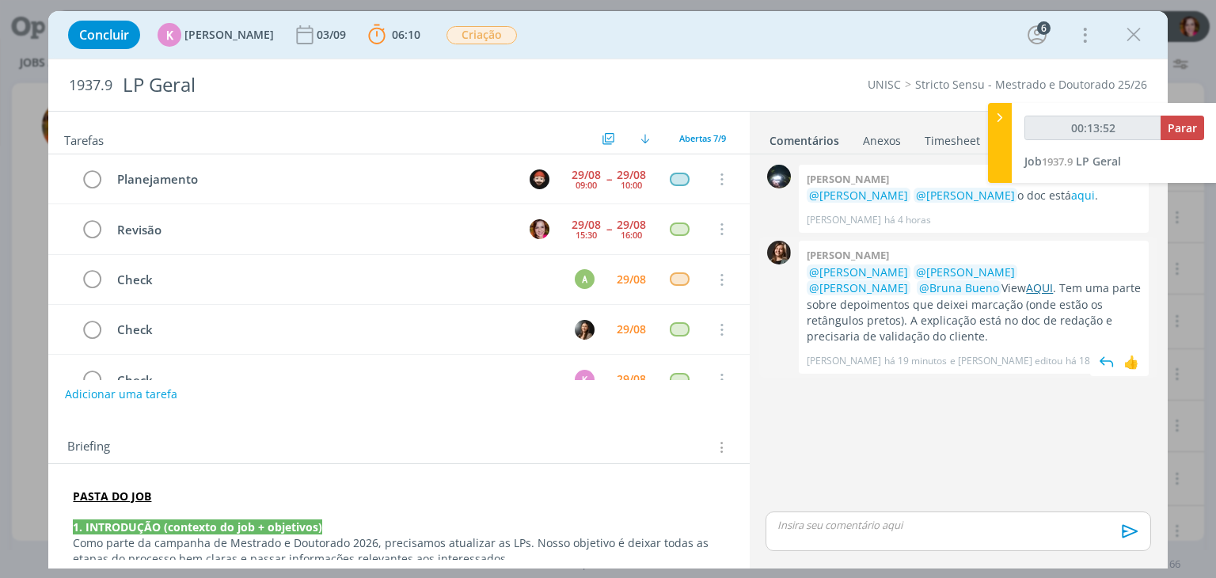
click at [1026, 289] on link "AQUI" at bounding box center [1039, 287] width 27 height 15
click at [844, 530] on p "dialog" at bounding box center [957, 525] width 359 height 14
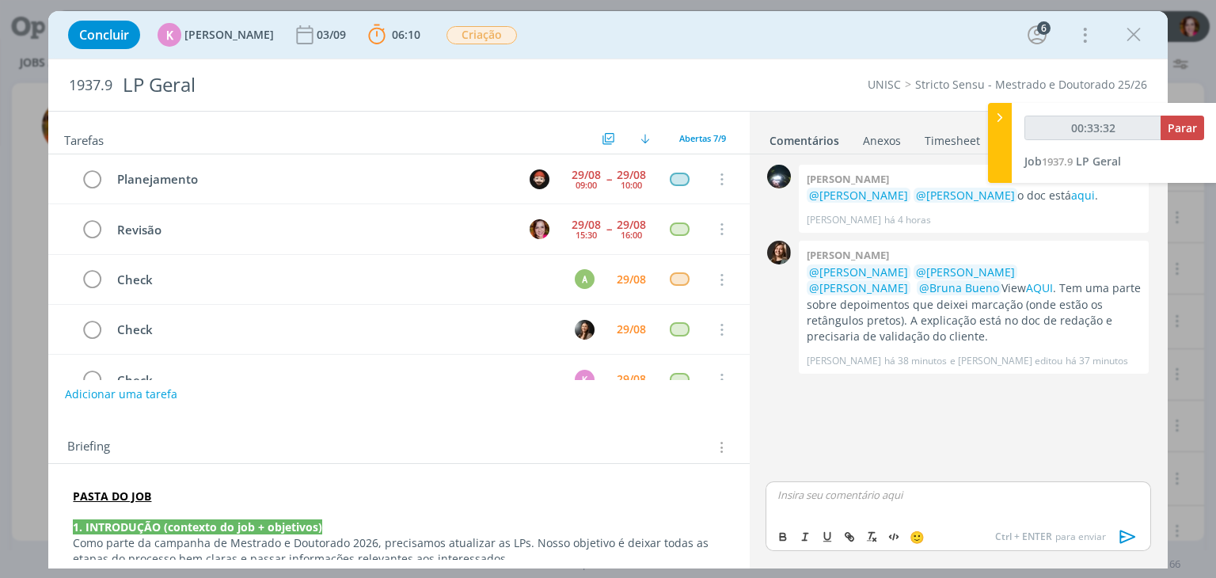
type input "00:33:33"
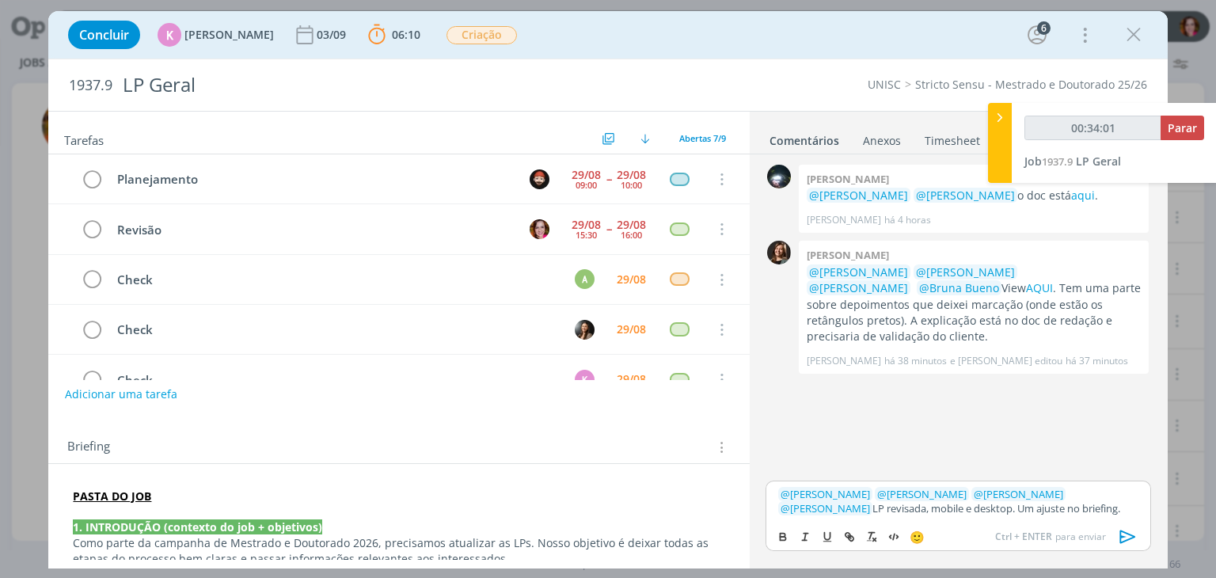
click at [184, 496] on p "PASTA DO JOB" at bounding box center [398, 496] width 651 height 16
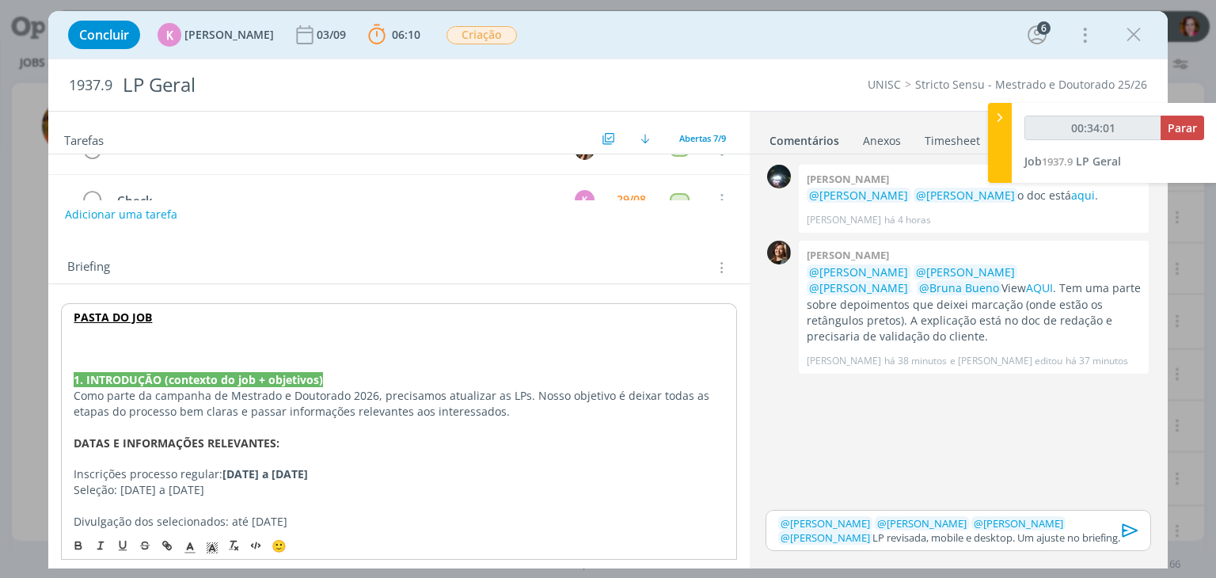
scroll to position [184, 0]
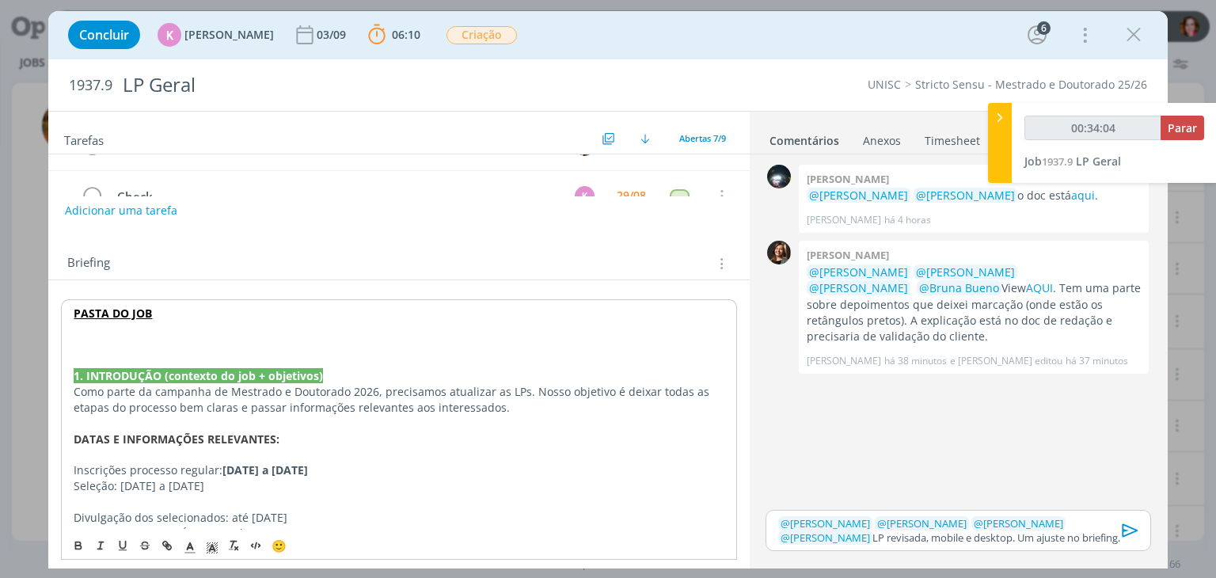
click at [100, 340] on p "dialog" at bounding box center [399, 344] width 650 height 16
type input "00:34:06"
click at [192, 543] on icon "dialog" at bounding box center [190, 548] width 14 height 14
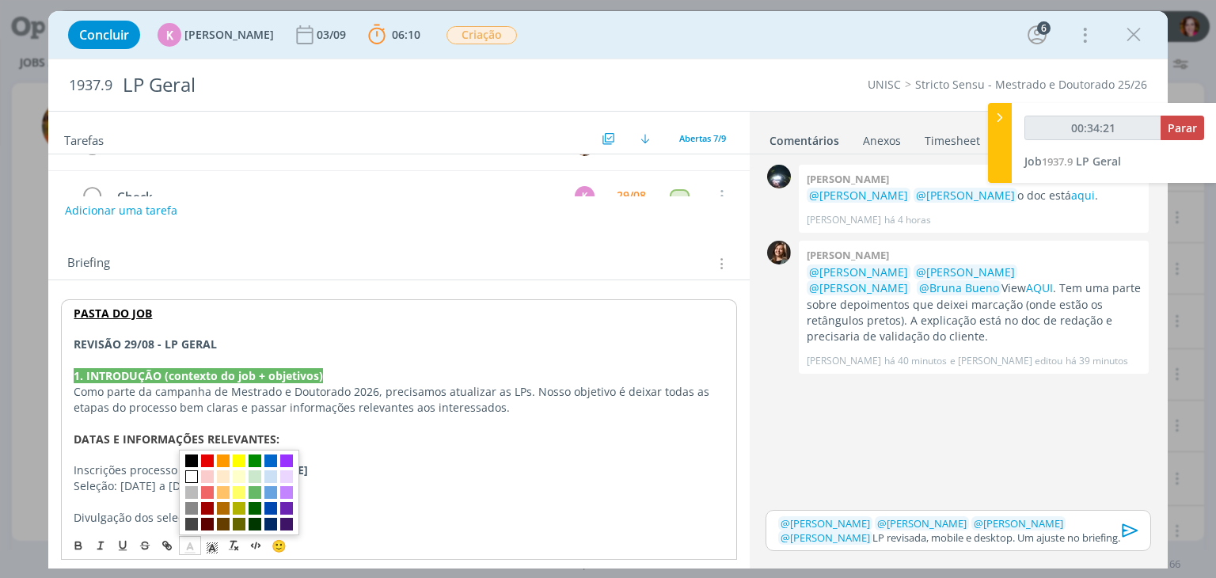
click at [195, 475] on span "dialog" at bounding box center [191, 476] width 13 height 13
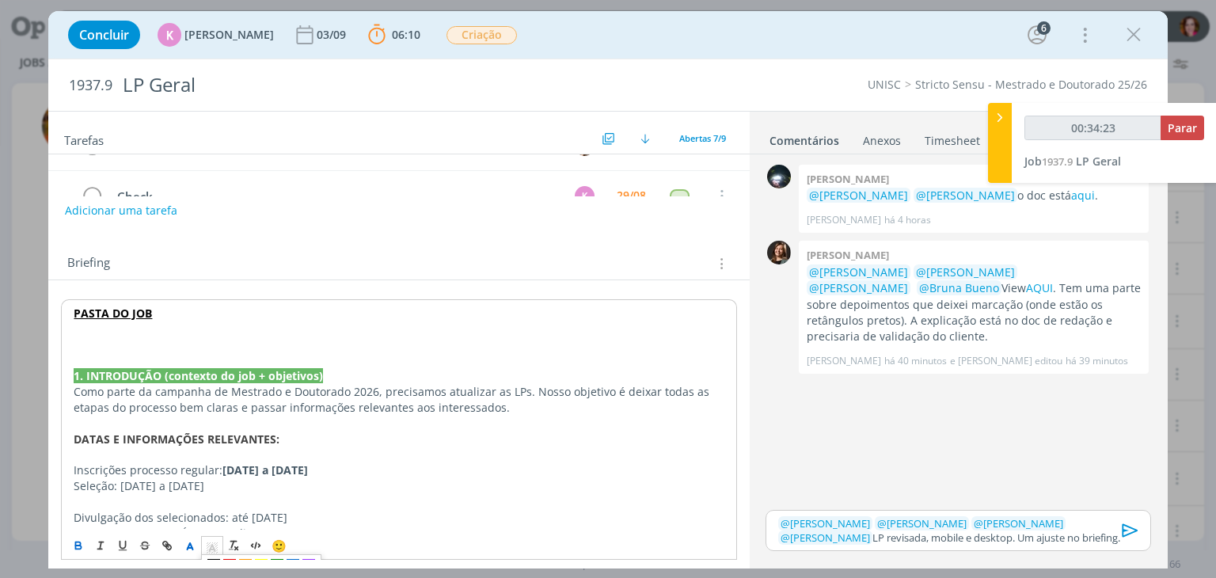
click at [212, 549] on line "dialog" at bounding box center [213, 549] width 4 height 0
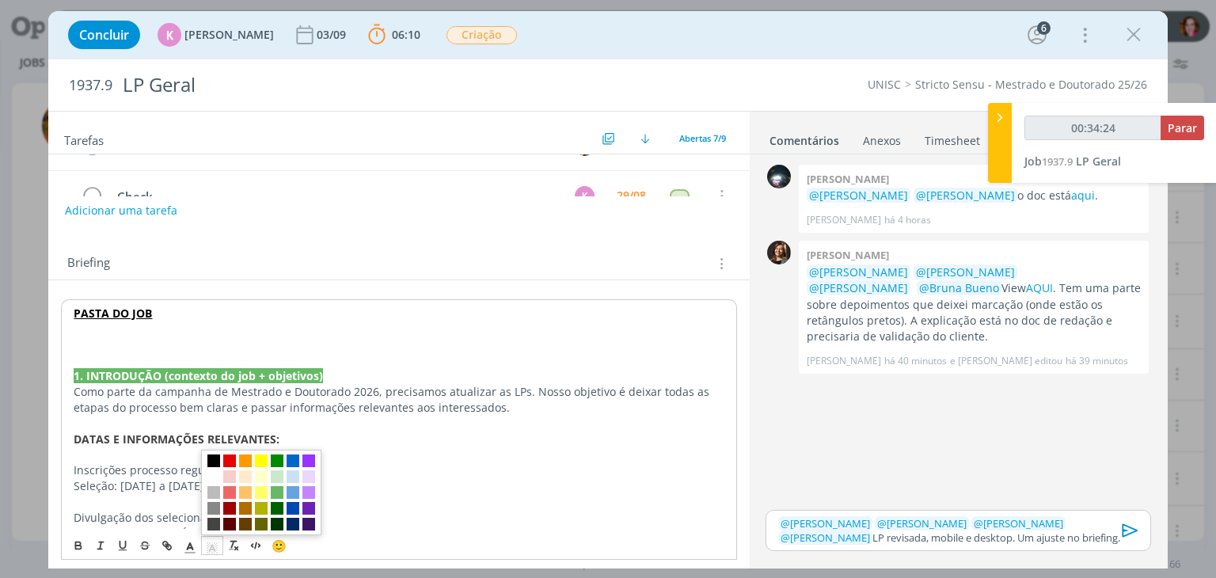
click at [212, 460] on span "dialog" at bounding box center [213, 460] width 13 height 13
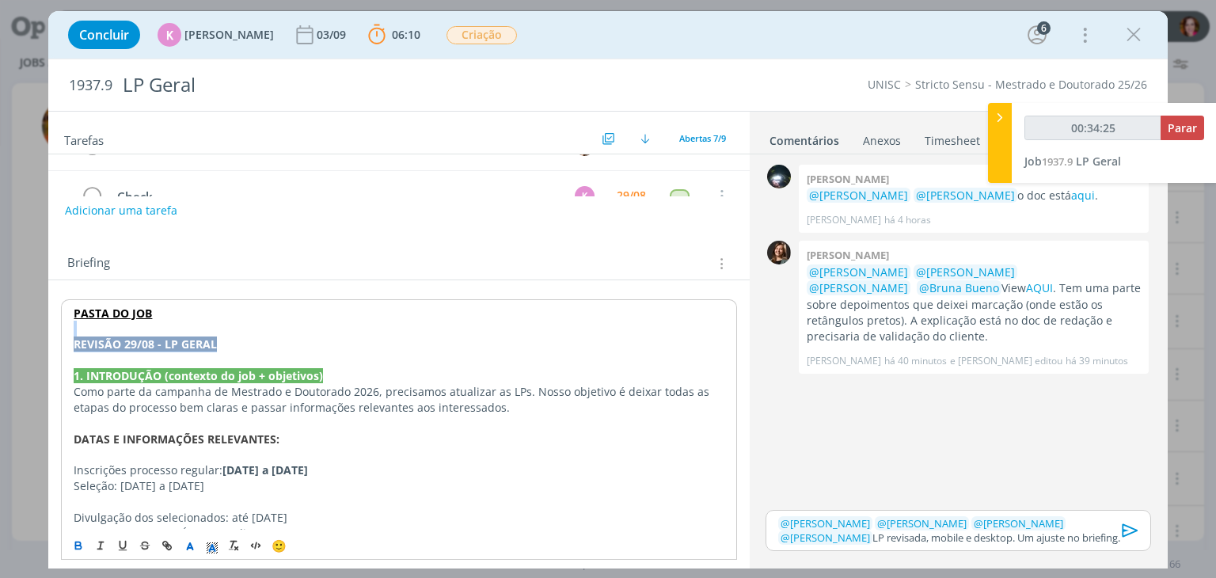
click at [226, 343] on p "REVISÃO 29/08 - LP GERAL" at bounding box center [399, 344] width 650 height 16
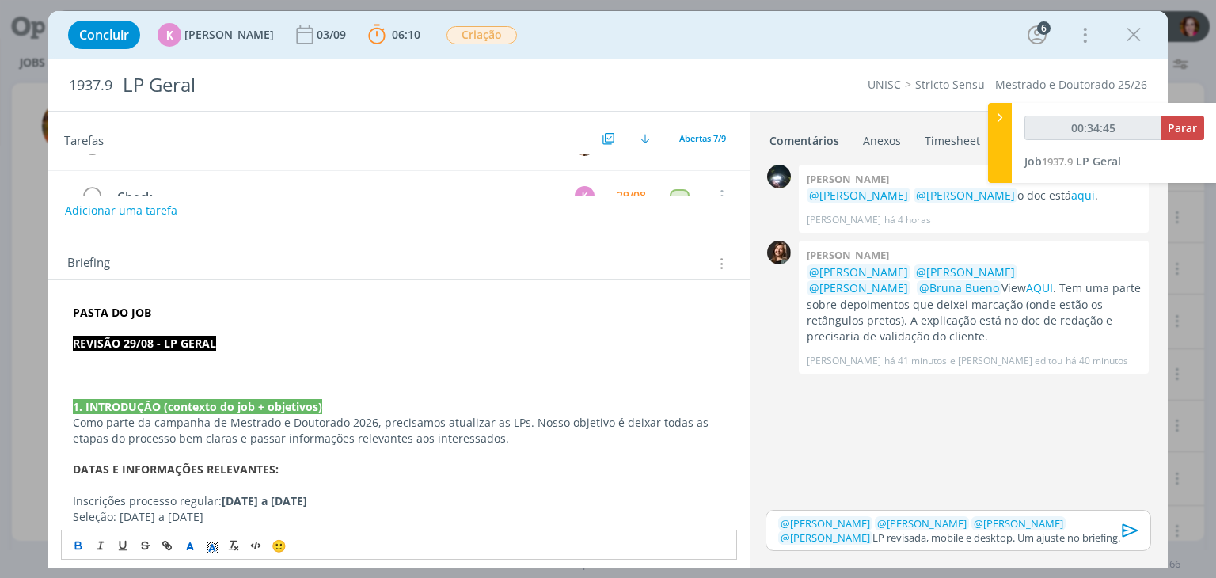
click at [73, 375] on p "﻿" at bounding box center [398, 375] width 651 height 16
click at [89, 364] on p "dialog" at bounding box center [398, 359] width 651 height 16
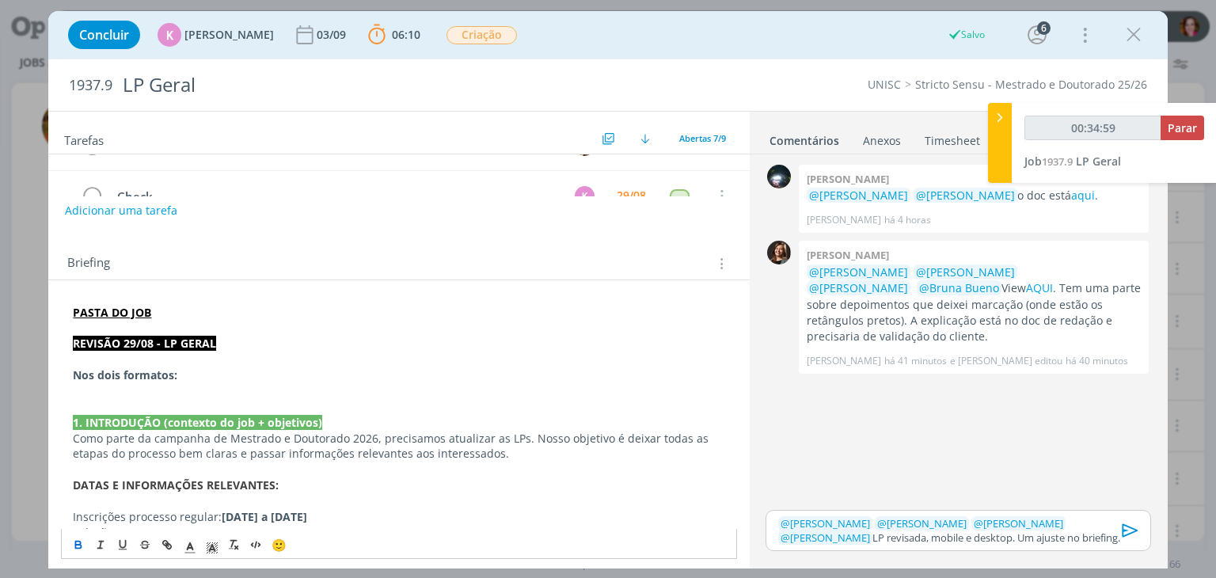
click at [219, 377] on p "Nos dois formatos:" at bounding box center [398, 375] width 651 height 16
click at [359, 372] on p "Nos dois formatos: ajustar o nome do curso para" at bounding box center [398, 375] width 651 height 16
click at [374, 380] on p "Nos dois formatos: ajustar o nome do curso para" at bounding box center [398, 375] width 651 height 16
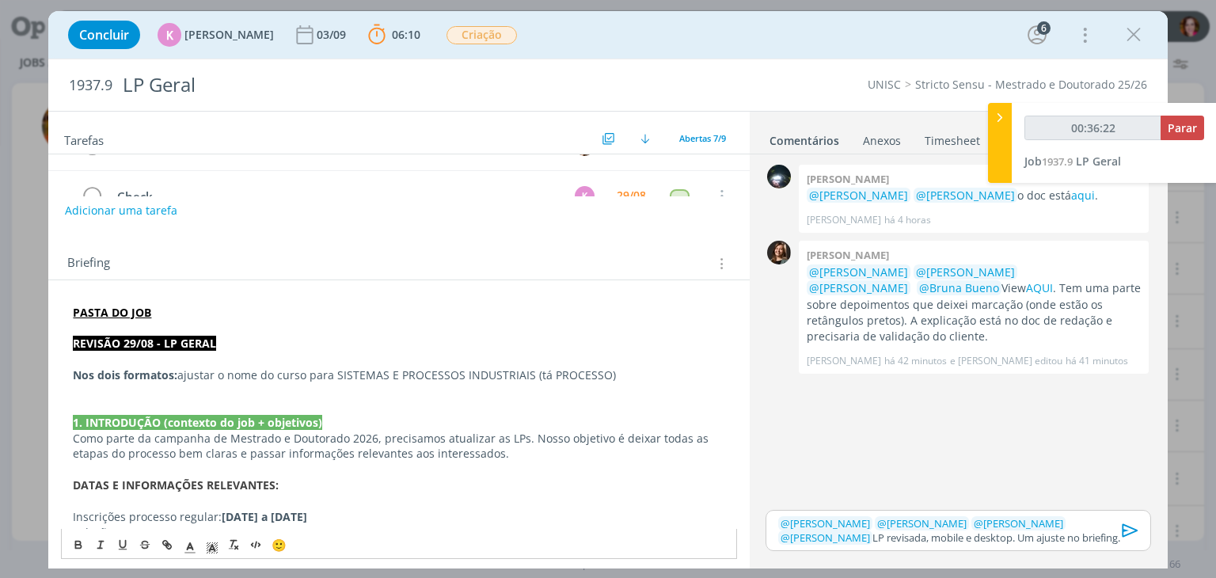
click at [1122, 528] on icon "dialog" at bounding box center [1130, 529] width 16 height 13
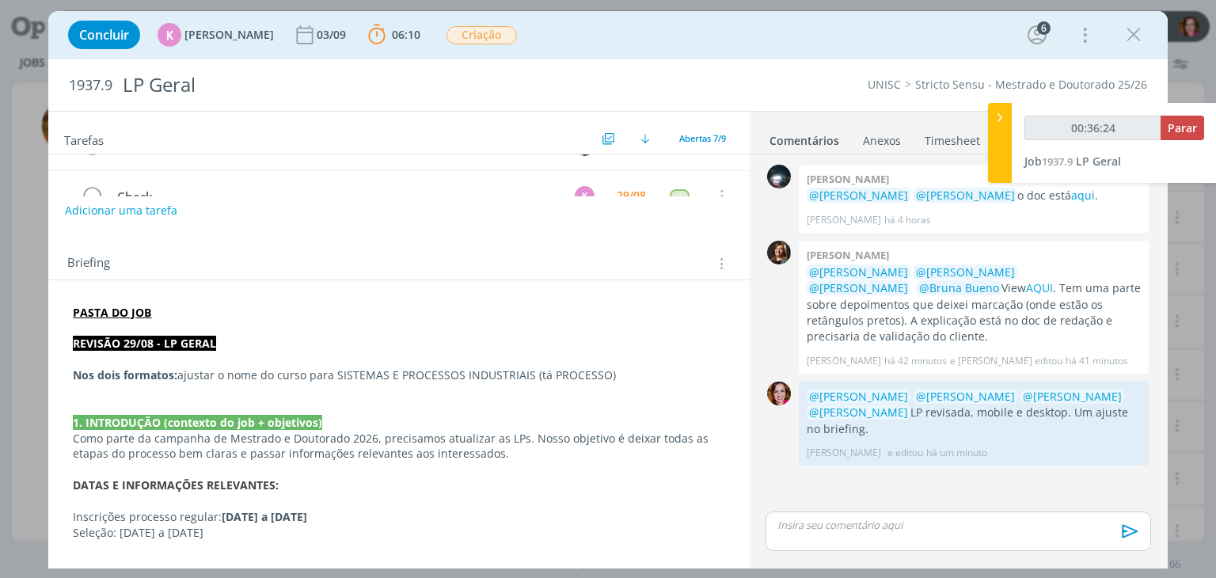
scroll to position [0, 0]
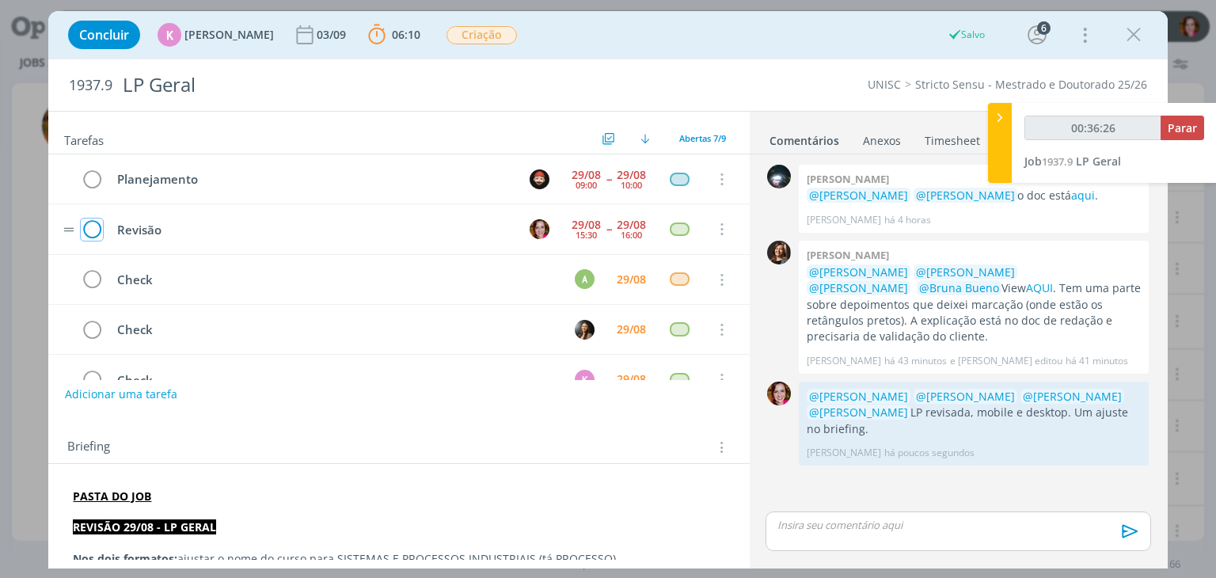
click at [92, 226] on icon "dialog" at bounding box center [92, 230] width 22 height 24
click at [337, 523] on p "REVISÃO 29/08 - LP GERAL" at bounding box center [398, 527] width 651 height 16
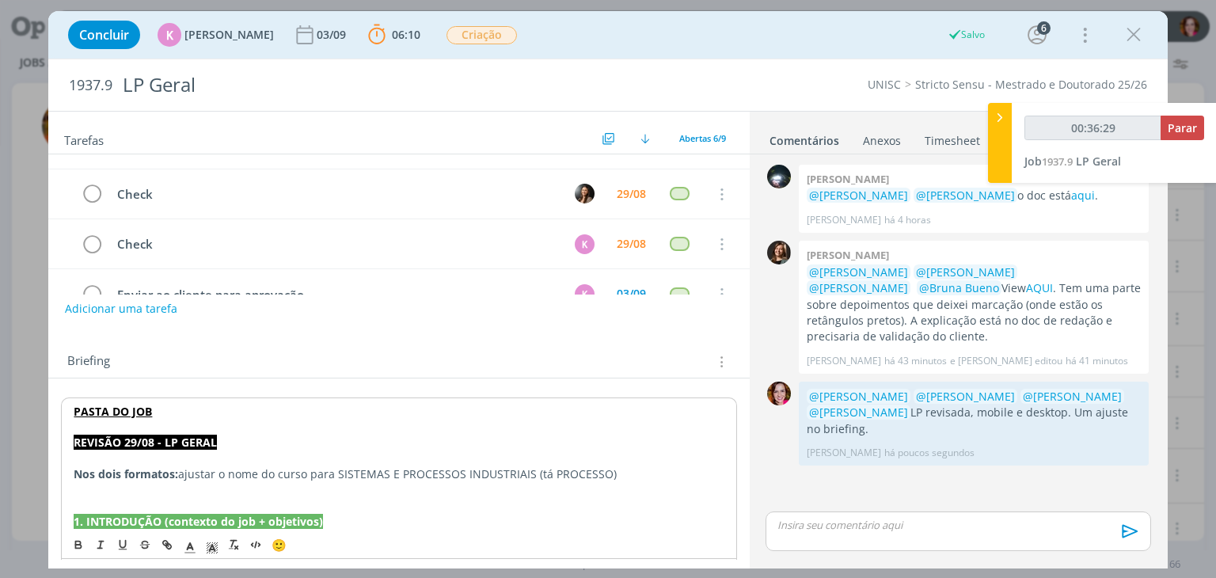
scroll to position [101, 0]
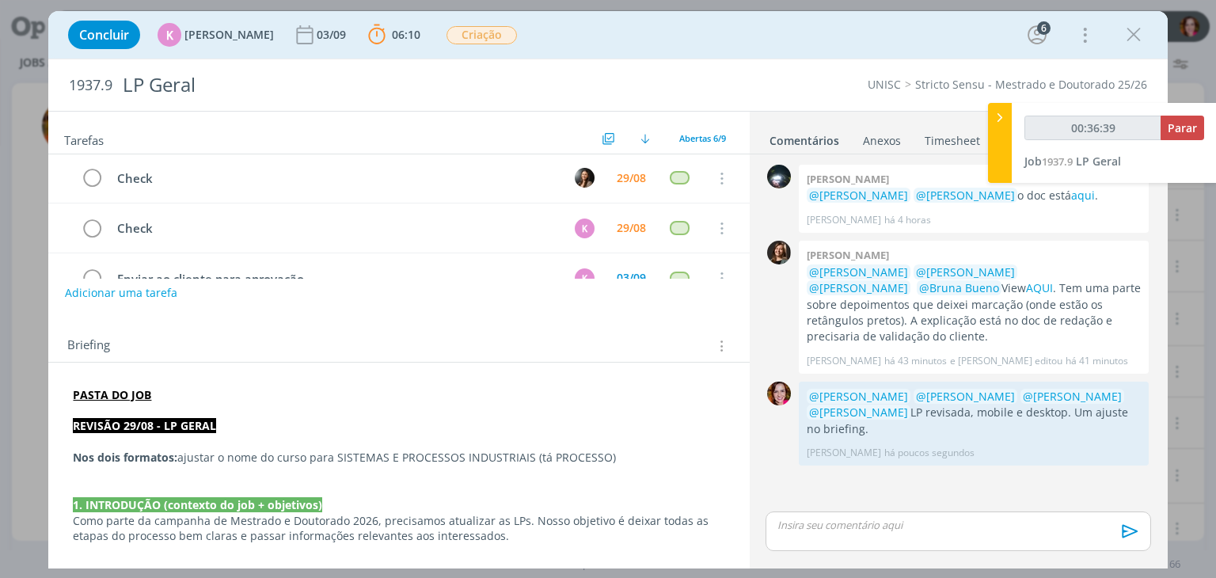
type input "00:36:40"
click at [1183, 133] on span "Parar" at bounding box center [1182, 127] width 29 height 15
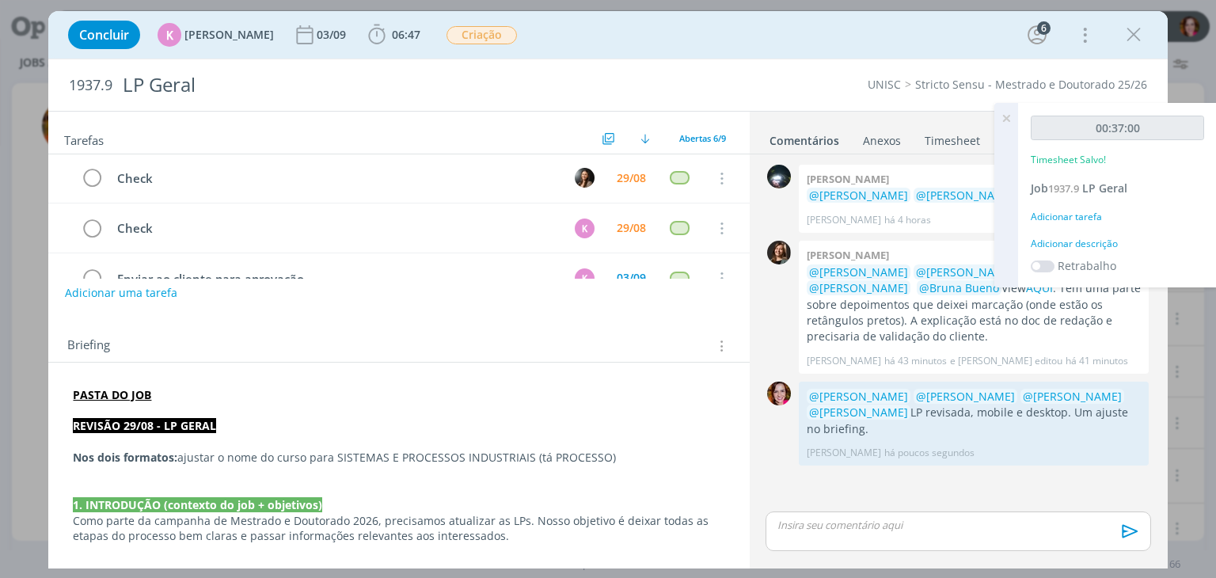
click at [1103, 241] on div "Adicionar descrição" at bounding box center [1117, 244] width 173 height 14
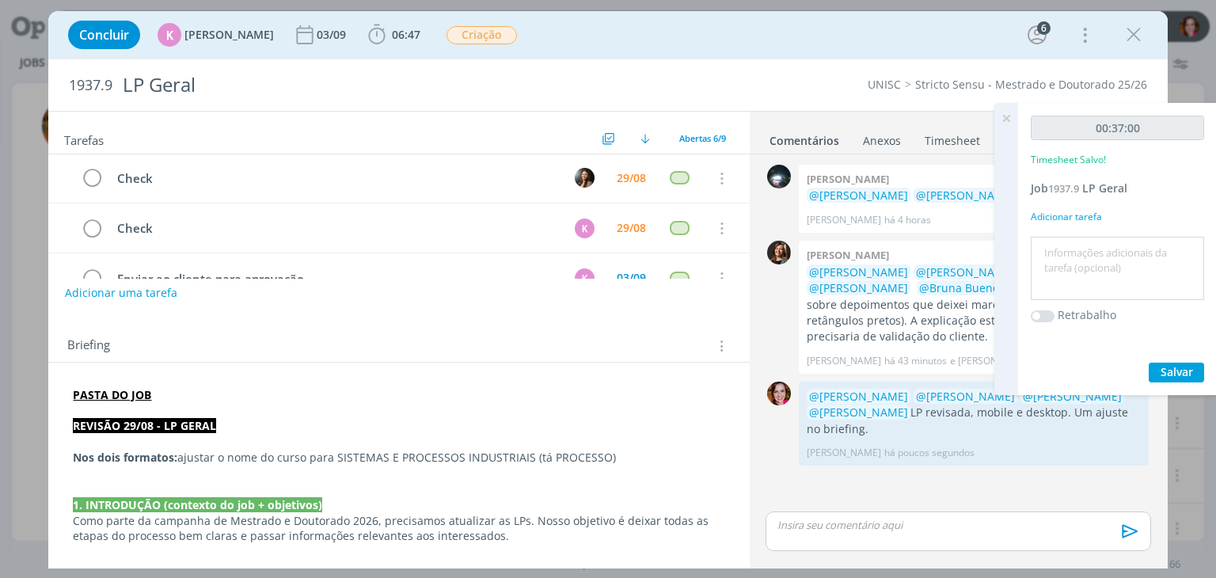
click at [1103, 241] on textarea at bounding box center [1117, 269] width 165 height 56
type textarea "Revisão LP"
click at [1158, 367] on button "Salvar" at bounding box center [1176, 373] width 55 height 20
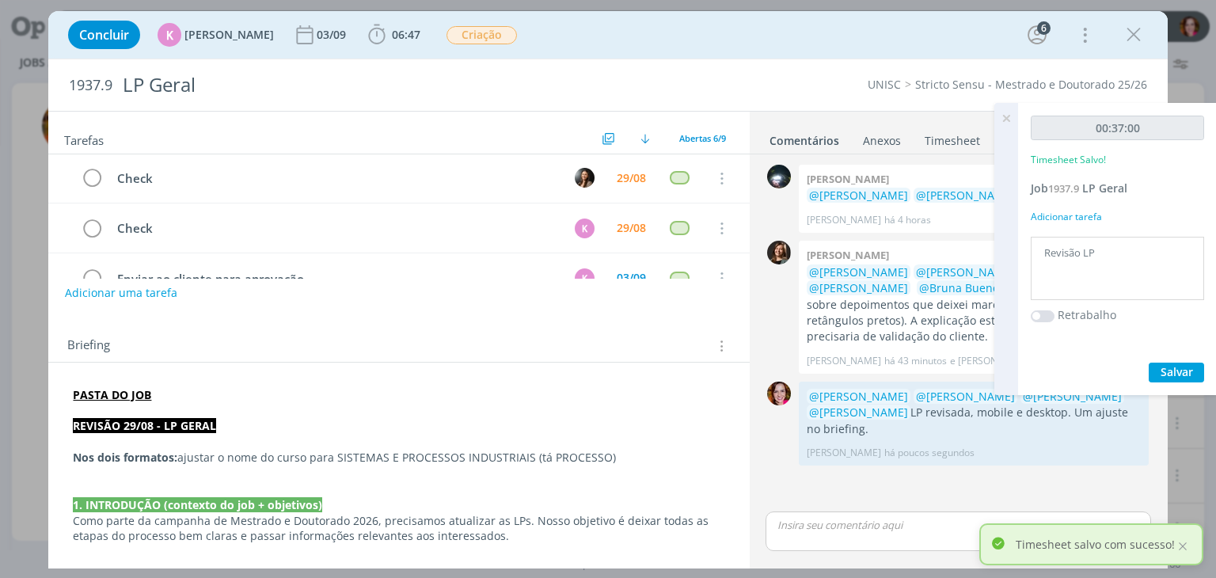
click at [1003, 118] on icon at bounding box center [1006, 118] width 28 height 31
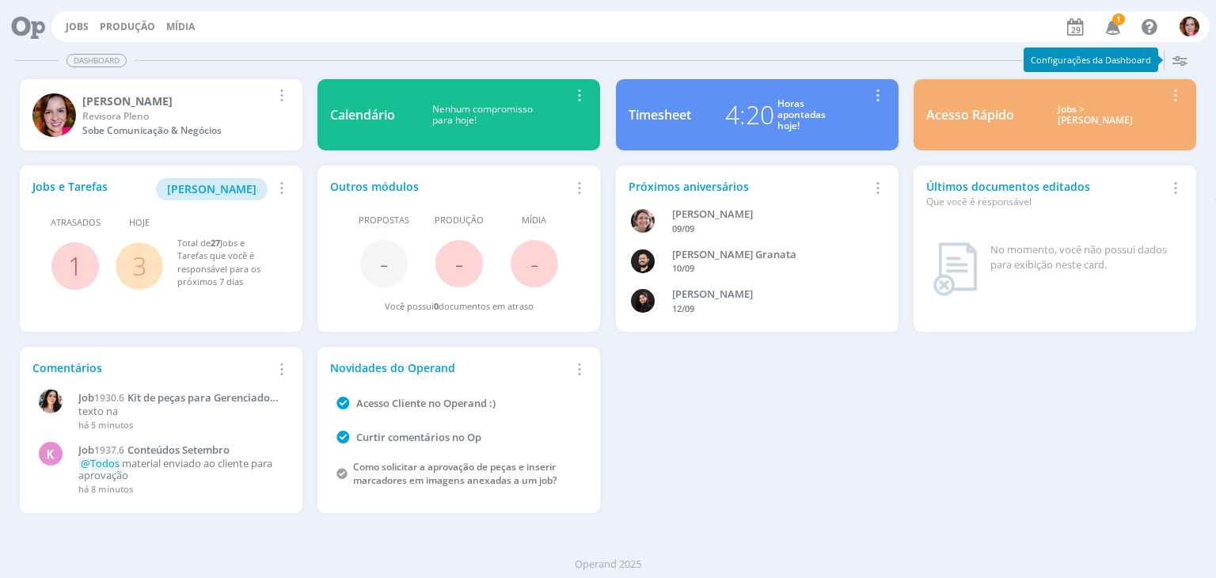
click at [1108, 23] on icon "button" at bounding box center [1113, 26] width 28 height 27
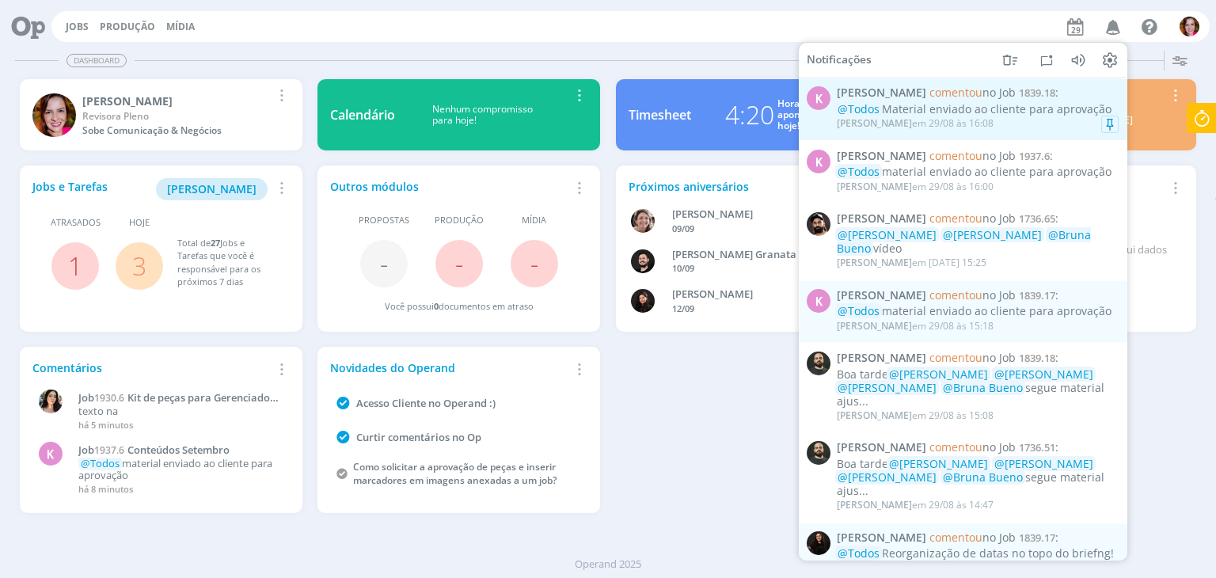
click at [970, 109] on div "@Todos Material enviado ao cliente para aprovação" at bounding box center [978, 109] width 282 height 13
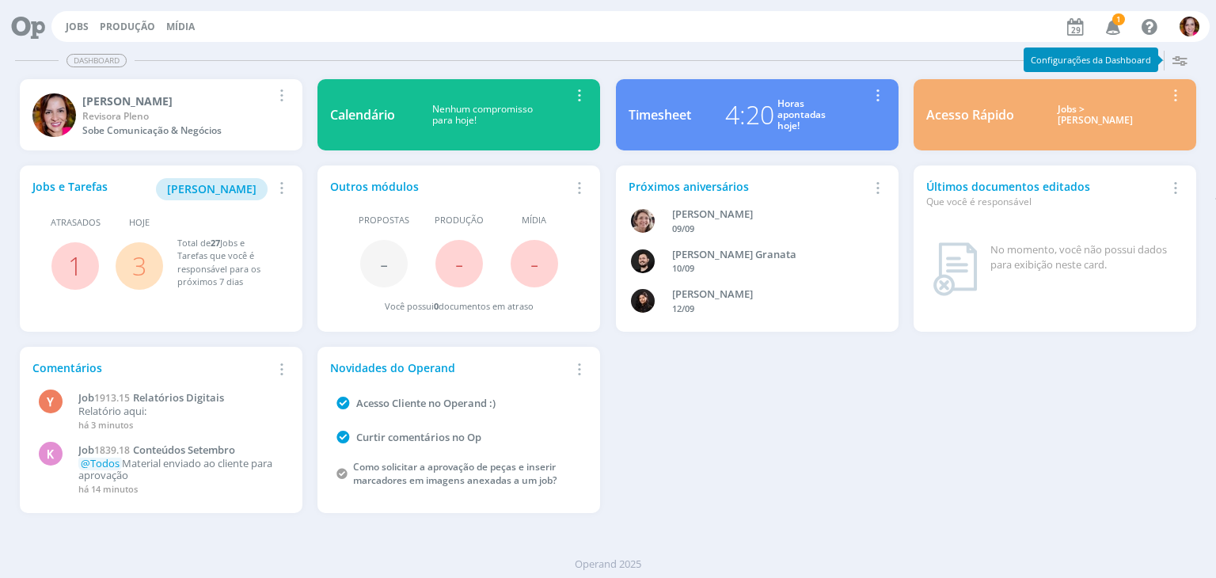
click at [1113, 25] on icon "button" at bounding box center [1113, 26] width 28 height 27
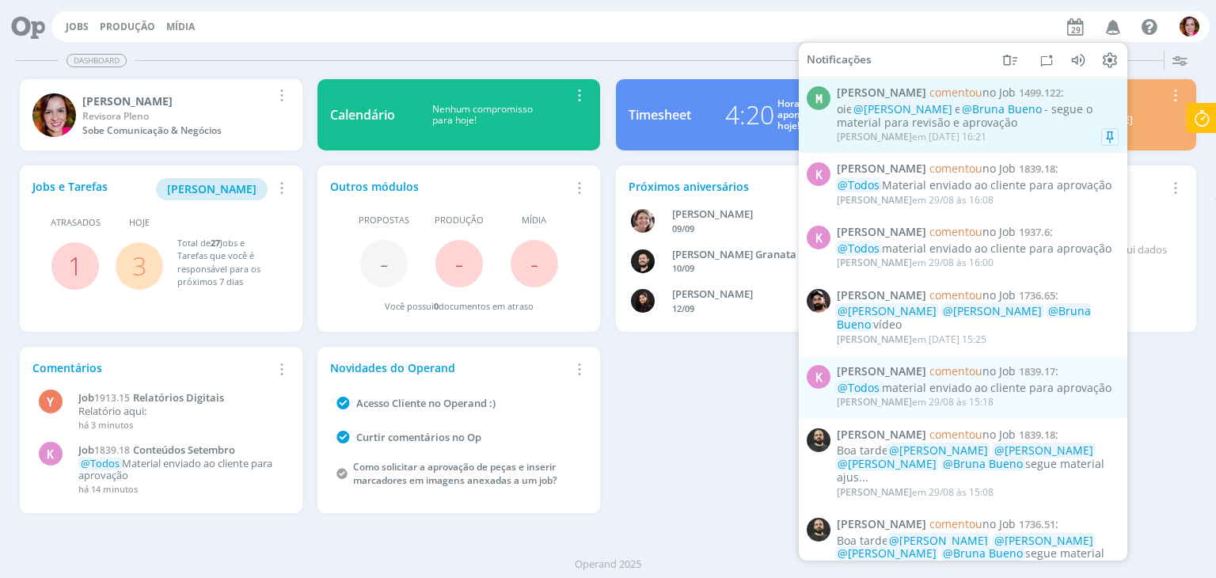
click at [868, 143] on span "[PERSON_NAME]" at bounding box center [874, 136] width 75 height 13
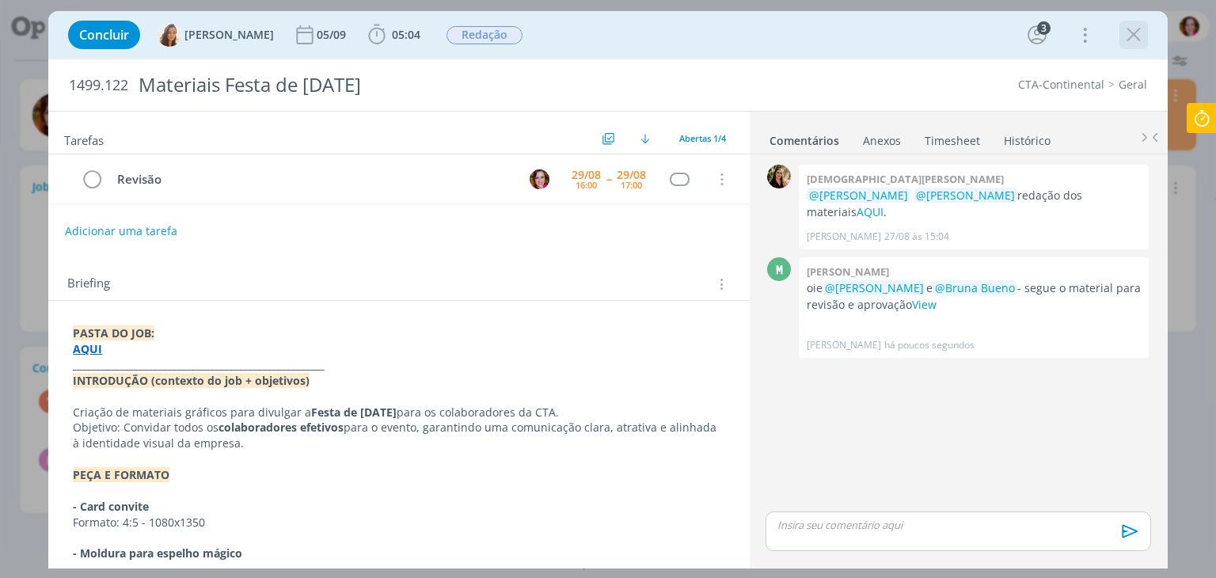
click at [1133, 35] on icon "dialog" at bounding box center [1134, 35] width 24 height 24
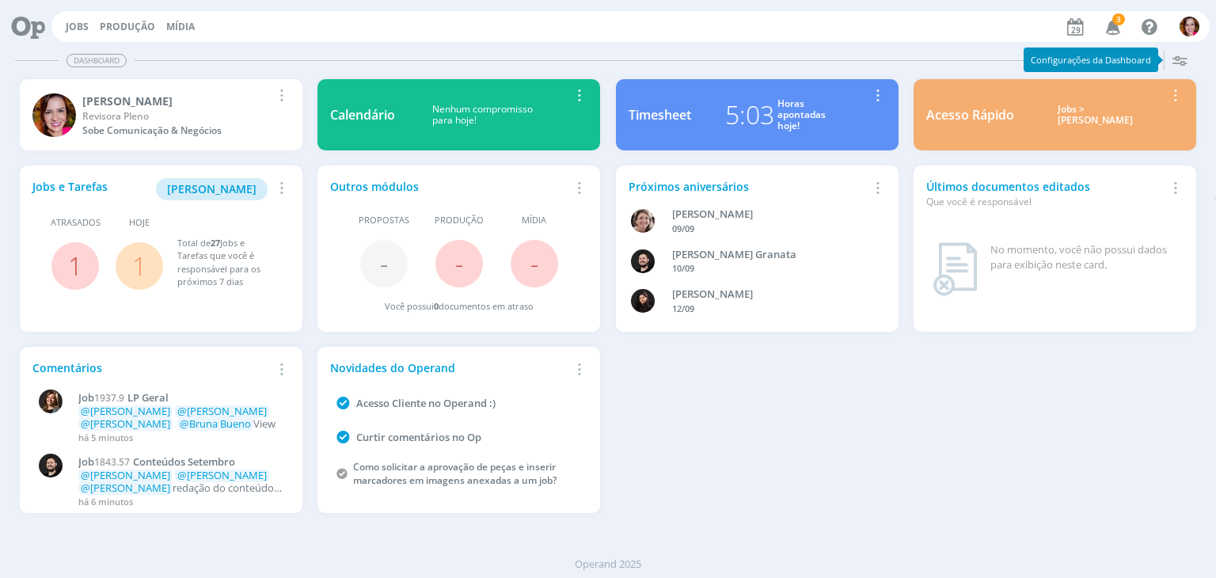
click at [1107, 21] on icon "button" at bounding box center [1113, 26] width 28 height 27
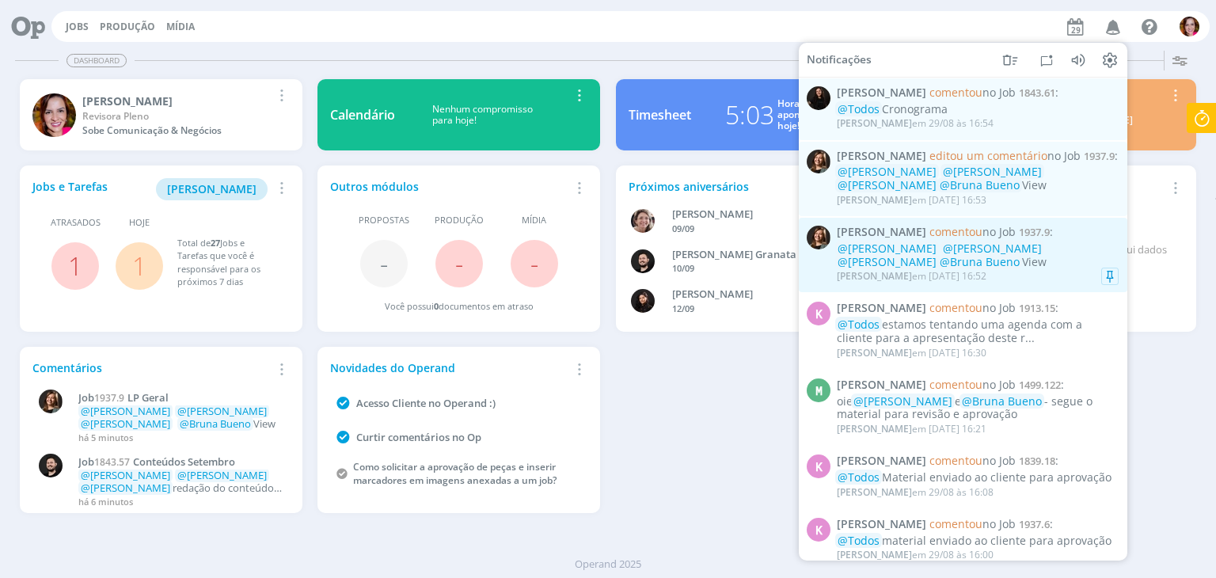
click at [1020, 273] on div "Letícia Frantz em 29/08 às 16:52" at bounding box center [978, 276] width 282 height 16
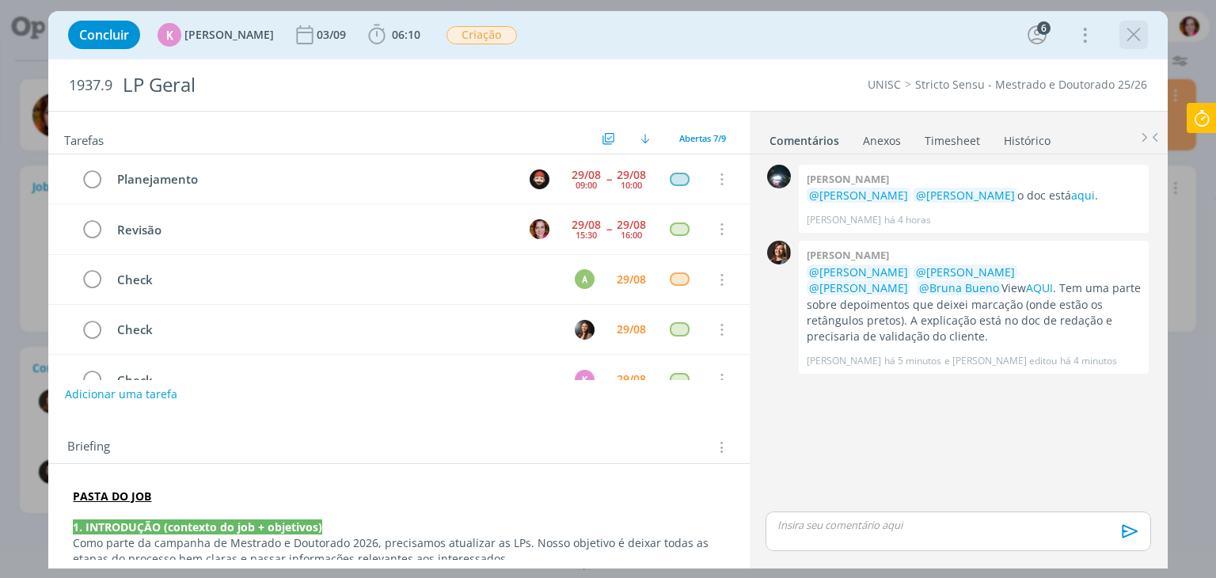
click at [1130, 31] on icon "dialog" at bounding box center [1134, 35] width 24 height 24
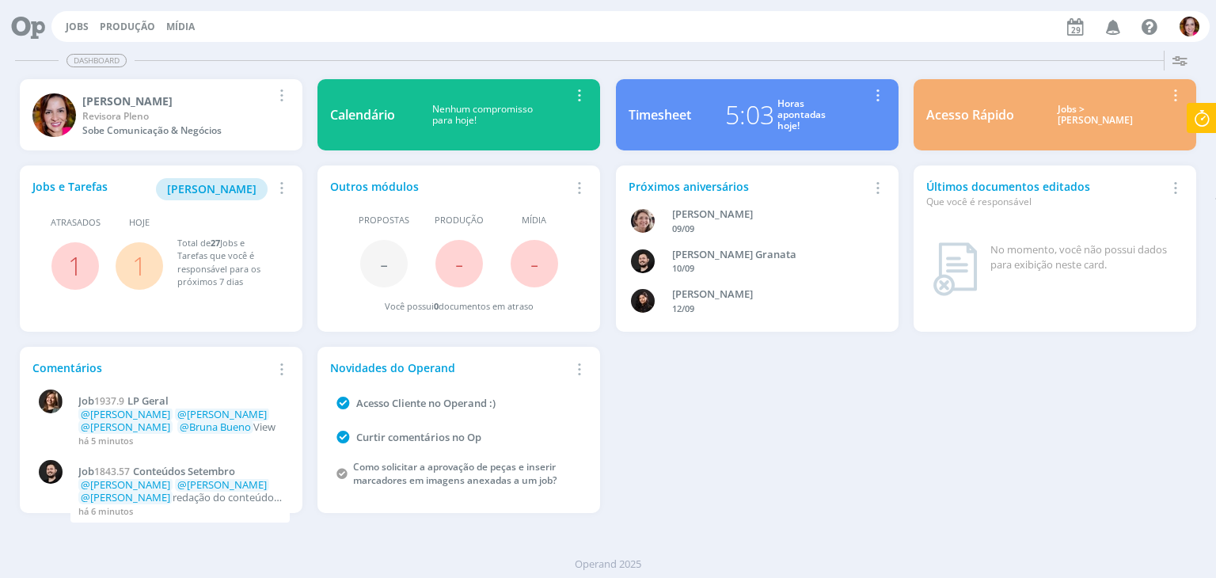
click at [1203, 124] on icon at bounding box center [1201, 118] width 28 height 31
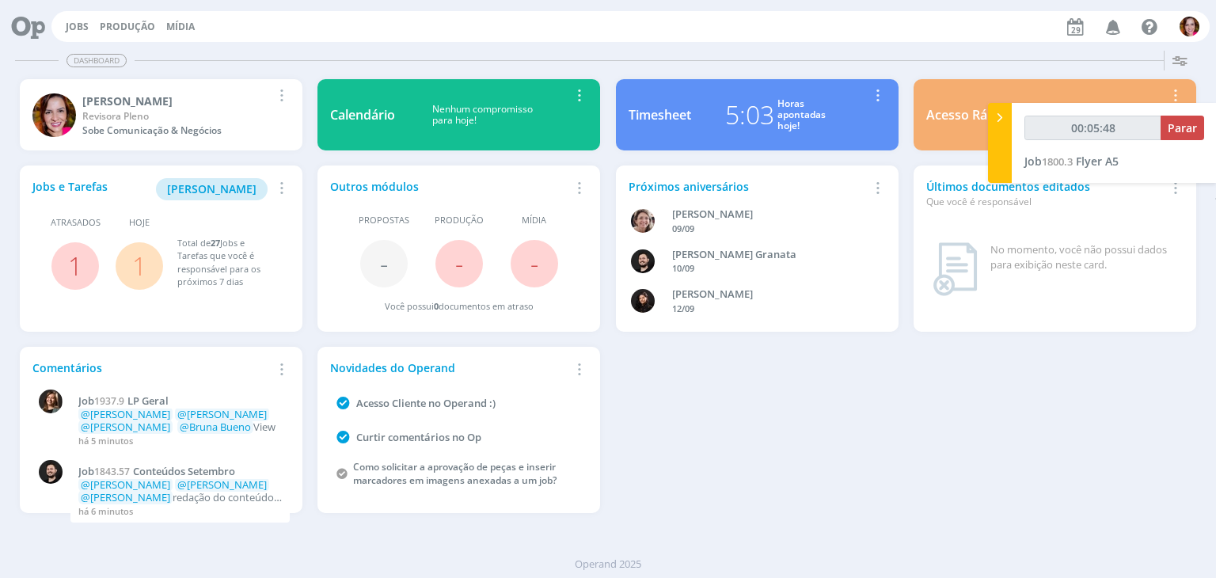
type input "00:05:49"
click at [1170, 136] on button "Parar" at bounding box center [1182, 128] width 44 height 25
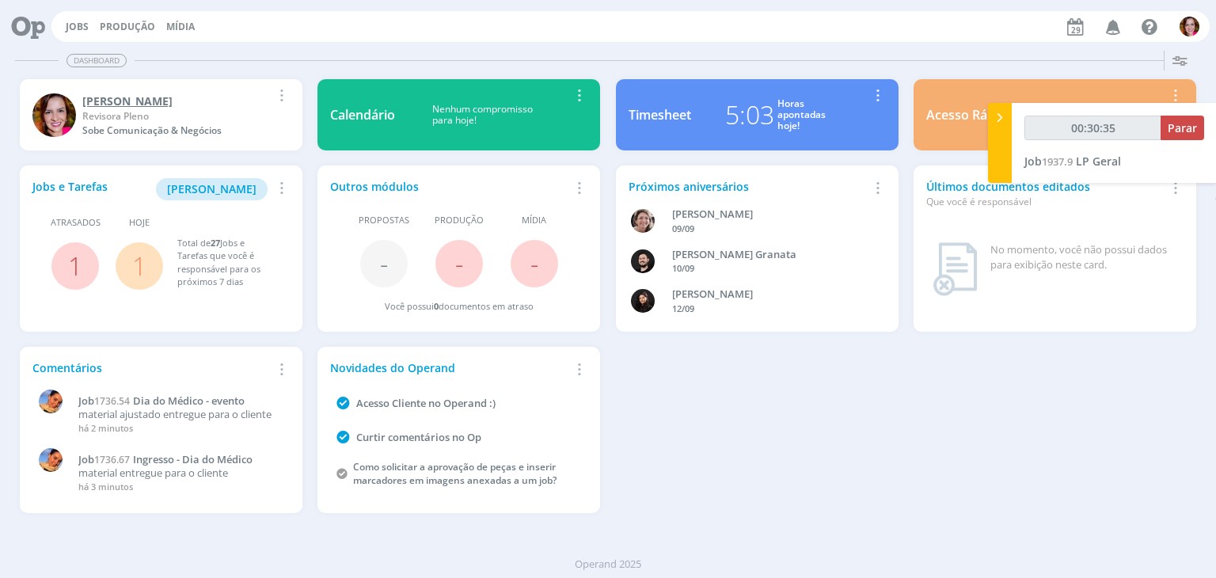
click at [47, 120] on img at bounding box center [54, 115] width 44 height 44
type input "00:30:37"
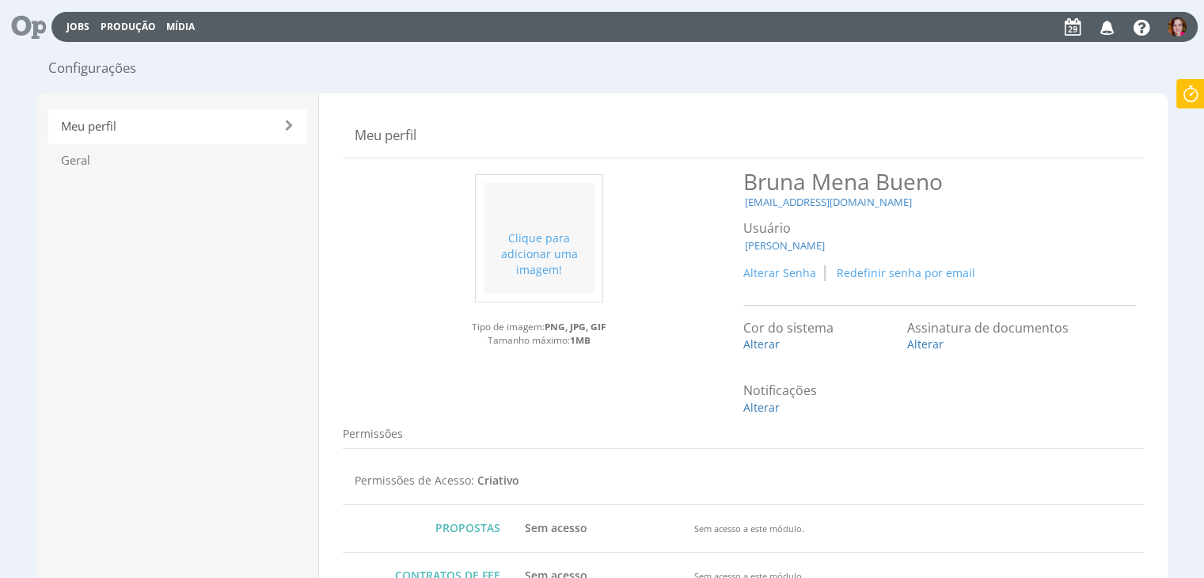
click at [1108, 28] on icon at bounding box center [1106, 26] width 21 height 26
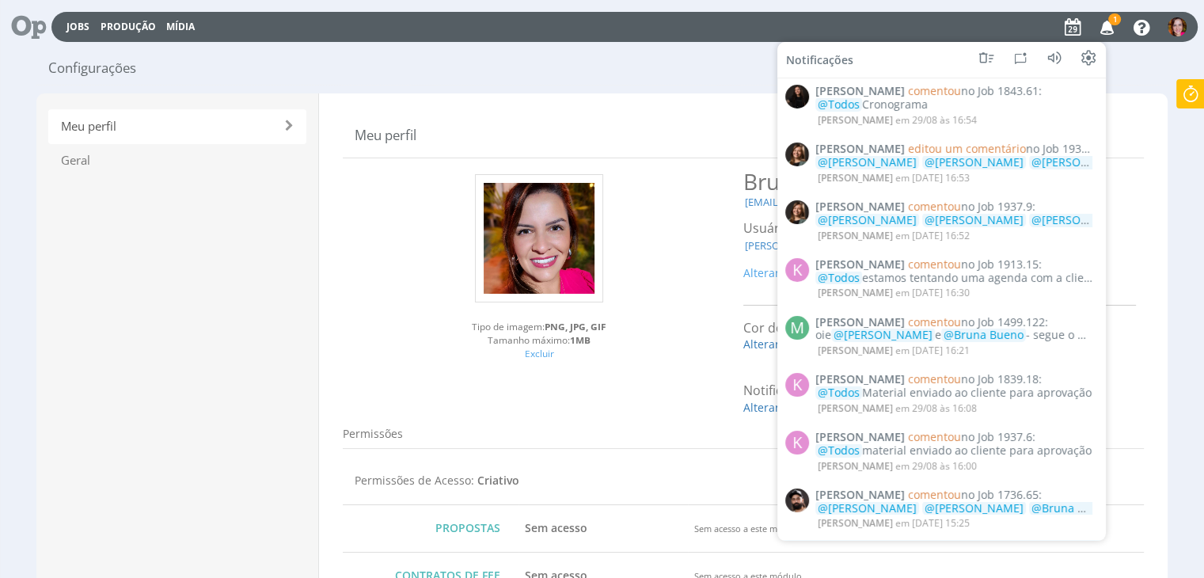
click at [1105, 28] on icon at bounding box center [1106, 26] width 21 height 26
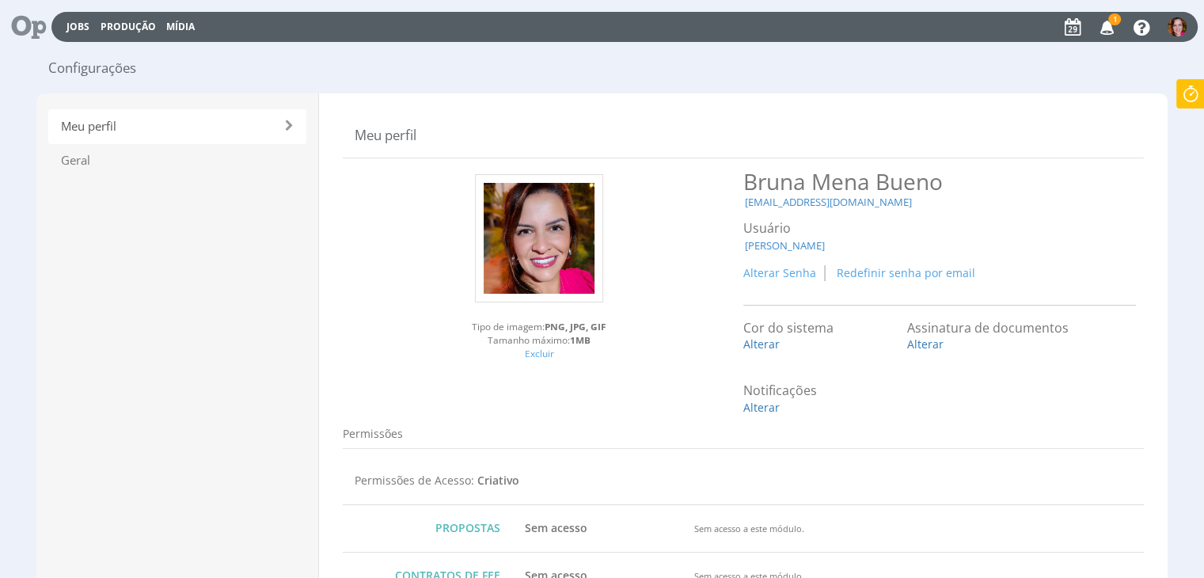
click at [1105, 28] on icon at bounding box center [1106, 26] width 21 height 26
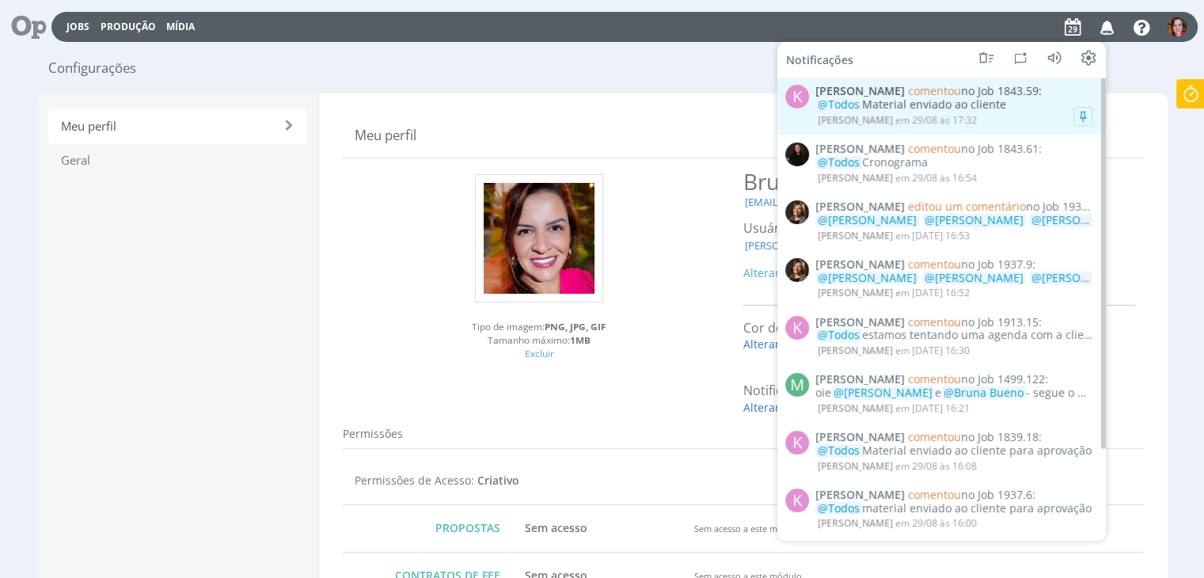
click at [982, 104] on span "@Todos Material enviado ao cliente" at bounding box center [910, 104] width 191 height 13
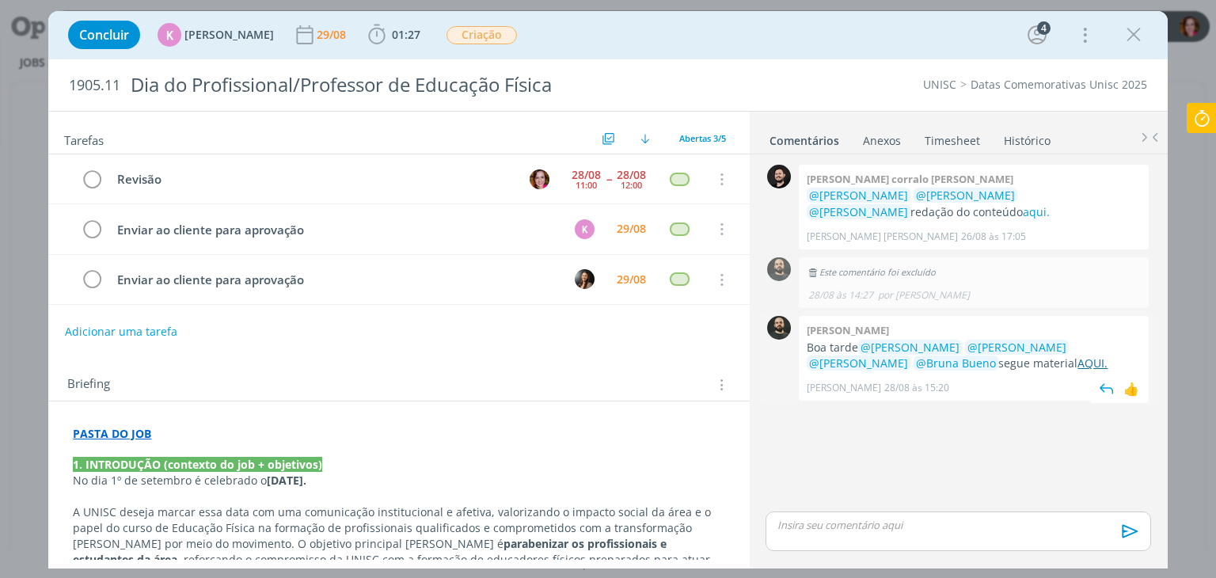
click at [1077, 363] on link "AQUI." at bounding box center [1092, 362] width 30 height 15
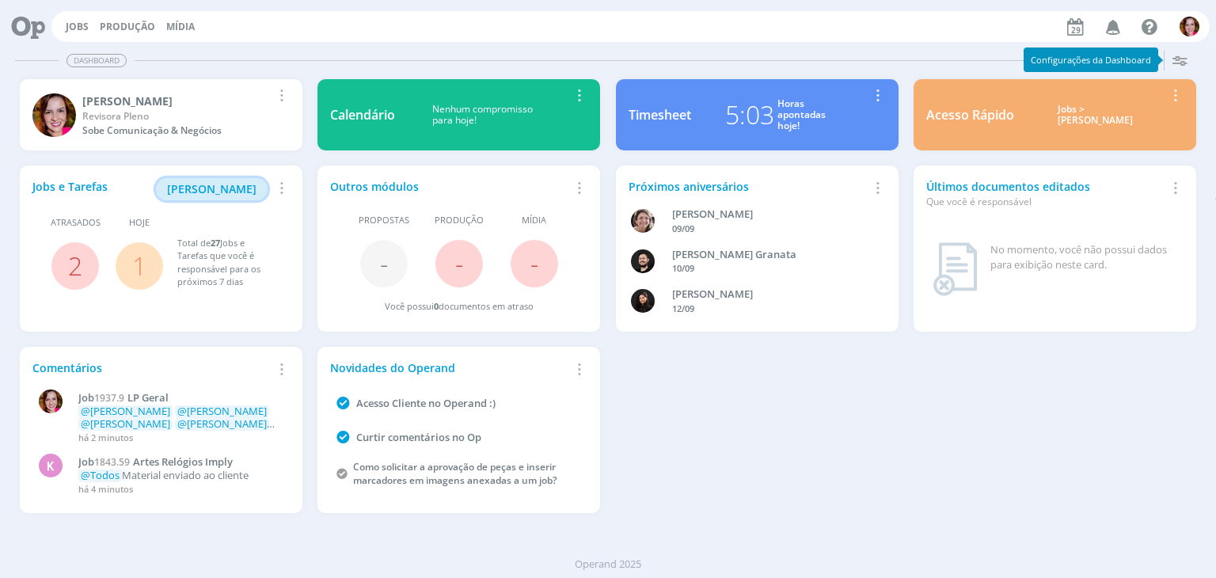
click at [220, 181] on span "[PERSON_NAME]" at bounding box center [211, 188] width 89 height 15
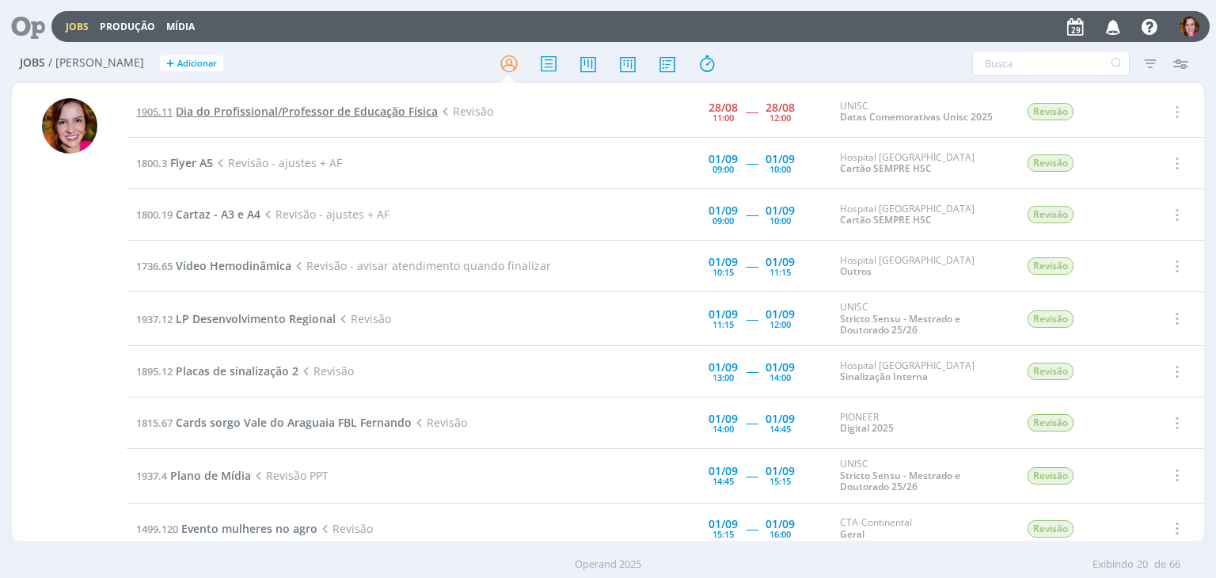
click at [302, 113] on span "Dia do Profissional/Professor de Educação Física" at bounding box center [307, 111] width 262 height 15
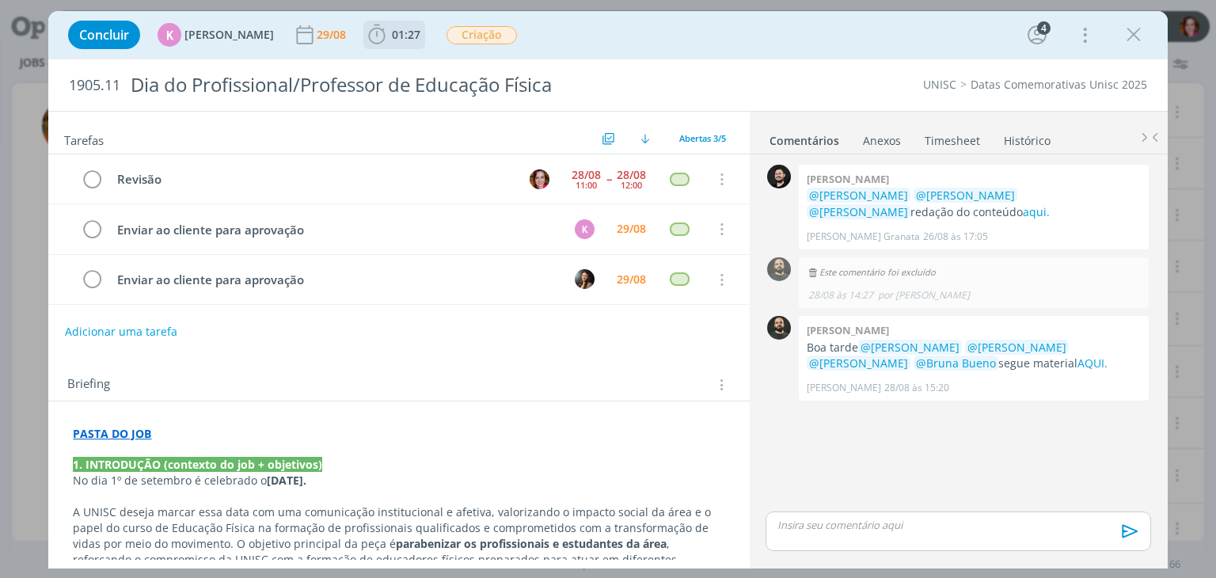
click at [370, 36] on icon "dialog" at bounding box center [377, 35] width 24 height 24
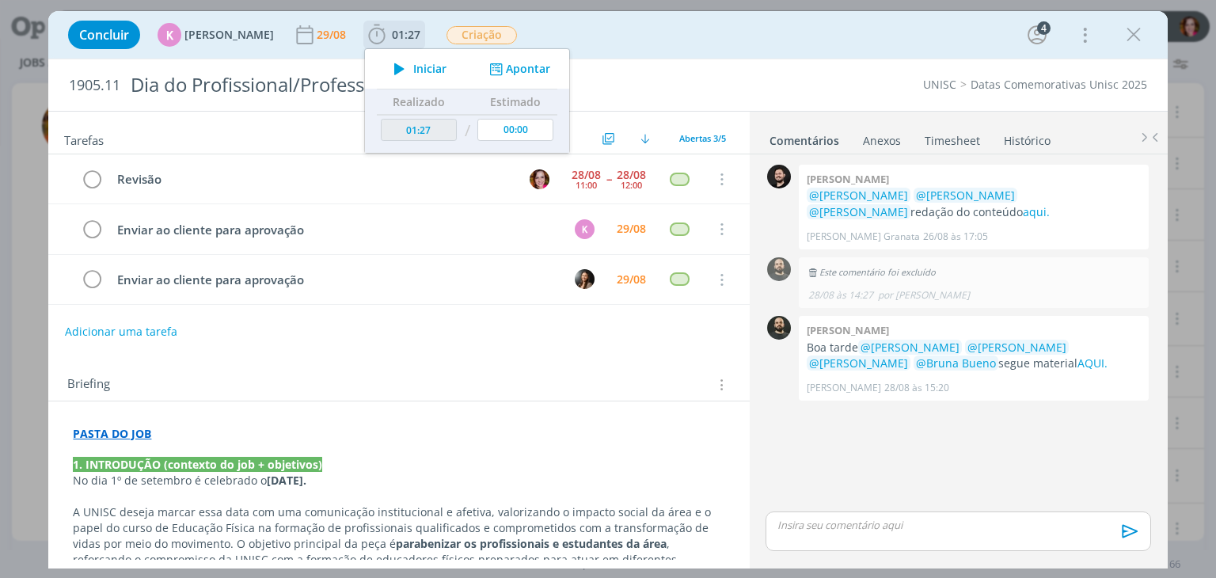
click at [391, 70] on icon "dialog" at bounding box center [399, 69] width 28 height 21
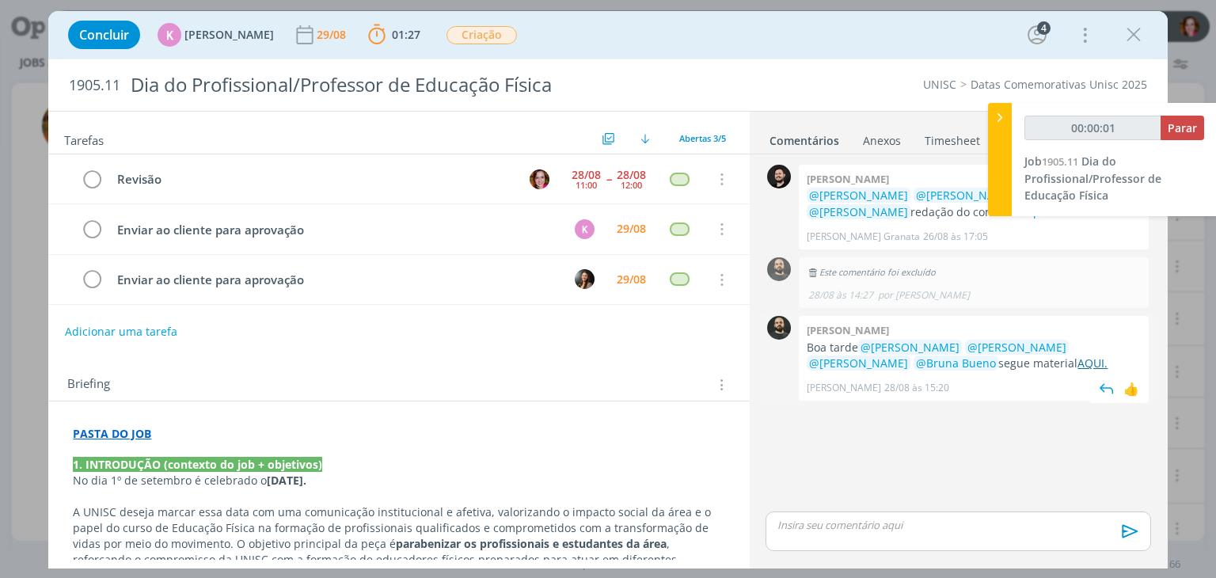
click at [1077, 364] on link "AQUI." at bounding box center [1092, 362] width 30 height 15
click at [542, 524] on p "A UNISC deseja marcar essa data com uma comunicação institucional e afetiva, va…" at bounding box center [398, 543] width 651 height 78
type input "00:10:36"
click at [825, 544] on div "dialog" at bounding box center [957, 531] width 385 height 40
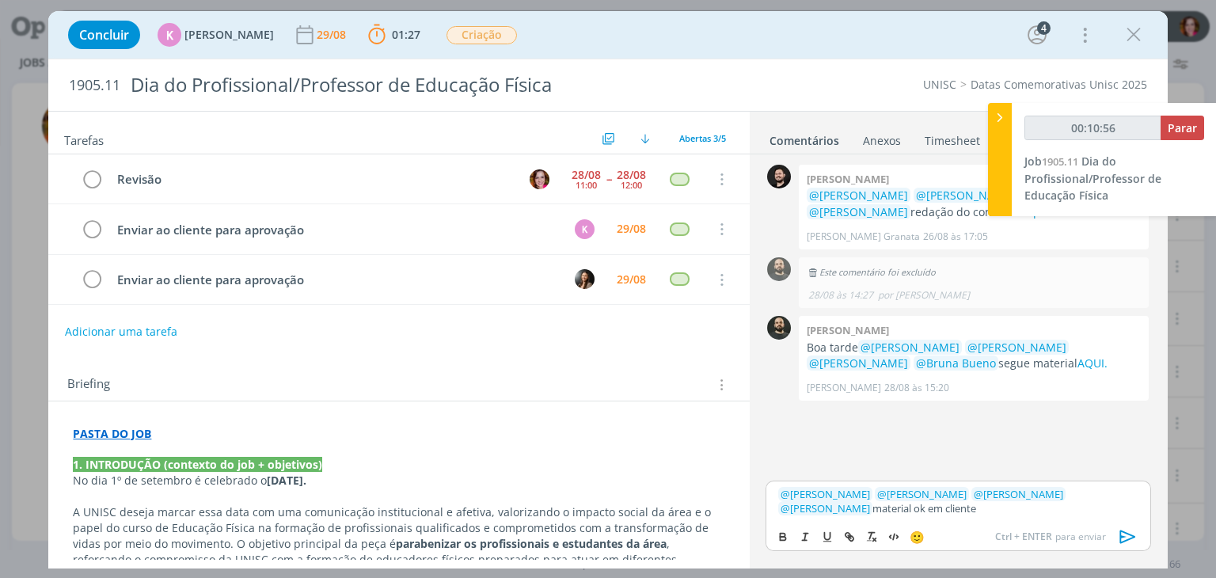
type input "00:10:57"
paste input "https://sobeae.sharepoint.com/sites/SOBEAE/Documentos%20Compartilhados/Forms/Al…"
type input "https://sobeae.sharepoint.com/sites/SOBEAE/Documentos%20Compartilhados/Forms/Al…"
click at [1133, 536] on icon "dialog" at bounding box center [1127, 536] width 16 height 13
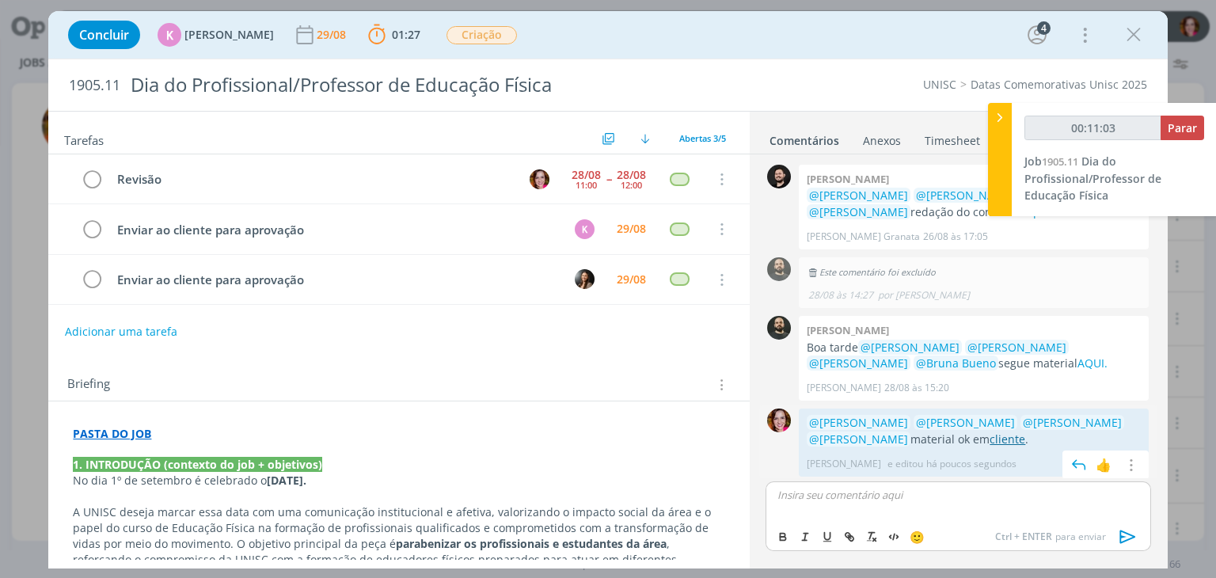
click at [997, 442] on link "cliente" at bounding box center [1007, 438] width 36 height 15
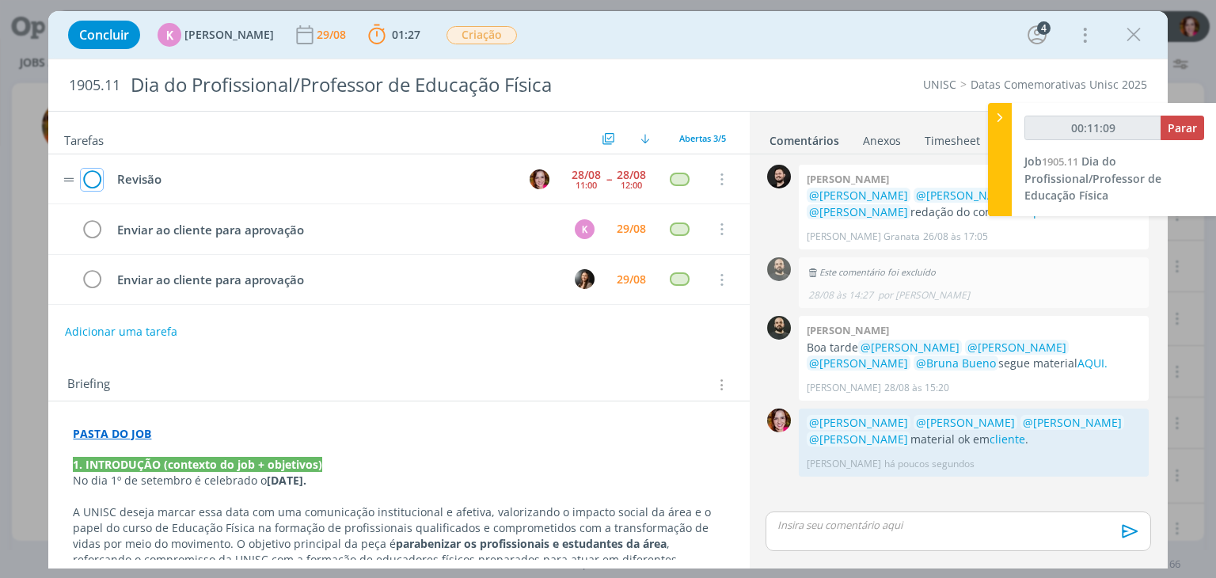
click at [93, 176] on icon "dialog" at bounding box center [92, 180] width 22 height 24
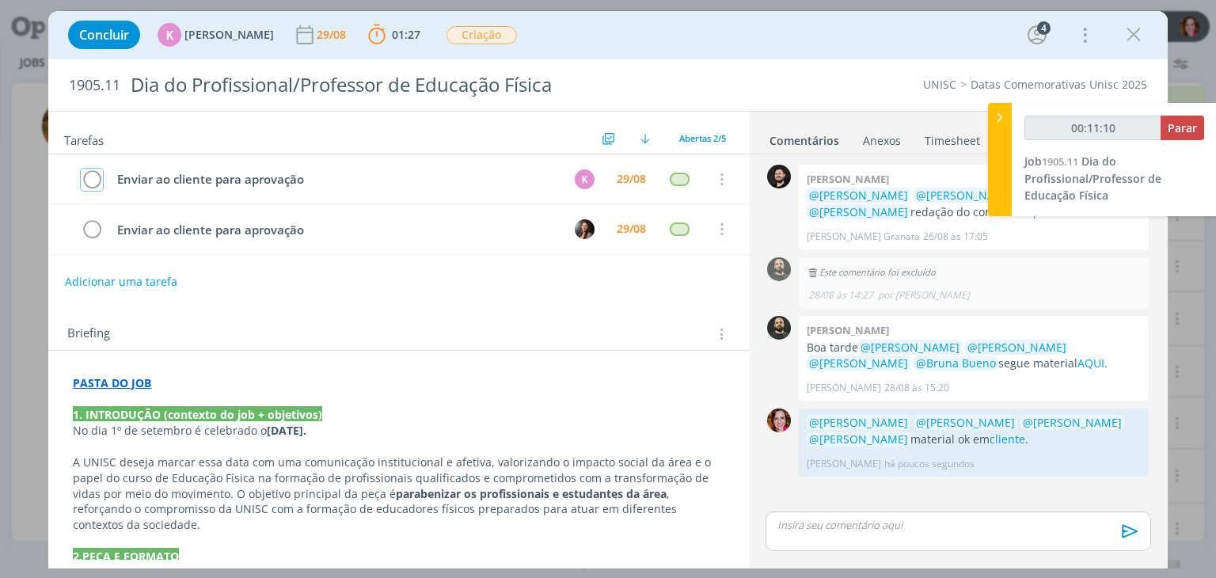
type input "00:11:11"
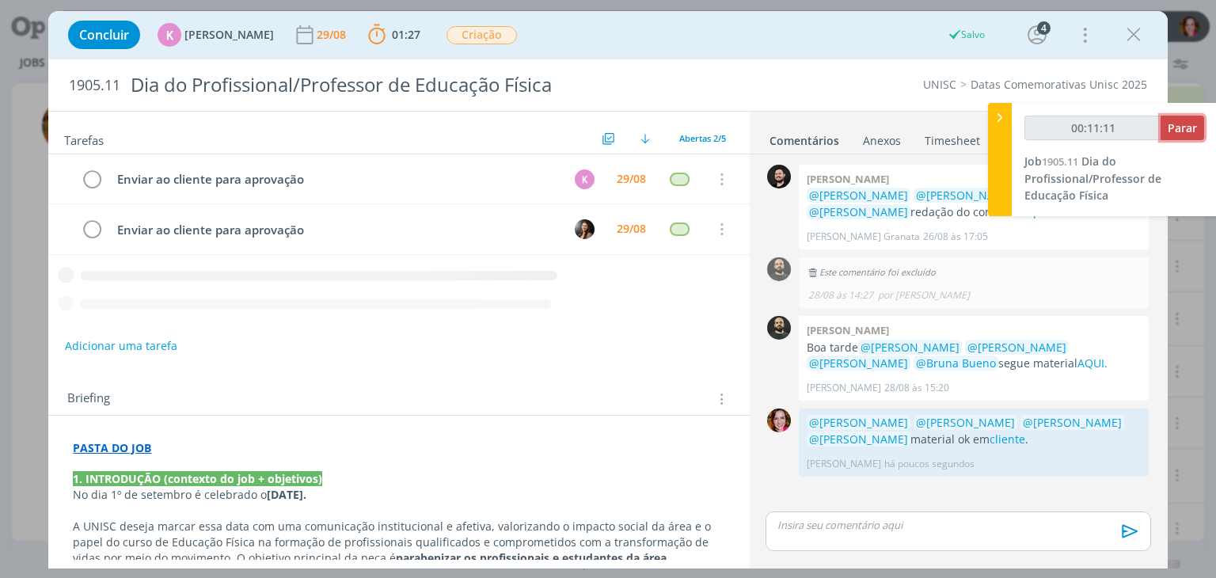
click at [1178, 131] on span "Parar" at bounding box center [1182, 127] width 29 height 15
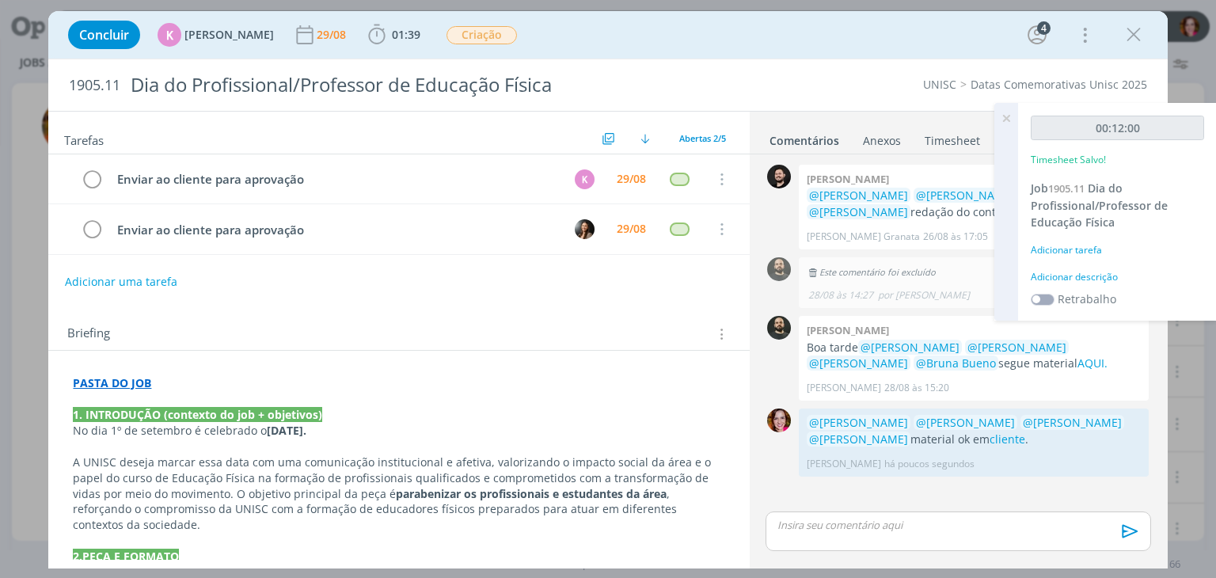
click at [1099, 277] on div "Adicionar descrição" at bounding box center [1117, 277] width 173 height 14
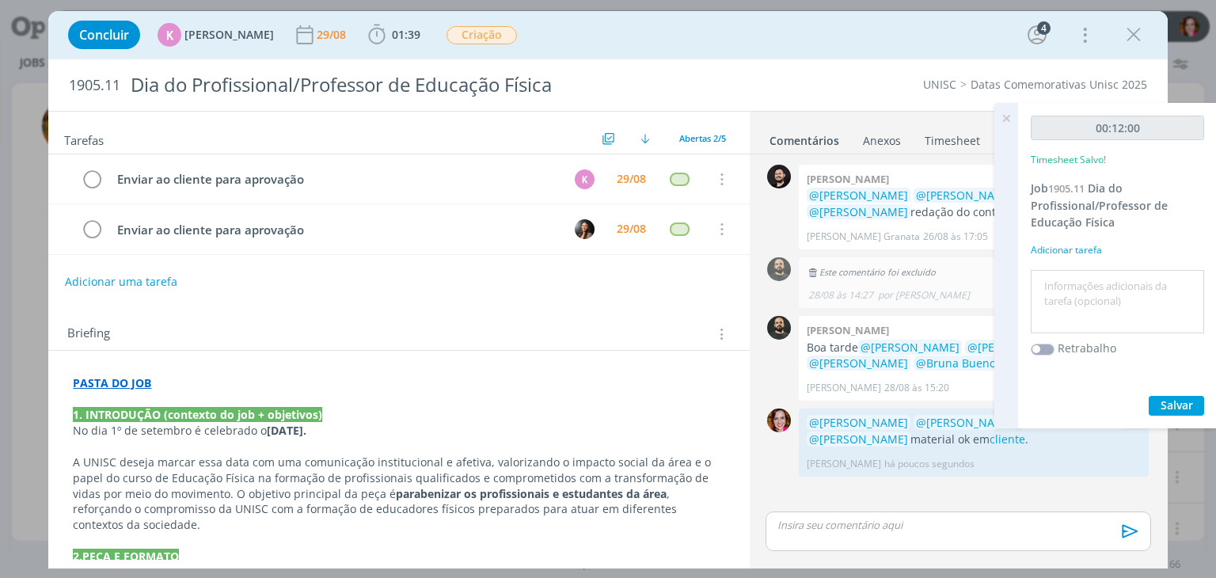
click at [1099, 277] on textarea at bounding box center [1117, 302] width 165 height 56
type textarea "Revisão materiais"
click at [1160, 397] on span "Salvar" at bounding box center [1176, 404] width 32 height 15
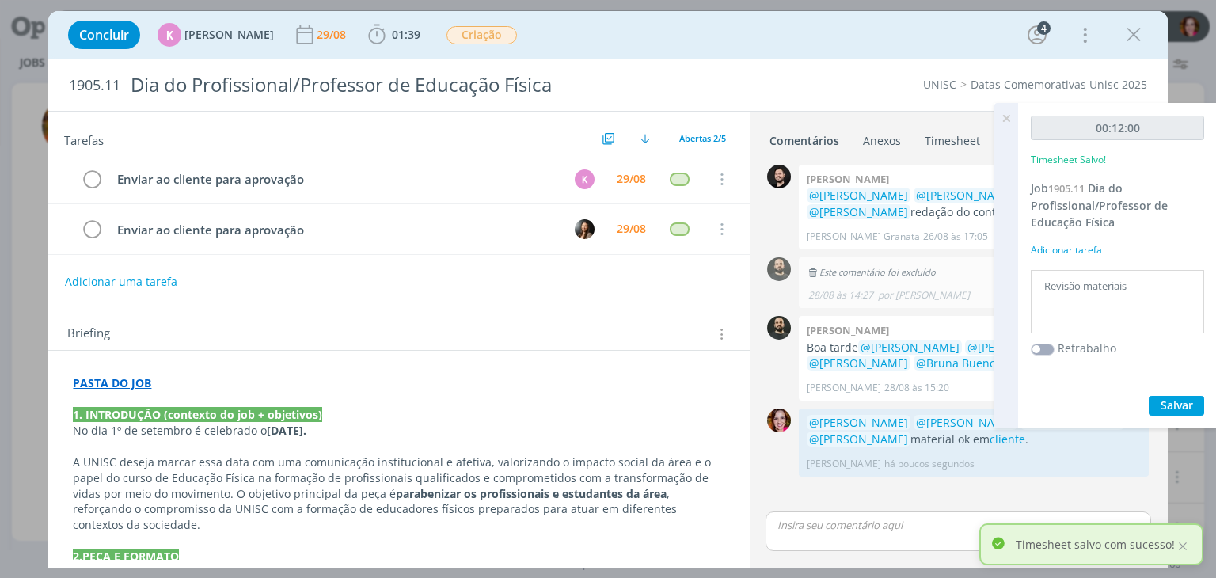
click at [1007, 121] on icon at bounding box center [1006, 118] width 28 height 31
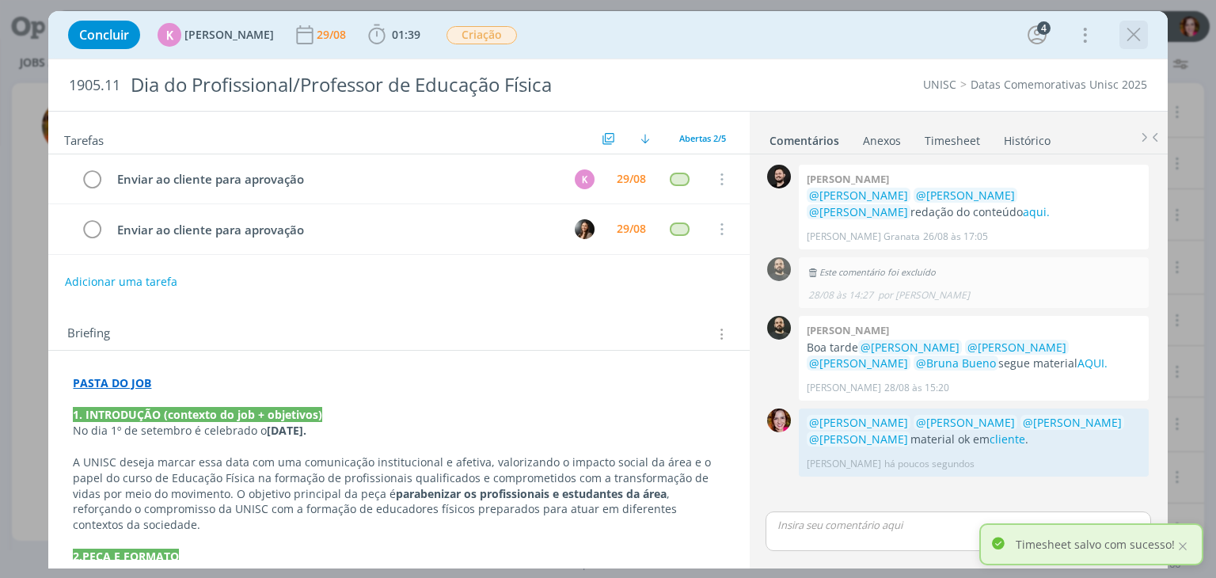
click at [1128, 39] on icon "dialog" at bounding box center [1134, 35] width 24 height 24
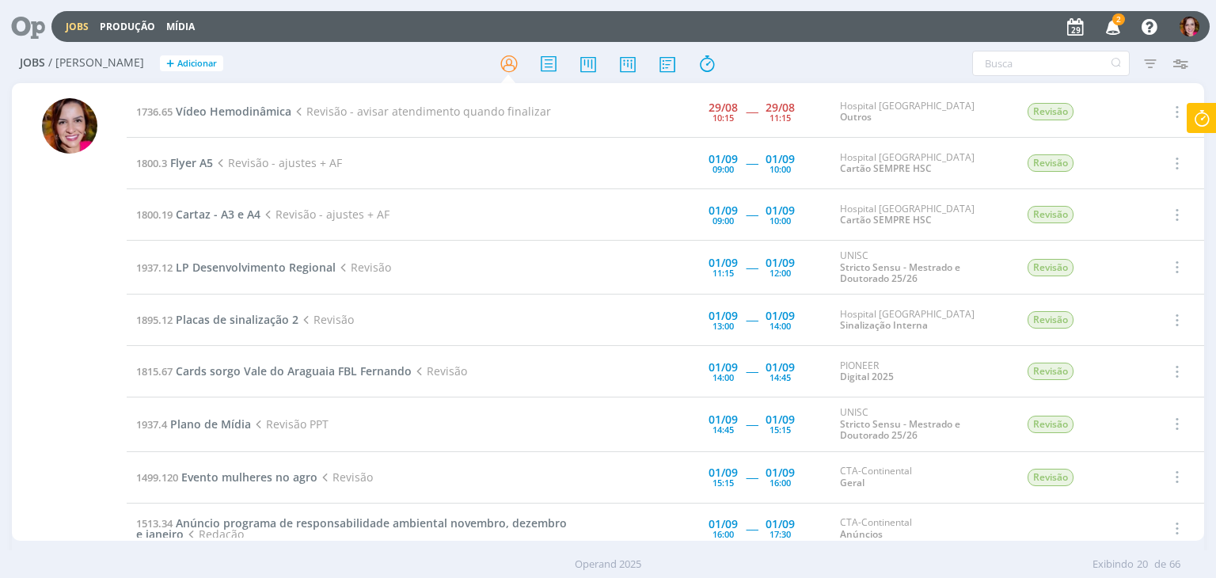
click at [1111, 25] on icon "button" at bounding box center [1113, 26] width 28 height 27
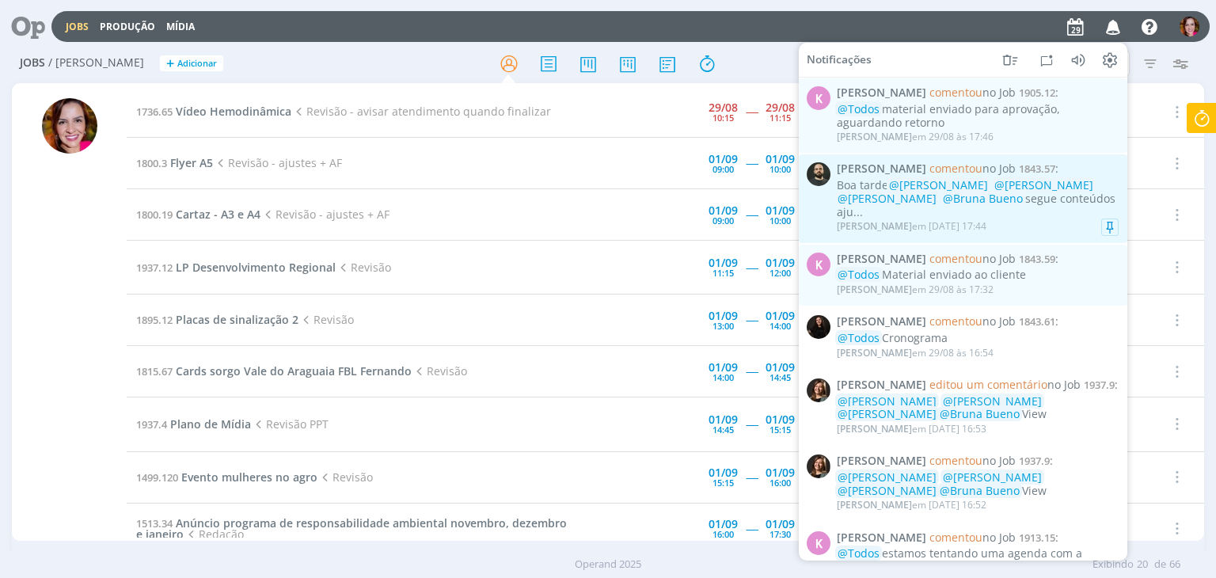
click at [1003, 217] on div "Boa tarde @Beatriz Luchese @Karoline Arend @Luíza Santana @Bruna Bueno segue co…" at bounding box center [978, 199] width 282 height 40
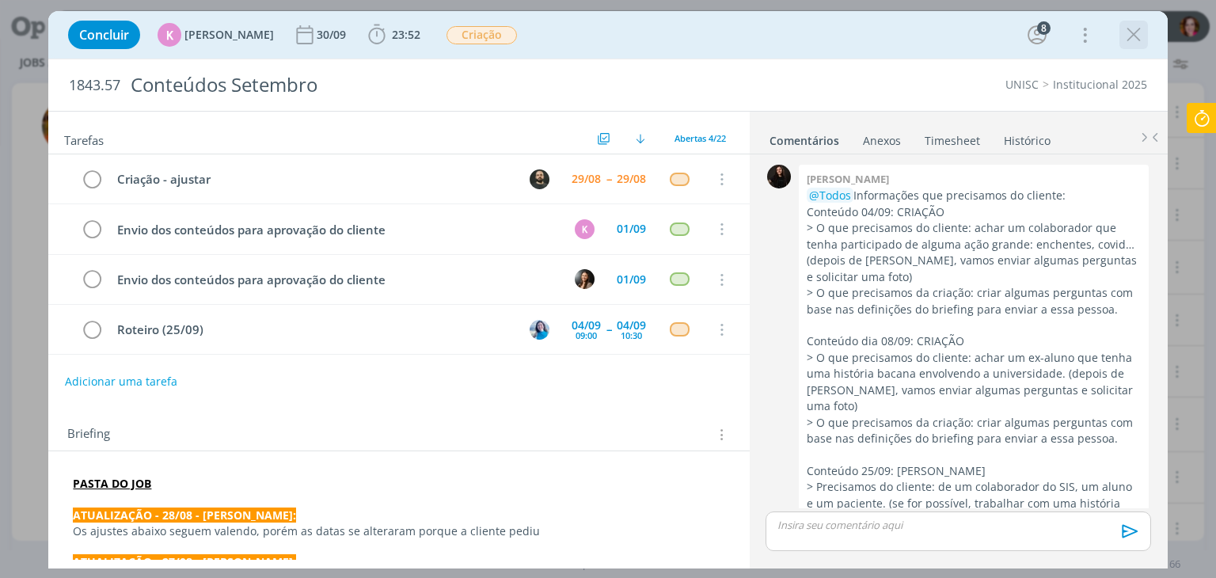
scroll to position [2544, 0]
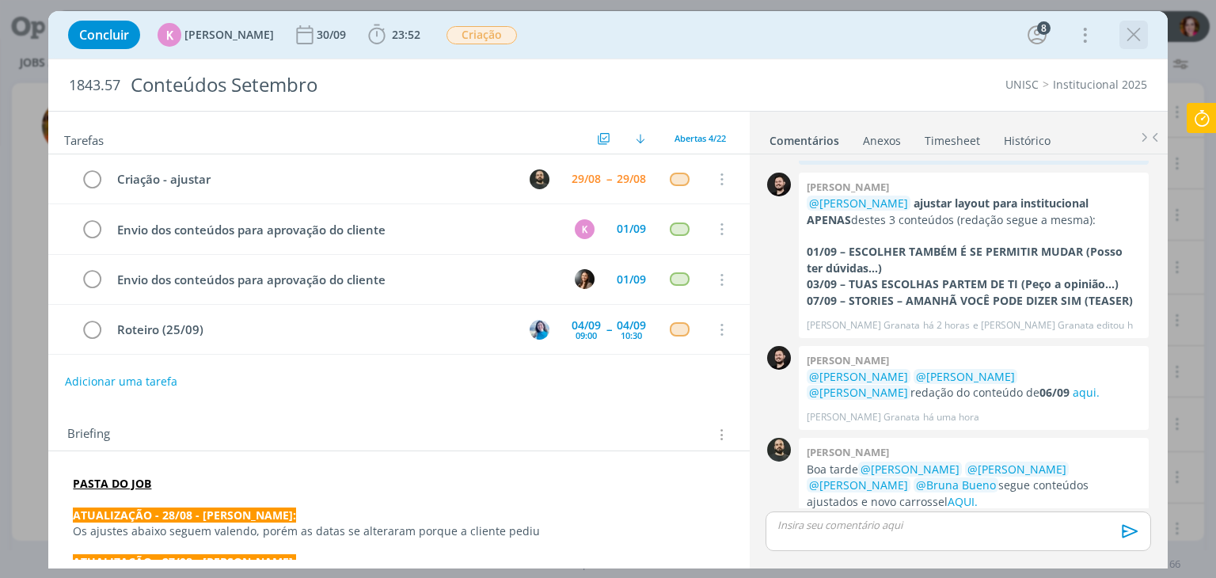
click at [1137, 36] on icon "dialog" at bounding box center [1134, 35] width 24 height 24
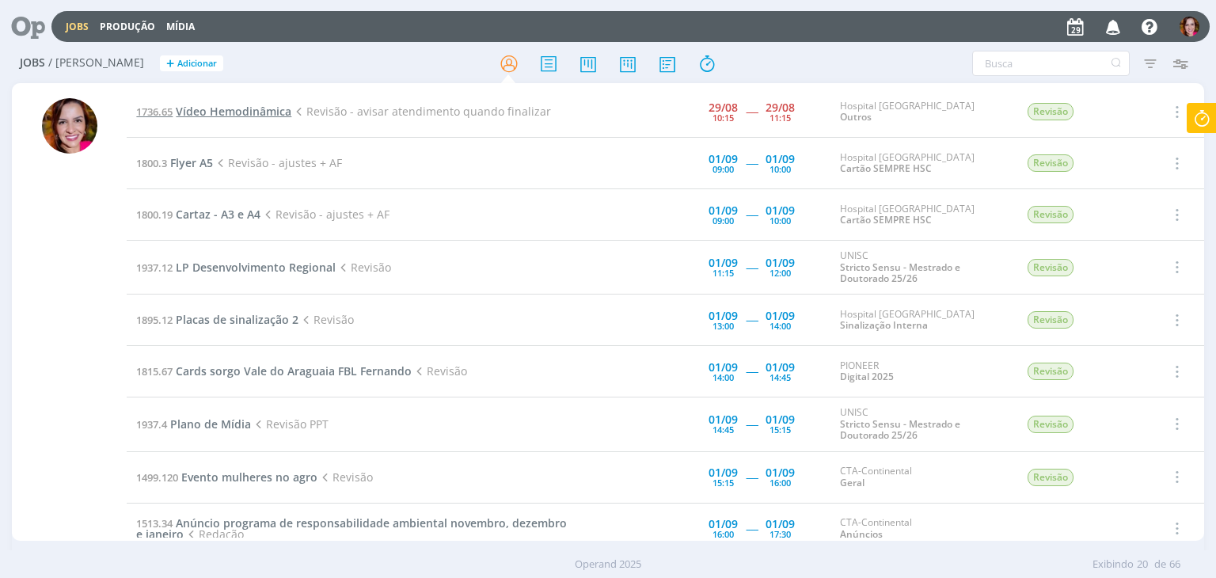
click at [219, 116] on span "Vídeo Hemodinâmica" at bounding box center [234, 111] width 116 height 15
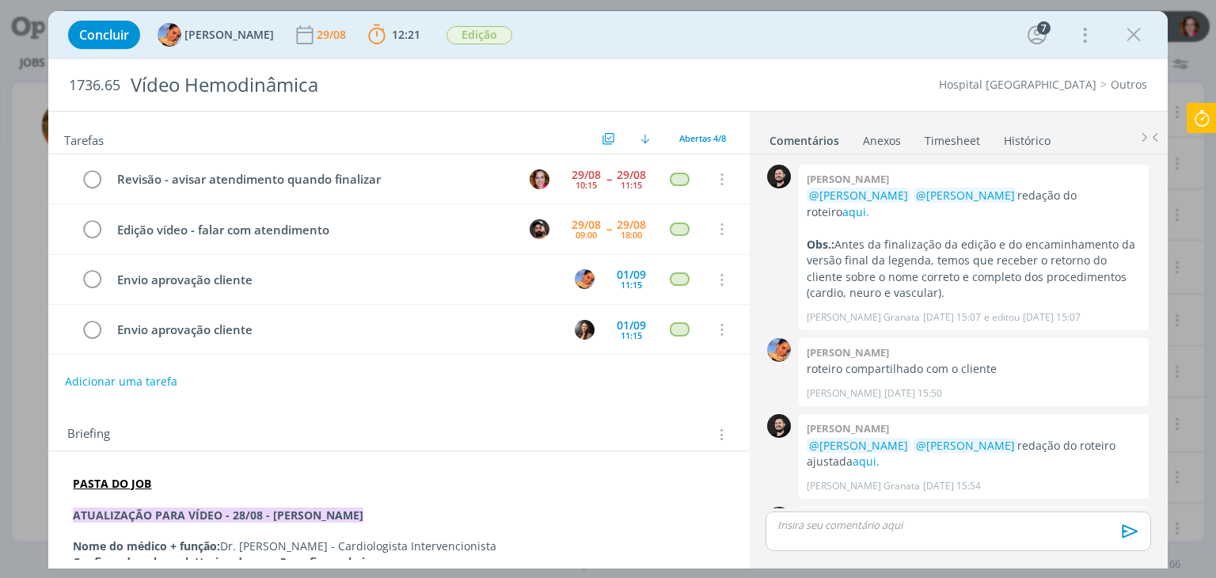
scroll to position [70, 0]
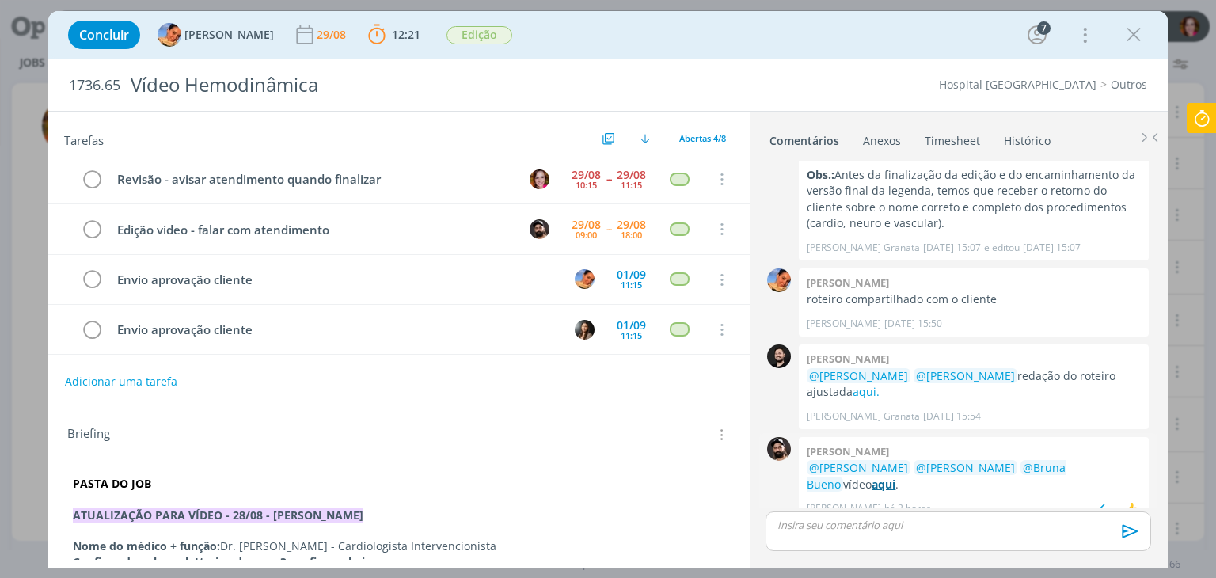
click at [871, 477] on strong "aqui" at bounding box center [883, 484] width 24 height 15
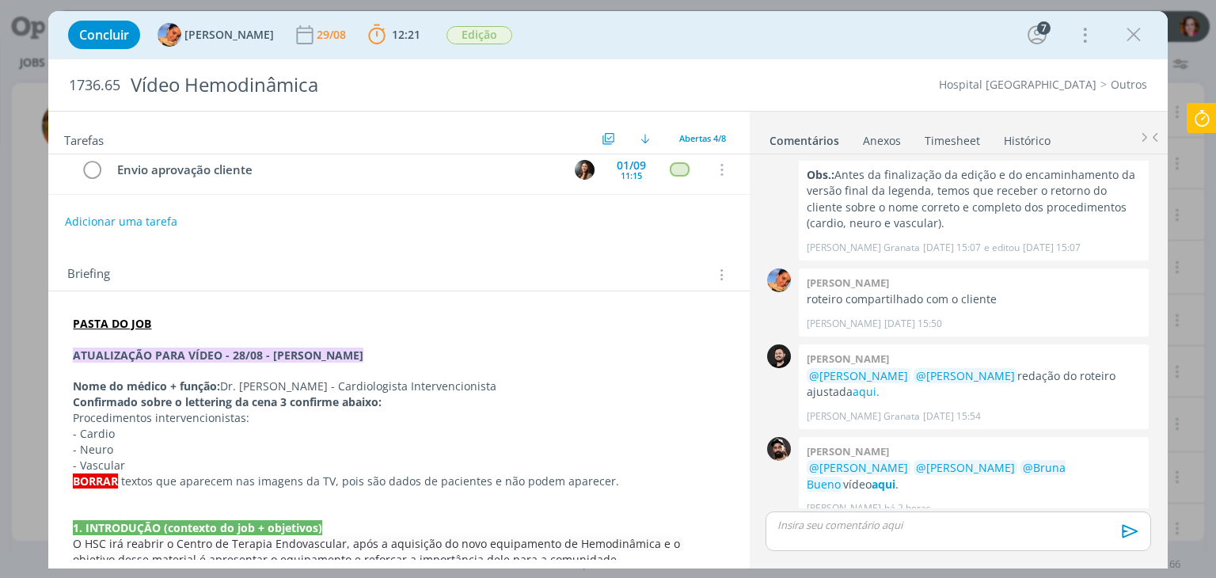
scroll to position [162, 0]
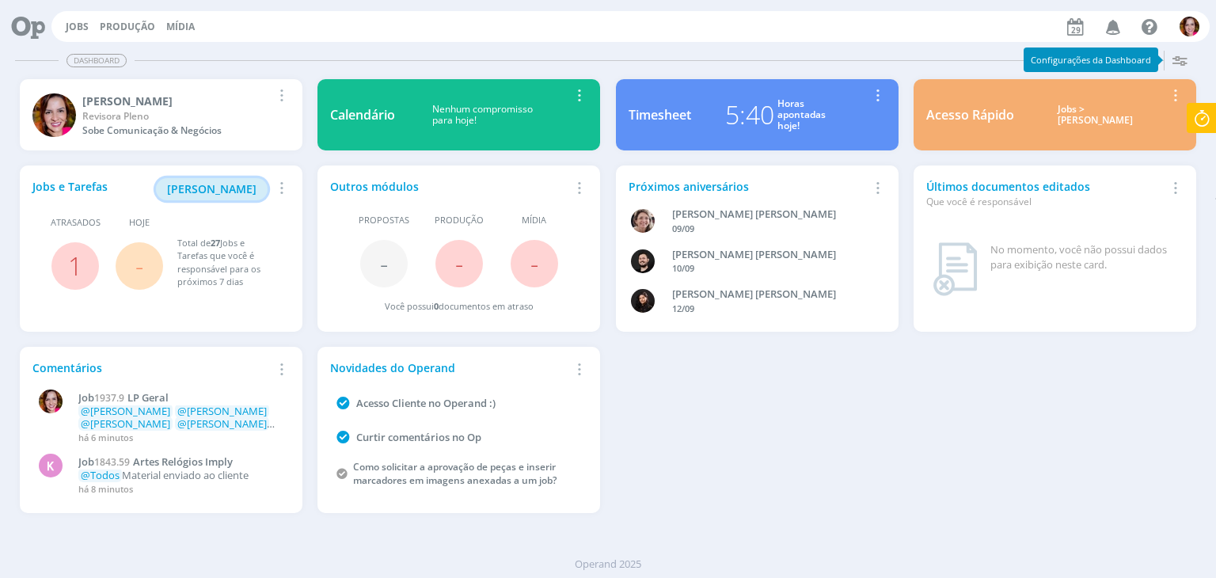
click at [211, 196] on button "[PERSON_NAME]" at bounding box center [212, 189] width 112 height 22
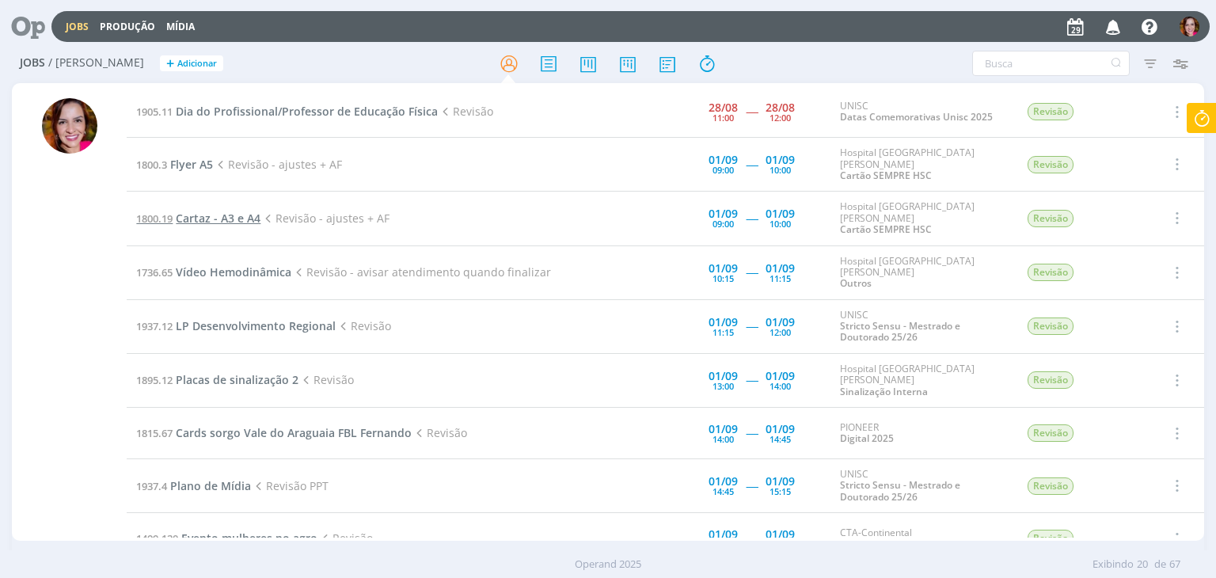
click at [222, 212] on span "Cartaz - A3 e A4" at bounding box center [218, 218] width 85 height 15
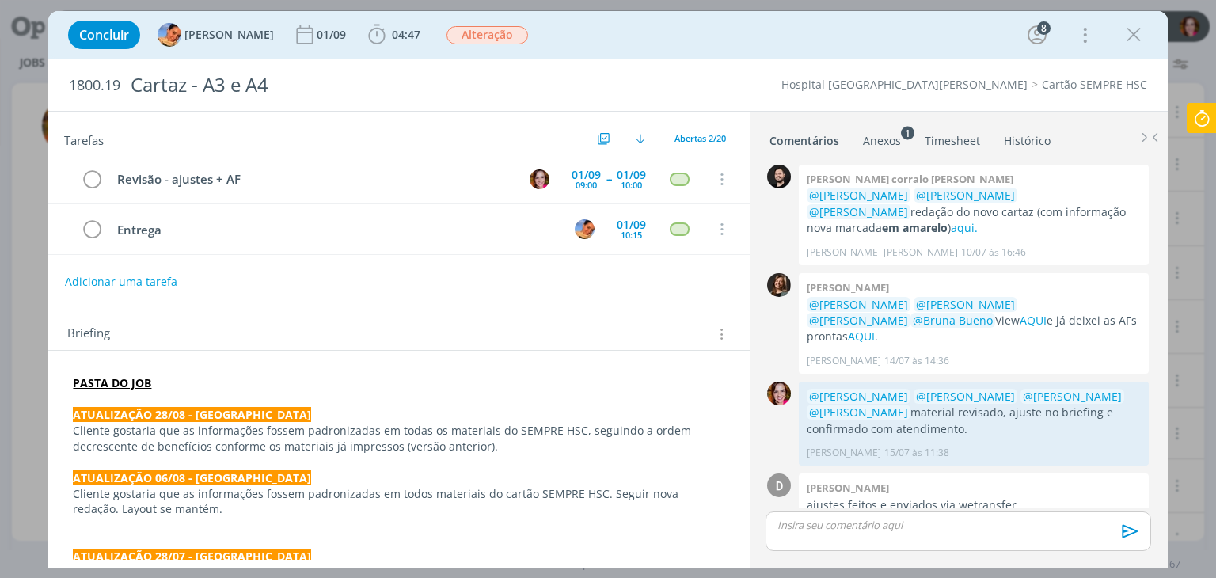
scroll to position [1153, 0]
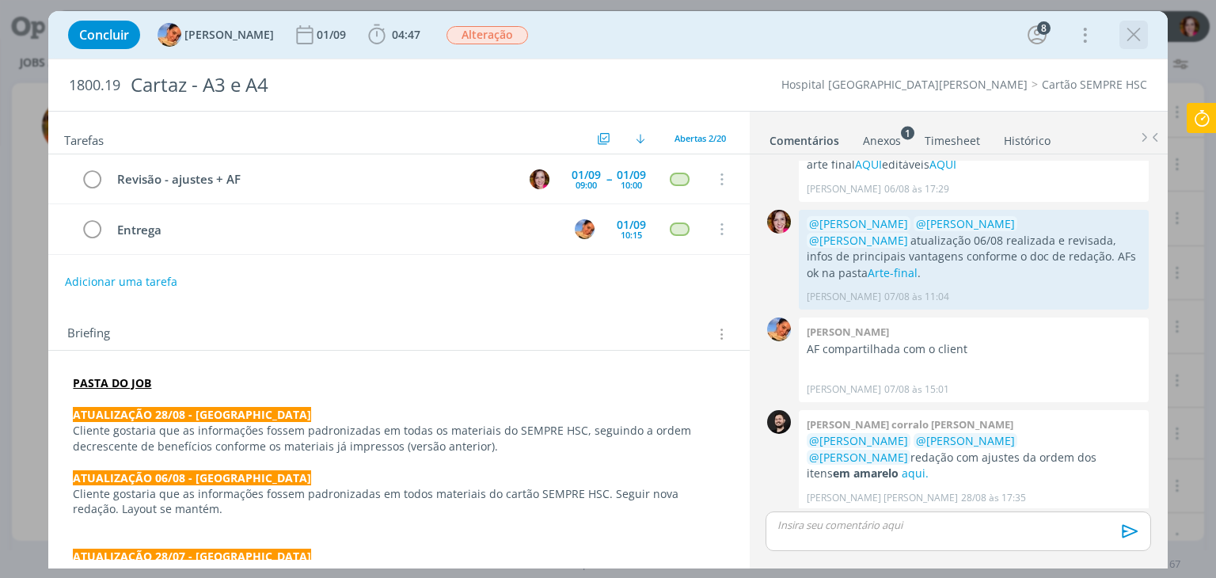
click at [1130, 36] on icon "dialog" at bounding box center [1134, 35] width 24 height 24
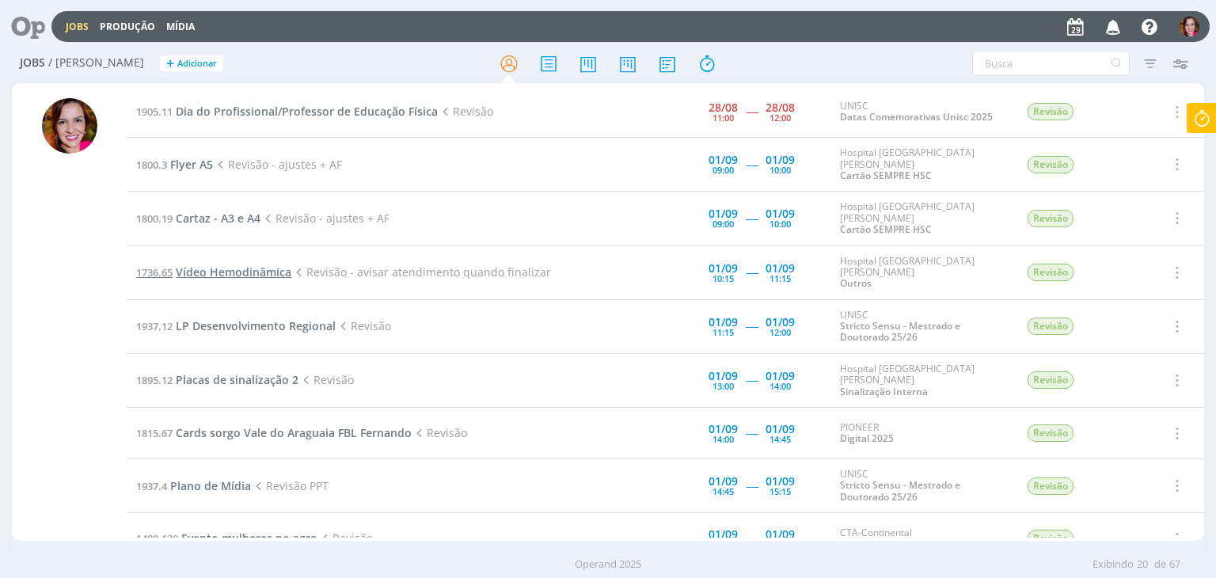
click at [214, 264] on span "Vídeo Hemodinâmica" at bounding box center [234, 271] width 116 height 15
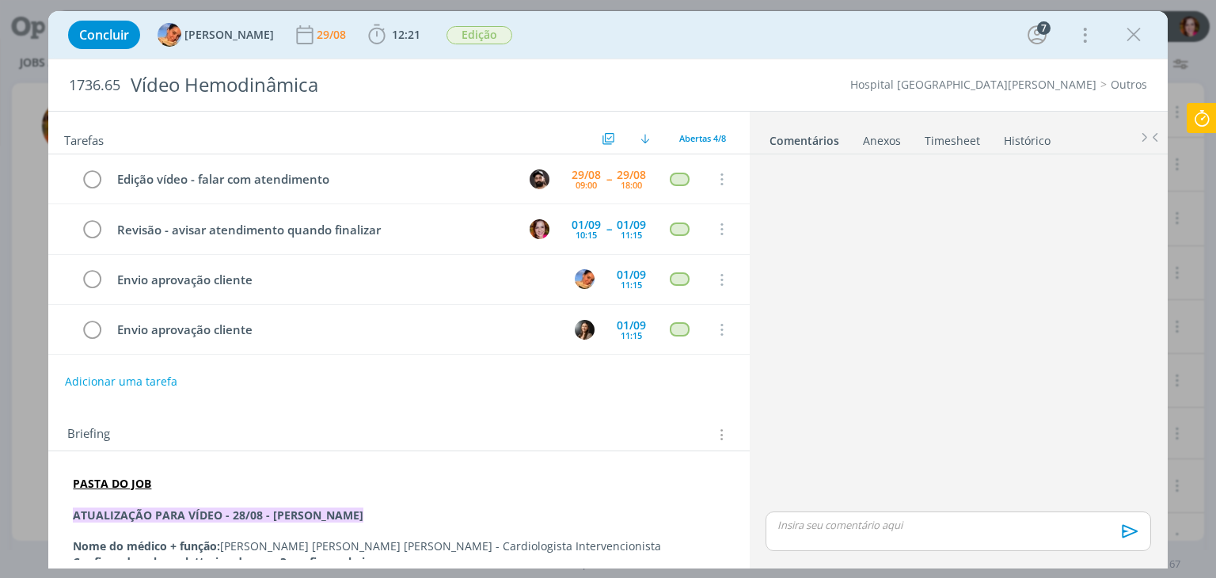
scroll to position [70, 0]
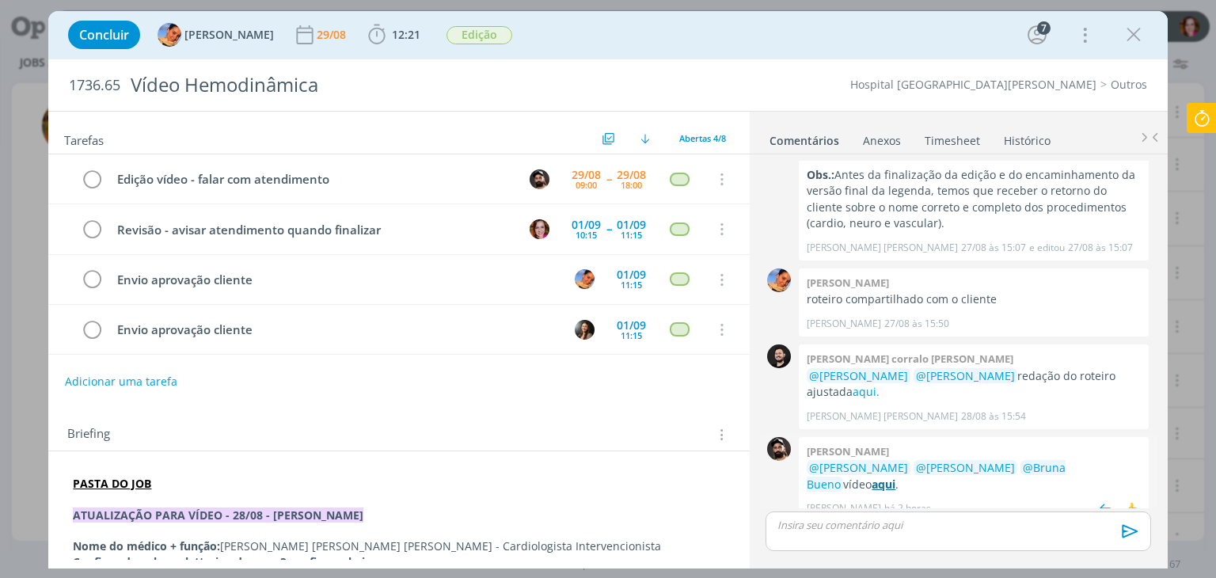
click at [871, 477] on strong "aqui" at bounding box center [883, 484] width 24 height 15
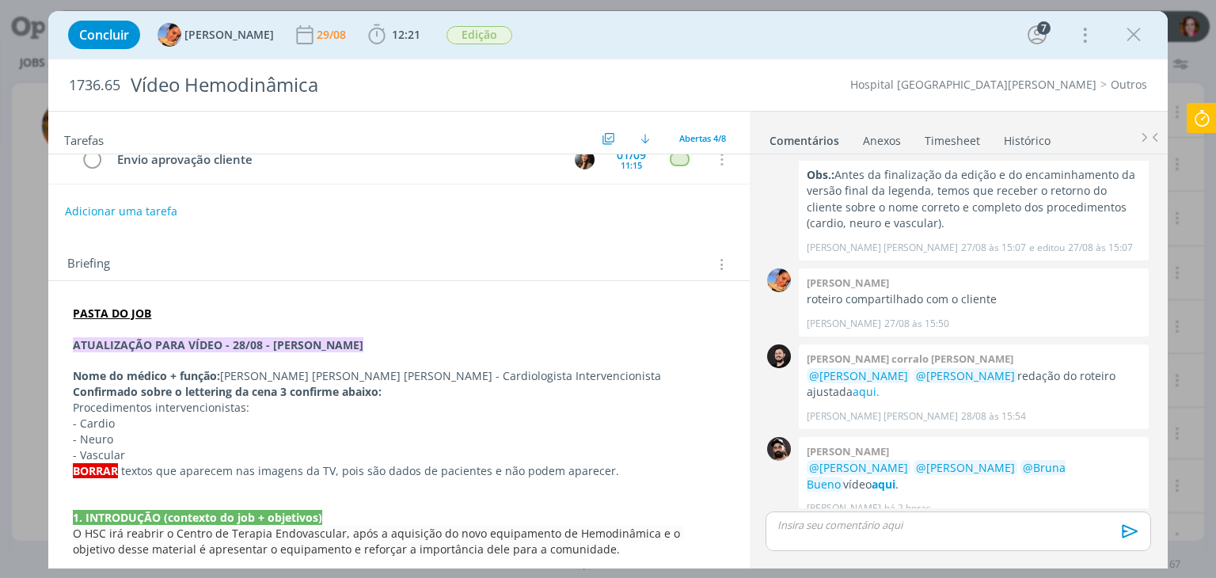
scroll to position [171, 0]
click at [871, 477] on strong "aqui" at bounding box center [883, 484] width 24 height 15
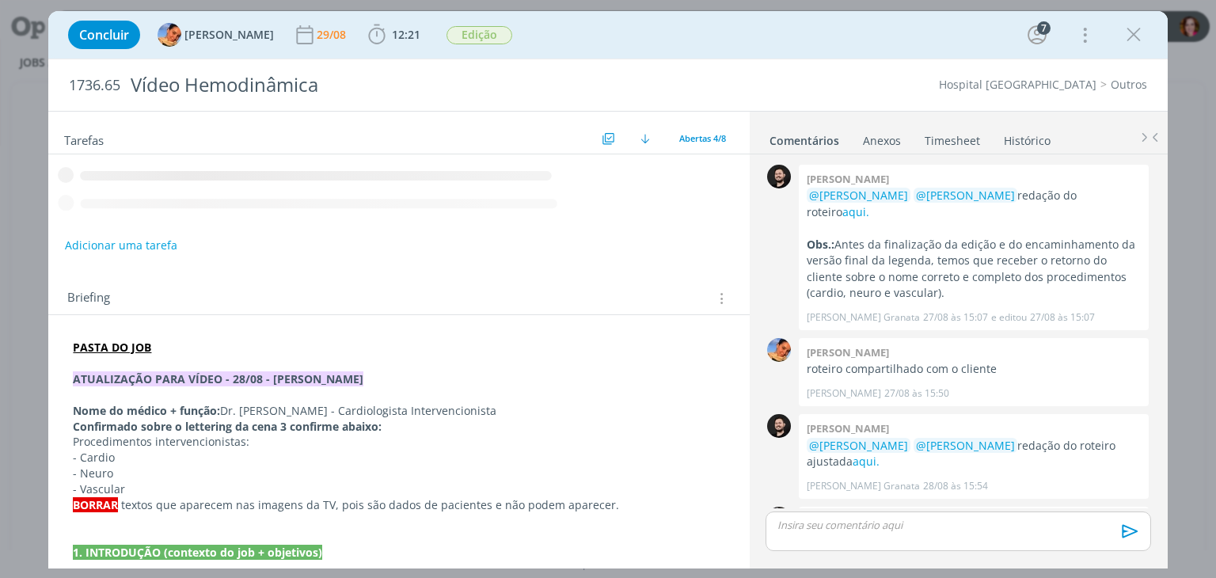
scroll to position [70, 0]
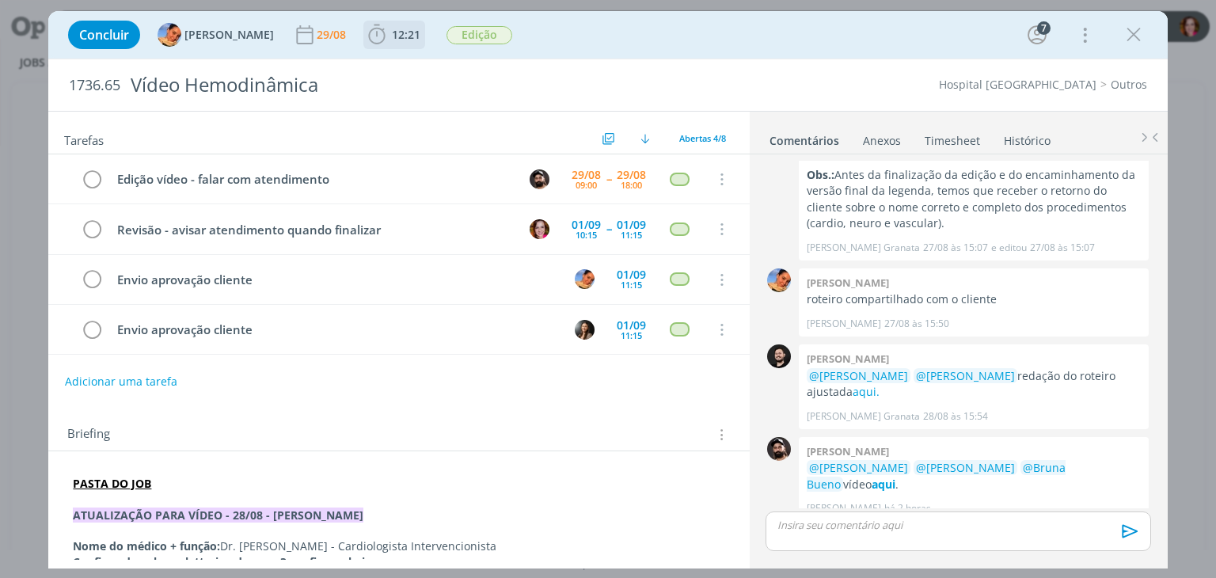
click at [371, 31] on icon "dialog" at bounding box center [377, 35] width 24 height 24
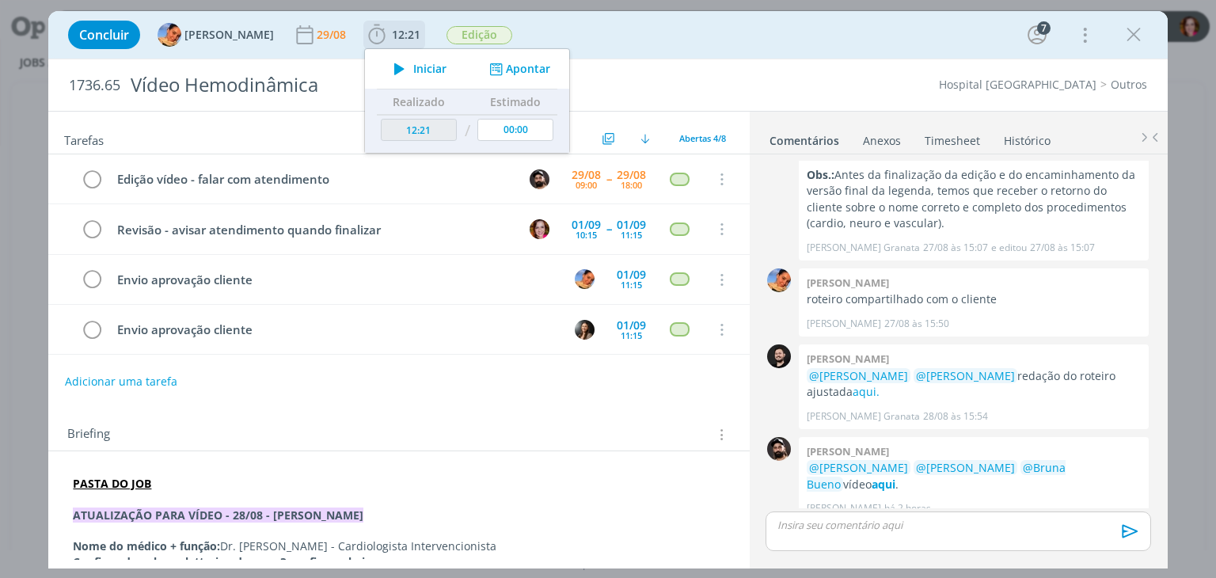
click at [385, 71] on icon "dialog" at bounding box center [399, 69] width 28 height 21
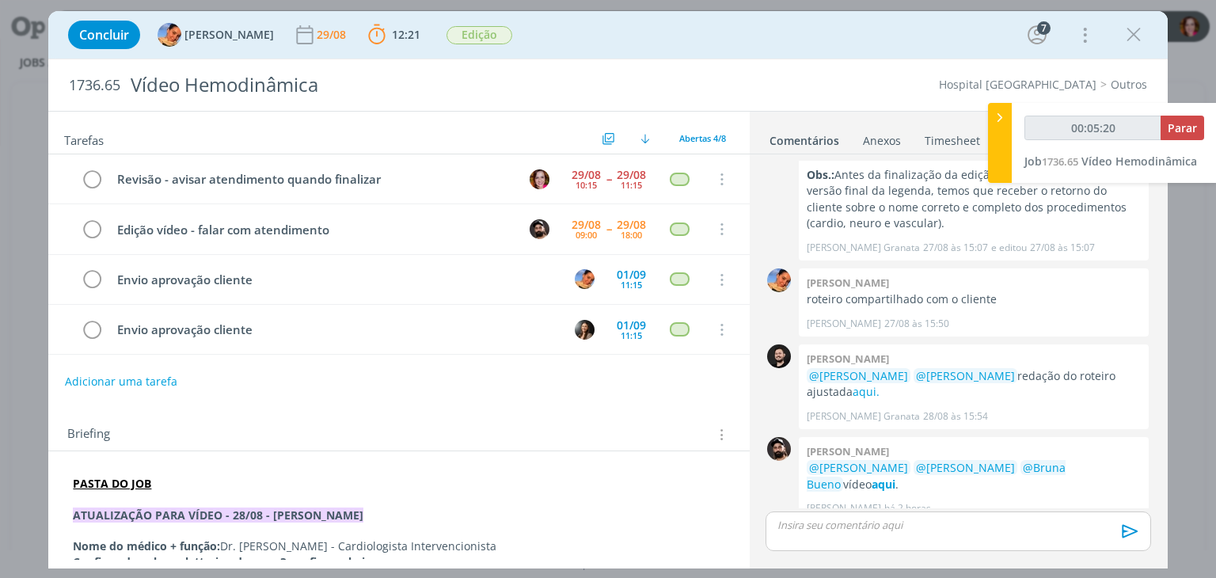
click at [244, 476] on p "PASTA DO JOB" at bounding box center [398, 484] width 651 height 16
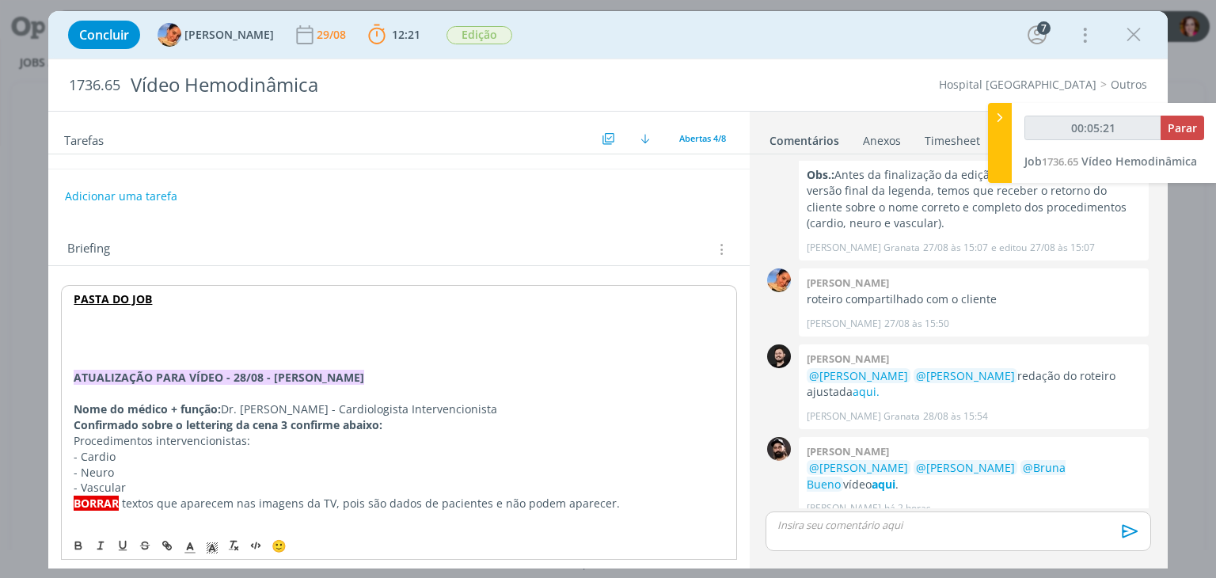
scroll to position [154, 0]
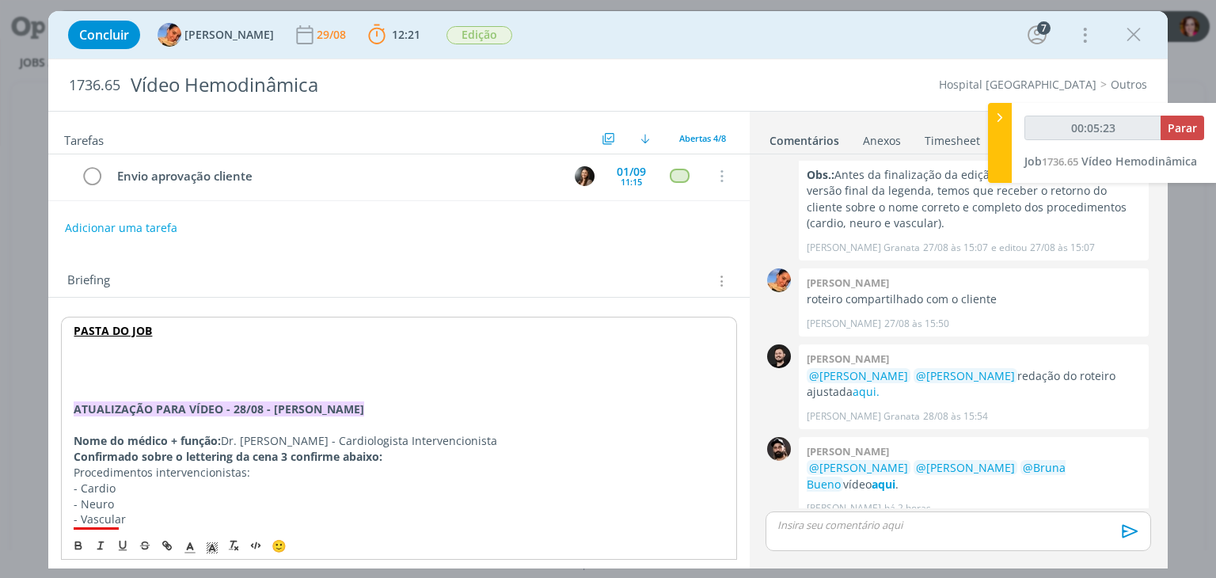
click at [83, 356] on p "dialog" at bounding box center [399, 363] width 650 height 16
type input "00:05:24"
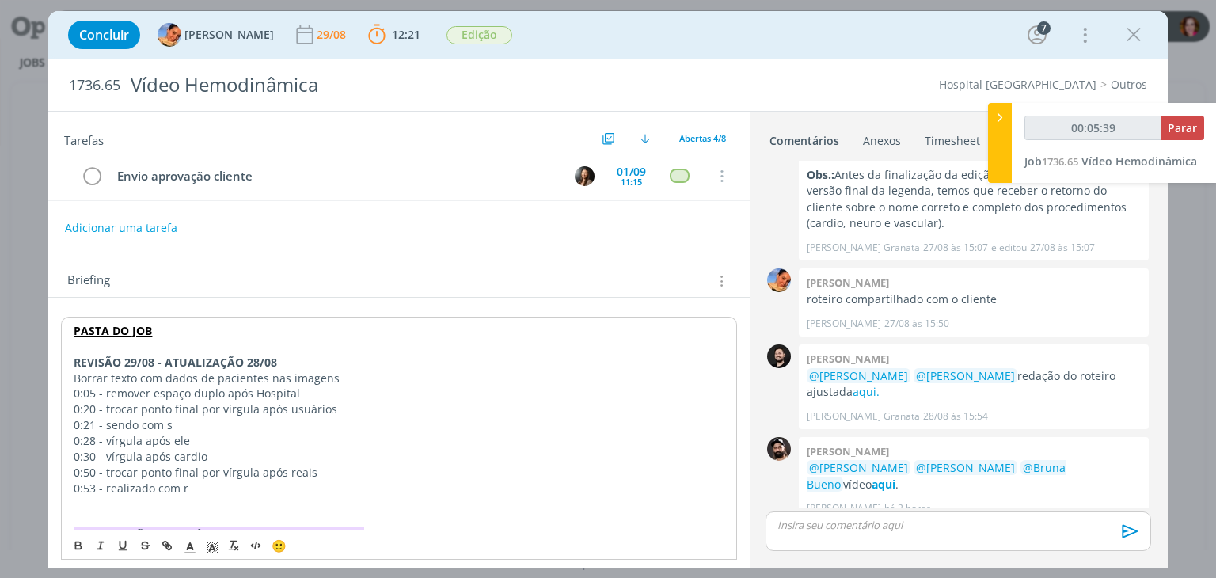
click at [74, 374] on p "Borrar texto com dados de pacientes nas imagens" at bounding box center [399, 378] width 650 height 16
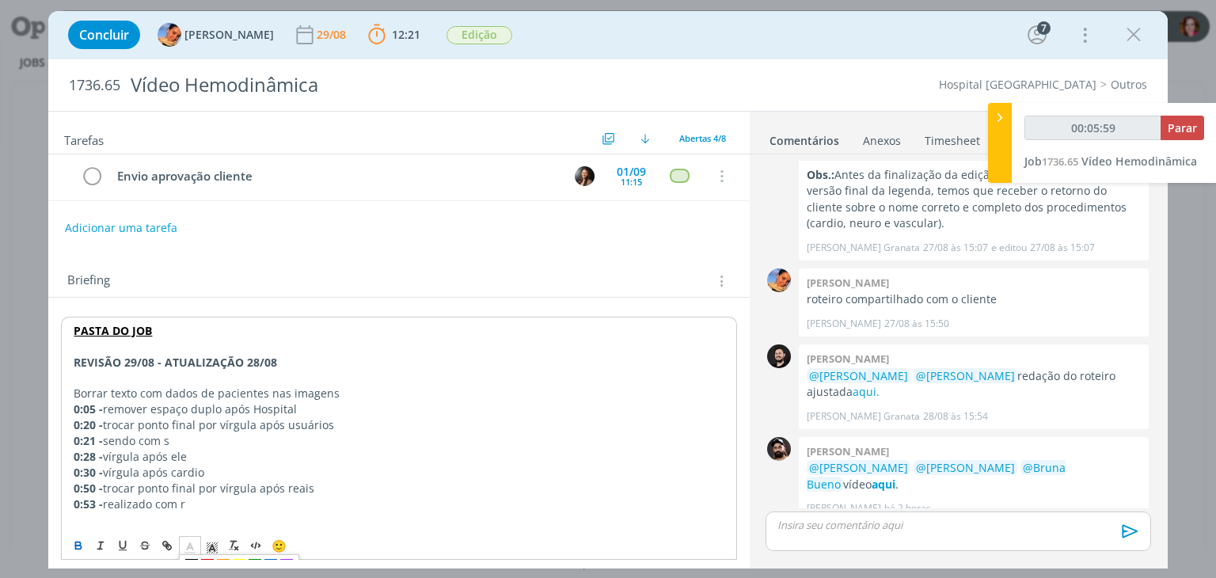
click at [192, 545] on polyline "dialog" at bounding box center [191, 546] width 6 height 6
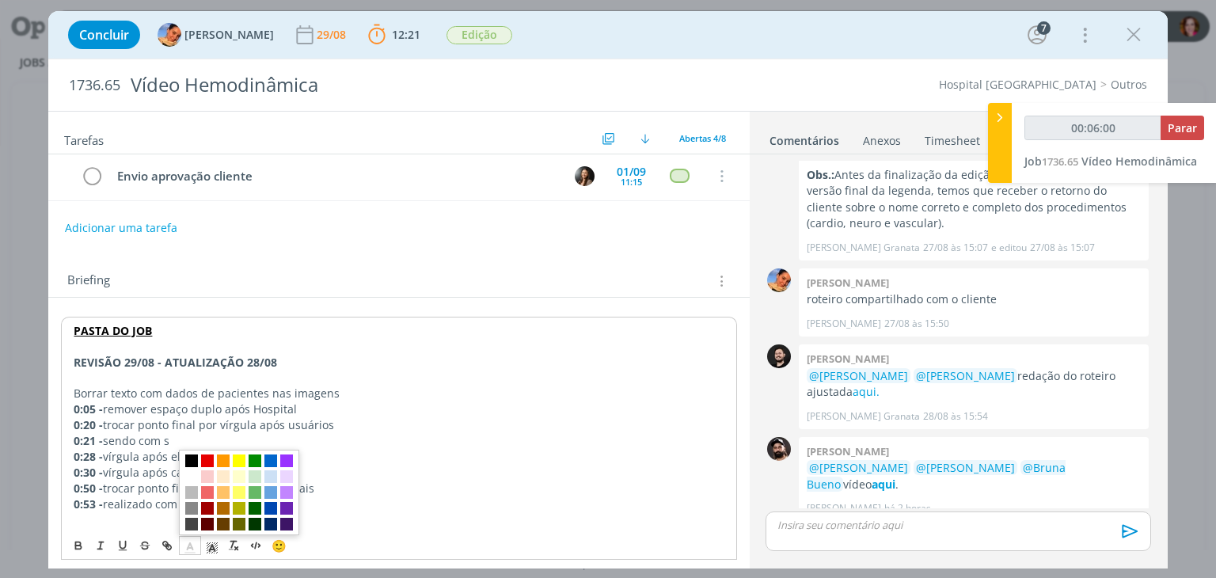
click at [188, 458] on span "dialog" at bounding box center [191, 460] width 13 height 13
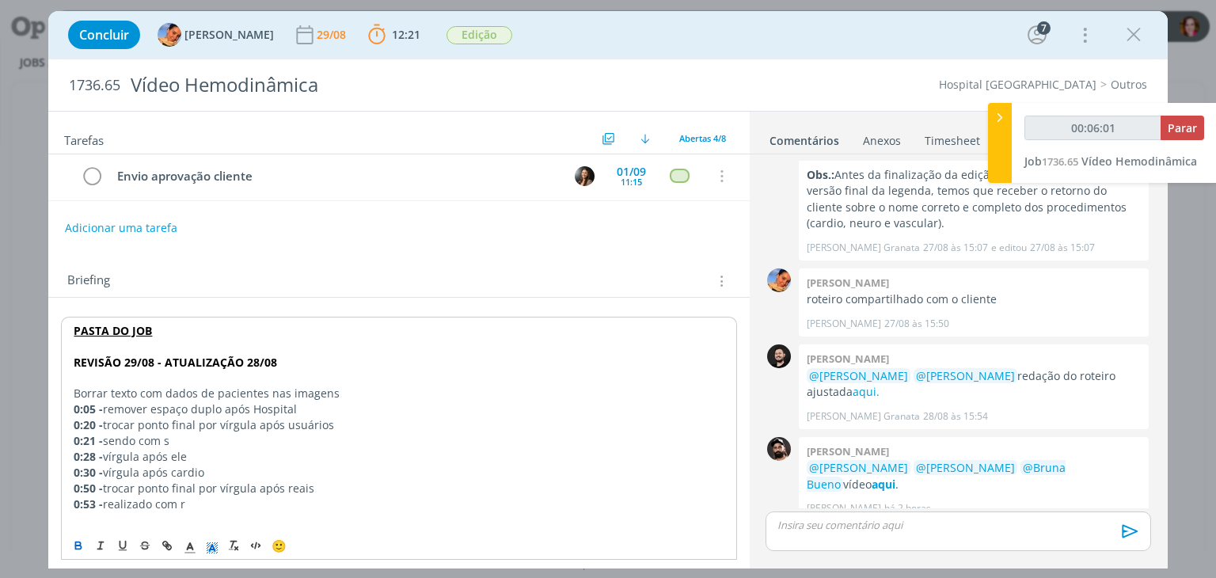
click at [215, 546] on icon "dialog" at bounding box center [212, 548] width 14 height 14
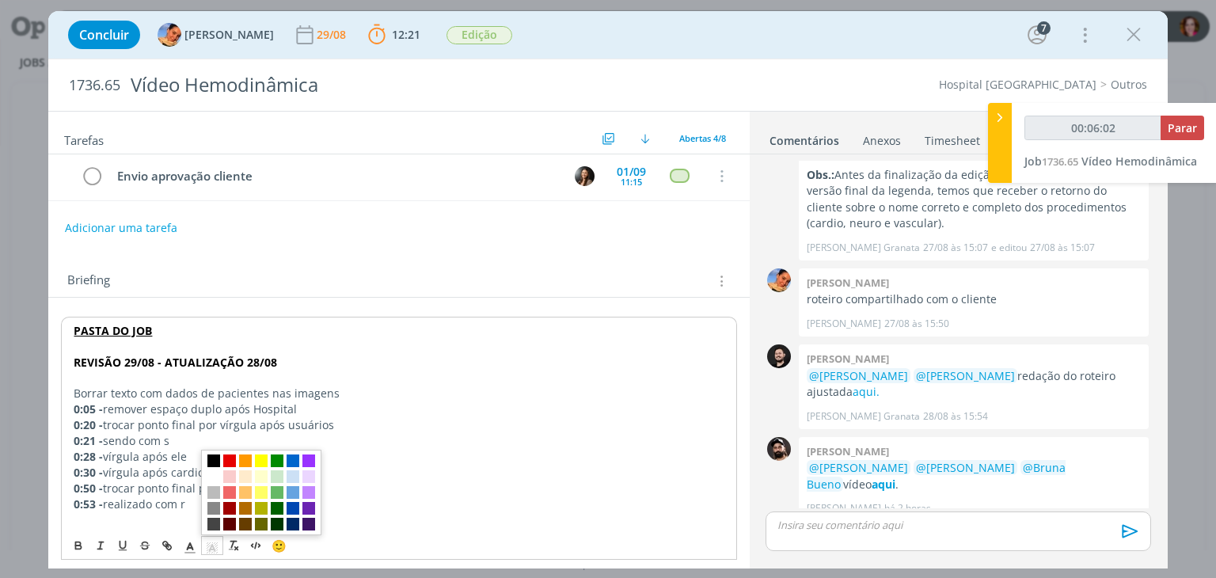
click at [215, 454] on span "dialog" at bounding box center [213, 460] width 13 height 13
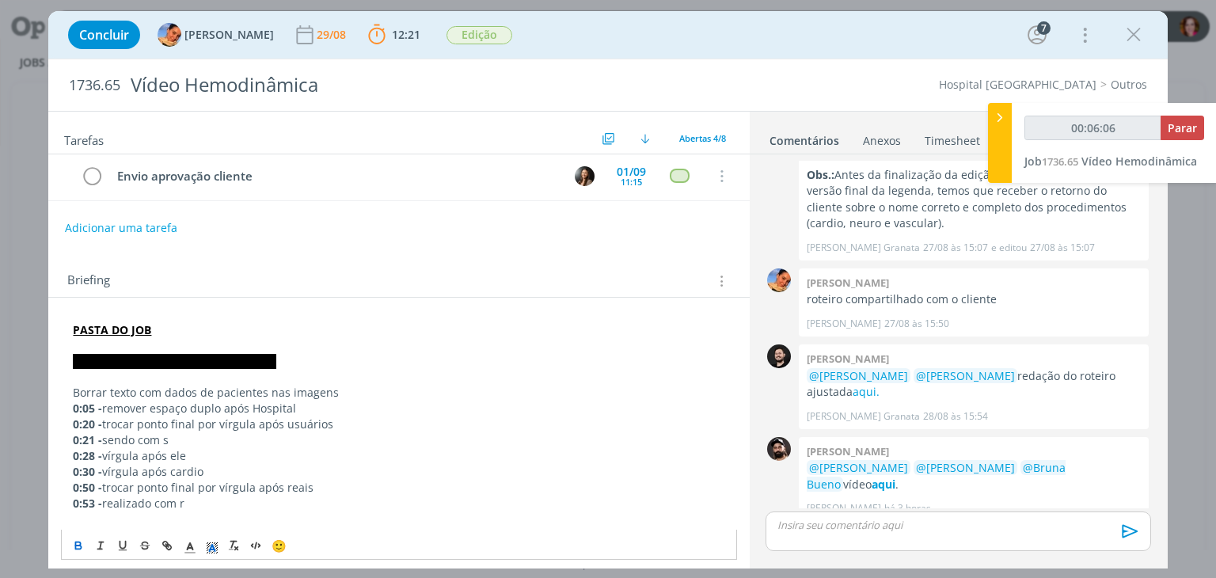
click at [476, 511] on p "dialog" at bounding box center [398, 519] width 651 height 16
click at [150, 362] on strong "REVISÃO 29/08 - ATUALIZAÇÃO 28/08" at bounding box center [174, 361] width 203 height 15
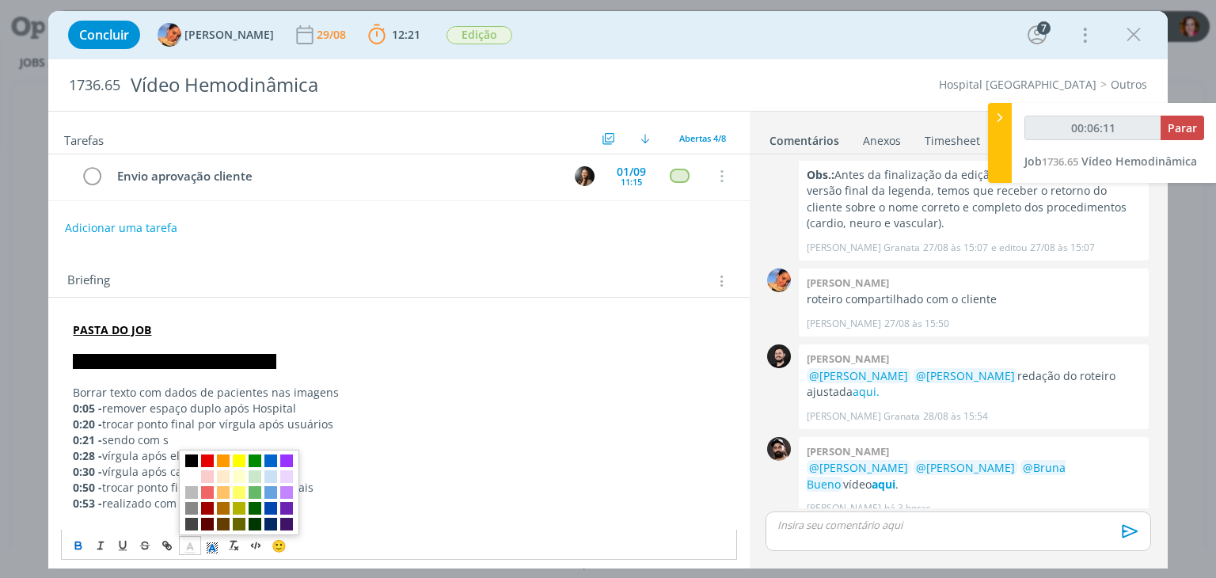
click at [192, 548] on line "dialog" at bounding box center [190, 548] width 4 height 0
click at [195, 473] on span "dialog" at bounding box center [191, 476] width 13 height 13
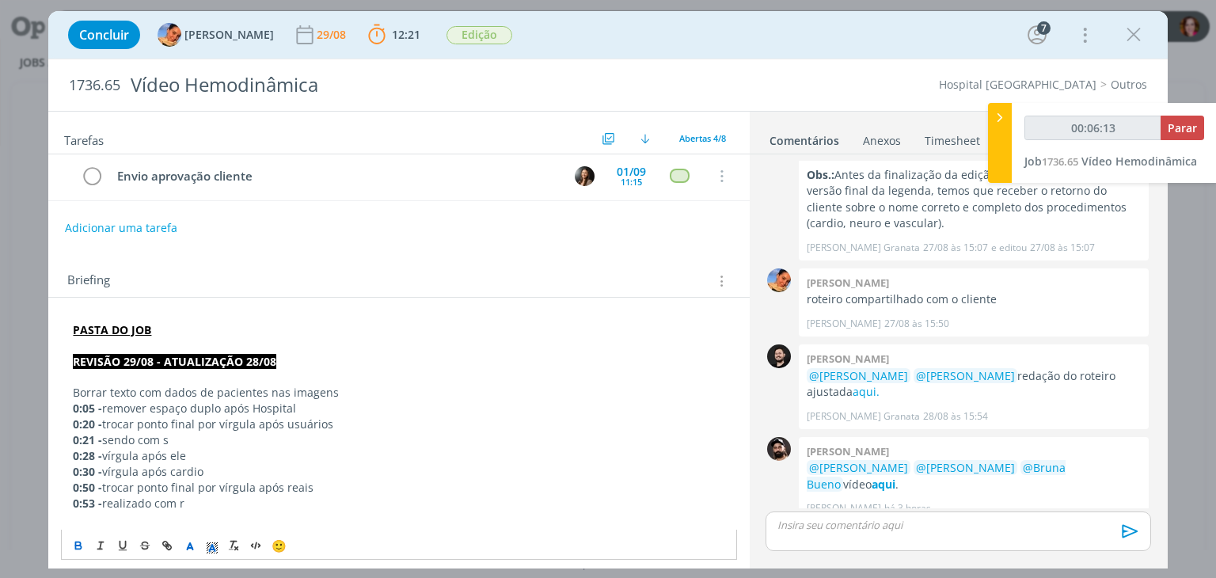
click at [350, 464] on p "0:30 - vírgula após cardio" at bounding box center [398, 472] width 651 height 16
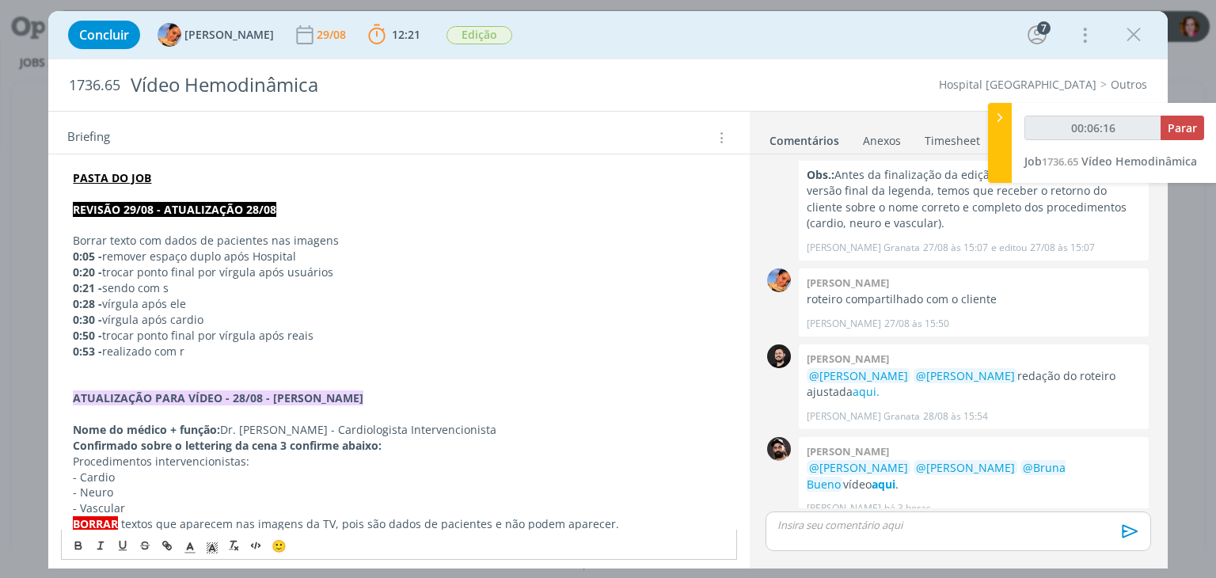
scroll to position [321, 0]
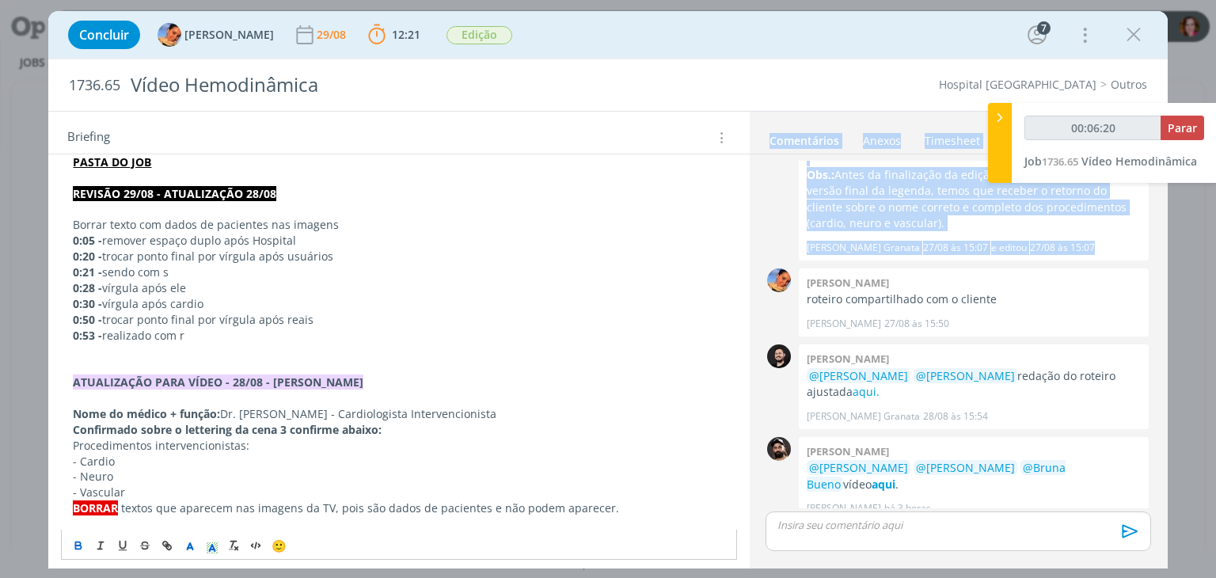
drag, startPoint x: 749, startPoint y: 291, endPoint x: 750, endPoint y: 135, distance: 155.9
click at [750, 135] on div "Comentários Anexos 0 Timesheet Histórico 0 Bruno corralo granata @Luíza Santana…" at bounding box center [959, 340] width 418 height 457
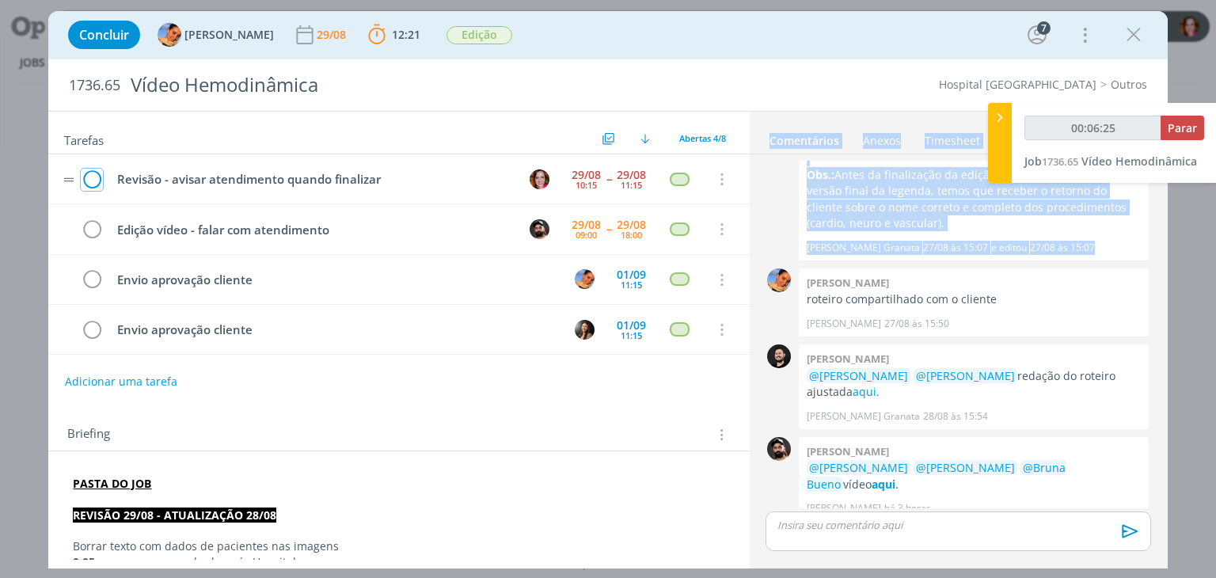
click at [99, 181] on icon "dialog" at bounding box center [92, 180] width 22 height 24
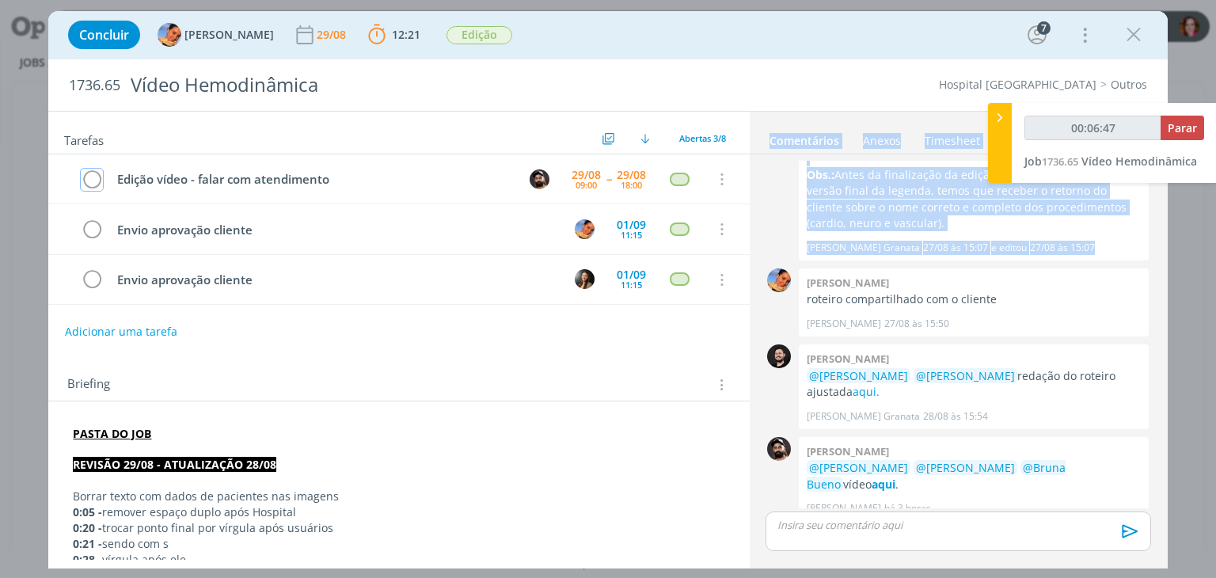
type input "00:06:48"
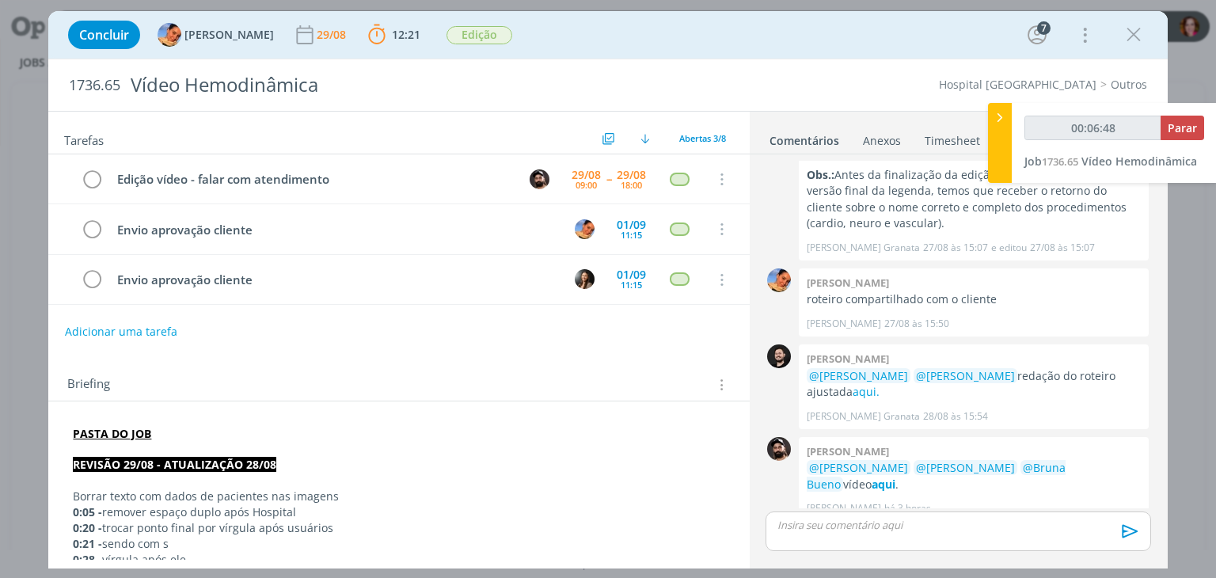
click at [930, 539] on div "dialog" at bounding box center [957, 531] width 385 height 40
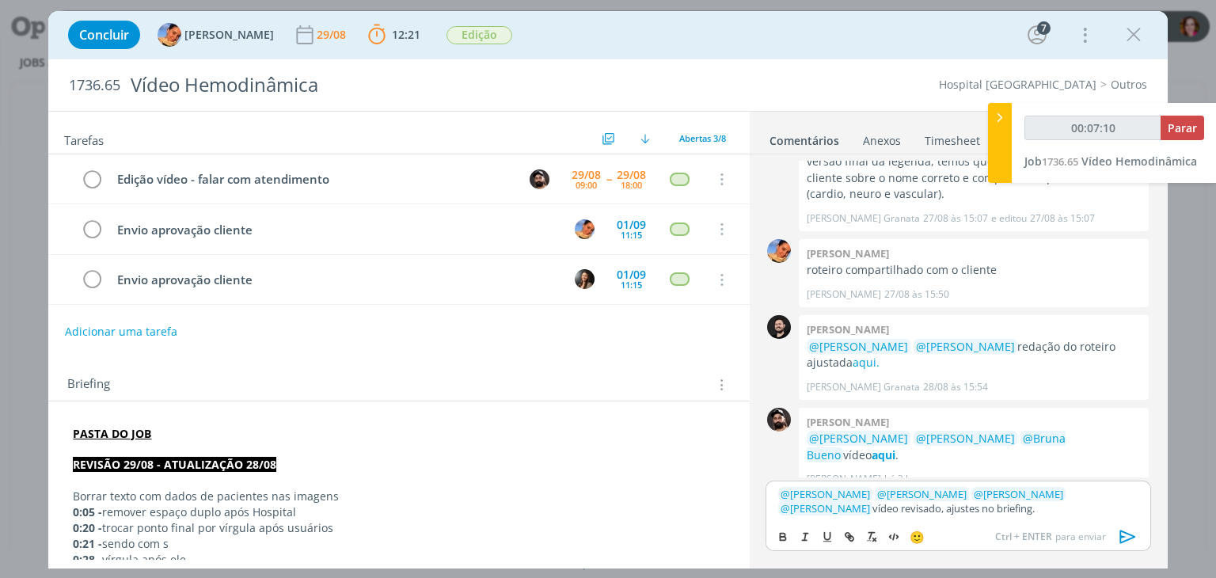
click at [1124, 536] on icon "dialog" at bounding box center [1127, 536] width 16 height 13
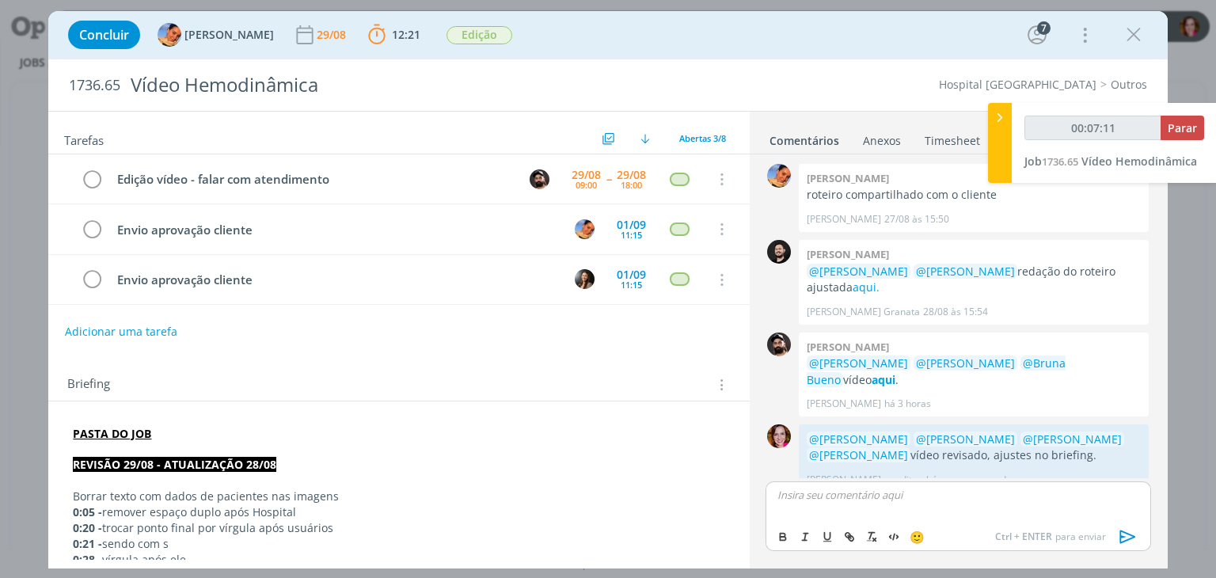
type input "00:07:12"
click at [1181, 124] on span "Parar" at bounding box center [1182, 127] width 29 height 15
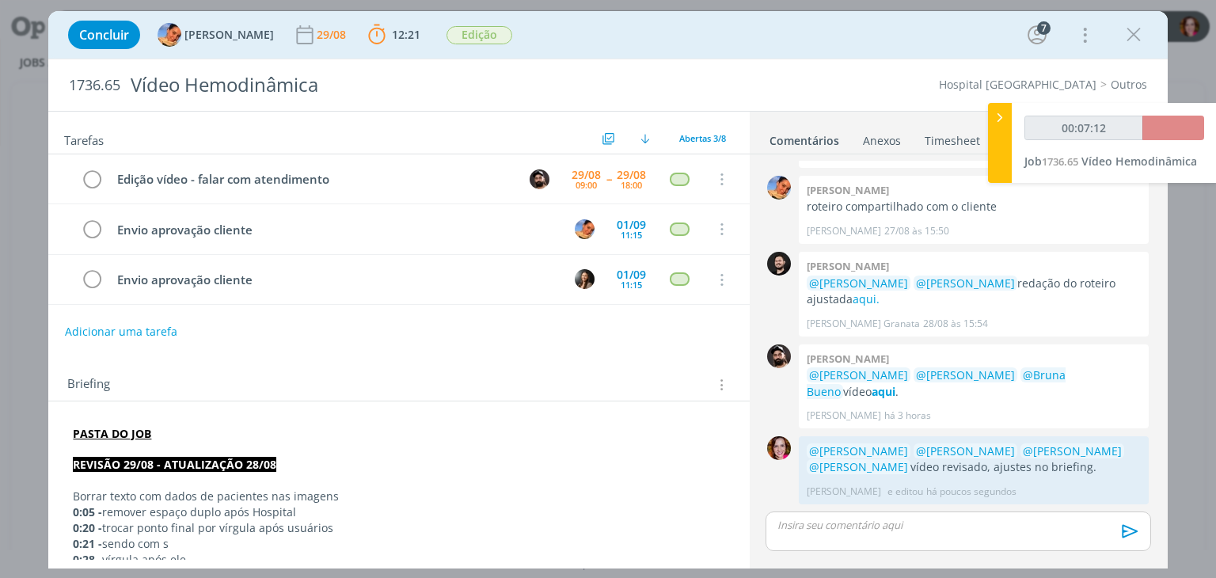
scroll to position [145, 0]
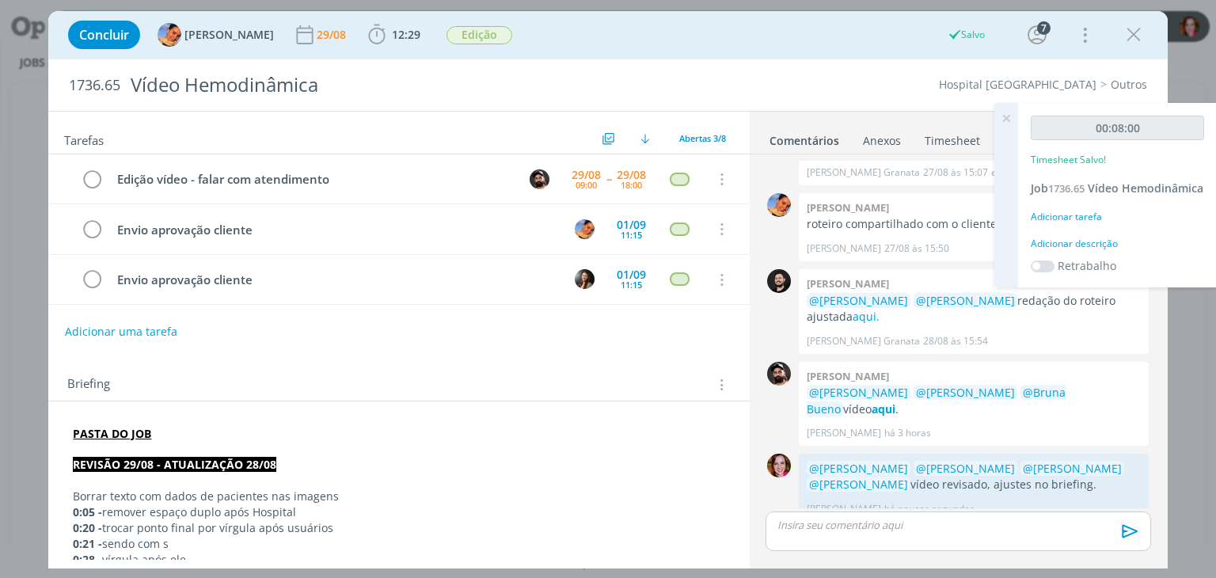
click at [1077, 251] on div "Adicionar descrição" at bounding box center [1117, 244] width 173 height 14
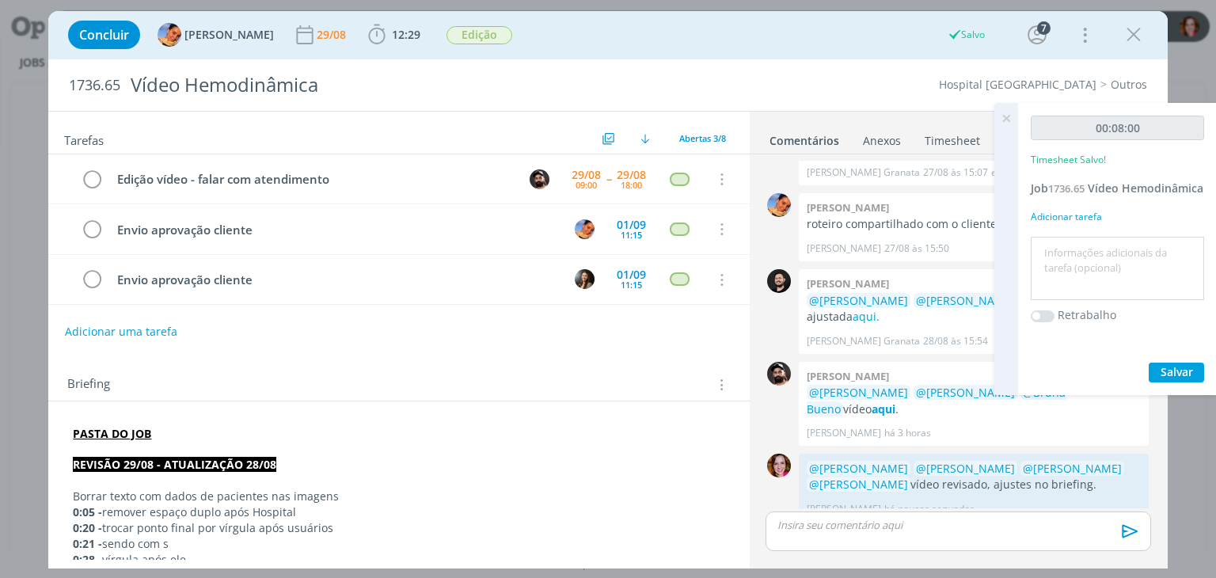
click at [1077, 260] on textarea at bounding box center [1117, 269] width 165 height 56
type textarea "Revisão ajustes vídeo 28/08"
click at [1159, 382] on button "Salvar" at bounding box center [1176, 373] width 55 height 20
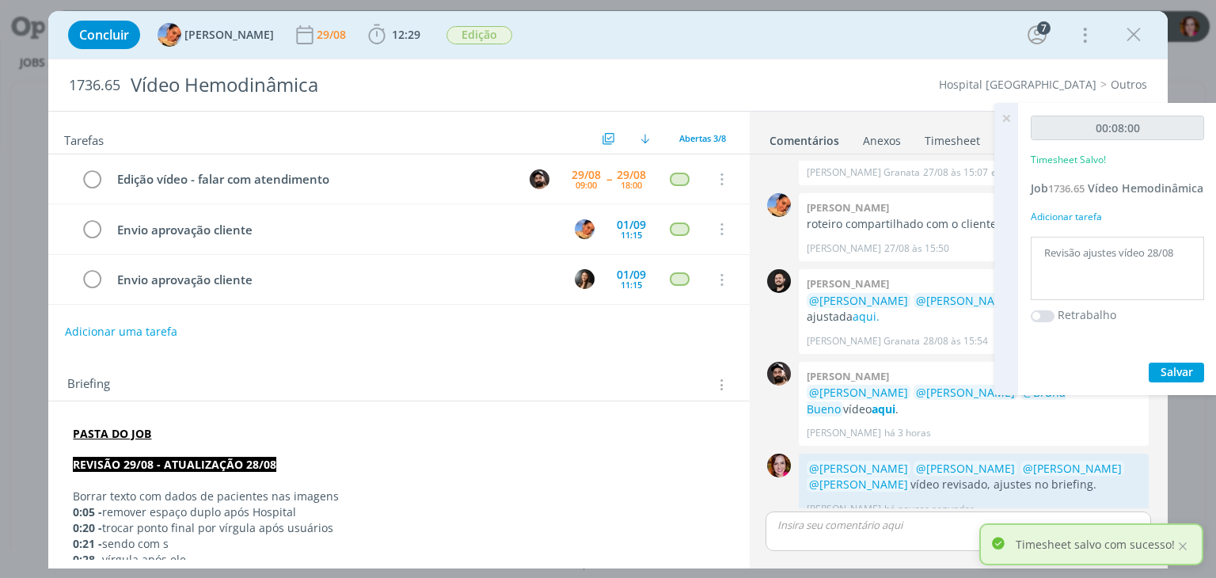
click at [1008, 121] on icon at bounding box center [1006, 118] width 28 height 31
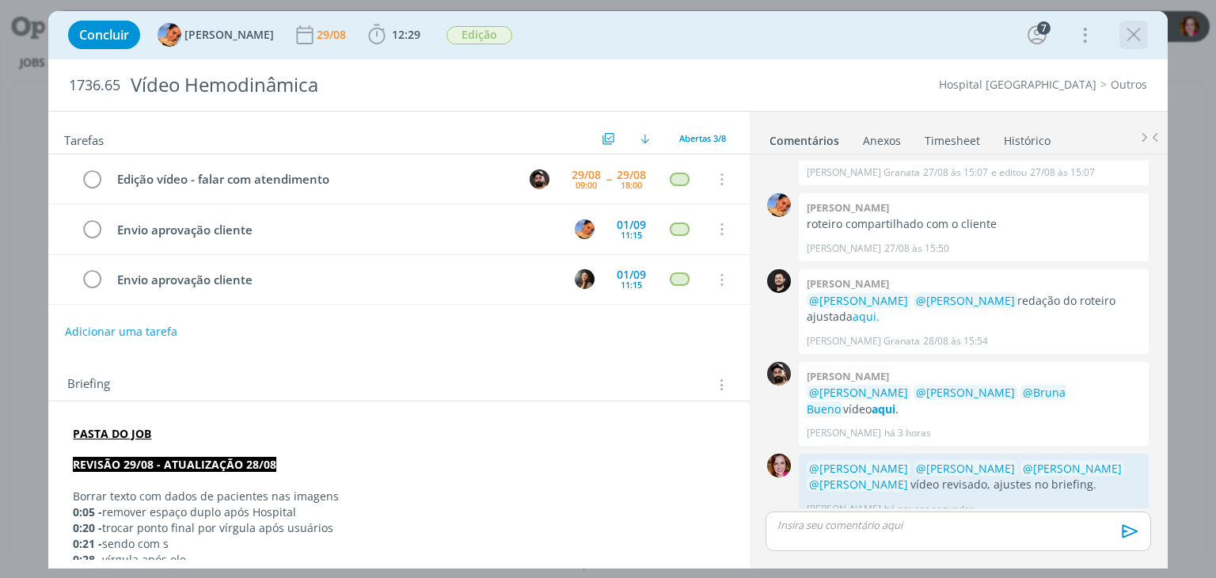
click at [1133, 36] on icon "dialog" at bounding box center [1134, 35] width 24 height 24
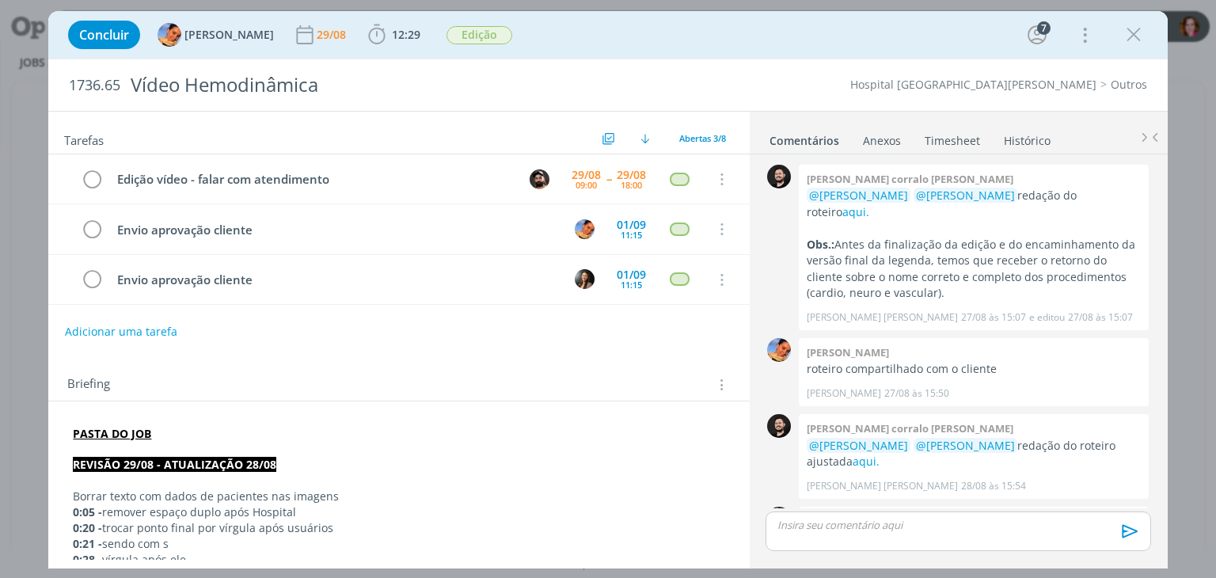
scroll to position [145, 0]
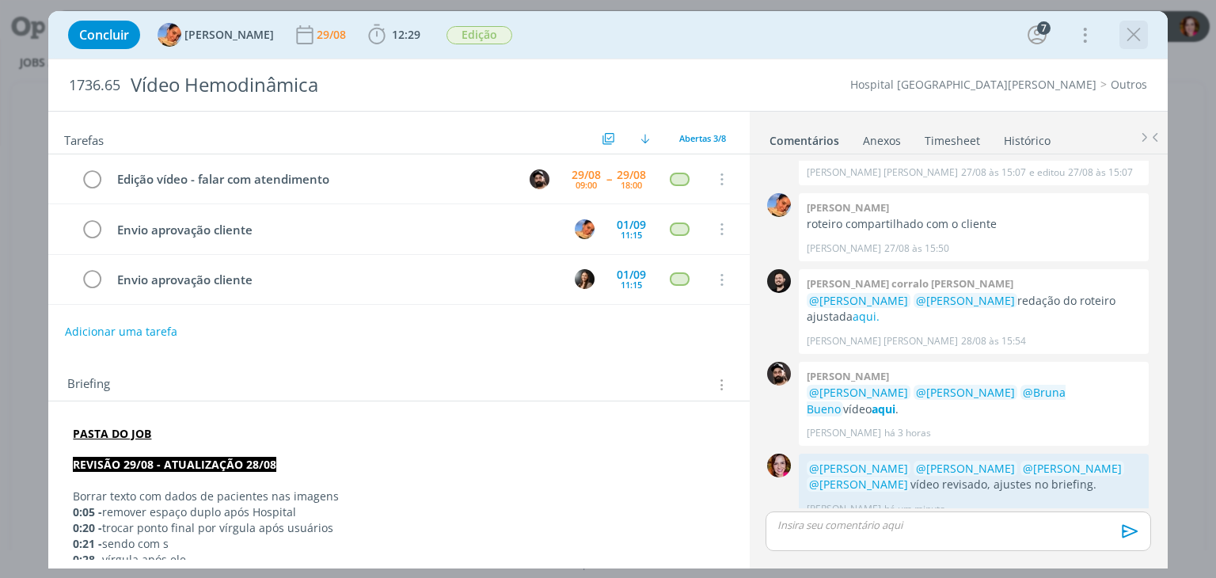
click at [1128, 38] on icon "dialog" at bounding box center [1134, 35] width 24 height 24
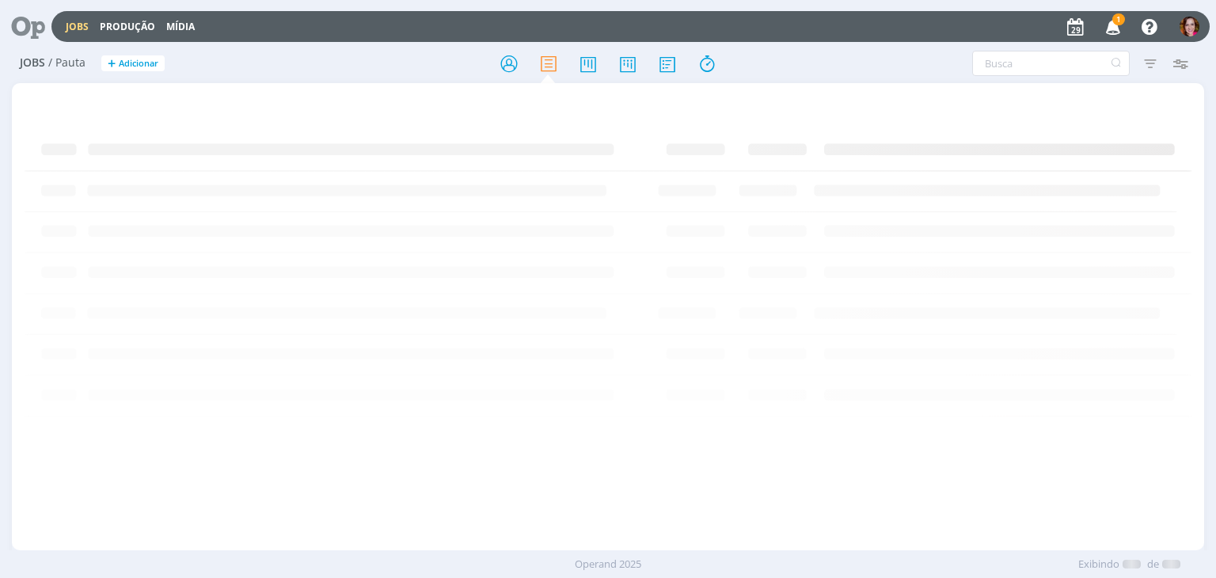
click at [1120, 26] on icon "button" at bounding box center [1113, 26] width 28 height 27
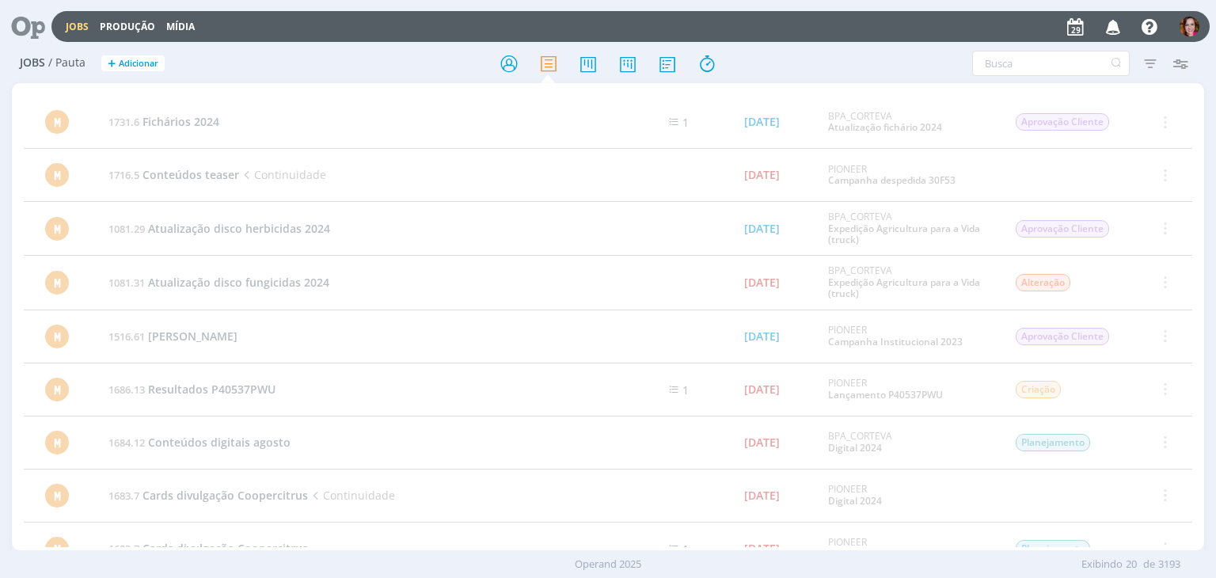
click at [23, 31] on icon at bounding box center [22, 26] width 32 height 31
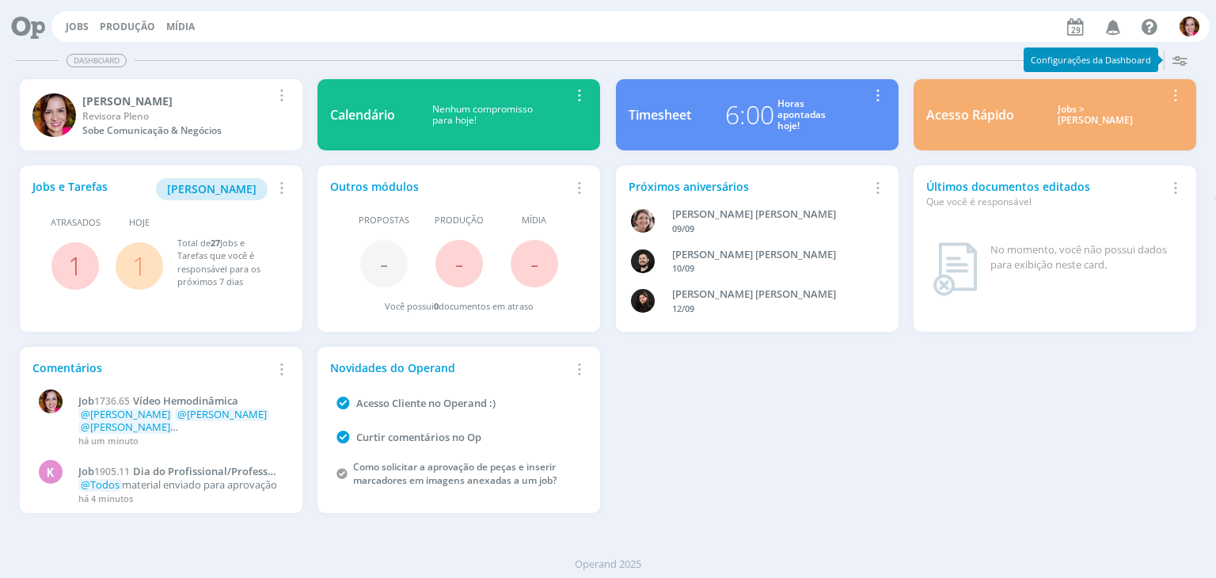
click at [241, 176] on div "Jobs e Tarefas Minha [PERSON_NAME] Remover Card Atrasados 1 Hoje 1 Total de 27 …" at bounding box center [161, 248] width 283 height 166
click at [239, 188] on span "[PERSON_NAME]" at bounding box center [211, 188] width 89 height 15
